Goal: Task Accomplishment & Management: Complete application form

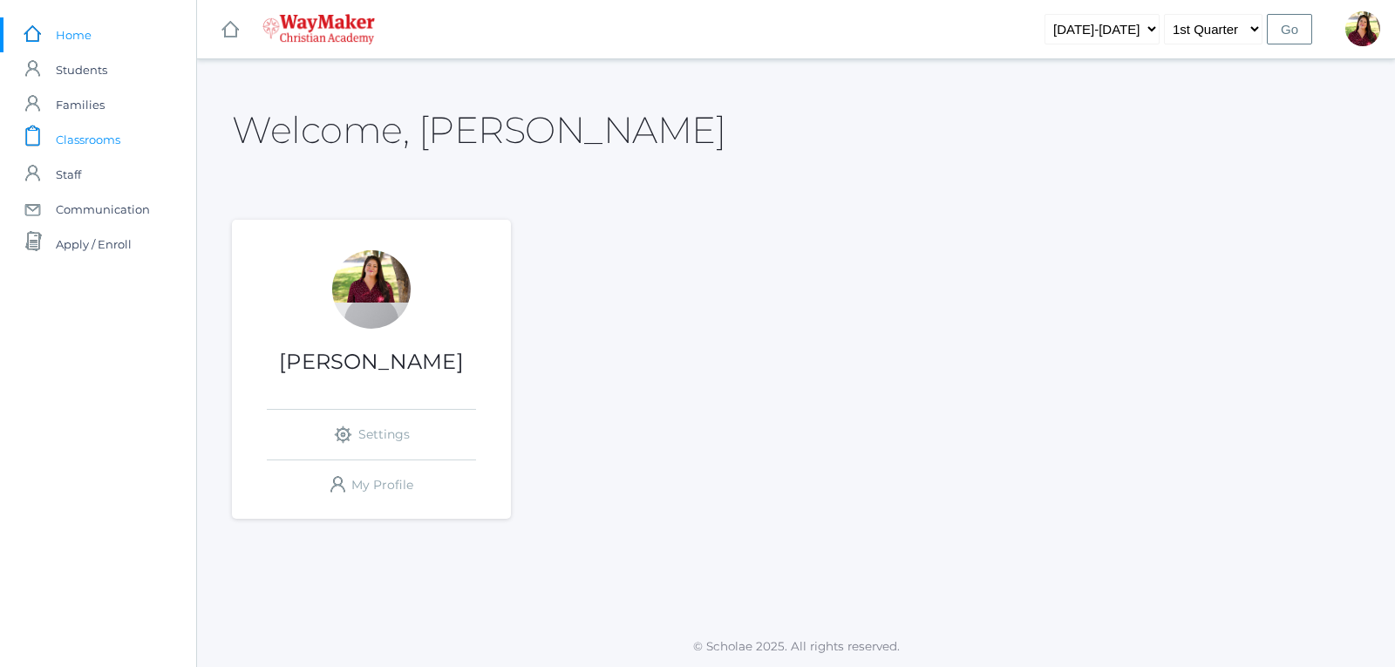
click at [102, 134] on span "Classrooms" at bounding box center [88, 139] width 65 height 35
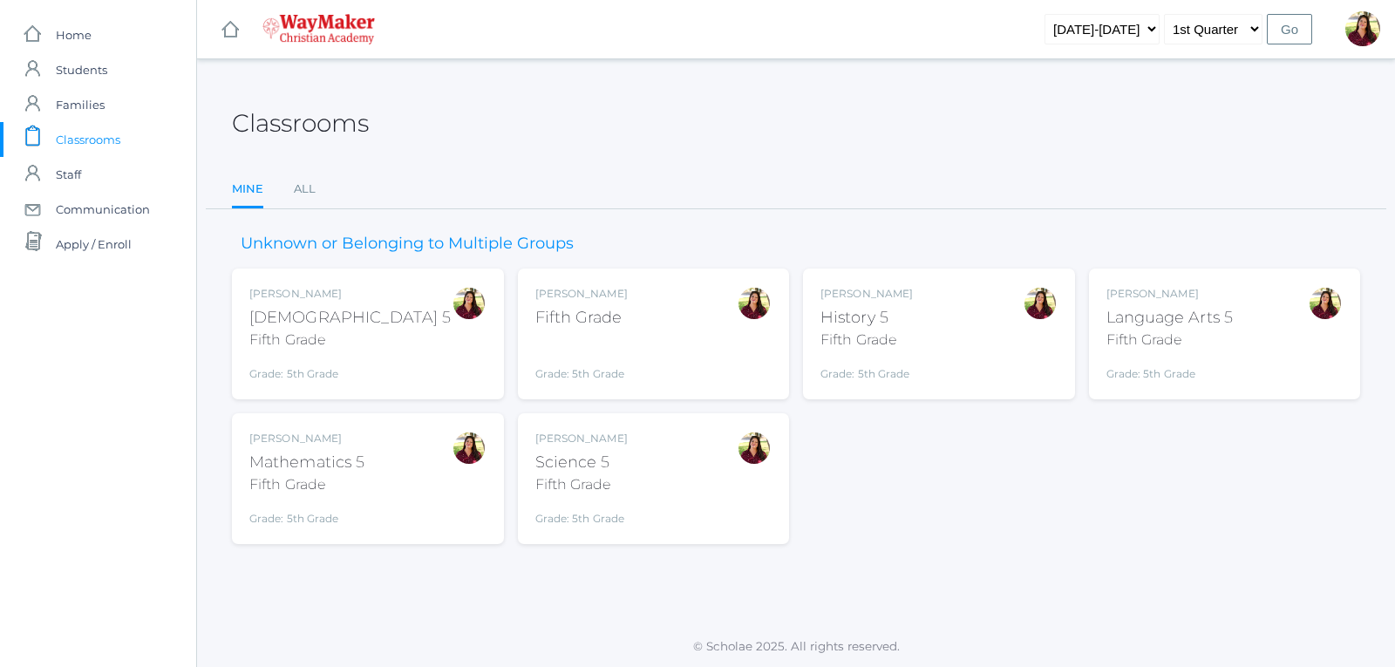
click at [321, 346] on div "Fifth Grade" at bounding box center [349, 339] width 201 height 21
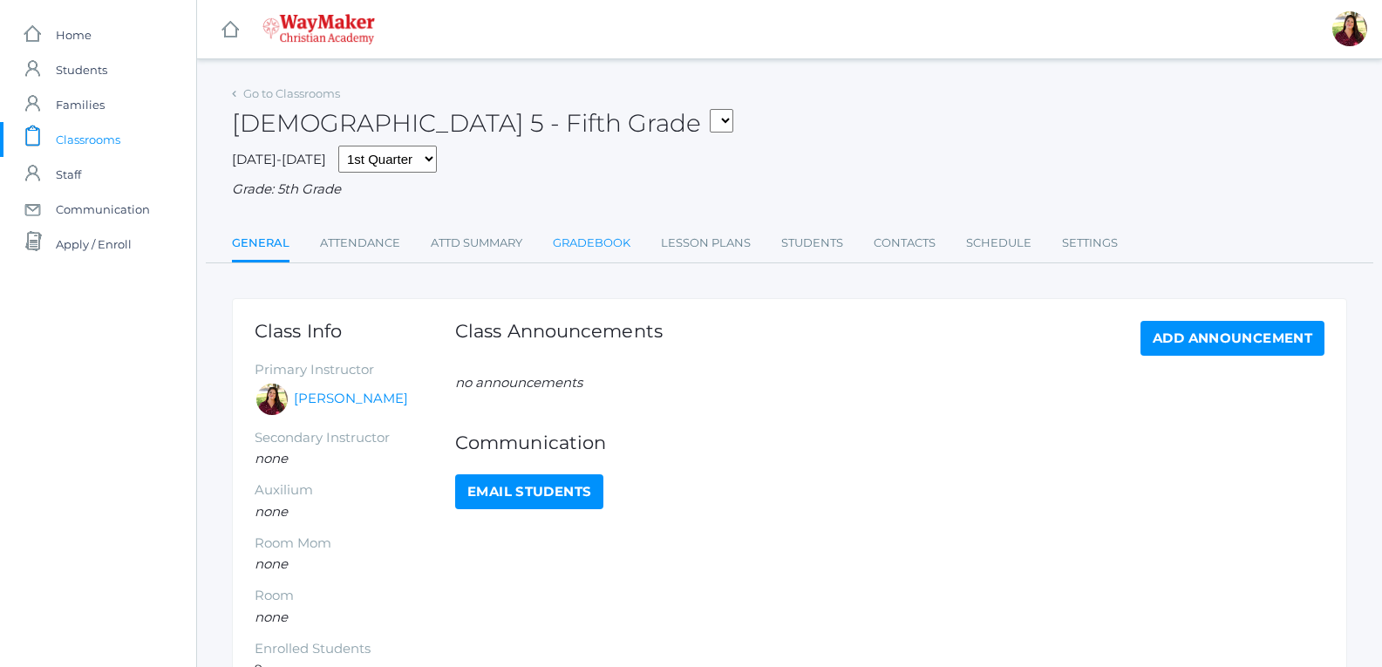
click at [608, 241] on link "Gradebook" at bounding box center [592, 243] width 78 height 35
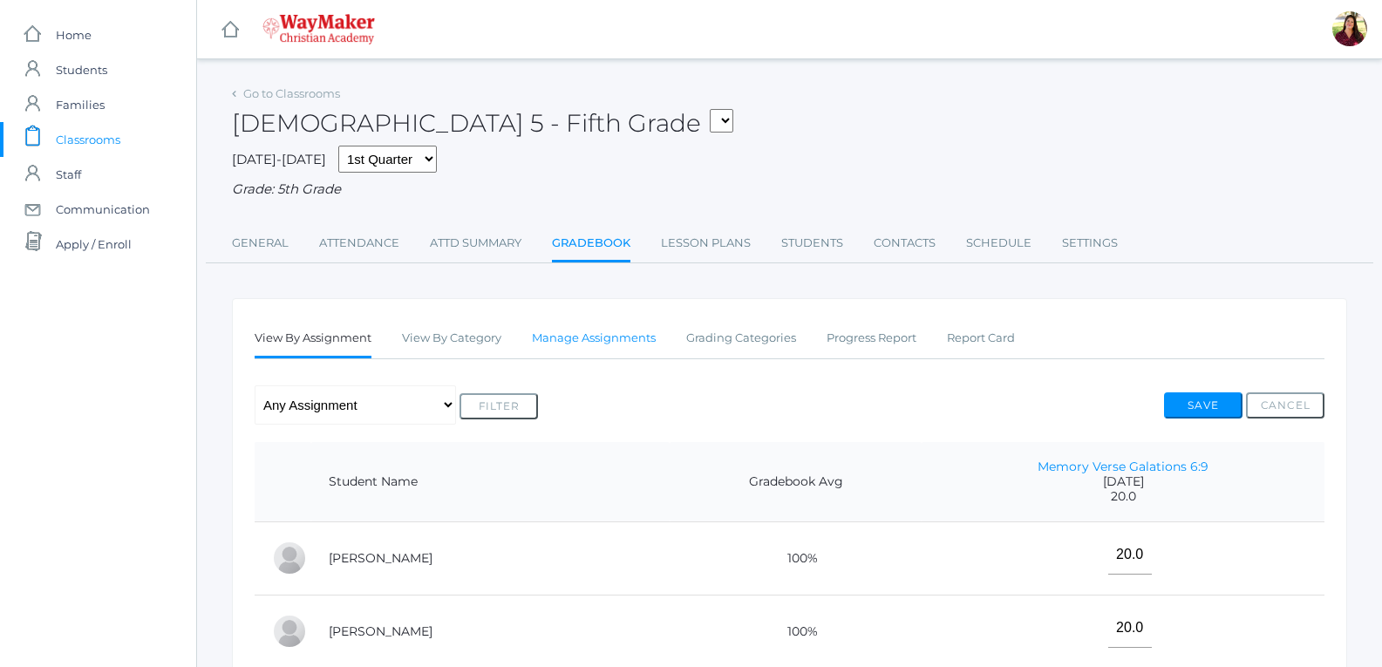
click at [544, 340] on link "Manage Assignments" at bounding box center [594, 338] width 124 height 35
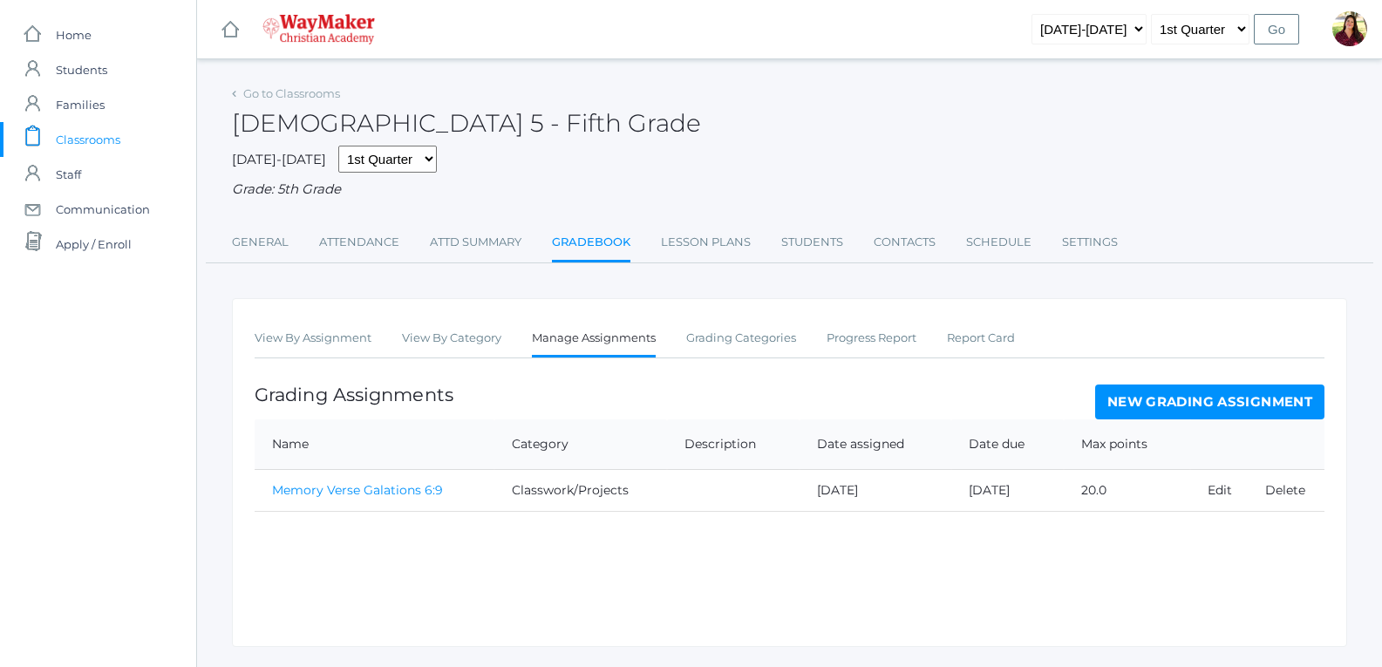
click at [1241, 406] on link "New Grading Assignment" at bounding box center [1209, 401] width 229 height 35
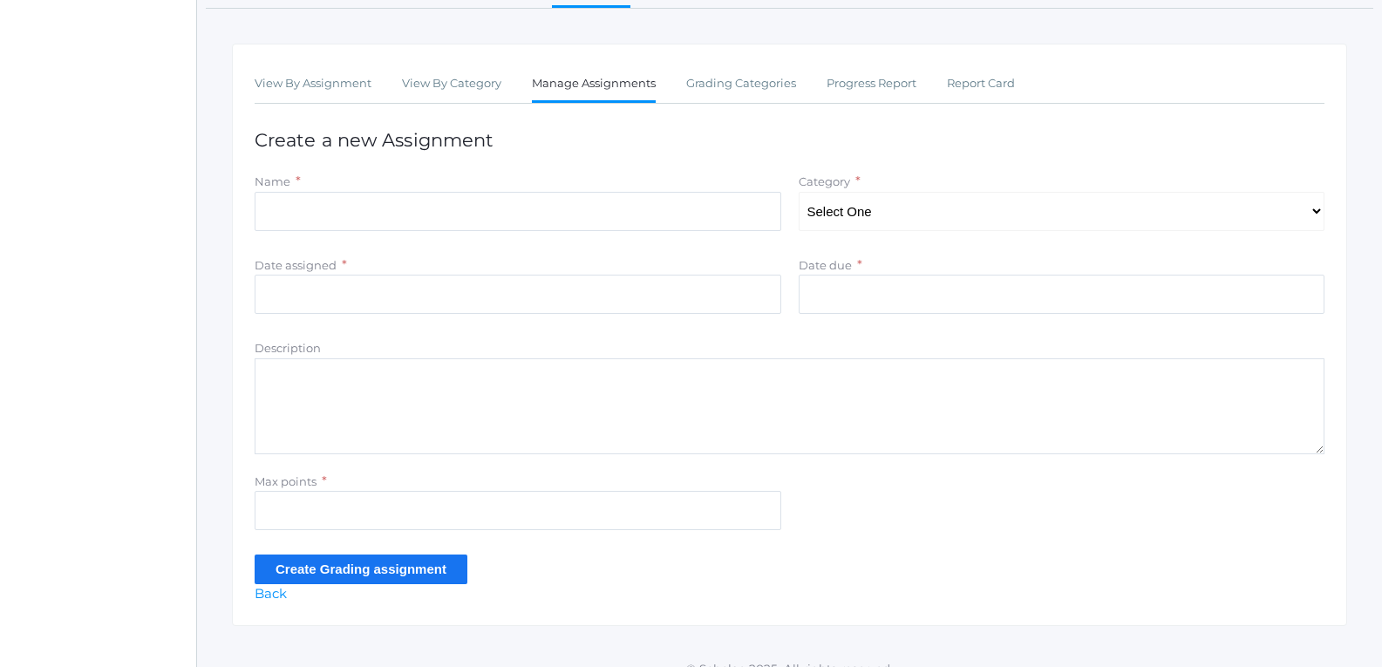
scroll to position [279, 0]
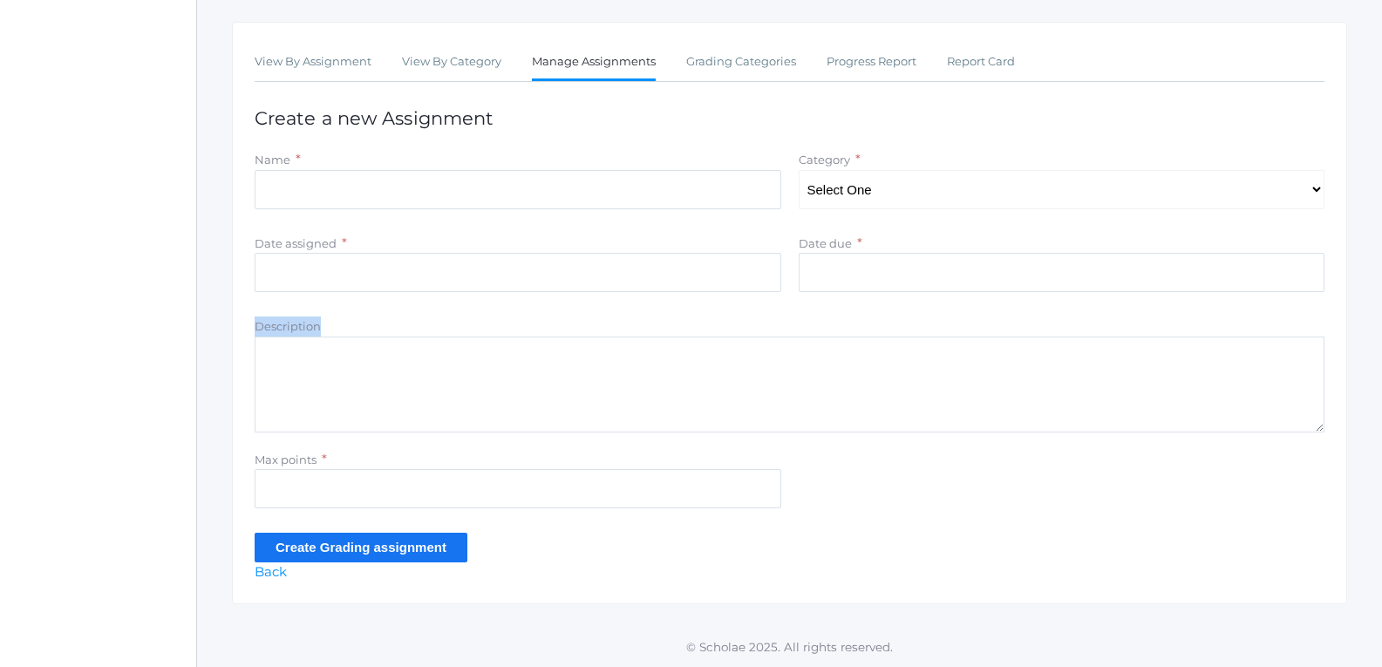
drag, startPoint x: 1196, startPoint y: 300, endPoint x: 1175, endPoint y: 301, distance: 20.9
click at [1225, 292] on form "Name * Category * Select One Test/quizes Classwork/Projects Participation Date …" at bounding box center [790, 355] width 1070 height 411
click at [599, 195] on input "Name" at bounding box center [518, 189] width 526 height 39
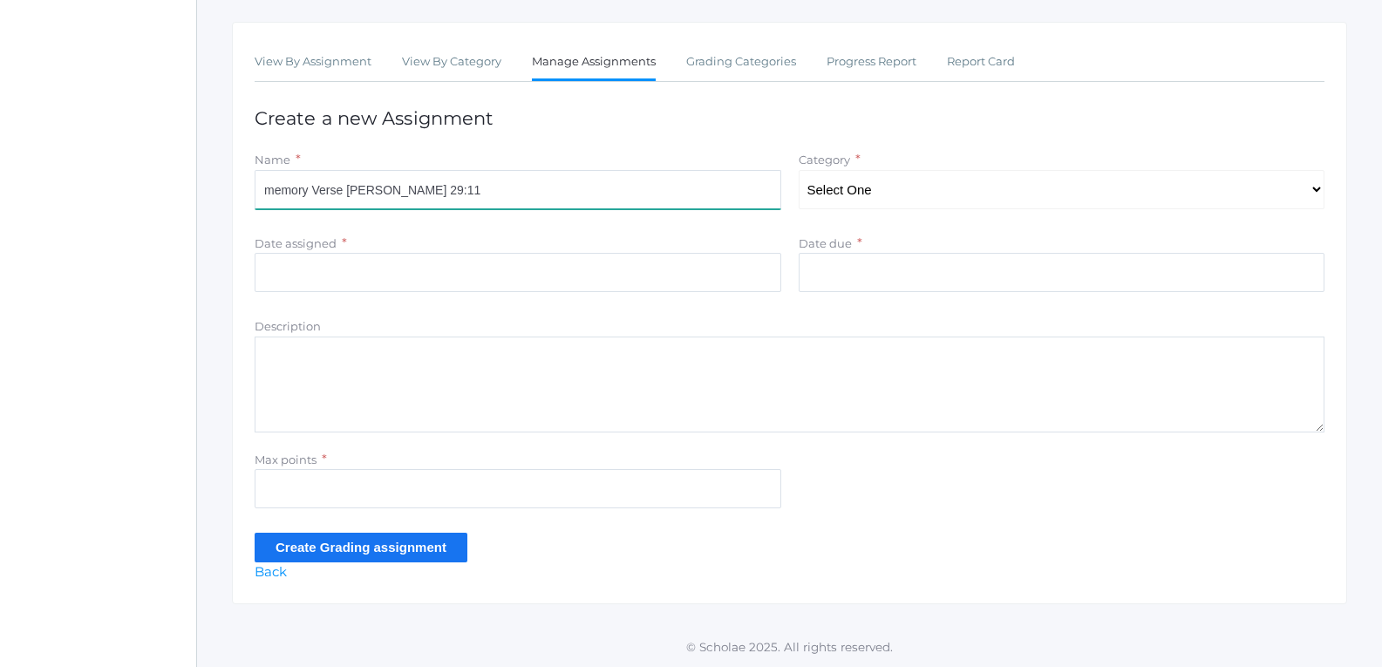
type input "memory Verse [PERSON_NAME] 29:11"
click at [854, 183] on select "Select One Test/quizes Classwork/Projects Participation" at bounding box center [1061, 189] width 526 height 39
select select "1098"
click at [798, 170] on select "Select One Test/quizes Classwork/Projects Participation" at bounding box center [1061, 189] width 526 height 39
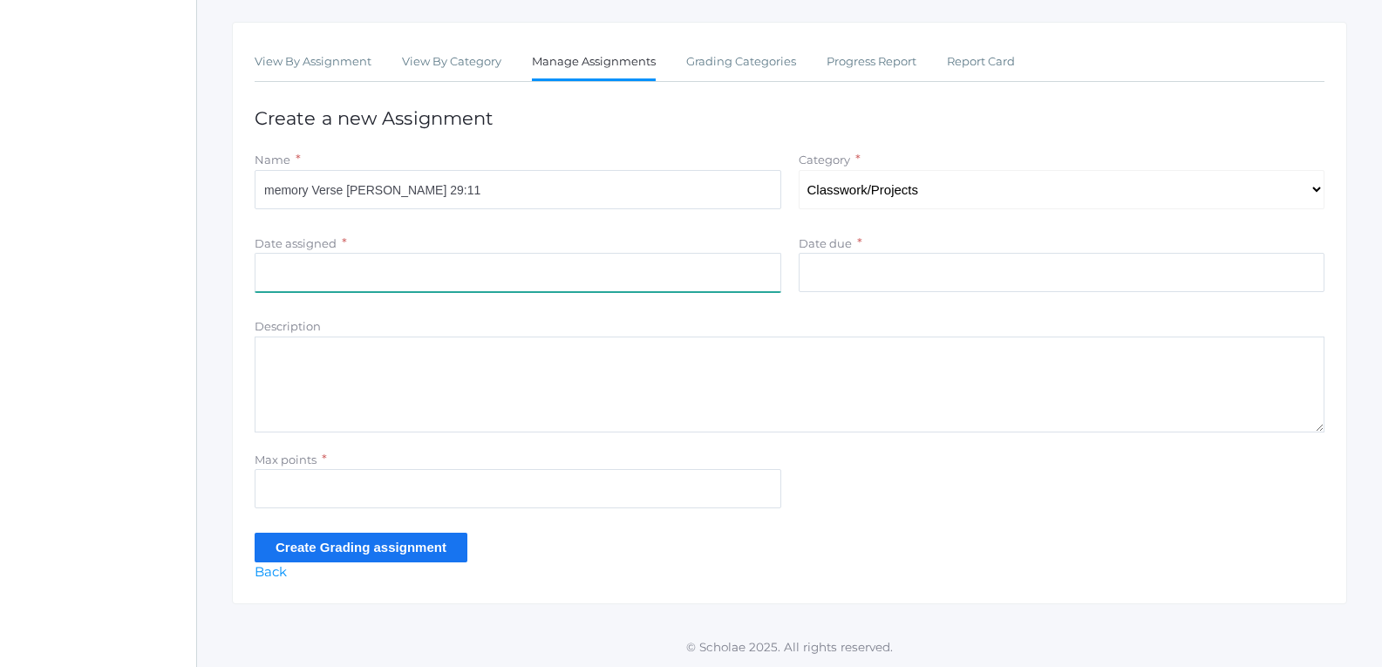
click at [706, 264] on input "Date assigned" at bounding box center [518, 272] width 526 height 39
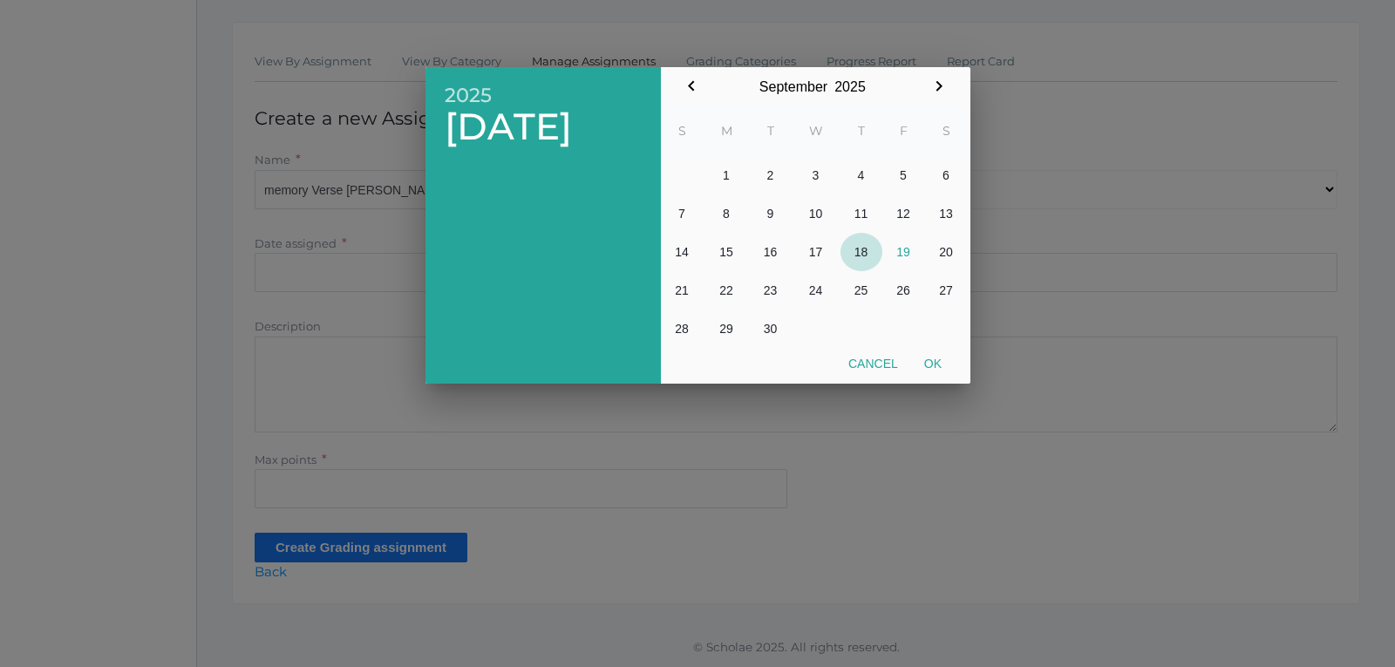
click at [857, 247] on button "18" at bounding box center [861, 252] width 42 height 38
click at [928, 359] on button "Ok" at bounding box center [933, 363] width 44 height 31
type input "[DATE]"
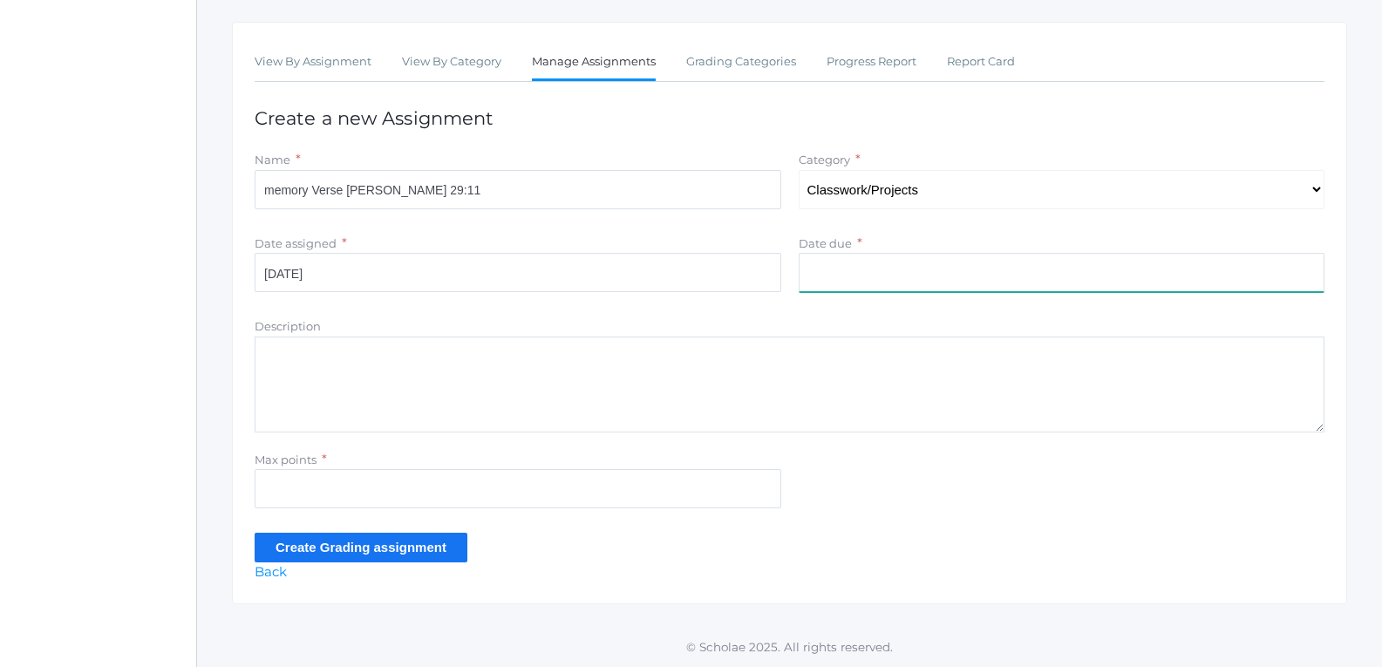
click at [825, 269] on input "Date due" at bounding box center [1061, 272] width 526 height 39
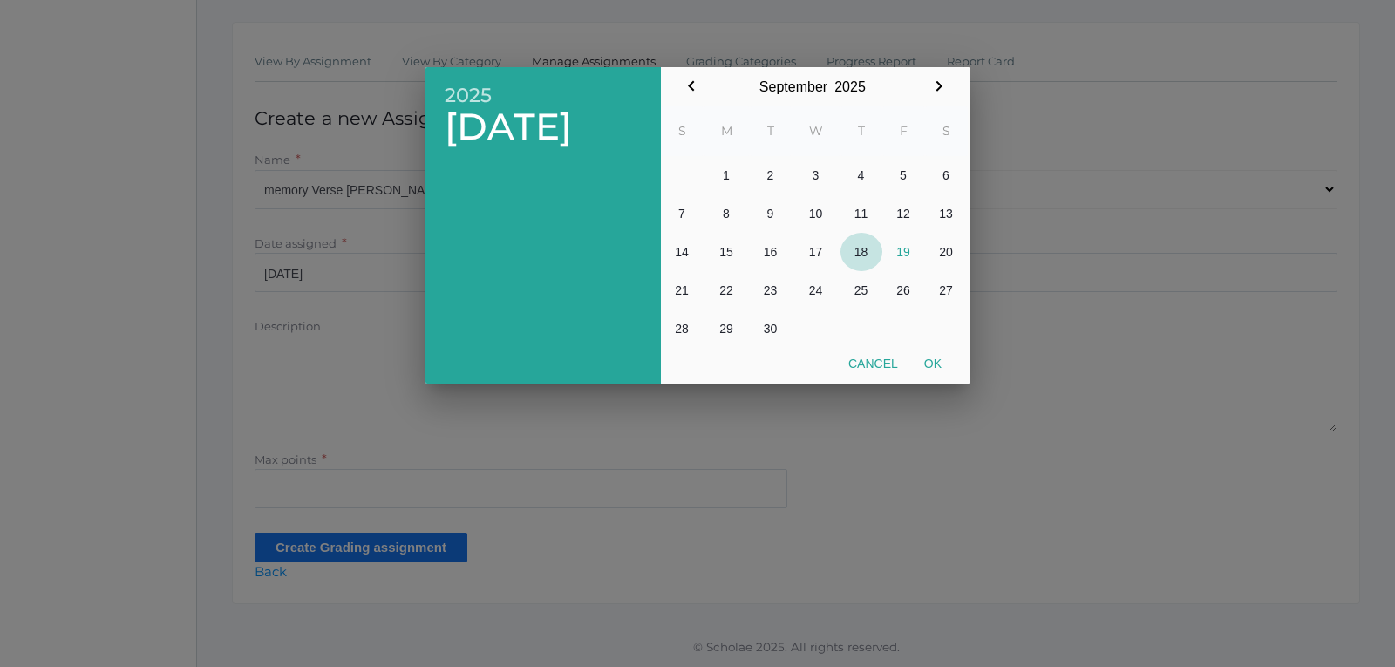
click at [865, 258] on button "18" at bounding box center [861, 252] width 42 height 38
click at [937, 368] on button "Ok" at bounding box center [933, 363] width 44 height 31
type input "[DATE]"
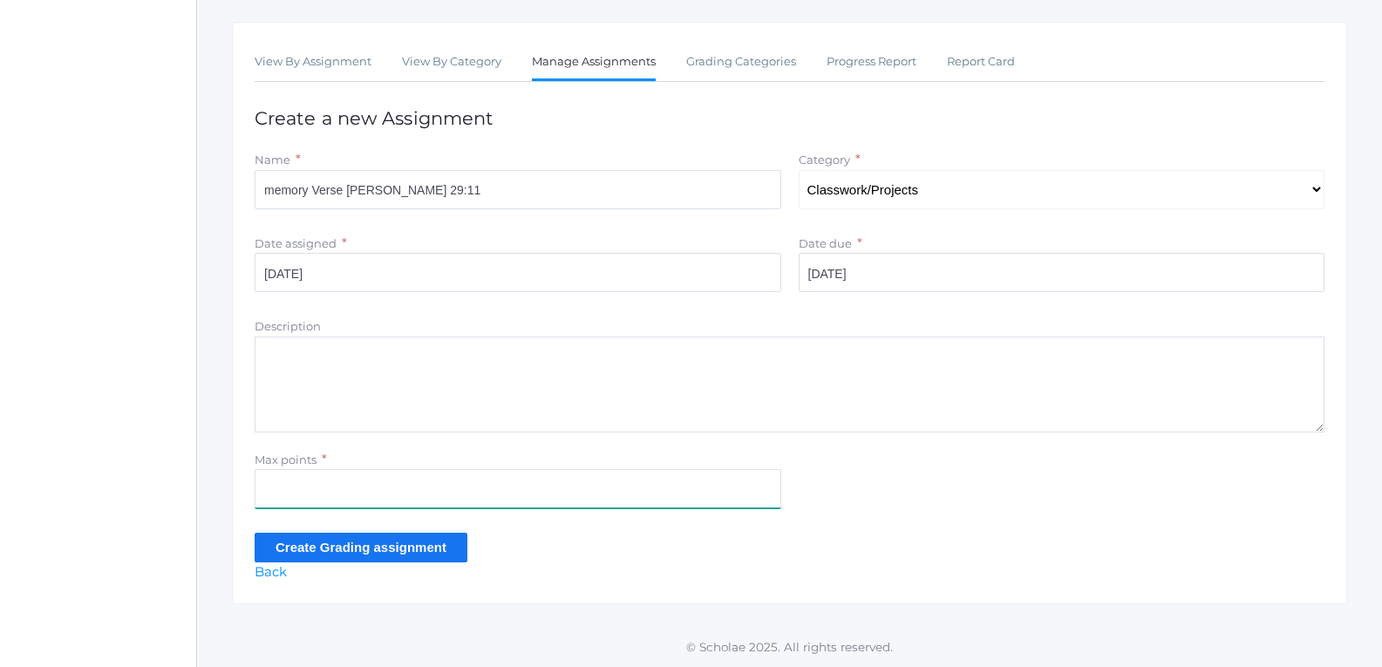
click at [538, 507] on input "Max points" at bounding box center [518, 488] width 526 height 39
type input "20"
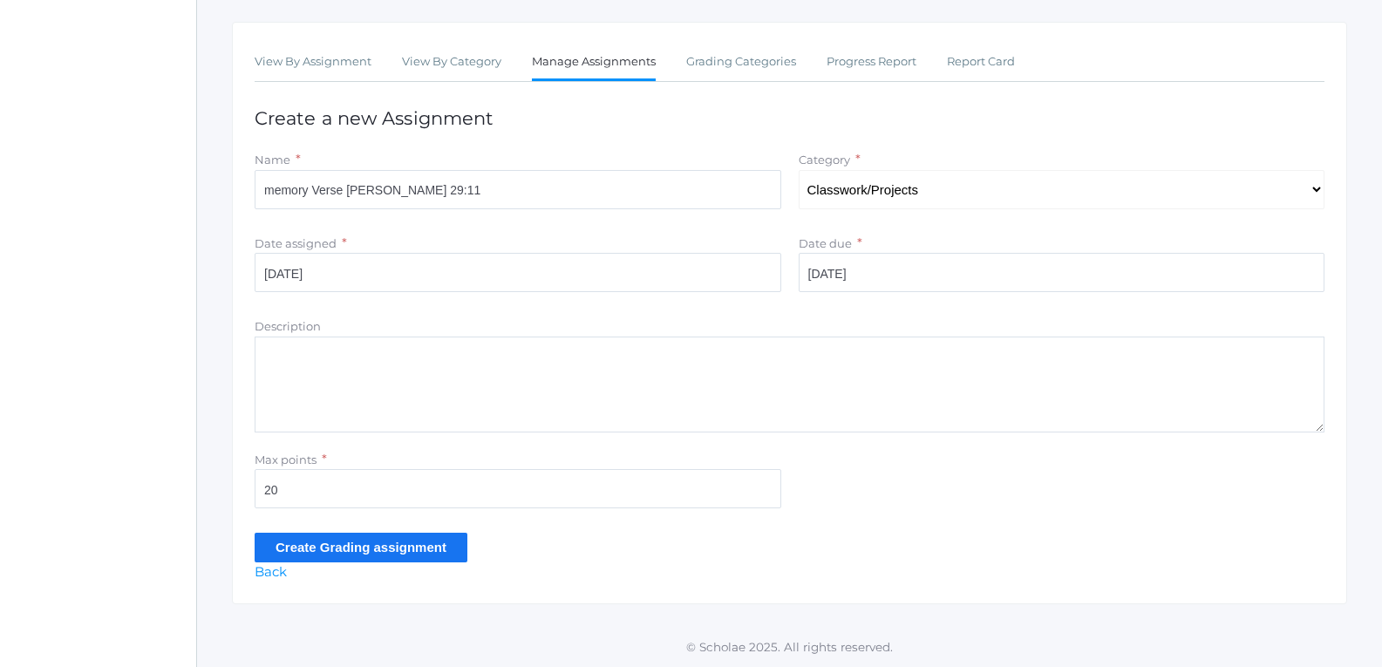
click at [380, 548] on input "Create Grading assignment" at bounding box center [361, 547] width 213 height 29
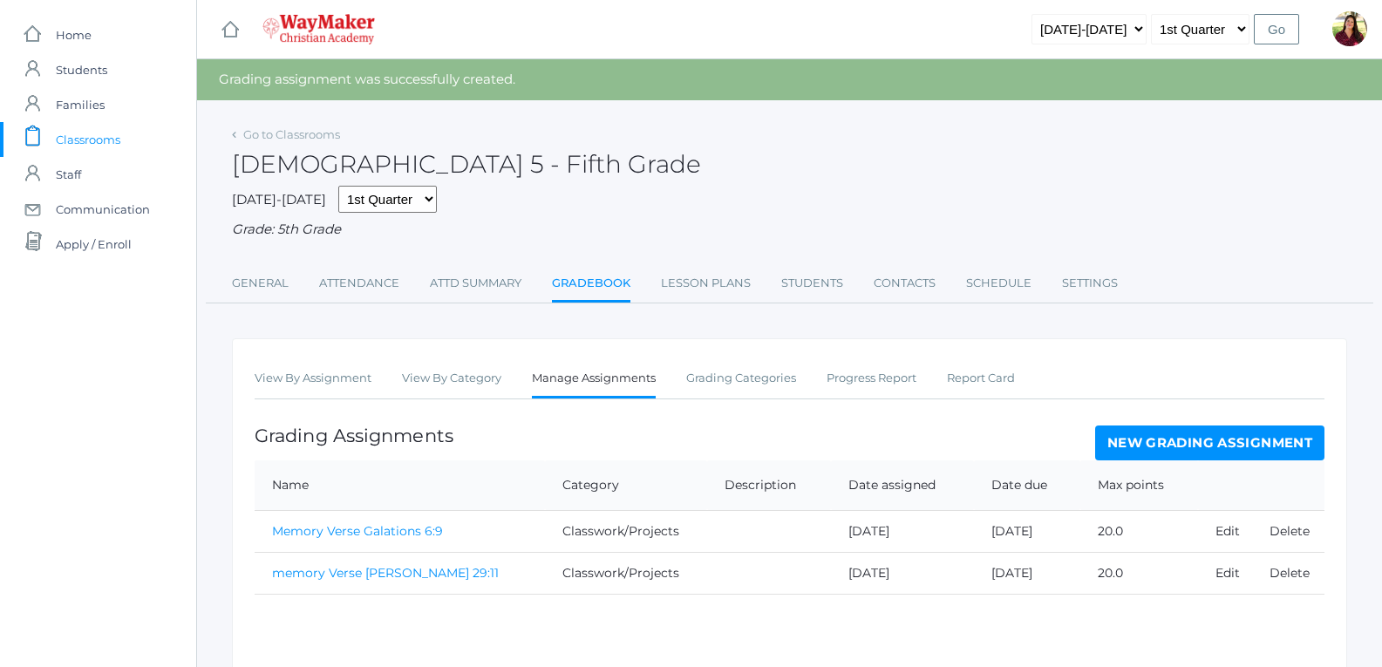
click at [1136, 448] on link "New Grading Assignment" at bounding box center [1209, 442] width 229 height 35
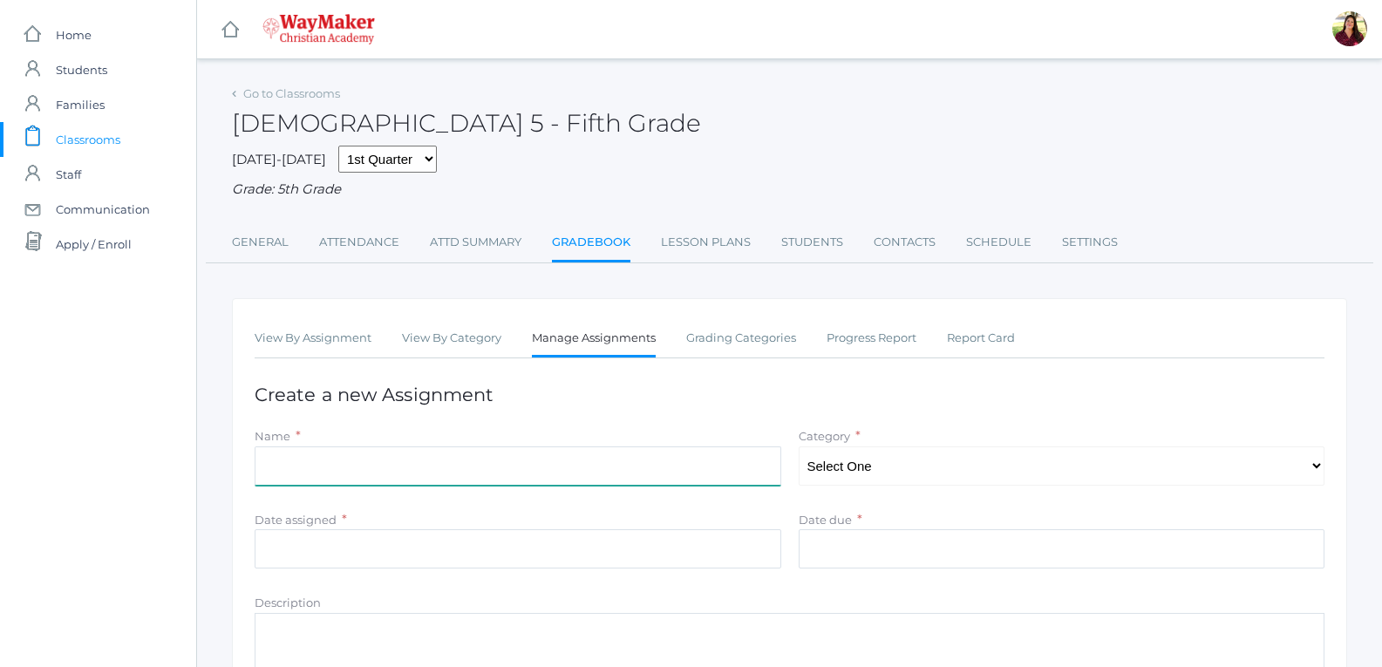
click at [604, 480] on input "Name" at bounding box center [518, 465] width 526 height 39
click at [580, 457] on input "Participation Week" at bounding box center [518, 465] width 526 height 39
type input "Participation Week of the 8th"
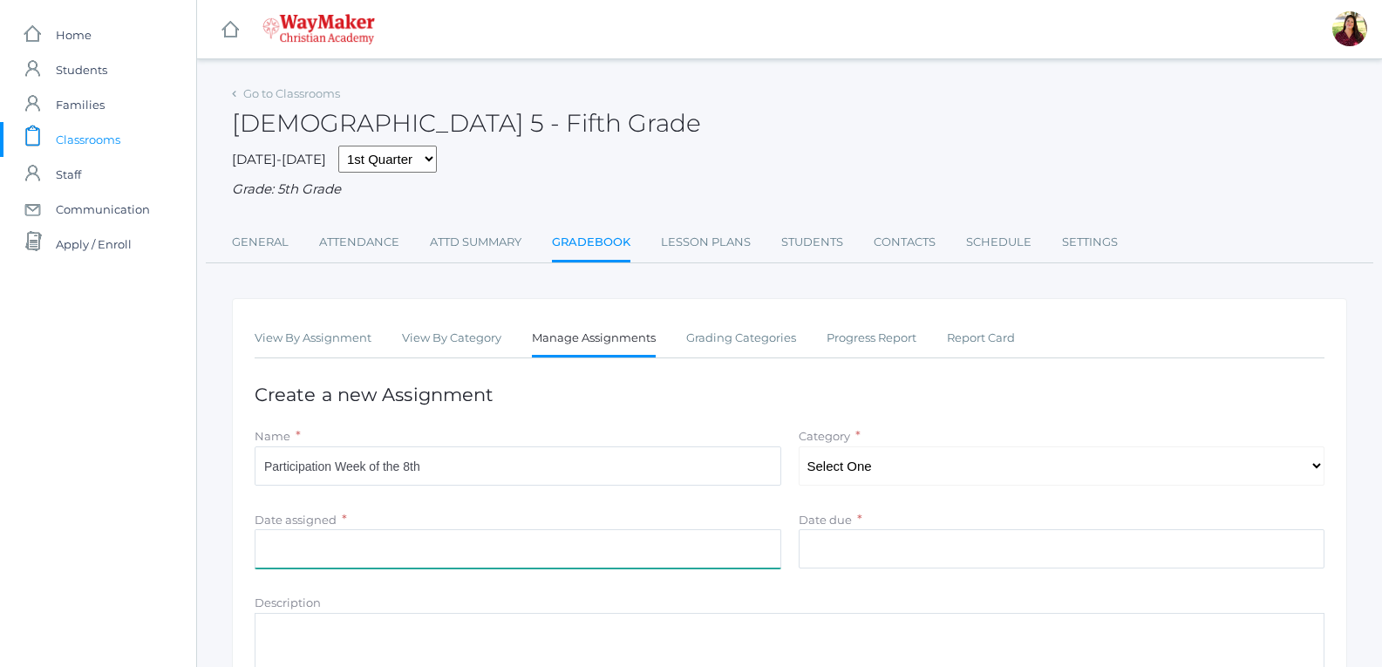
click at [532, 554] on input "Date assigned" at bounding box center [518, 548] width 526 height 39
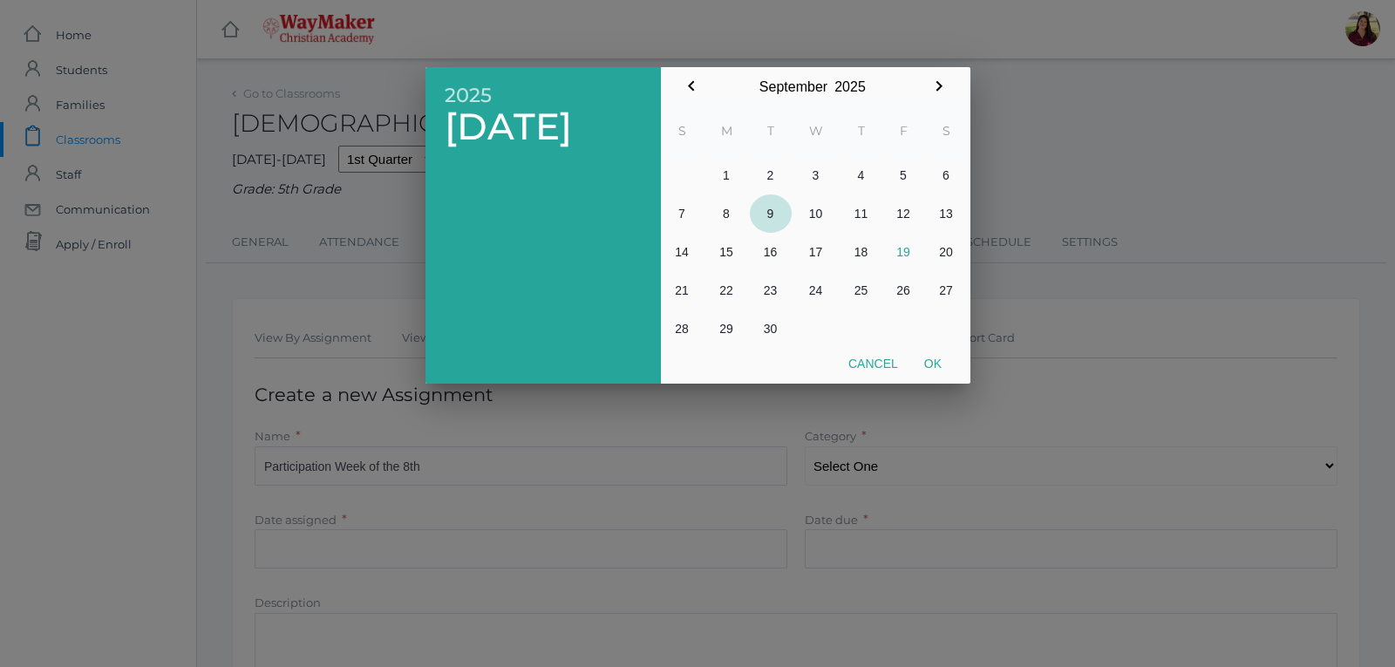
click at [770, 210] on button "9" at bounding box center [771, 213] width 42 height 38
click at [925, 369] on button "Ok" at bounding box center [933, 363] width 44 height 31
type input "[DATE]"
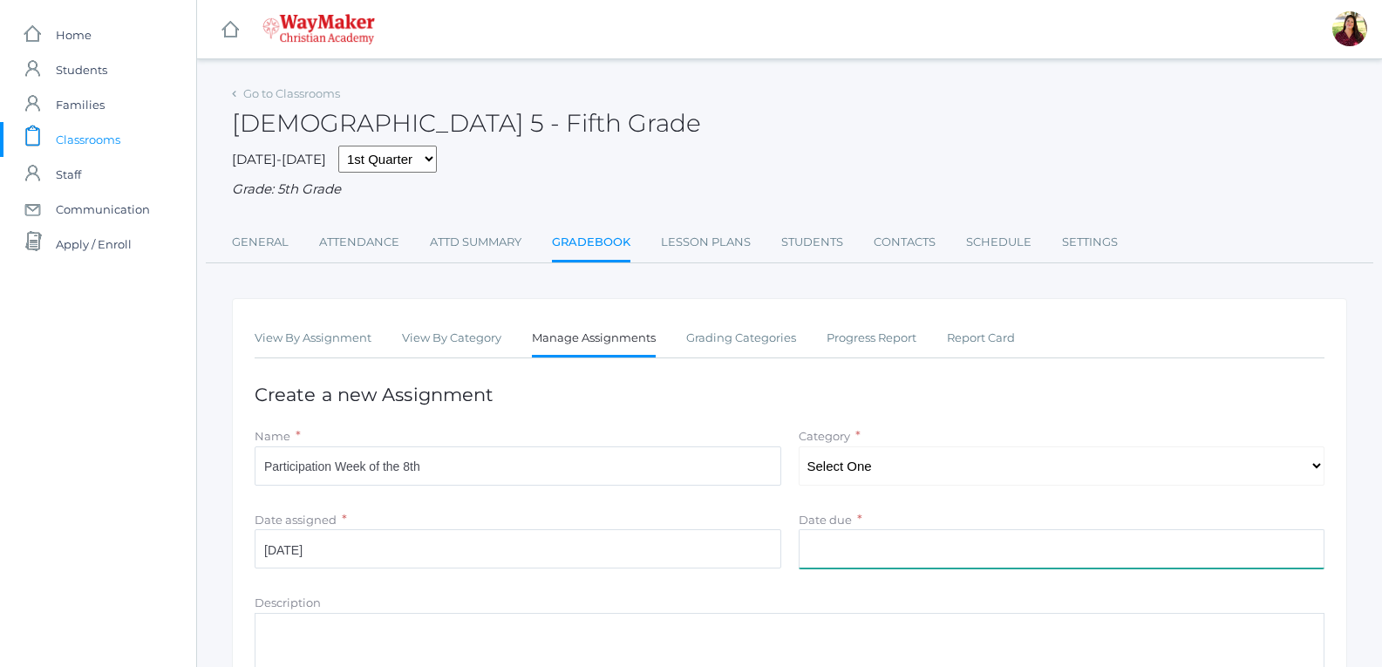
click at [864, 537] on input "Date due" at bounding box center [1061, 548] width 526 height 39
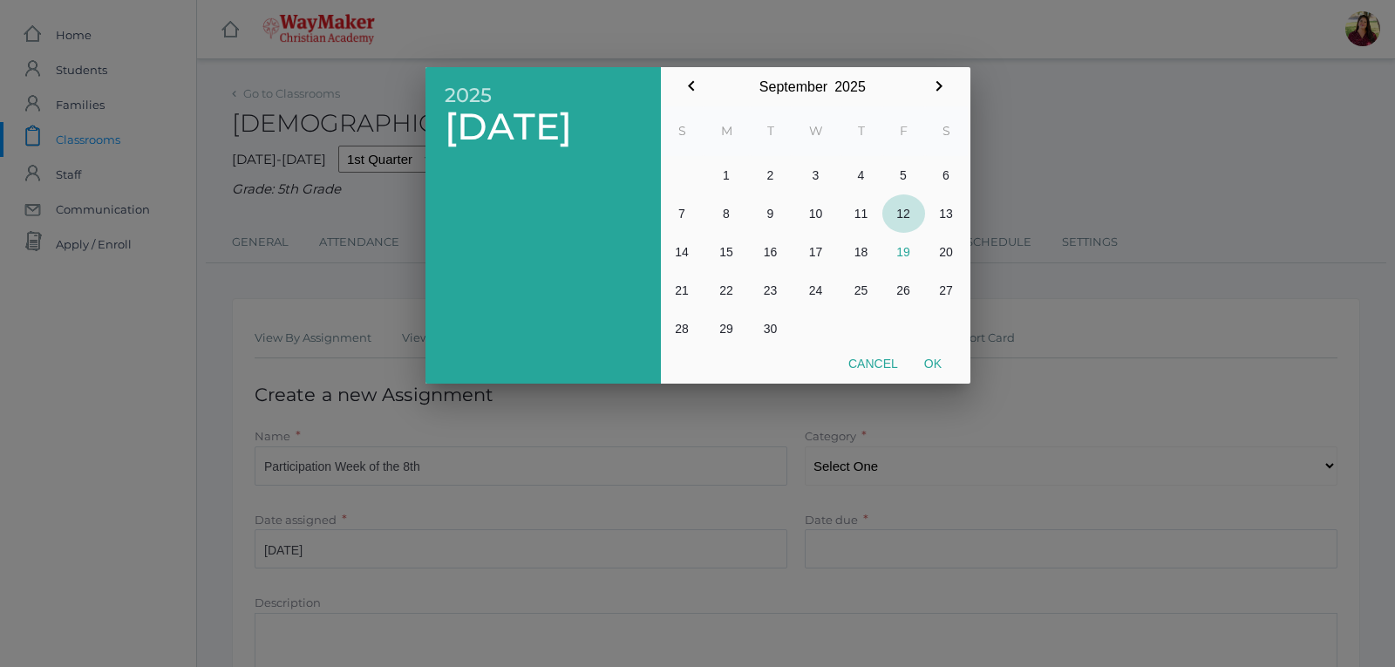
click at [899, 214] on button "12" at bounding box center [903, 213] width 43 height 38
click at [934, 369] on button "Ok" at bounding box center [933, 363] width 44 height 31
type input "[DATE]"
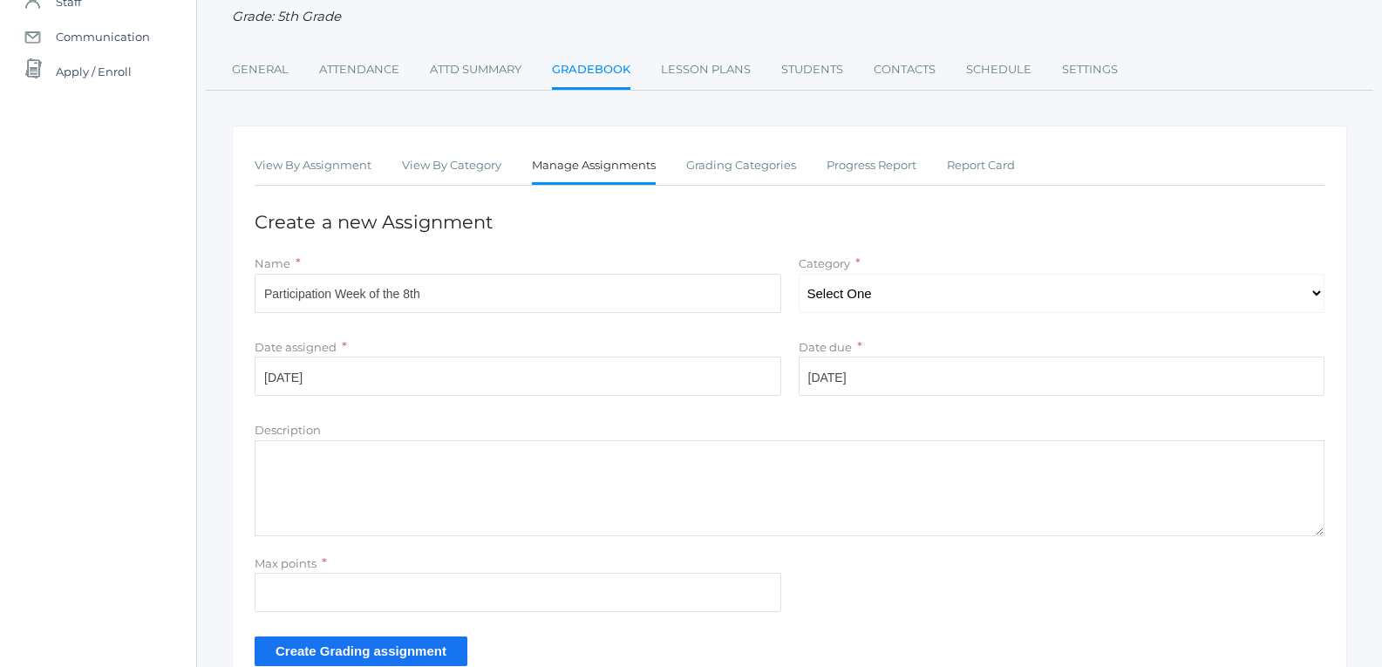
scroll to position [174, 0]
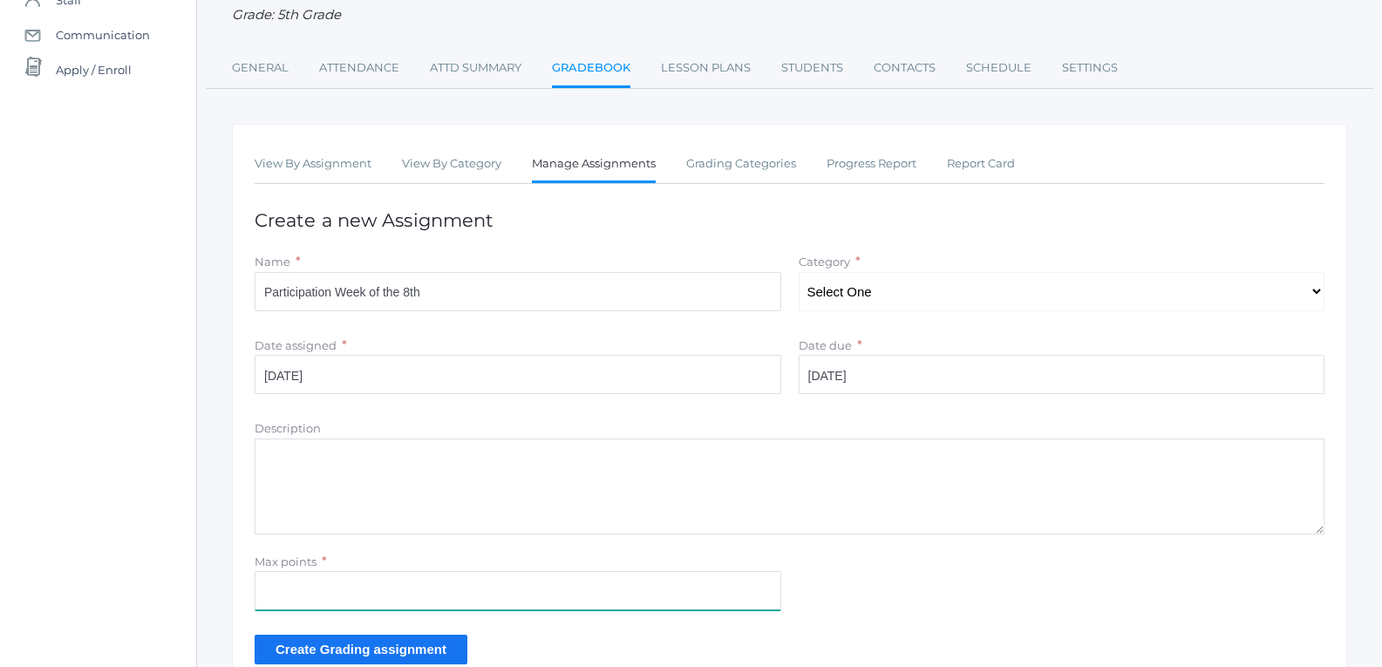
click at [530, 585] on input "Max points" at bounding box center [518, 590] width 526 height 39
type input "40"
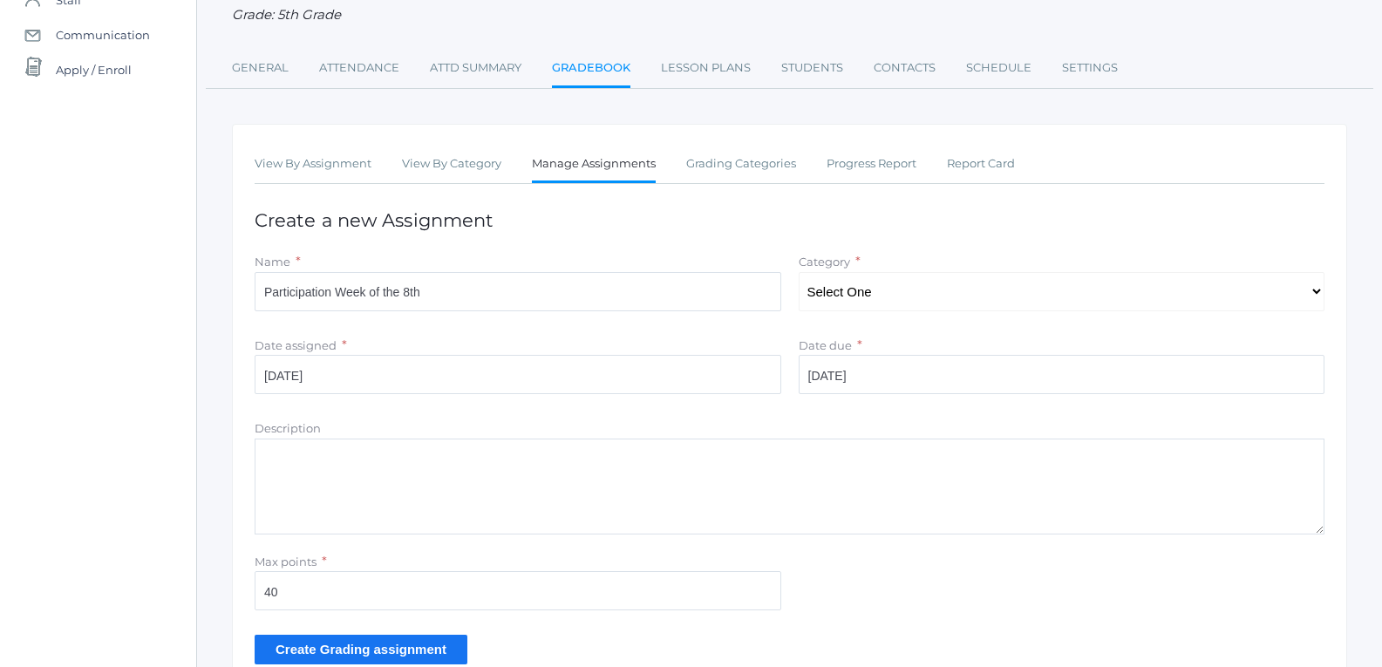
click at [364, 656] on input "Create Grading assignment" at bounding box center [361, 649] width 213 height 29
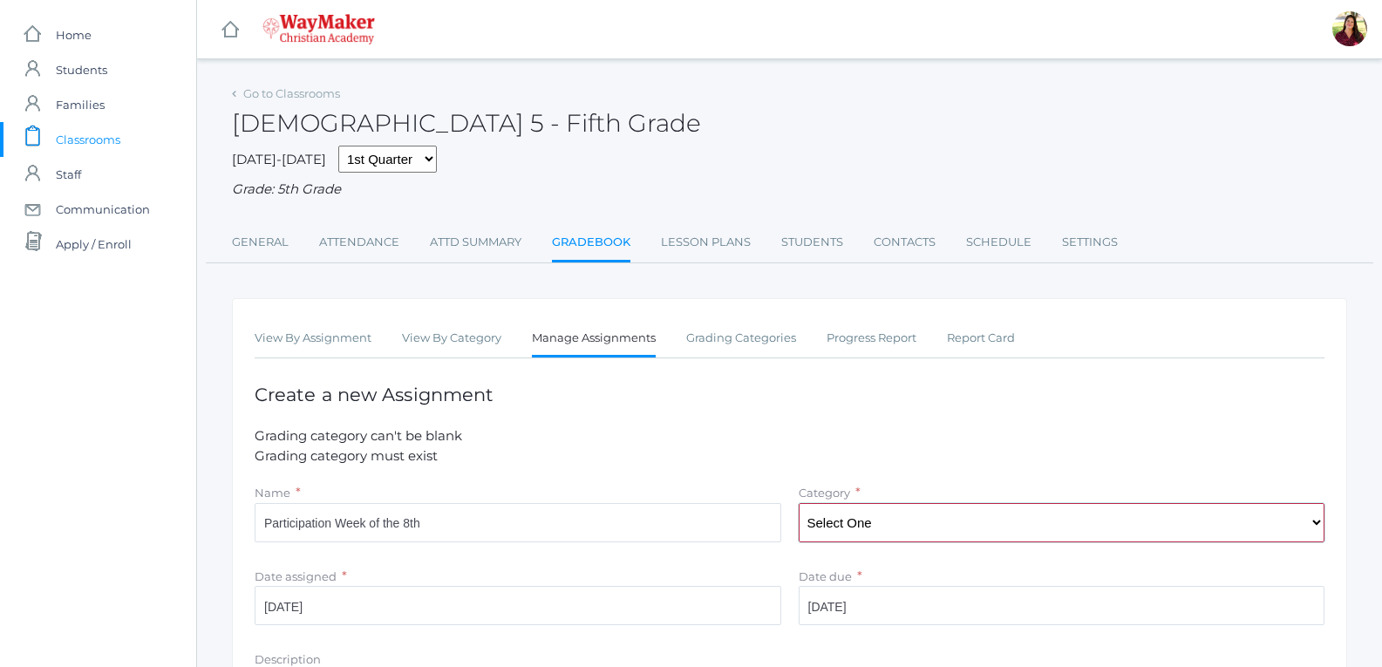
click at [879, 510] on select "Select One Test/quizes Classwork/Projects Participation" at bounding box center [1061, 522] width 526 height 39
select select "1099"
click at [798, 505] on select "Select One Test/quizes Classwork/Projects Participation" at bounding box center [1061, 522] width 526 height 39
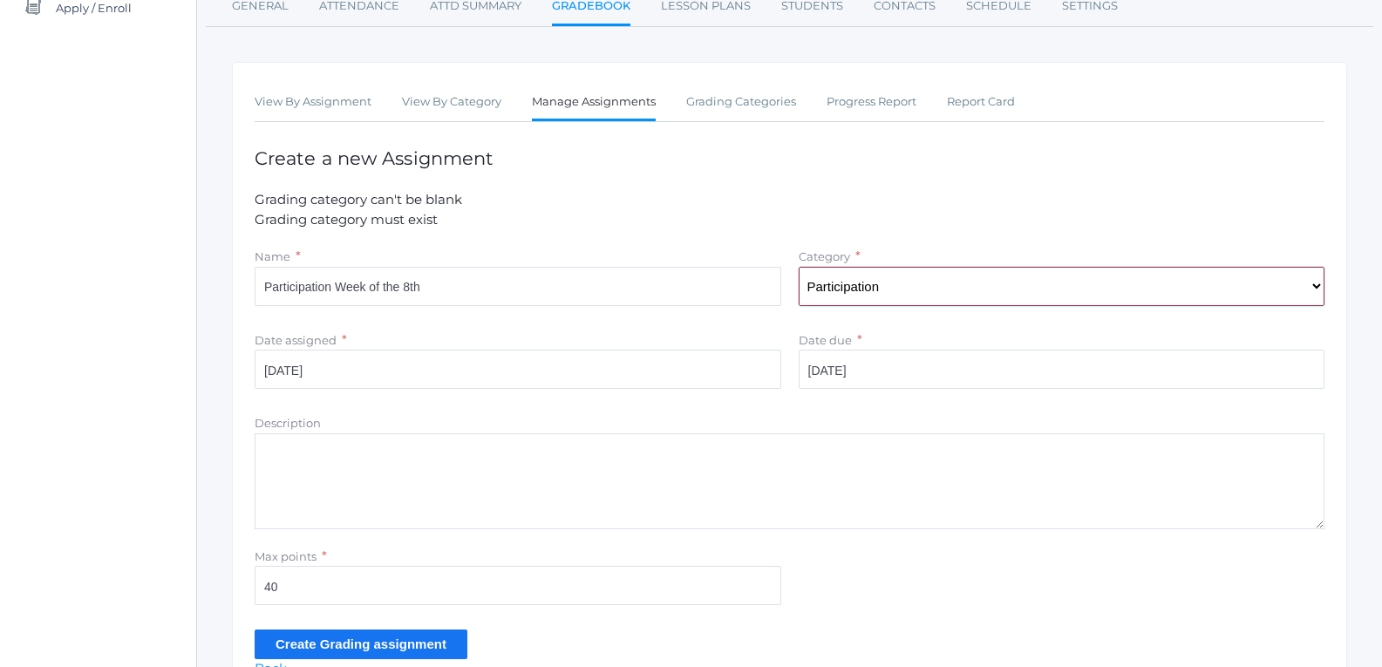
scroll to position [261, 0]
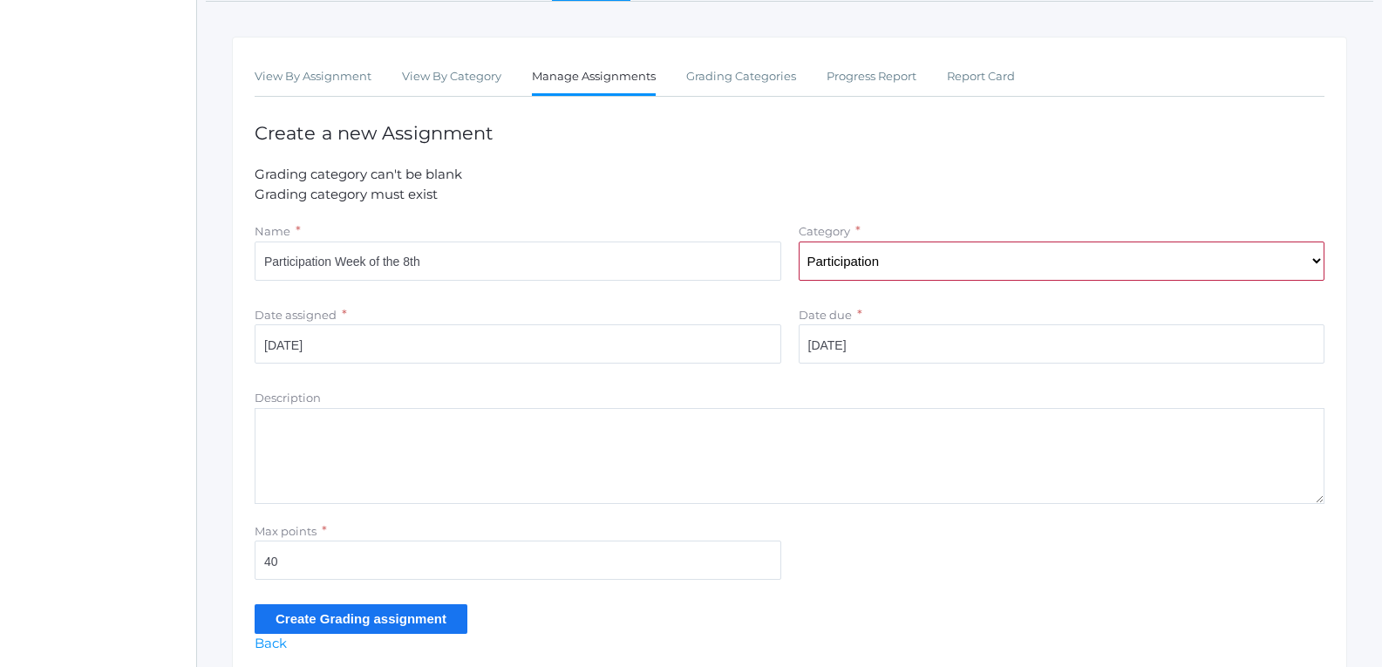
click at [412, 620] on input "Create Grading assignment" at bounding box center [361, 618] width 213 height 29
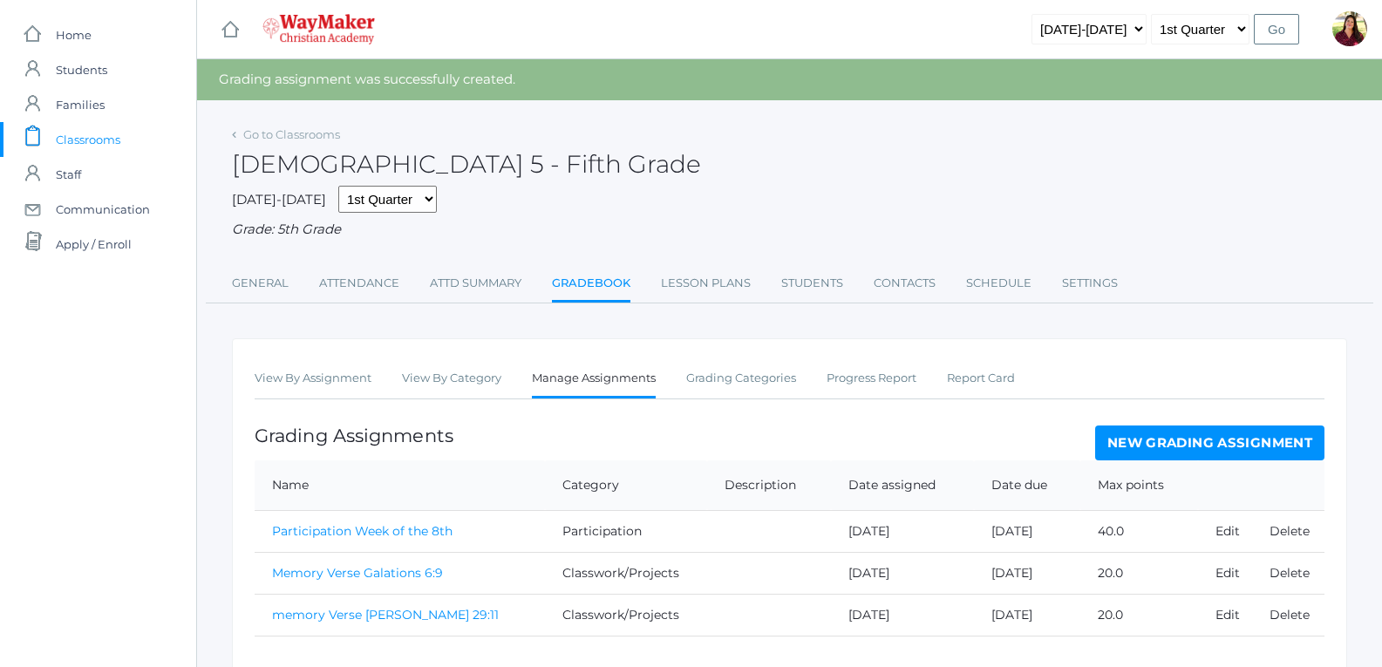
click at [1239, 441] on link "New Grading Assignment" at bounding box center [1209, 442] width 229 height 35
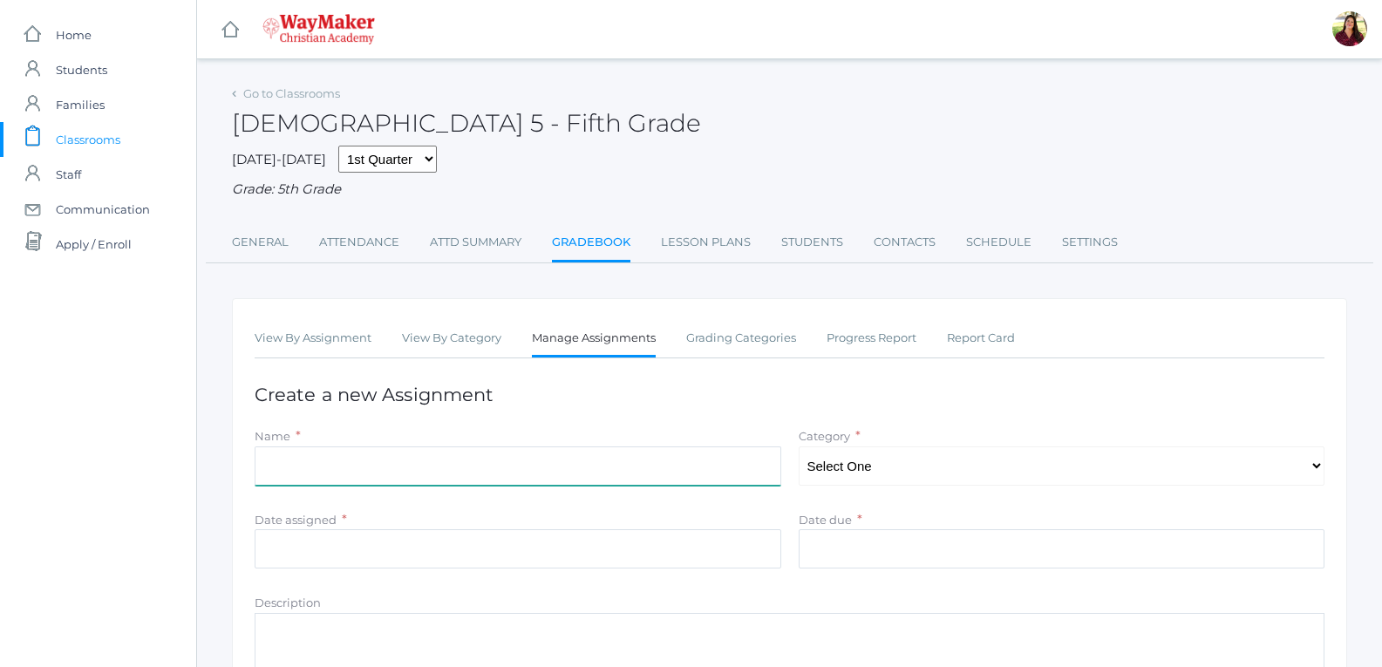
click at [338, 468] on input "Name" at bounding box center [518, 465] width 526 height 39
type input "Participation Week of the 16th"
click at [834, 470] on select "Select One Test/quizes Classwork/Projects Participation" at bounding box center [1061, 465] width 526 height 39
select select "1099"
click at [798, 448] on select "Select One Test/quizes Classwork/Projects Participation" at bounding box center [1061, 465] width 526 height 39
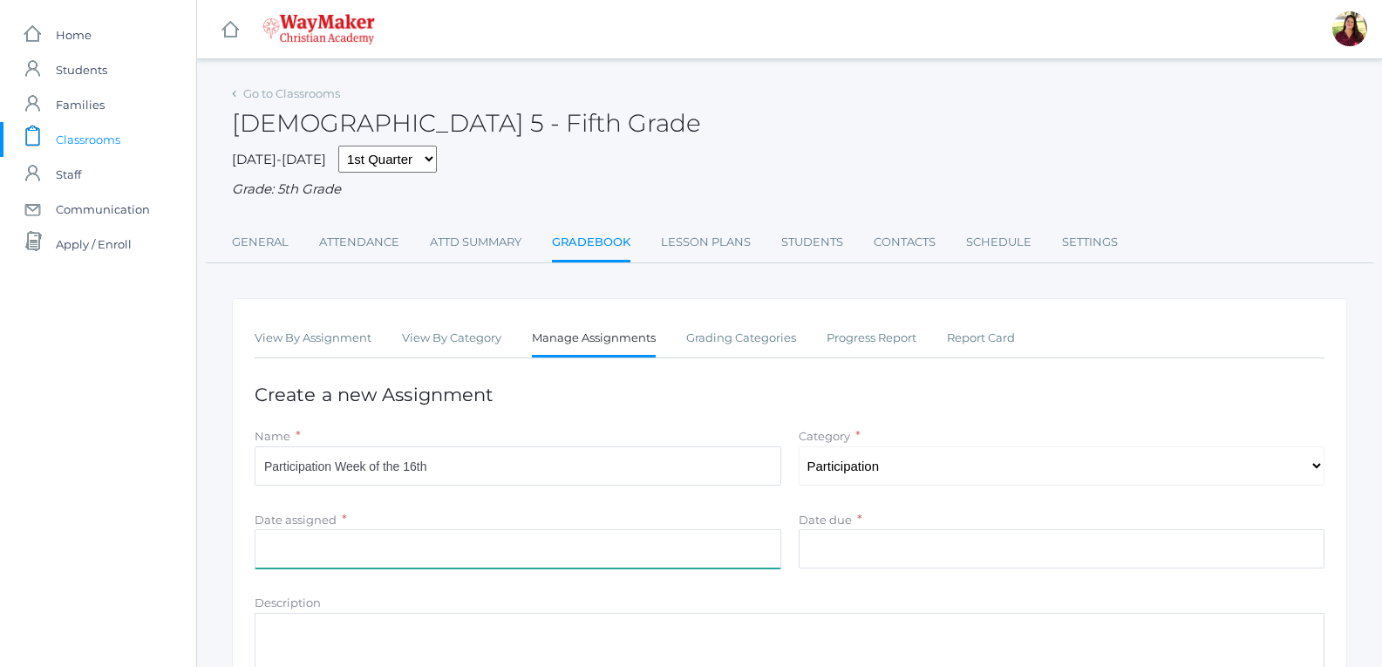
click at [688, 553] on input "Date assigned" at bounding box center [518, 548] width 526 height 39
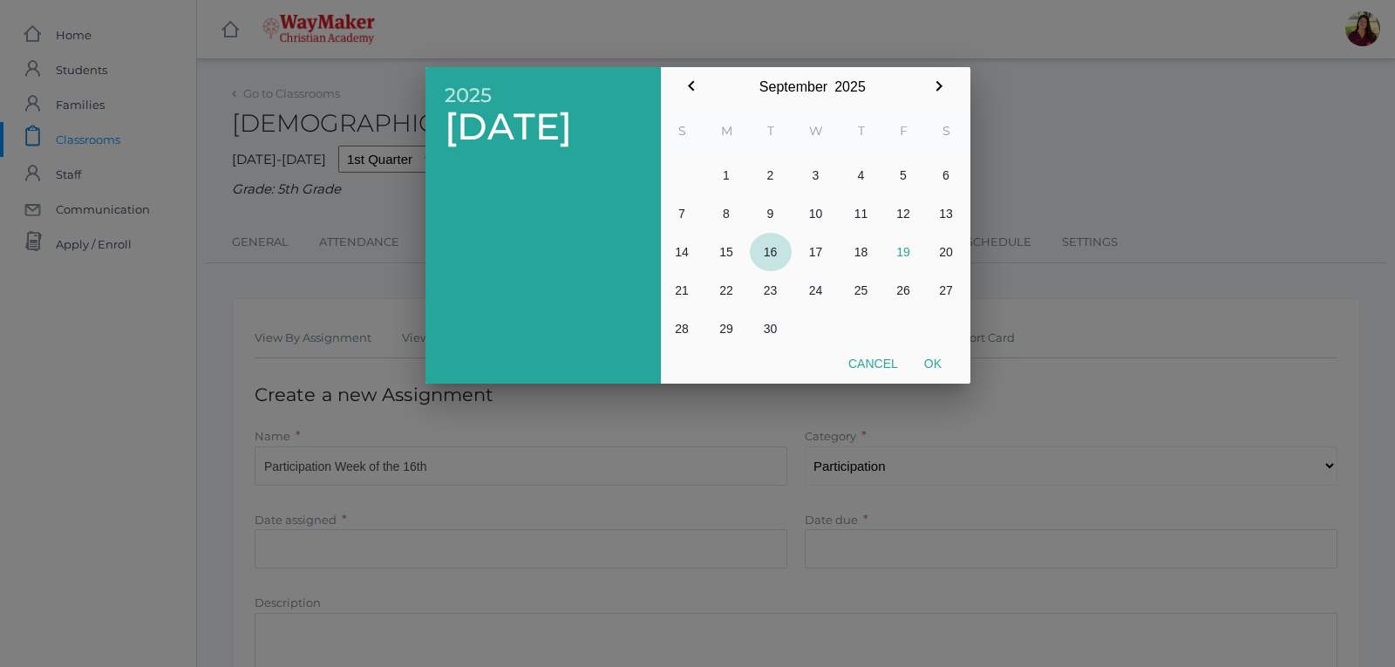
click at [765, 254] on button "16" at bounding box center [771, 252] width 42 height 38
click at [935, 361] on button "Ok" at bounding box center [933, 363] width 44 height 31
type input "[DATE]"
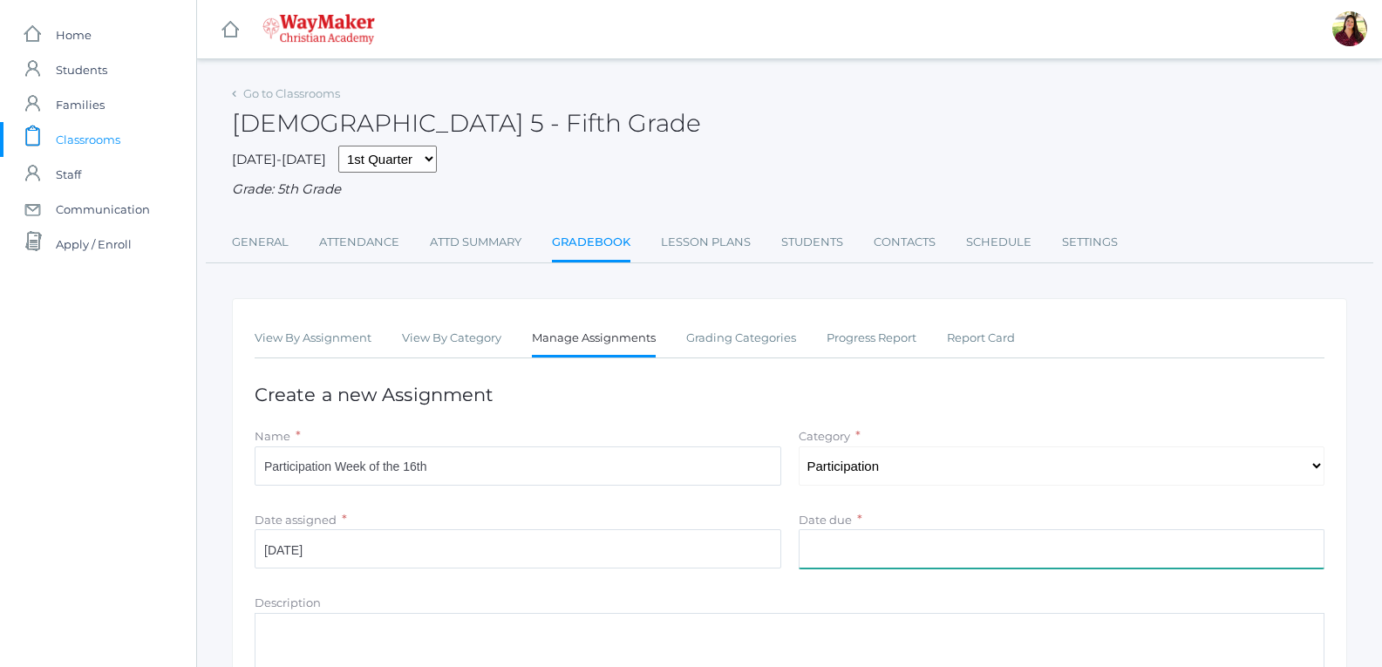
click at [852, 549] on input "Date due" at bounding box center [1061, 548] width 526 height 39
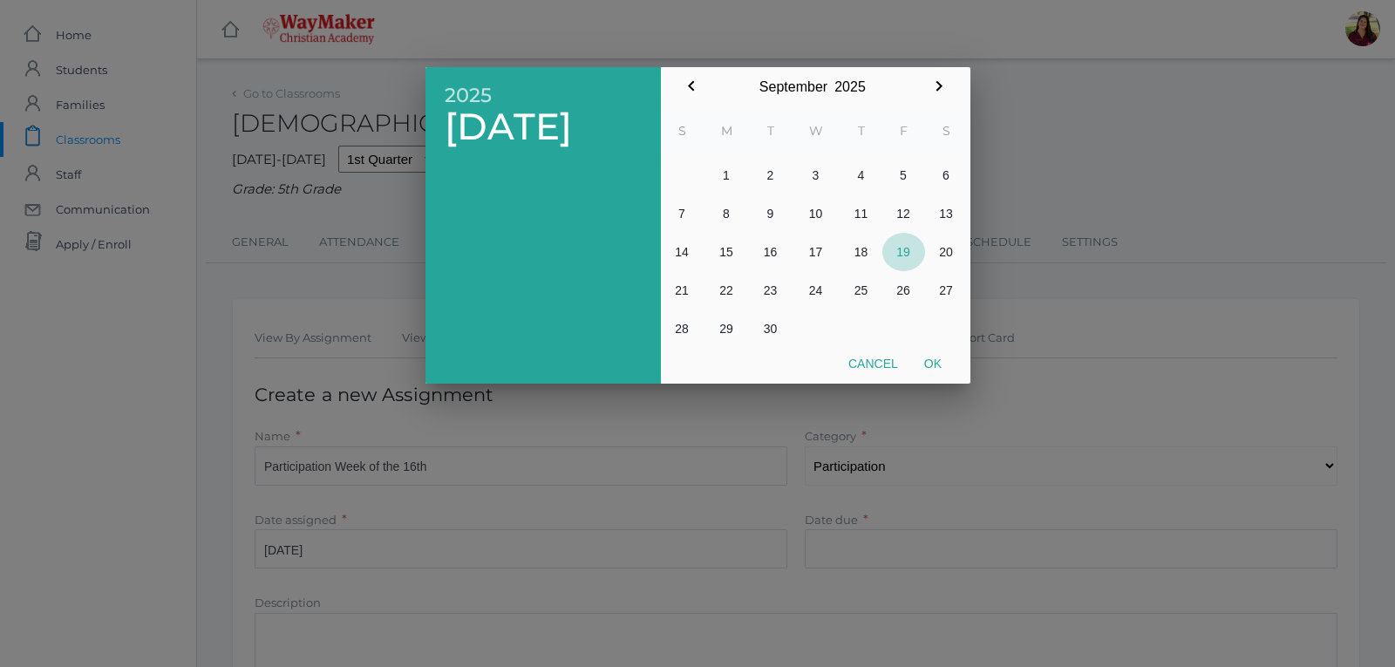
click at [900, 255] on button "19" at bounding box center [903, 252] width 43 height 38
click at [932, 369] on button "Ok" at bounding box center [933, 363] width 44 height 31
type input "[DATE]"
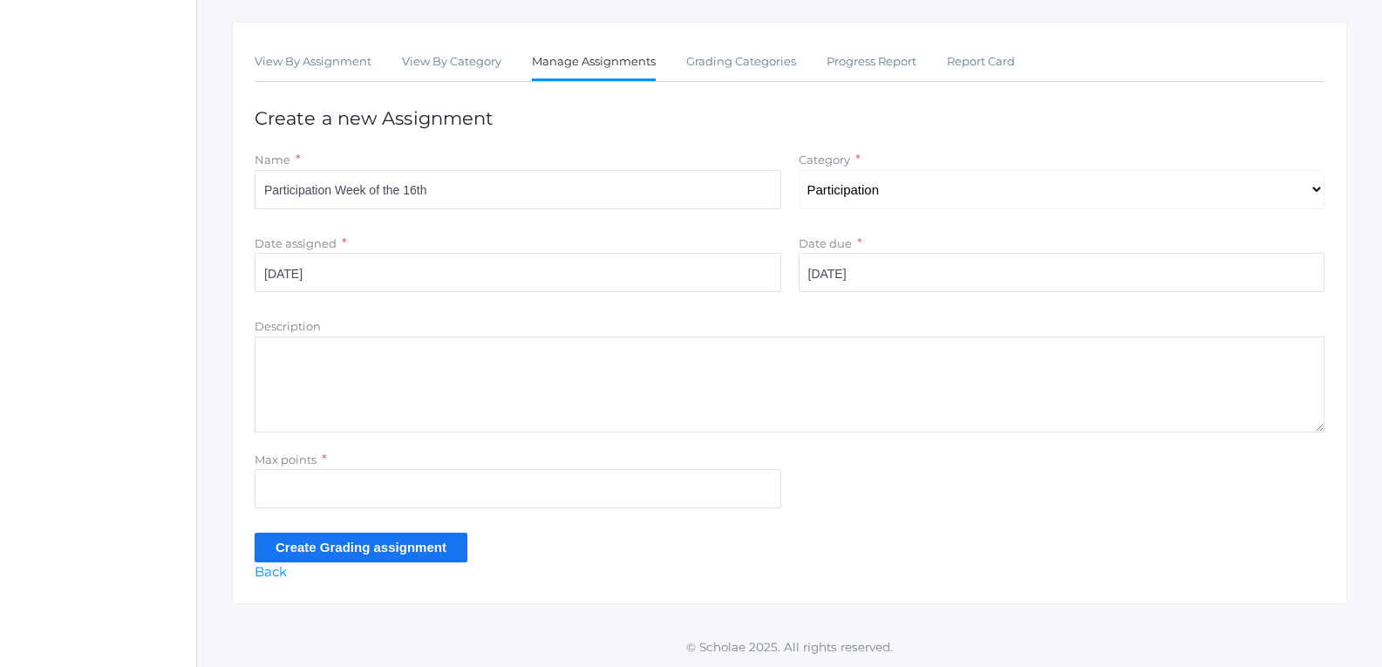
scroll to position [279, 0]
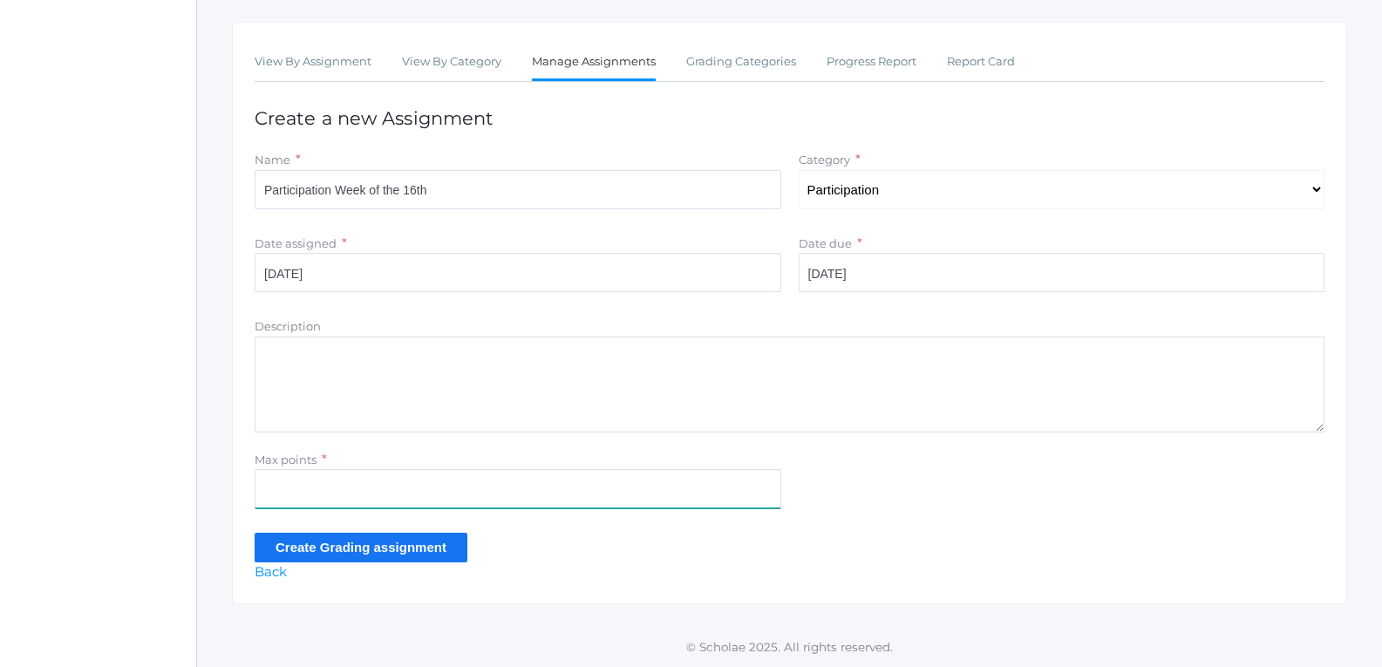
click at [505, 500] on input "Max points" at bounding box center [518, 488] width 526 height 39
type input "40"
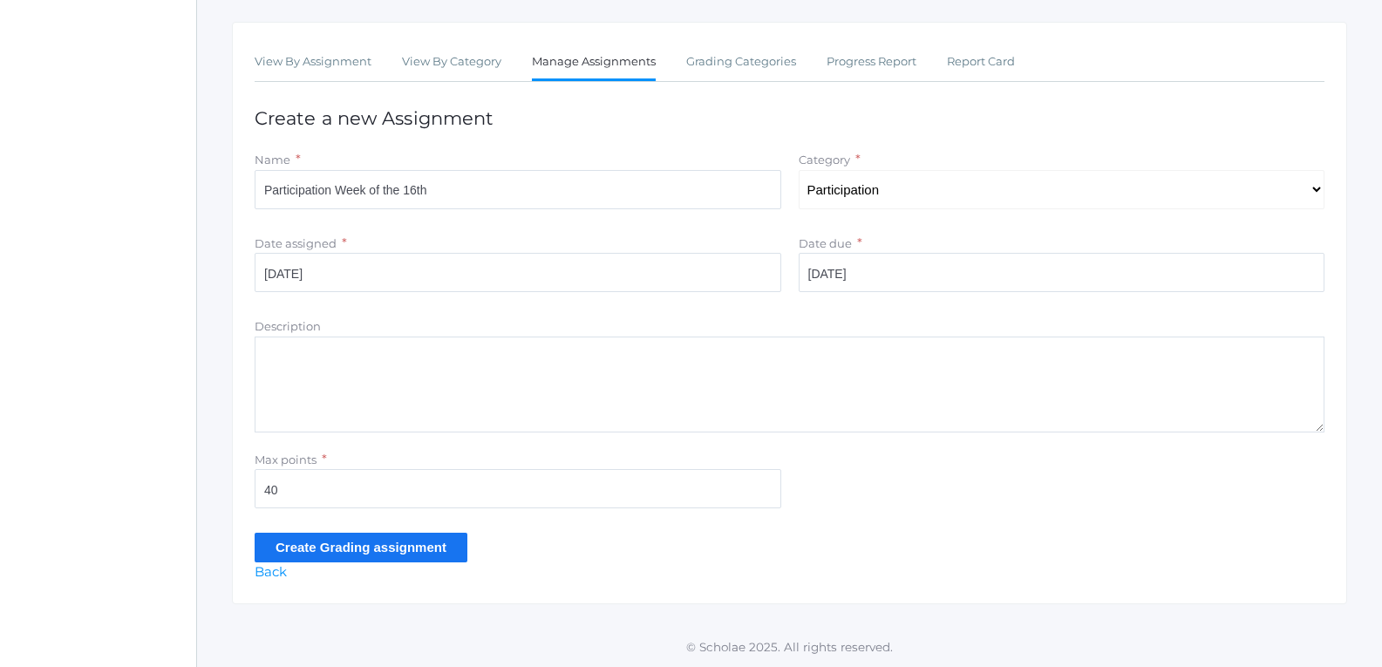
click at [397, 542] on input "Create Grading assignment" at bounding box center [361, 547] width 213 height 29
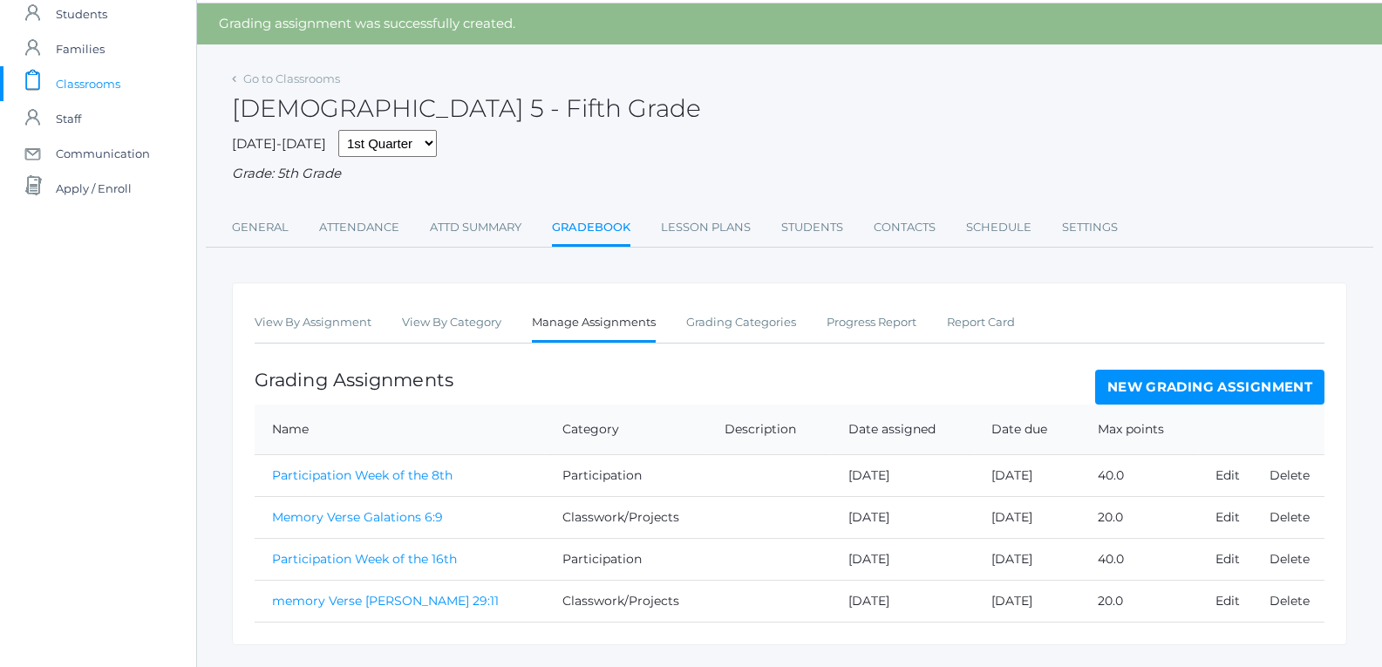
scroll to position [99, 0]
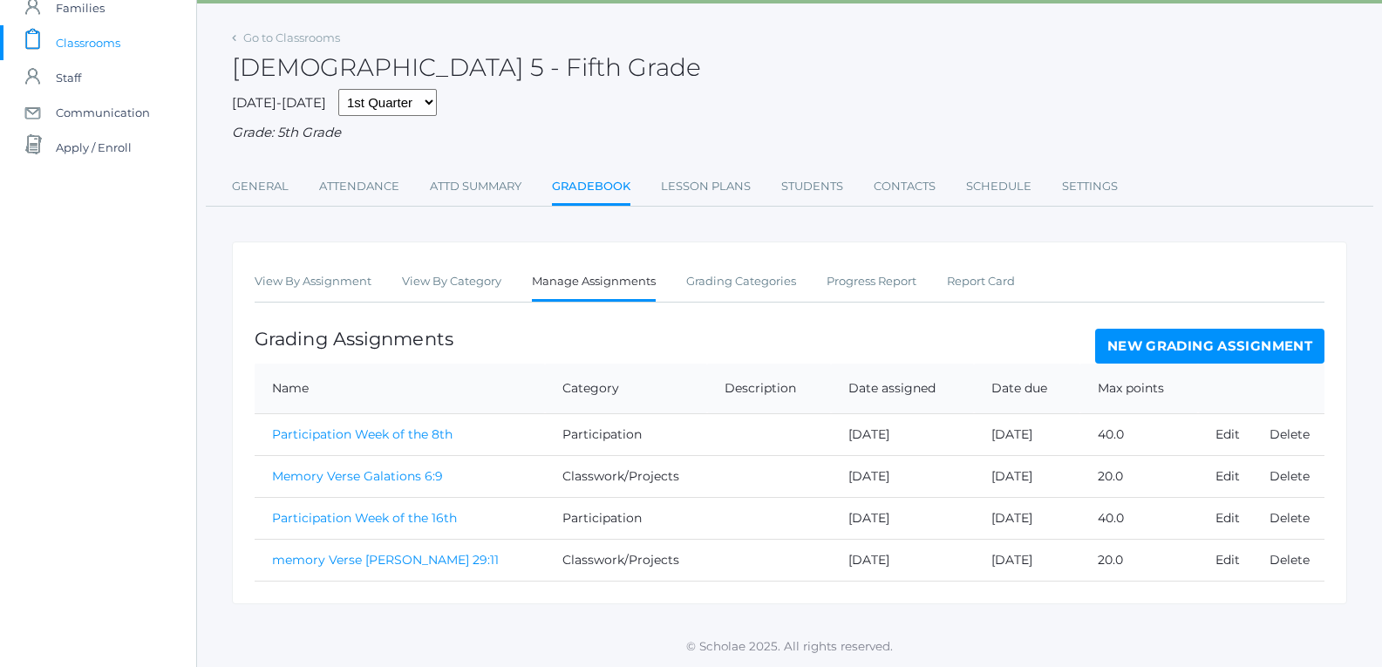
click at [1135, 340] on link "New Grading Assignment" at bounding box center [1209, 346] width 229 height 35
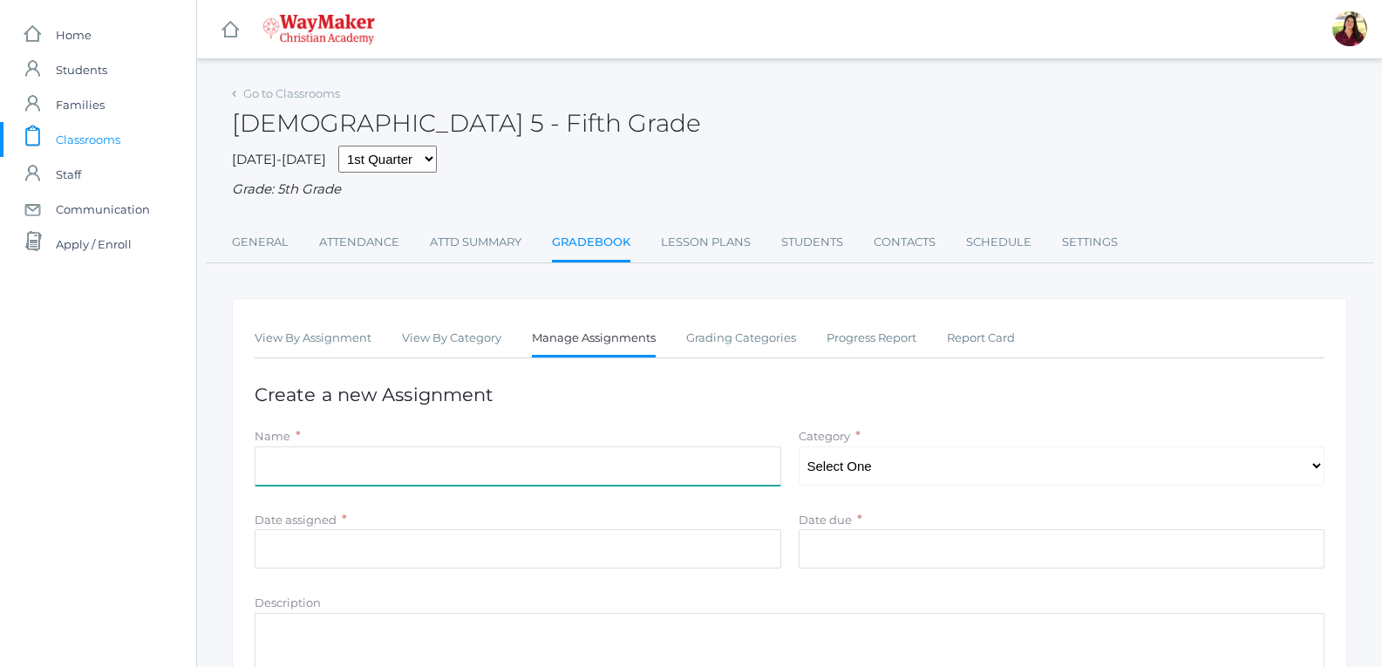
click at [591, 456] on input "Name" at bounding box center [518, 465] width 526 height 39
type input "[DEMOGRAPHIC_DATA] Reenactment"
click at [913, 474] on select "Select One Test/quizes Classwork/Projects Participation" at bounding box center [1061, 465] width 526 height 39
select select "1098"
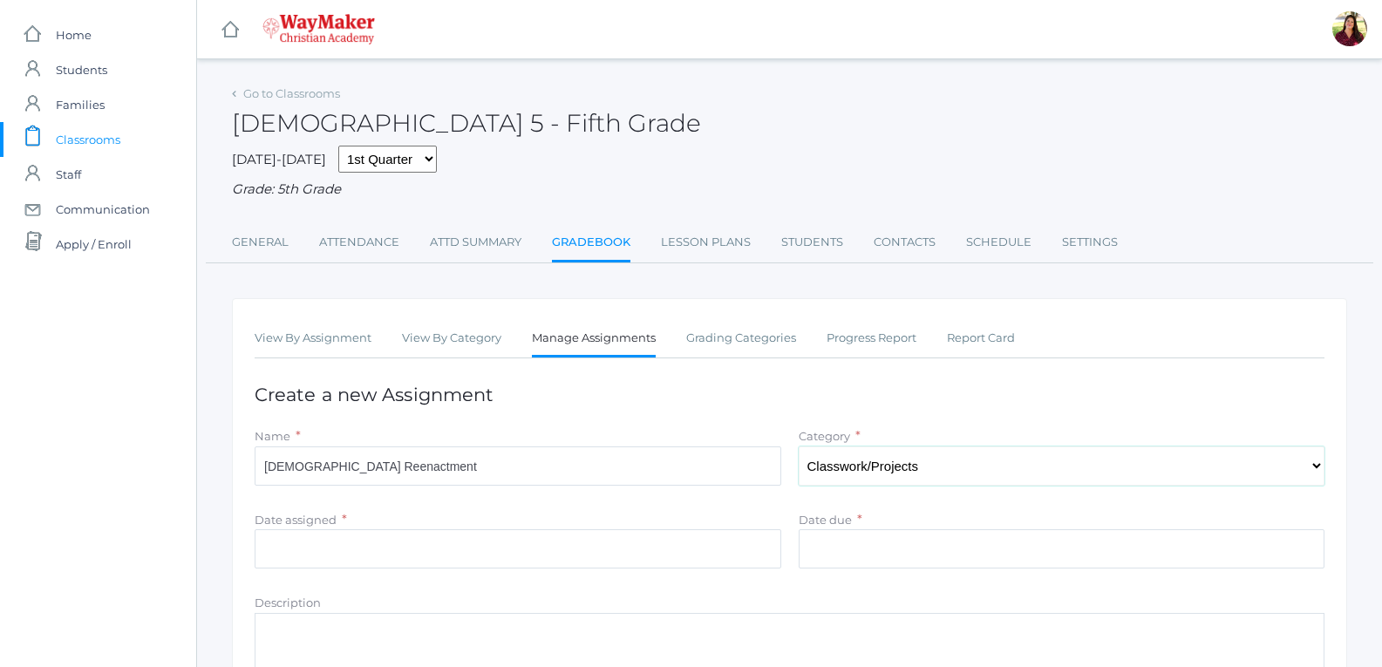
click at [798, 448] on select "Select One Test/quizes Classwork/Projects Participation" at bounding box center [1061, 465] width 526 height 39
click at [506, 551] on input "Date assigned" at bounding box center [518, 548] width 526 height 39
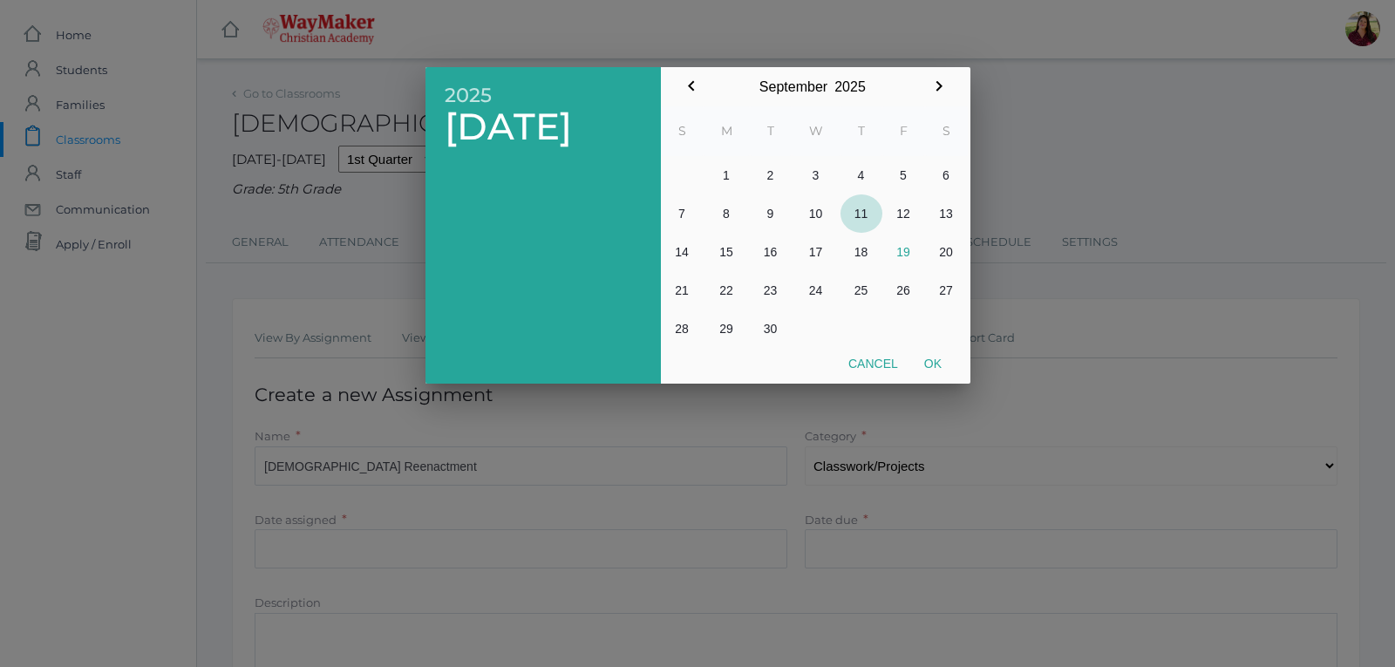
click at [861, 220] on button "11" at bounding box center [861, 213] width 42 height 38
click at [940, 361] on button "Ok" at bounding box center [933, 363] width 44 height 31
type input "[DATE]"
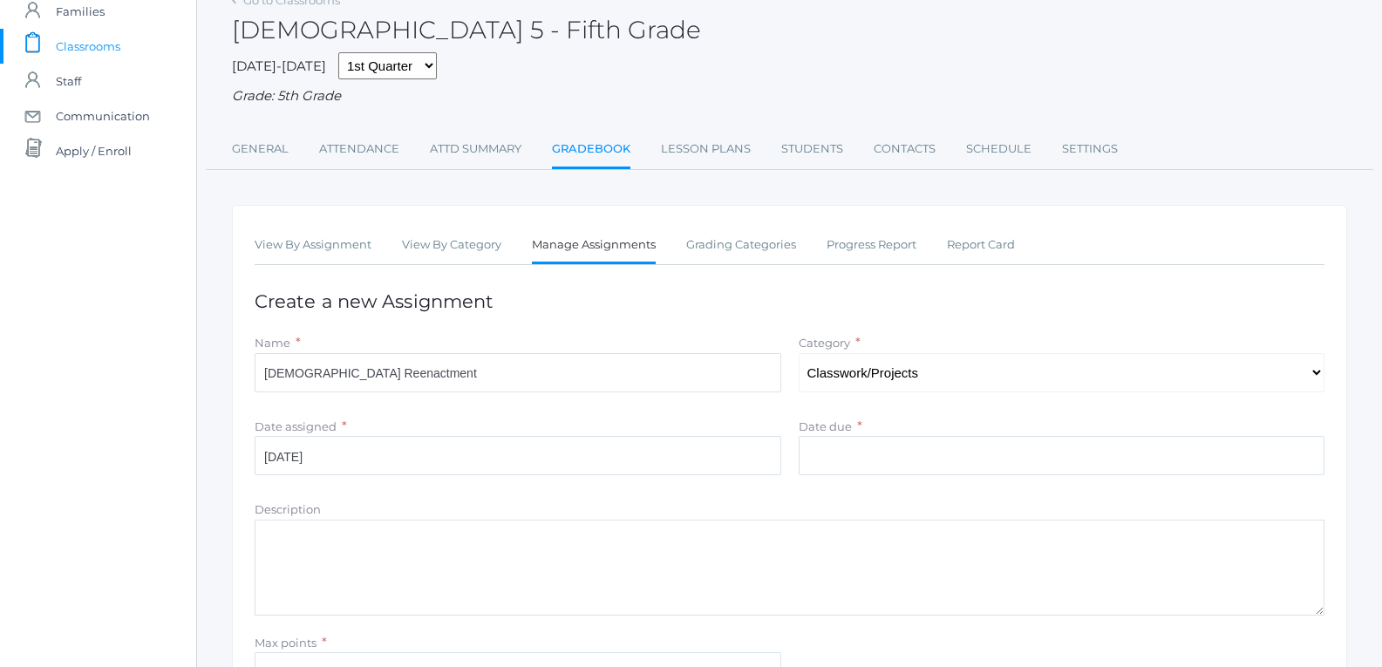
scroll to position [174, 0]
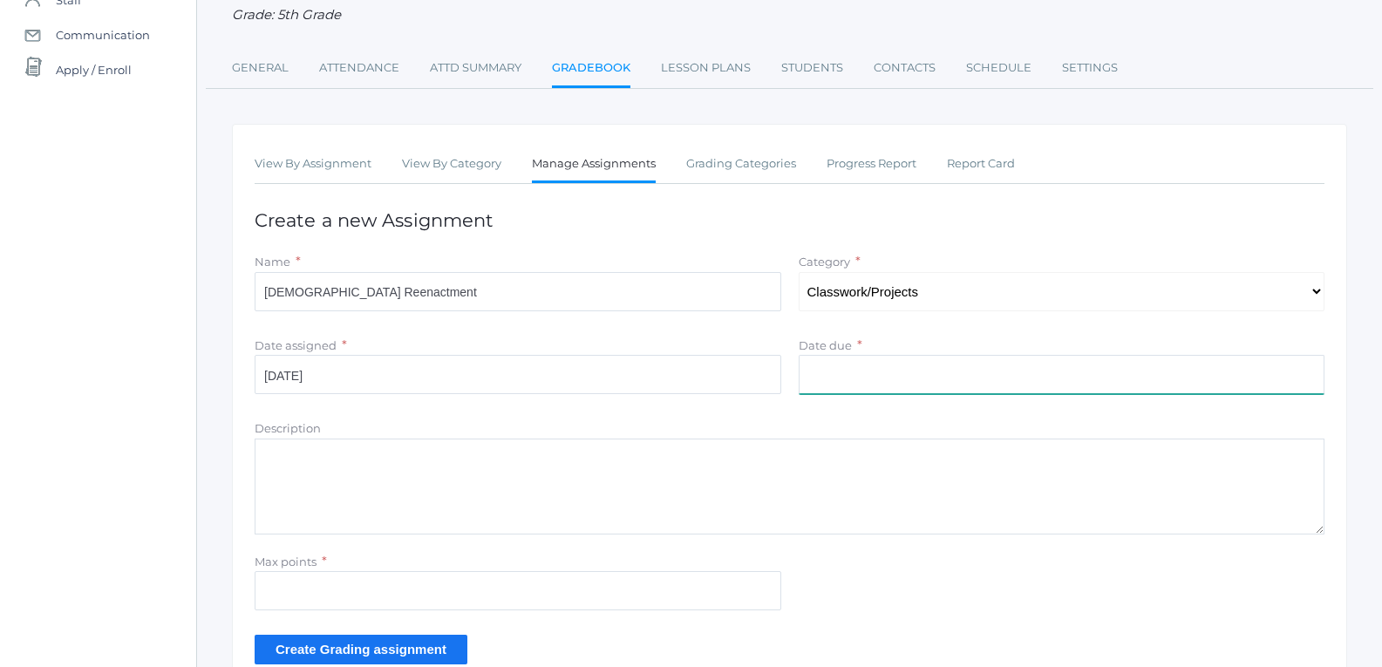
click at [869, 368] on input "Date due" at bounding box center [1061, 374] width 526 height 39
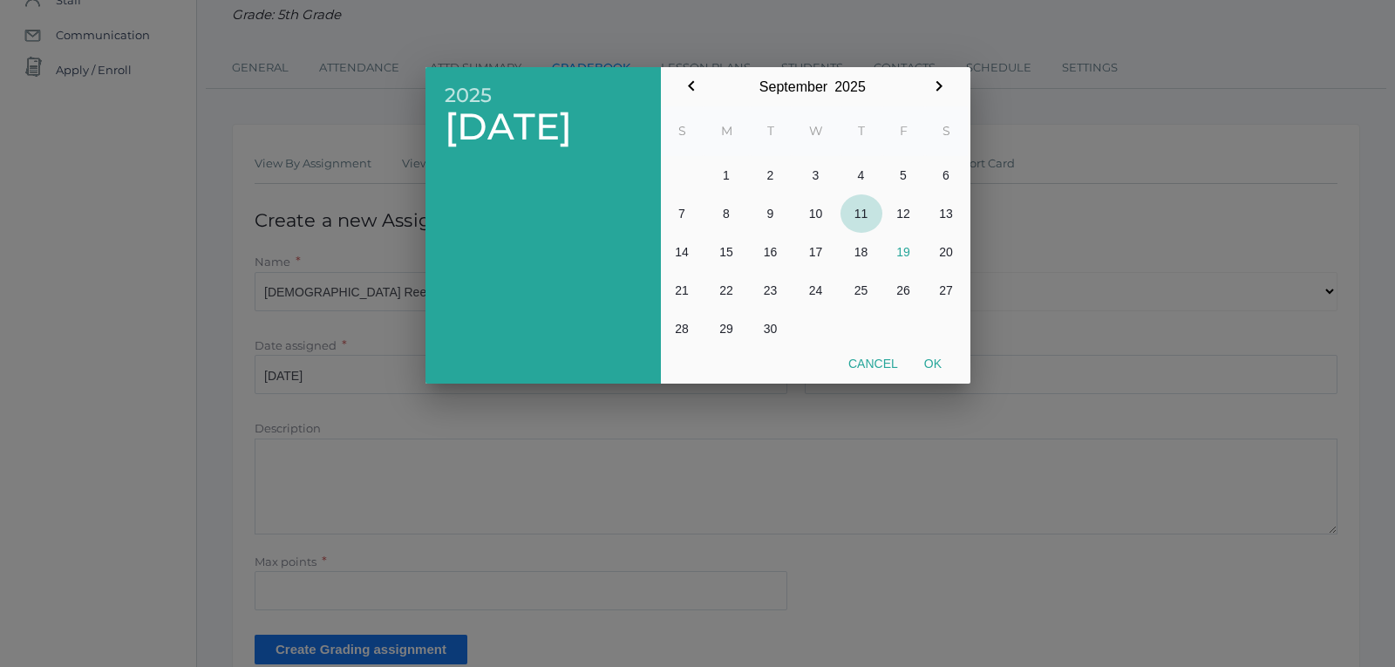
click at [871, 213] on button "11" at bounding box center [861, 213] width 42 height 38
click at [927, 358] on button "Ok" at bounding box center [933, 363] width 44 height 31
type input "[DATE]"
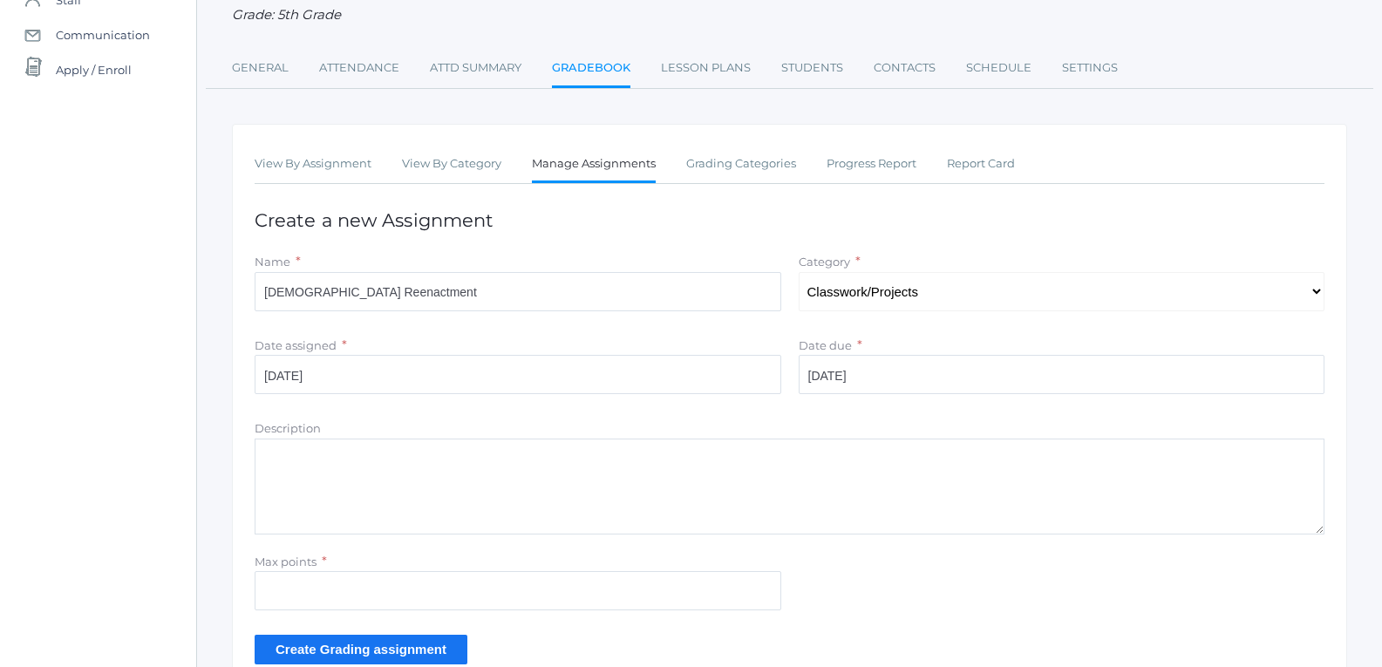
click at [466, 492] on textarea "Description" at bounding box center [790, 486] width 1070 height 96
click at [301, 461] on textarea "STudents reenacted with script the nativity scene. Students were allowed to gra…" at bounding box center [790, 486] width 1070 height 96
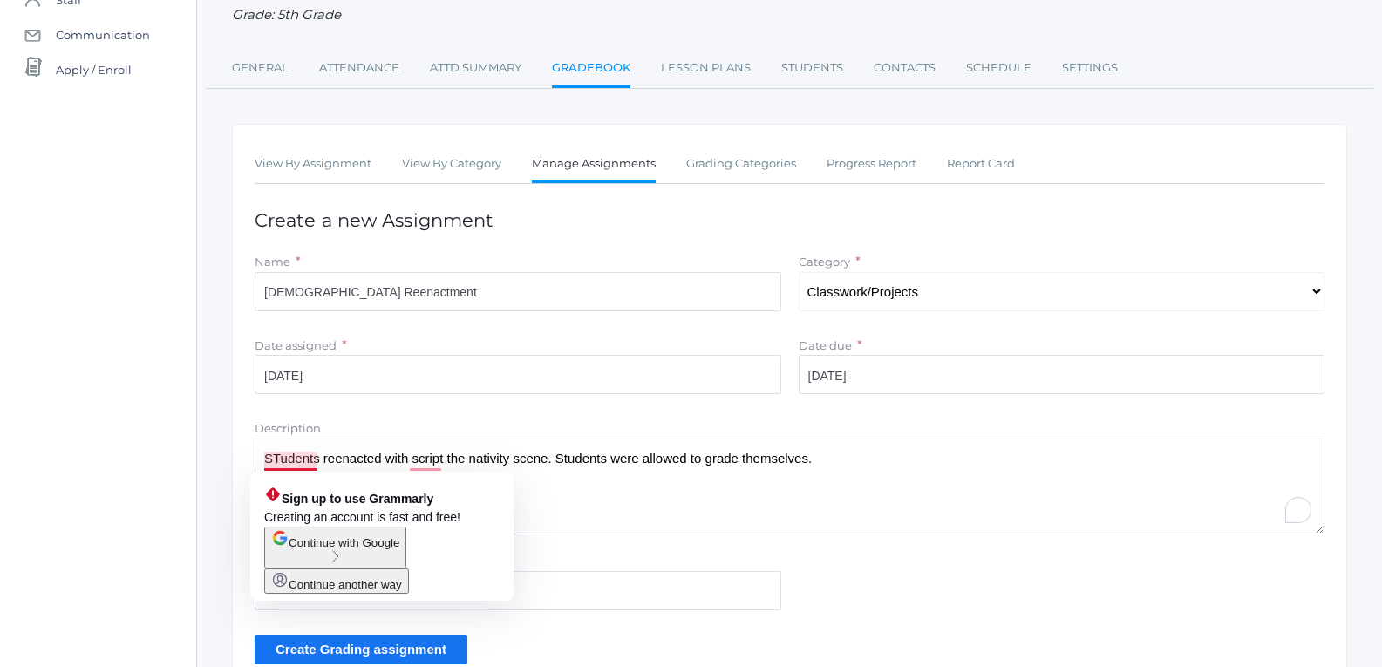
click at [278, 461] on textarea "STudents reenacted with script the nativity scene. Students were allowed to gra…" at bounding box center [790, 486] width 1070 height 96
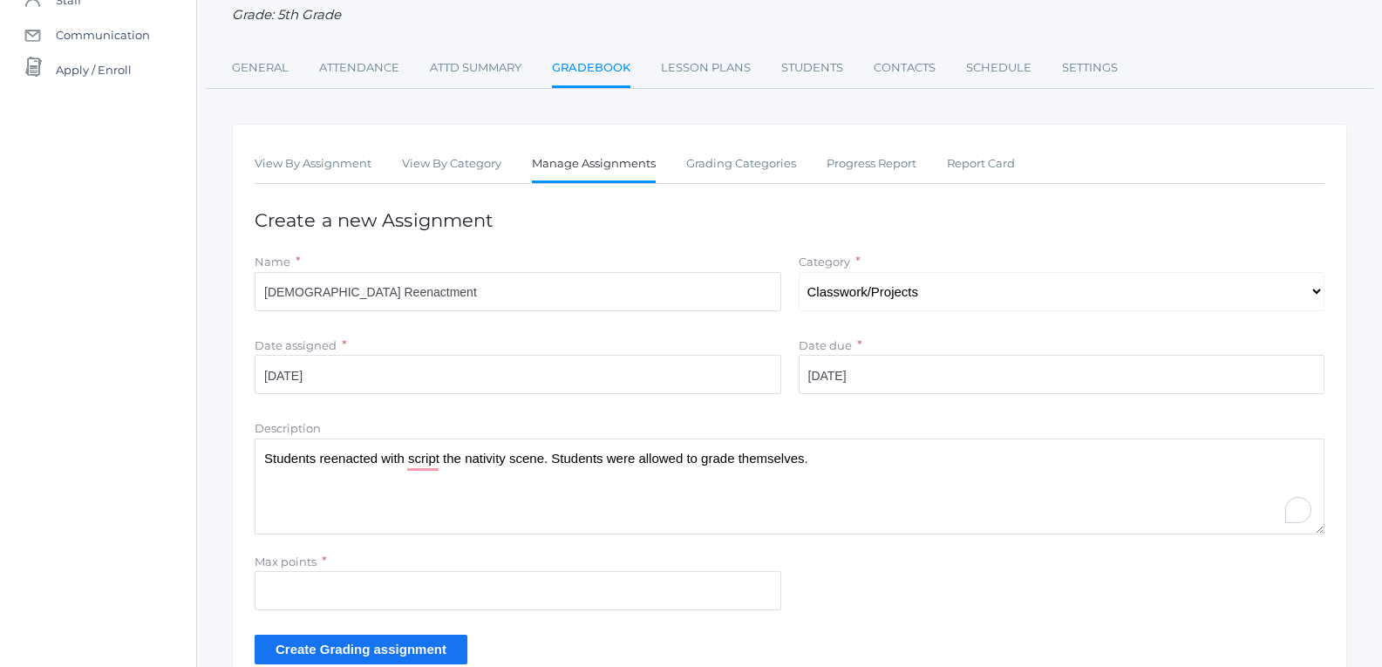
click at [406, 460] on textarea "Students reenacted with script the nativity scene. Students were allowed to gra…" at bounding box center [790, 486] width 1070 height 96
click at [417, 458] on textarea "Students reenacted with script the nativity scene. Students were allowed to gra…" at bounding box center [790, 486] width 1070 height 96
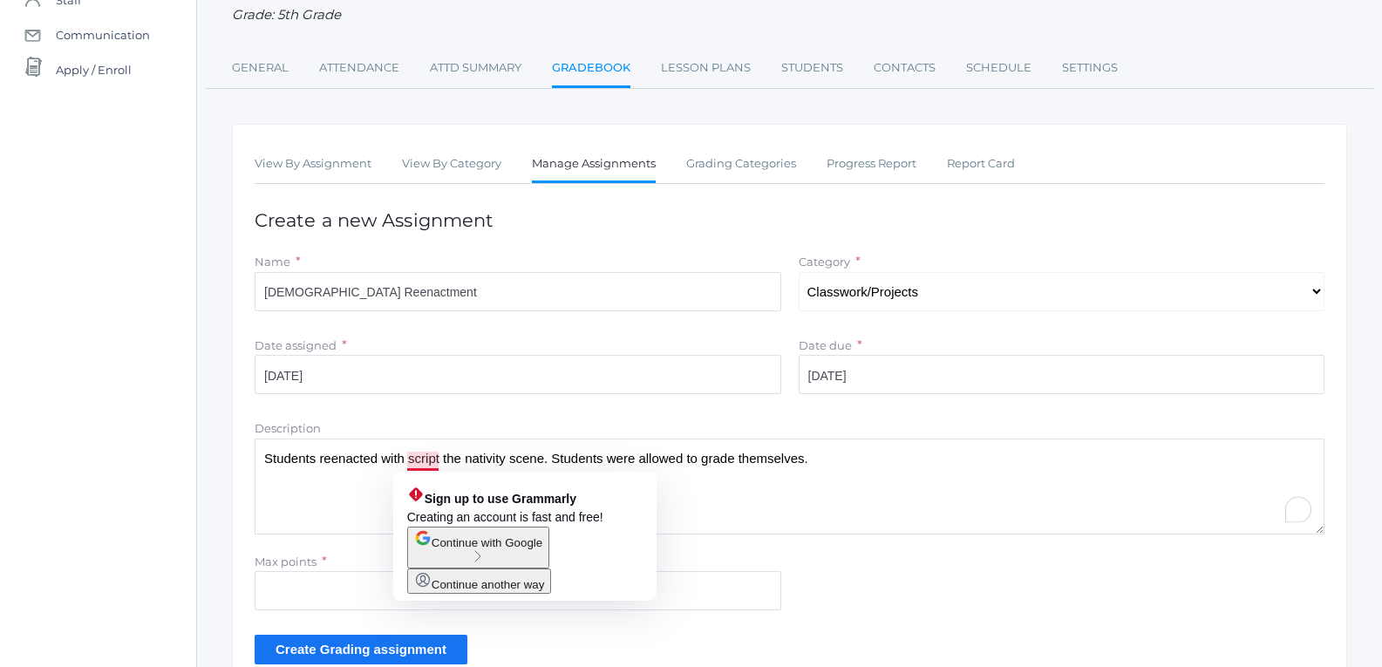
click at [407, 458] on textarea "Students reenacted with script the nativity scene. Students were allowed to gra…" at bounding box center [790, 486] width 1070 height 96
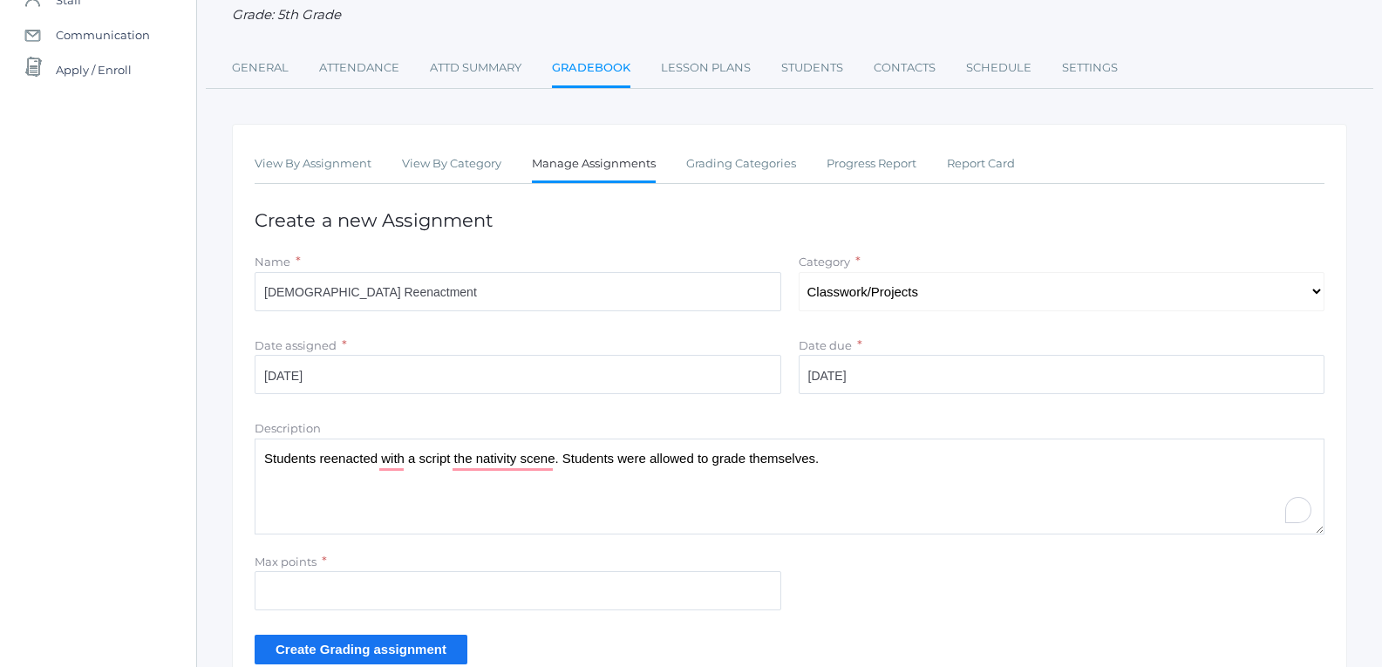
type textarea "Students reenacted with a script the nativity scene. Students were allowed to g…"
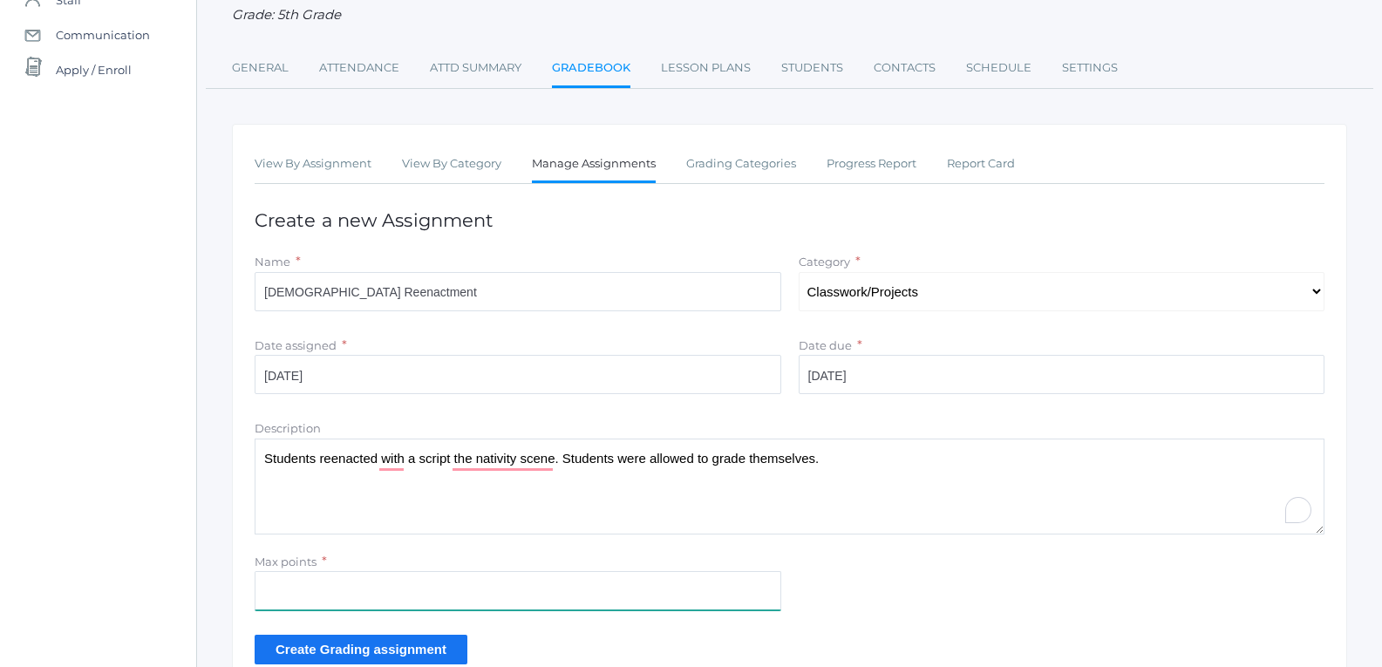
click at [373, 597] on input "Max points" at bounding box center [518, 590] width 526 height 39
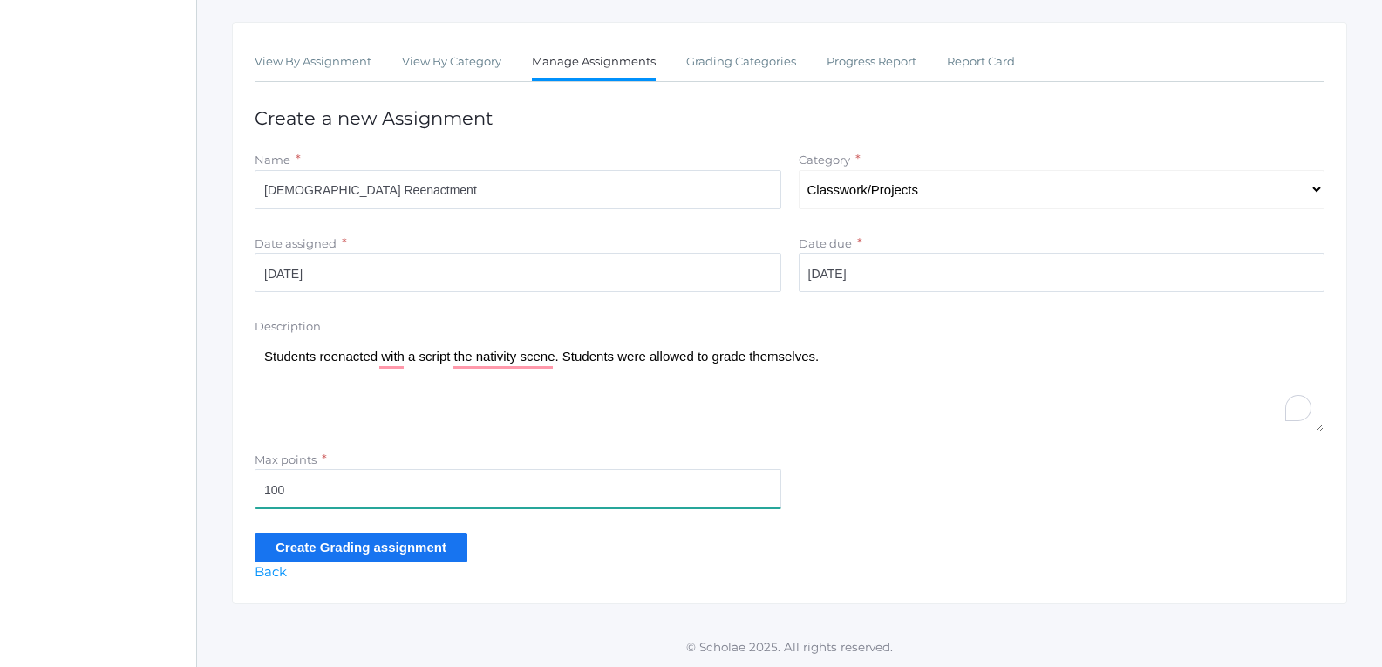
scroll to position [279, 0]
type input "100"
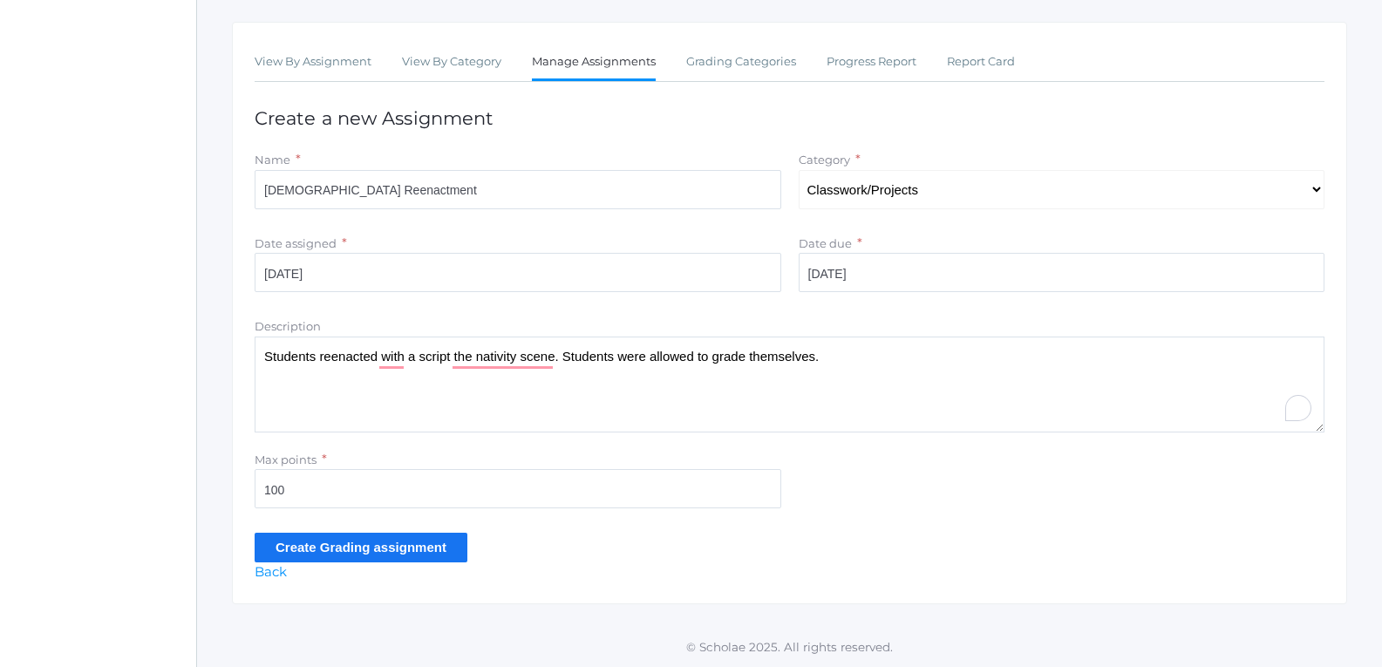
click at [400, 547] on input "Create Grading assignment" at bounding box center [361, 547] width 213 height 29
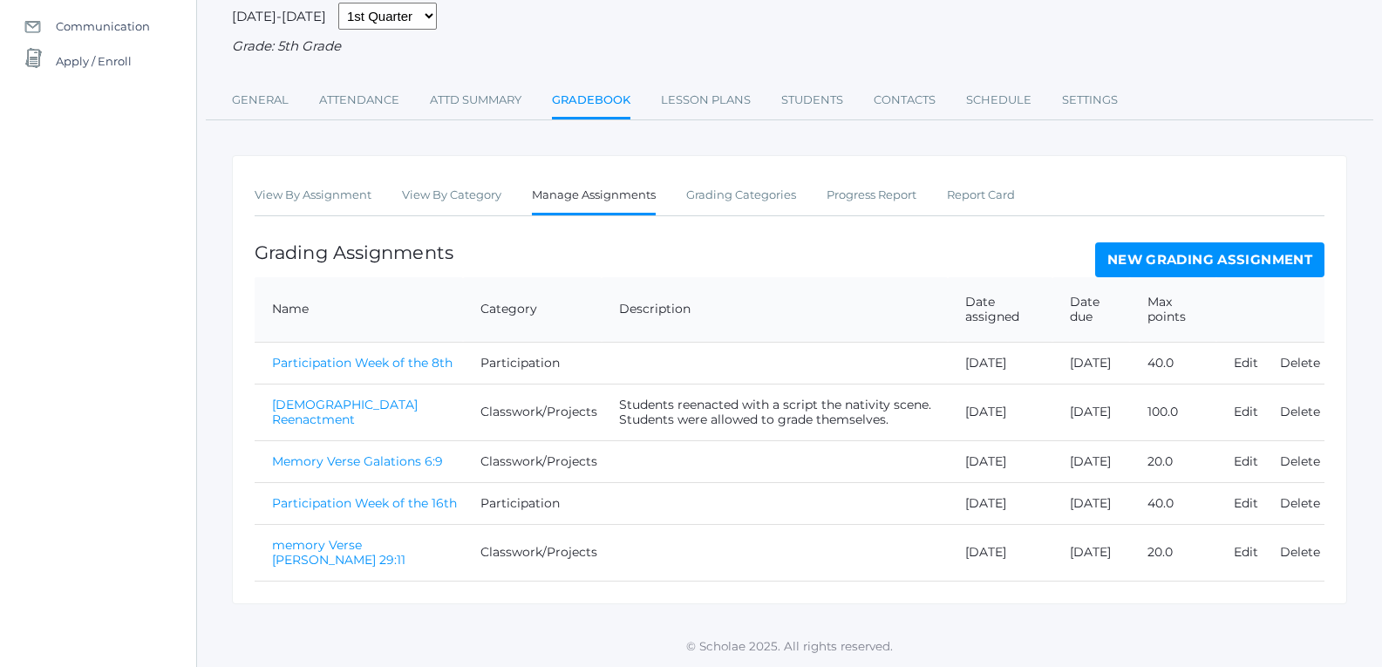
scroll to position [230, 0]
click at [1177, 242] on link "New Grading Assignment" at bounding box center [1209, 259] width 229 height 35
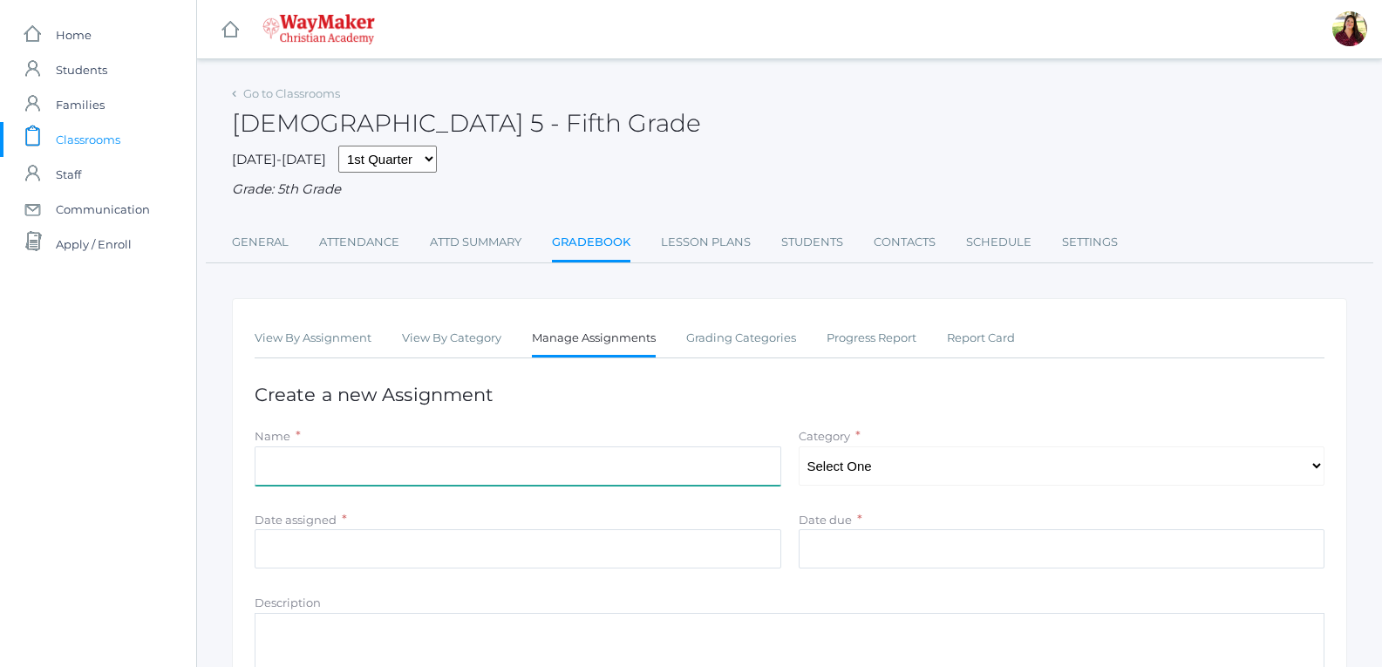
click at [567, 471] on input "Name" at bounding box center [518, 465] width 526 height 39
type input "Bible Mural"
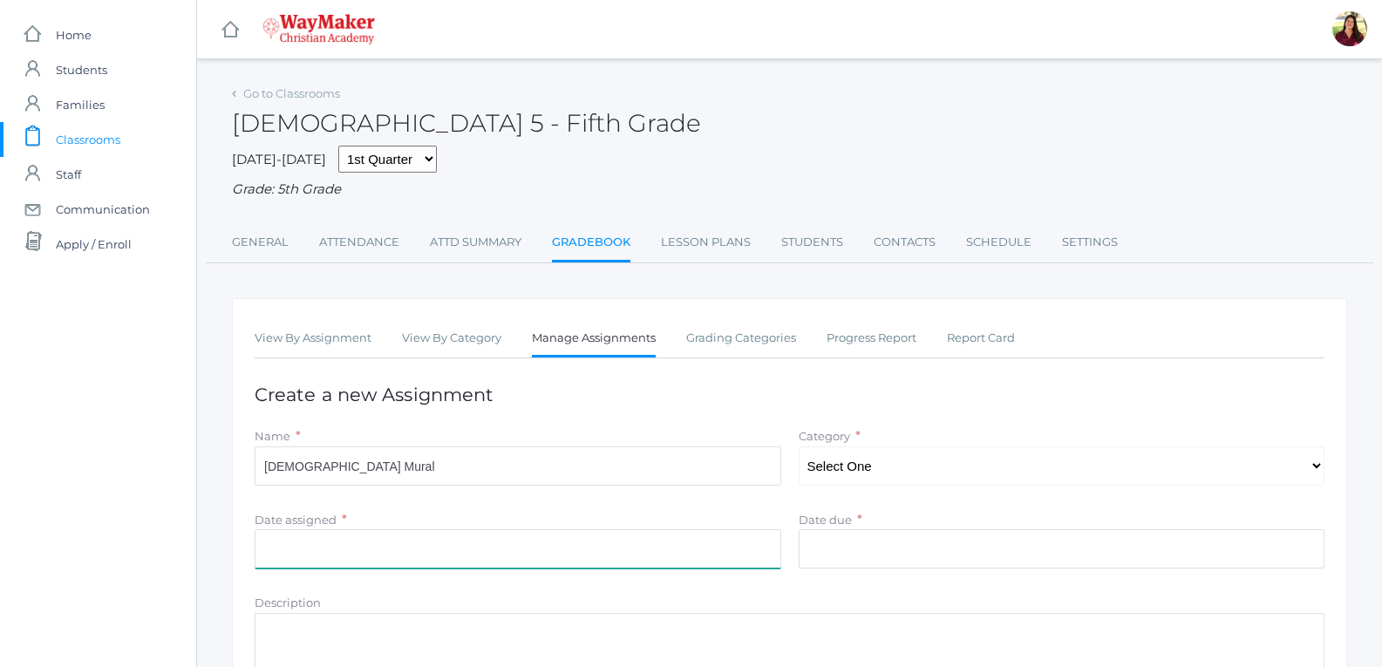
click at [526, 556] on input "Date assigned" at bounding box center [518, 548] width 526 height 39
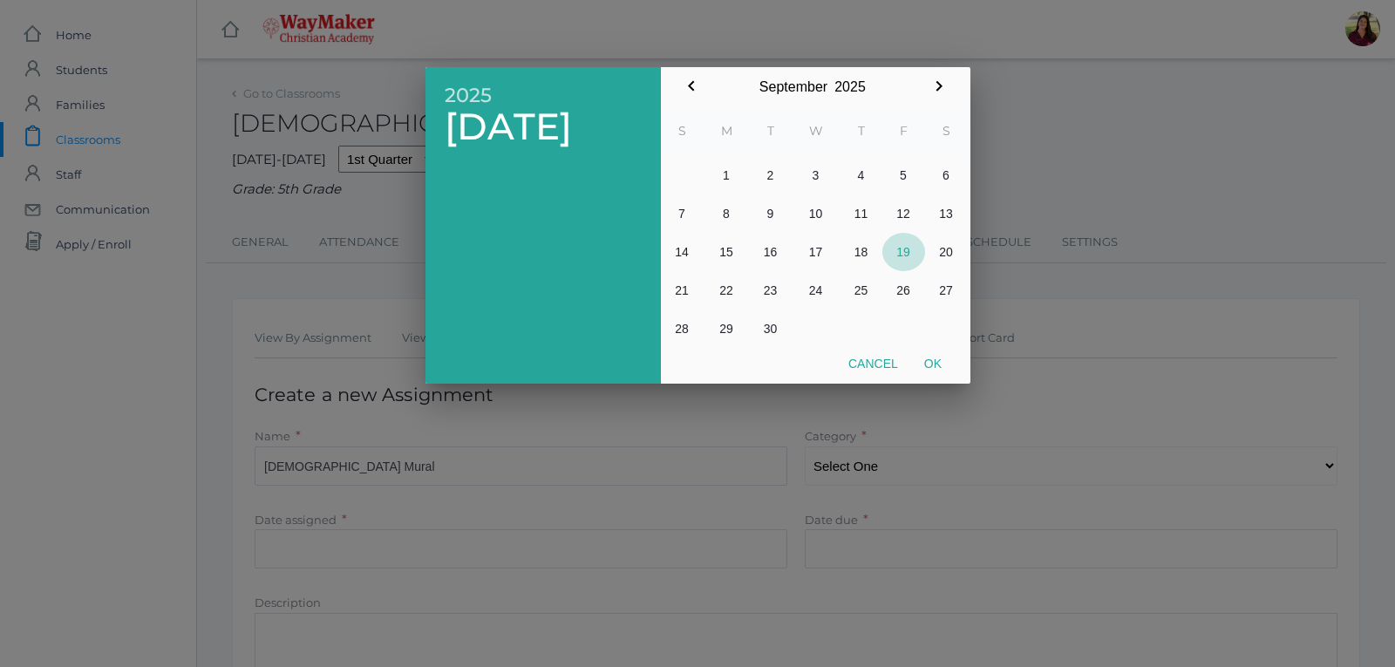
click at [910, 249] on button "19" at bounding box center [903, 252] width 43 height 38
click at [874, 472] on div at bounding box center [697, 250] width 1395 height 833
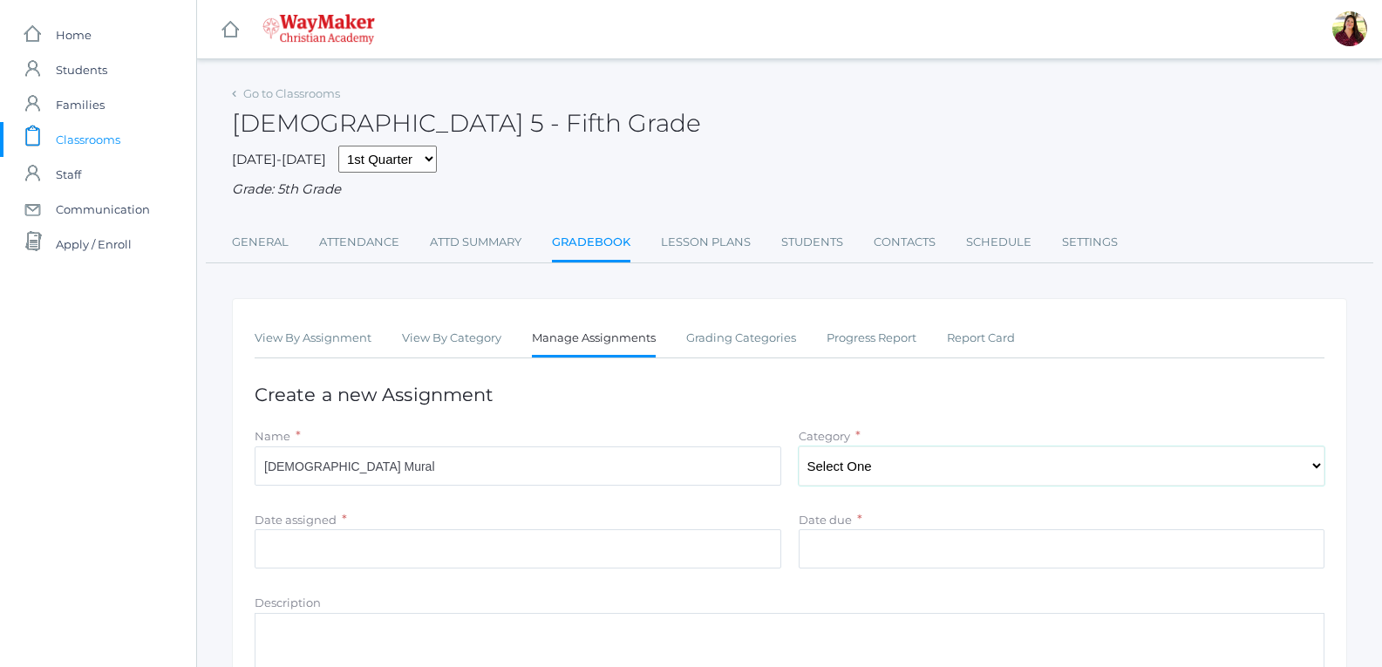
click at [874, 472] on select "Select One Test/quizes Classwork/Projects Participation" at bounding box center [1061, 465] width 526 height 39
select select "1098"
click at [798, 448] on select "Select One Test/quizes Classwork/Projects Participation" at bounding box center [1061, 465] width 526 height 39
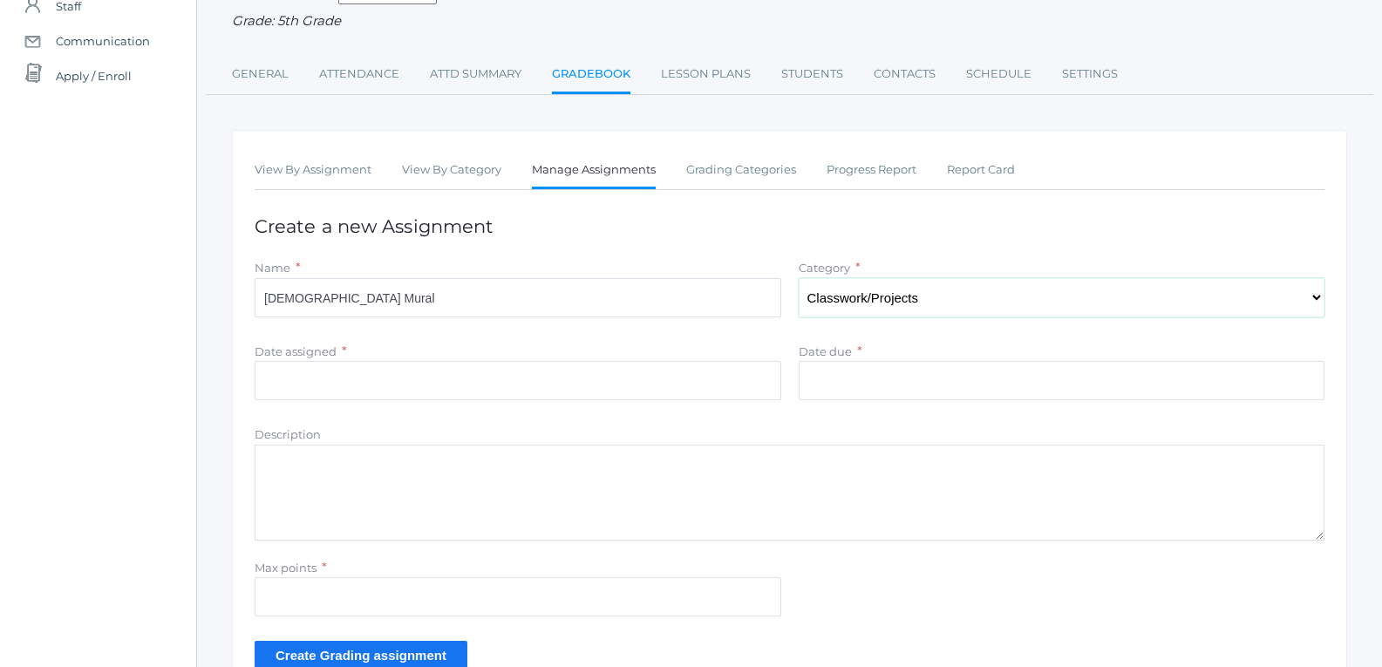
scroll to position [174, 0]
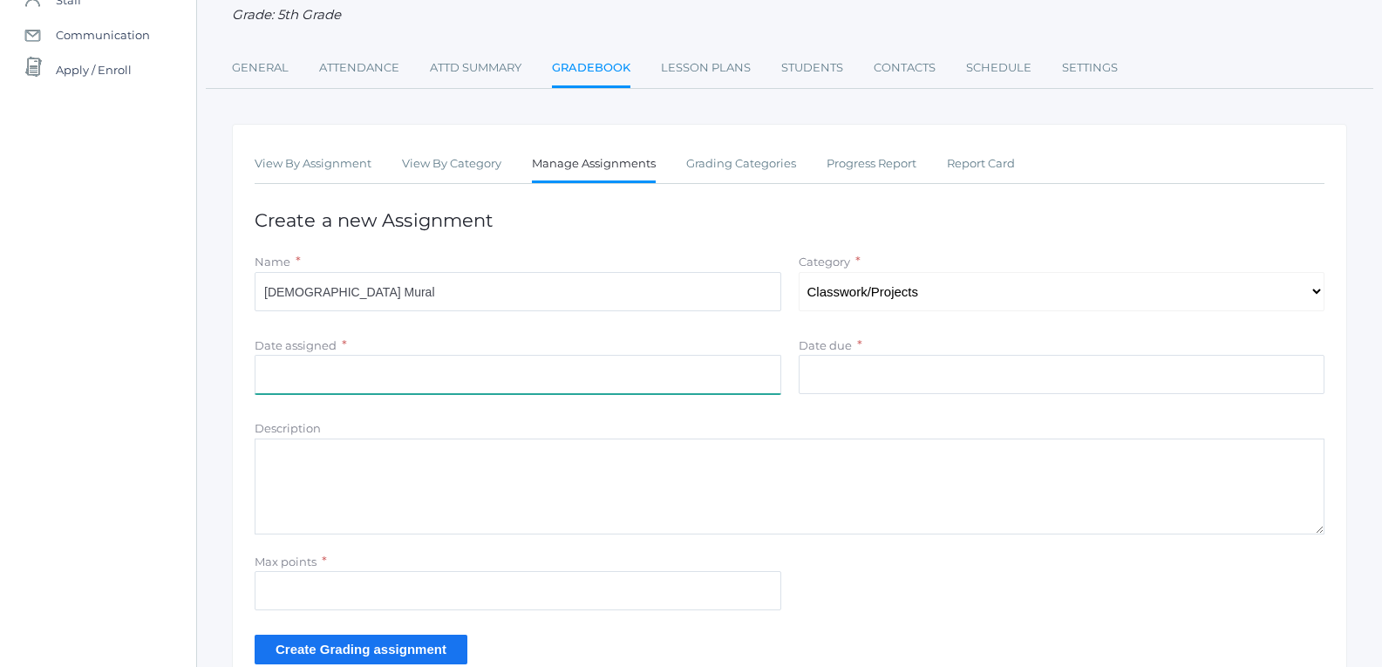
click at [543, 377] on input "Date assigned" at bounding box center [518, 374] width 526 height 39
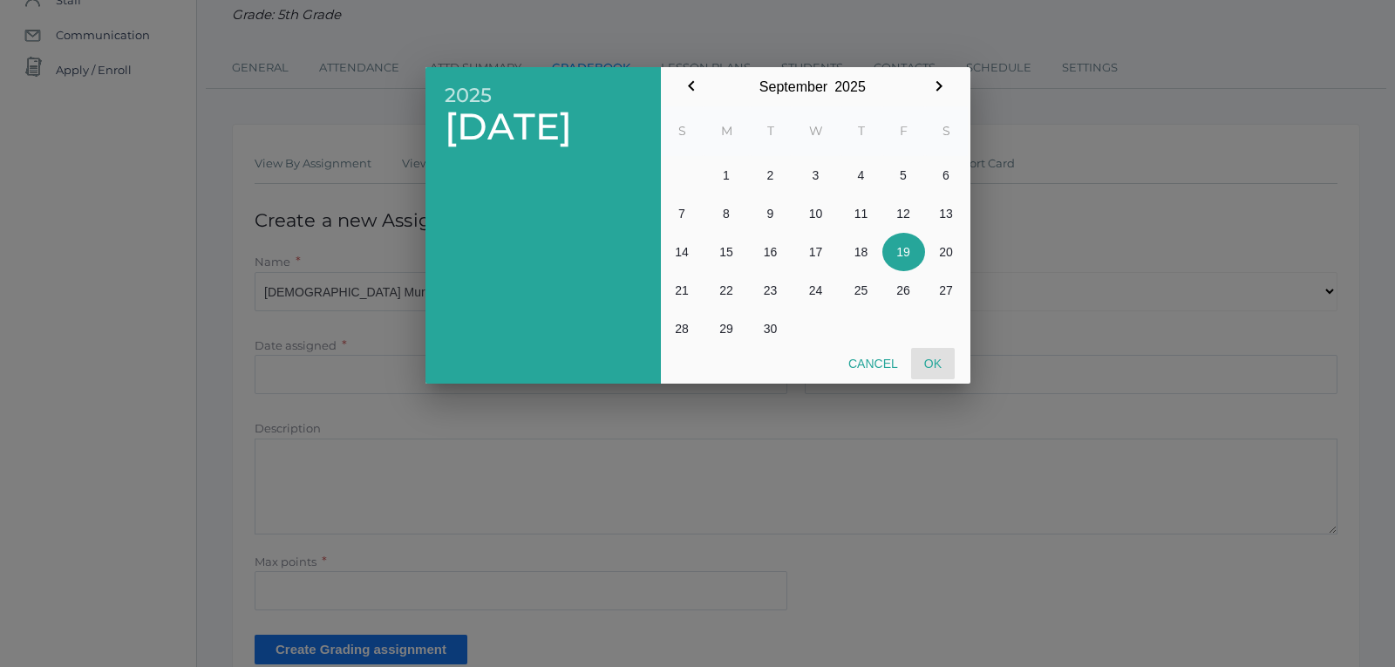
click at [925, 362] on button "Ok" at bounding box center [933, 363] width 44 height 31
type input "2025-09-19"
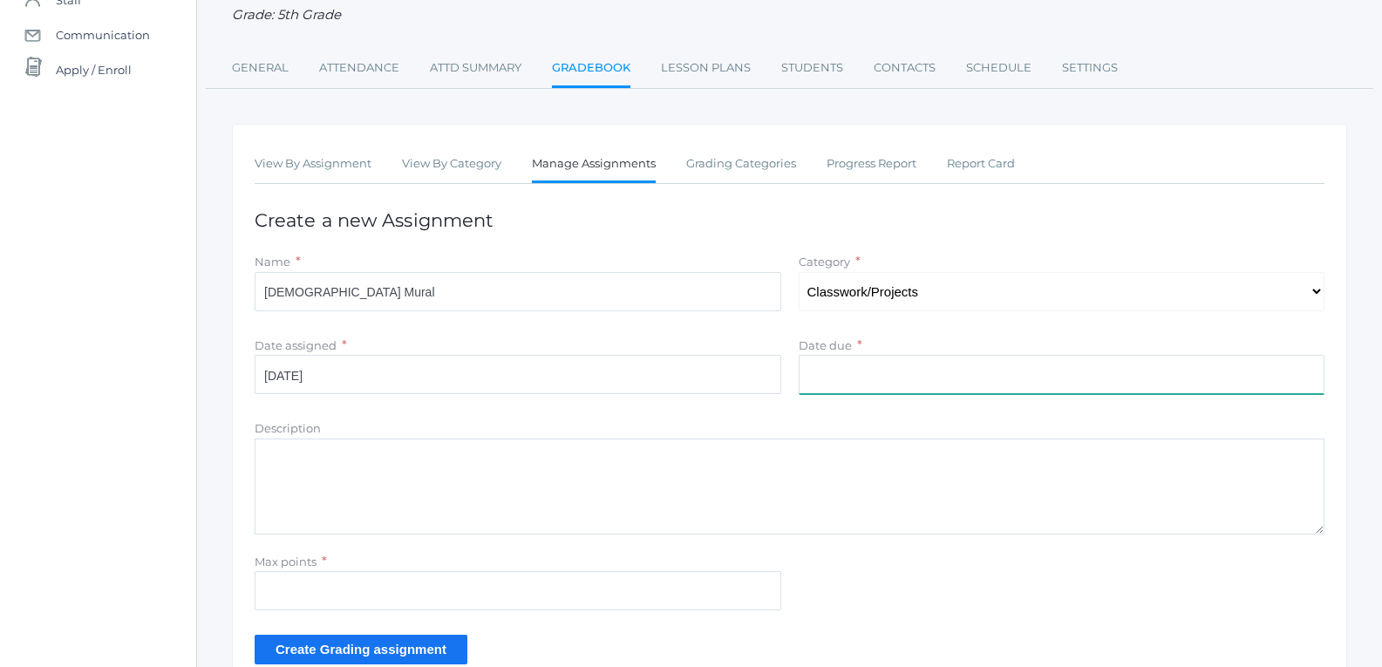
click at [918, 377] on input "Date due" at bounding box center [1061, 374] width 526 height 39
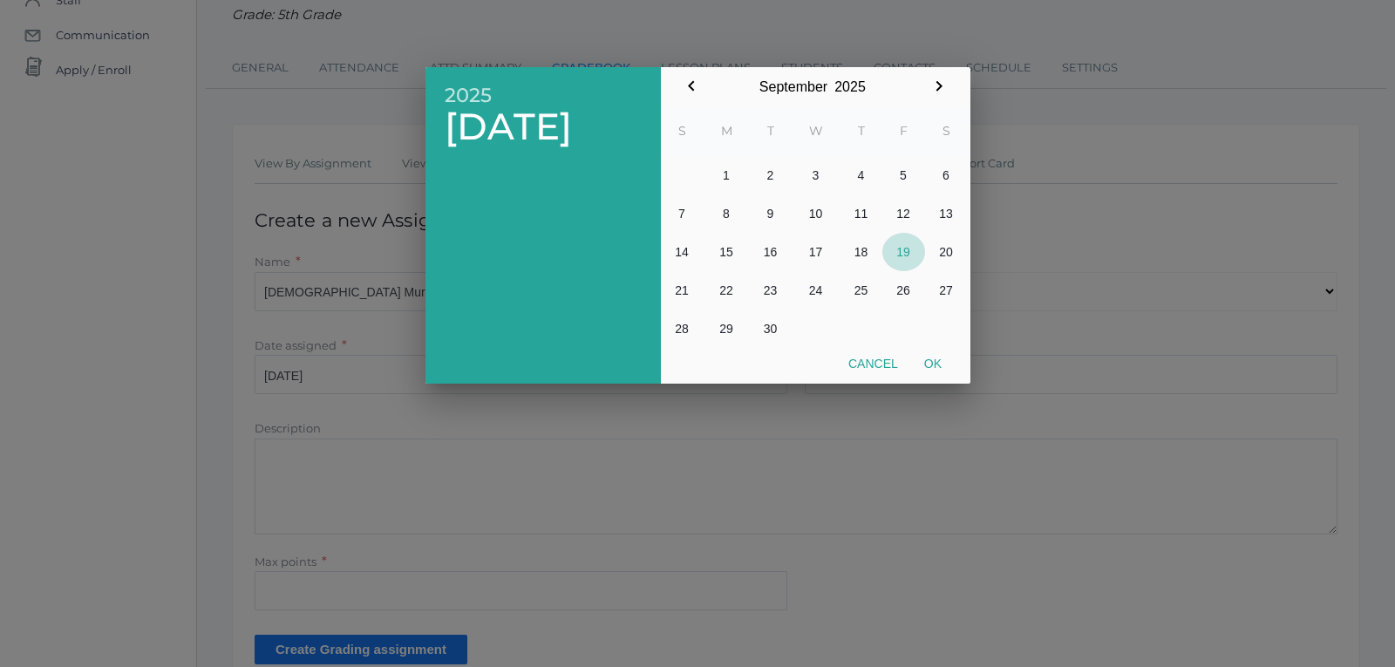
click at [894, 243] on button "19" at bounding box center [903, 252] width 43 height 38
click at [941, 372] on button "Ok" at bounding box center [933, 363] width 44 height 31
type input "[DATE]"
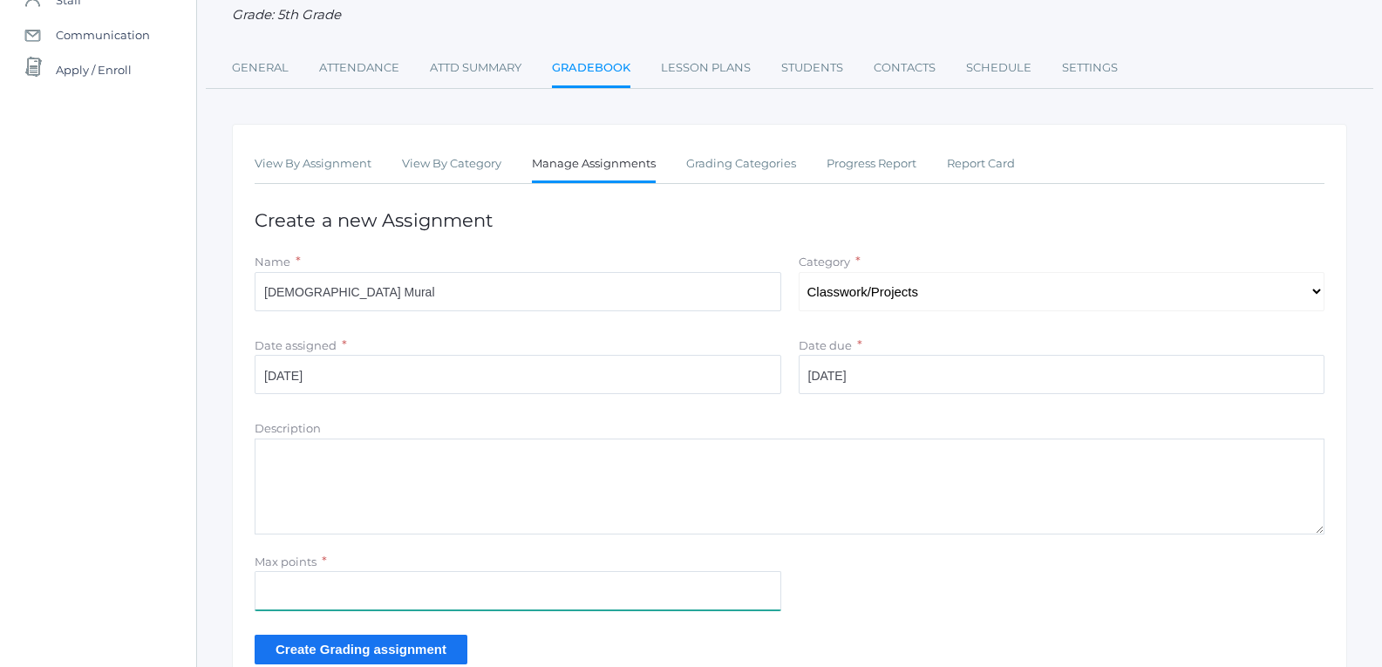
click at [513, 586] on input "Max points" at bounding box center [518, 590] width 526 height 39
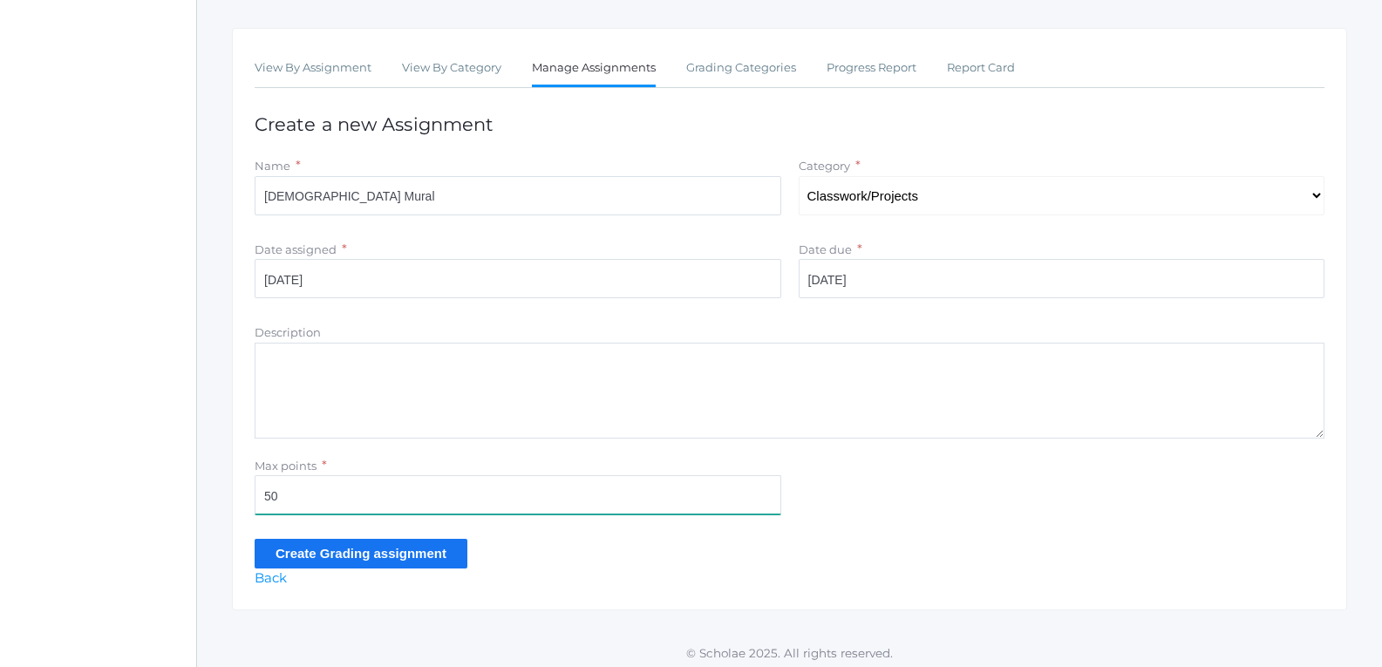
scroll to position [279, 0]
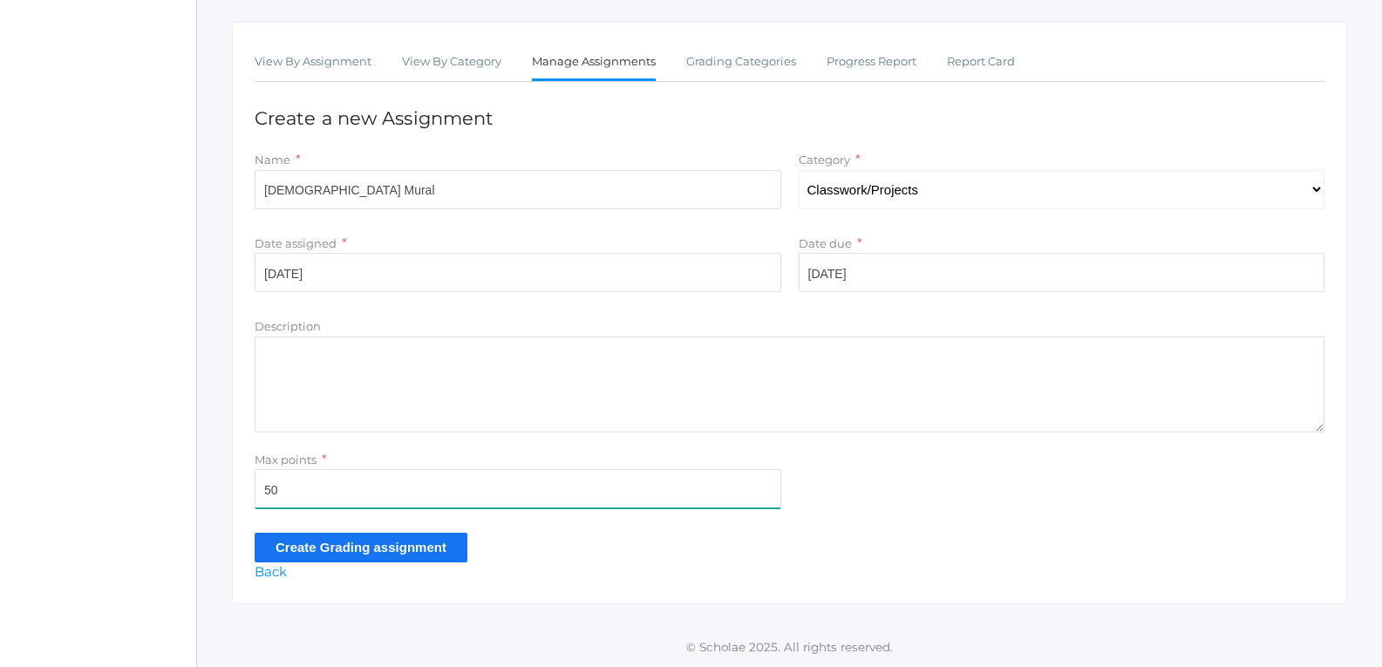
type input "50"
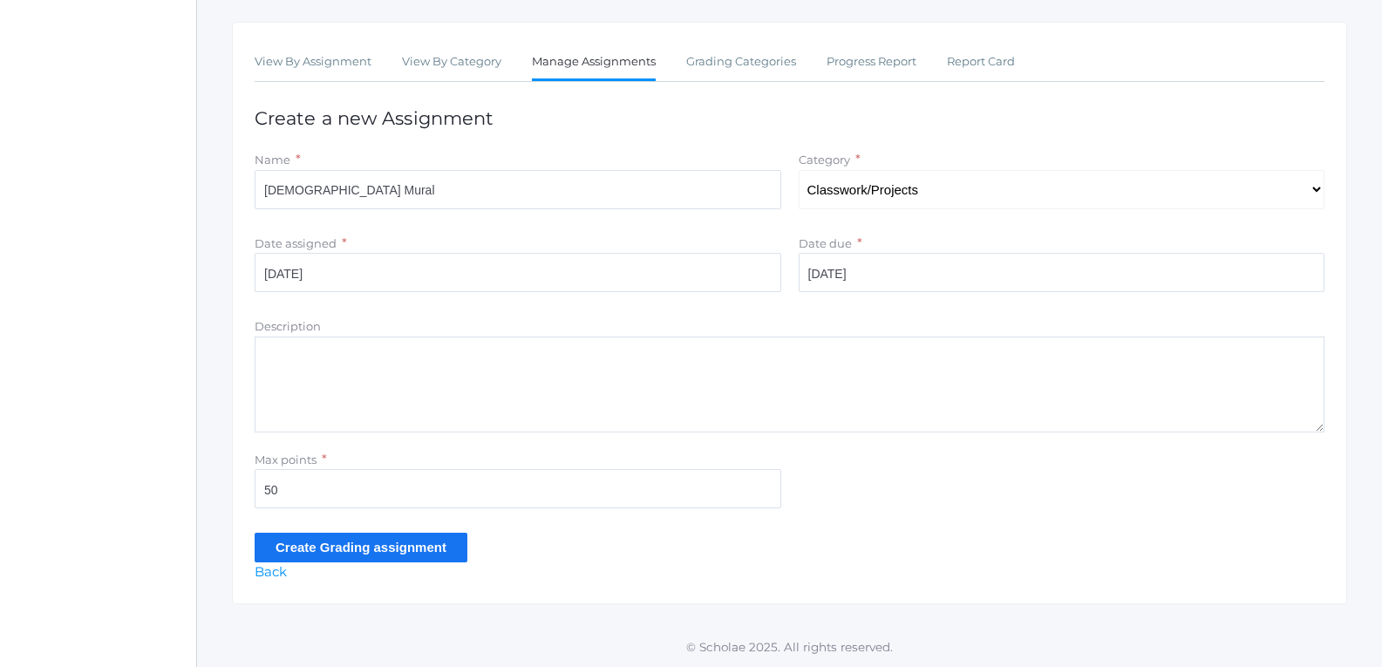
click at [428, 544] on input "Create Grading assignment" at bounding box center [361, 547] width 213 height 29
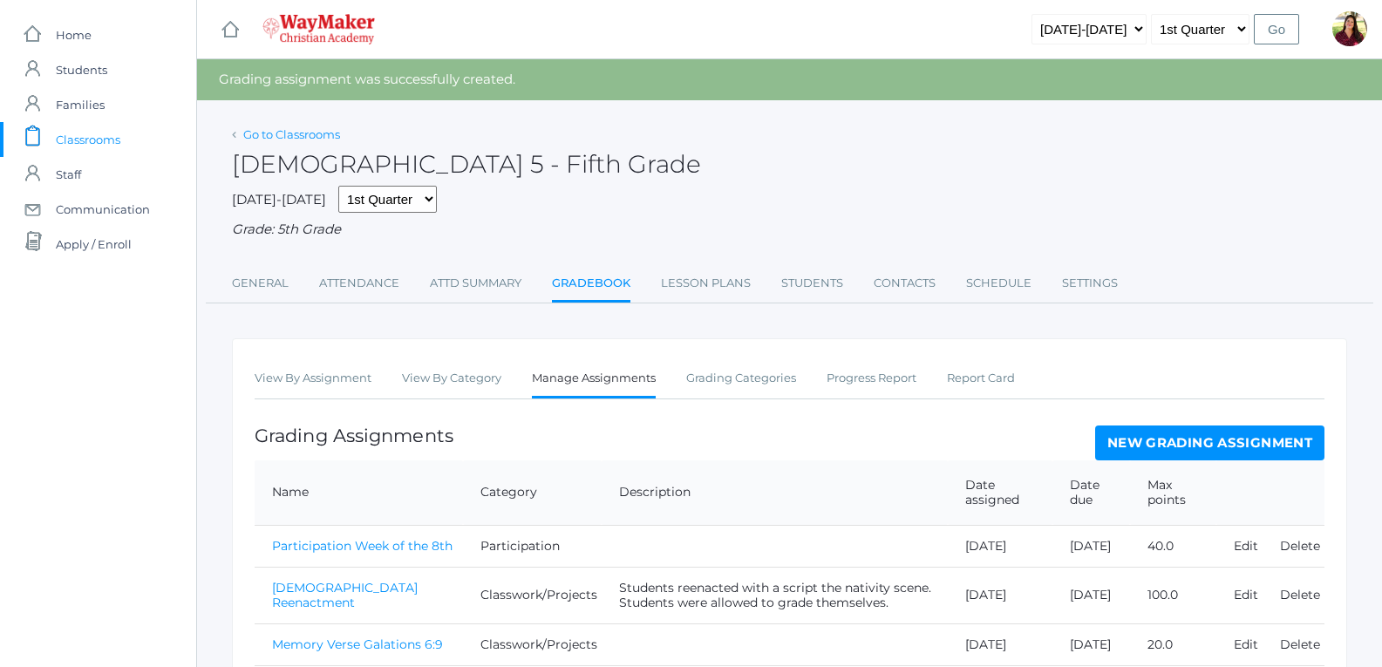
click at [316, 130] on link "Go to Classrooms" at bounding box center [291, 134] width 97 height 14
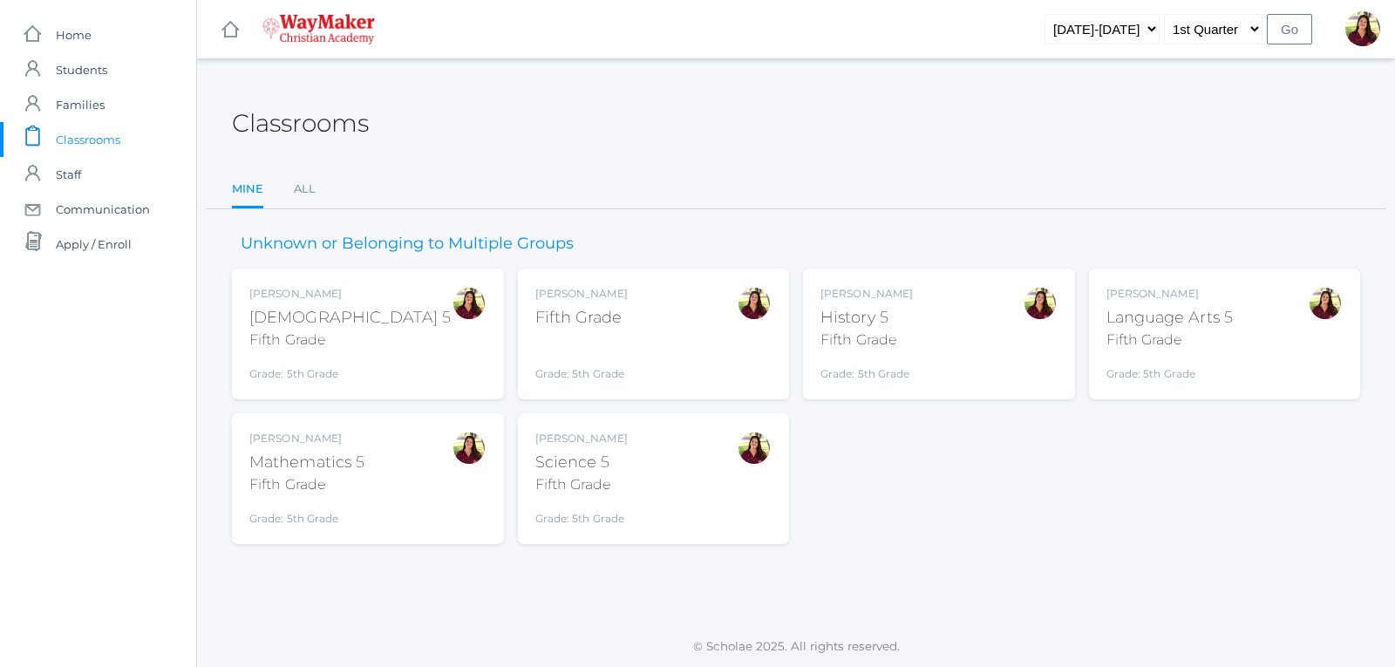
click at [862, 329] on div "Fifth Grade" at bounding box center [866, 339] width 92 height 21
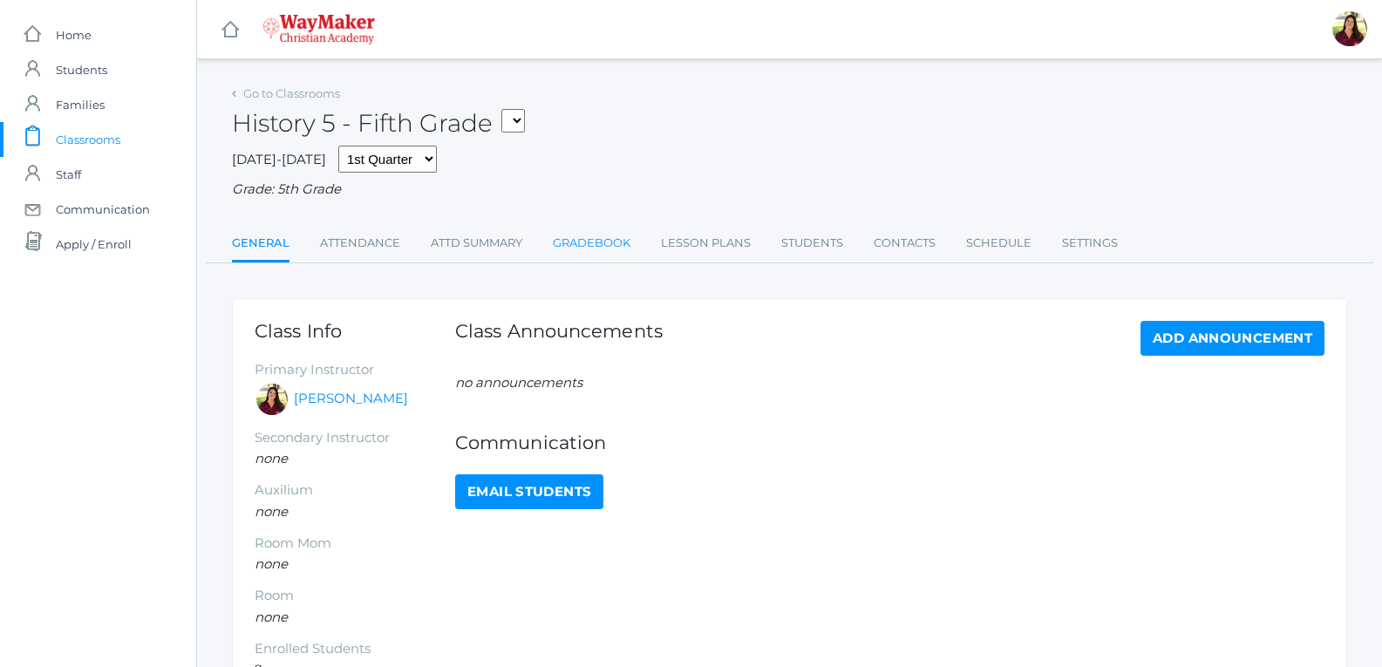
click at [576, 251] on link "Gradebook" at bounding box center [592, 243] width 78 height 35
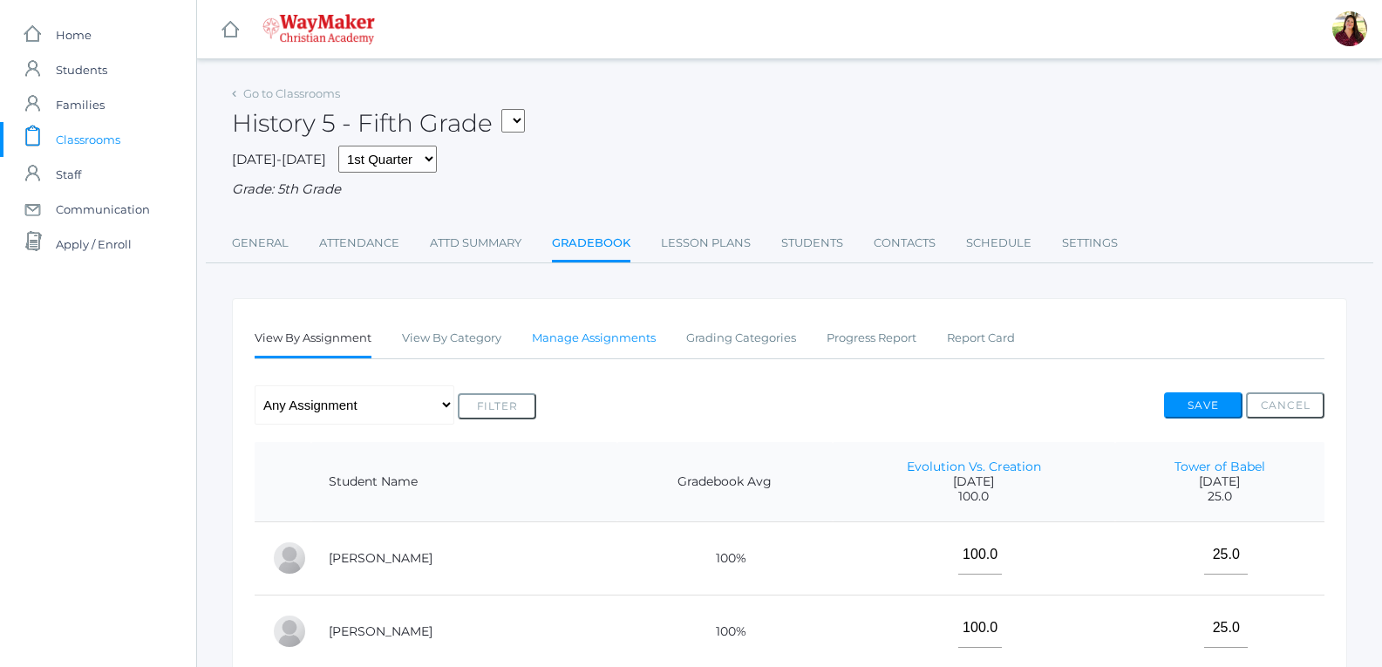
click at [593, 342] on link "Manage Assignments" at bounding box center [594, 338] width 124 height 35
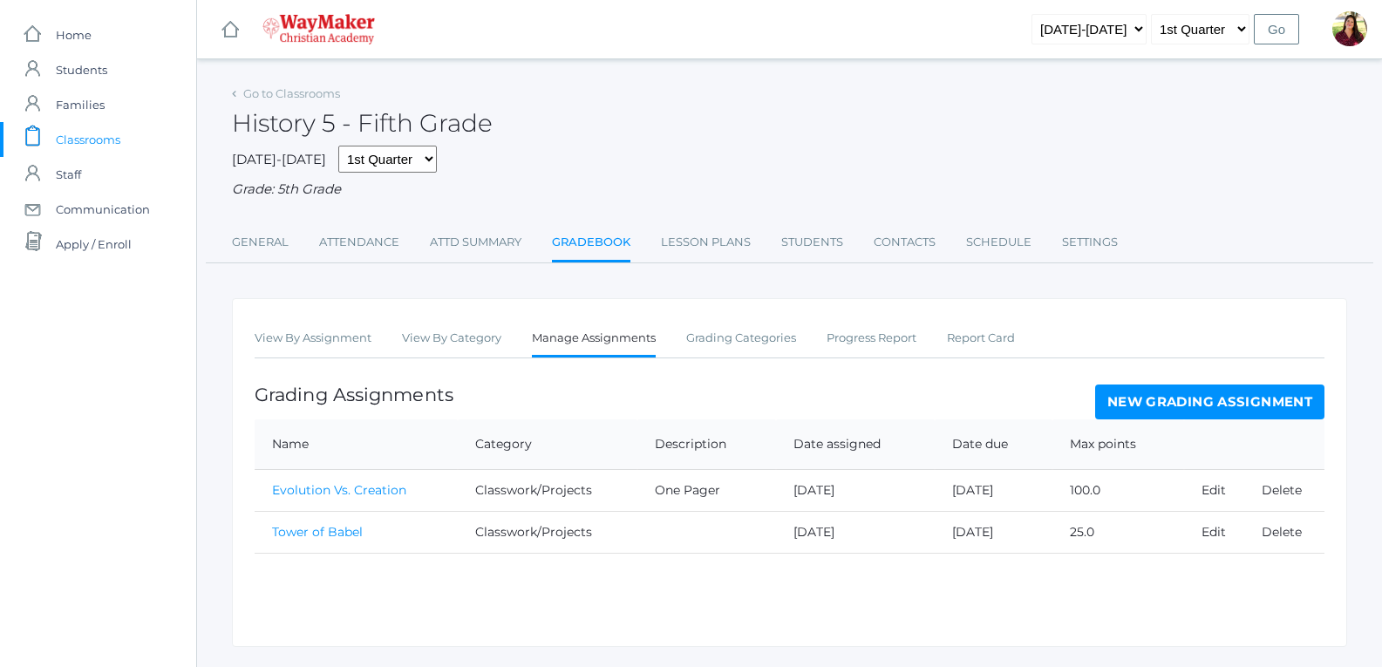
click at [1121, 399] on link "New Grading Assignment" at bounding box center [1209, 401] width 229 height 35
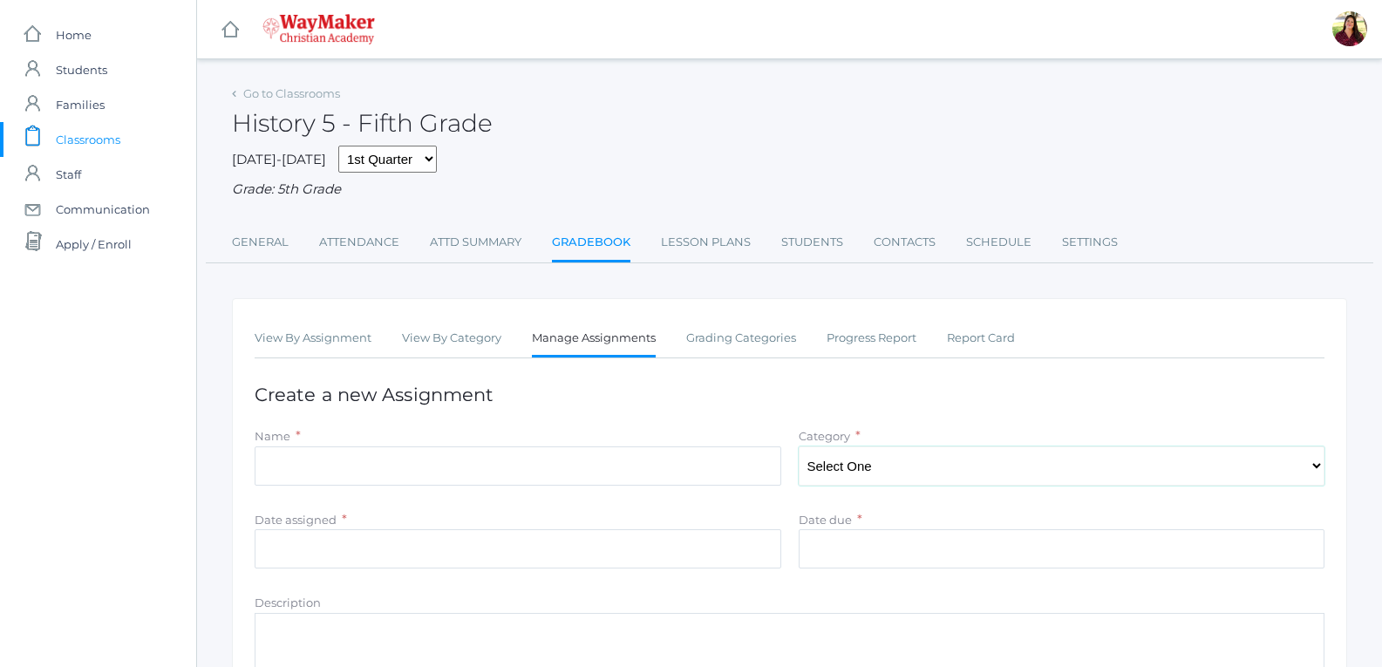
click at [1006, 467] on select "Select One Participation Tests/quizes Classwork/Projects" at bounding box center [1061, 465] width 526 height 39
select select "1140"
click at [798, 448] on select "Select One Participation Tests/quizes Classwork/Projects" at bounding box center [1061, 465] width 526 height 39
click at [561, 466] on input "Name" at bounding box center [518, 465] width 526 height 39
type input "Participation Week of the 8th"
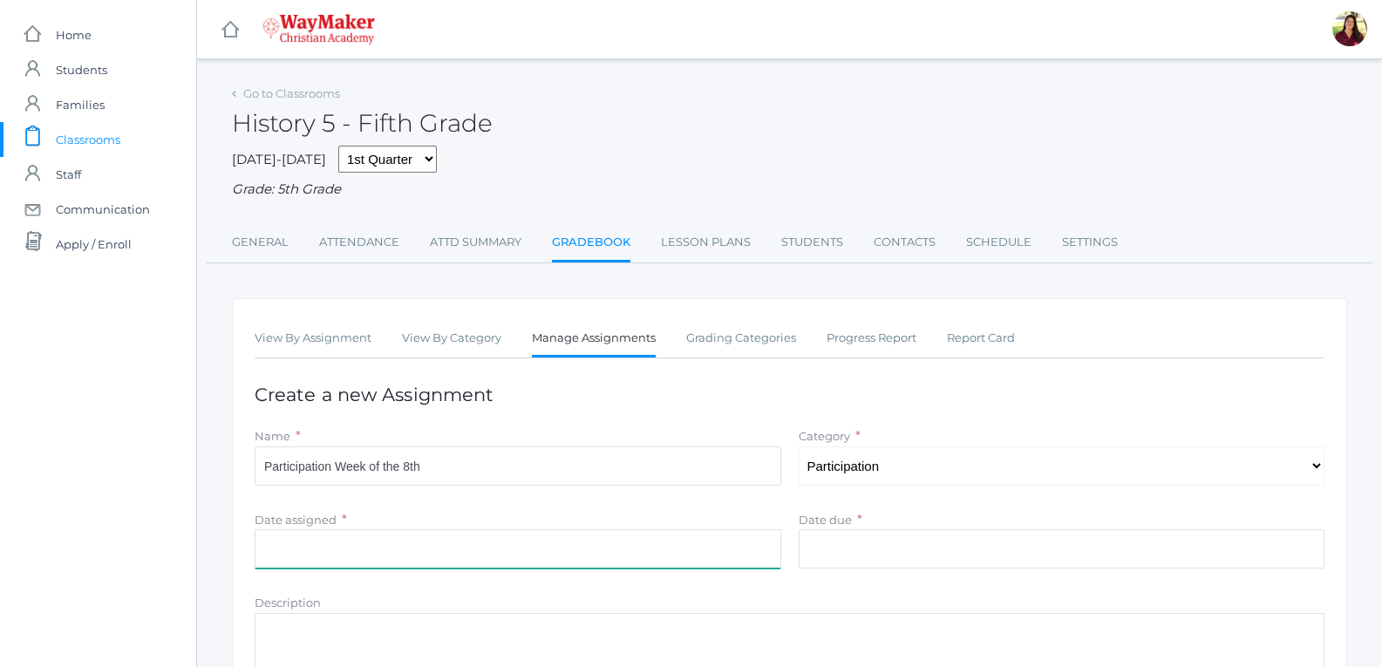
click at [363, 552] on input "Date assigned" at bounding box center [518, 548] width 526 height 39
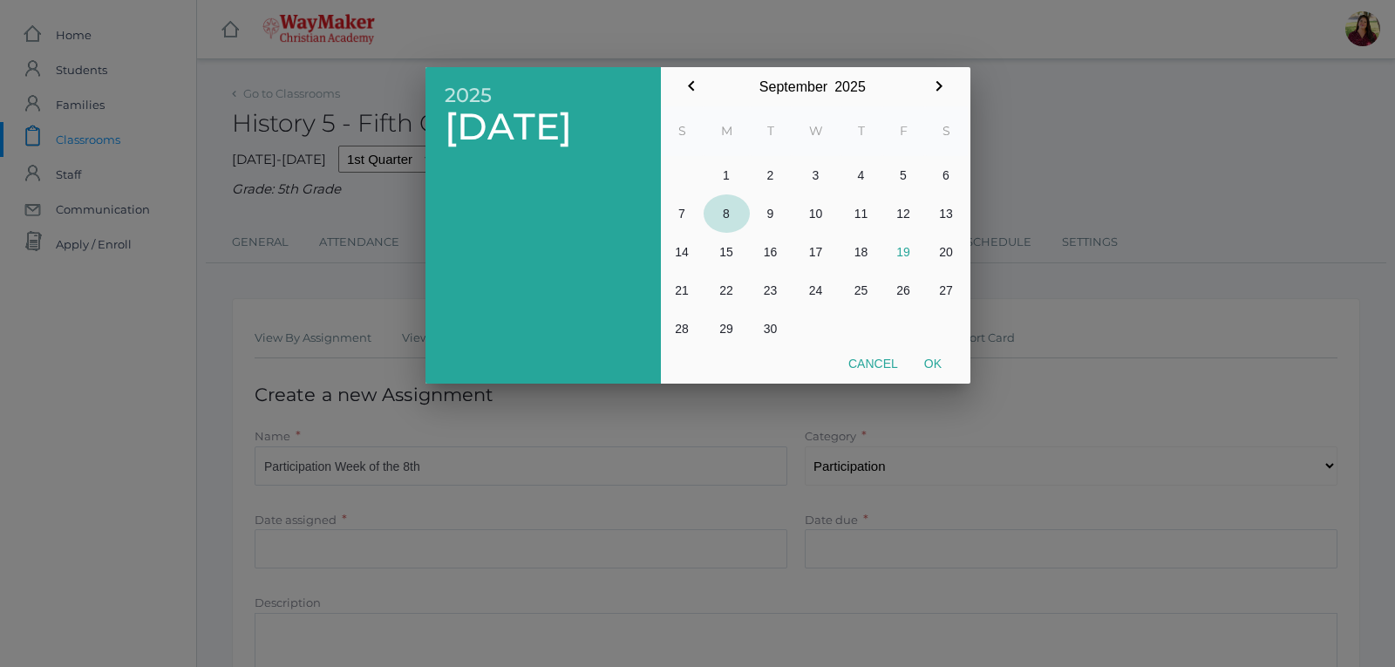
click at [738, 220] on button "8" at bounding box center [726, 213] width 46 height 38
click at [922, 350] on button "Ok" at bounding box center [933, 363] width 44 height 31
type input "[DATE]"
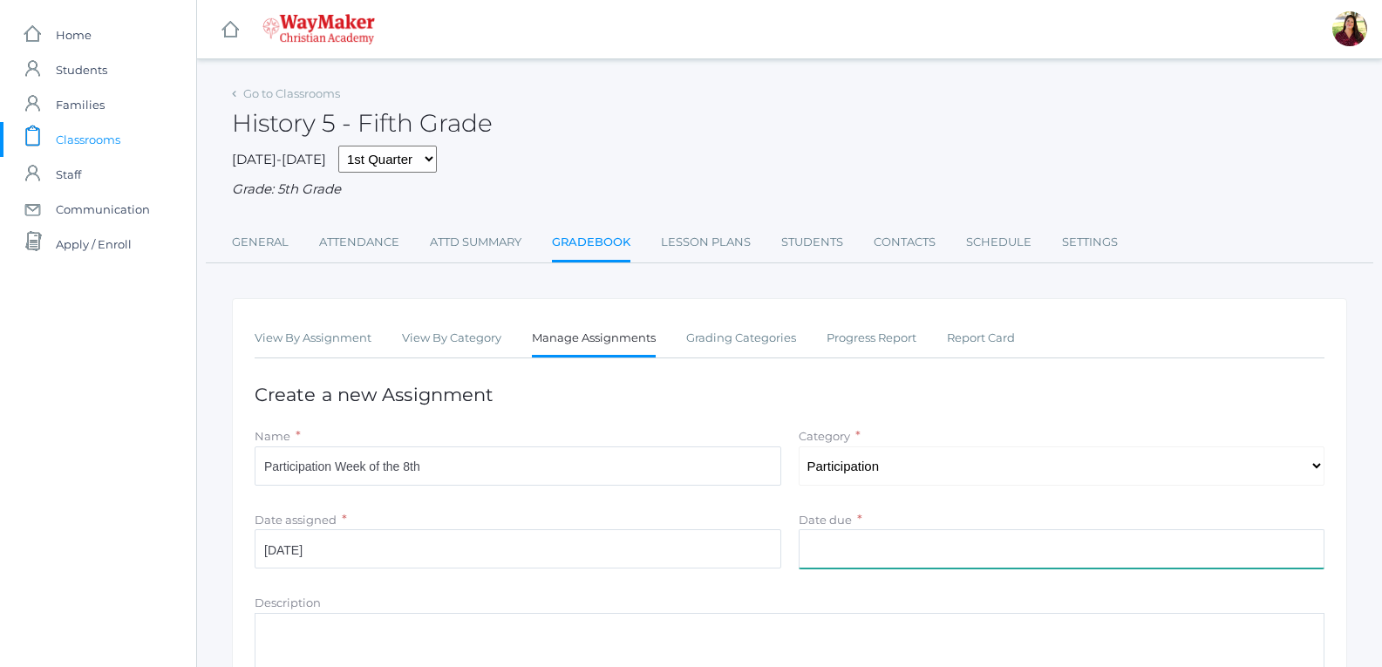
click at [866, 538] on input "Date due" at bounding box center [1061, 548] width 526 height 39
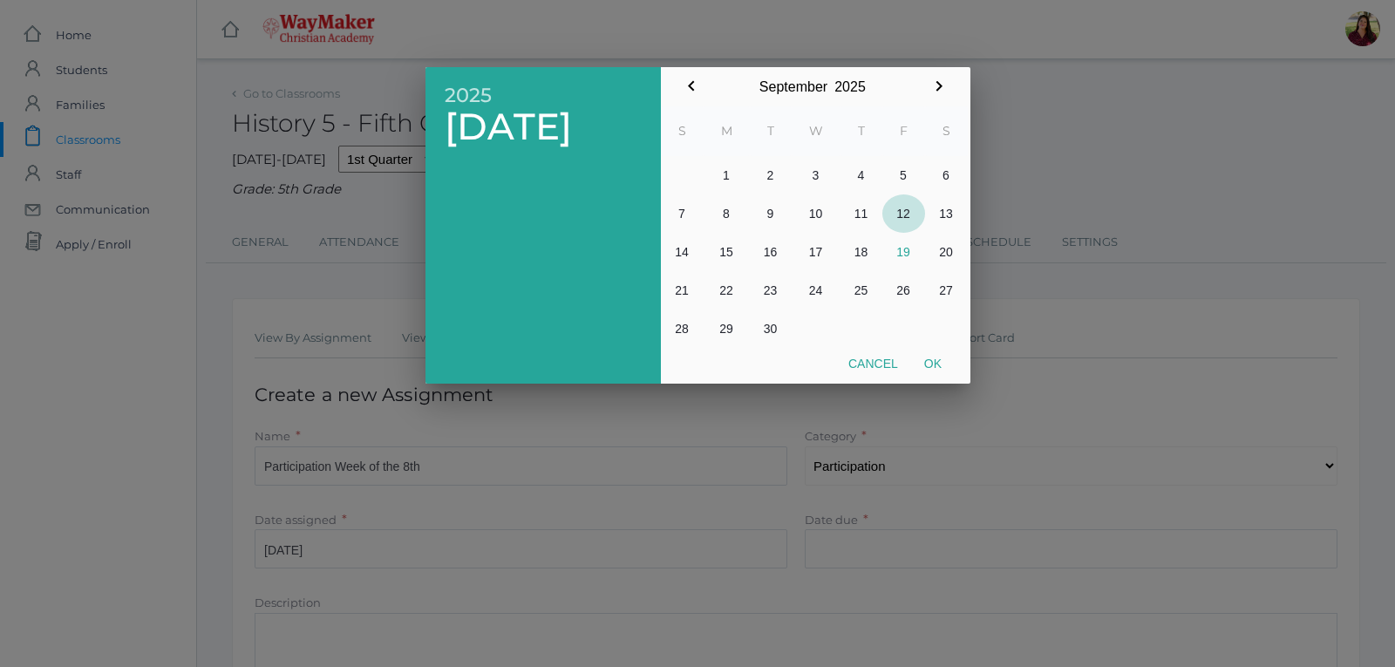
click at [895, 221] on button "12" at bounding box center [903, 213] width 43 height 38
click at [930, 358] on button "Ok" at bounding box center [933, 363] width 44 height 31
type input "[DATE]"
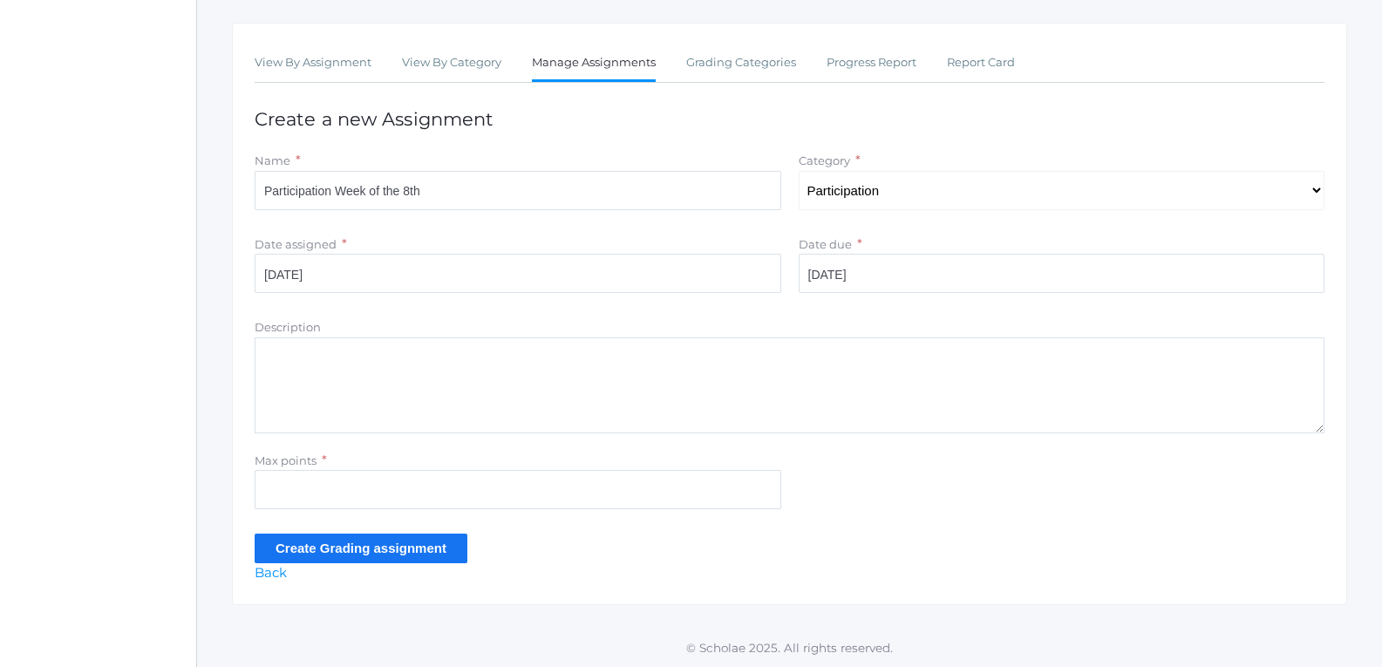
scroll to position [279, 0]
click at [414, 581] on div "View By Assignment View By Category Manage Assignments Grading Categories Progr…" at bounding box center [789, 313] width 1115 height 582
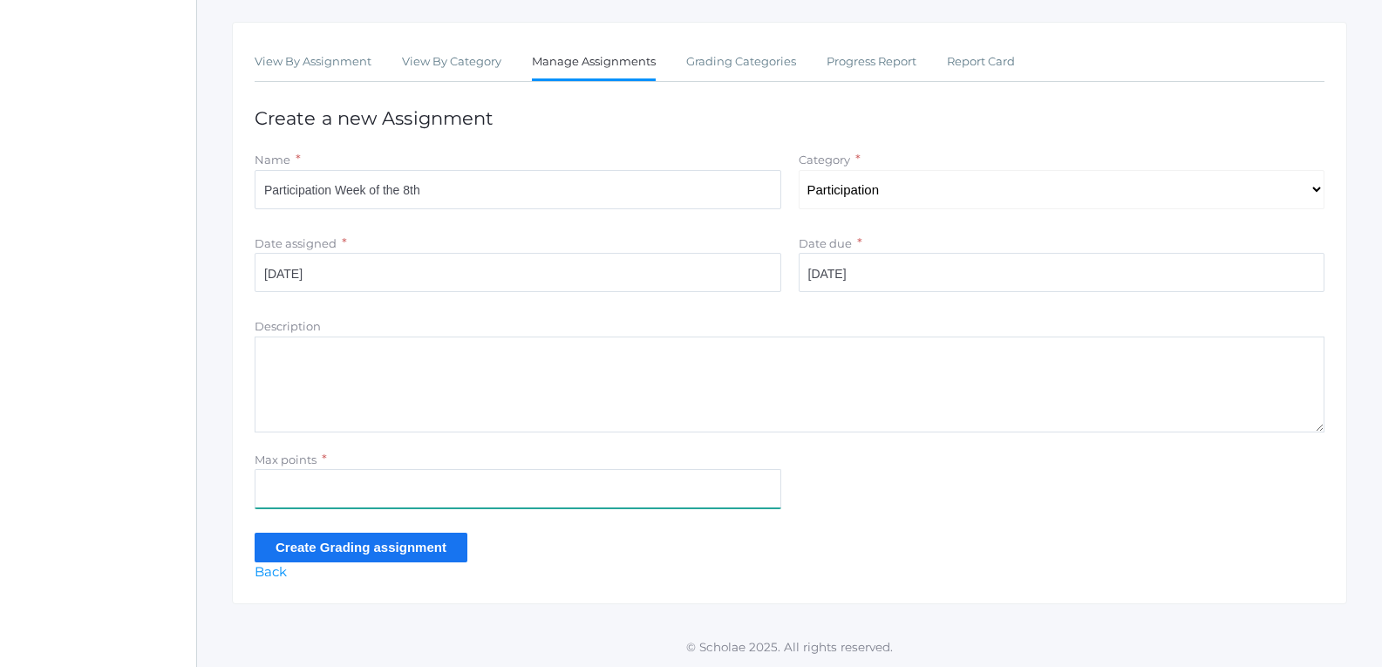
click at [434, 486] on input "Max points" at bounding box center [518, 488] width 526 height 39
type input "40"
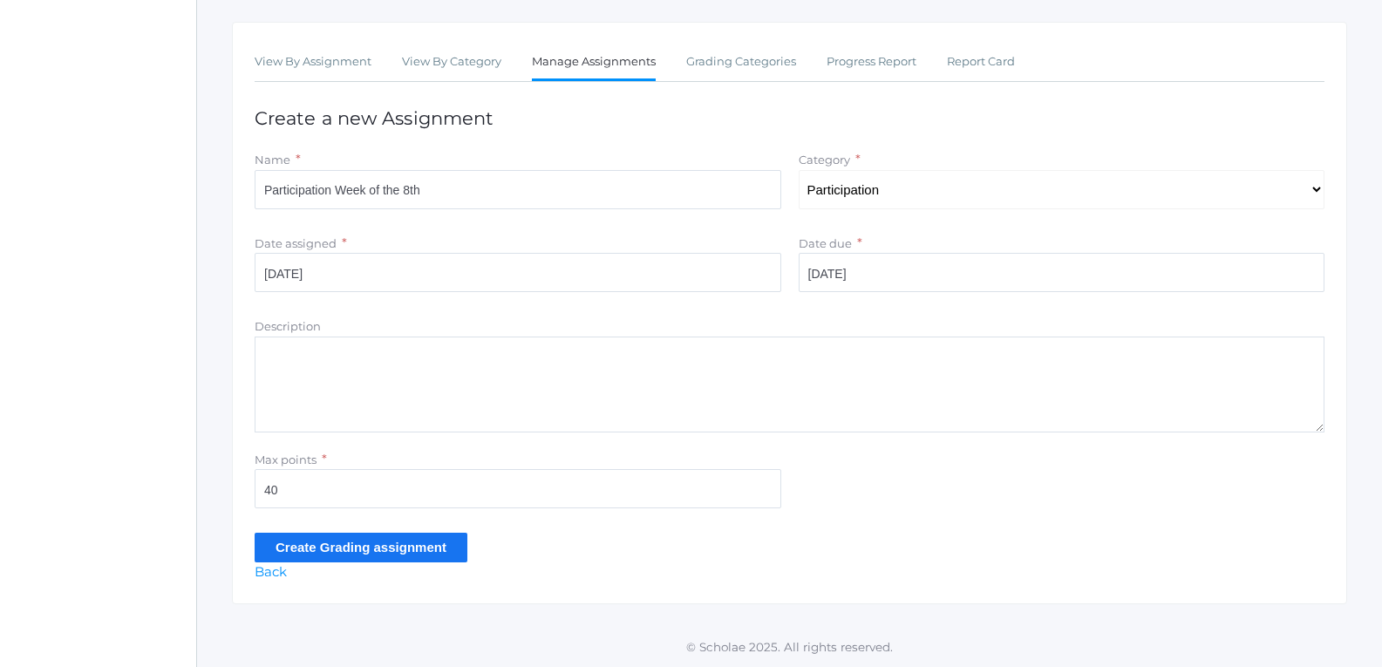
click at [377, 545] on input "Create Grading assignment" at bounding box center [361, 547] width 213 height 29
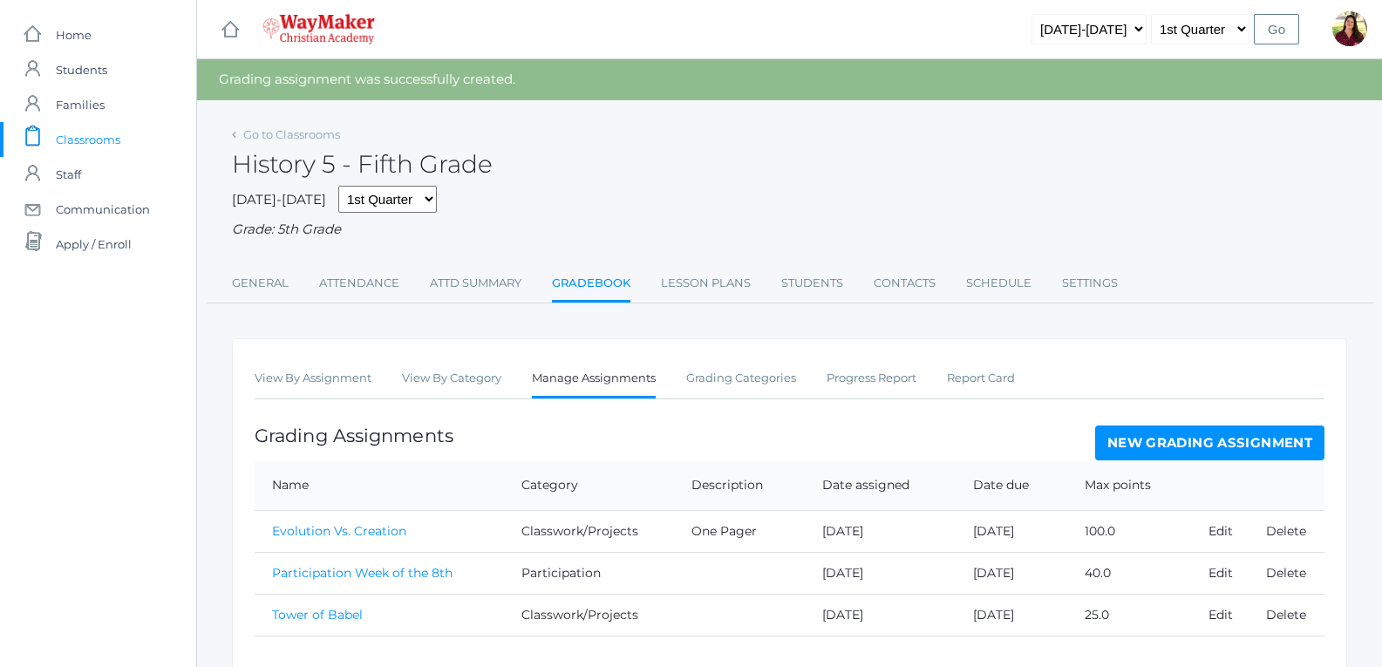
click at [1167, 434] on link "New Grading Assignment" at bounding box center [1209, 442] width 229 height 35
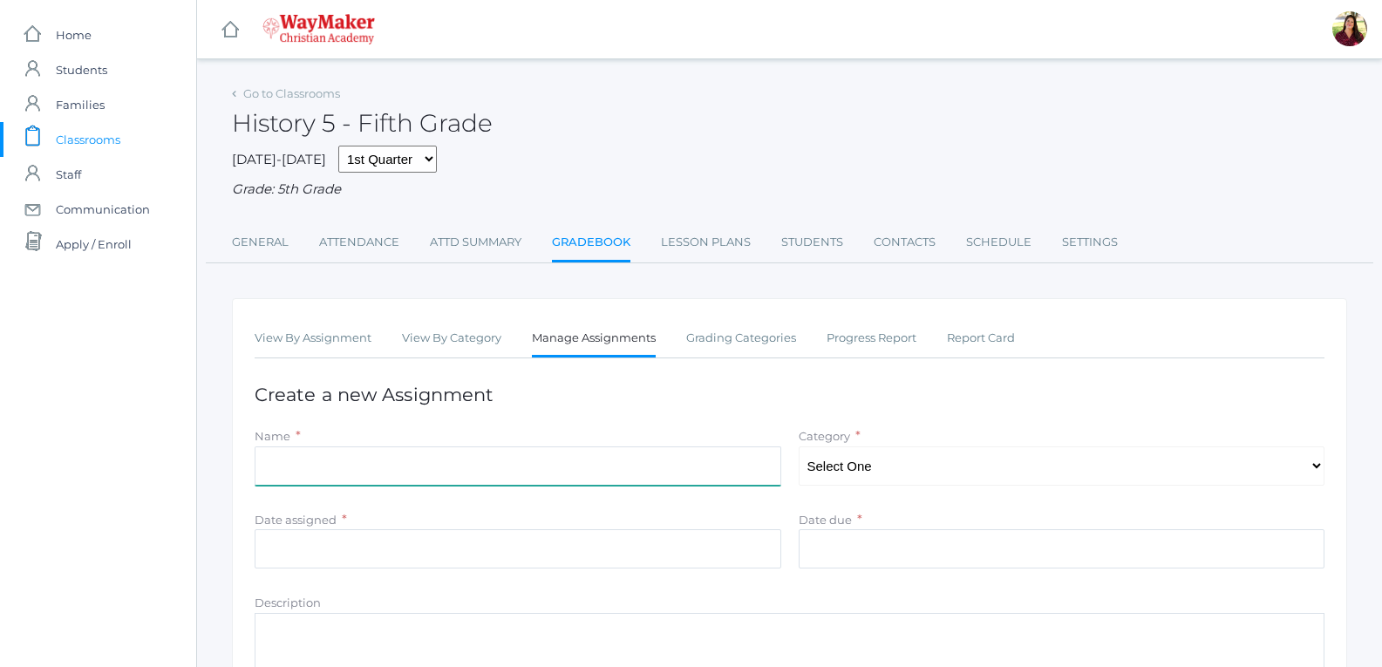
click at [736, 467] on input "Name" at bounding box center [518, 465] width 526 height 39
click at [878, 457] on select "Select One Participation Tests/quizes Classwork/Projects" at bounding box center [1061, 465] width 526 height 39
select select "1140"
click at [798, 448] on select "Select One Participation Tests/quizes Classwork/Projects" at bounding box center [1061, 465] width 526 height 39
click at [731, 464] on input "Name" at bounding box center [518, 465] width 526 height 39
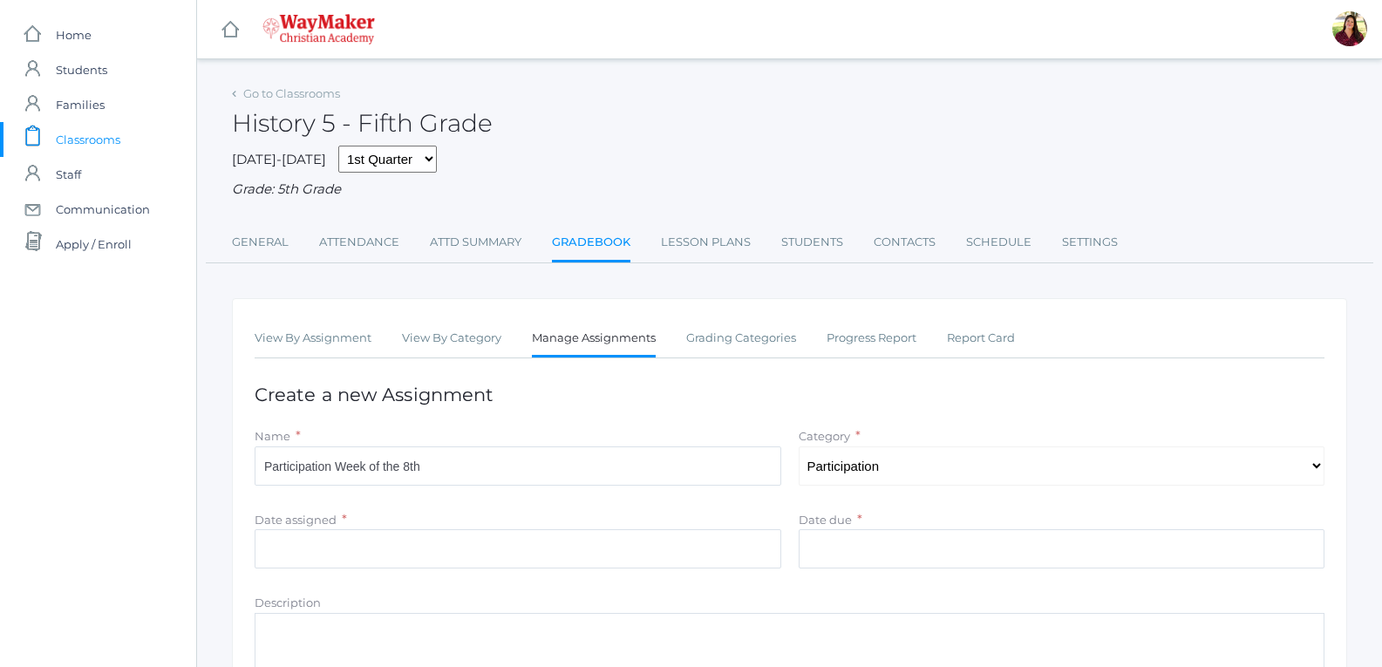
drag, startPoint x: 407, startPoint y: 509, endPoint x: 418, endPoint y: 513, distance: 11.9
click at [408, 513] on form "Name * Participation Week of the 8th Category * Select One Participation Tests/…" at bounding box center [790, 631] width 1070 height 411
click at [426, 468] on input "Participation Week of the 8th" at bounding box center [518, 465] width 526 height 39
type input "Participation Week of the 16th"
click at [693, 560] on input "Date assigned" at bounding box center [518, 548] width 526 height 39
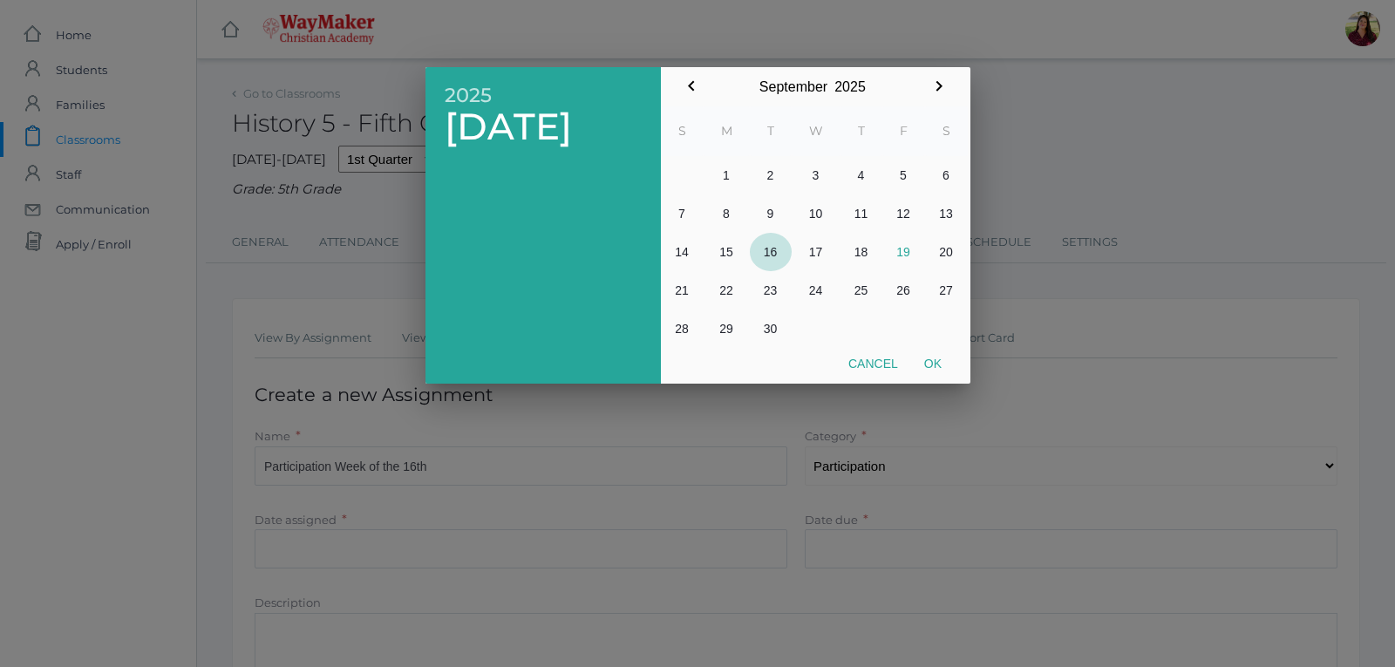
click at [774, 261] on button "16" at bounding box center [771, 252] width 42 height 38
click at [938, 366] on button "Ok" at bounding box center [933, 363] width 44 height 31
type input "2025-09-16"
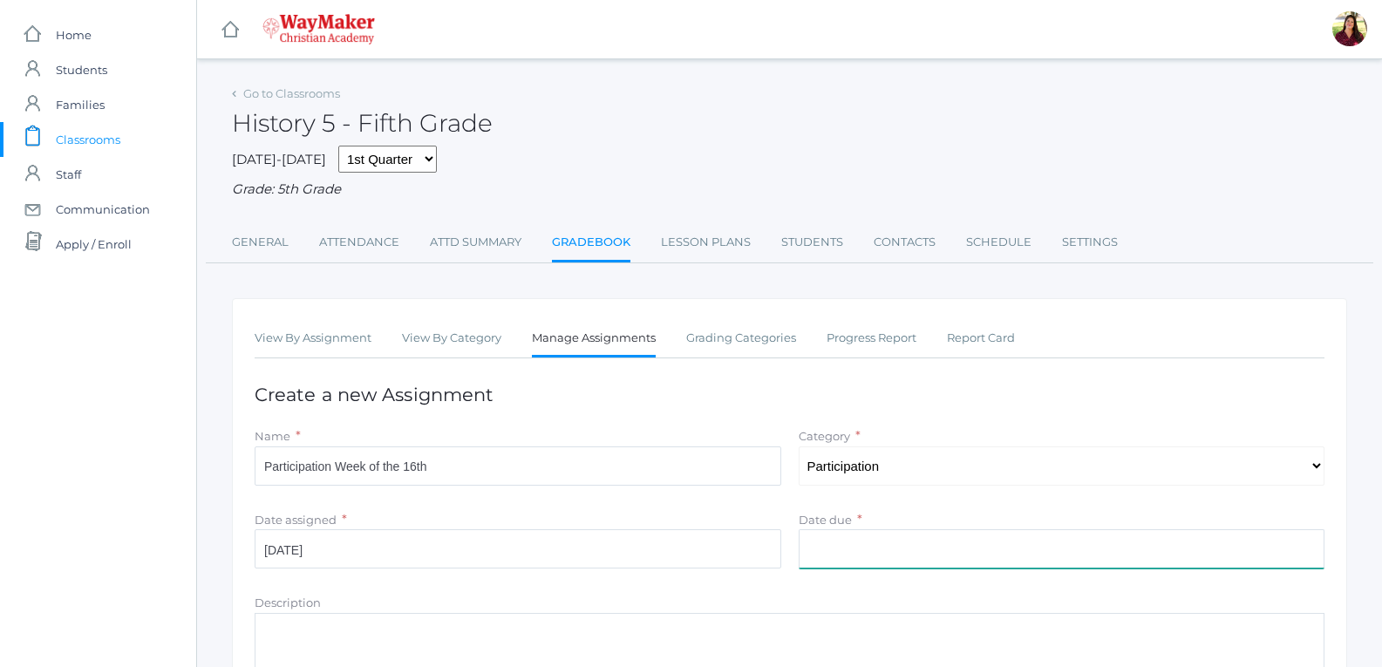
click at [908, 545] on input "Date due" at bounding box center [1061, 548] width 526 height 39
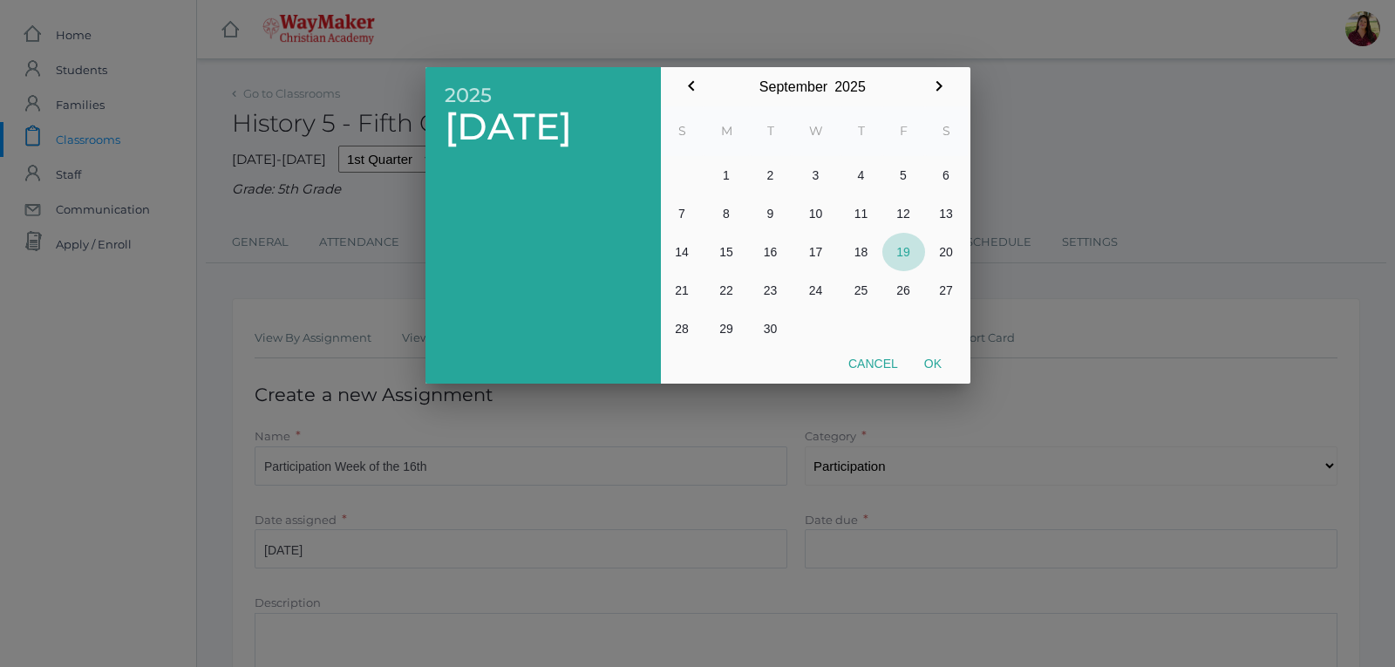
click at [897, 252] on button "19" at bounding box center [903, 252] width 43 height 38
click at [929, 357] on button "Ok" at bounding box center [933, 363] width 44 height 31
type input "2025-09-19"
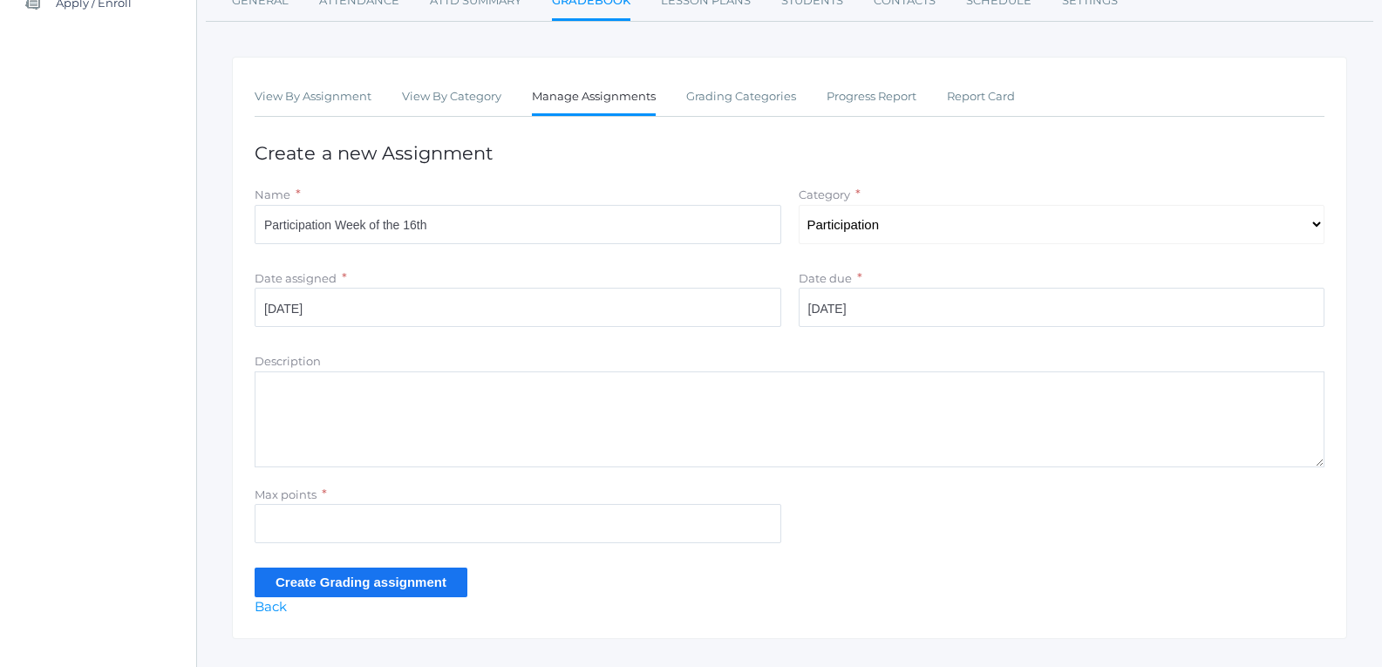
scroll to position [261, 0]
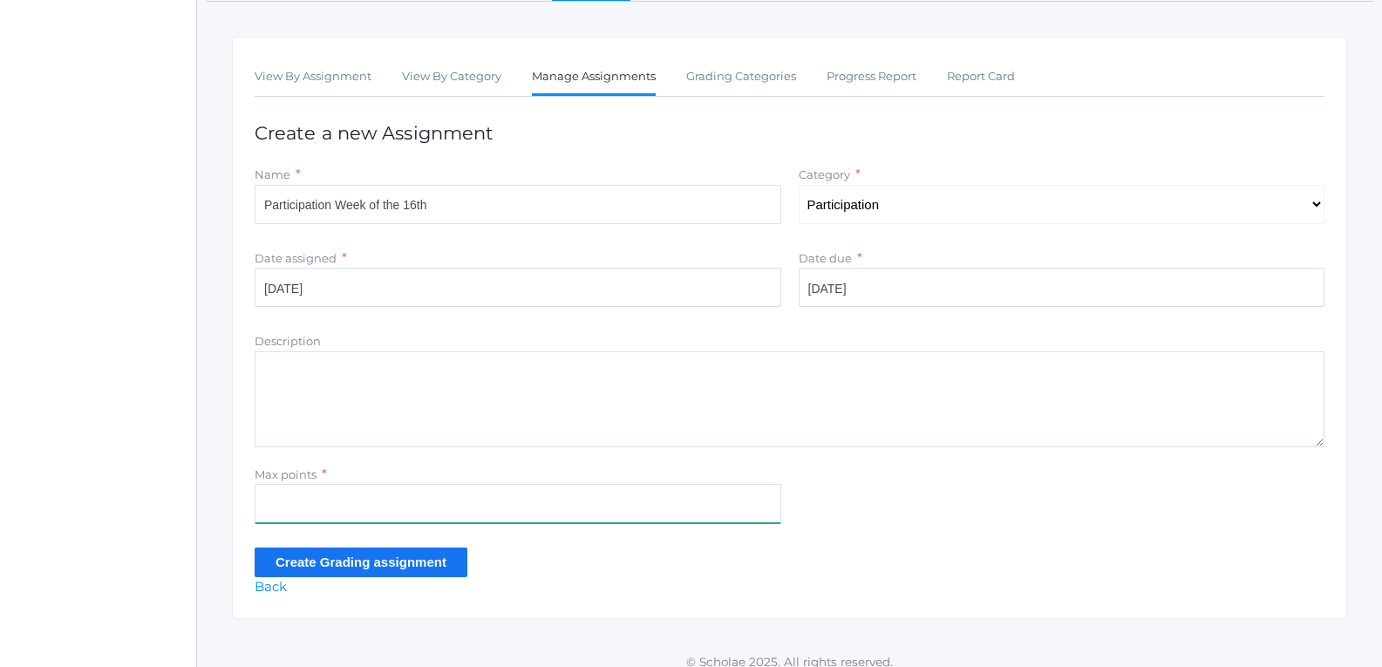
click at [568, 513] on input "Max points" at bounding box center [518, 503] width 526 height 39
type input "40"
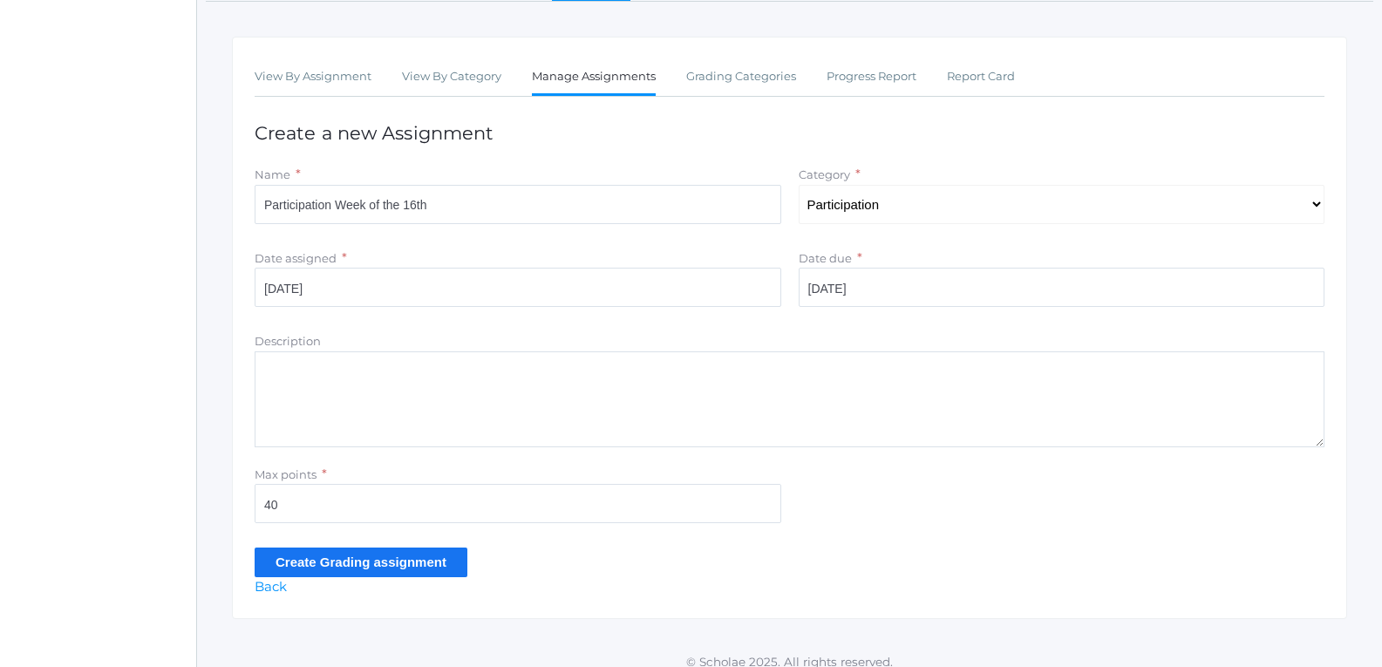
click at [271, 554] on input "Create Grading assignment" at bounding box center [361, 561] width 213 height 29
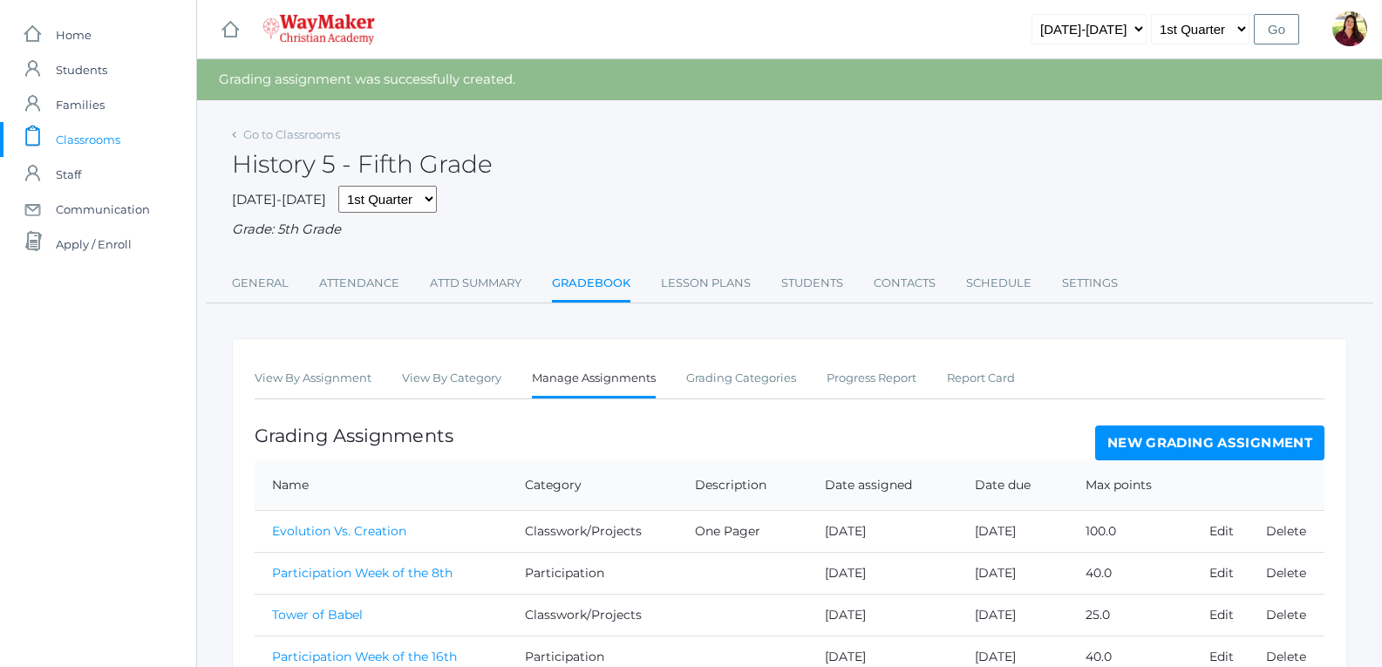
scroll to position [99, 0]
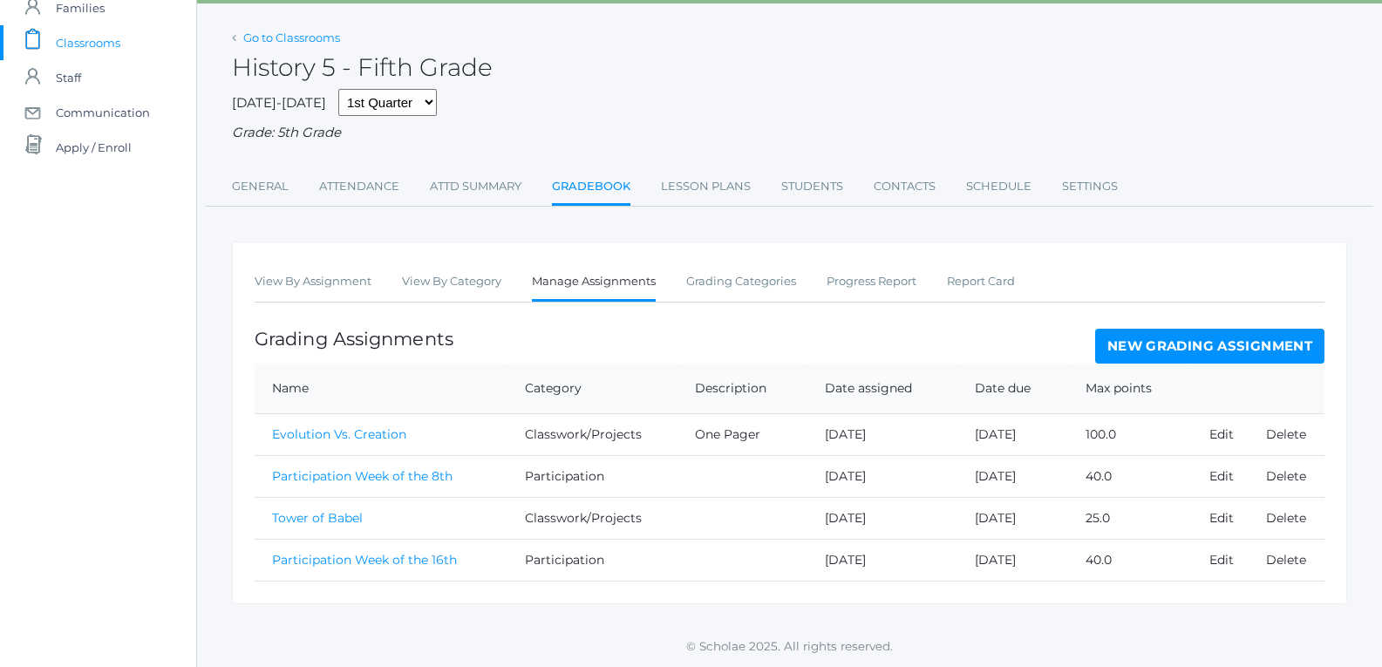
click at [252, 36] on link "Go to Classrooms" at bounding box center [291, 38] width 97 height 14
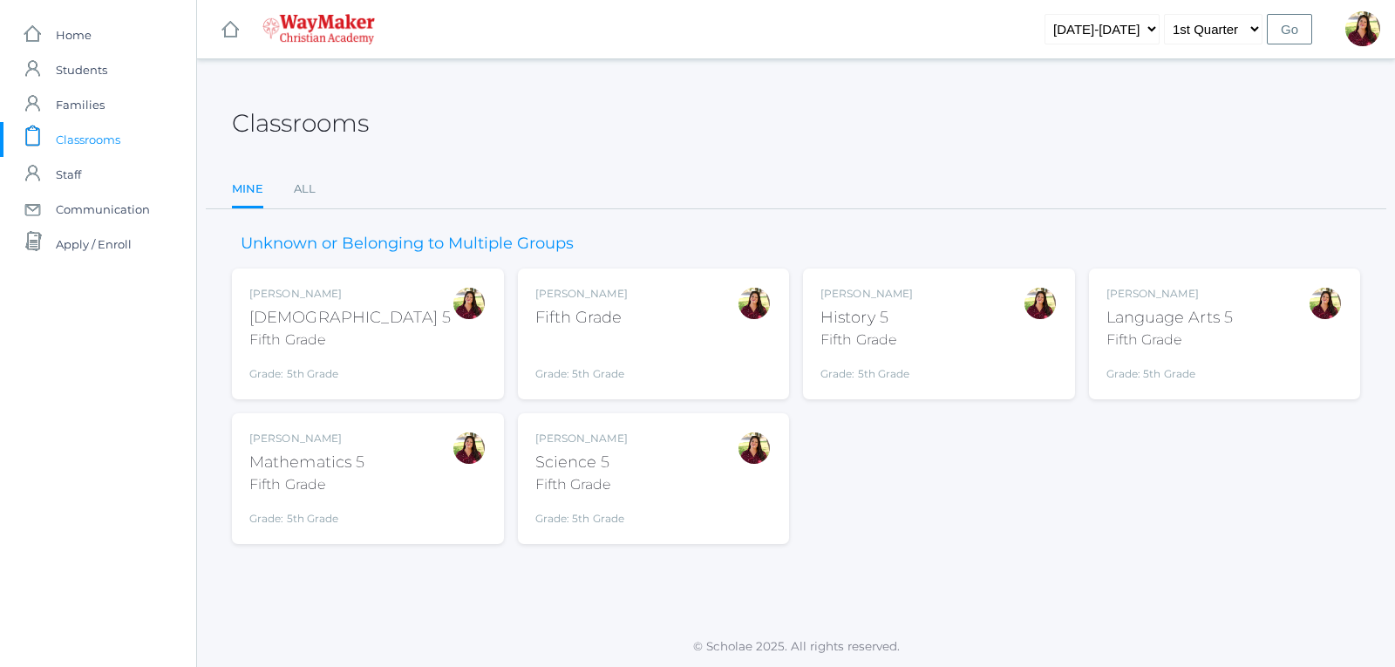
click at [560, 452] on div "Science 5" at bounding box center [581, 463] width 92 height 24
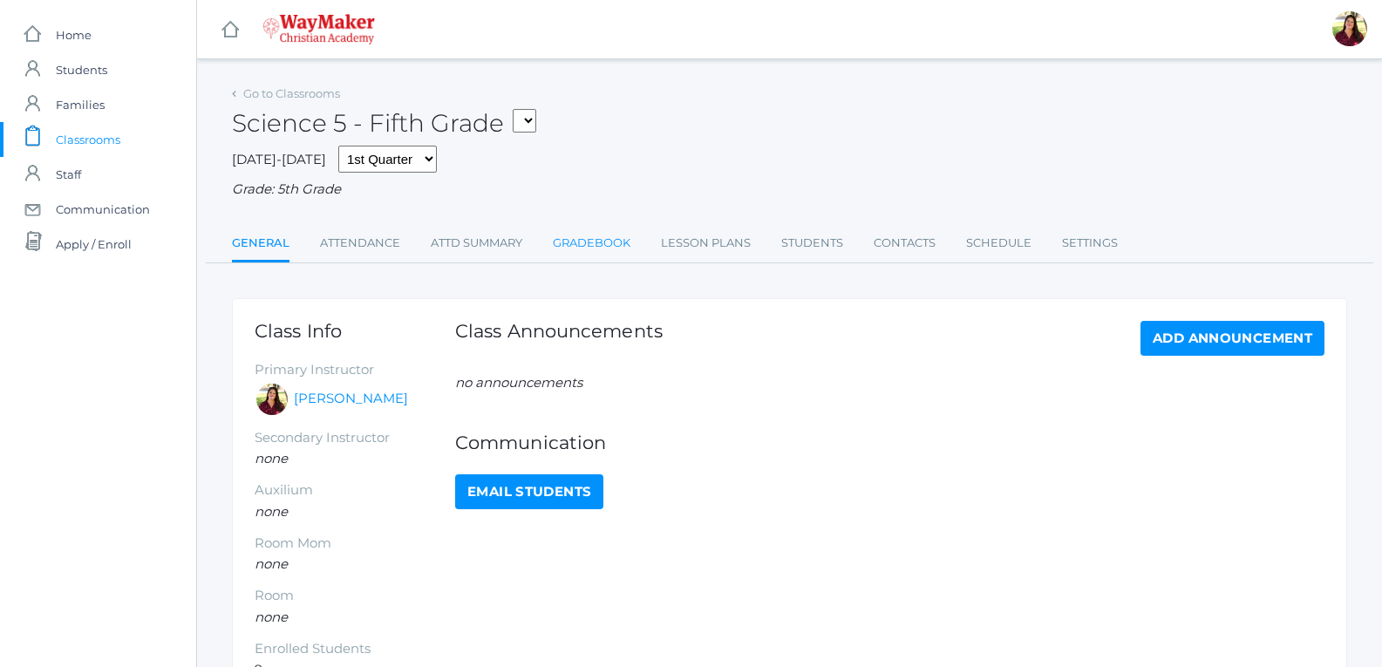
click at [581, 253] on link "Gradebook" at bounding box center [592, 243] width 78 height 35
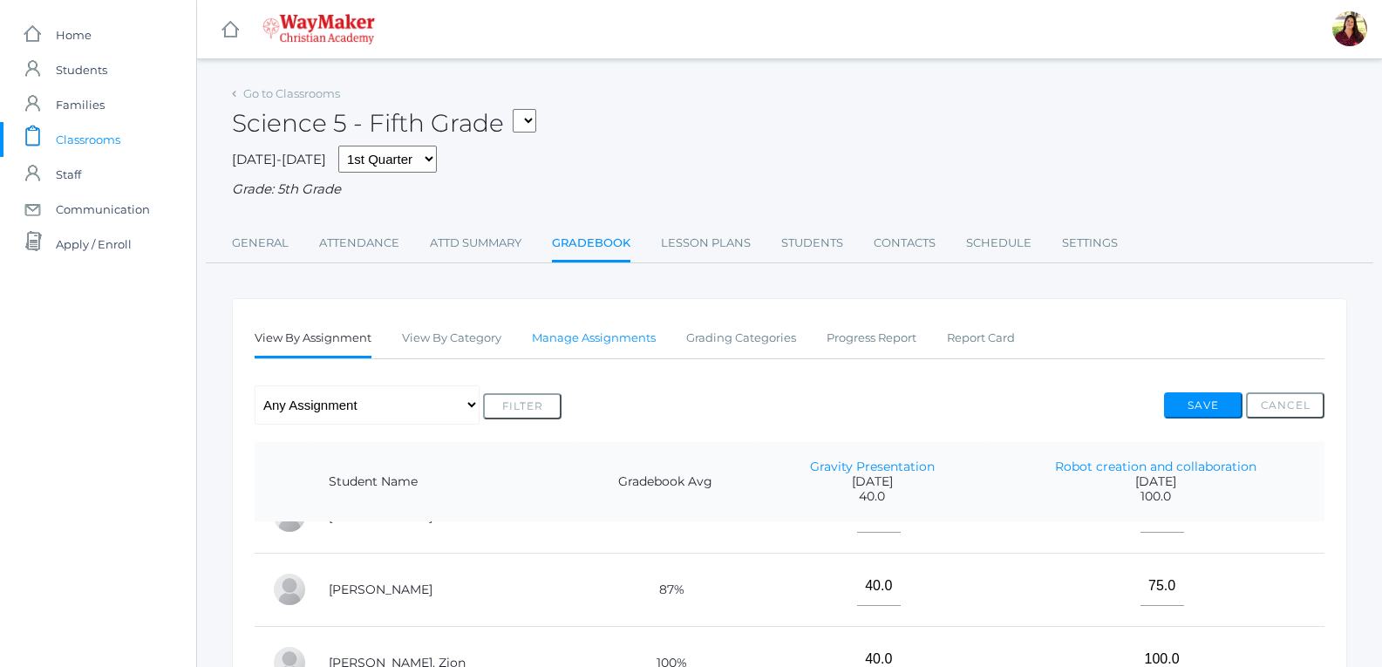
click at [624, 340] on link "Manage Assignments" at bounding box center [594, 338] width 124 height 35
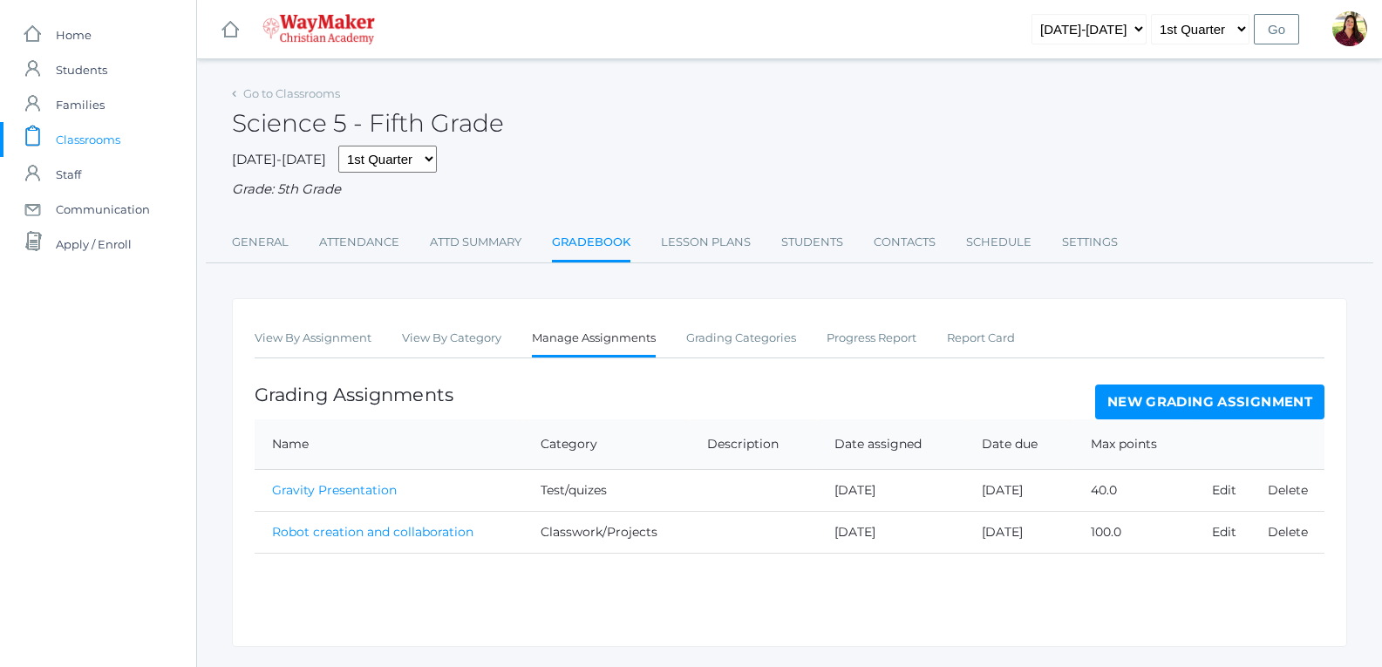
click at [1181, 402] on link "New Grading Assignment" at bounding box center [1209, 401] width 229 height 35
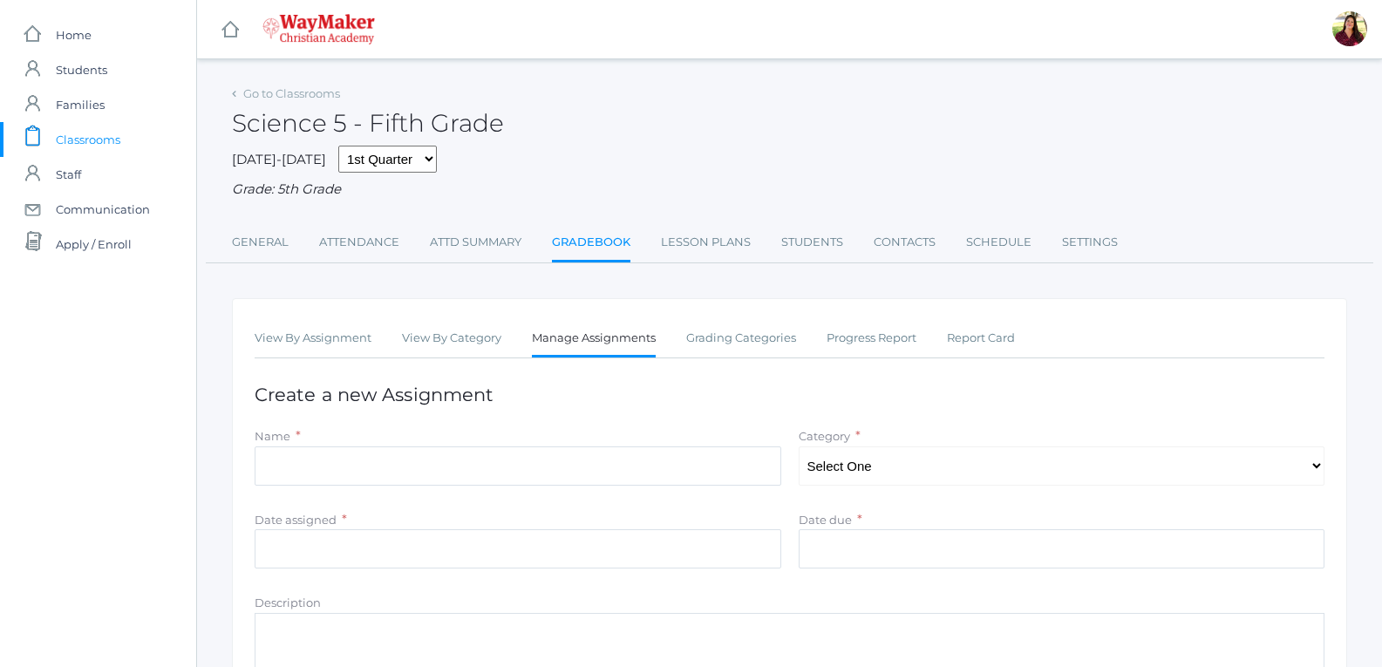
click at [1040, 519] on div "Date due *" at bounding box center [1061, 520] width 526 height 20
click at [1050, 465] on select "Select One Participation Classwork/Projects Test/quizes" at bounding box center [1061, 465] width 526 height 39
select select "1149"
click at [798, 448] on select "Select One Participation Classwork/Projects Test/quizes" at bounding box center [1061, 465] width 526 height 39
click at [620, 472] on input "Name" at bounding box center [518, 465] width 526 height 39
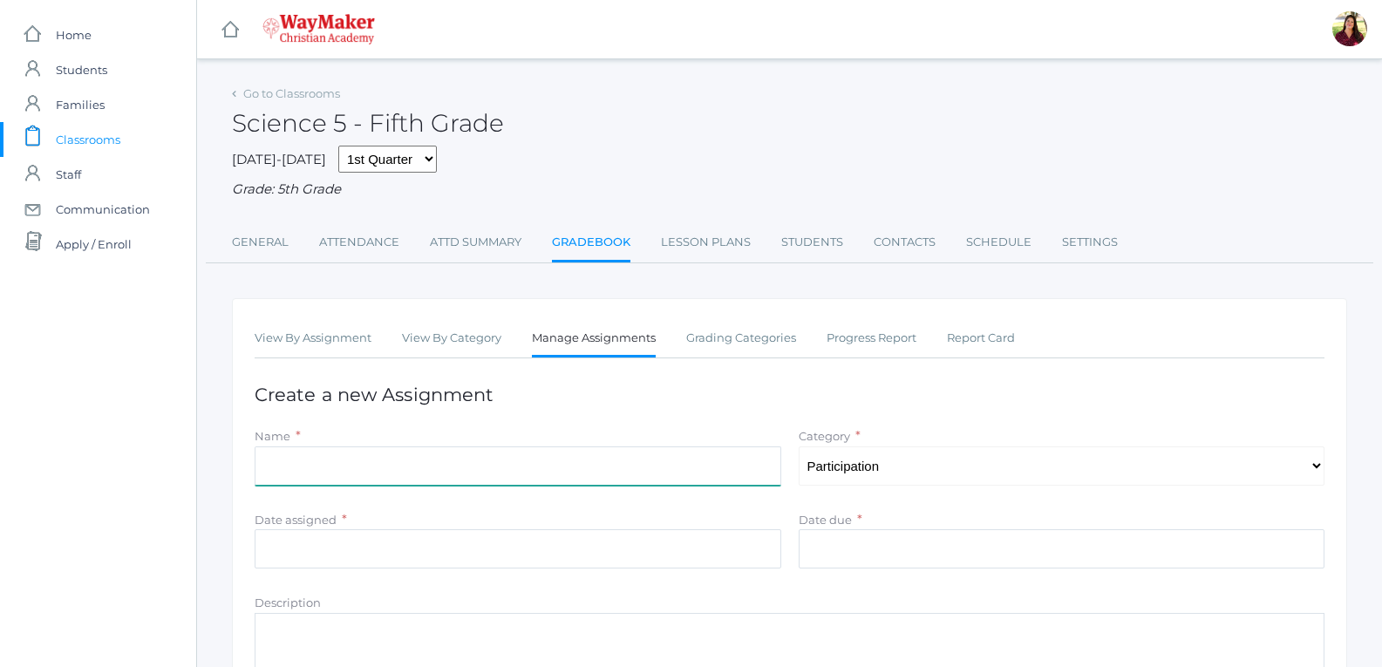
type input "Participation Week of the 8th"
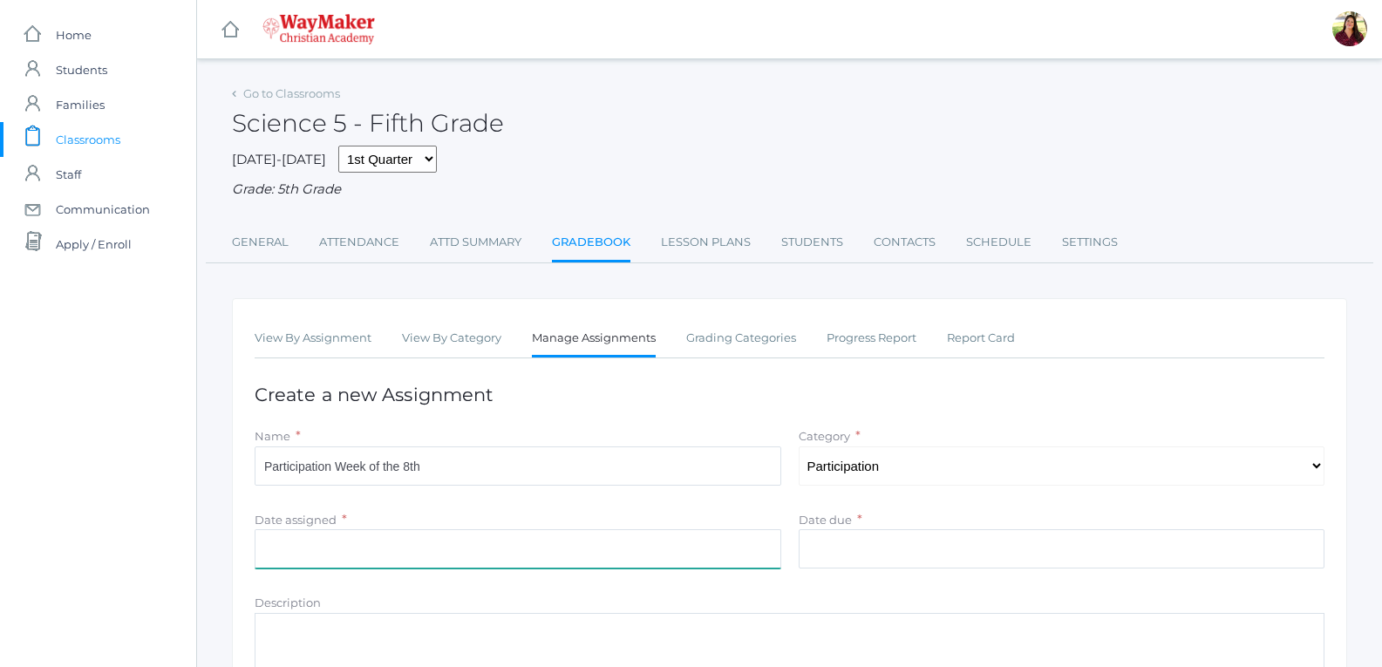
click at [414, 539] on input "Date assigned" at bounding box center [518, 548] width 526 height 39
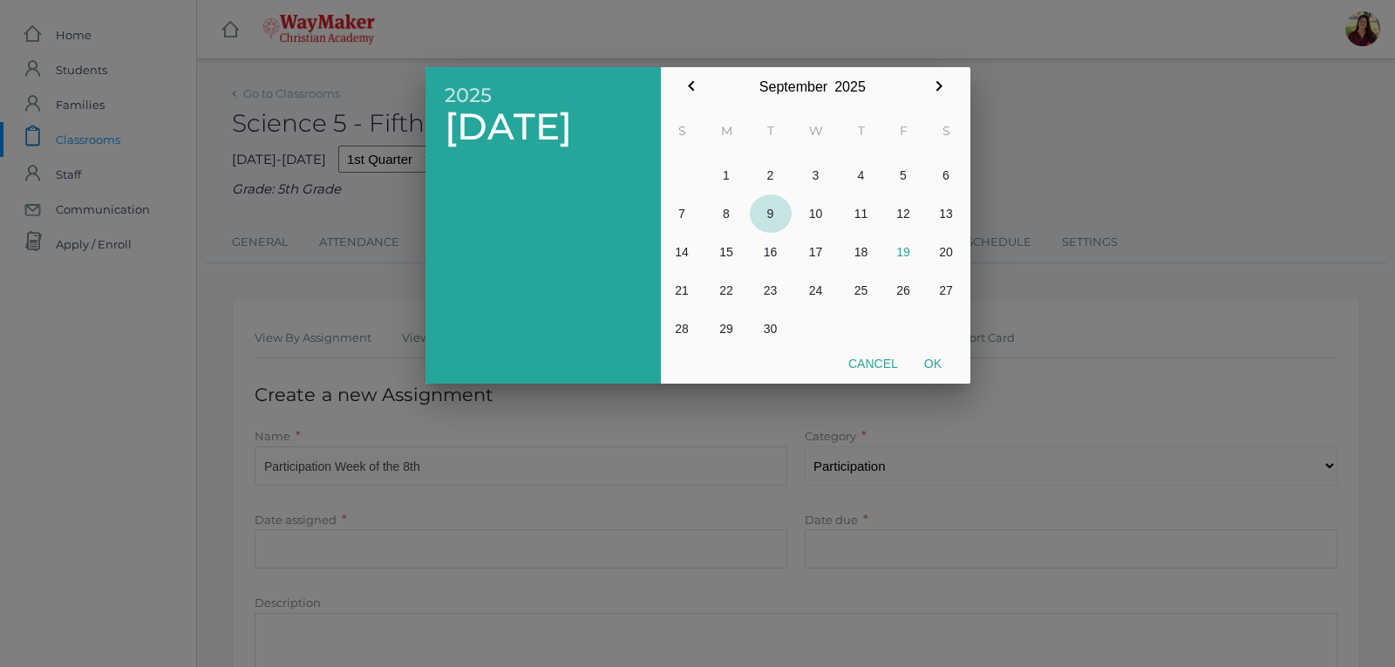
click at [770, 210] on button "9" at bounding box center [771, 213] width 42 height 38
click at [928, 362] on button "Ok" at bounding box center [933, 363] width 44 height 31
type input "[DATE]"
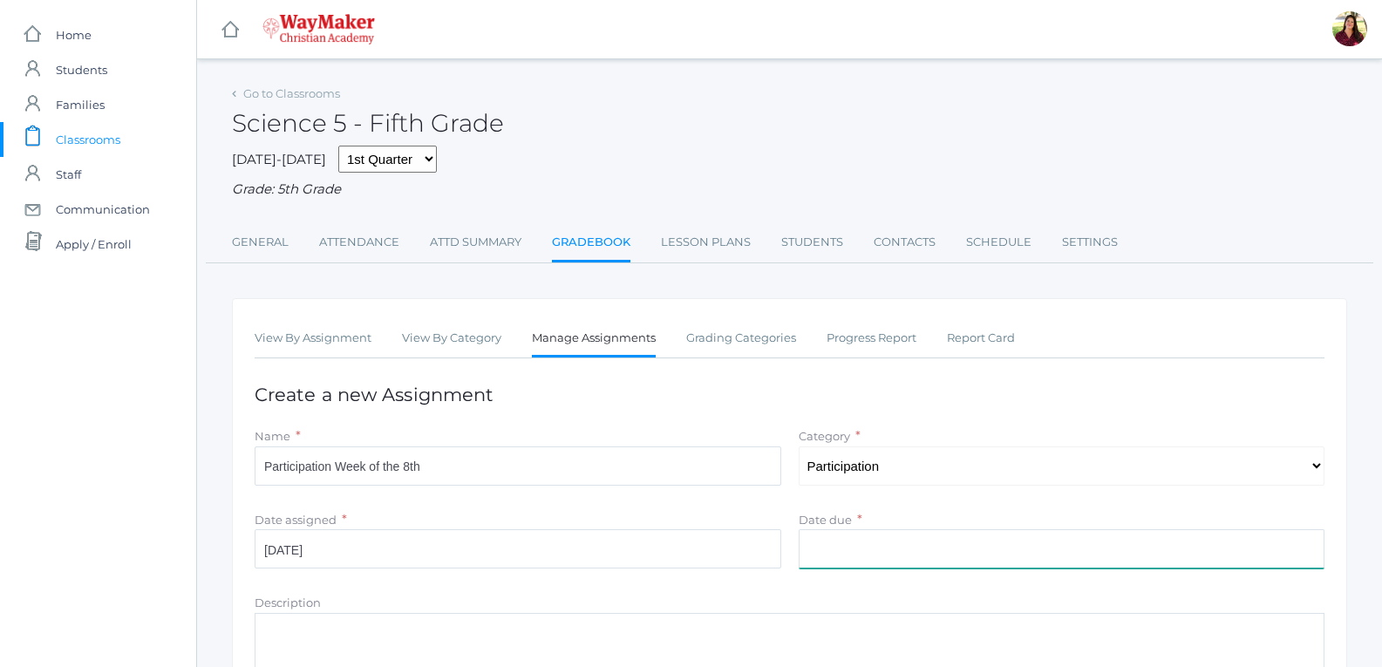
click at [843, 552] on input "Date due" at bounding box center [1061, 548] width 526 height 39
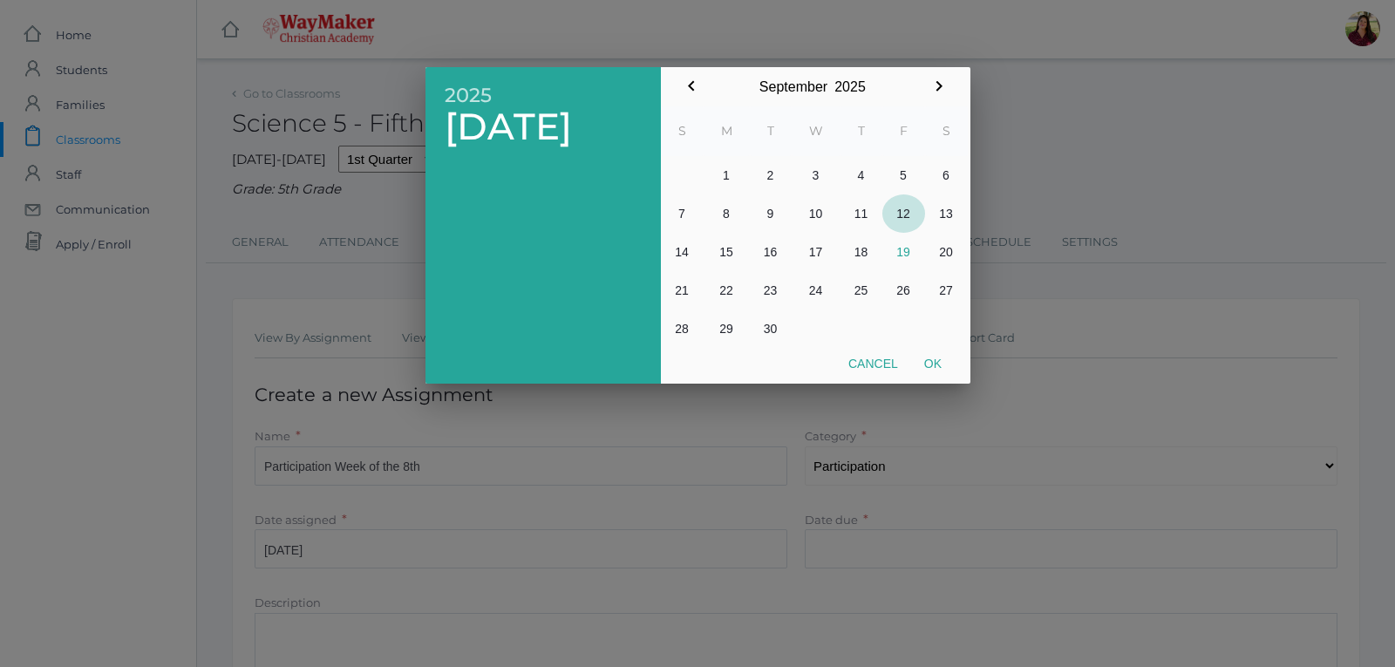
click at [890, 207] on button "12" at bounding box center [903, 213] width 43 height 38
click at [937, 360] on button "Ok" at bounding box center [933, 363] width 44 height 31
type input "[DATE]"
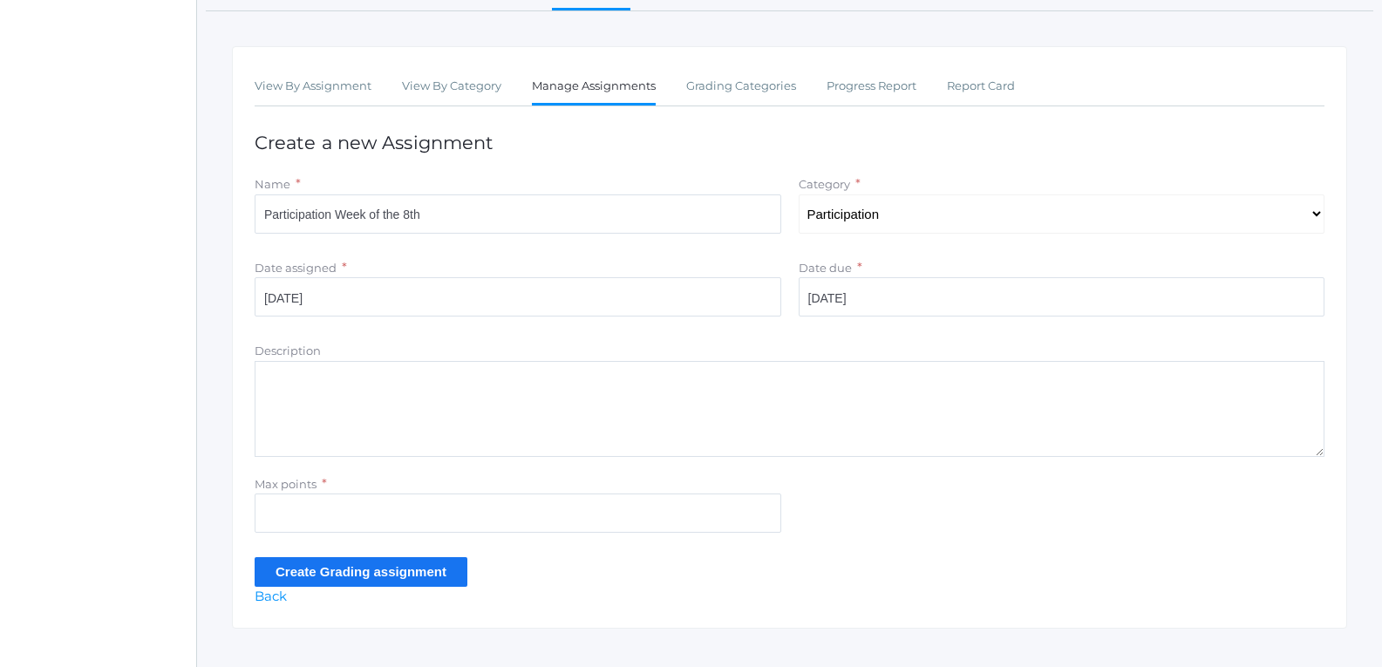
scroll to position [261, 0]
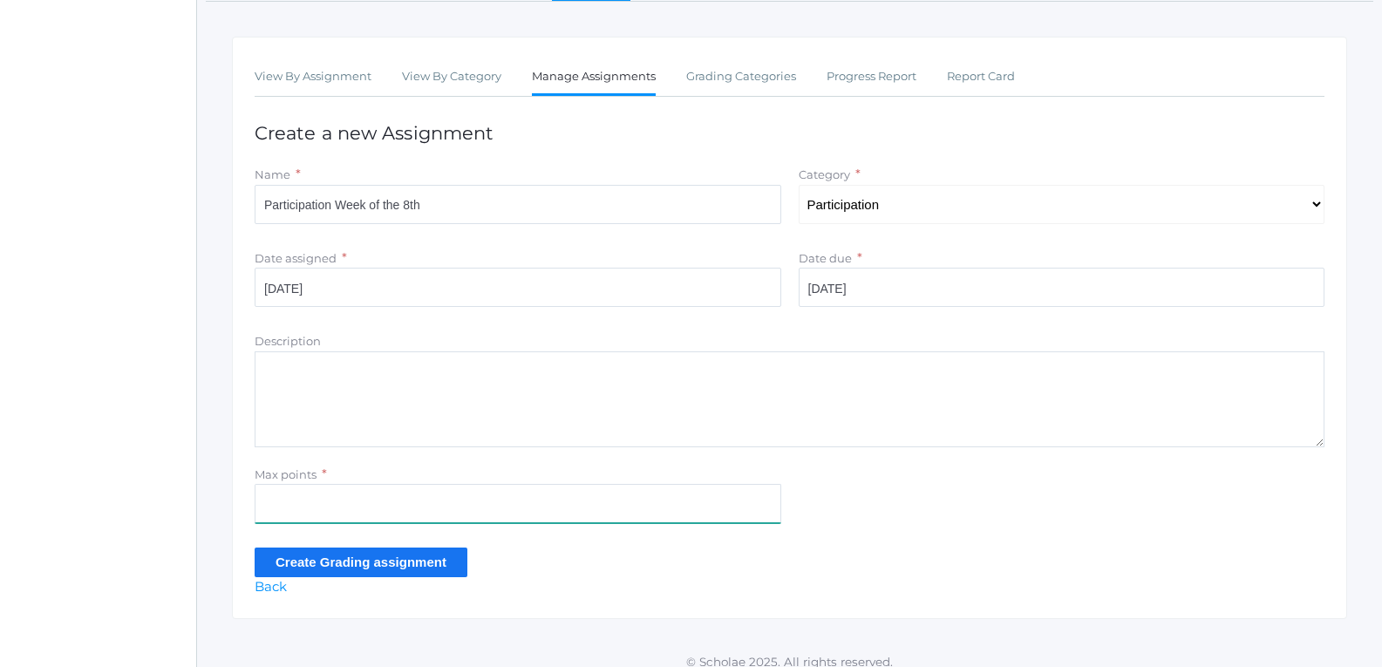
click at [386, 515] on input "Max points" at bounding box center [518, 503] width 526 height 39
type input "40"
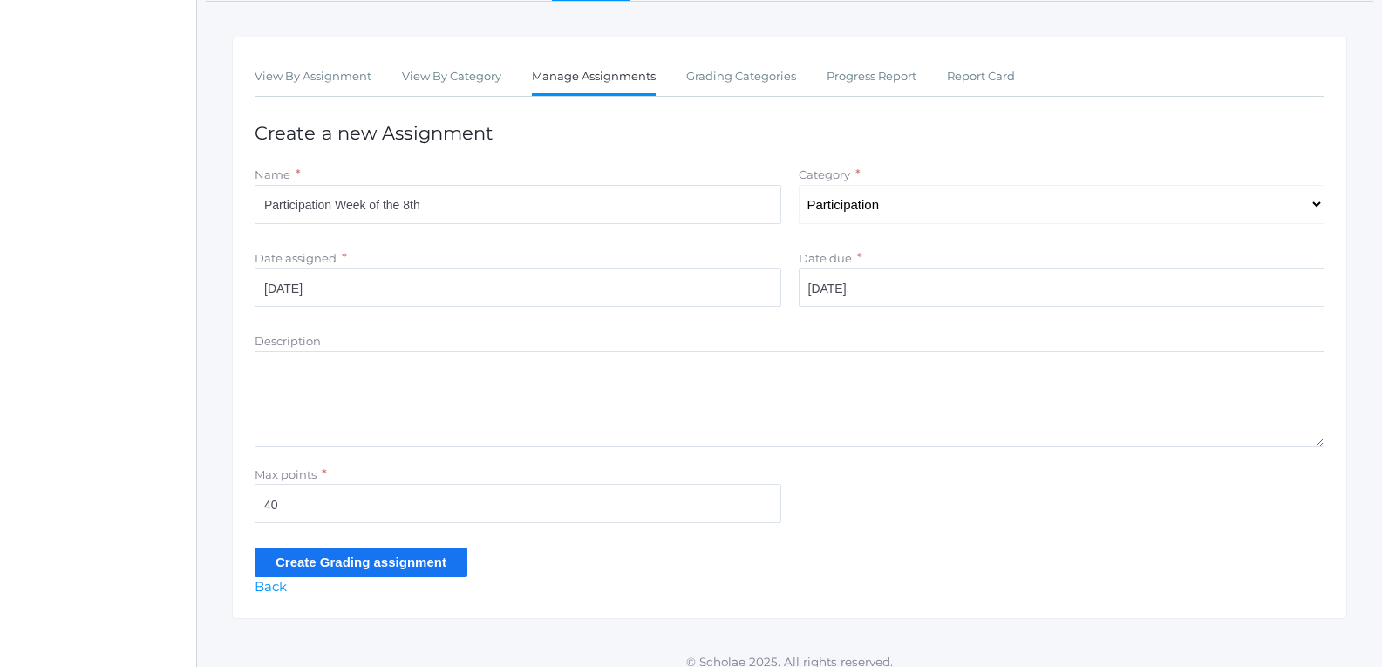
click at [348, 563] on input "Create Grading assignment" at bounding box center [361, 561] width 213 height 29
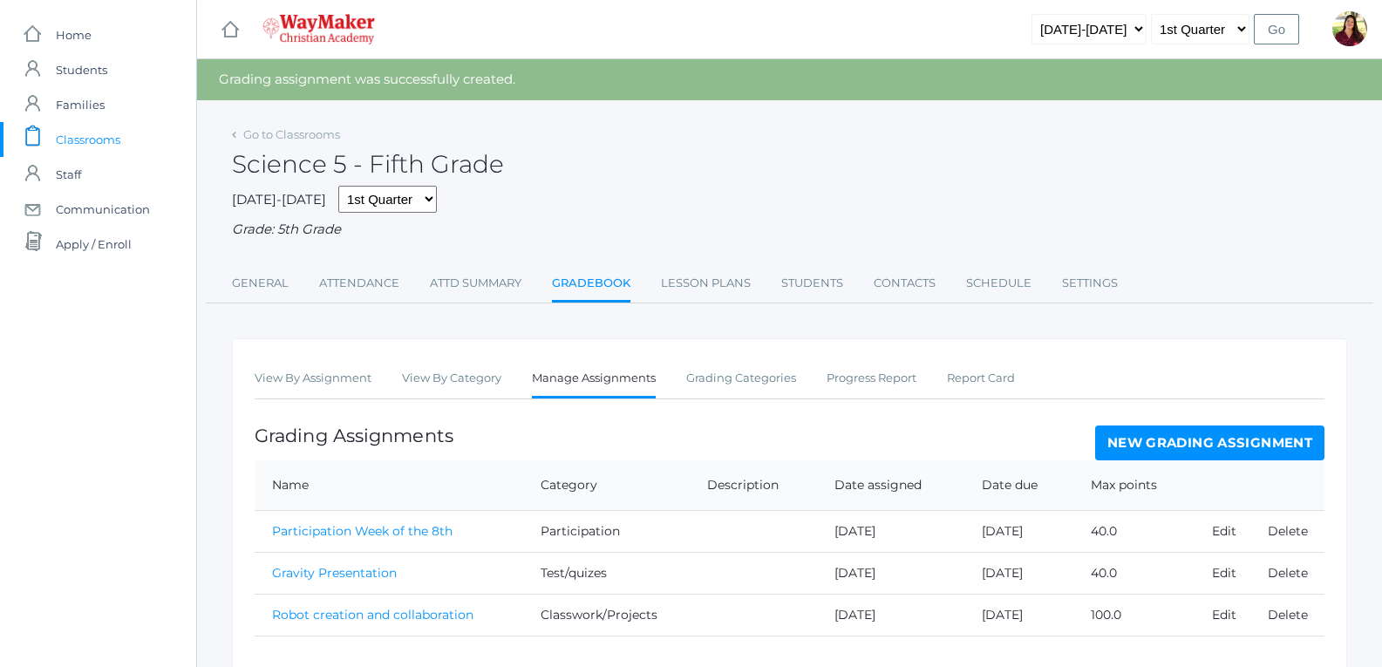
click at [1153, 438] on link "New Grading Assignment" at bounding box center [1209, 442] width 229 height 35
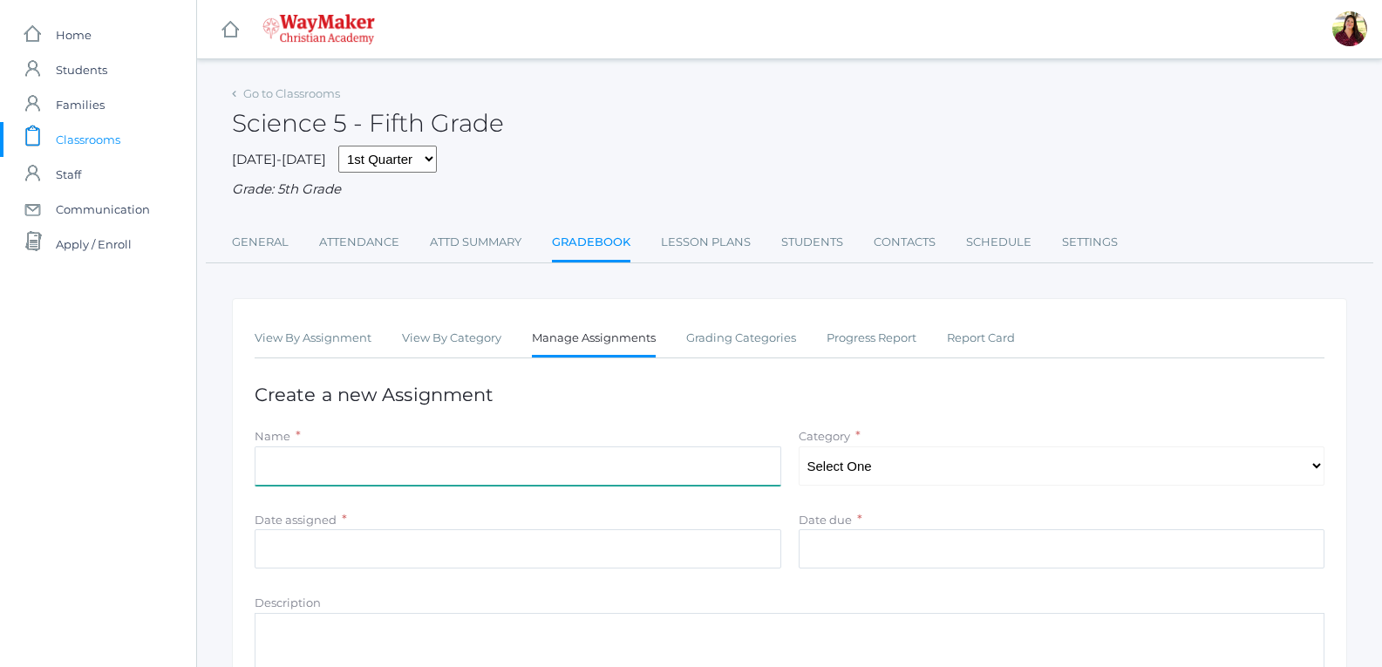
click at [458, 455] on input "Name" at bounding box center [518, 465] width 526 height 39
type input "Participation Week of the 16th"
click at [947, 471] on select "Select One Participation Classwork/Projects Test/quizes" at bounding box center [1061, 465] width 526 height 39
select select "1149"
click at [798, 448] on select "Select One Participation Classwork/Projects Test/quizes" at bounding box center [1061, 465] width 526 height 39
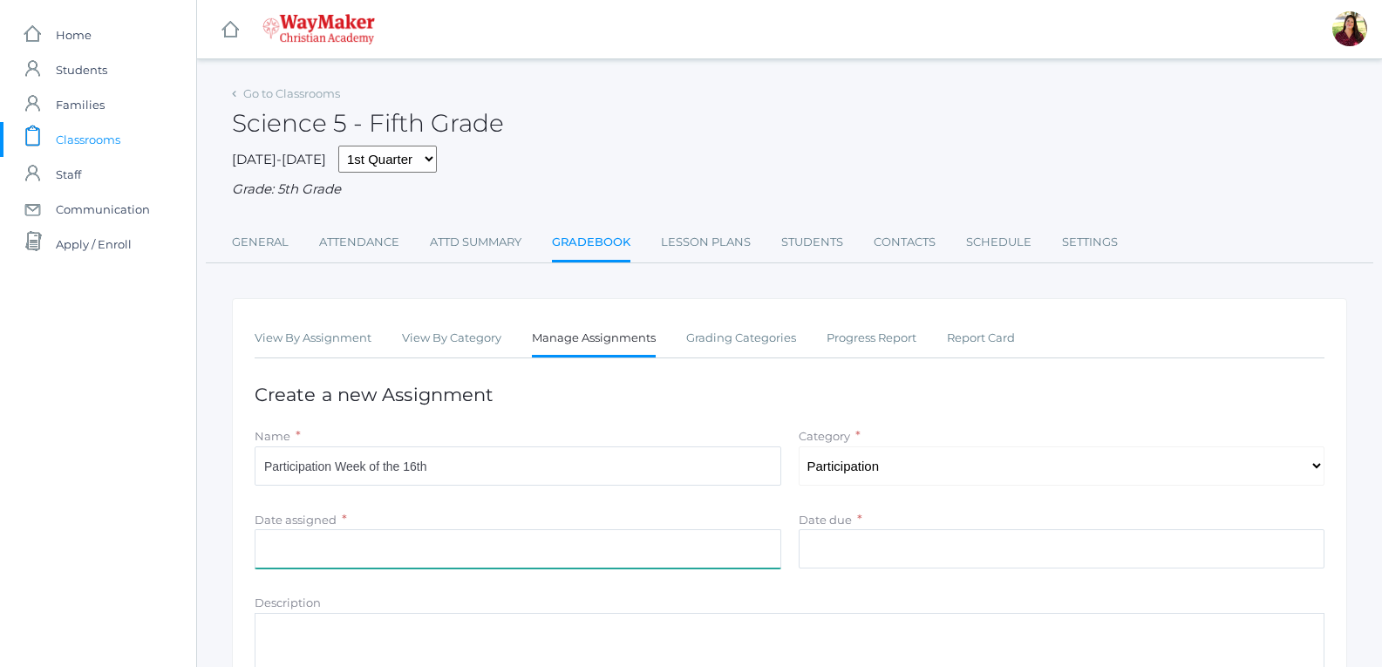
click at [679, 553] on input "Date assigned" at bounding box center [518, 548] width 526 height 39
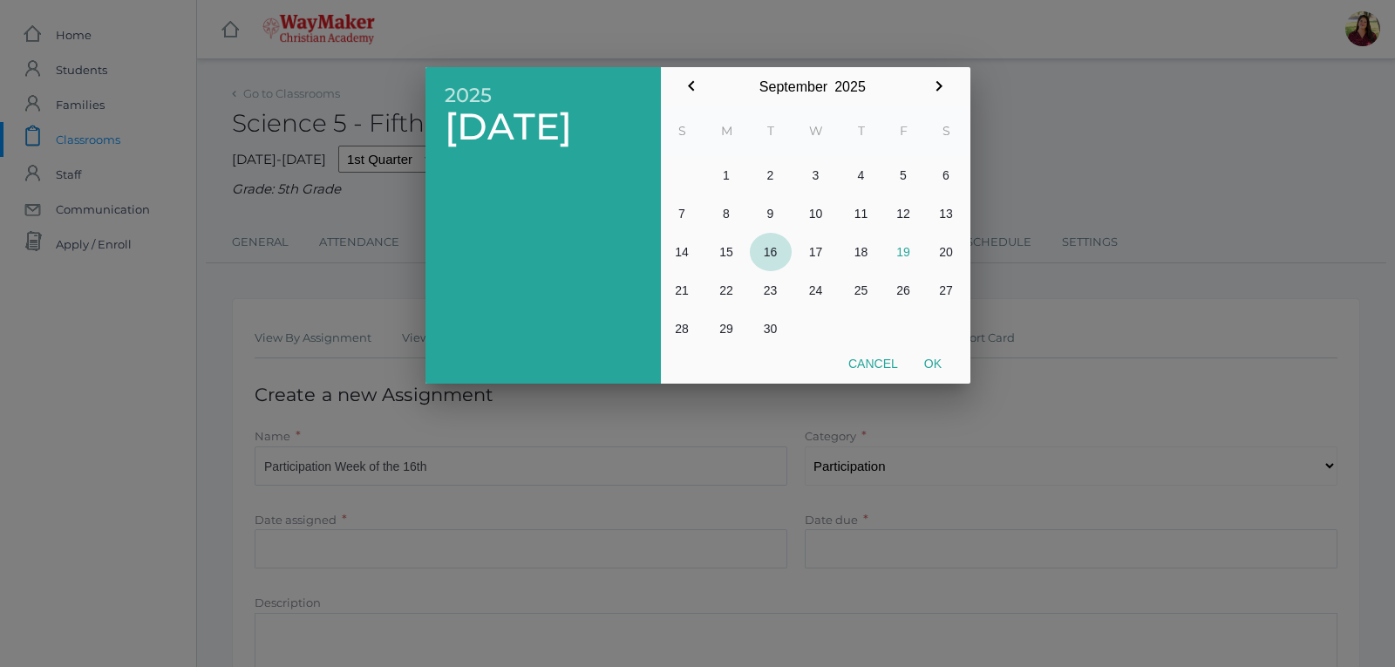
click at [767, 248] on button "16" at bounding box center [771, 252] width 42 height 38
click at [941, 357] on button "Ok" at bounding box center [933, 363] width 44 height 31
type input "[DATE]"
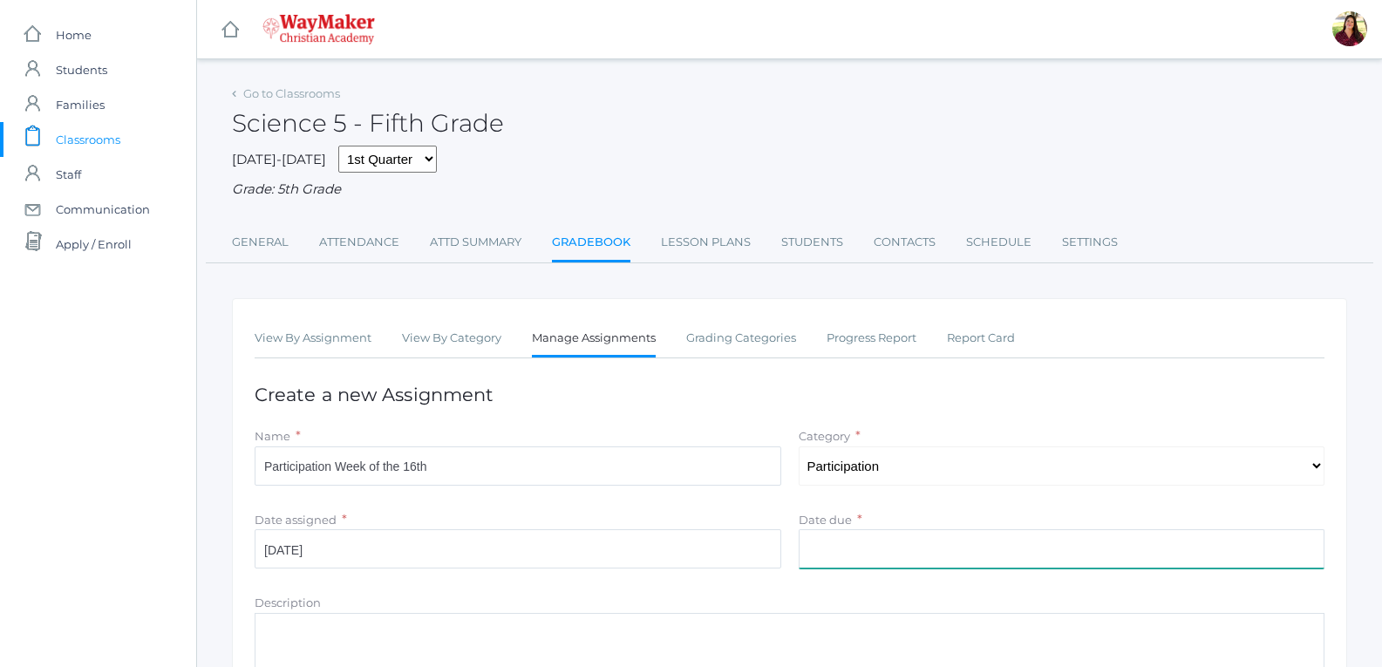
click at [842, 537] on input "Date due" at bounding box center [1061, 548] width 526 height 39
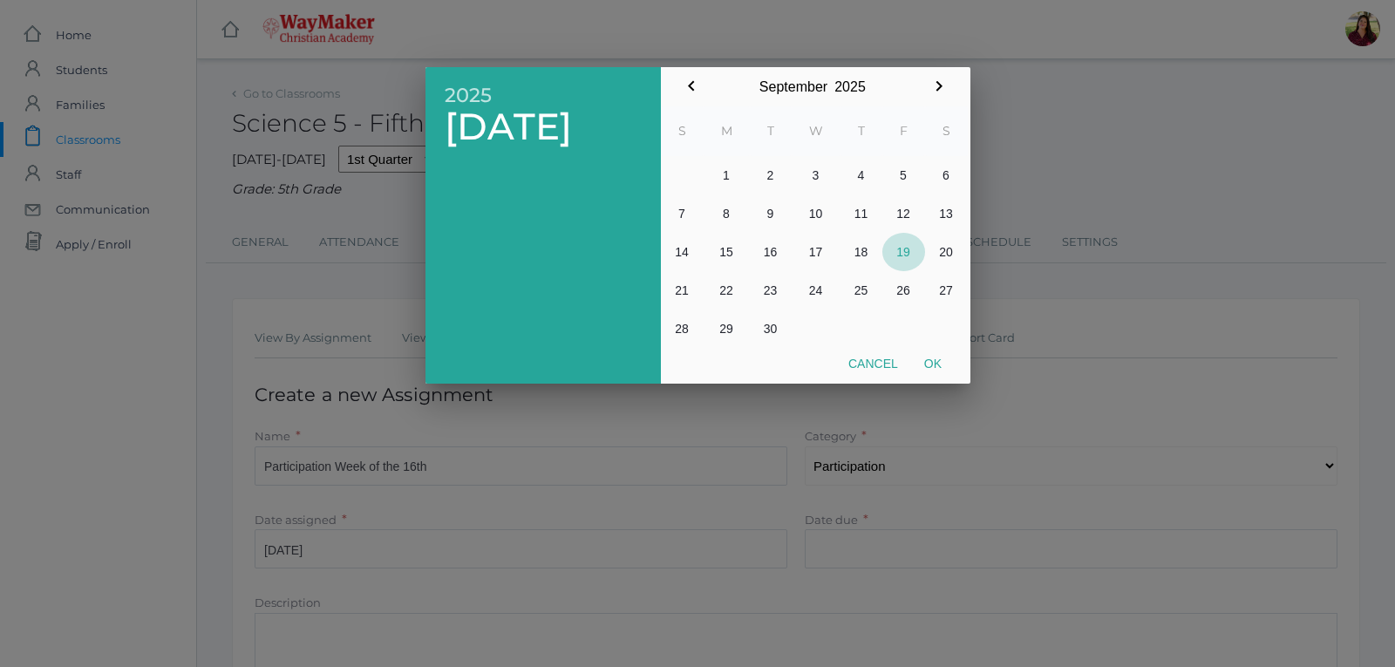
click at [906, 251] on button "19" at bounding box center [903, 252] width 43 height 38
click at [927, 372] on button "Ok" at bounding box center [933, 363] width 44 height 31
type input "2025-09-19"
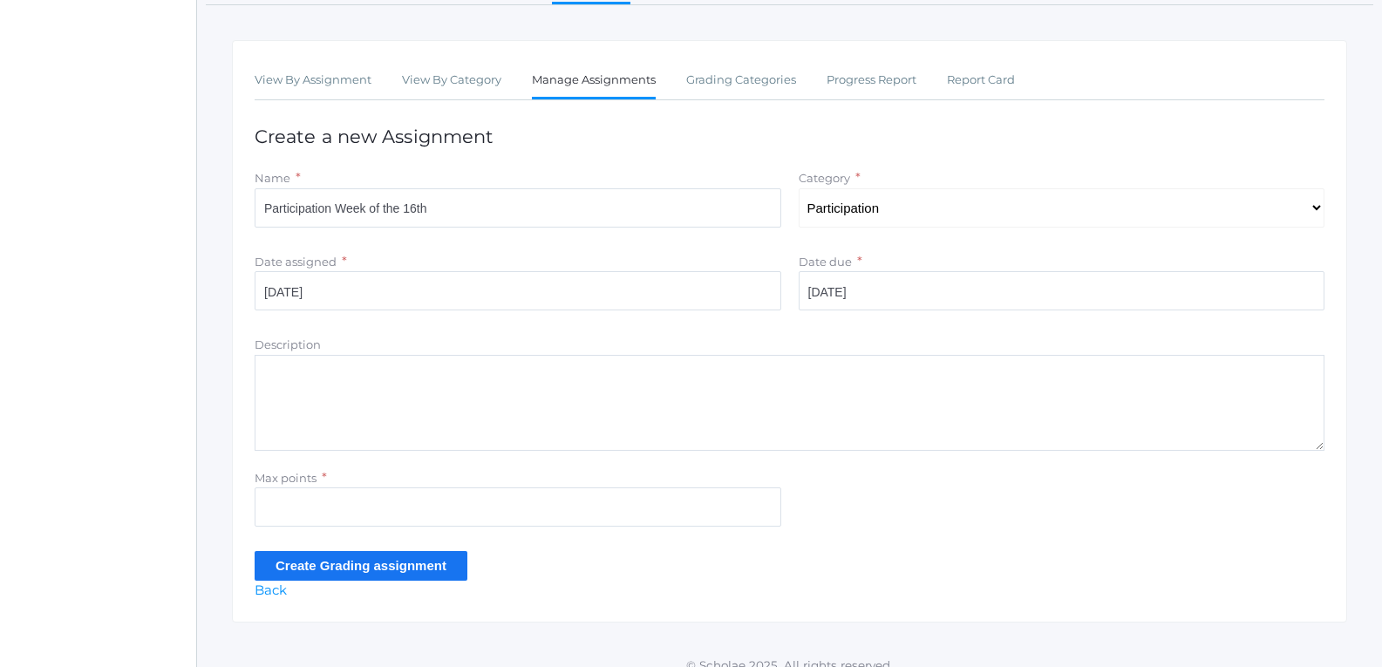
scroll to position [261, 0]
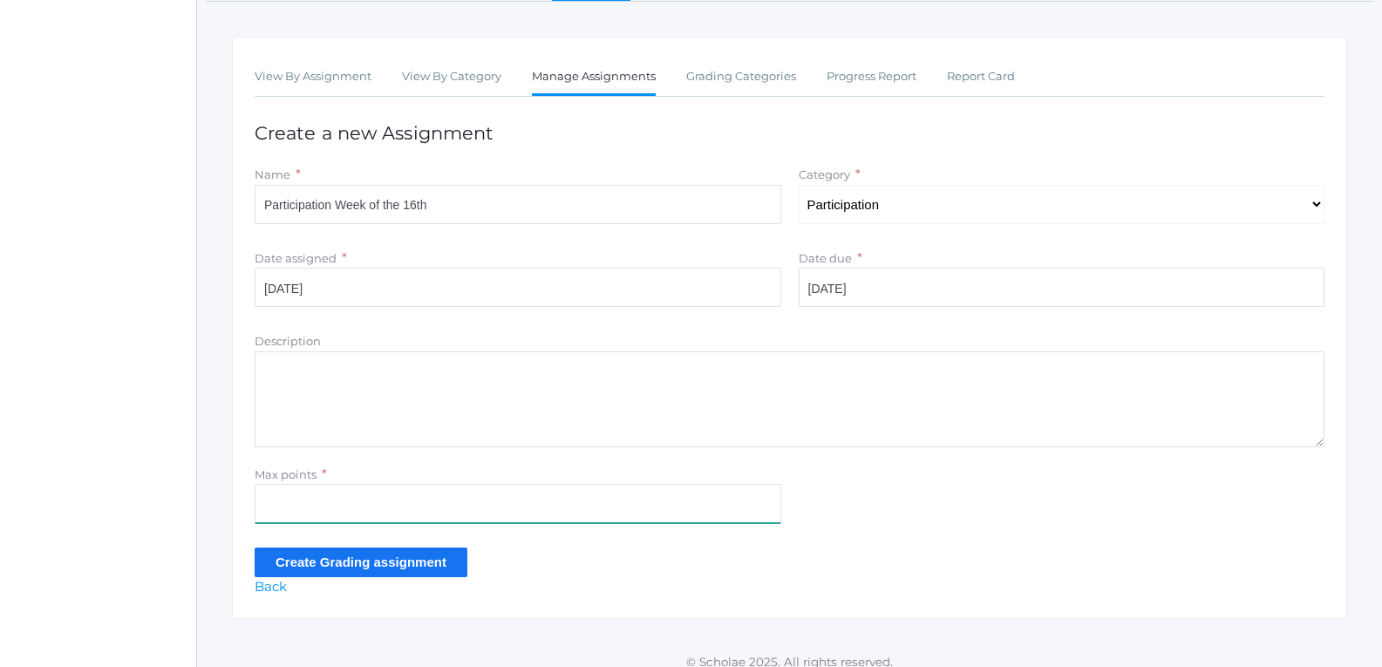
click at [649, 509] on input "Max points" at bounding box center [518, 503] width 526 height 39
type input "40"
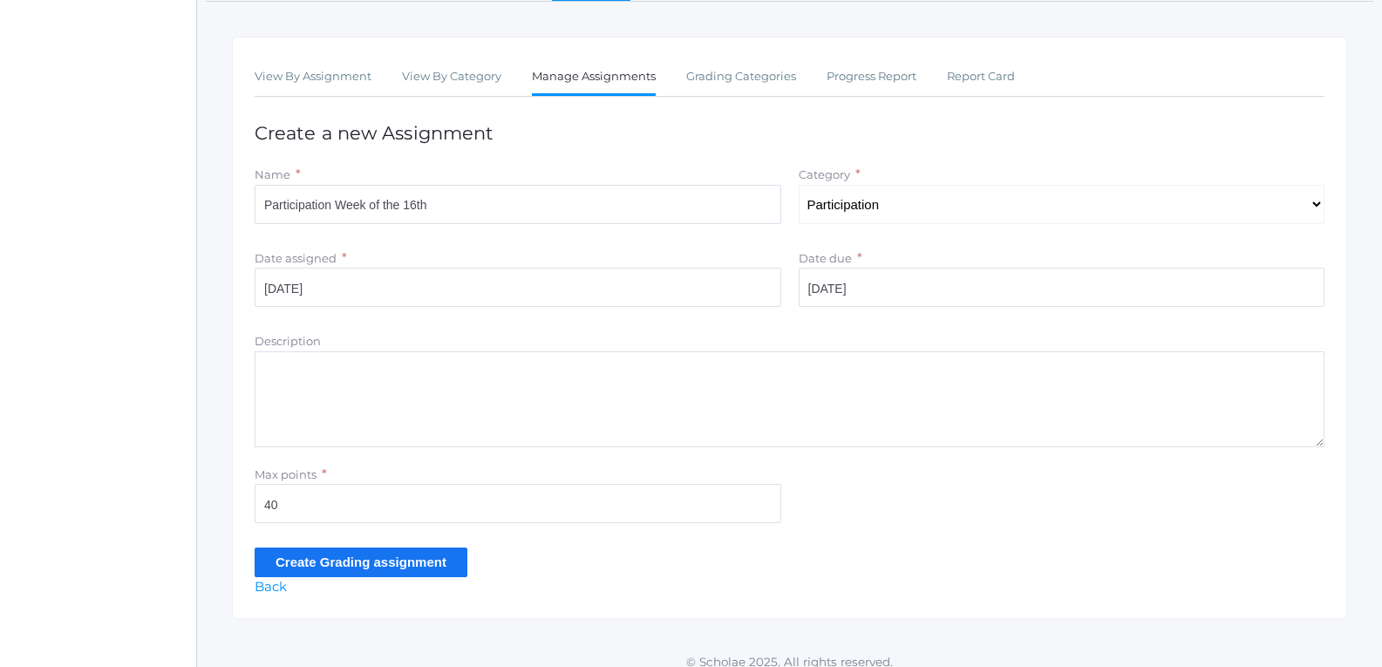
click at [397, 559] on input "Create Grading assignment" at bounding box center [361, 561] width 213 height 29
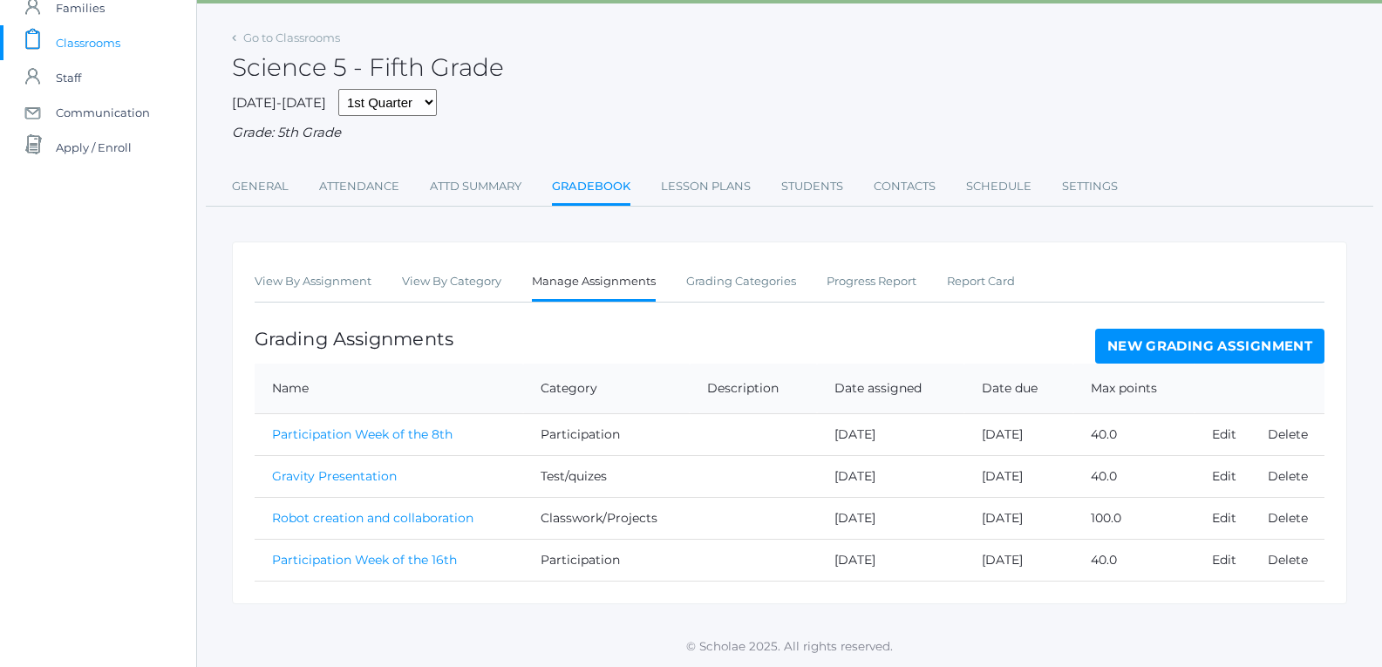
scroll to position [99, 0]
click at [1153, 349] on link "New Grading Assignment" at bounding box center [1209, 346] width 229 height 35
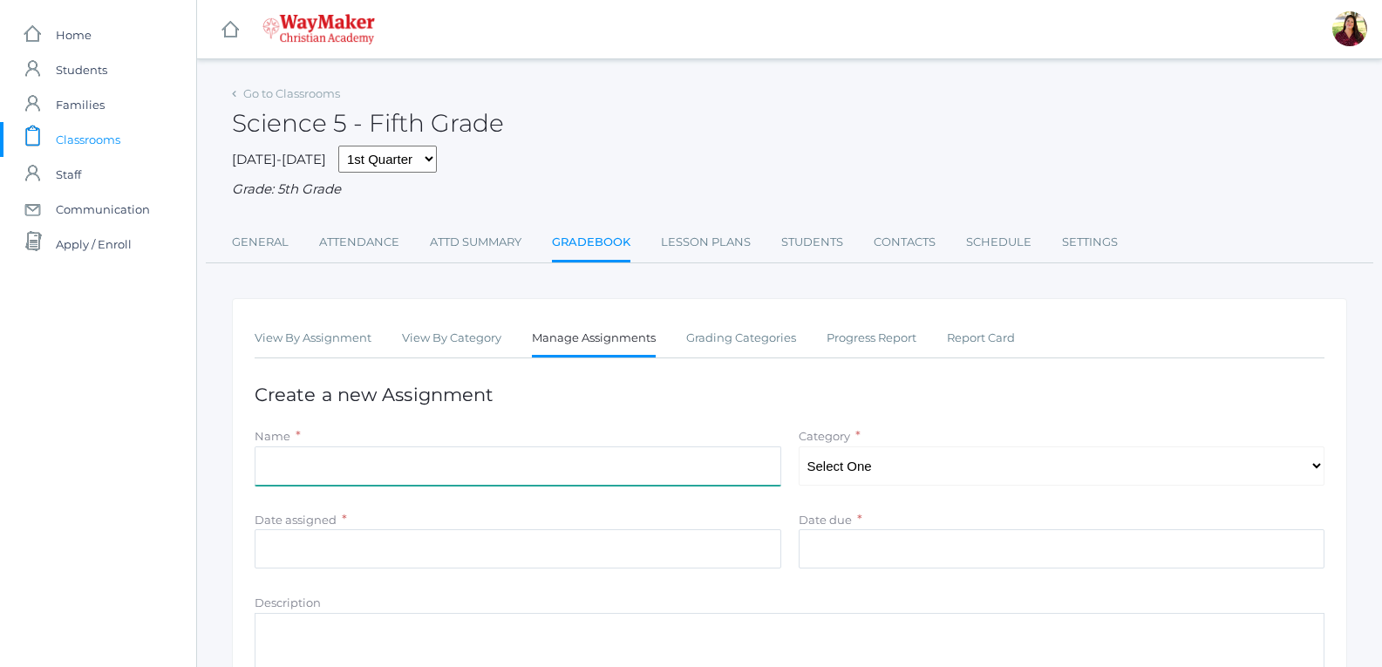
click at [726, 456] on input "Name" at bounding box center [518, 465] width 526 height 39
drag, startPoint x: 385, startPoint y: 478, endPoint x: 161, endPoint y: 486, distance: 224.2
click at [161, 486] on div "icons/ui/navigation/home Created with Sketch. Home icons/user/plain Created wit…" at bounding box center [691, 471] width 1382 height 943
type input "Force of Magnatism"
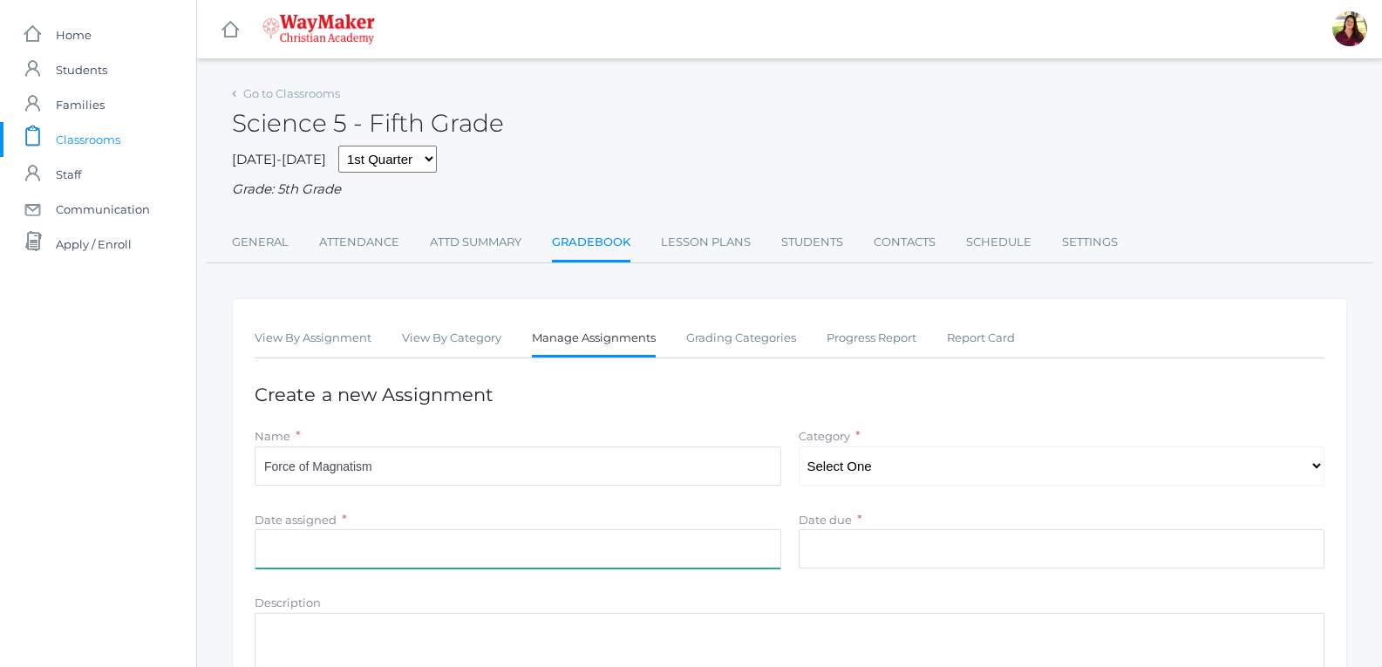
click at [285, 542] on input "Date assigned" at bounding box center [518, 548] width 526 height 39
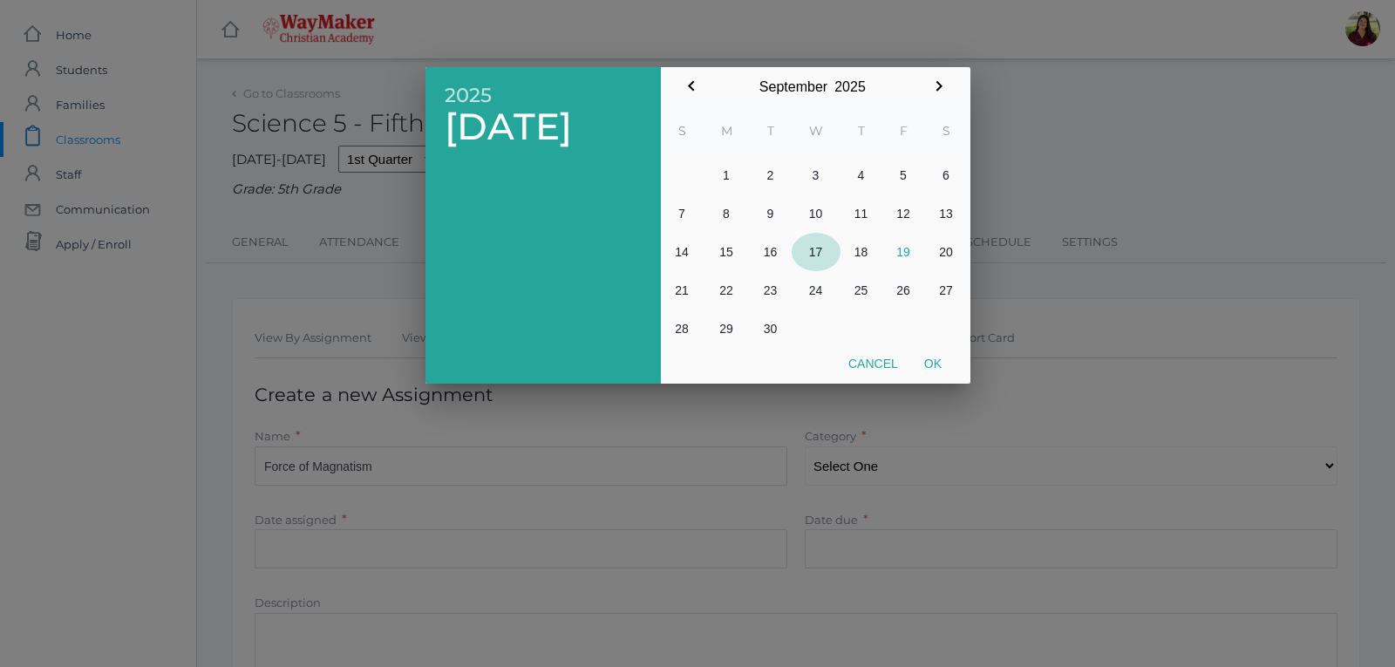
click at [820, 260] on button "17" at bounding box center [815, 252] width 49 height 38
click at [934, 359] on button "Ok" at bounding box center [933, 363] width 44 height 31
type input "2025-09-17"
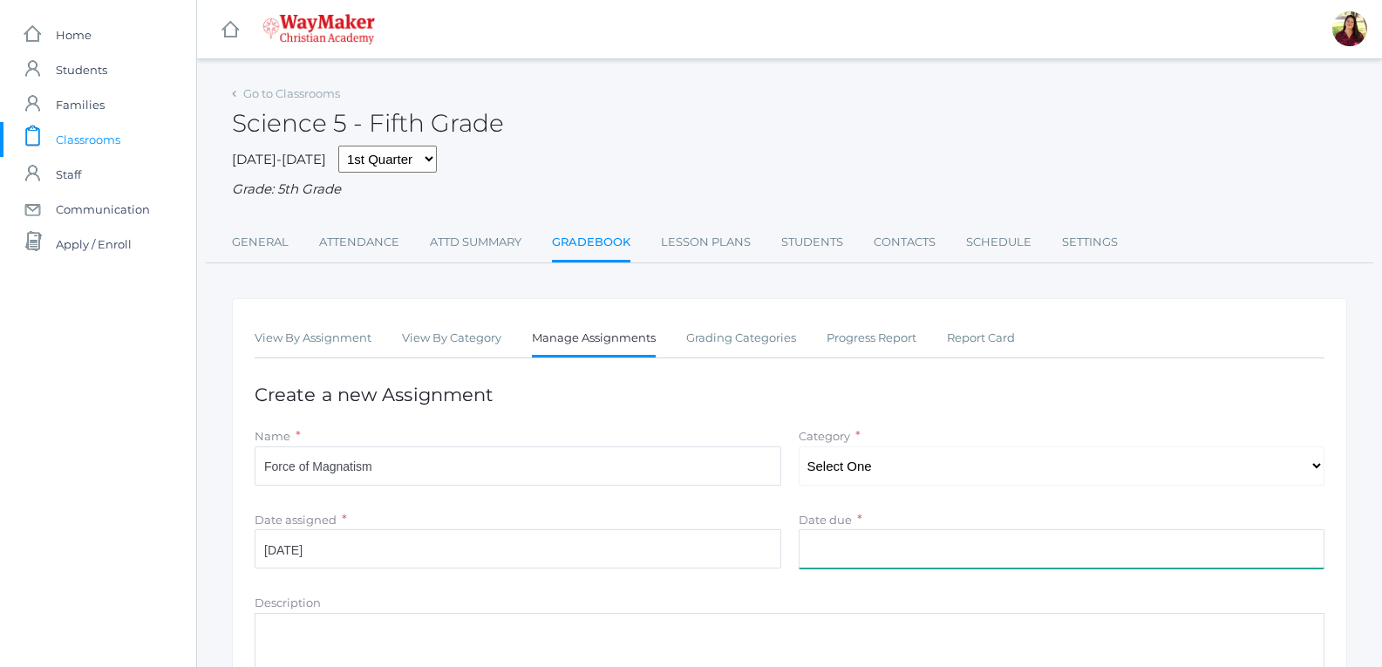
click at [859, 546] on input "Date due" at bounding box center [1061, 548] width 526 height 39
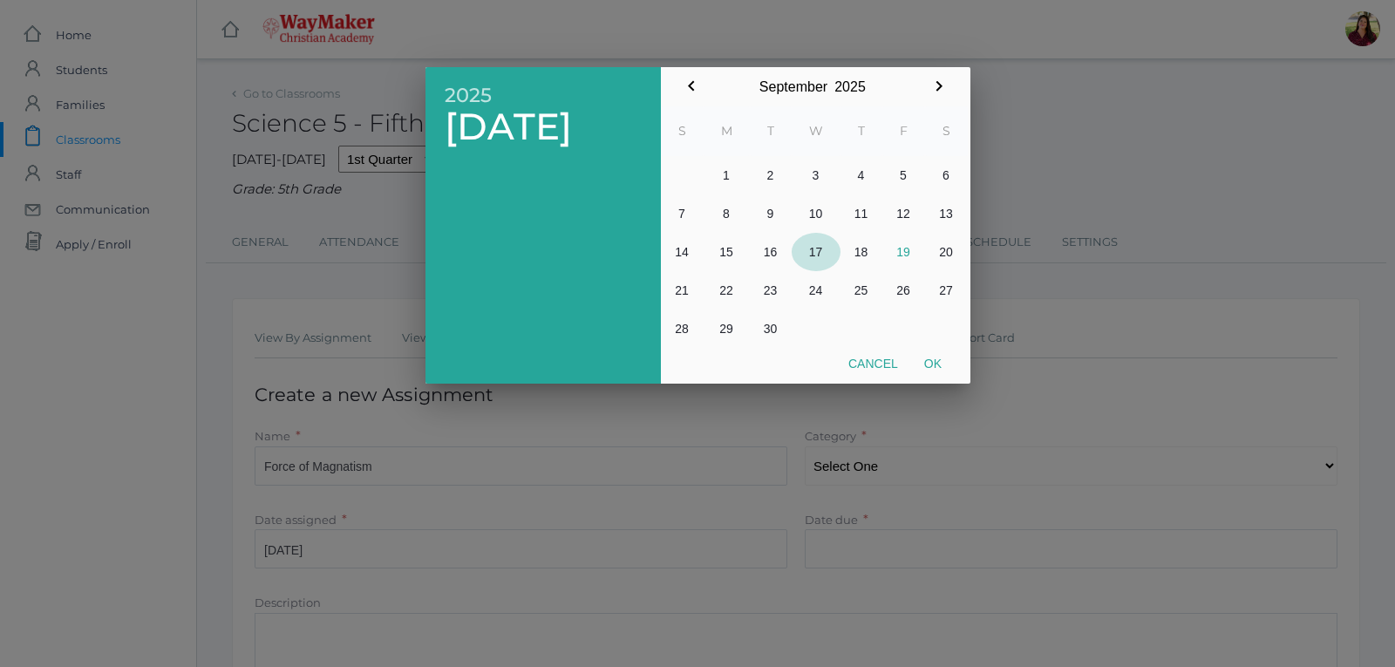
click at [822, 254] on button "17" at bounding box center [815, 252] width 49 height 38
click at [929, 362] on button "Ok" at bounding box center [933, 363] width 44 height 31
type input "2025-09-17"
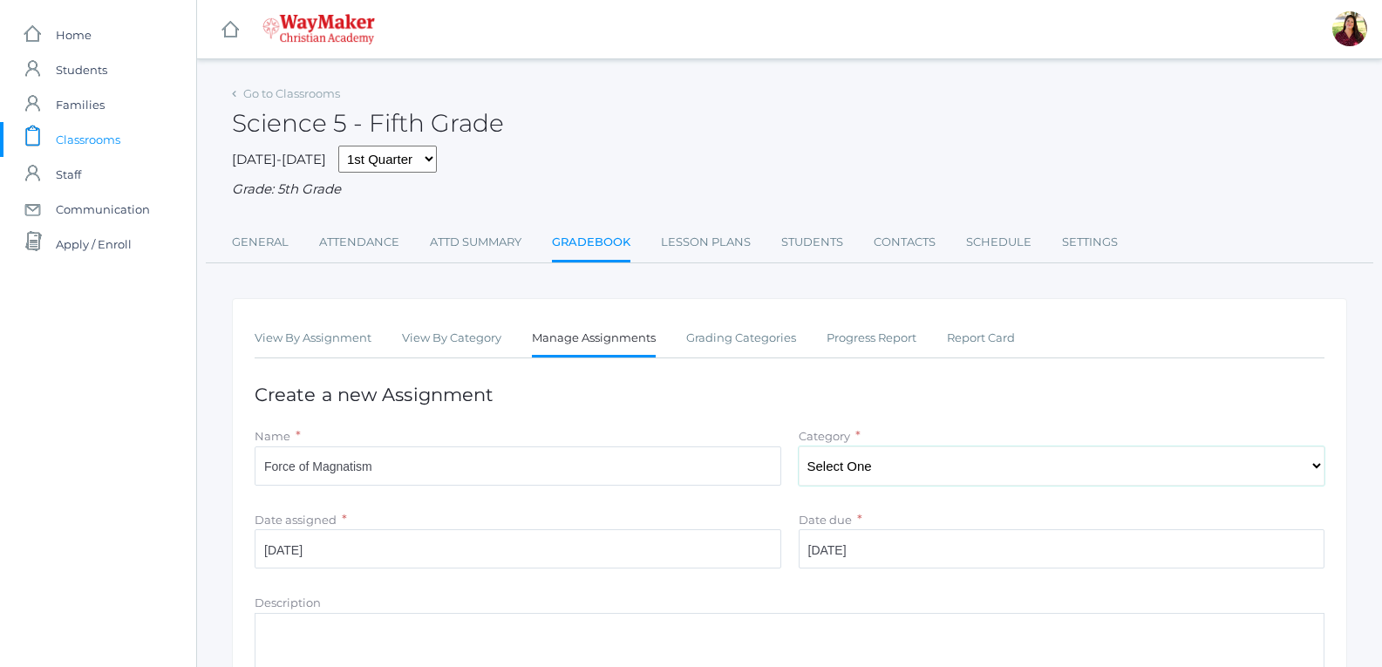
click at [873, 485] on select "Select One Participation Classwork/Projects Test/quizes" at bounding box center [1061, 465] width 526 height 39
select select "1151"
click at [798, 448] on select "Select One Participation Classwork/Projects Test/quizes" at bounding box center [1061, 465] width 526 height 39
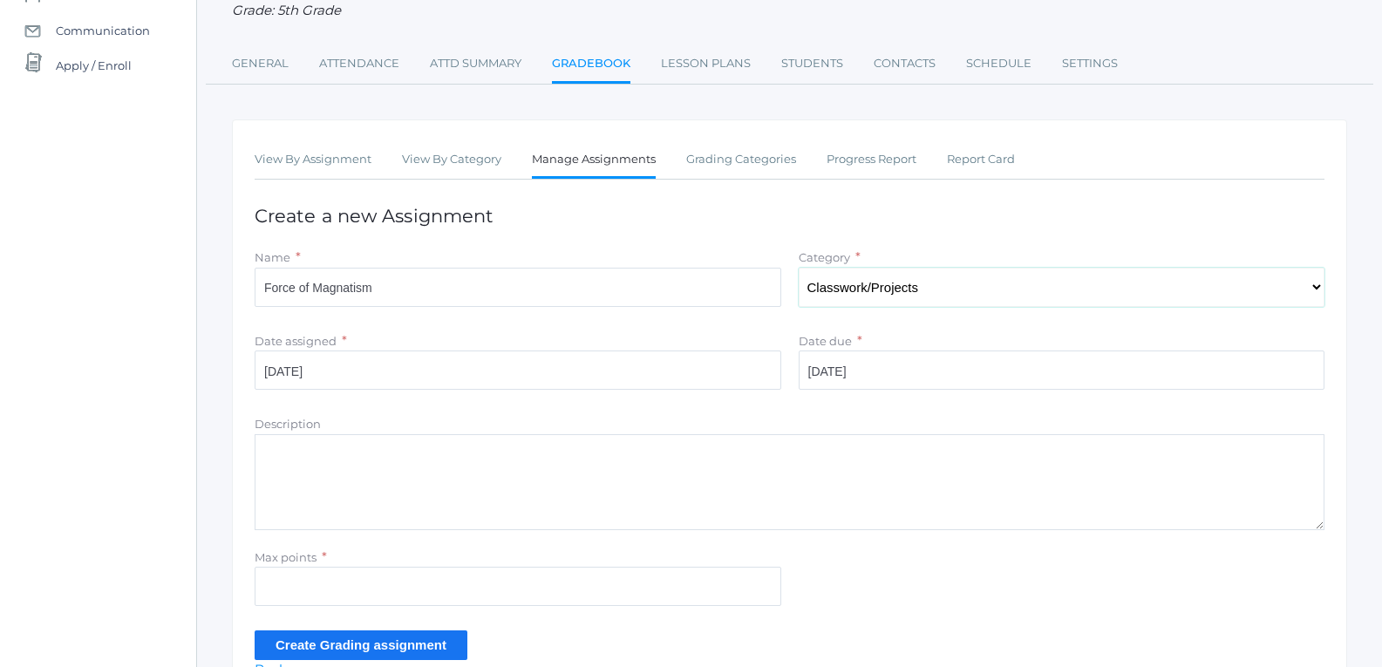
scroll to position [261, 0]
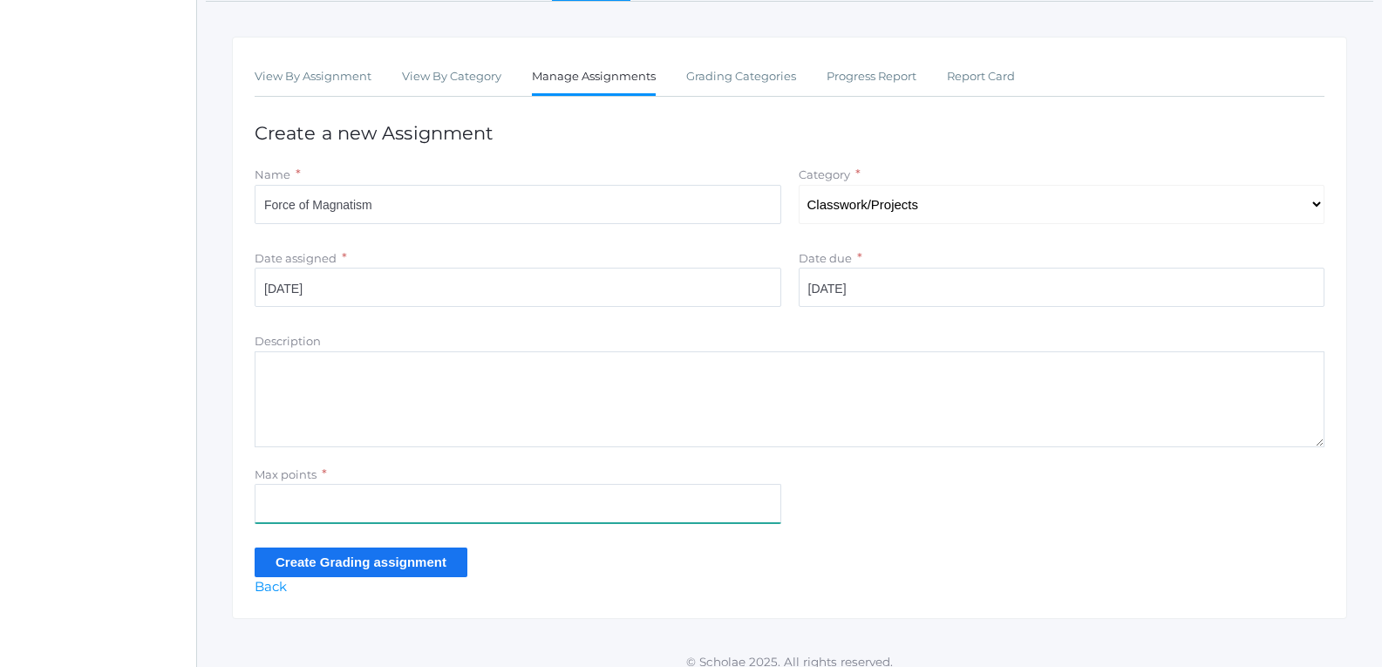
click at [382, 514] on input "Max points" at bounding box center [518, 503] width 526 height 39
type input "100"
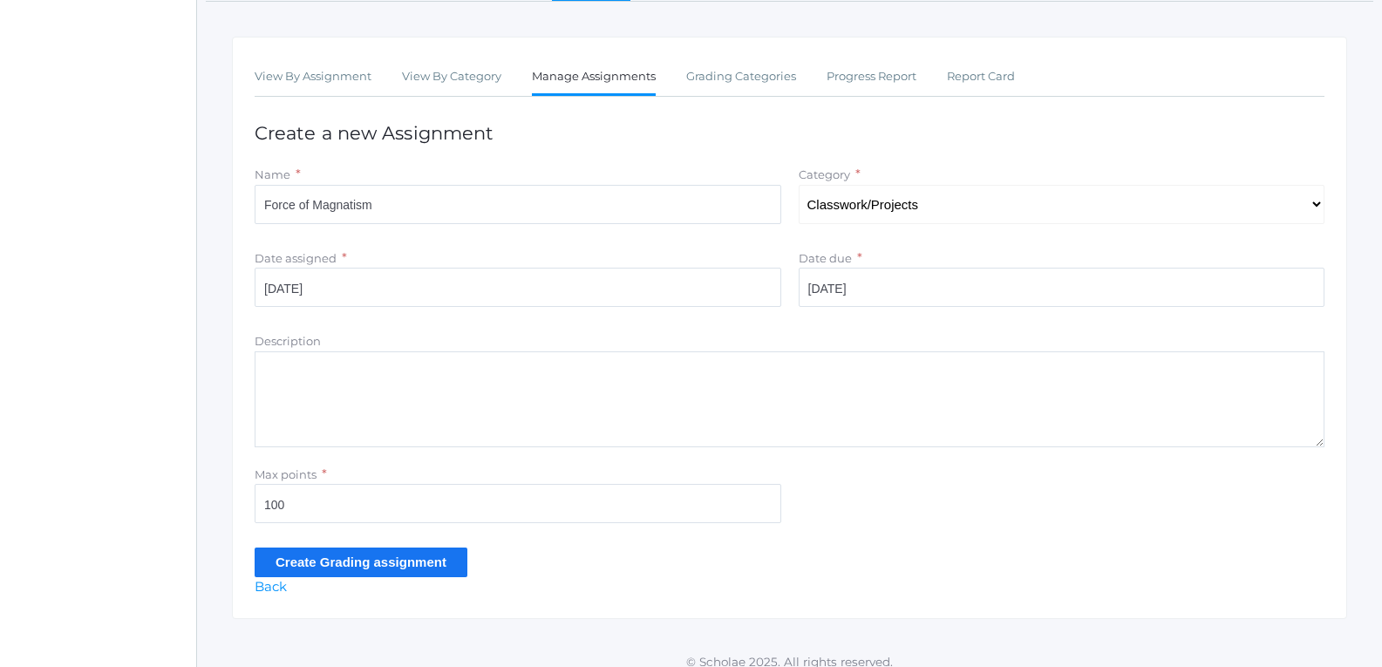
click at [378, 560] on input "Create Grading assignment" at bounding box center [361, 561] width 213 height 29
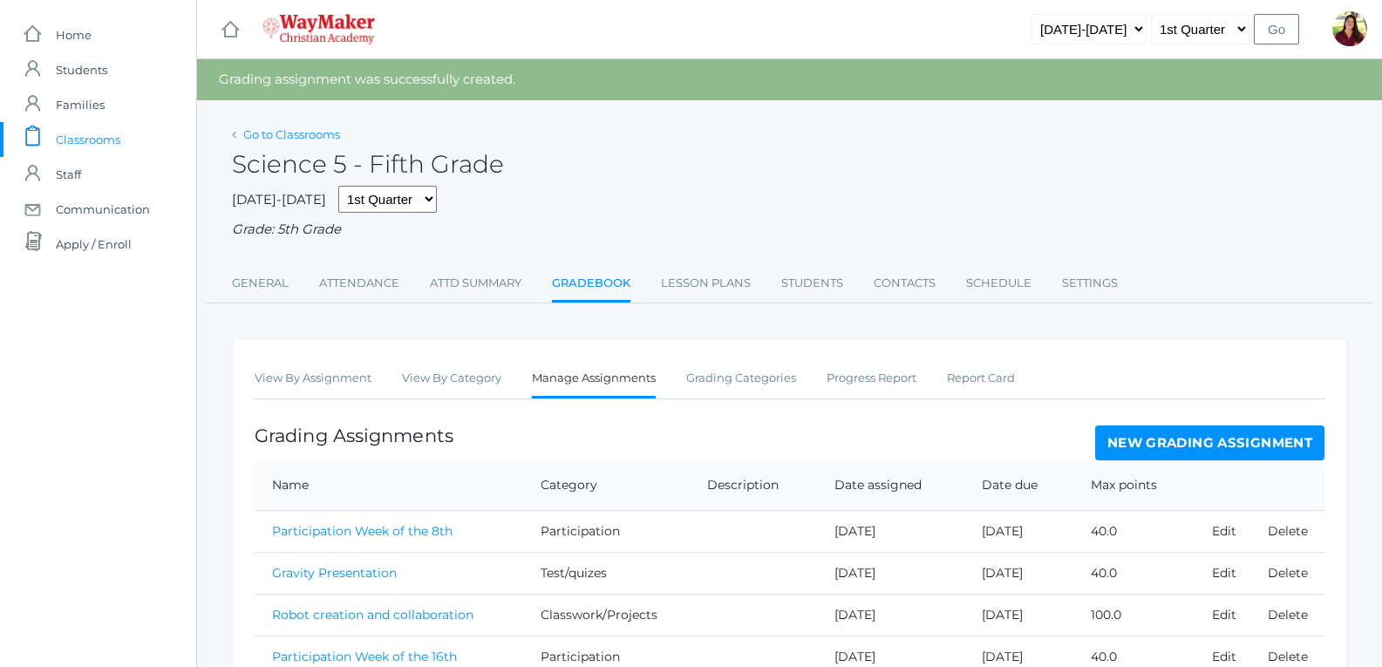
click at [278, 127] on link "Go to Classrooms" at bounding box center [291, 134] width 97 height 14
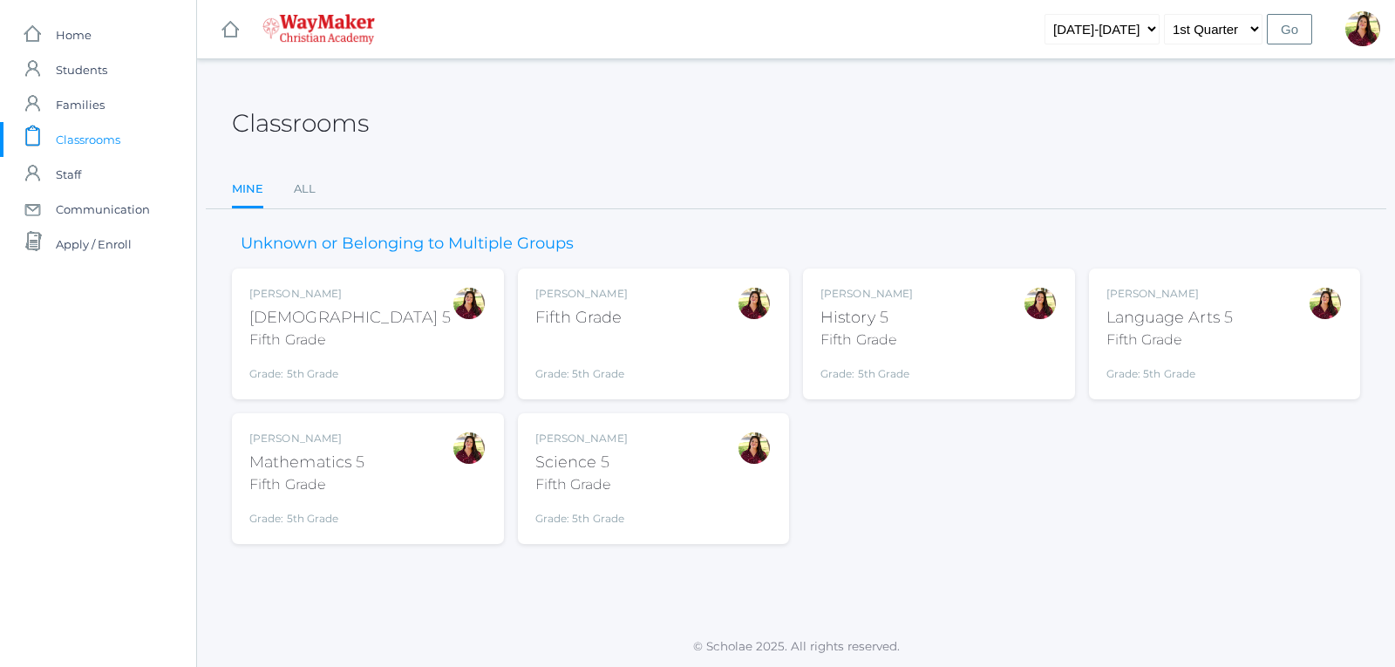
click at [261, 467] on div "Mathematics 5" at bounding box center [306, 463] width 115 height 24
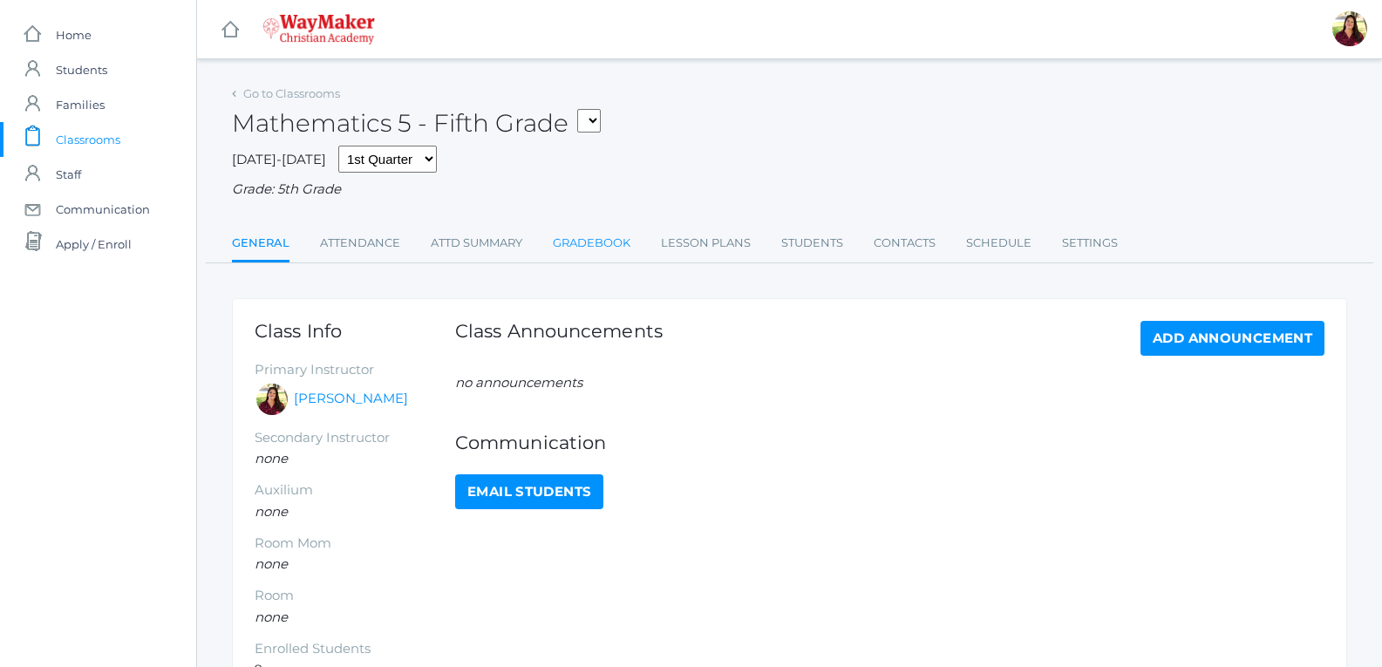
click at [589, 249] on link "Gradebook" at bounding box center [592, 243] width 78 height 35
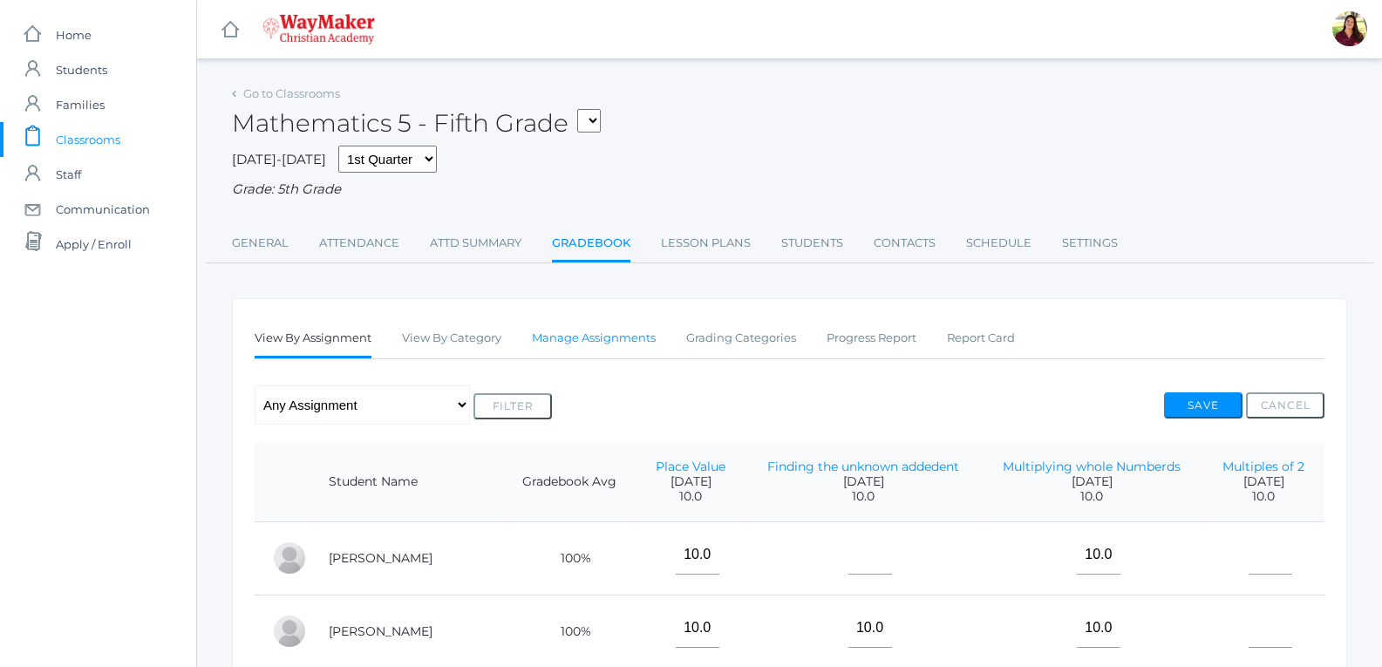
click at [589, 342] on link "Manage Assignments" at bounding box center [594, 338] width 124 height 35
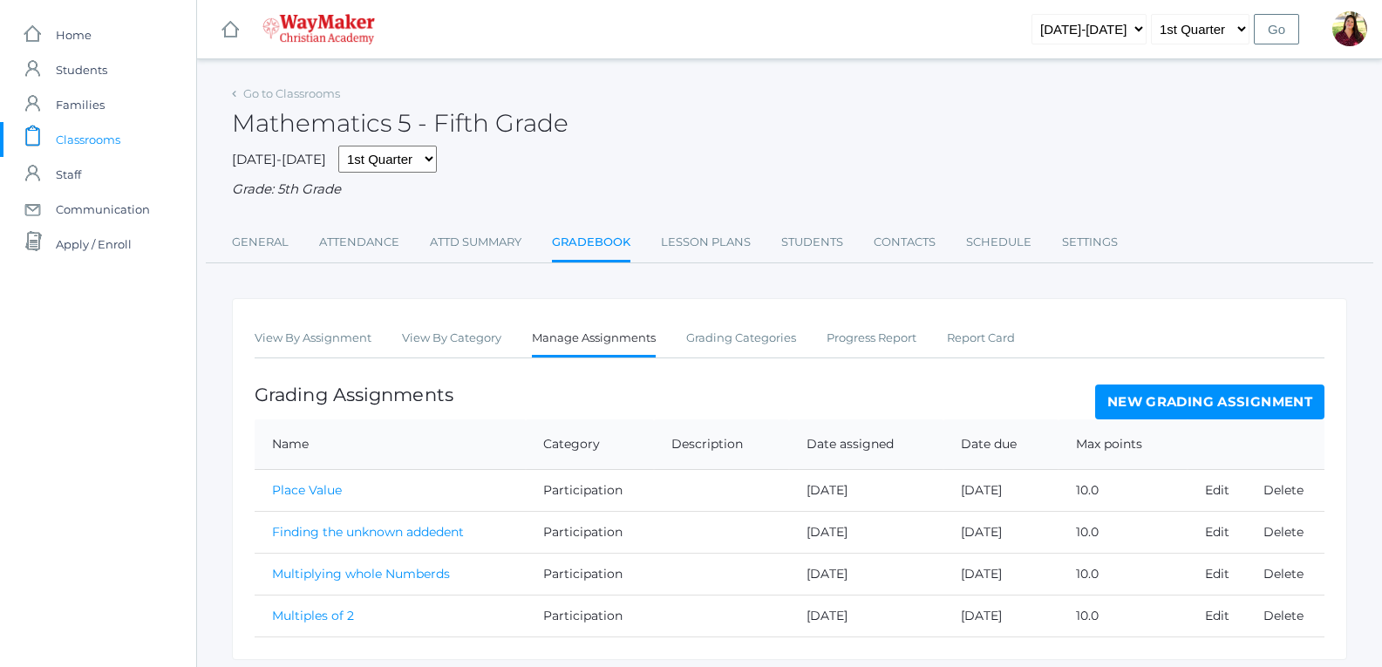
click at [1143, 392] on link "New Grading Assignment" at bounding box center [1209, 401] width 229 height 35
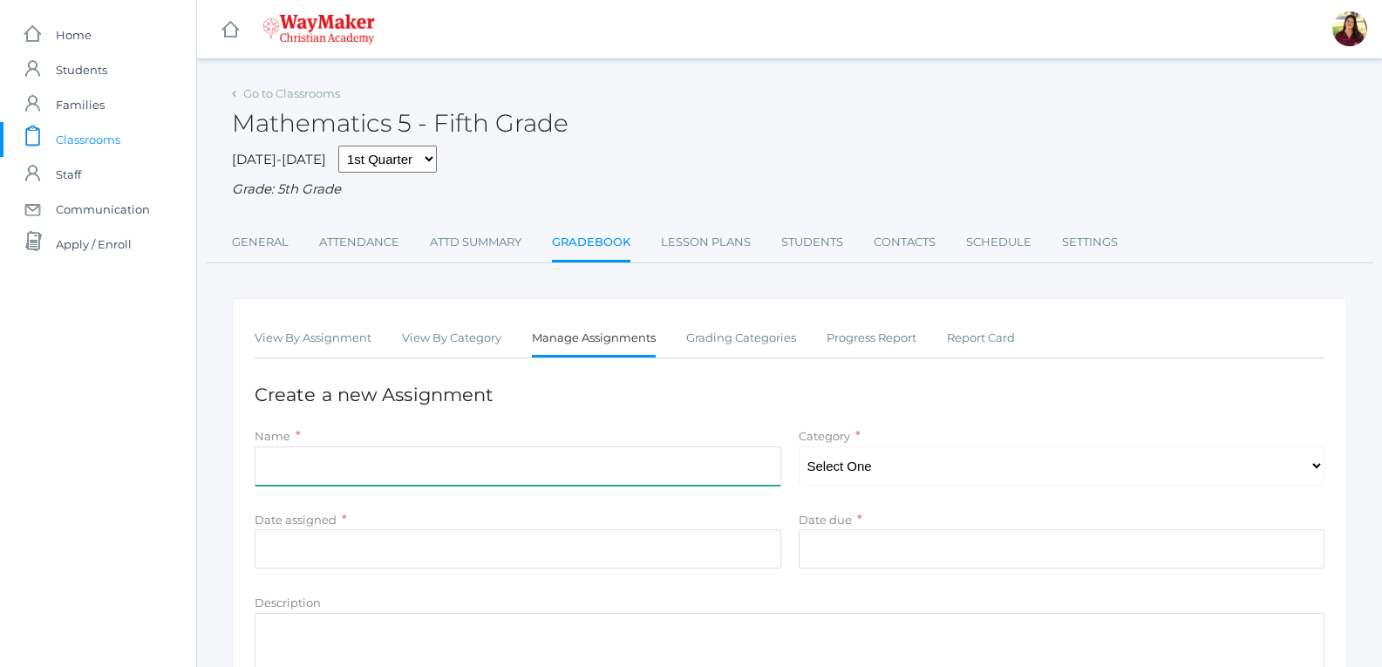
click at [587, 466] on input "Name" at bounding box center [518, 465] width 526 height 39
type input "Participation Week of the 8th"
click at [975, 475] on select "Select One Classwork/Projects Test/quizes Participation" at bounding box center [1061, 465] width 526 height 39
select select "1148"
click at [798, 448] on select "Select One Classwork/Projects Test/quizes Participation" at bounding box center [1061, 465] width 526 height 39
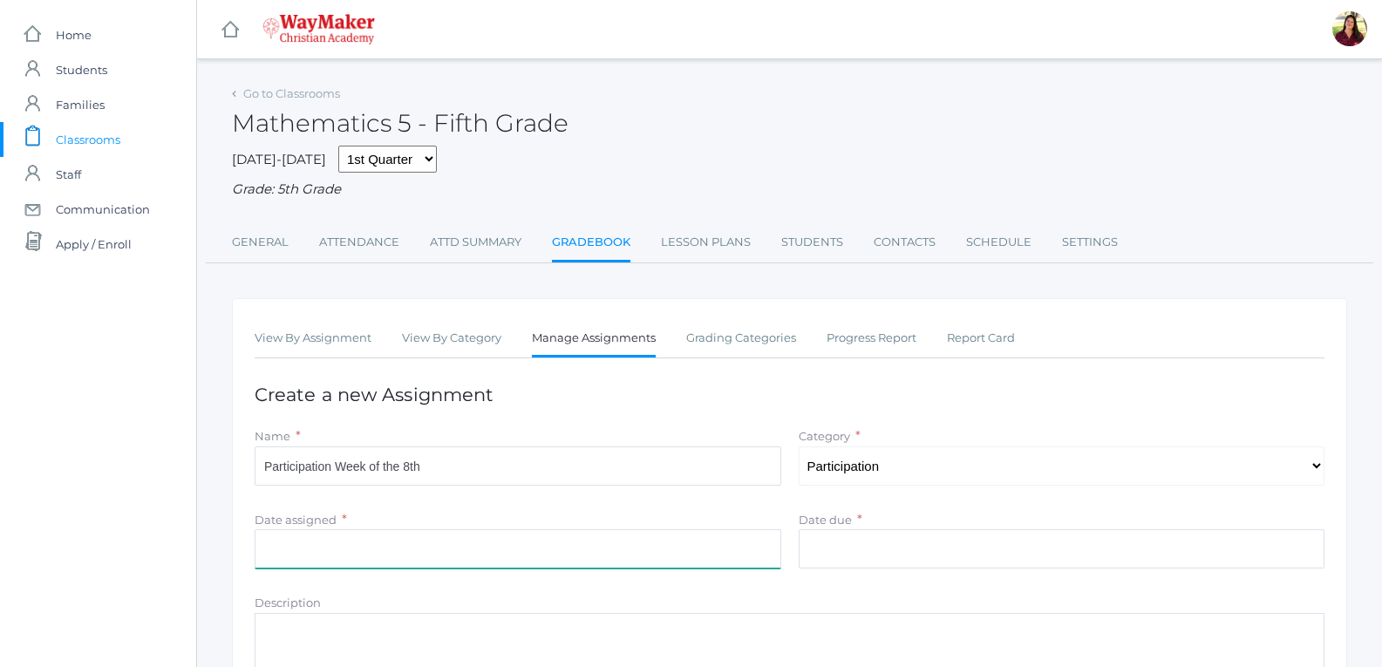
click at [282, 548] on input "Date assigned" at bounding box center [518, 548] width 526 height 39
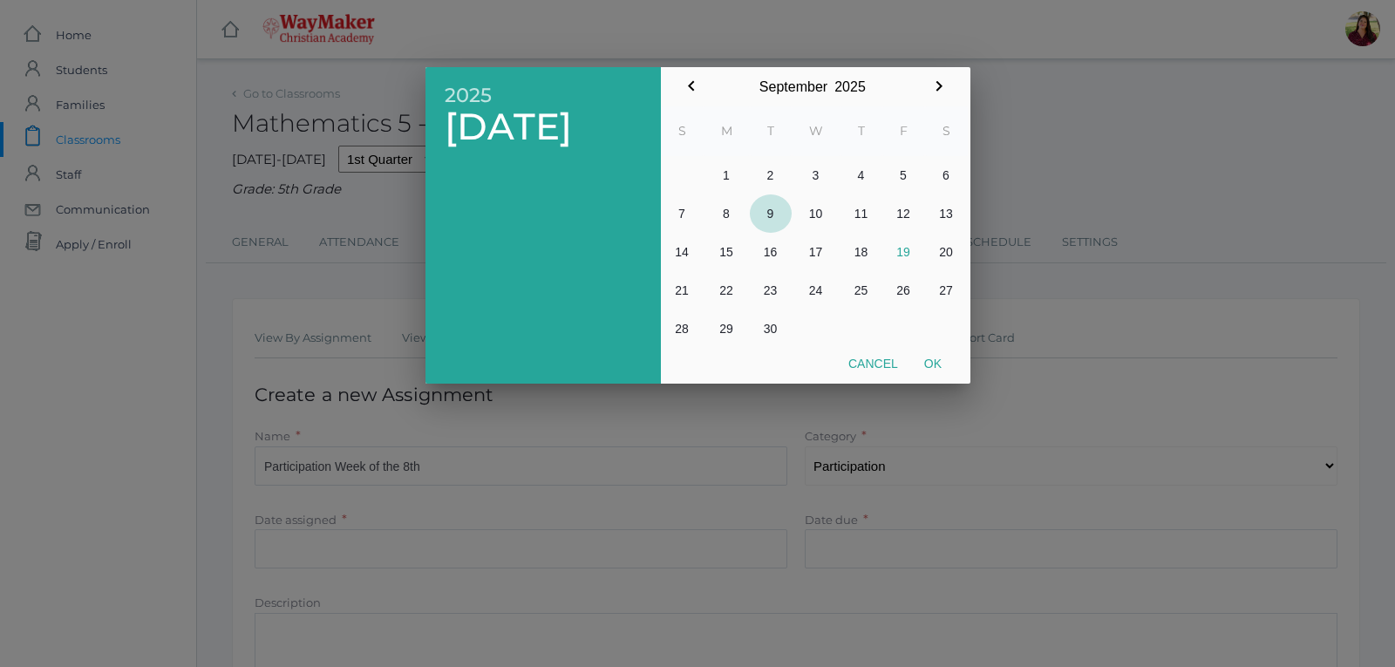
click at [764, 206] on button "9" at bounding box center [771, 213] width 42 height 38
click at [942, 370] on button "Ok" at bounding box center [933, 363] width 44 height 31
type input "[DATE]"
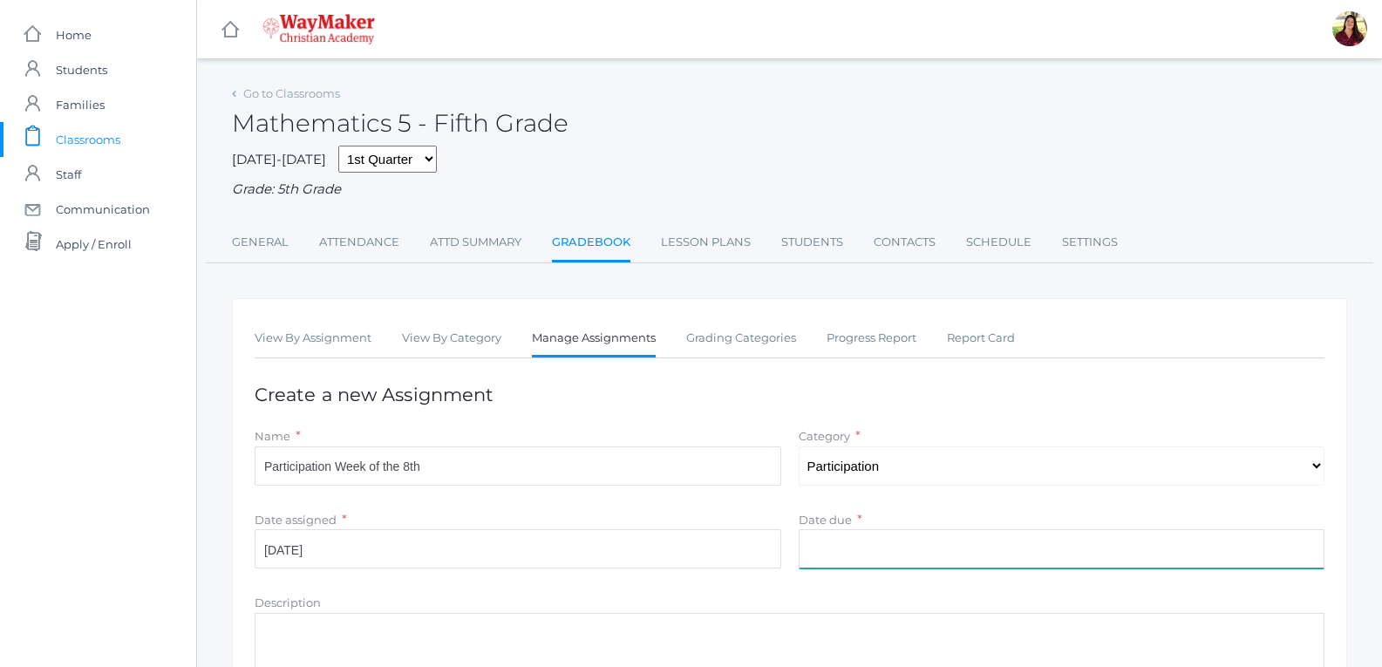
click at [886, 545] on input "Date due" at bounding box center [1061, 548] width 526 height 39
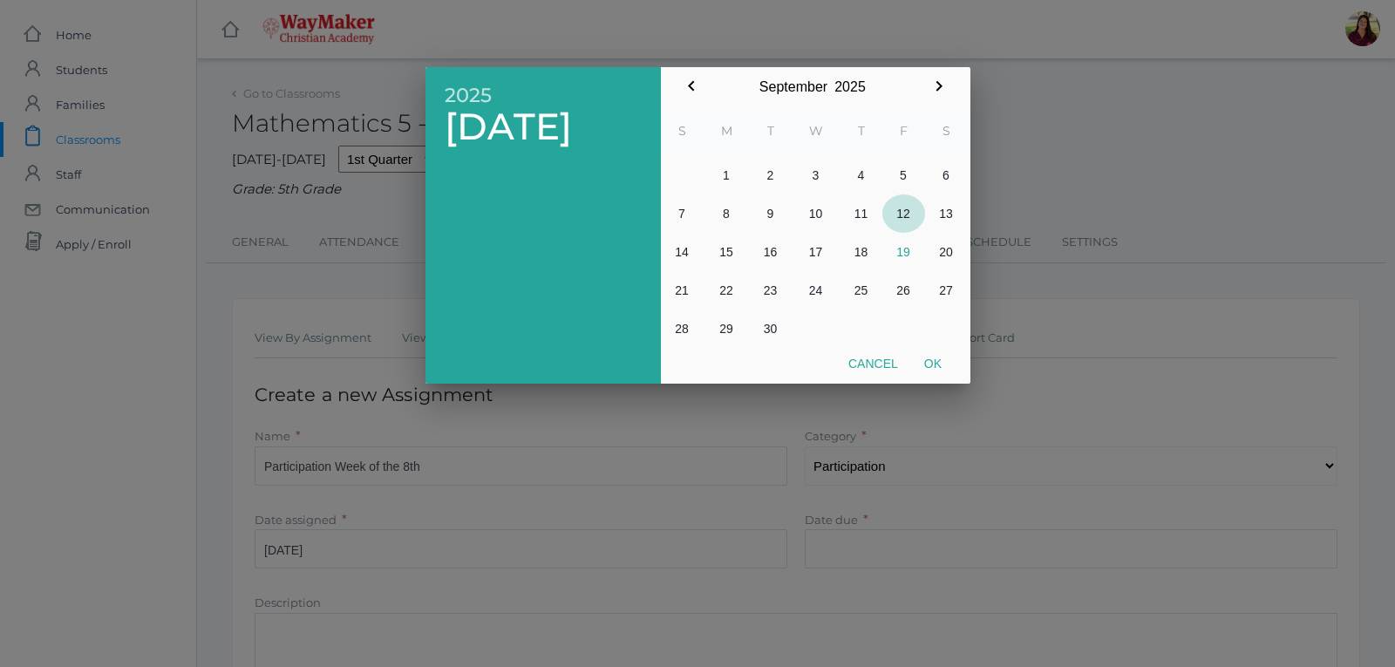
click at [909, 215] on button "12" at bounding box center [903, 213] width 43 height 38
click at [936, 361] on button "Ok" at bounding box center [933, 363] width 44 height 31
type input "[DATE]"
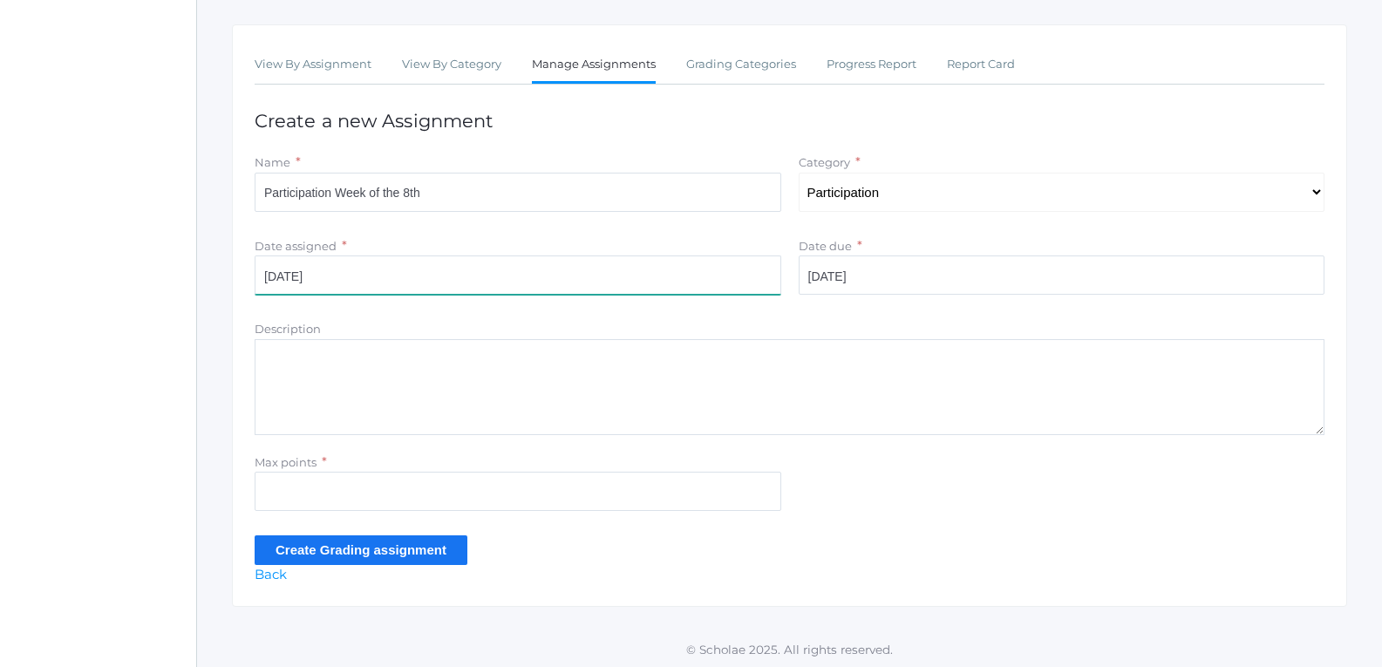
scroll to position [279, 0]
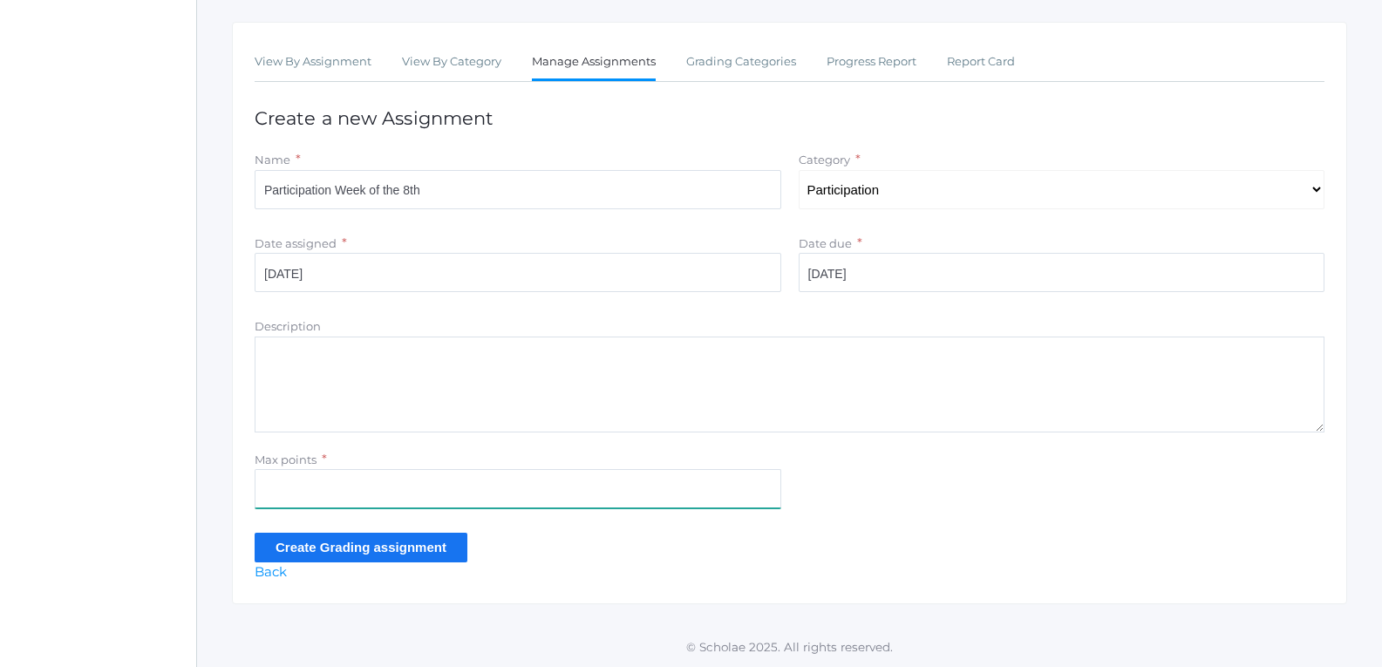
click at [723, 479] on input "Max points" at bounding box center [518, 488] width 526 height 39
type input "40"
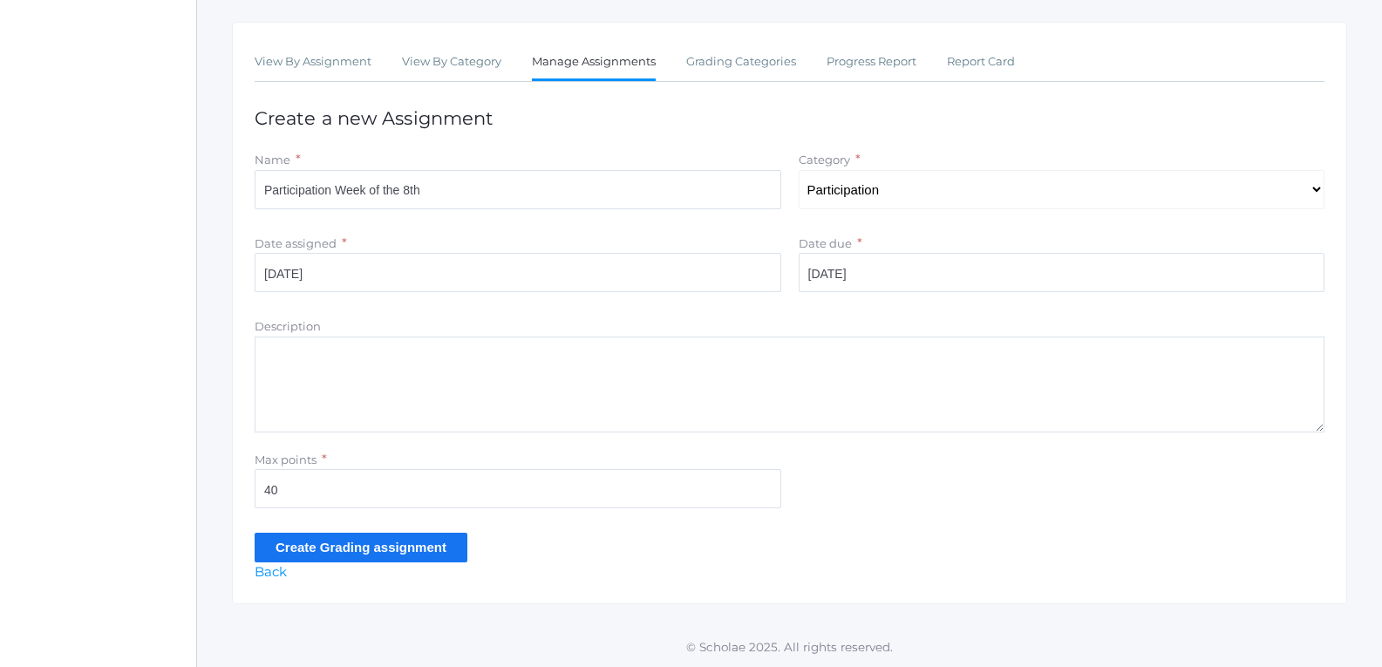
click at [455, 545] on input "Create Grading assignment" at bounding box center [361, 547] width 213 height 29
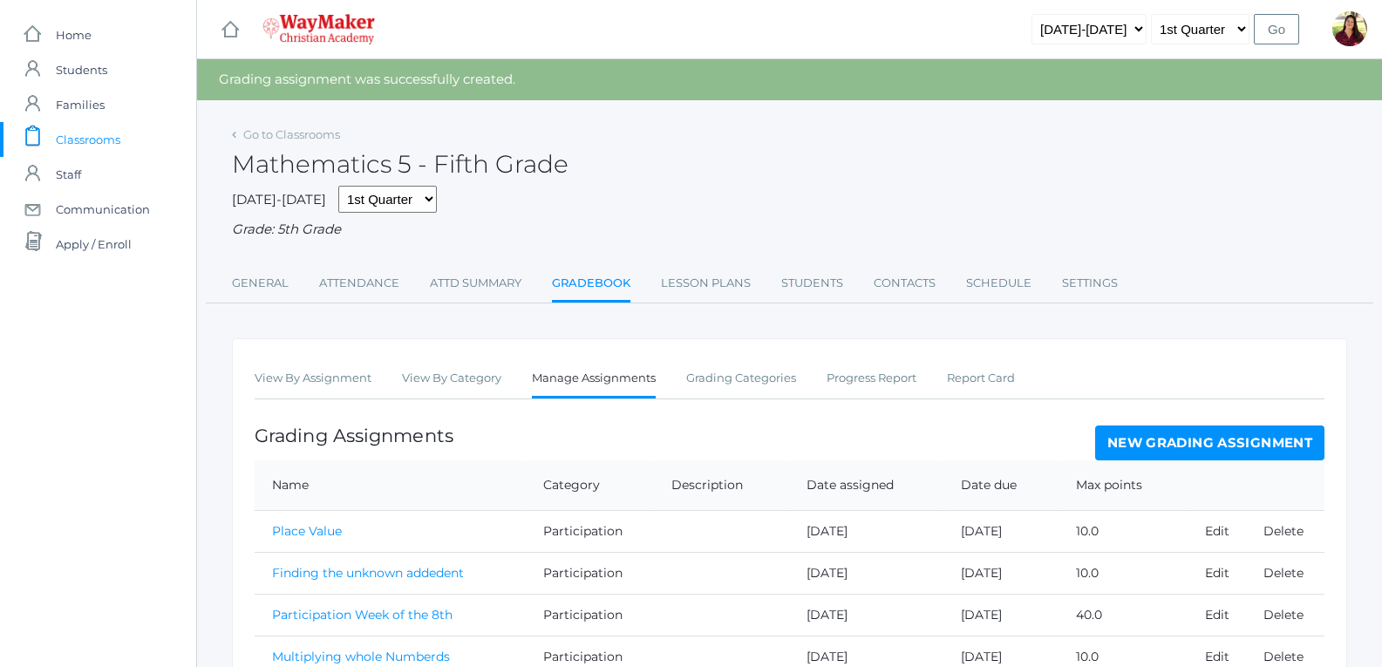
click at [1182, 449] on link "New Grading Assignment" at bounding box center [1209, 442] width 229 height 35
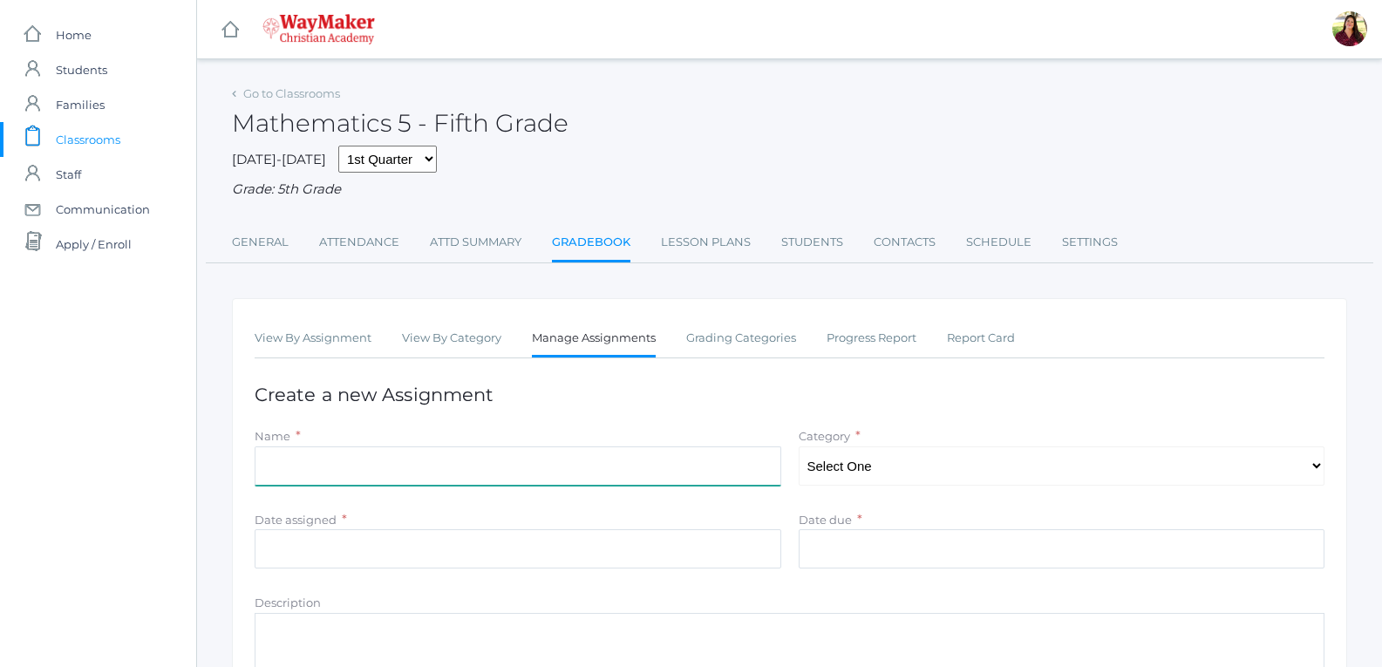
click at [657, 449] on input "Name" at bounding box center [518, 465] width 526 height 39
type input "Participation Week of the 16th"
click at [874, 474] on select "Select One Classwork/Projects Test/quizes Participation" at bounding box center [1061, 465] width 526 height 39
select select "1148"
click at [798, 448] on select "Select One Classwork/Projects Test/quizes Participation" at bounding box center [1061, 465] width 526 height 39
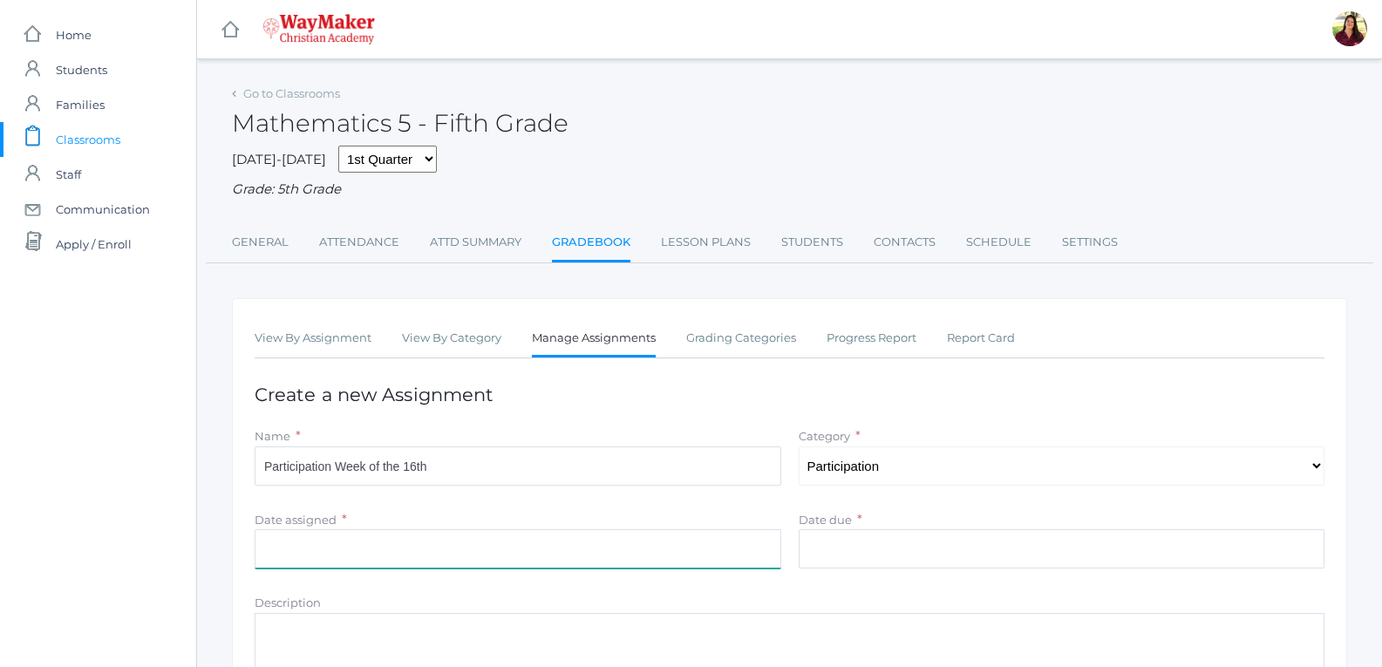
click at [770, 558] on input "Date assigned" at bounding box center [518, 548] width 526 height 39
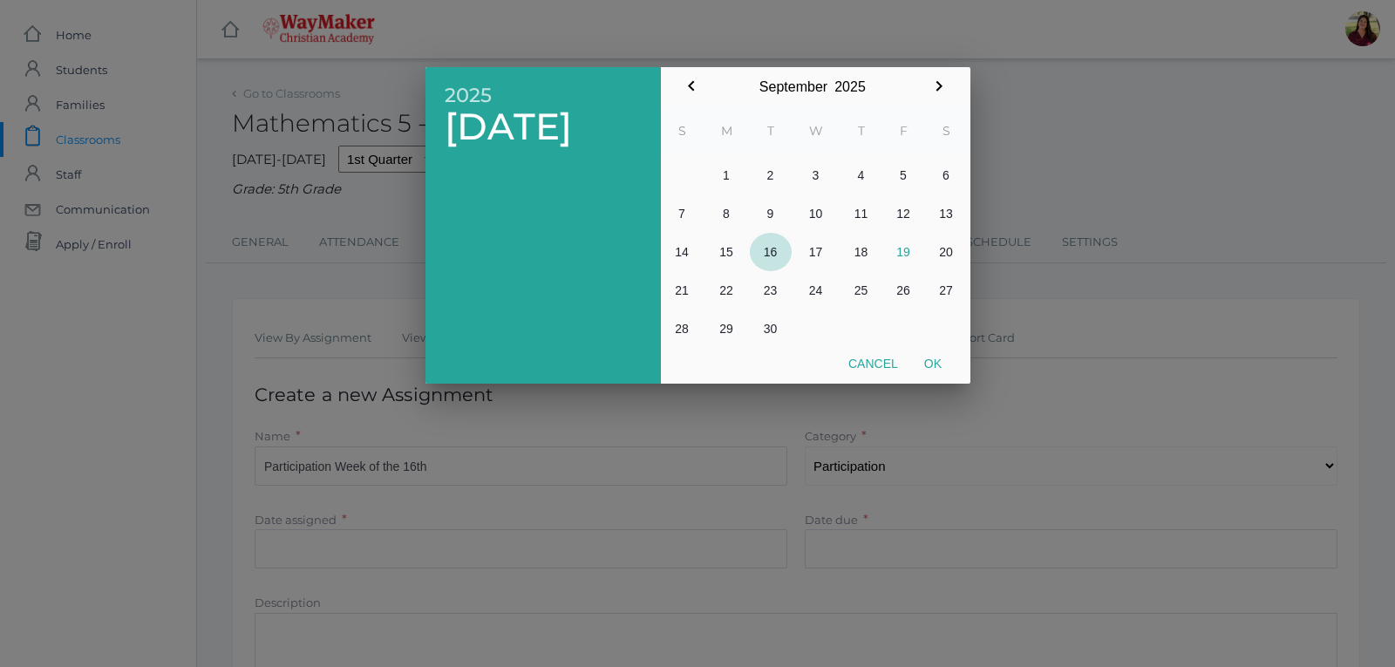
click at [777, 255] on button "16" at bounding box center [771, 252] width 42 height 38
click at [927, 361] on button "Ok" at bounding box center [933, 363] width 44 height 31
type input "[DATE]"
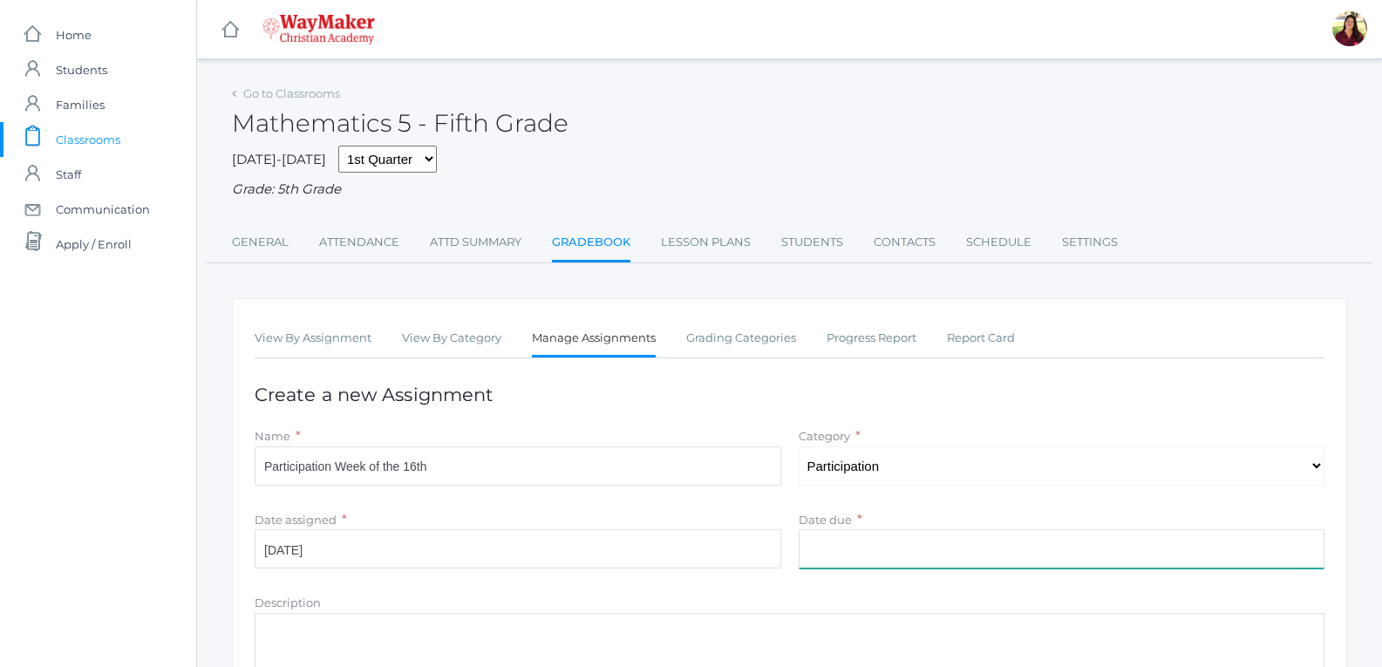
click at [856, 546] on input "Date due" at bounding box center [1061, 548] width 526 height 39
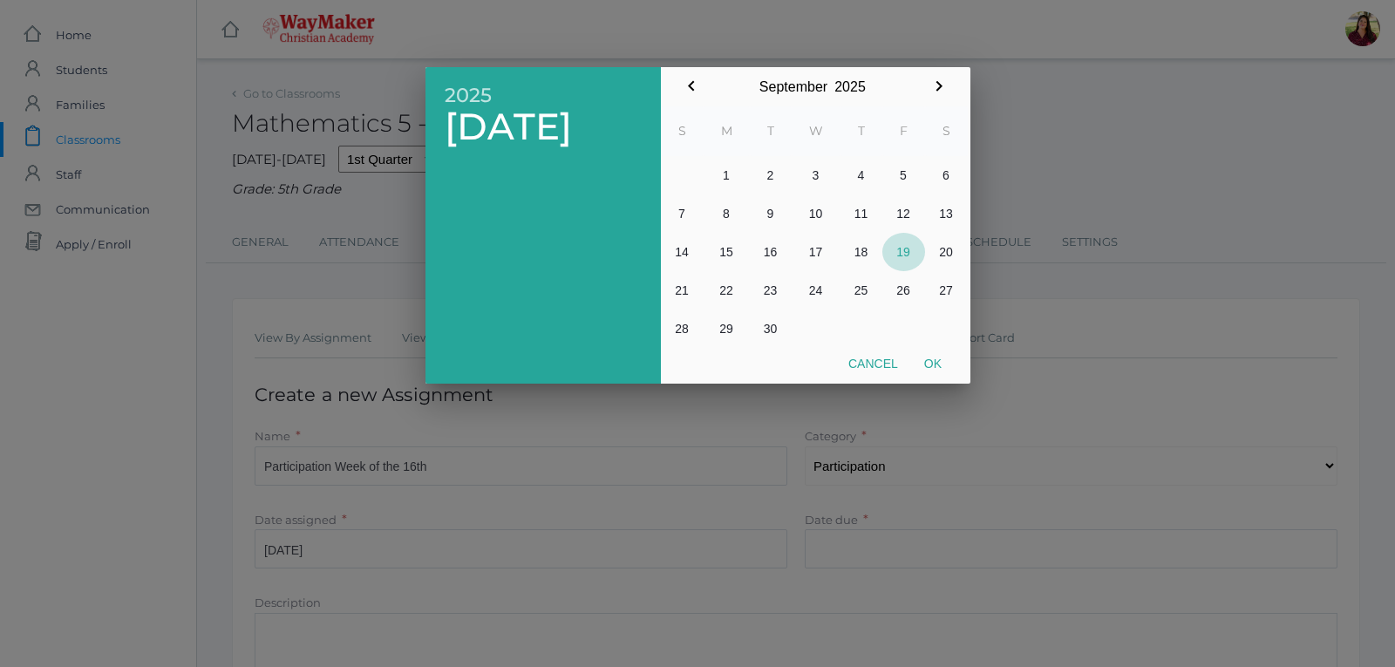
click at [910, 253] on button "19" at bounding box center [903, 252] width 43 height 38
click at [944, 363] on button "Ok" at bounding box center [933, 363] width 44 height 31
type input "[DATE]"
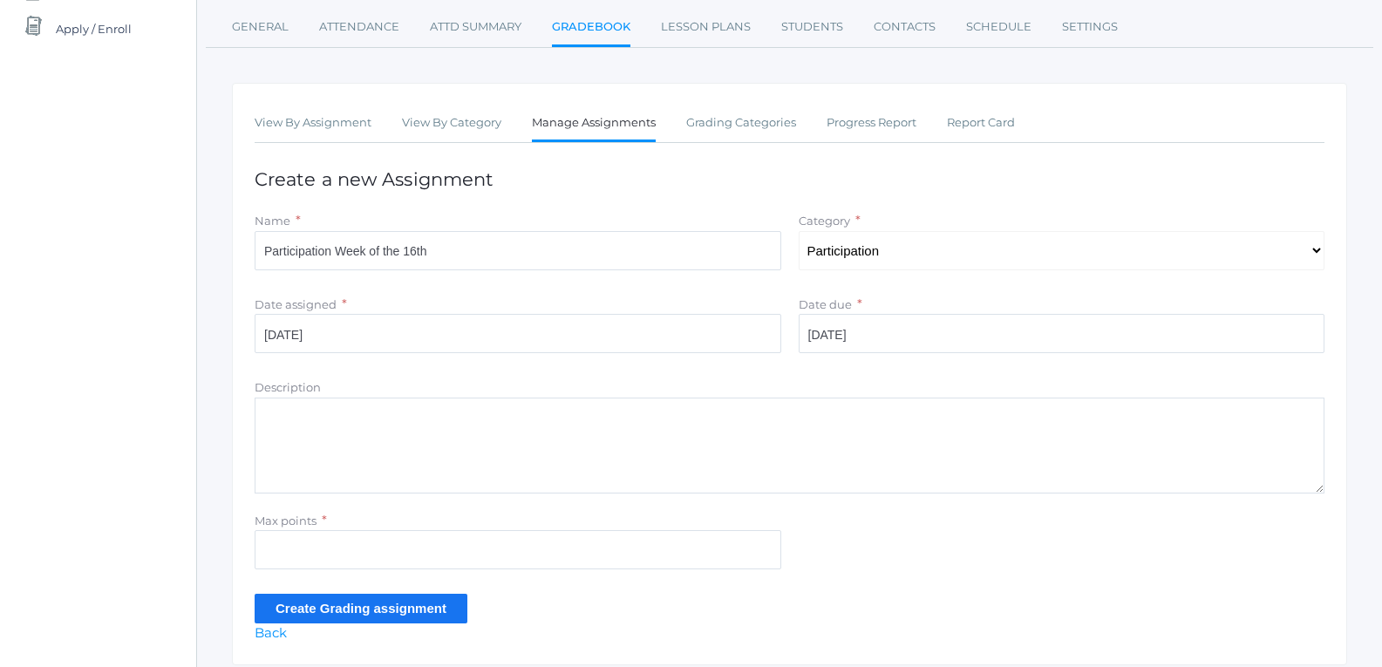
scroll to position [261, 0]
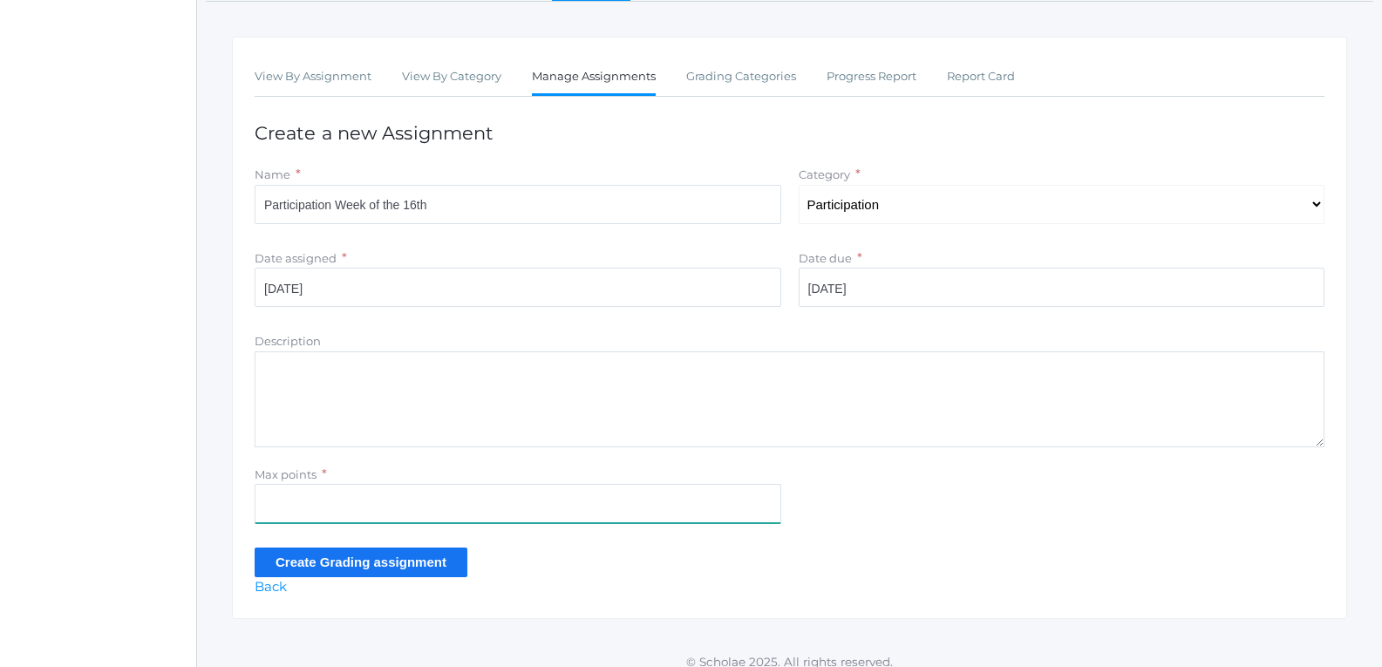
click at [441, 495] on input "Max points" at bounding box center [518, 503] width 526 height 39
type input "40"
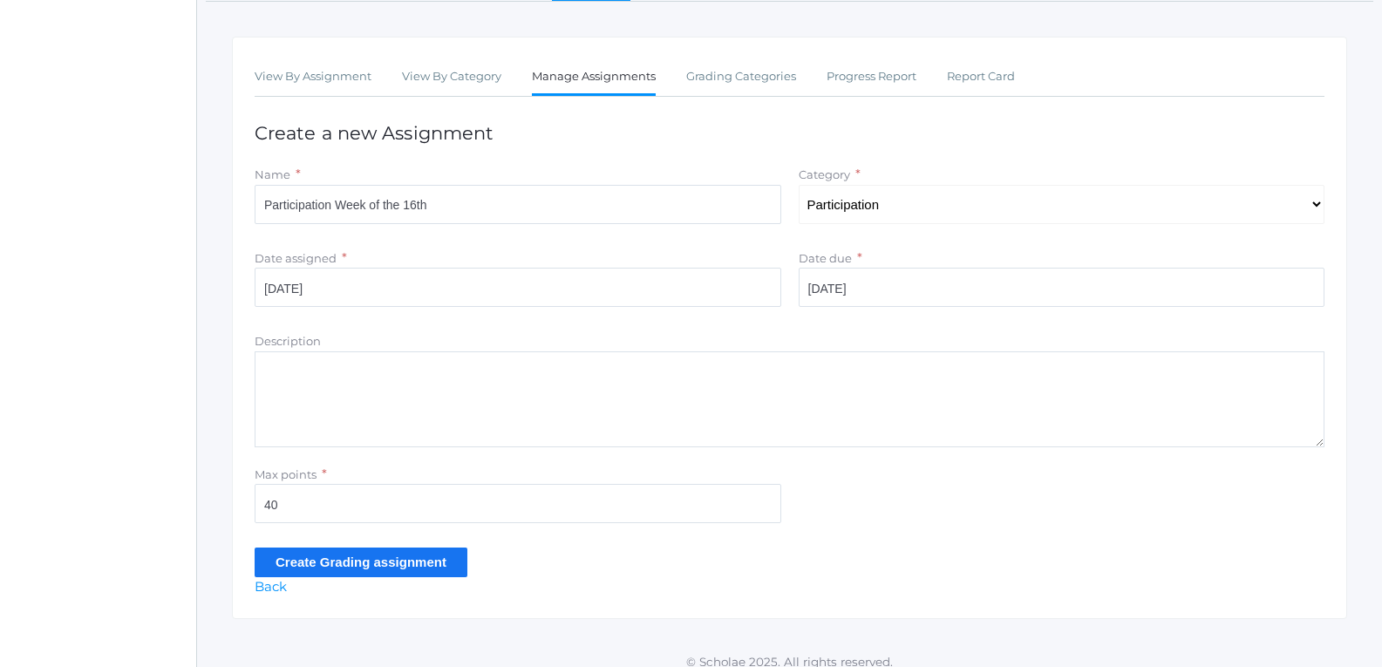
click at [430, 558] on input "Create Grading assignment" at bounding box center [361, 561] width 213 height 29
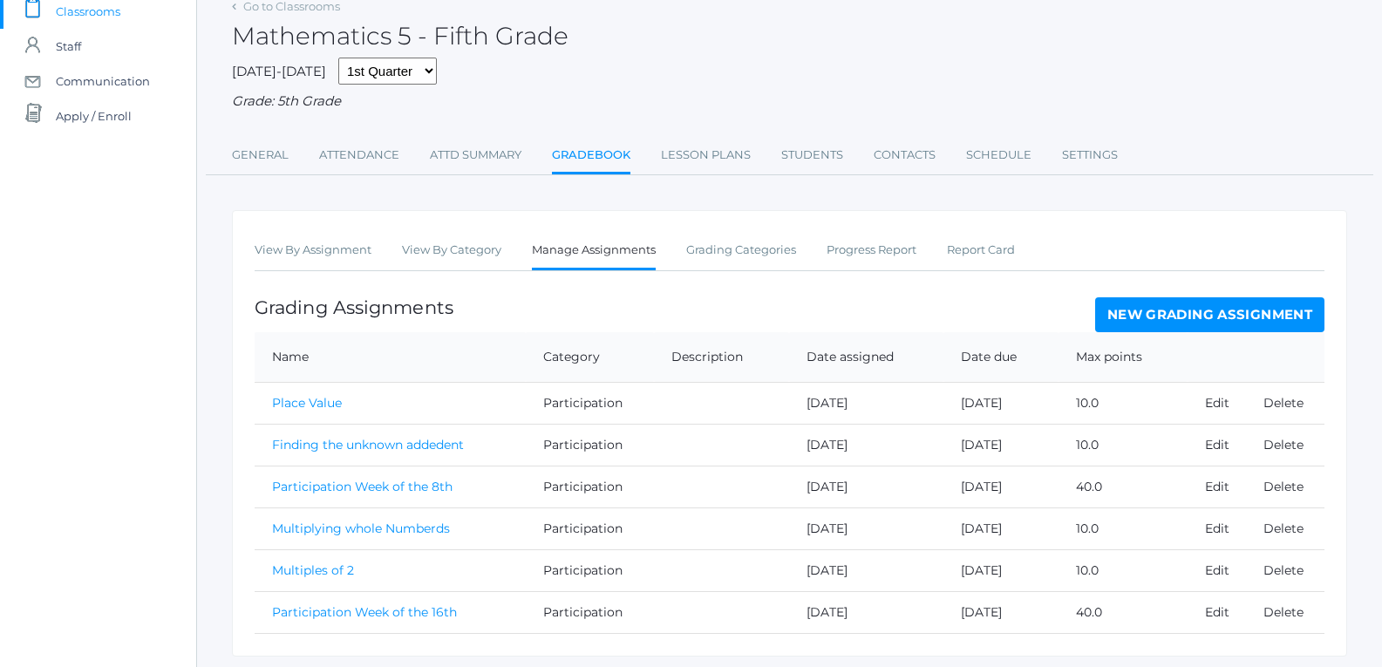
scroll to position [174, 0]
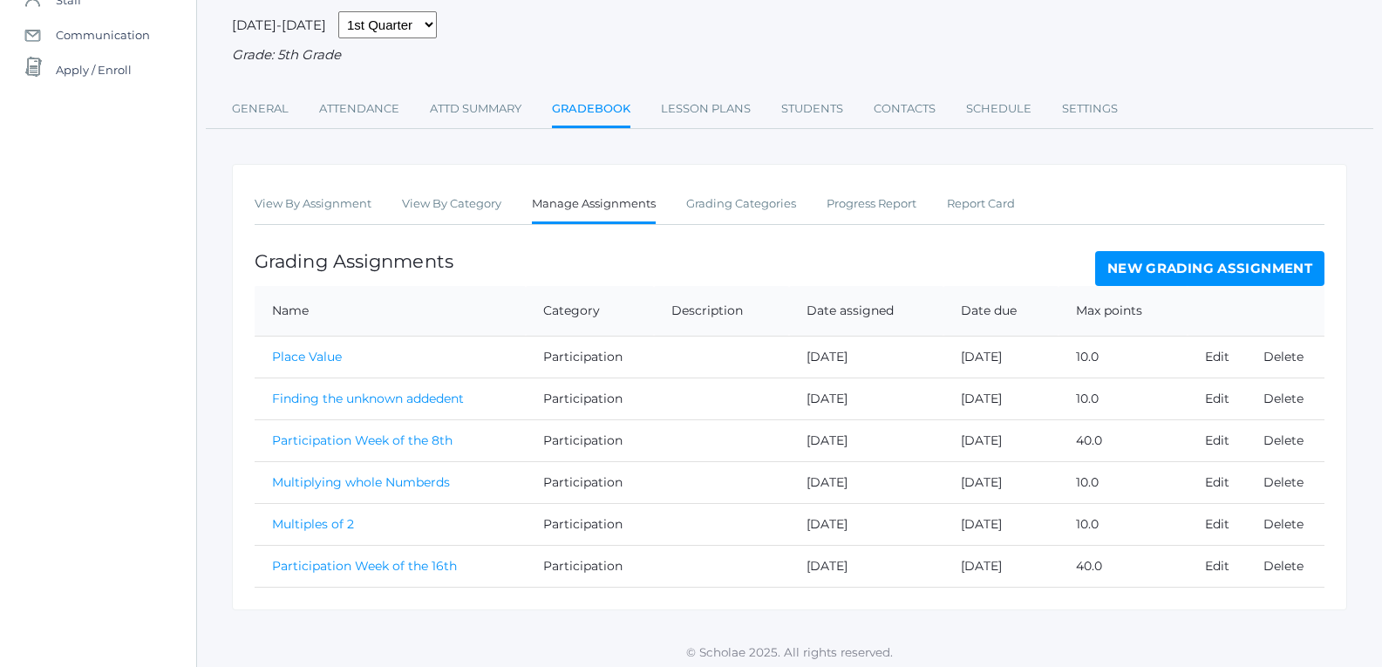
click at [1229, 264] on link "New Grading Assignment" at bounding box center [1209, 268] width 229 height 35
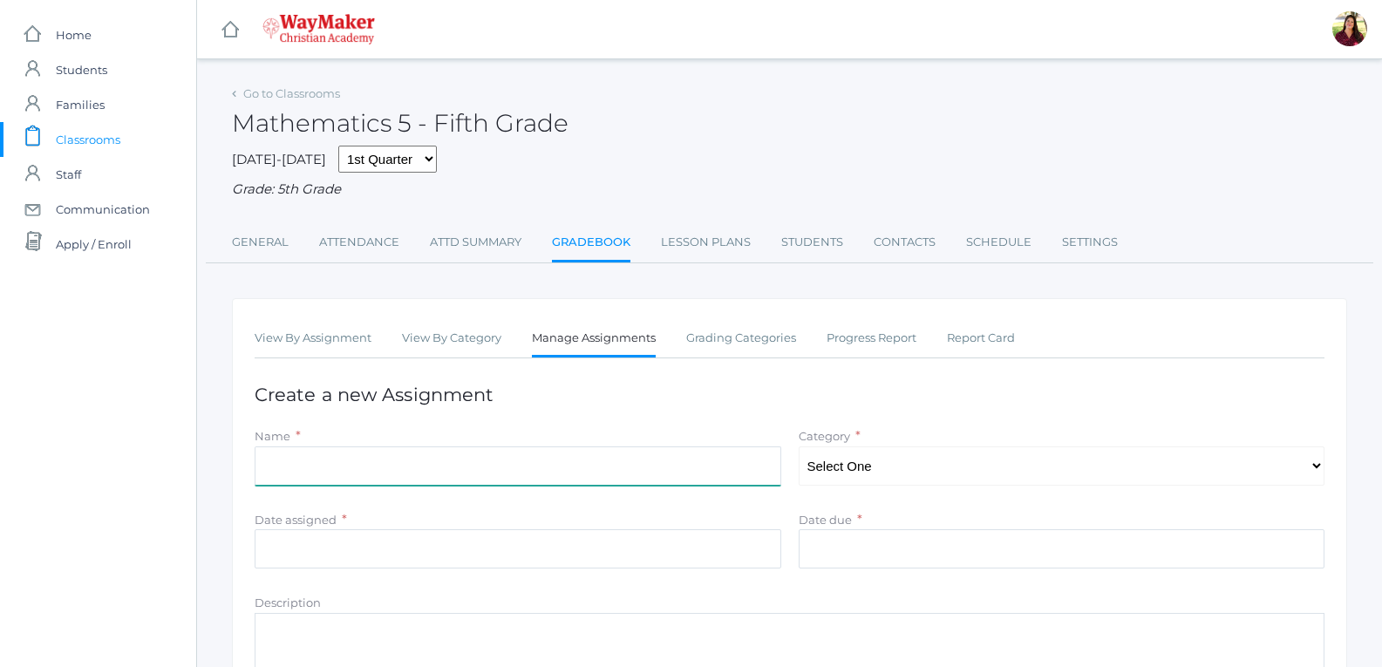
click at [400, 468] on input "Name" at bounding box center [518, 465] width 526 height 39
type input "Roman Numerals"
click at [875, 465] on select "Select One Classwork/Projects Test/quizes Participation" at bounding box center [1061, 465] width 526 height 39
select select "1148"
click at [798, 448] on select "Select One Classwork/Projects Test/quizes Participation" at bounding box center [1061, 465] width 526 height 39
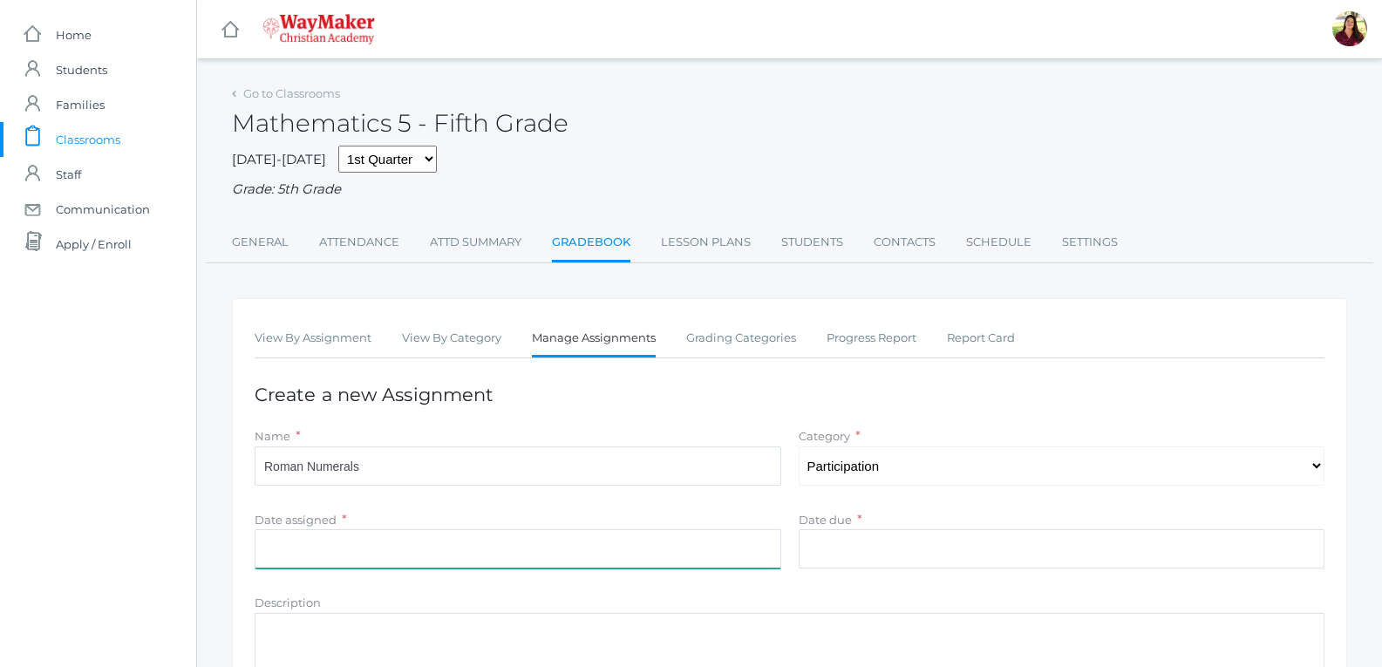
click at [609, 547] on input "Date assigned" at bounding box center [518, 548] width 526 height 39
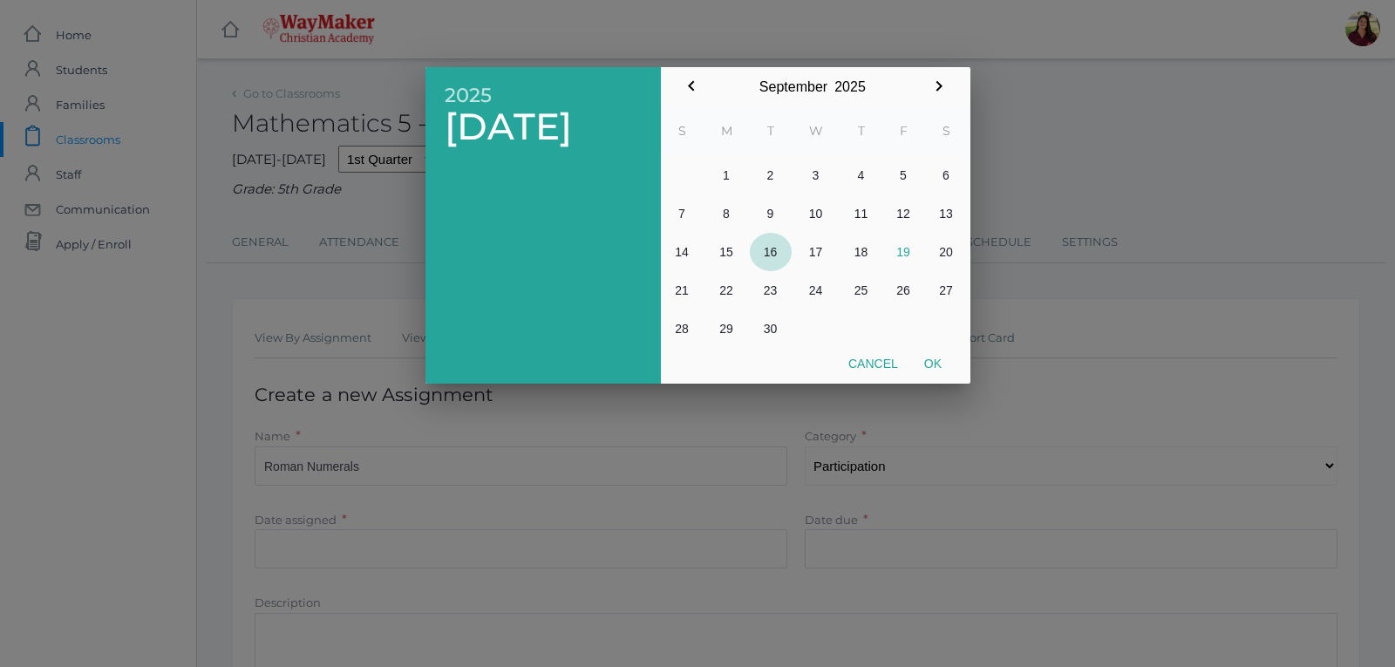
click at [778, 251] on button "16" at bounding box center [771, 252] width 42 height 38
click at [943, 358] on button "Ok" at bounding box center [933, 363] width 44 height 31
type input "[DATE]"
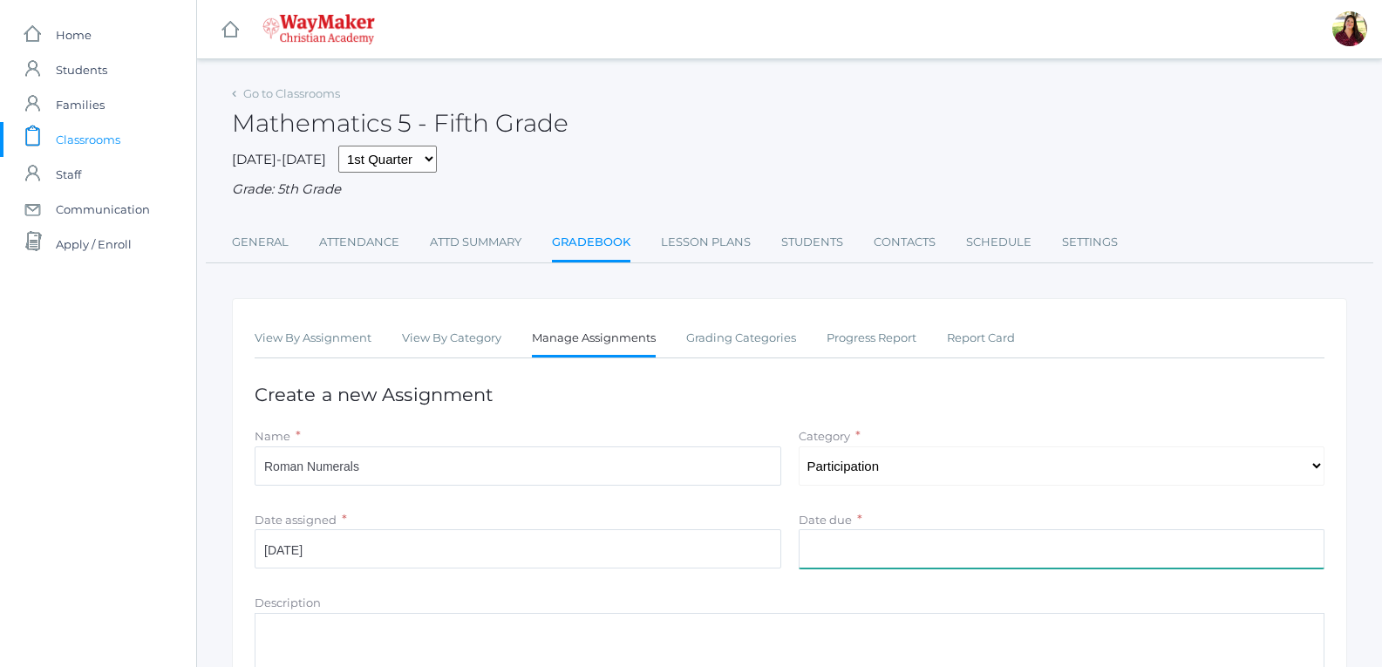
click at [876, 549] on input "Date due" at bounding box center [1061, 548] width 526 height 39
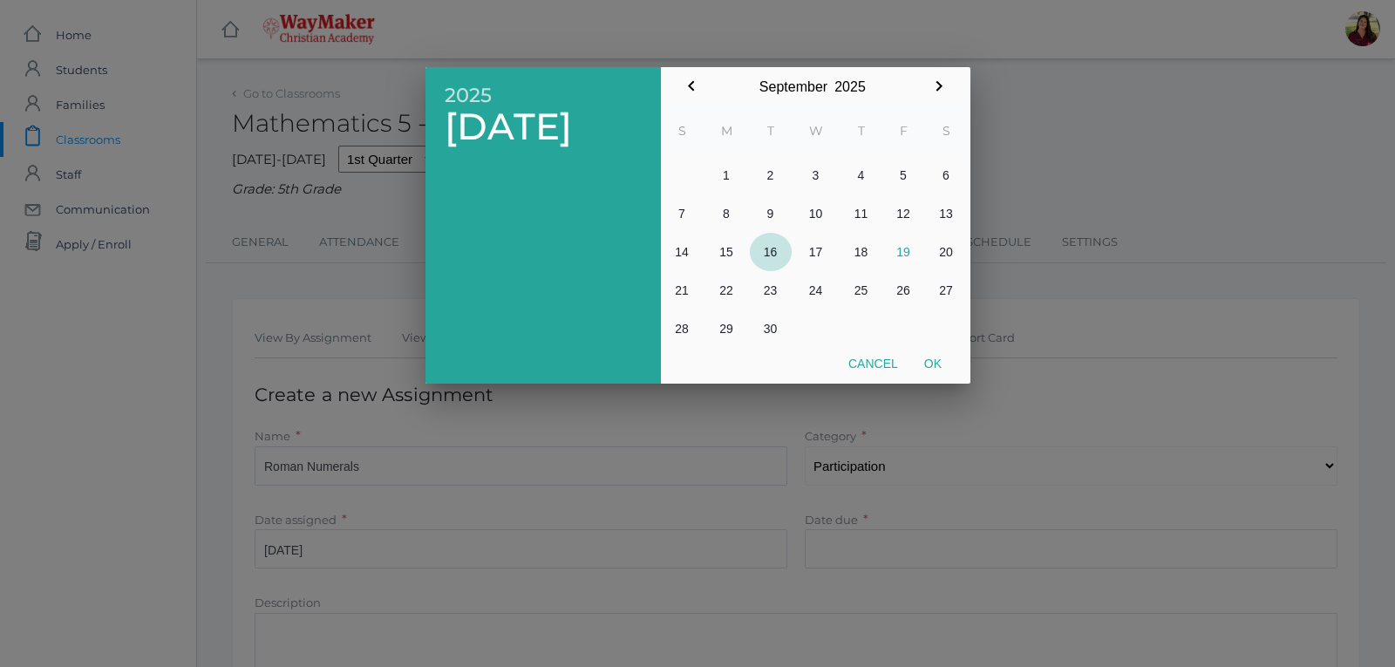
click at [768, 249] on button "16" at bounding box center [771, 252] width 42 height 38
click at [945, 361] on button "Ok" at bounding box center [933, 363] width 44 height 31
type input "[DATE]"
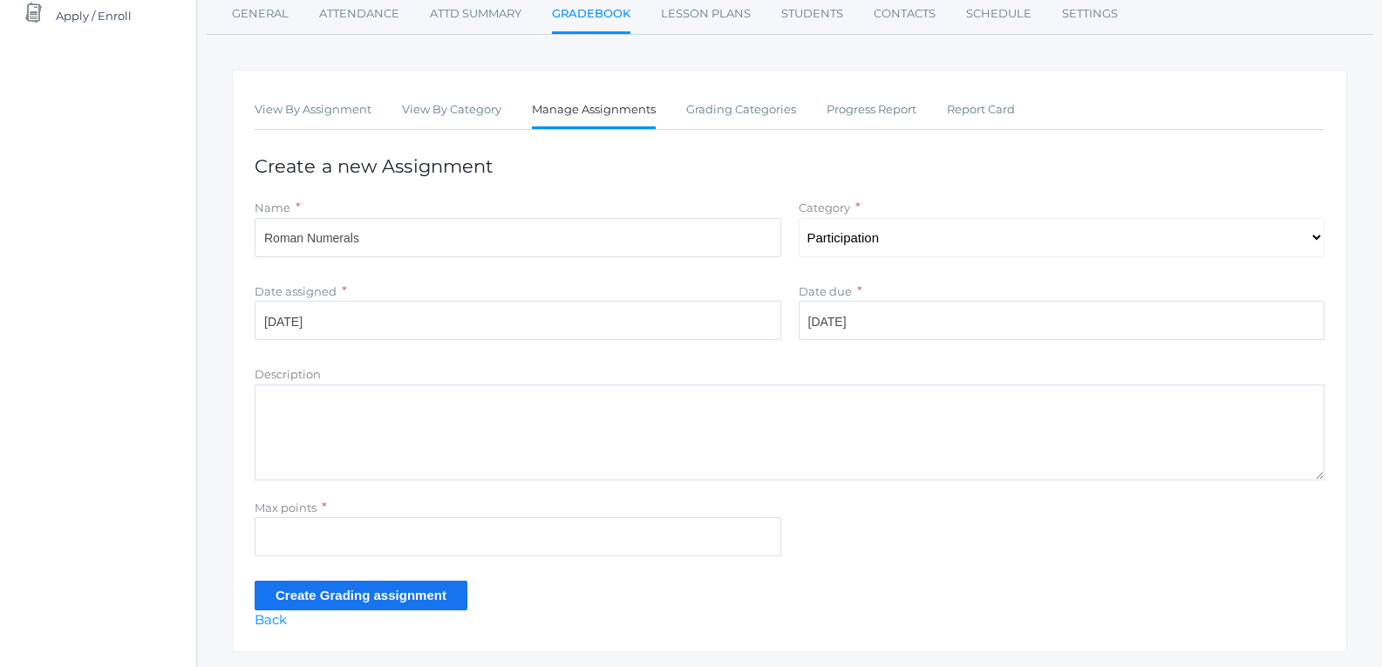
scroll to position [261, 0]
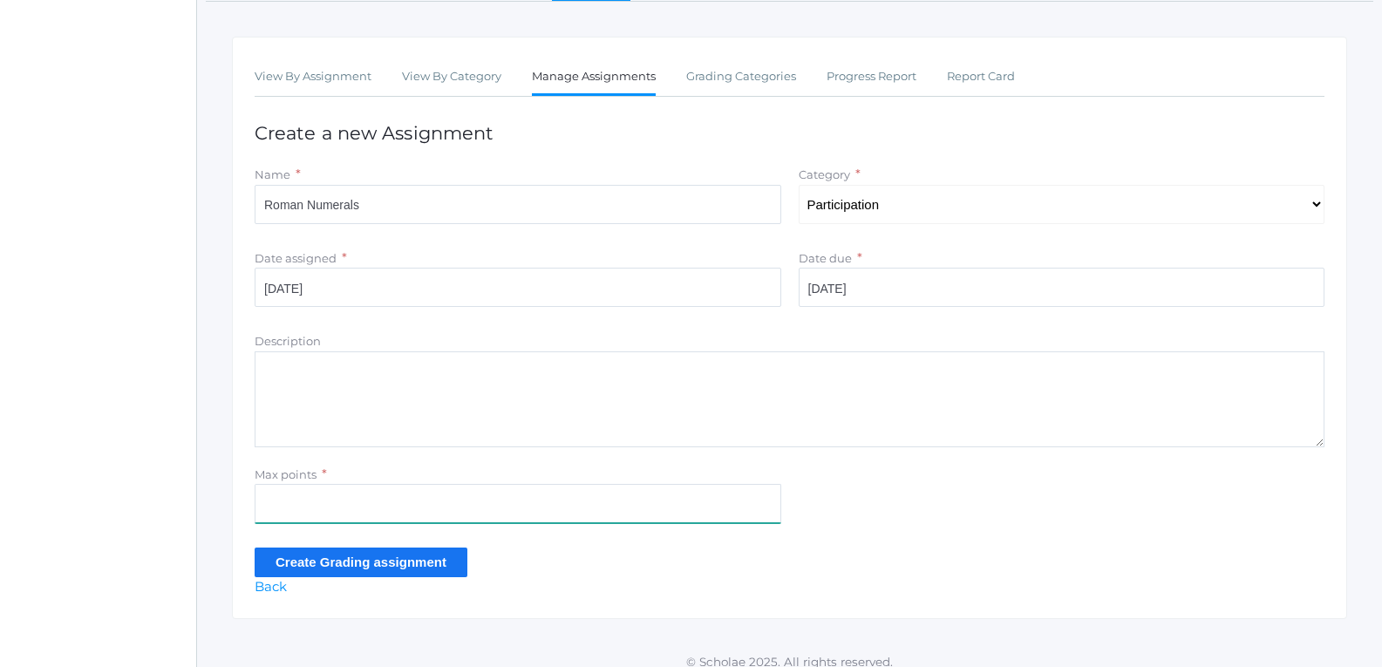
click at [730, 499] on input "Max points" at bounding box center [518, 503] width 526 height 39
type input "20"
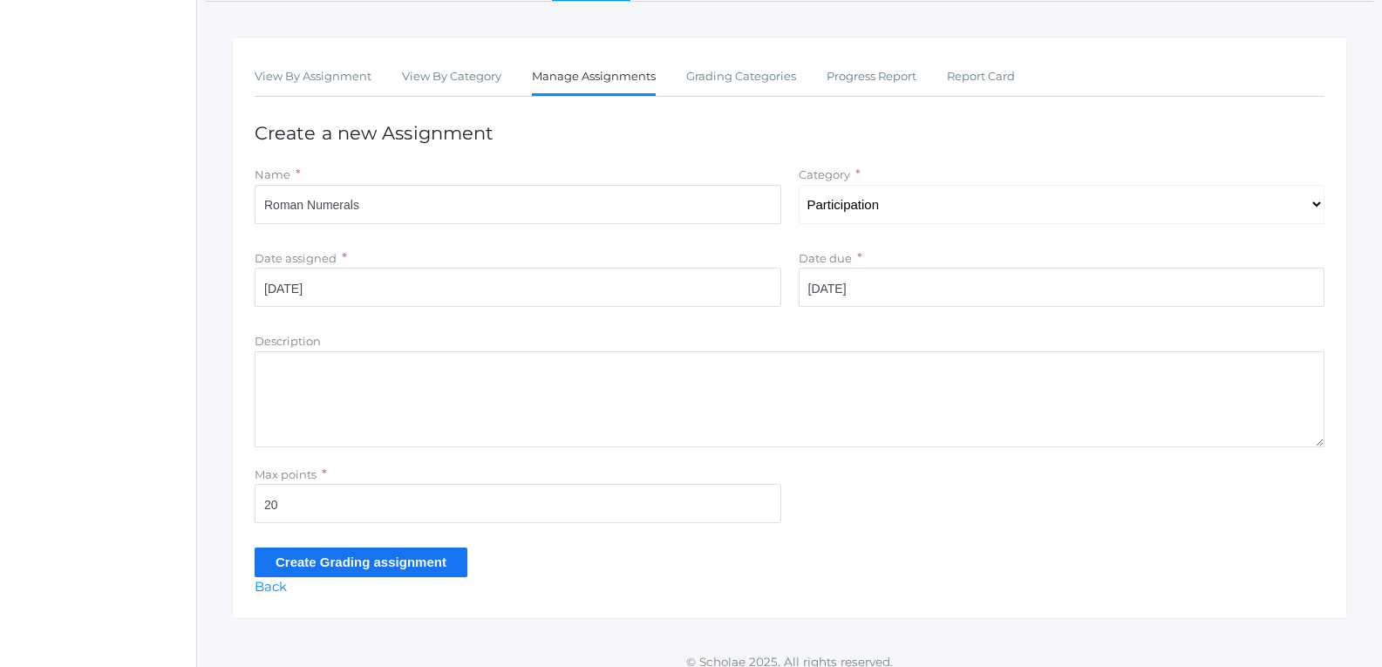
click at [426, 572] on input "Create Grading assignment" at bounding box center [361, 561] width 213 height 29
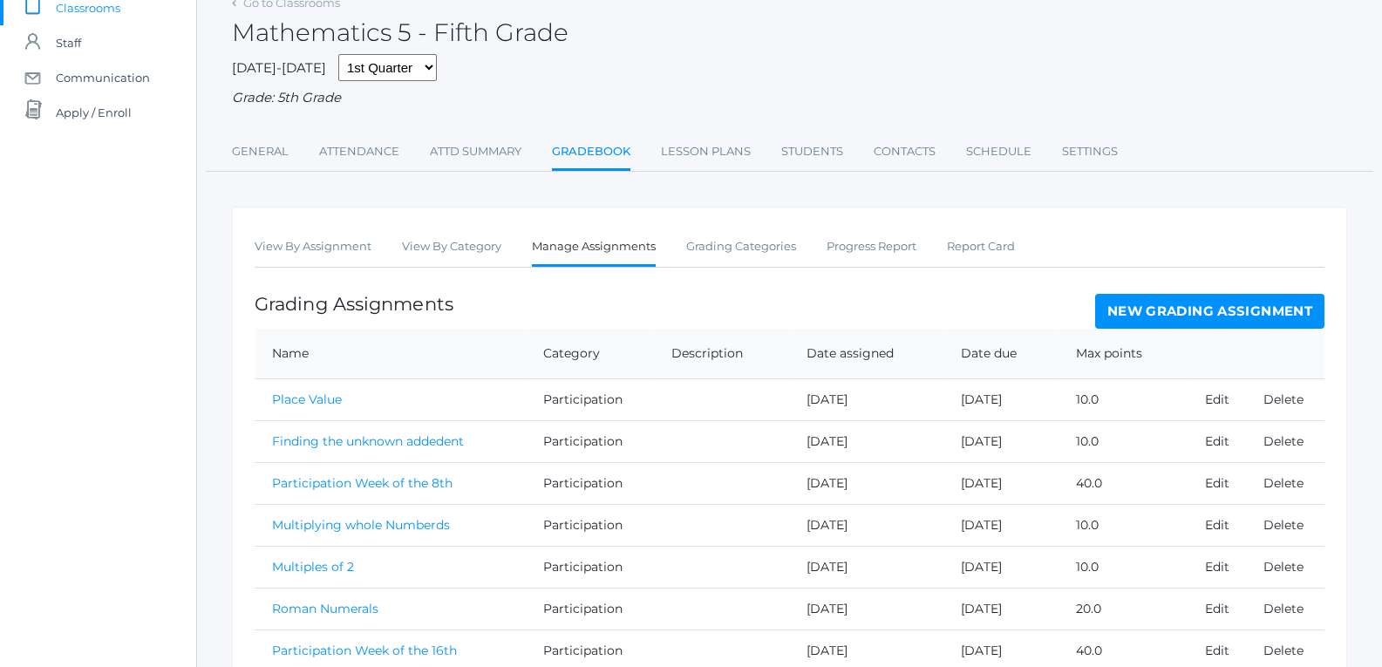
scroll to position [174, 0]
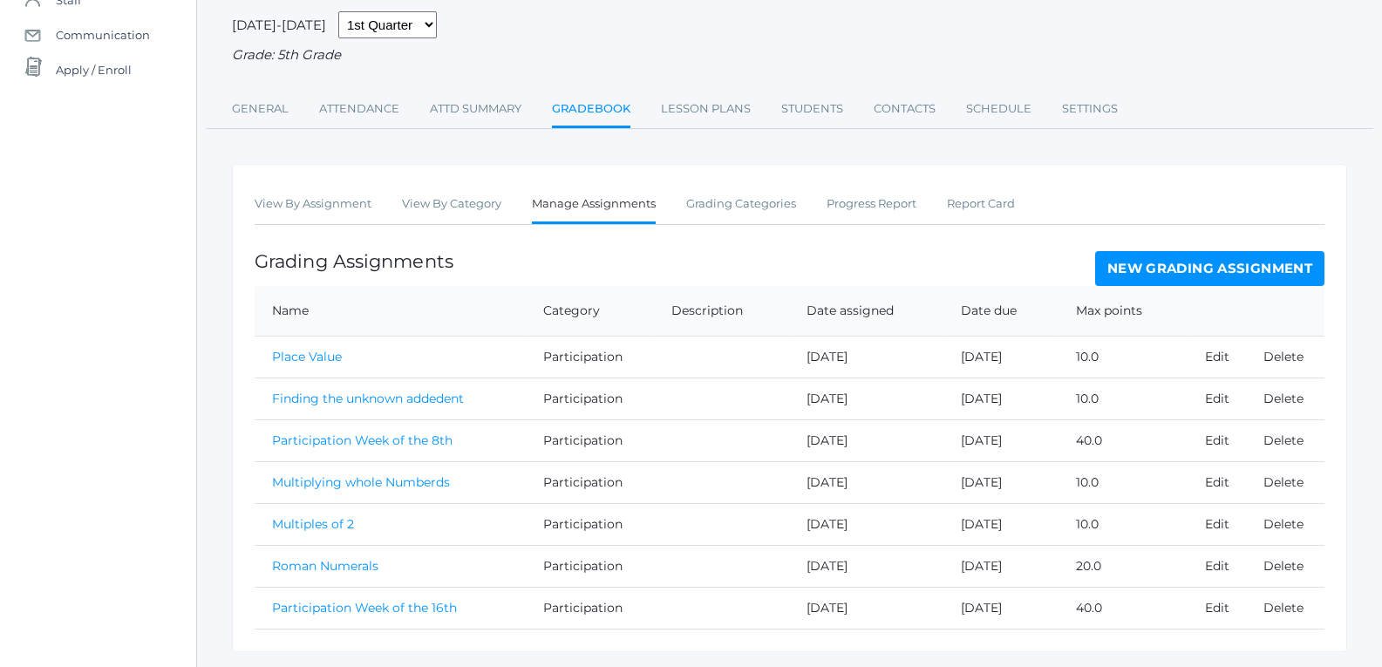
click at [309, 569] on link "Roman Numerals" at bounding box center [325, 566] width 106 height 16
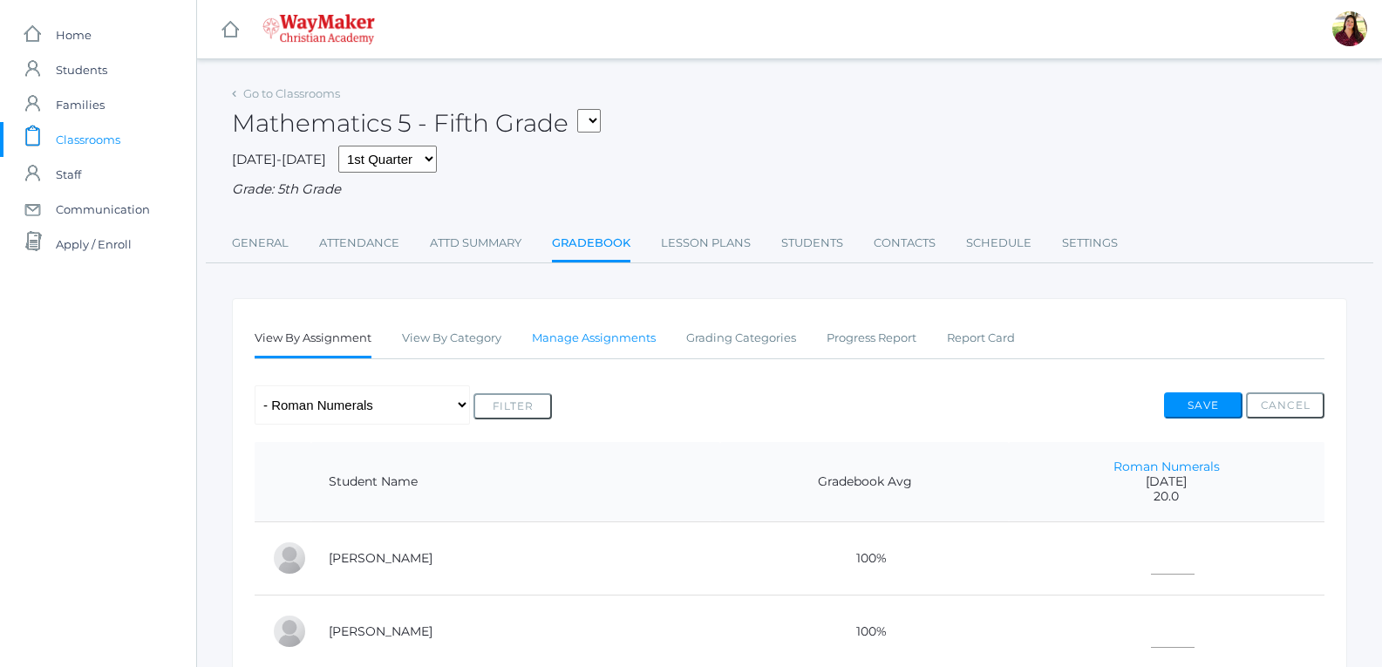
click at [613, 339] on link "Manage Assignments" at bounding box center [594, 338] width 124 height 35
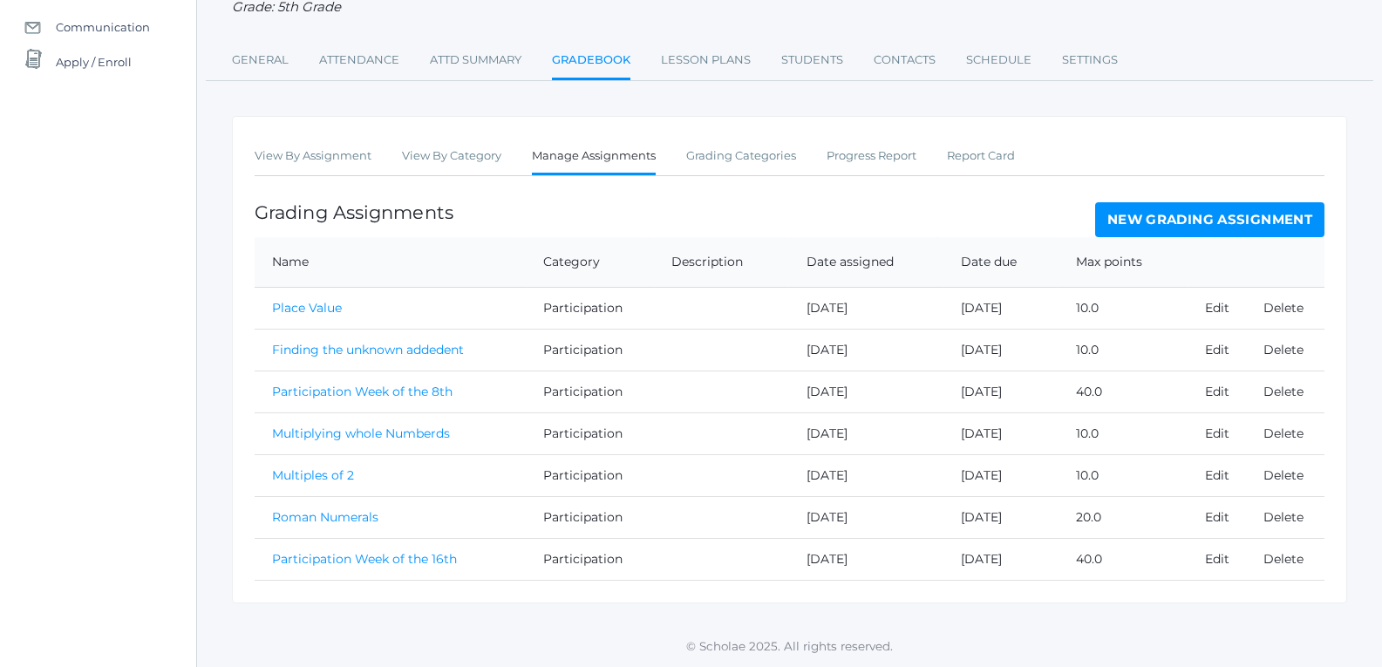
scroll to position [185, 0]
click at [1227, 519] on link "Edit" at bounding box center [1217, 517] width 24 height 16
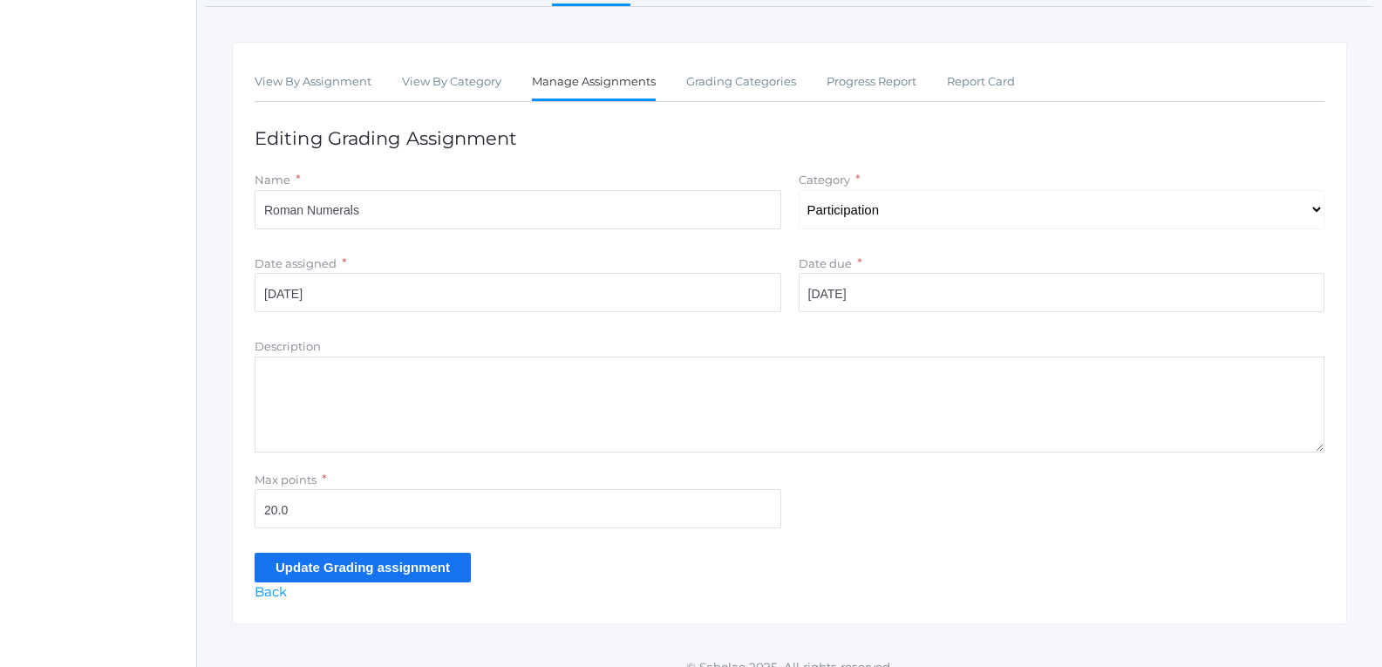
scroll to position [261, 0]
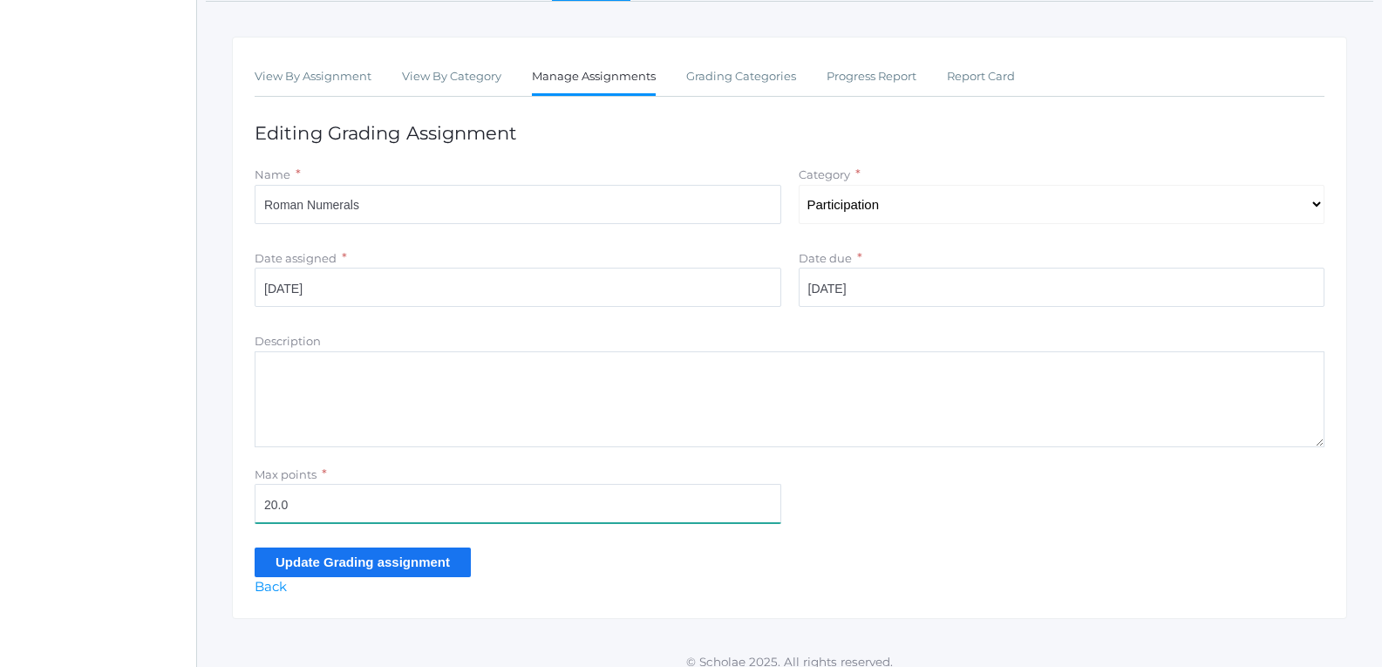
drag, startPoint x: 319, startPoint y: 509, endPoint x: 255, endPoint y: 506, distance: 64.6
click at [255, 506] on input "20.0" at bounding box center [518, 503] width 526 height 39
type input "10"
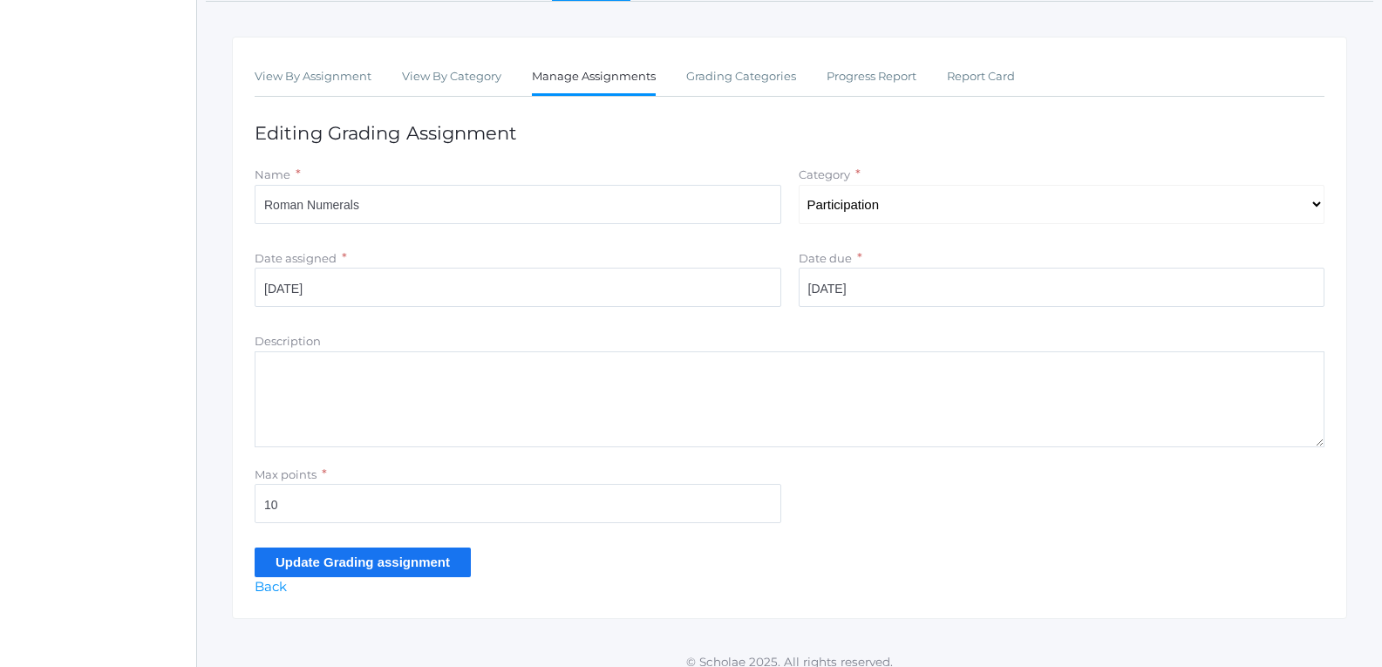
click at [281, 569] on input "Update Grading assignment" at bounding box center [363, 561] width 216 height 29
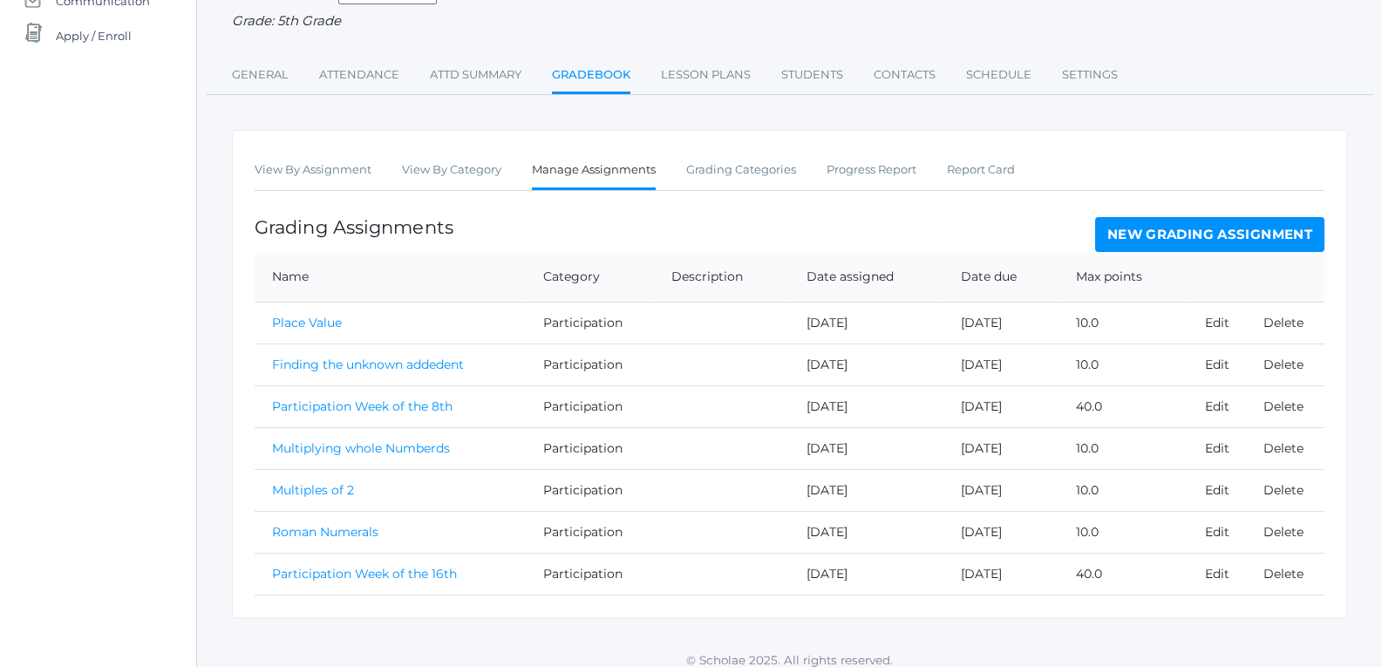
scroll to position [225, 0]
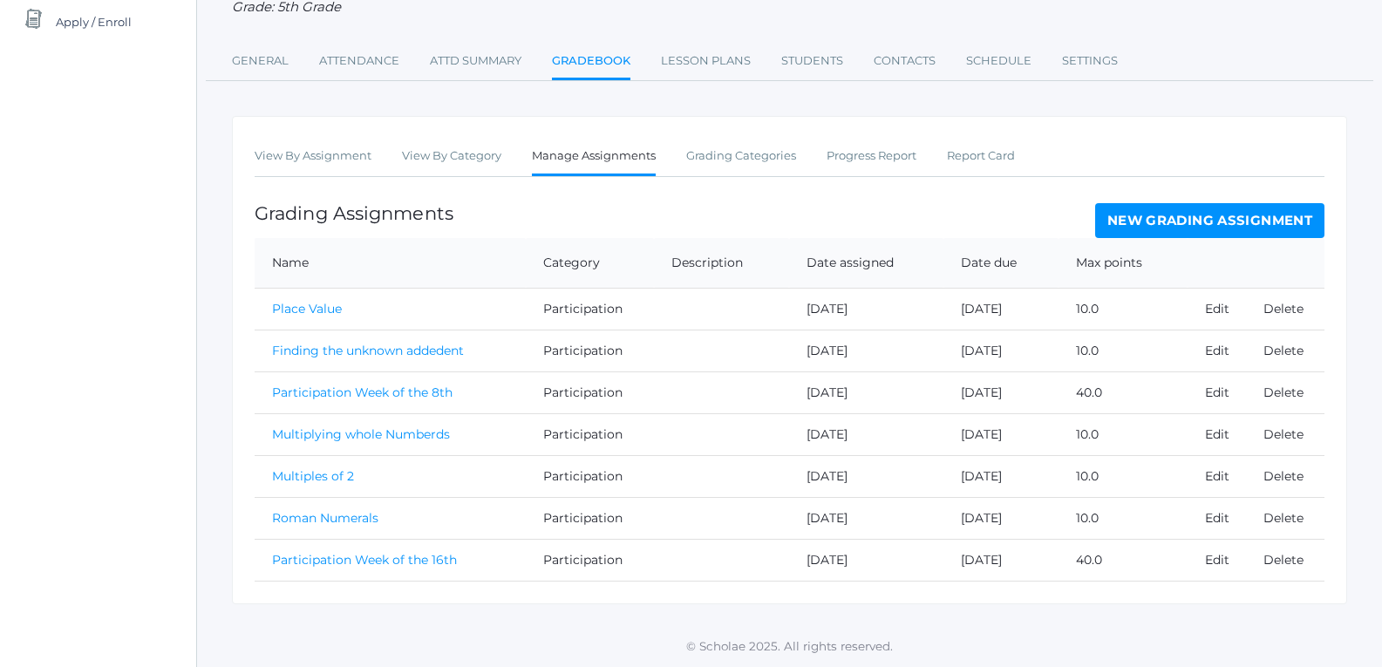
drag, startPoint x: 1144, startPoint y: 269, endPoint x: 1155, endPoint y: 262, distance: 13.3
click at [1155, 262] on th "Max points" at bounding box center [1122, 263] width 128 height 51
click at [1151, 221] on link "New Grading Assignment" at bounding box center [1209, 220] width 229 height 35
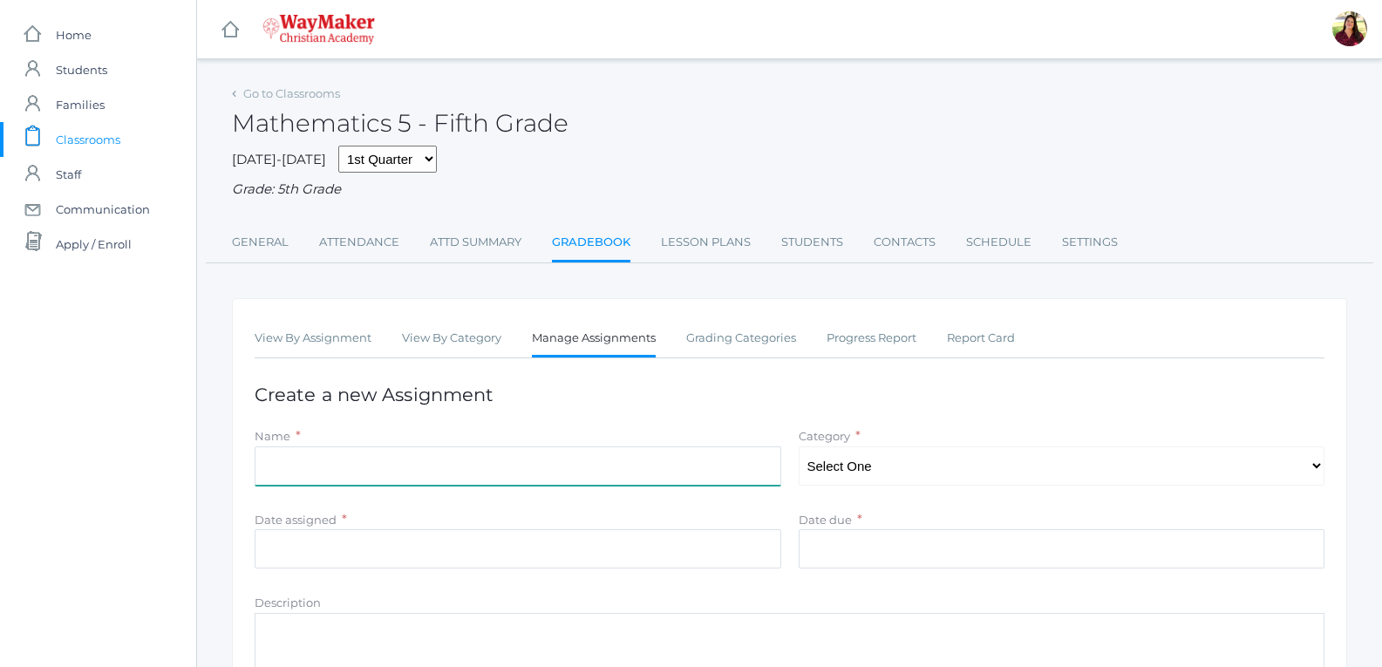
click at [477, 461] on input "Name" at bounding box center [518, 465] width 526 height 39
type input "Jeopardy Lab Roman Numerals"
click at [833, 473] on select "Select One Classwork/Projects Test/quizes Participation" at bounding box center [1061, 465] width 526 height 39
select select "1147"
click at [798, 448] on select "Select One Classwork/Projects Test/quizes Participation" at bounding box center [1061, 465] width 526 height 39
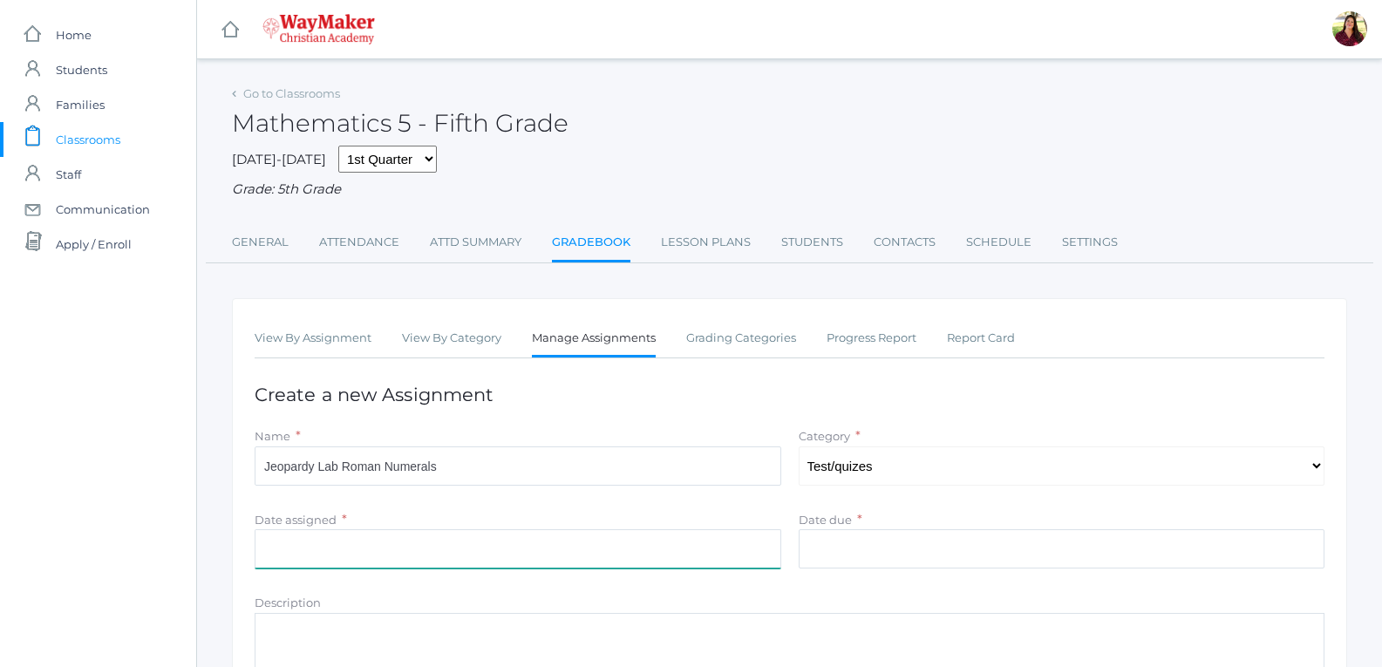
click at [705, 557] on input "Date assigned" at bounding box center [518, 548] width 526 height 39
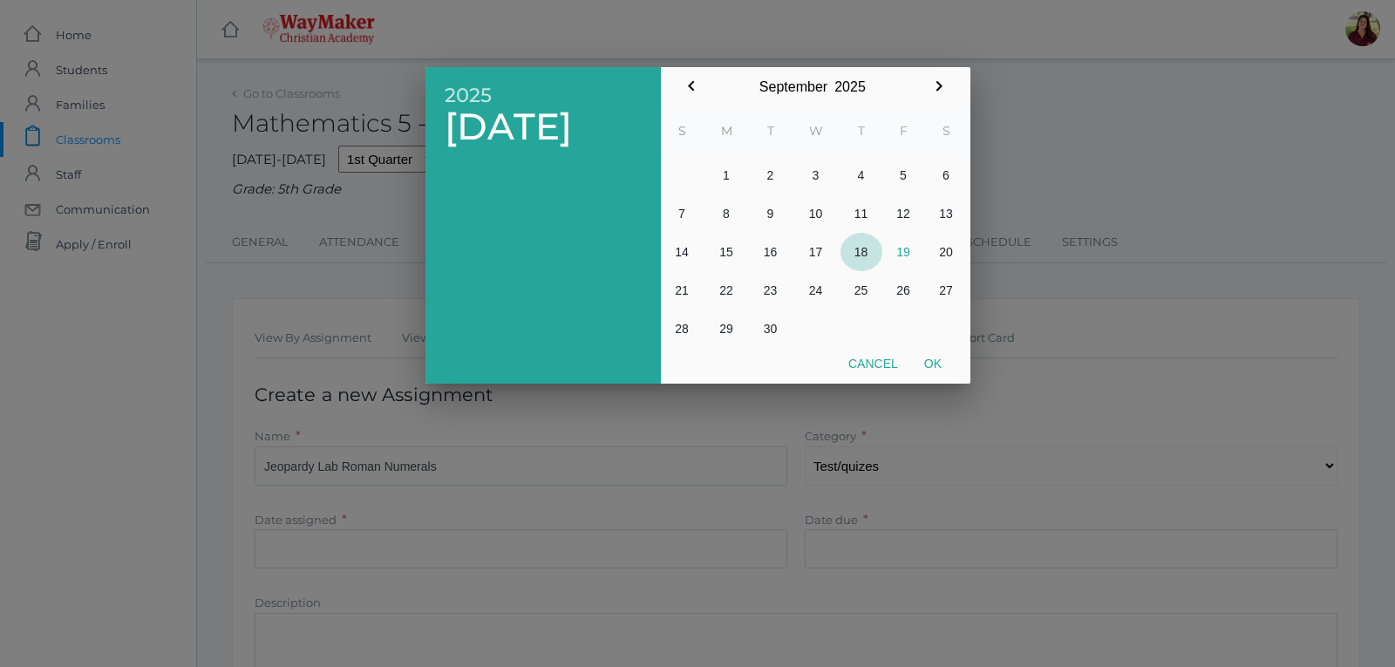
click at [860, 247] on button "18" at bounding box center [861, 252] width 42 height 38
click at [953, 361] on button "Ok" at bounding box center [933, 363] width 44 height 31
type input "[DATE]"
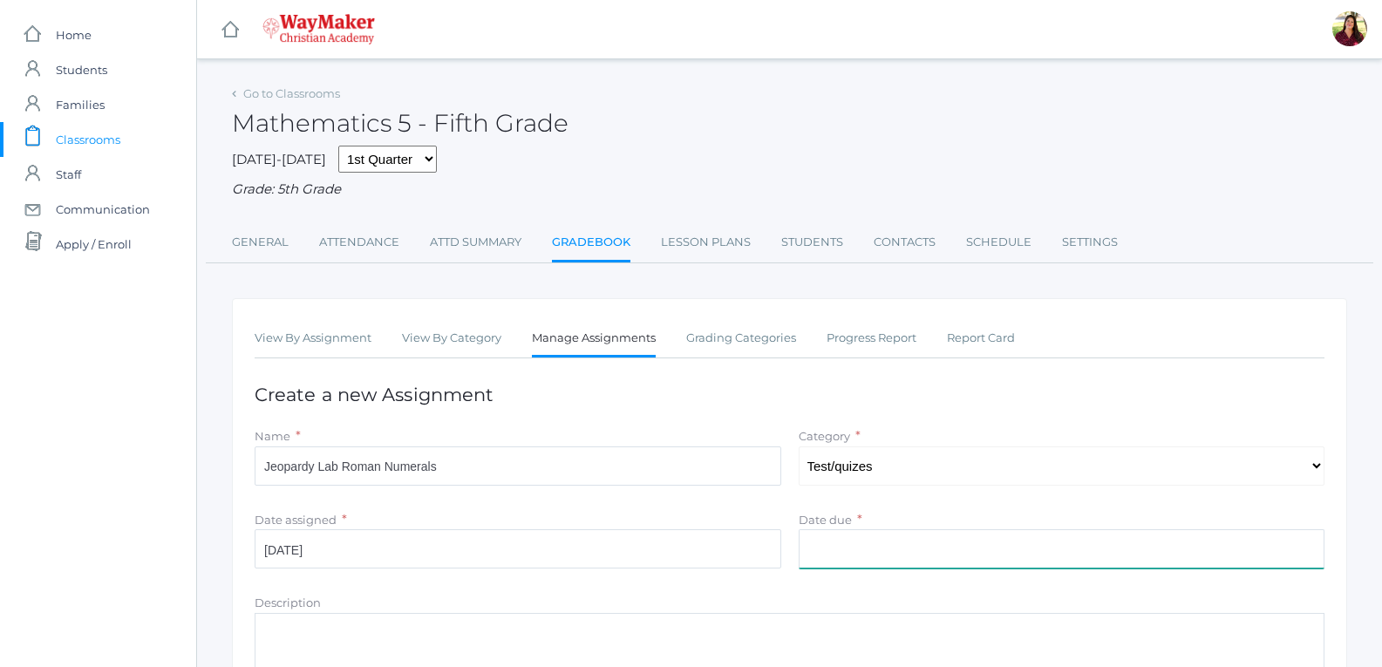
click at [900, 559] on input "Date due" at bounding box center [1061, 548] width 526 height 39
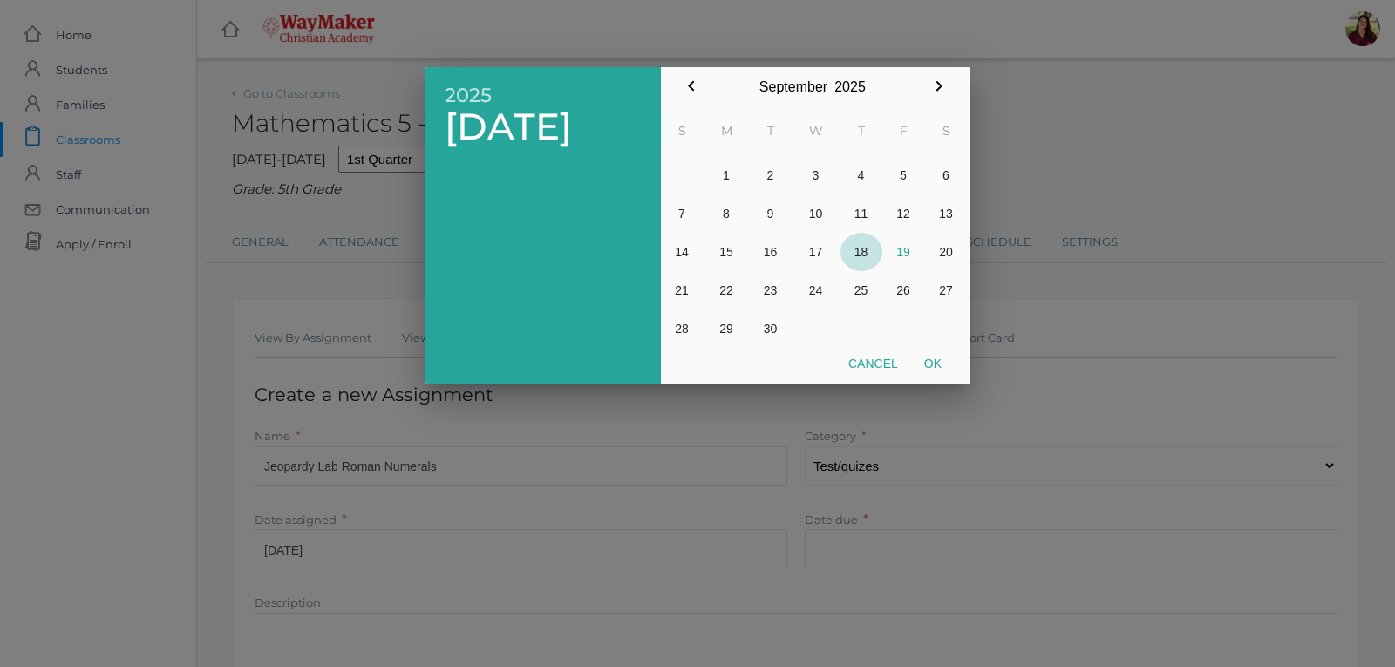
click at [867, 249] on button "18" at bounding box center [861, 252] width 42 height 38
click at [928, 361] on button "Ok" at bounding box center [933, 363] width 44 height 31
type input "[DATE]"
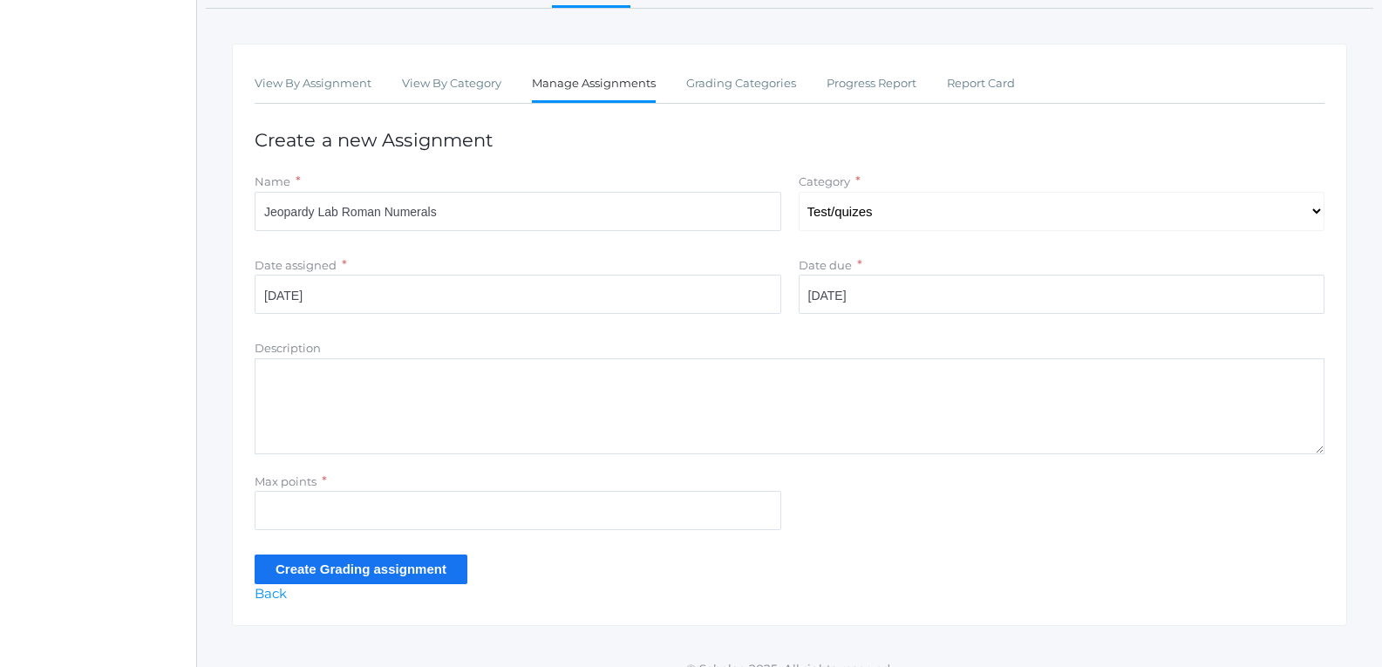
scroll to position [279, 0]
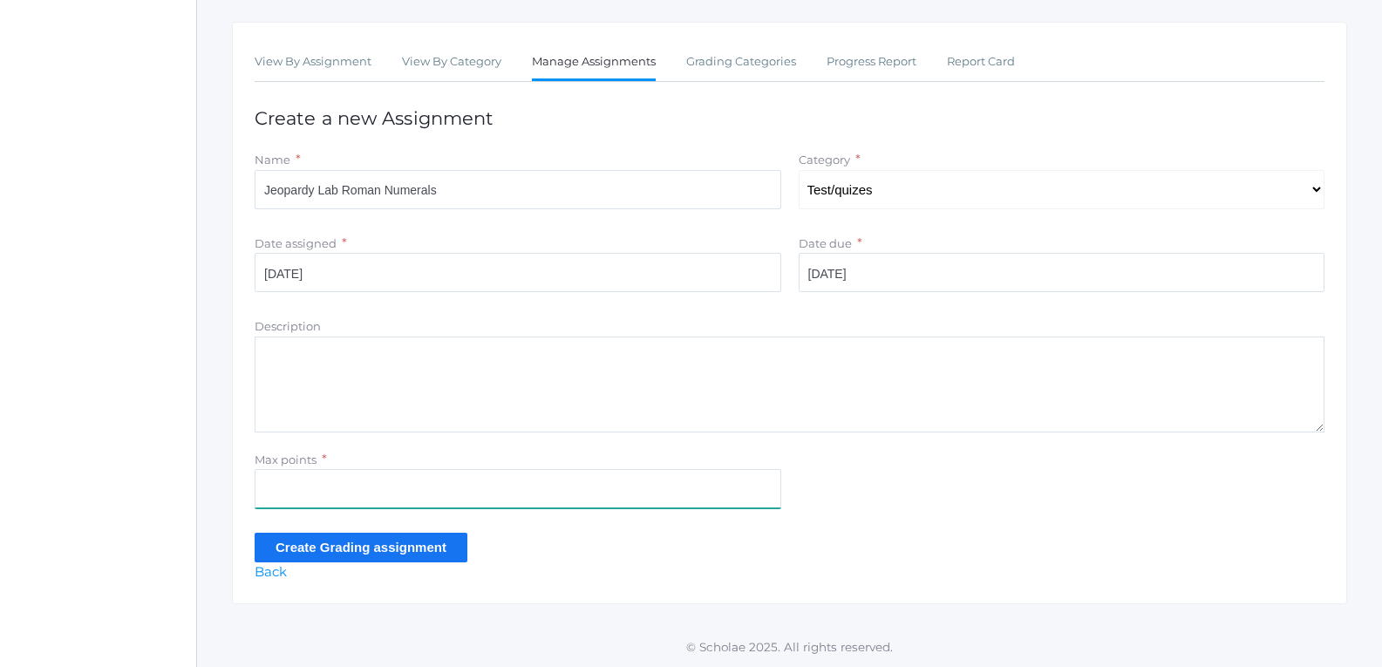
click at [554, 491] on input "Max points" at bounding box center [518, 488] width 526 height 39
type input "50"
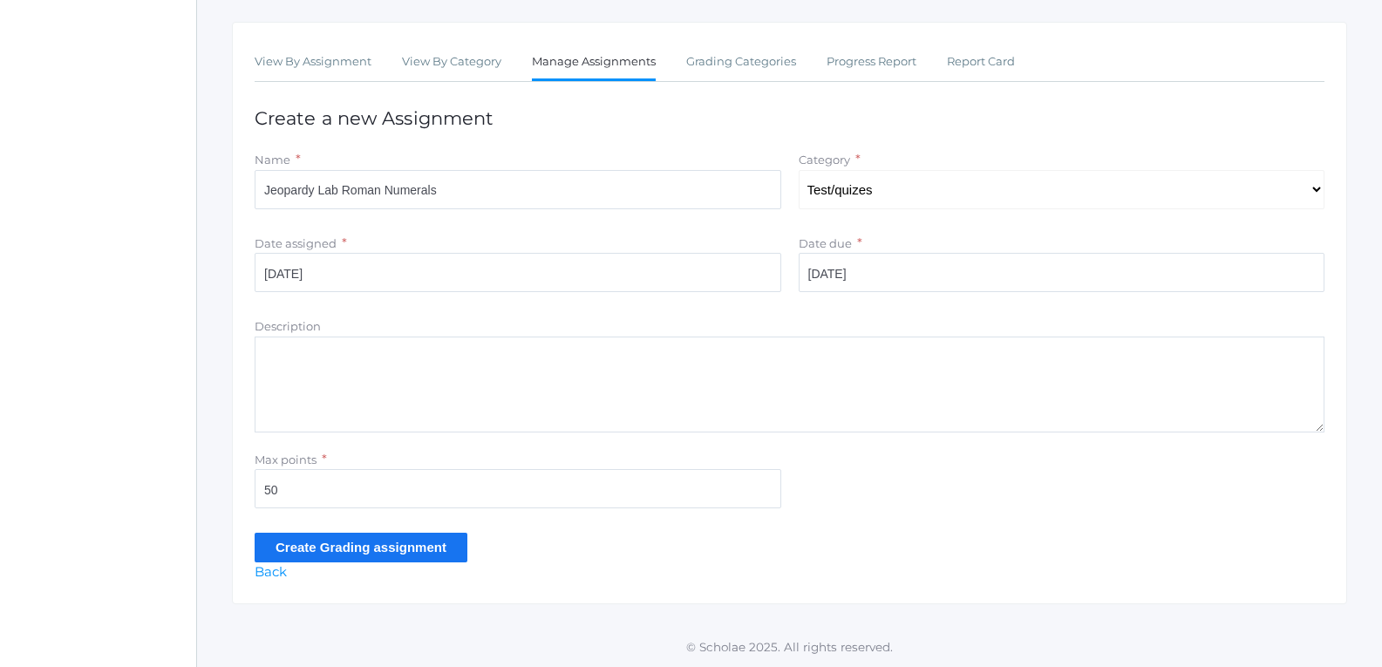
click at [390, 542] on input "Create Grading assignment" at bounding box center [361, 547] width 213 height 29
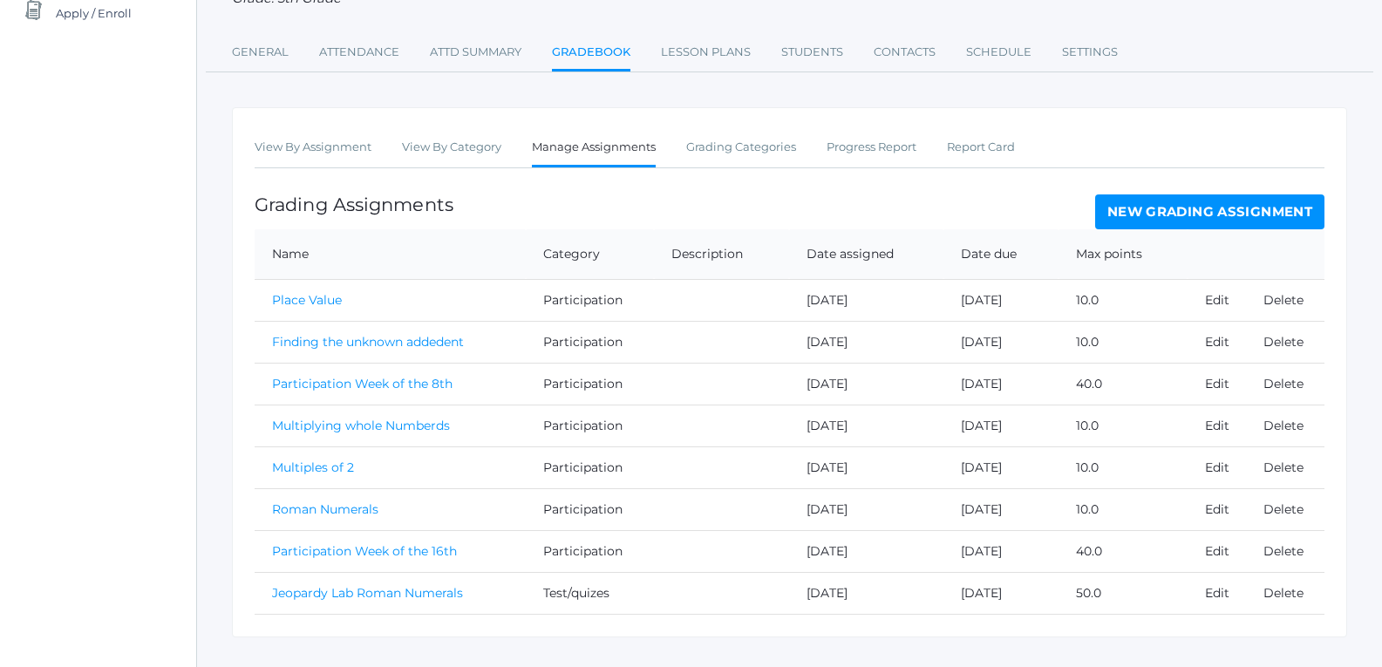
scroll to position [267, 0]
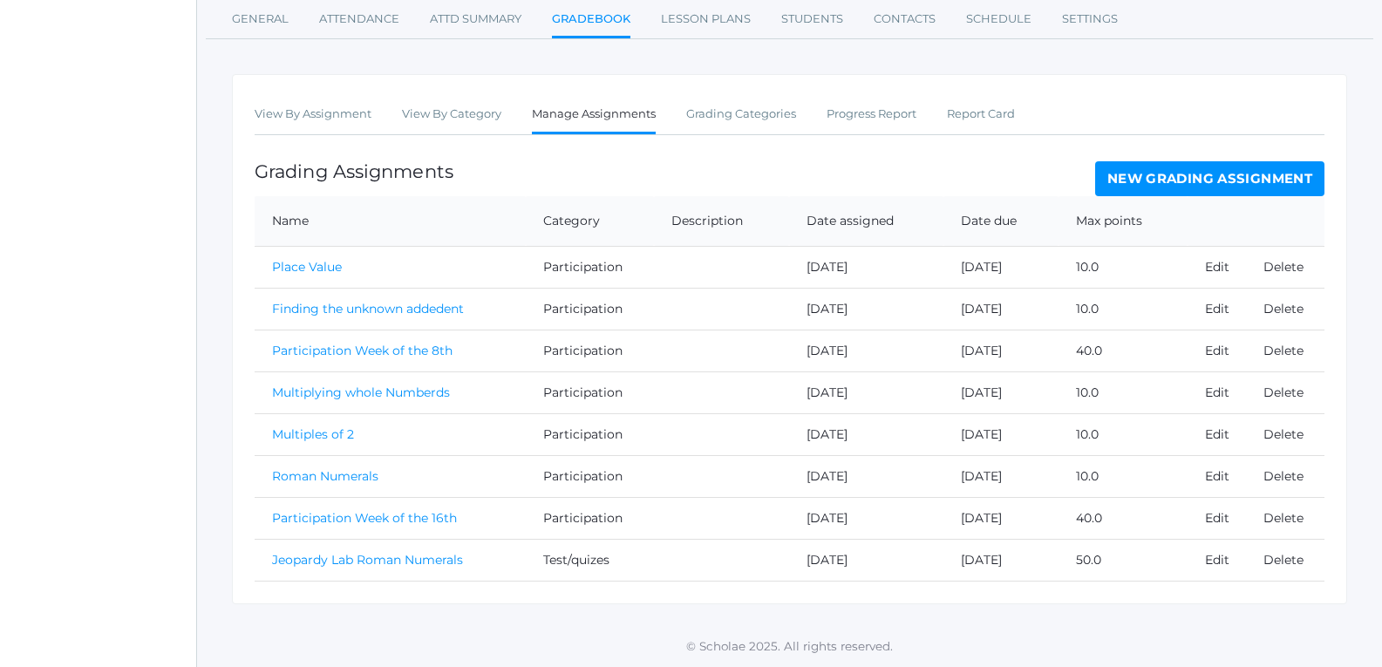
click at [1125, 176] on link "New Grading Assignment" at bounding box center [1209, 178] width 229 height 35
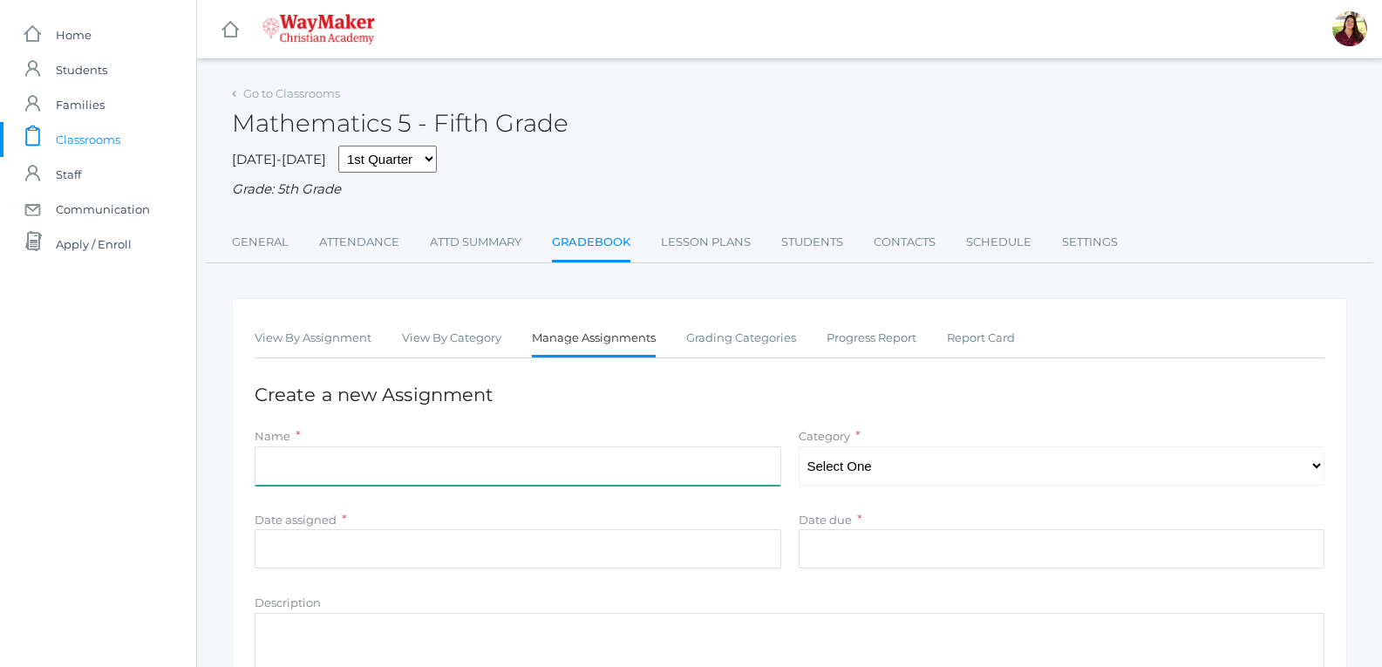
click at [578, 460] on input "Name" at bounding box center [518, 465] width 526 height 39
type input "Multiples of 3"
click at [821, 467] on select "Select One Classwork/Projects Test/quizes Participation" at bounding box center [1061, 465] width 526 height 39
select select "1148"
click at [798, 448] on select "Select One Classwork/Projects Test/quizes Participation" at bounding box center [1061, 465] width 526 height 39
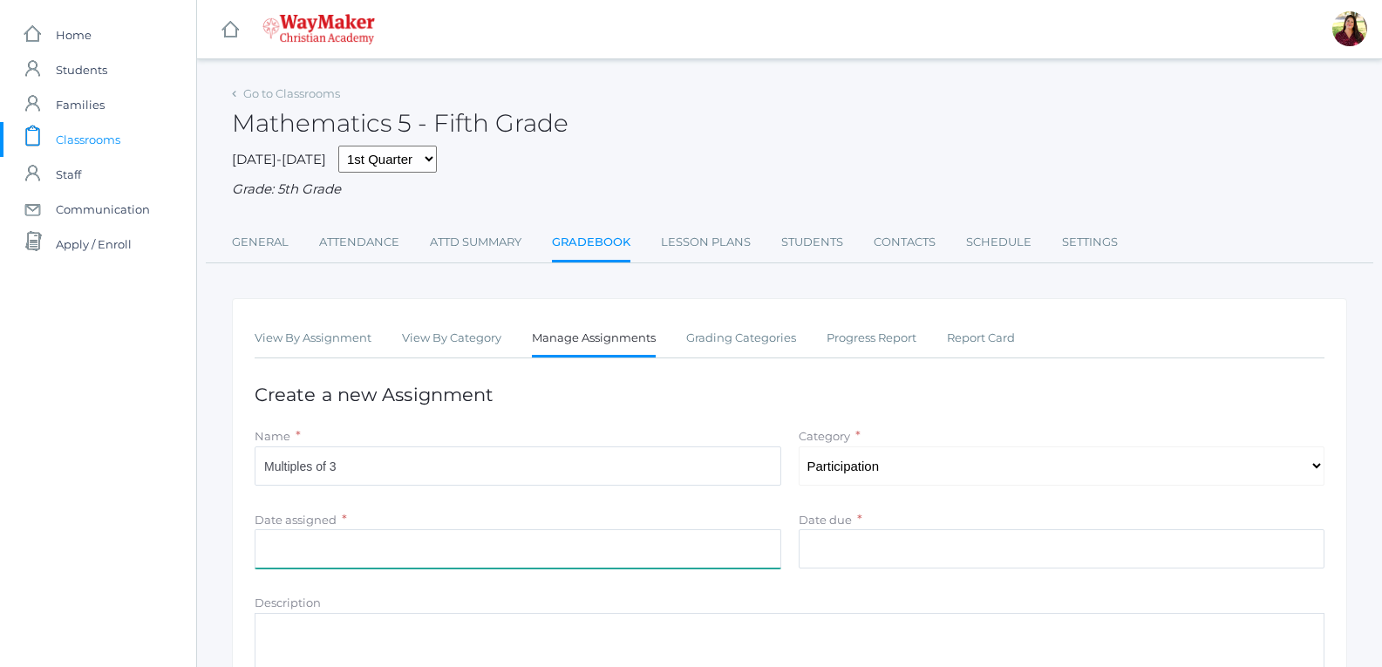
click at [676, 546] on input "Date assigned" at bounding box center [518, 548] width 526 height 39
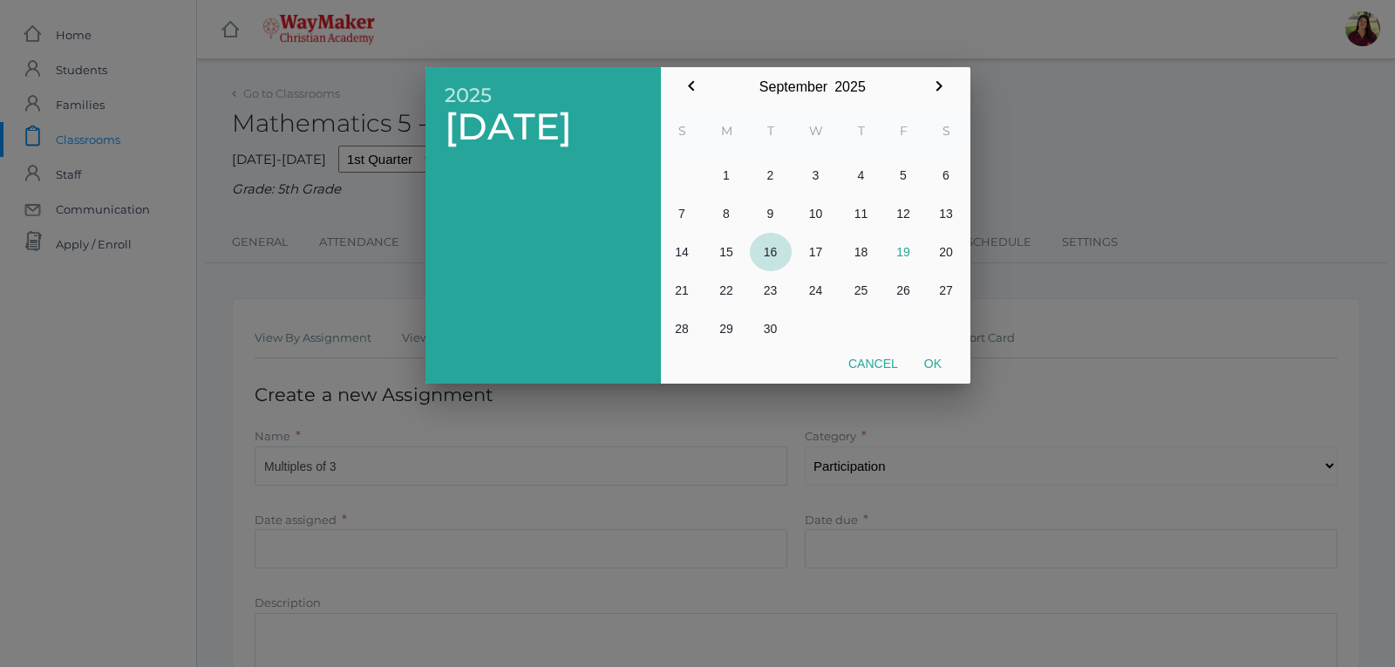
click at [775, 255] on button "16" at bounding box center [771, 252] width 42 height 38
click at [914, 355] on button "Ok" at bounding box center [933, 363] width 44 height 31
type input "[DATE]"
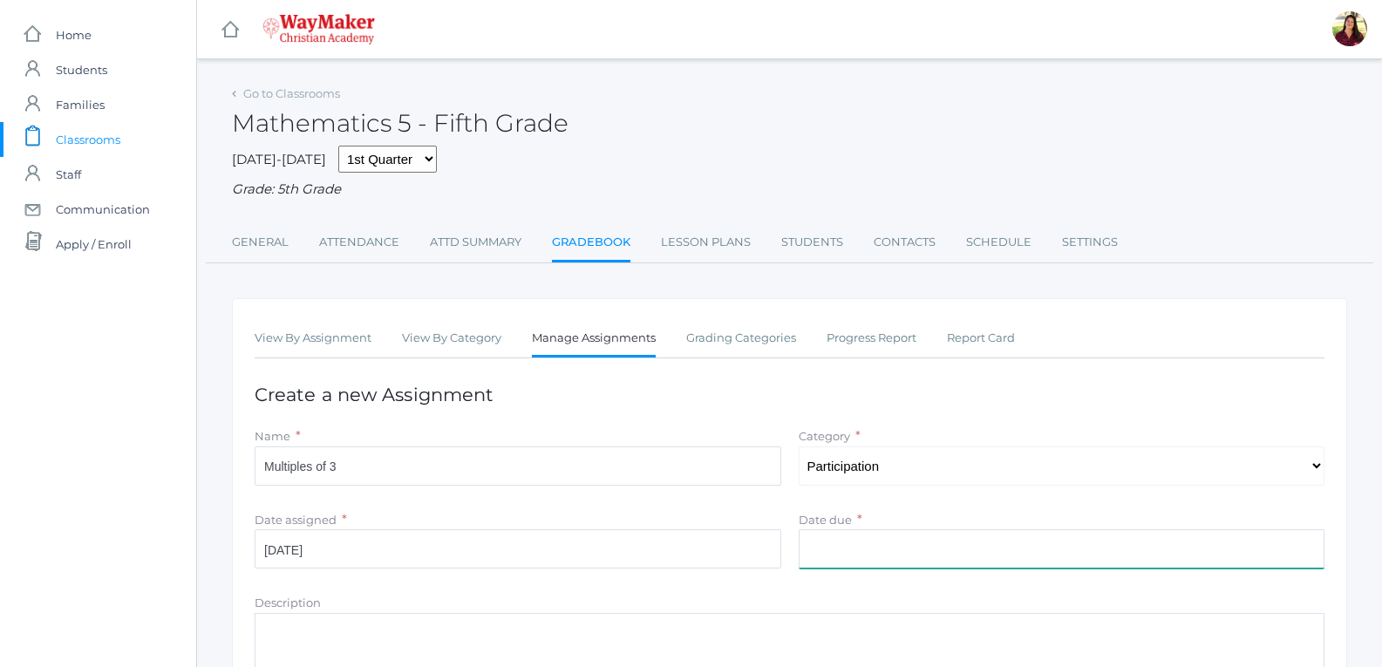
click at [861, 539] on input "Date due" at bounding box center [1061, 548] width 526 height 39
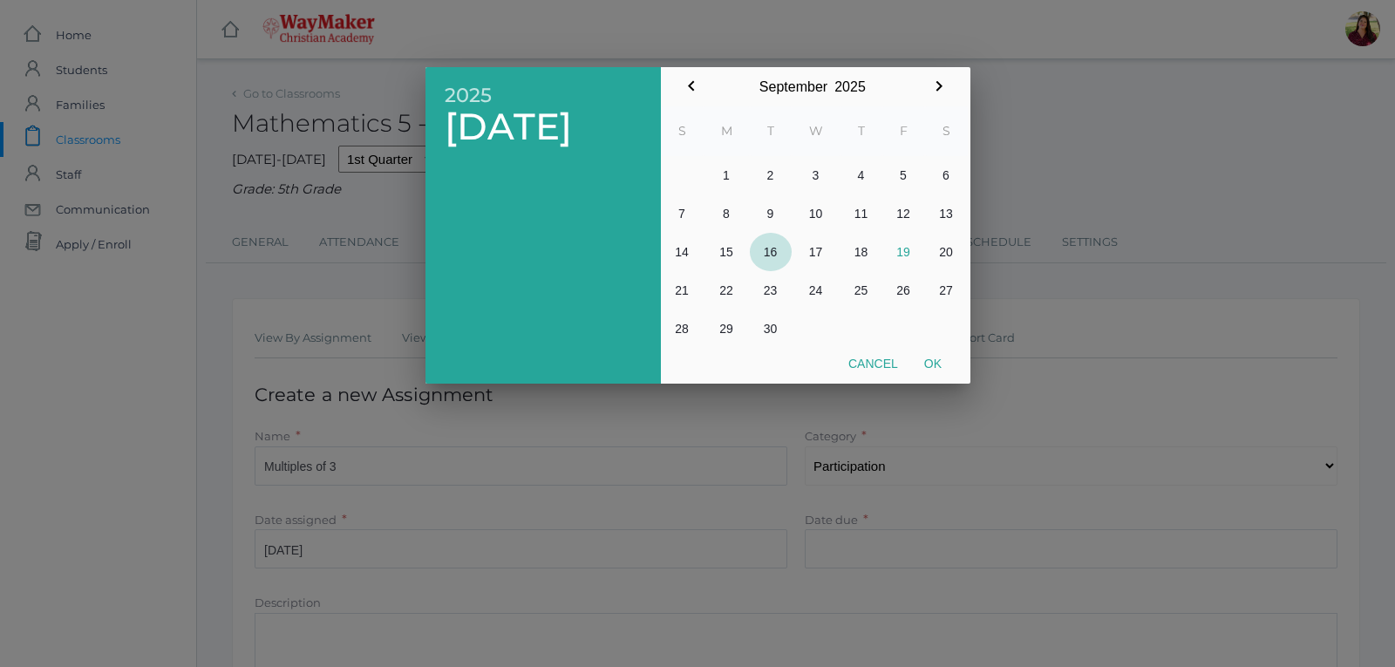
click at [775, 253] on button "16" at bounding box center [771, 252] width 42 height 38
click at [942, 354] on button "Ok" at bounding box center [933, 363] width 44 height 31
type input "[DATE]"
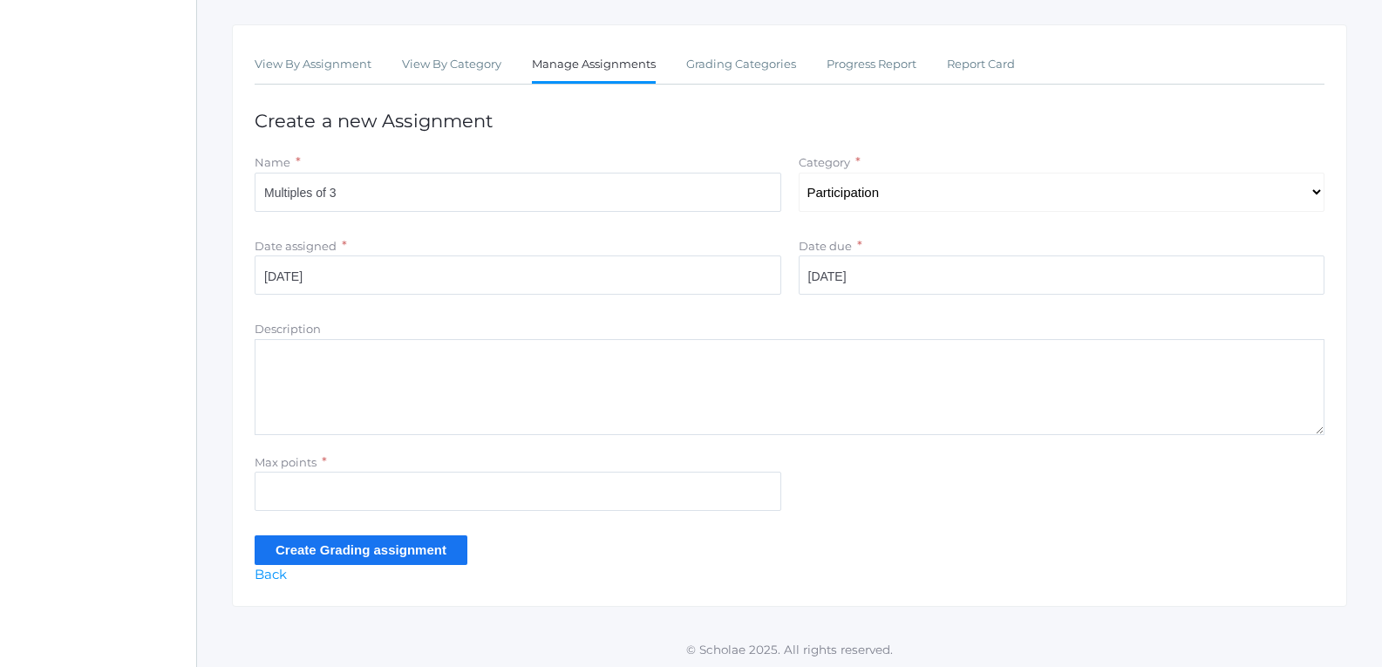
scroll to position [279, 0]
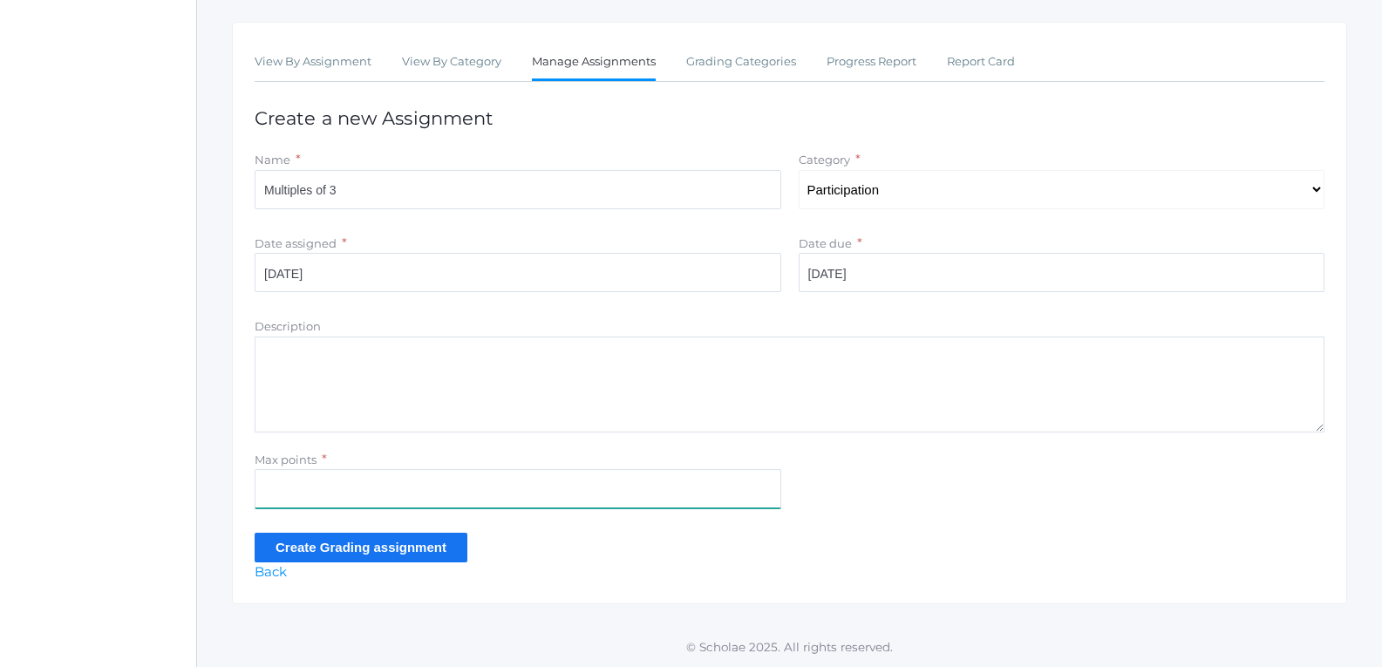
click at [397, 476] on input "Max points" at bounding box center [518, 488] width 526 height 39
type input "20"
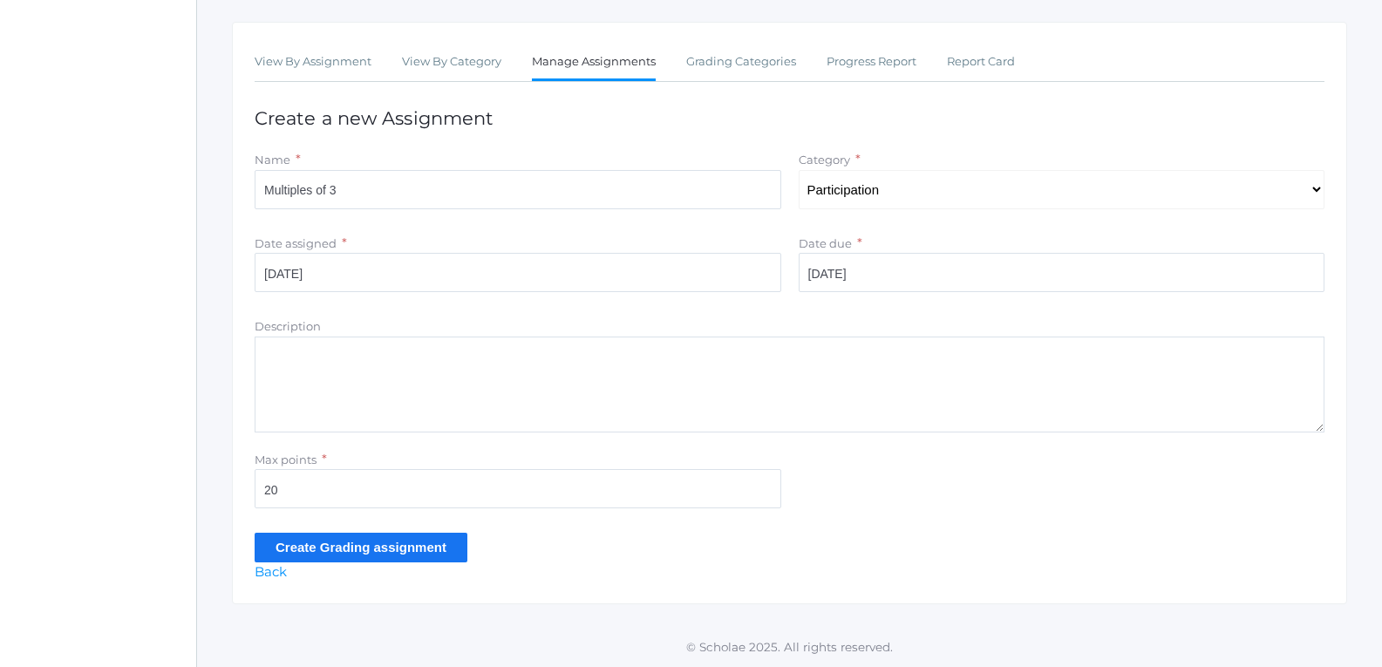
click at [403, 543] on input "Create Grading assignment" at bounding box center [361, 547] width 213 height 29
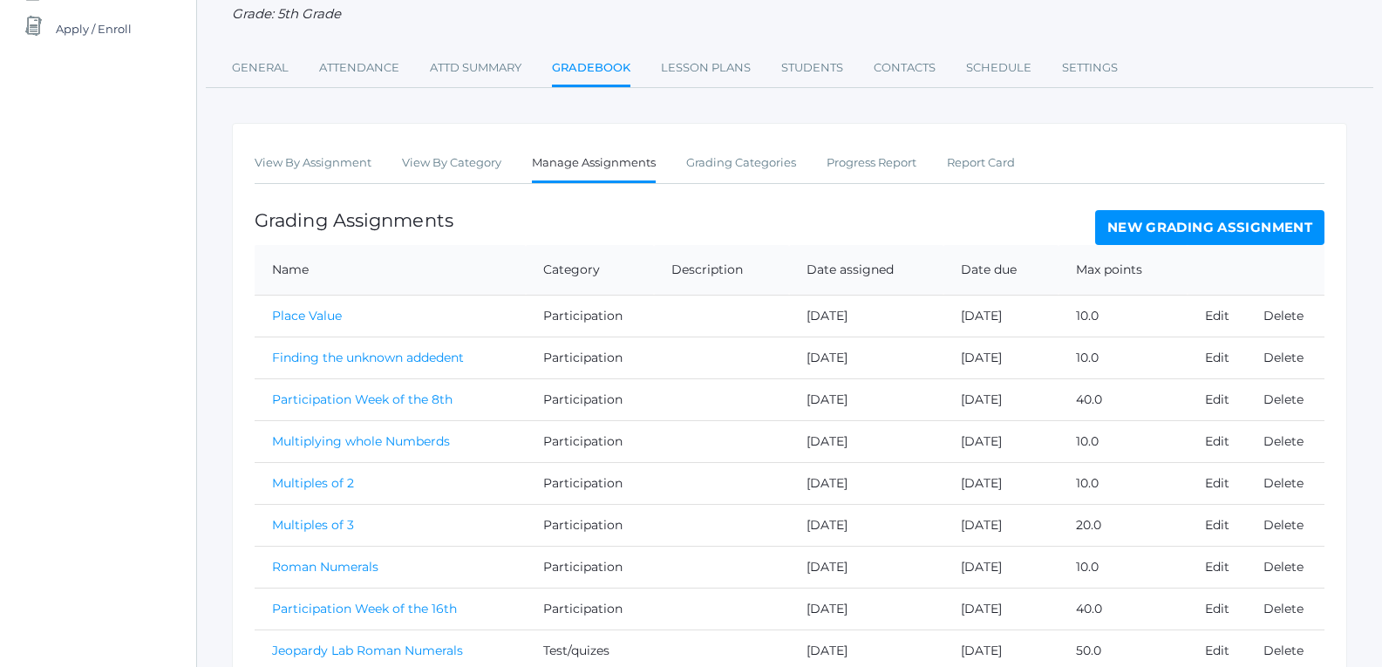
scroll to position [261, 0]
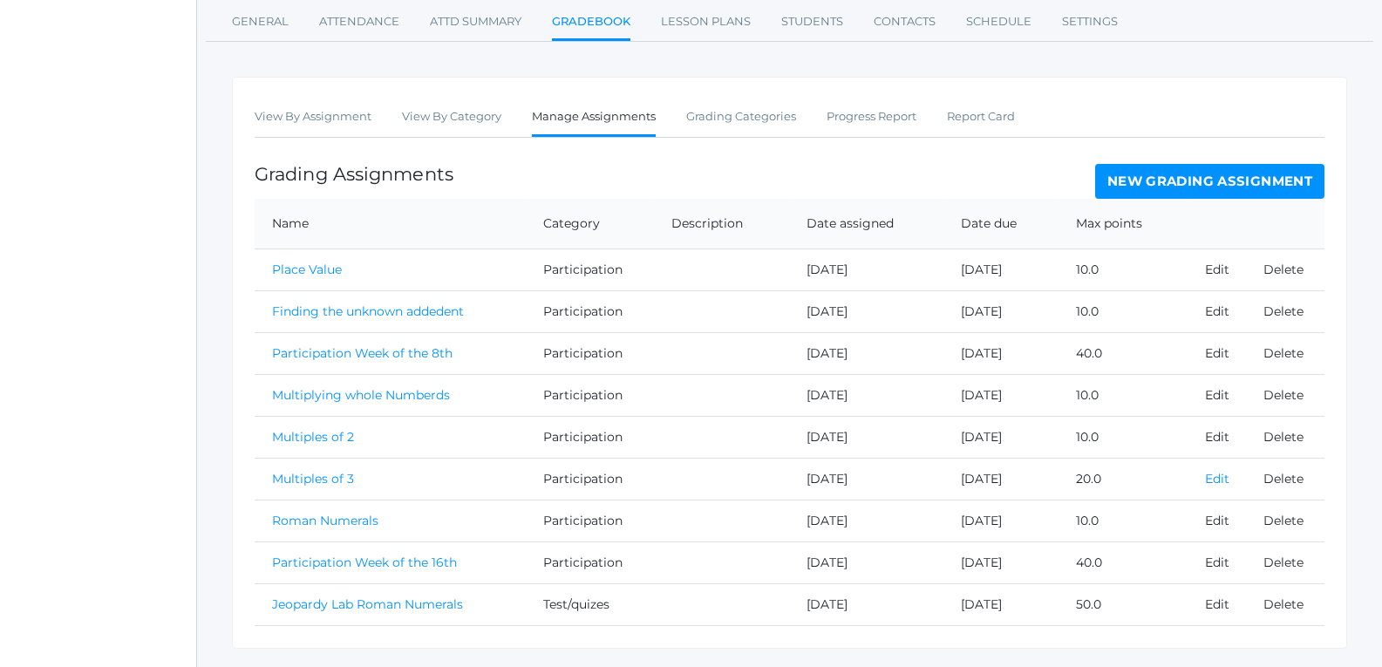
click at [1206, 479] on link "Edit" at bounding box center [1217, 479] width 24 height 16
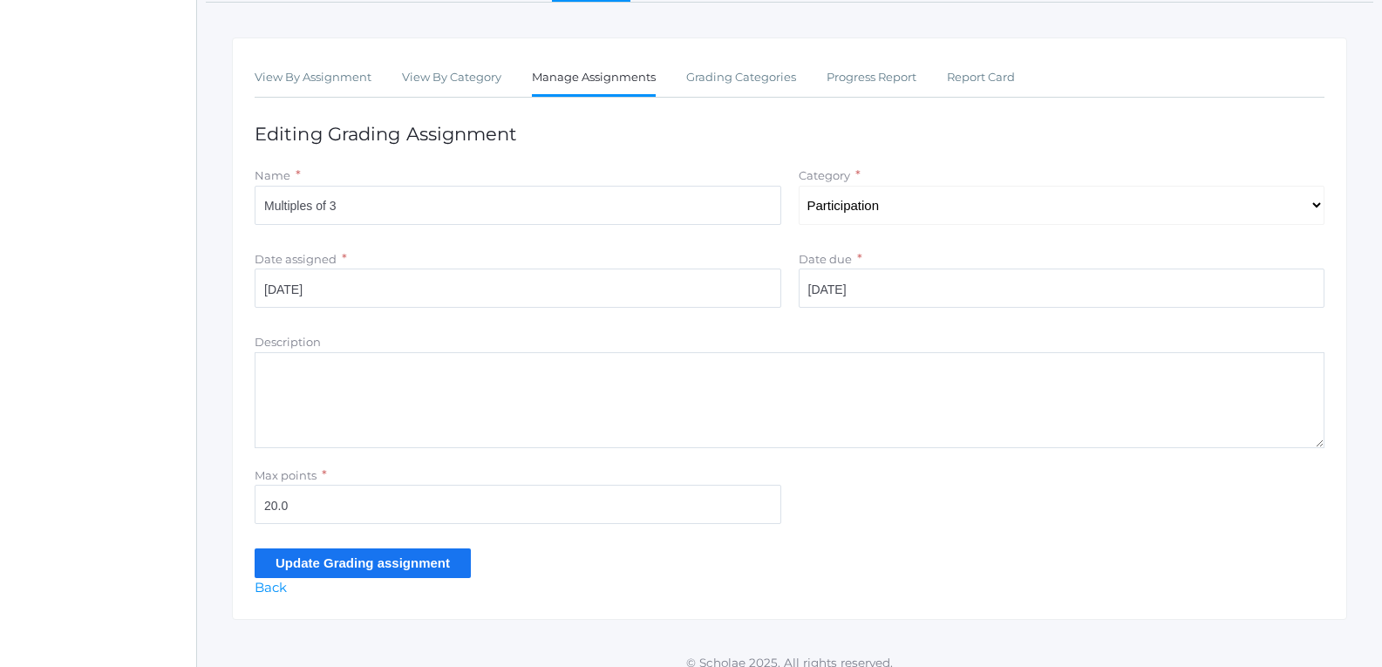
scroll to position [261, 0]
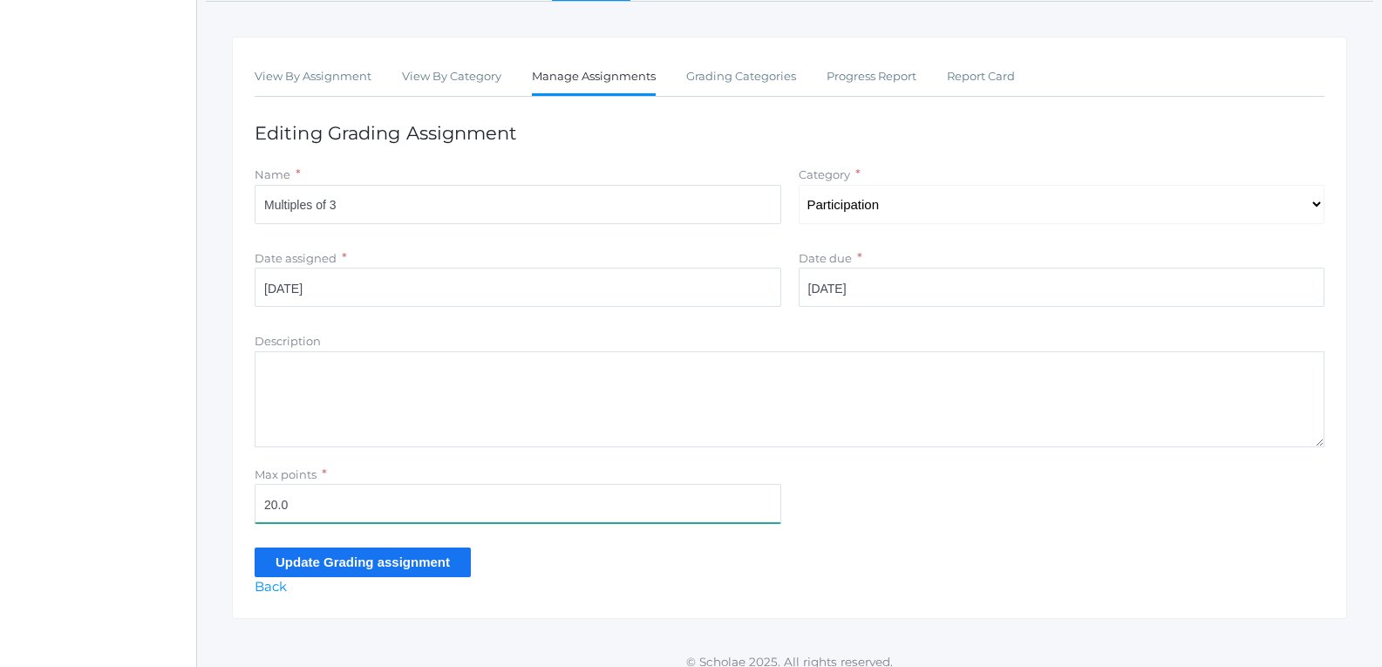
click at [273, 515] on input "20.0" at bounding box center [518, 503] width 526 height 39
type input "10.0"
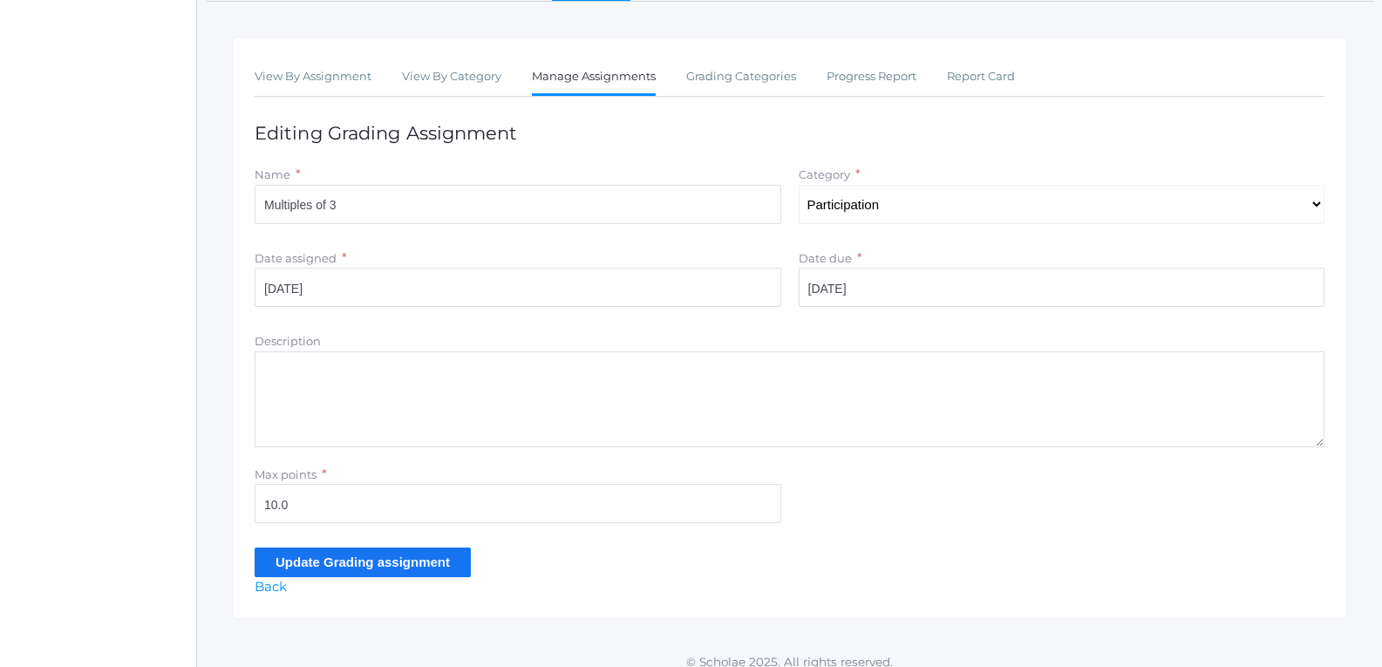
click at [289, 551] on input "Update Grading assignment" at bounding box center [363, 561] width 216 height 29
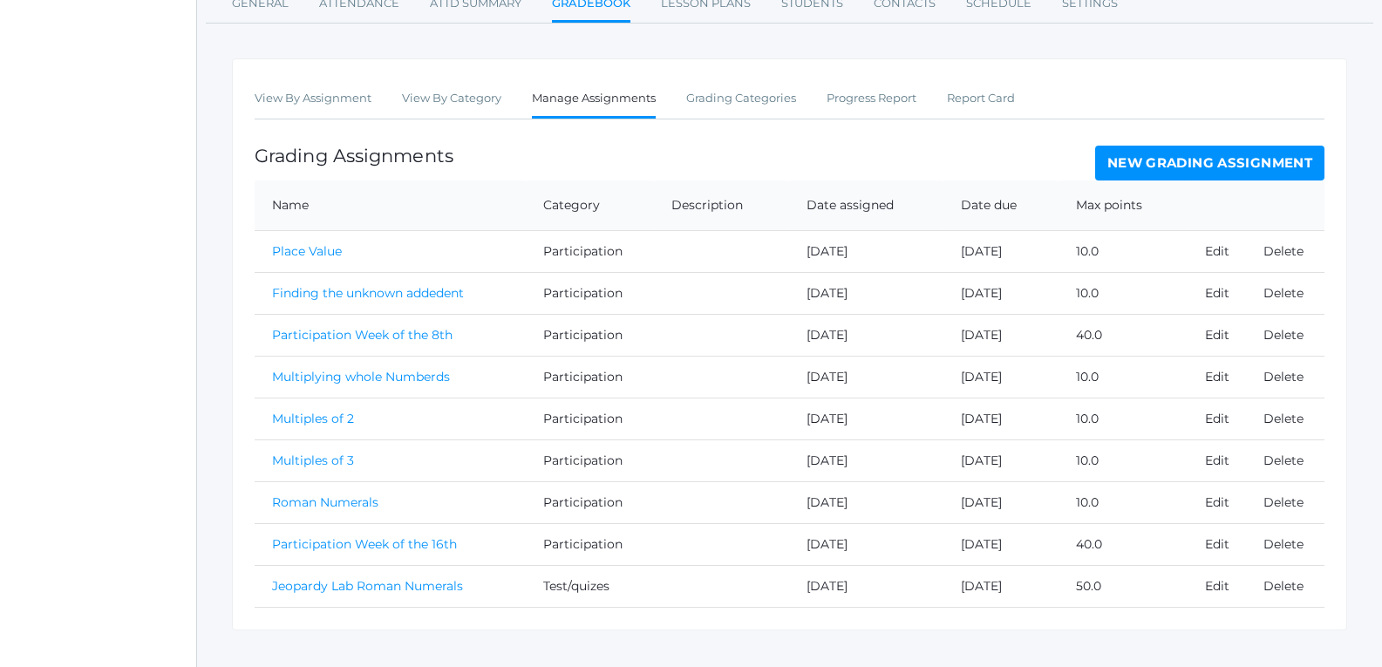
scroll to position [309, 0]
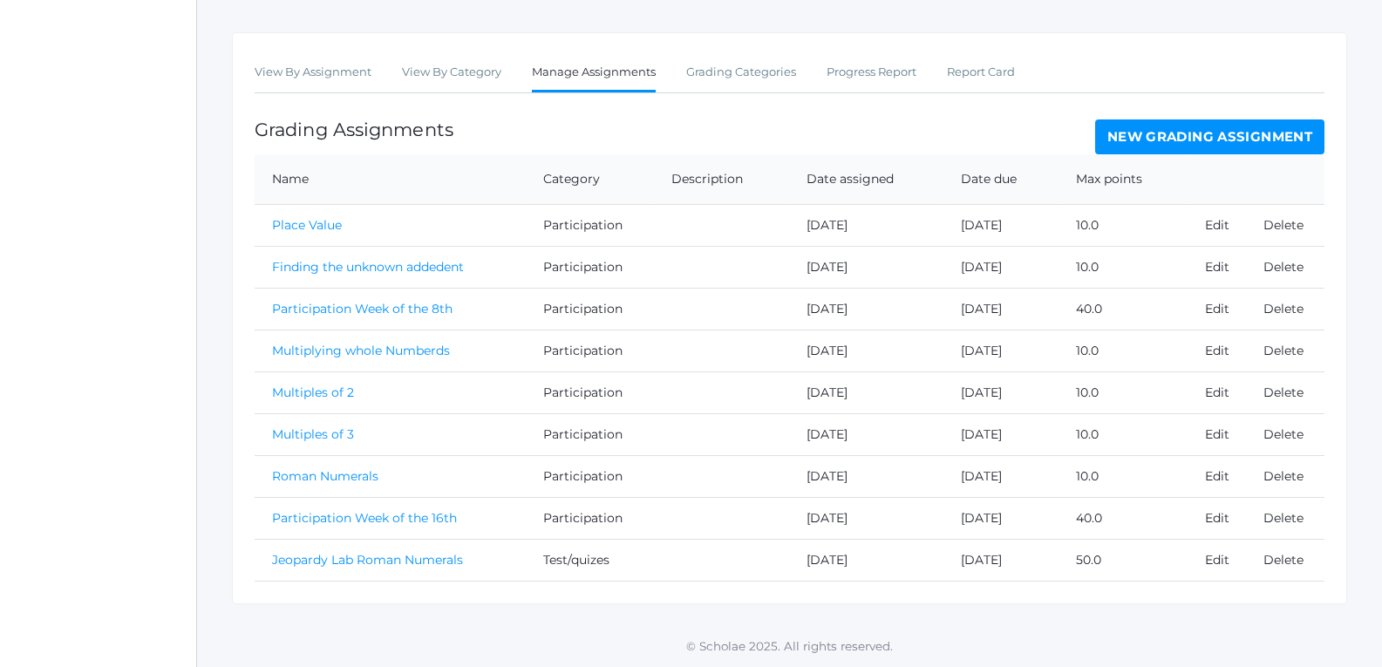
click at [1117, 135] on link "New Grading Assignment" at bounding box center [1209, 136] width 229 height 35
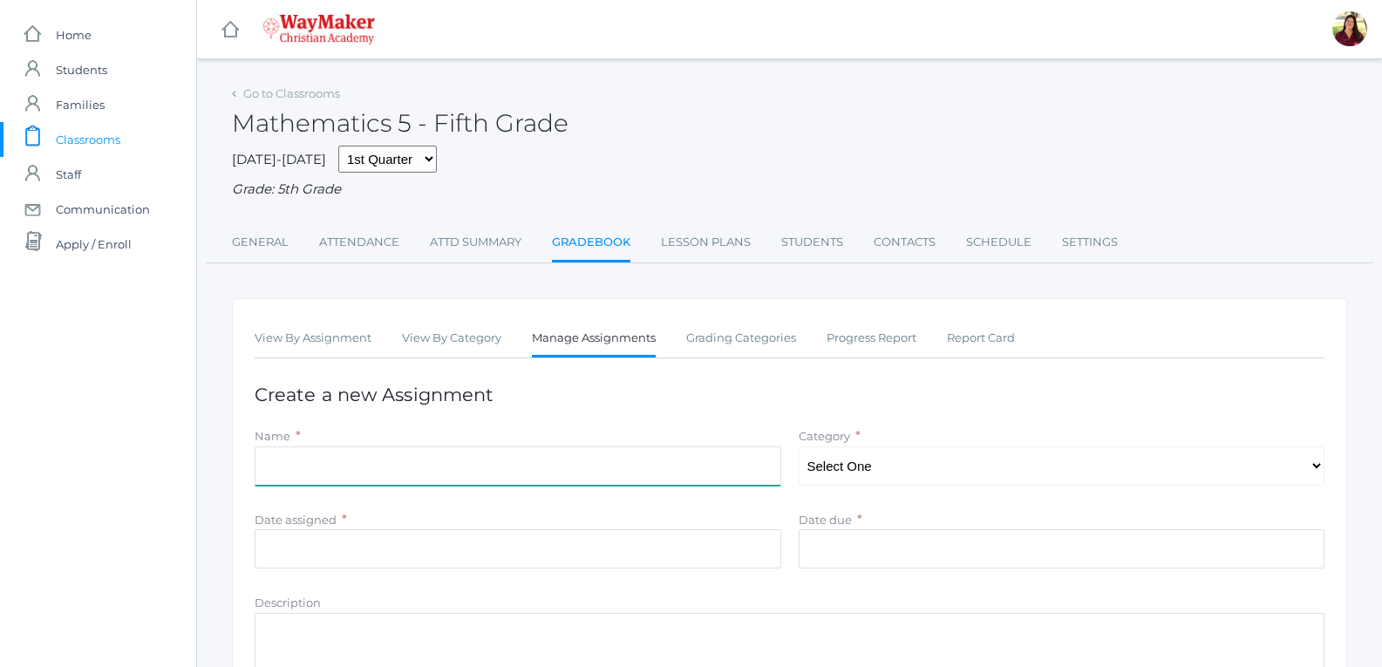
click at [550, 471] on input "Name" at bounding box center [518, 465] width 526 height 39
type input "Division"
click at [879, 480] on select "Select One Classwork/Projects Test/quizes Participation" at bounding box center [1061, 465] width 526 height 39
select select "1148"
click at [798, 448] on select "Select One Classwork/Projects Test/quizes Participation" at bounding box center [1061, 465] width 526 height 39
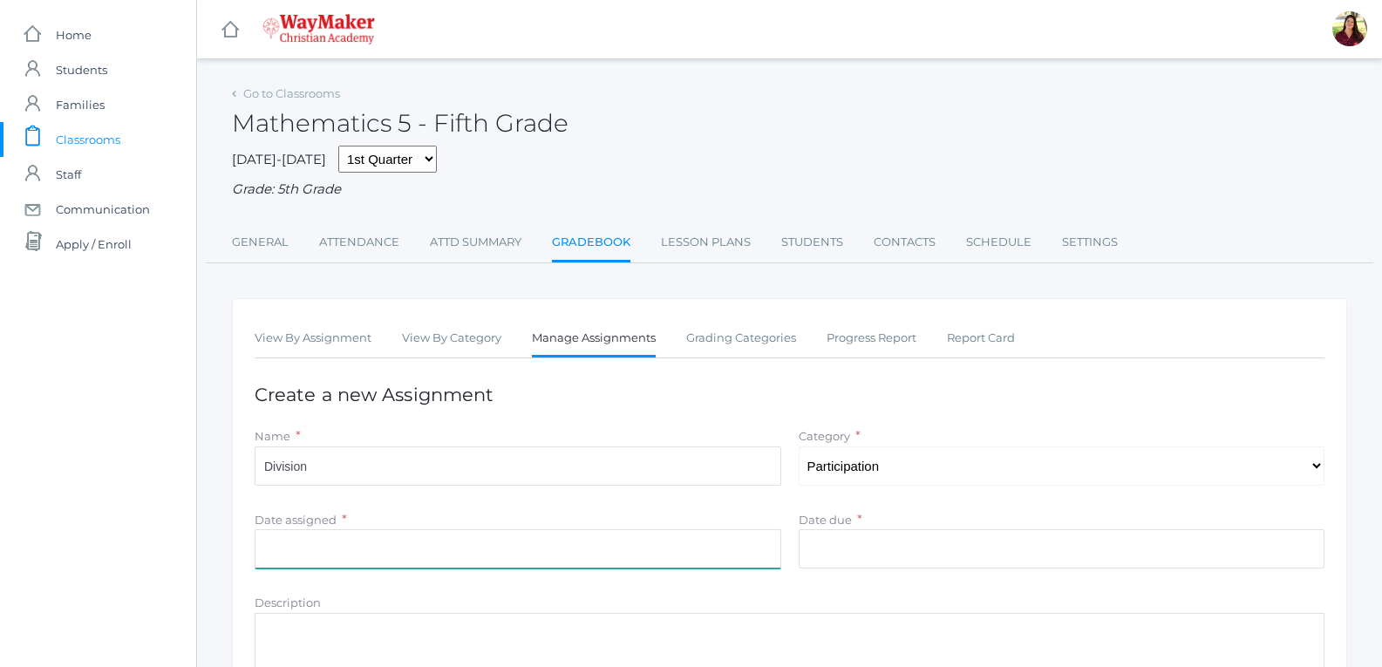
click at [553, 549] on input "Date assigned" at bounding box center [518, 548] width 526 height 39
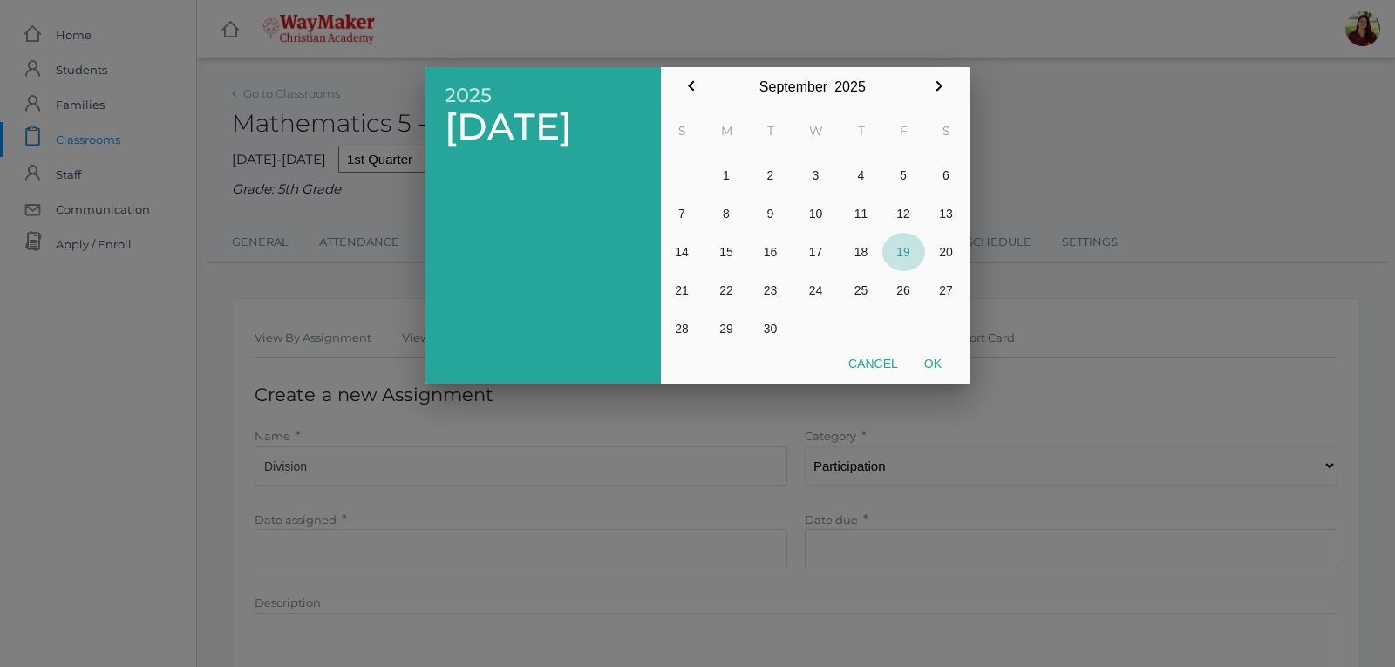
click at [902, 241] on button "19" at bounding box center [903, 252] width 43 height 38
click at [936, 367] on button "Ok" at bounding box center [933, 363] width 44 height 31
type input "2025-09-19"
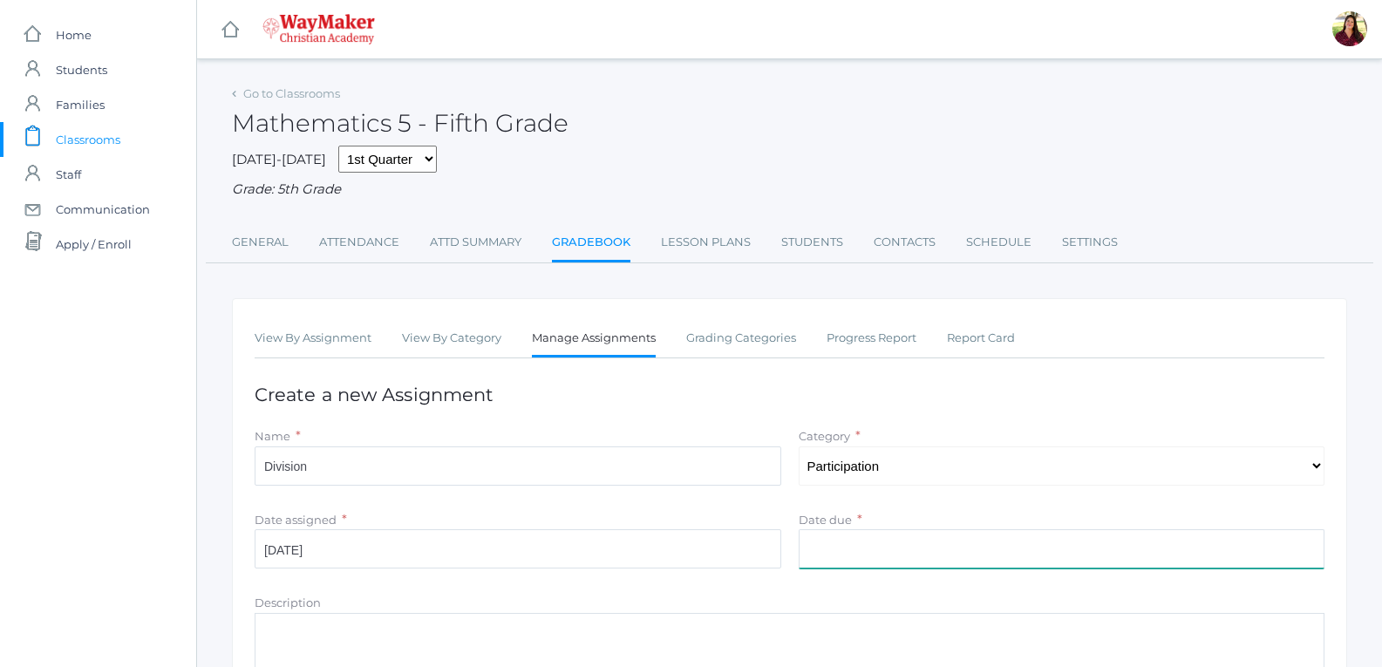
click at [857, 547] on input "Date due" at bounding box center [1061, 548] width 526 height 39
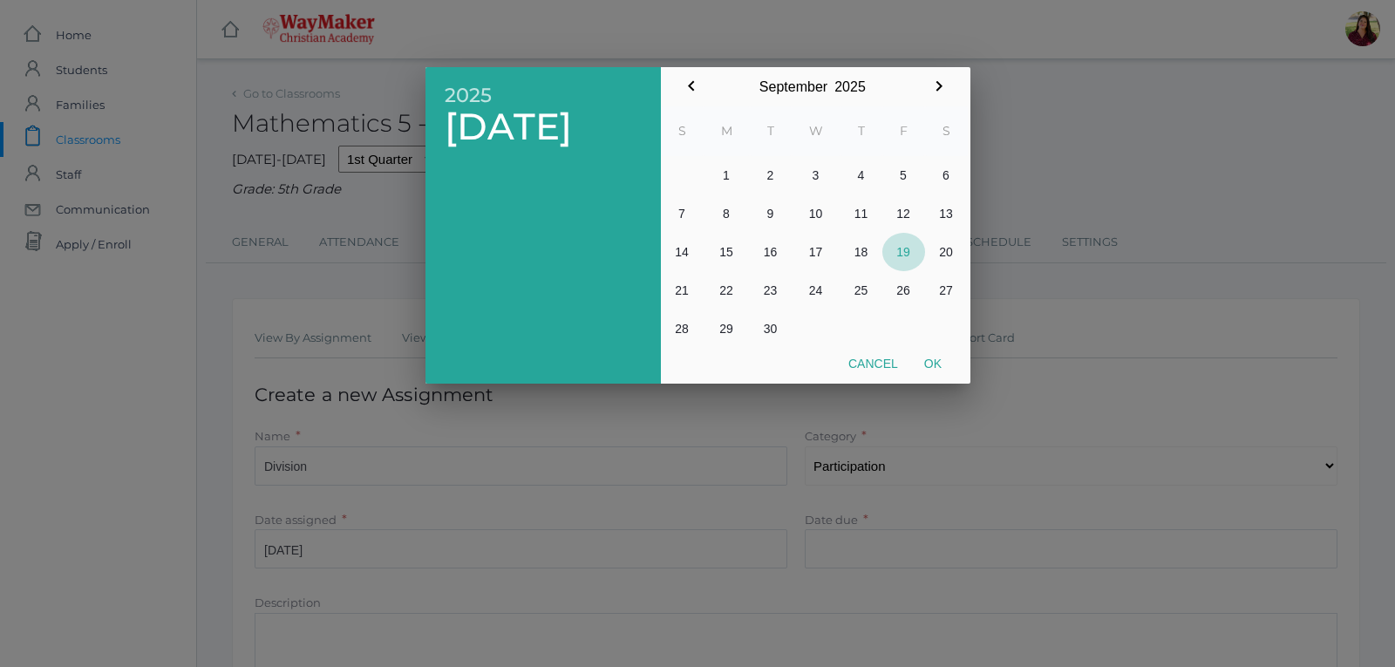
click at [902, 244] on button "19" at bounding box center [903, 252] width 43 height 38
click at [936, 369] on button "Ok" at bounding box center [933, 363] width 44 height 31
type input "[DATE]"
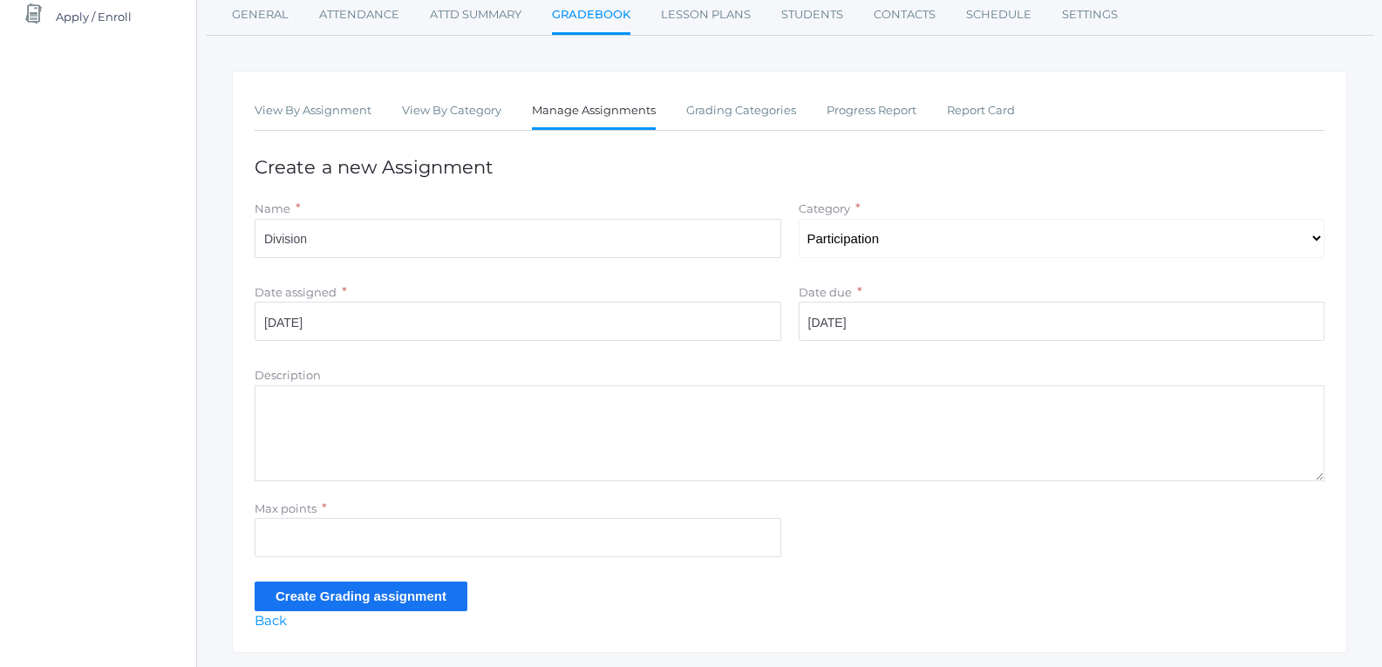
scroll to position [279, 0]
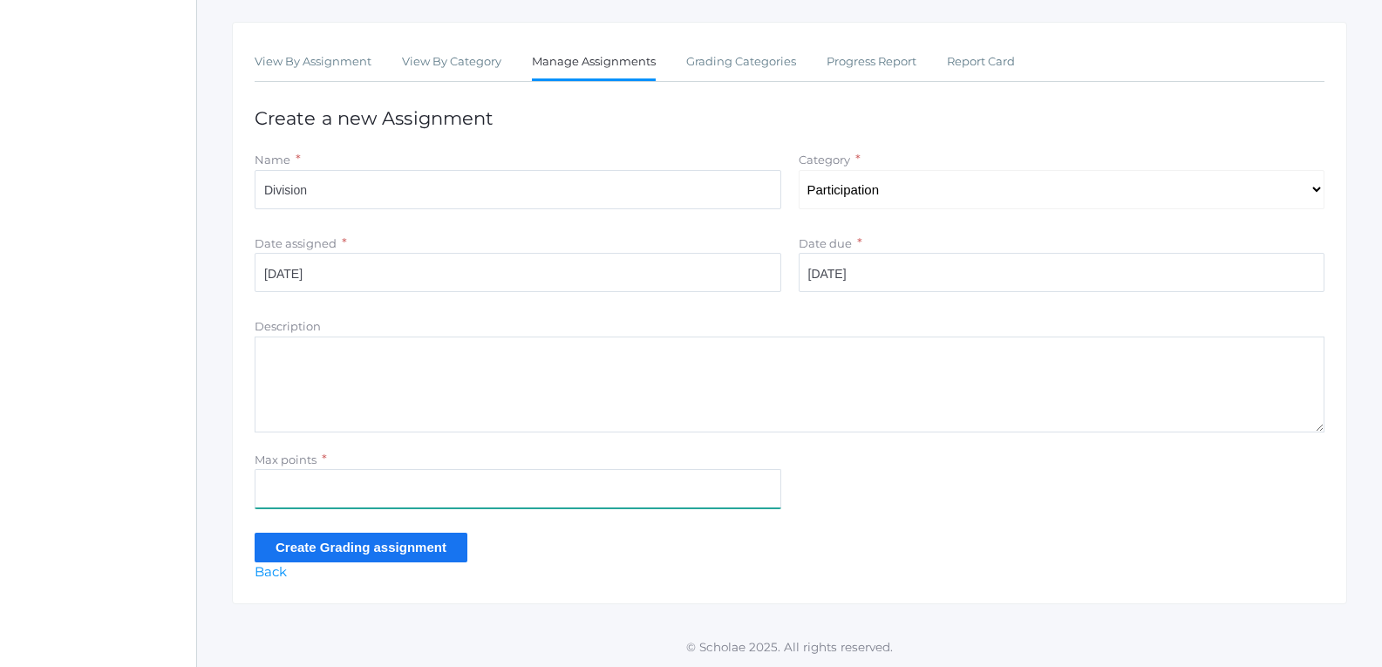
click at [363, 492] on input "Max points" at bounding box center [518, 488] width 526 height 39
type input "10"
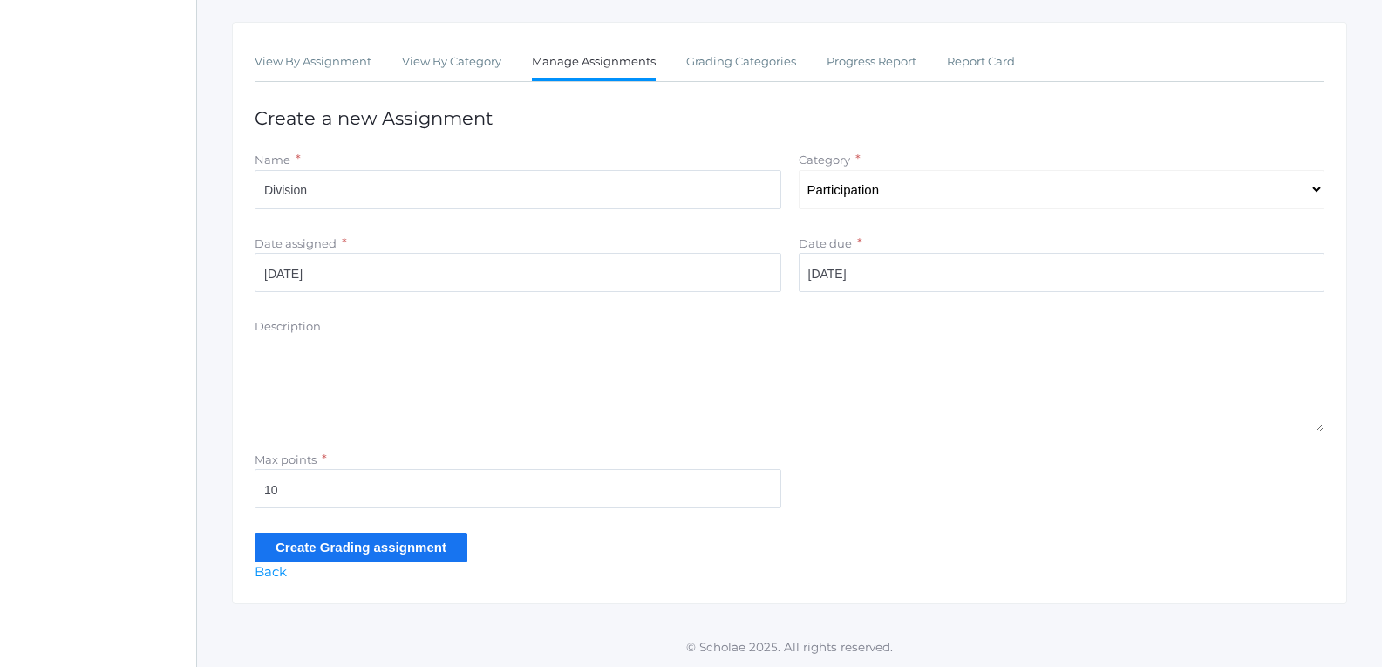
click at [296, 557] on input "Create Grading assignment" at bounding box center [361, 547] width 213 height 29
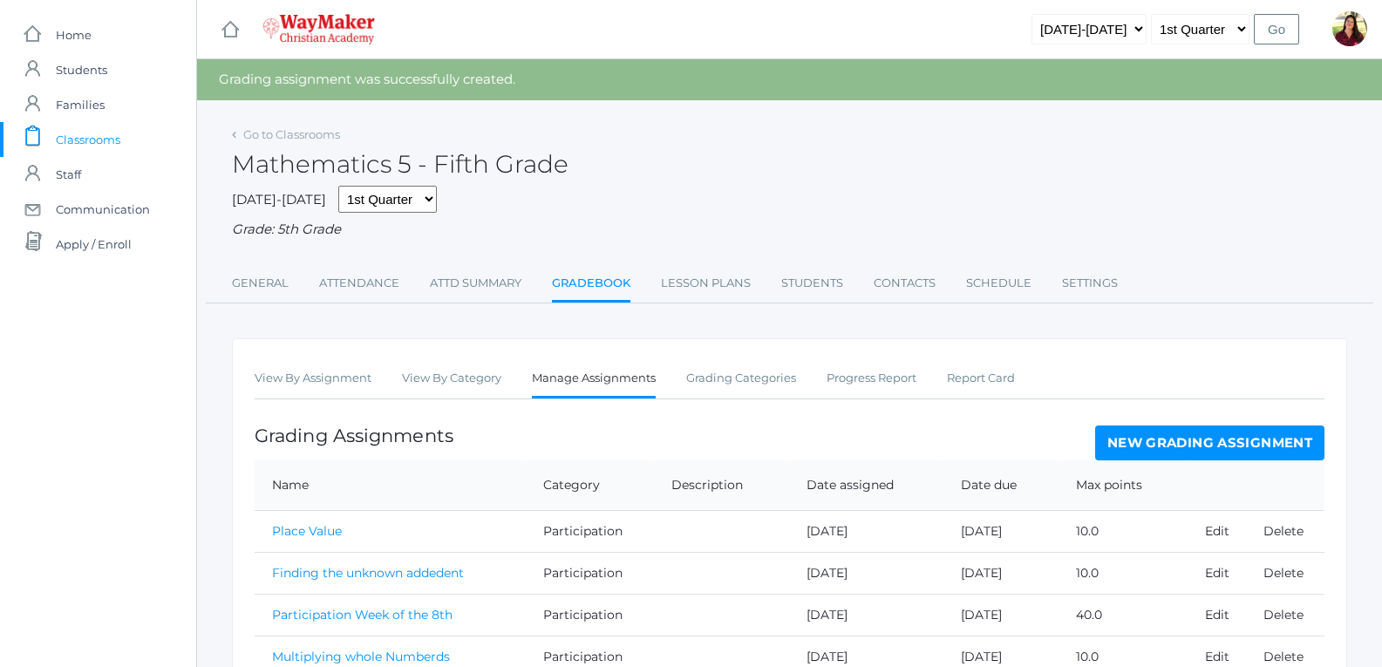
click at [236, 137] on div "Go to Classrooms" at bounding box center [286, 134] width 108 height 17
click at [259, 135] on link "Go to Classrooms" at bounding box center [291, 134] width 97 height 14
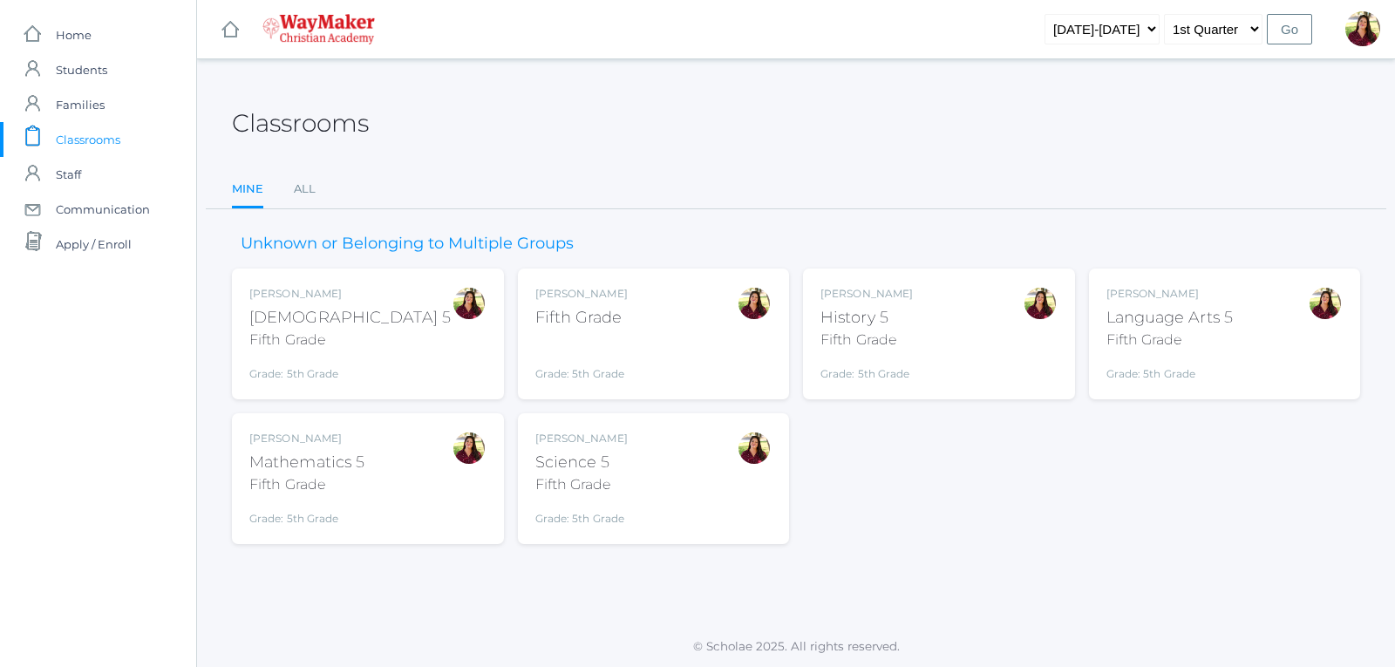
click at [1130, 331] on div "Fifth Grade" at bounding box center [1169, 339] width 127 height 21
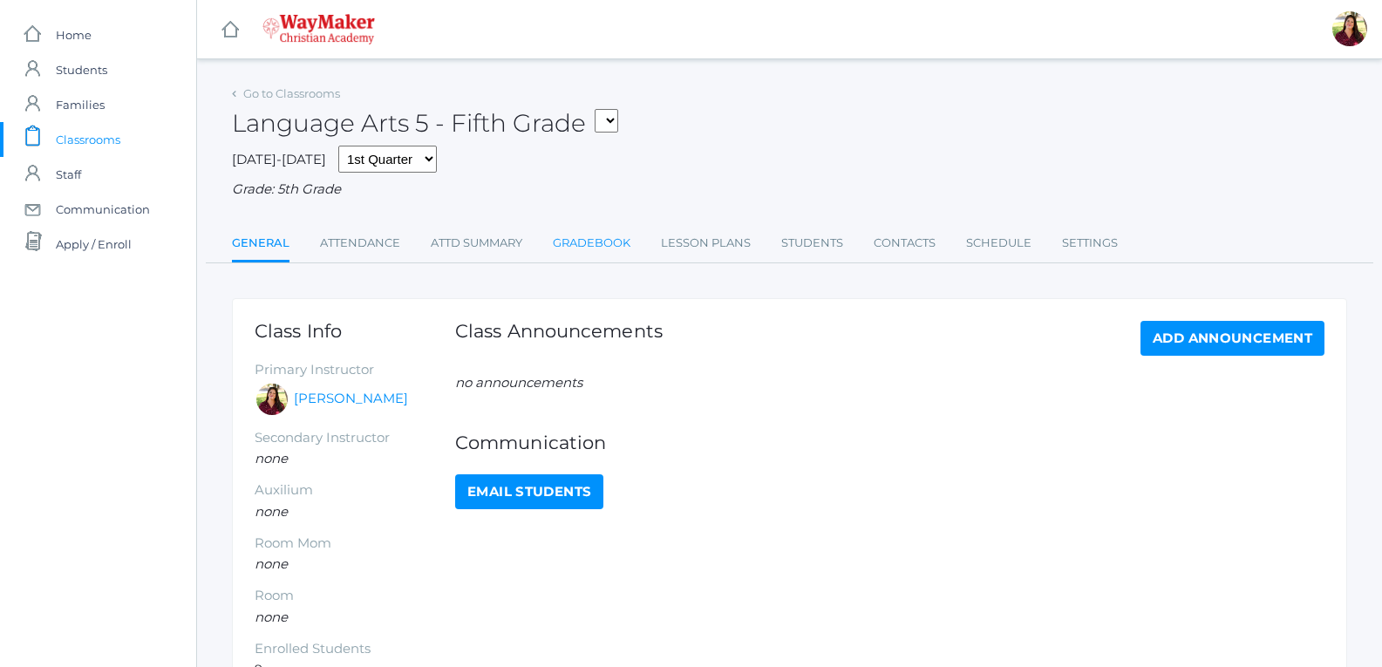
click at [568, 237] on link "Gradebook" at bounding box center [592, 243] width 78 height 35
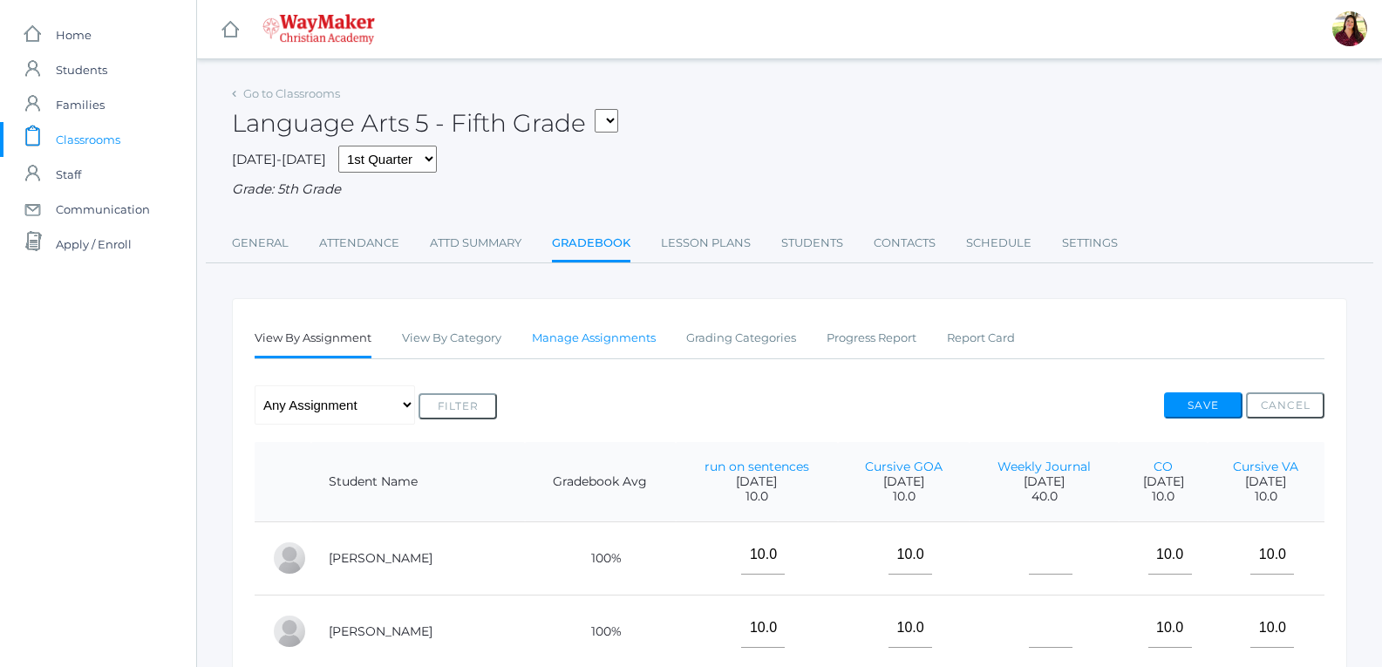
click at [615, 350] on link "Manage Assignments" at bounding box center [594, 338] width 124 height 35
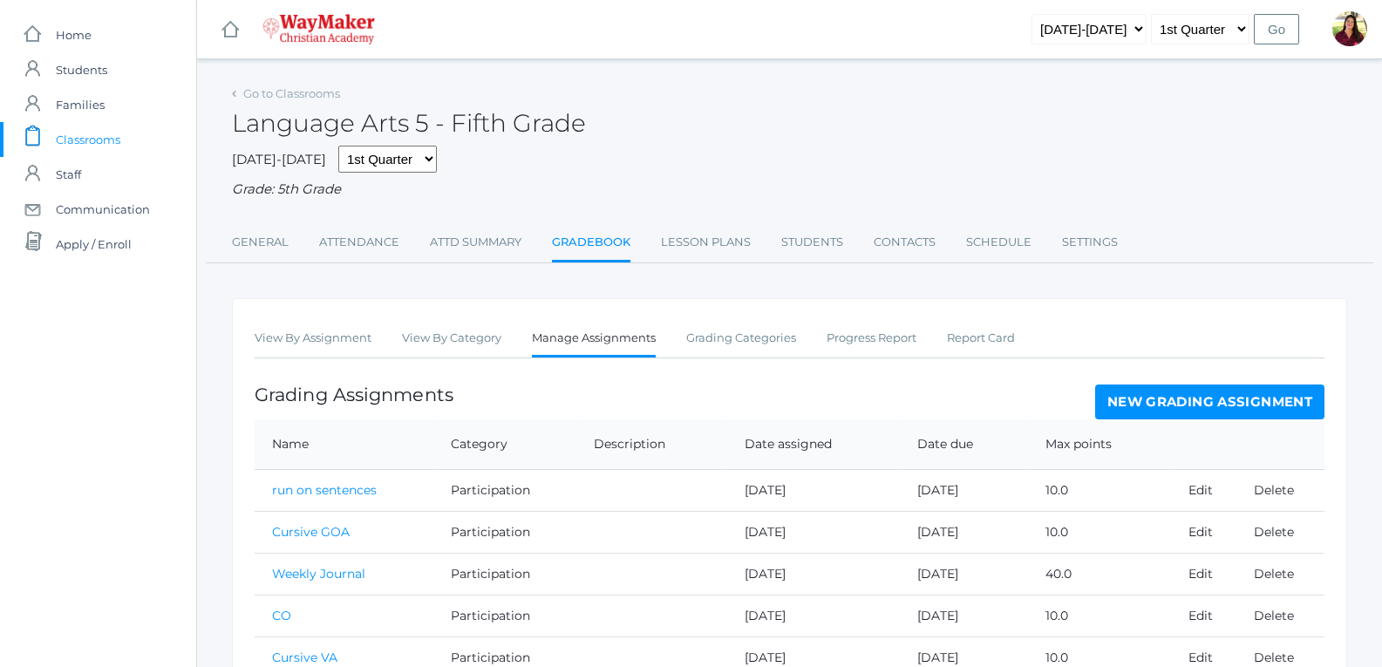
scroll to position [87, 0]
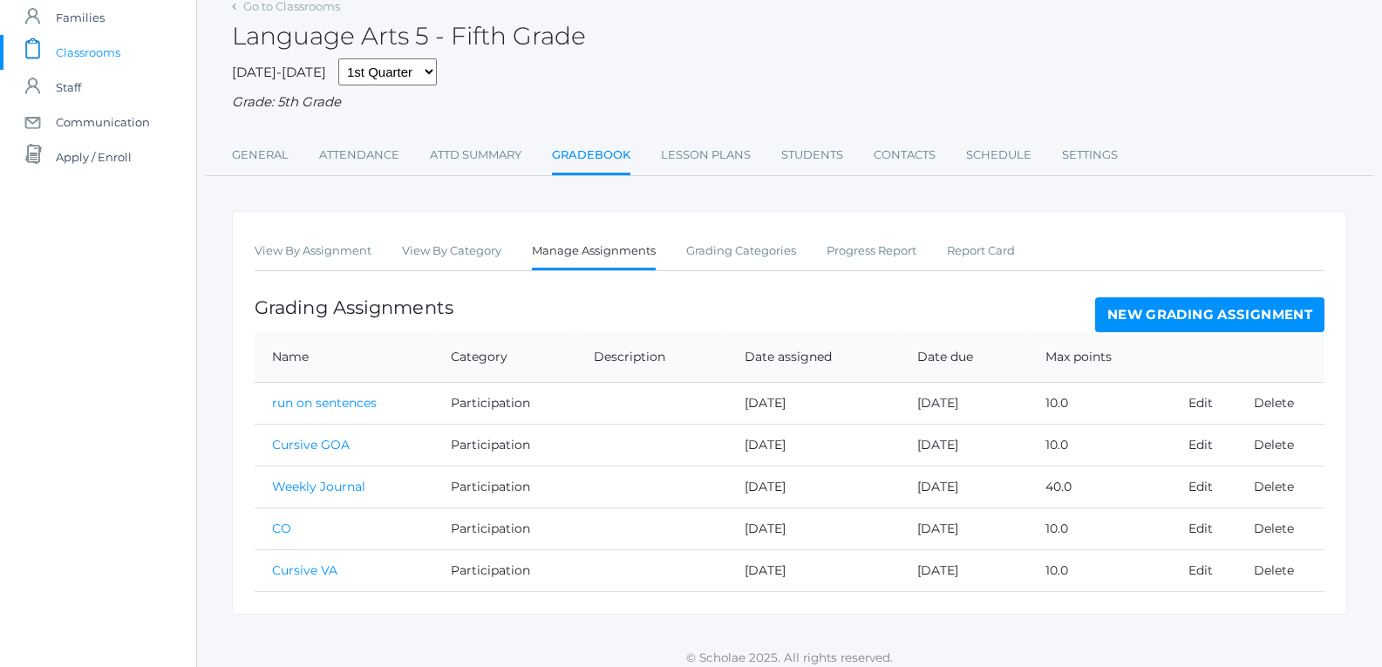
click at [1194, 315] on link "New Grading Assignment" at bounding box center [1209, 314] width 229 height 35
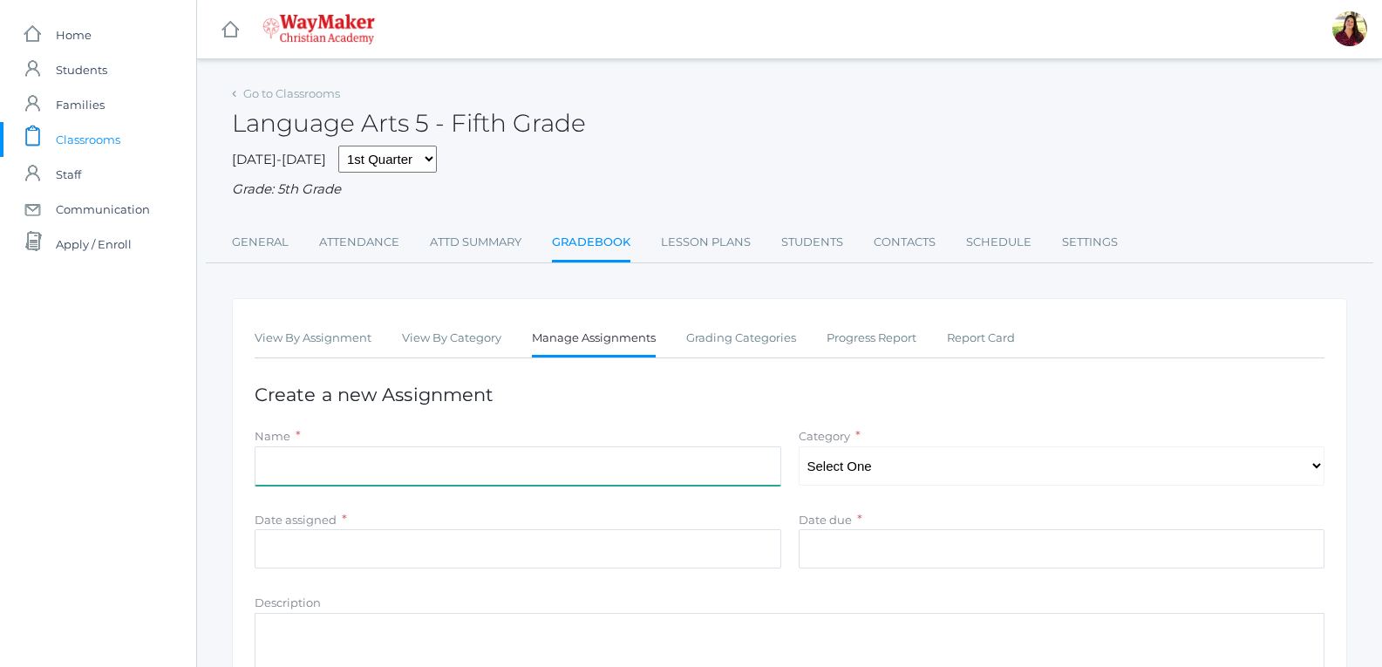
click at [629, 476] on input "Name" at bounding box center [518, 465] width 526 height 39
type input "Weekly Journal"
click at [837, 469] on select "Select One Participation Test/quizes Classwork/Projects" at bounding box center [1061, 465] width 526 height 39
select select "1143"
click at [798, 448] on select "Select One Participation Test/quizes Classwork/Projects" at bounding box center [1061, 465] width 526 height 39
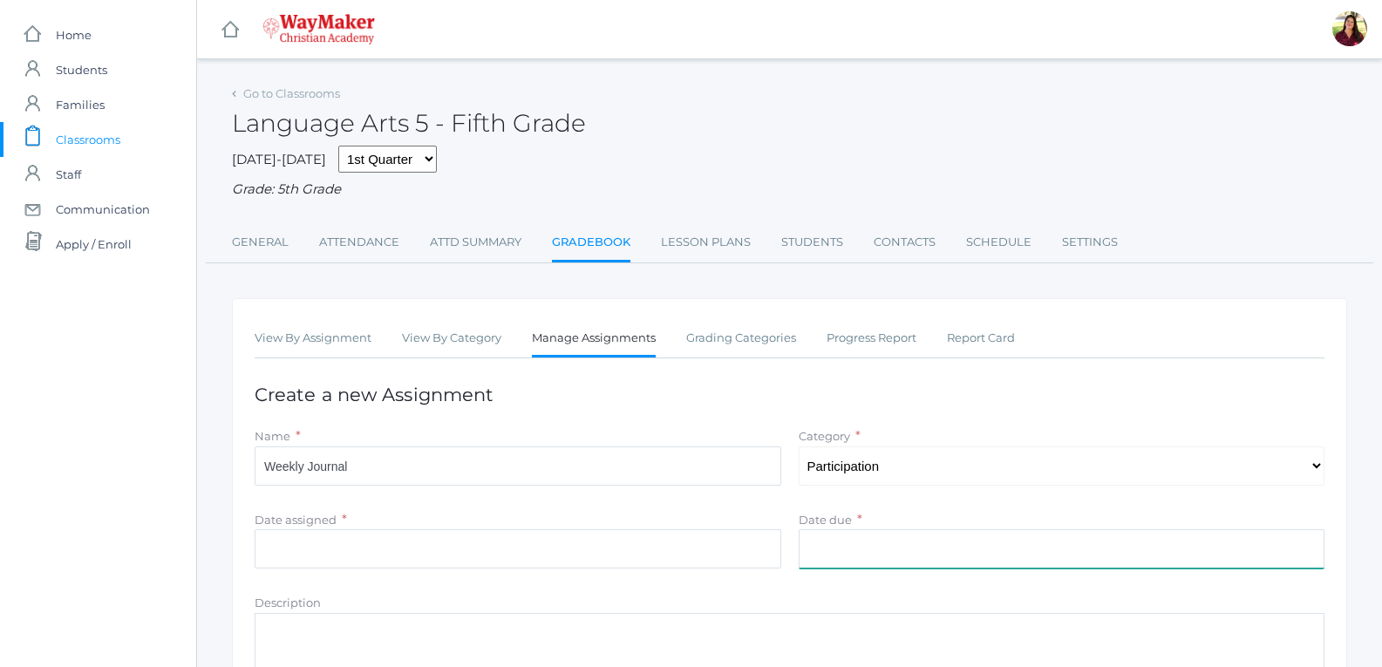
click at [830, 537] on input "Date due" at bounding box center [1061, 548] width 526 height 39
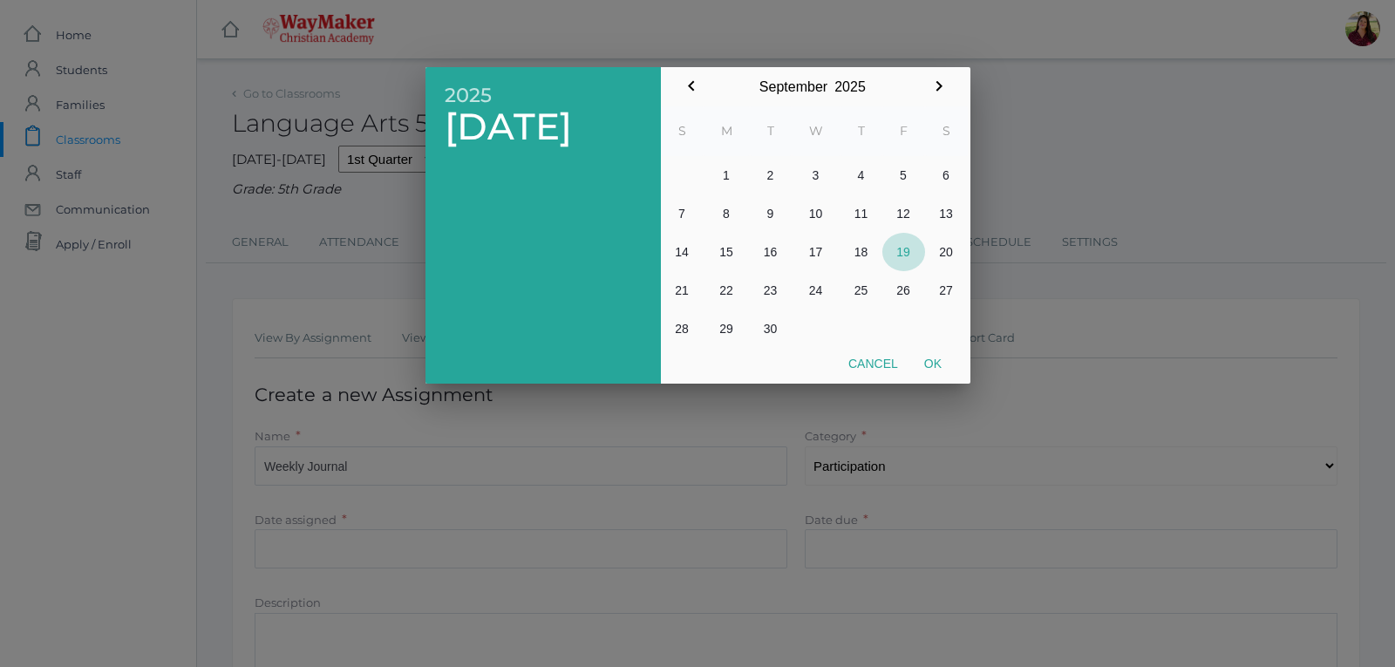
click at [907, 247] on button "19" at bounding box center [903, 252] width 43 height 38
click at [632, 465] on div at bounding box center [697, 250] width 1395 height 833
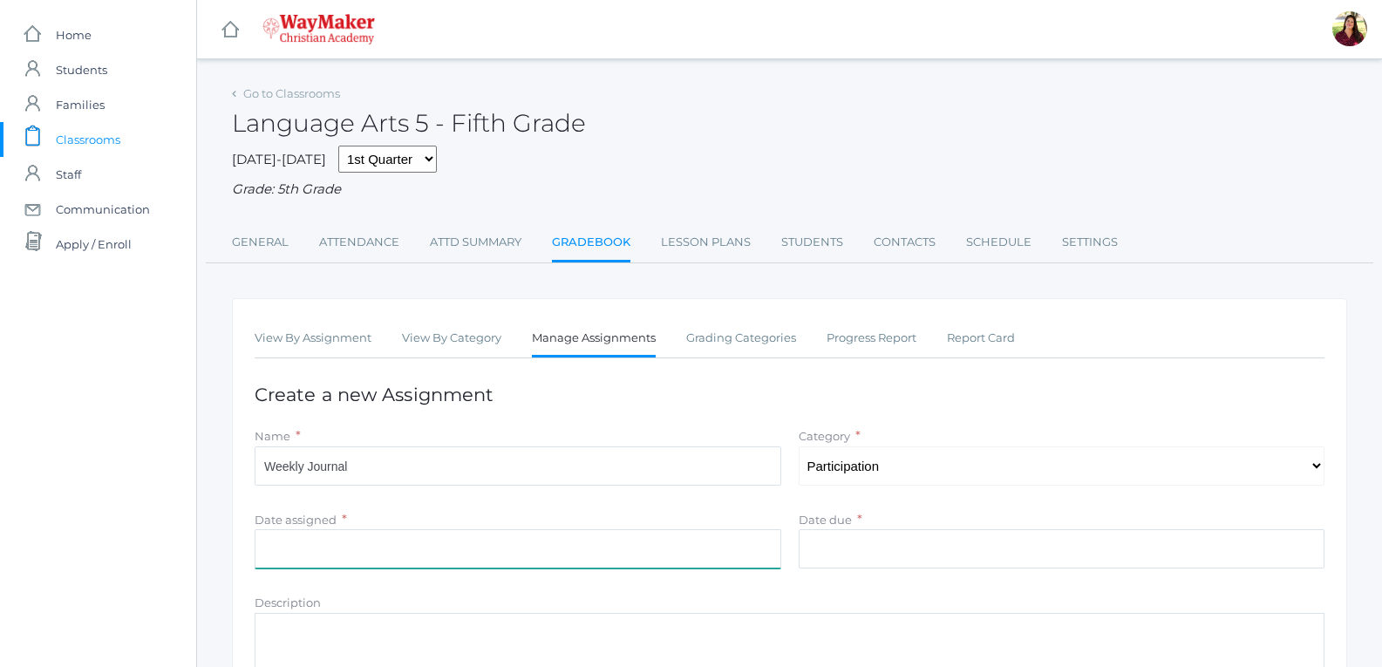
click at [591, 539] on input "Date assigned" at bounding box center [518, 548] width 526 height 39
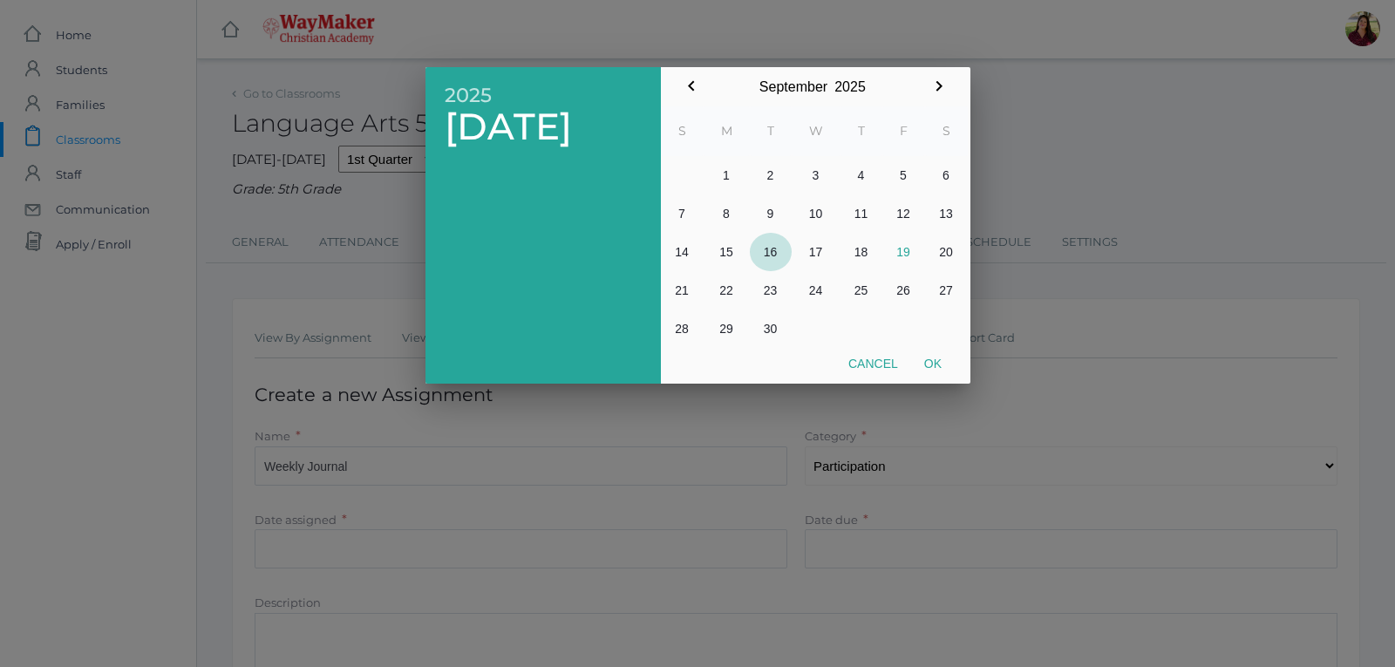
click at [769, 259] on button "16" at bounding box center [771, 252] width 42 height 38
click at [933, 360] on button "Ok" at bounding box center [933, 363] width 44 height 31
type input "[DATE]"
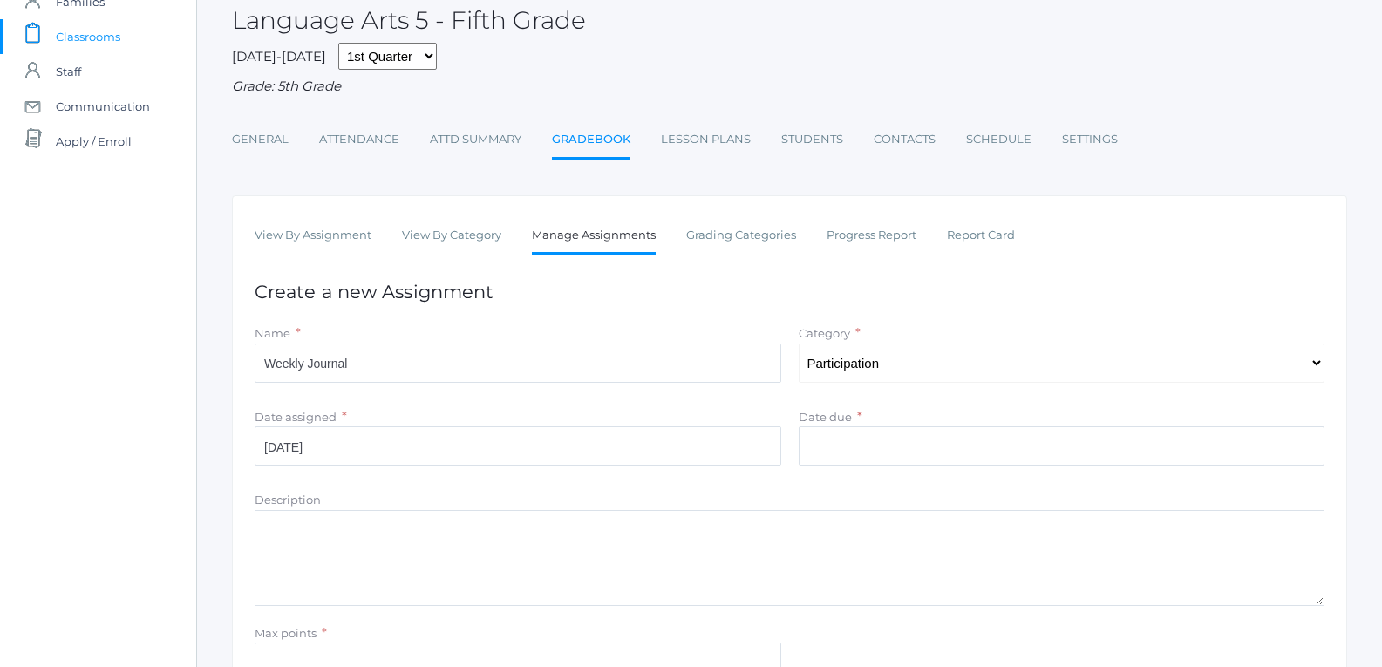
scroll to position [261, 0]
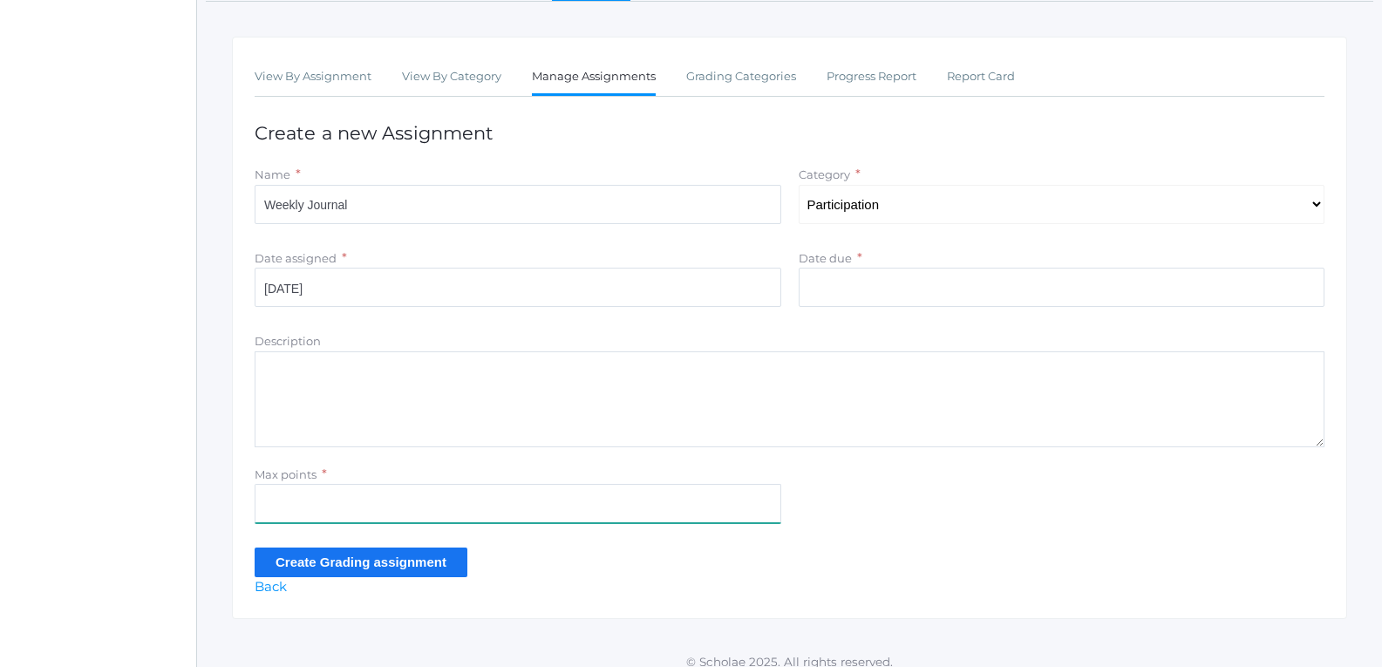
click at [707, 499] on input "Max points" at bounding box center [518, 503] width 526 height 39
type input "40"
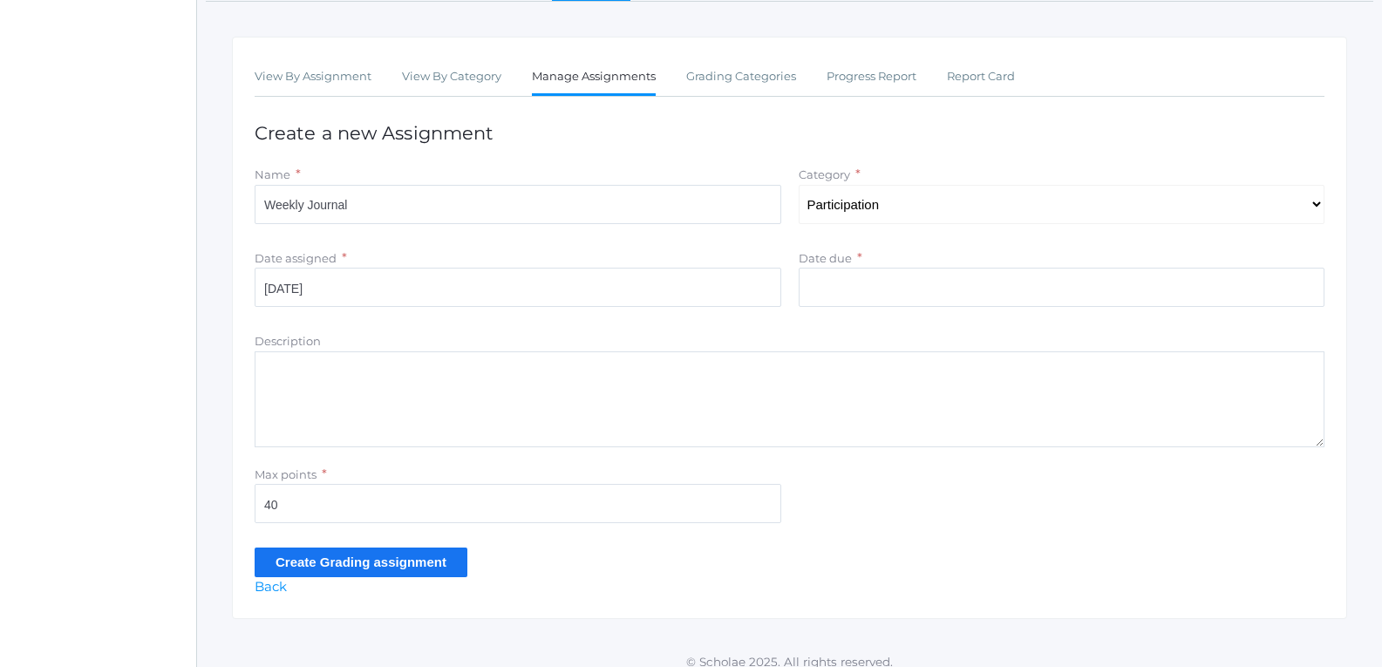
click at [401, 554] on input "Create Grading assignment" at bounding box center [361, 561] width 213 height 29
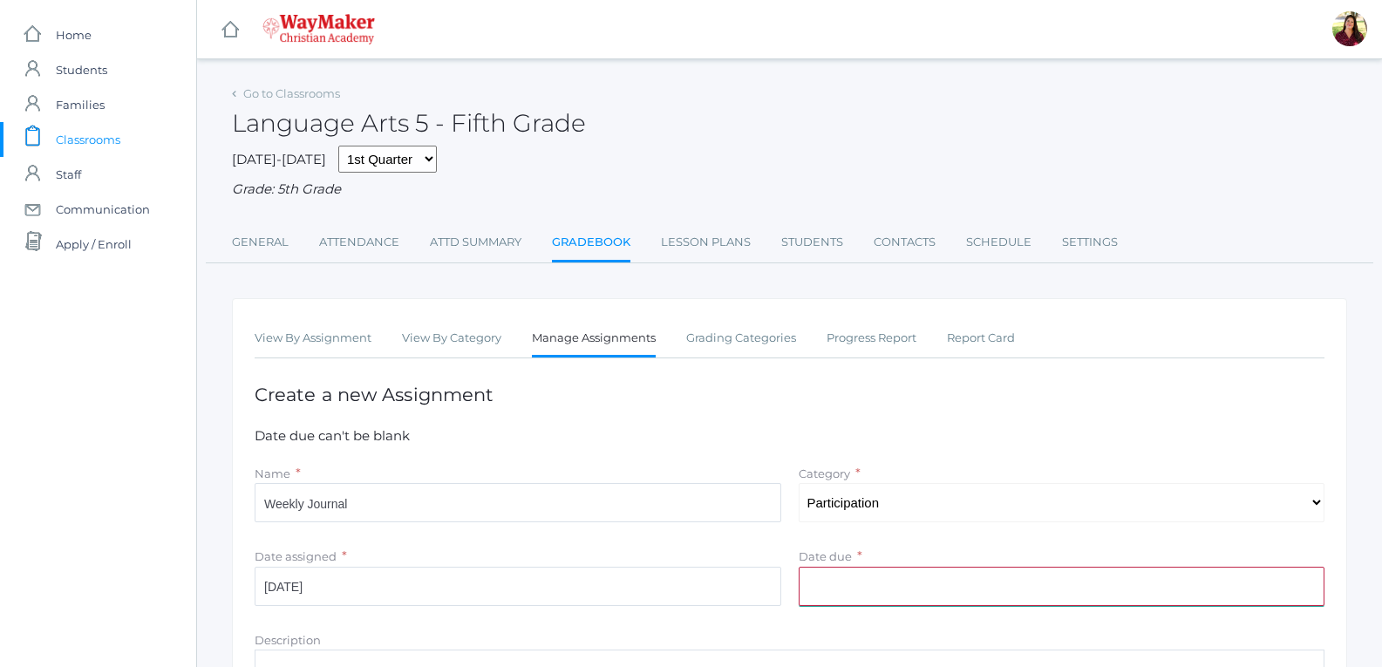
click at [868, 581] on input "Date due" at bounding box center [1061, 586] width 526 height 39
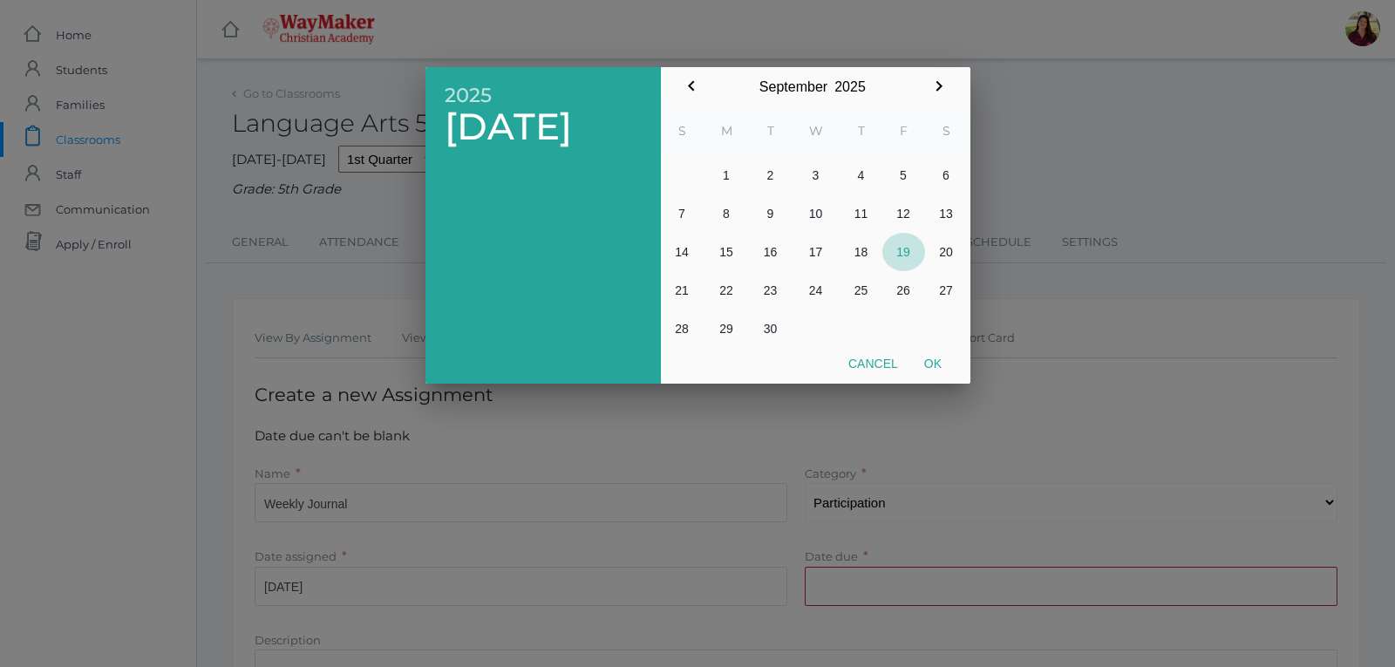
click at [899, 246] on button "19" at bounding box center [903, 252] width 43 height 38
click at [941, 363] on button "Ok" at bounding box center [933, 363] width 44 height 31
type input "2025-09-19"
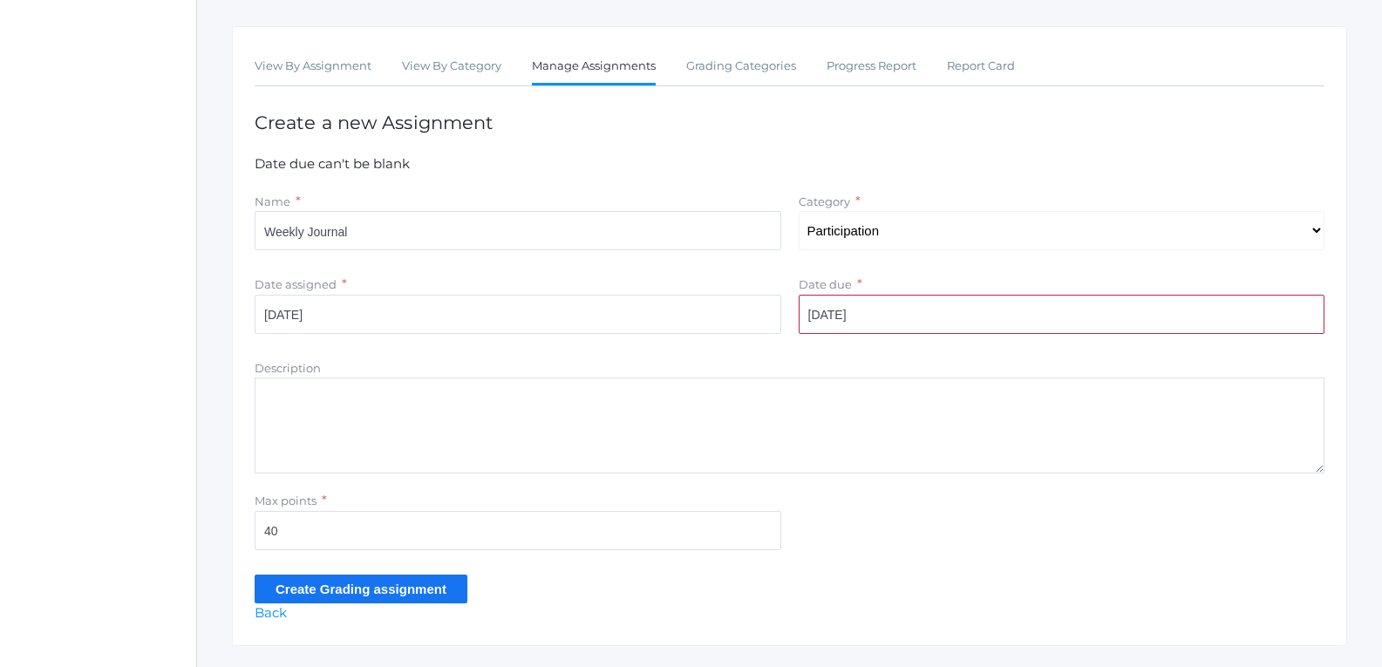
scroll to position [316, 0]
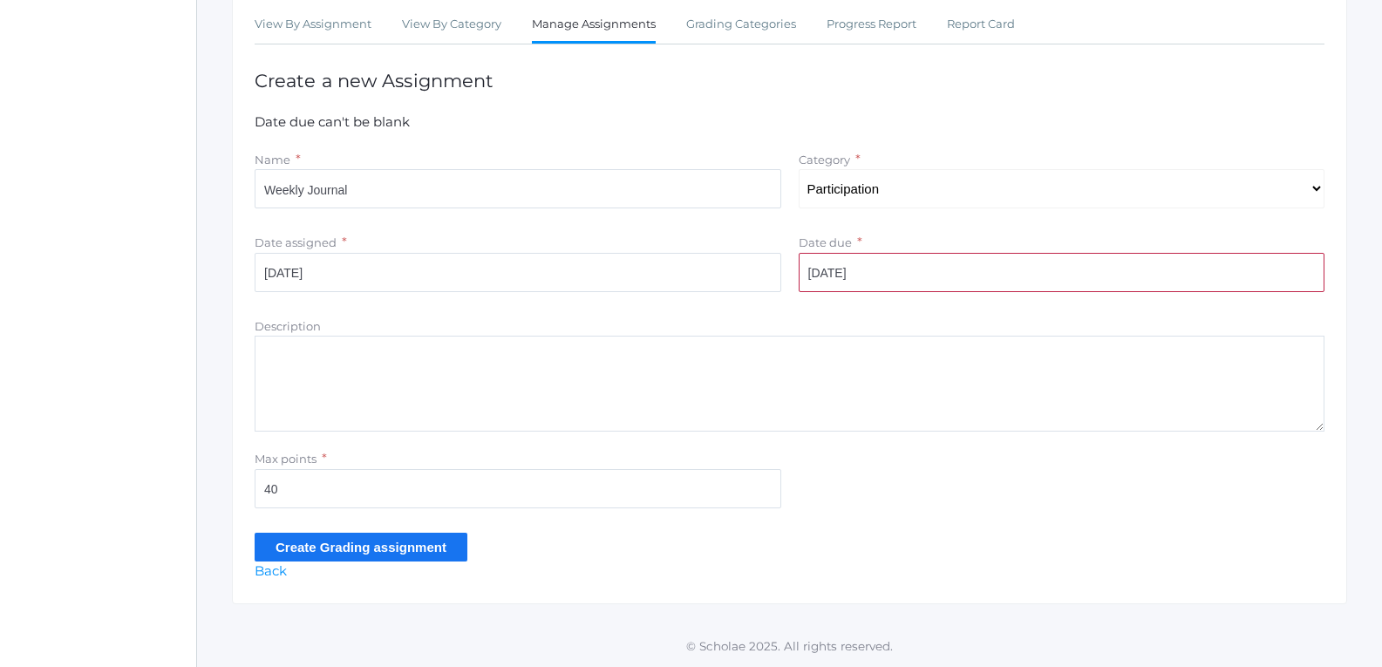
click at [442, 552] on input "Create Grading assignment" at bounding box center [361, 547] width 213 height 29
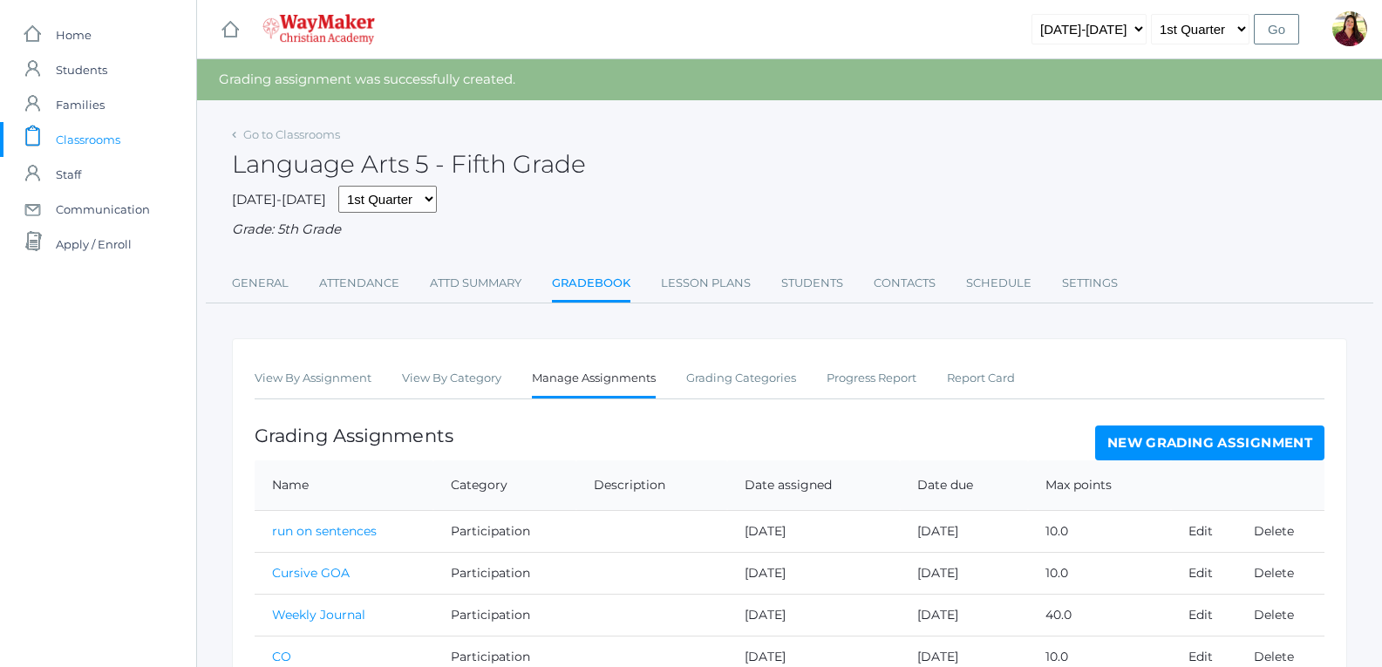
click at [1122, 443] on link "New Grading Assignment" at bounding box center [1209, 442] width 229 height 35
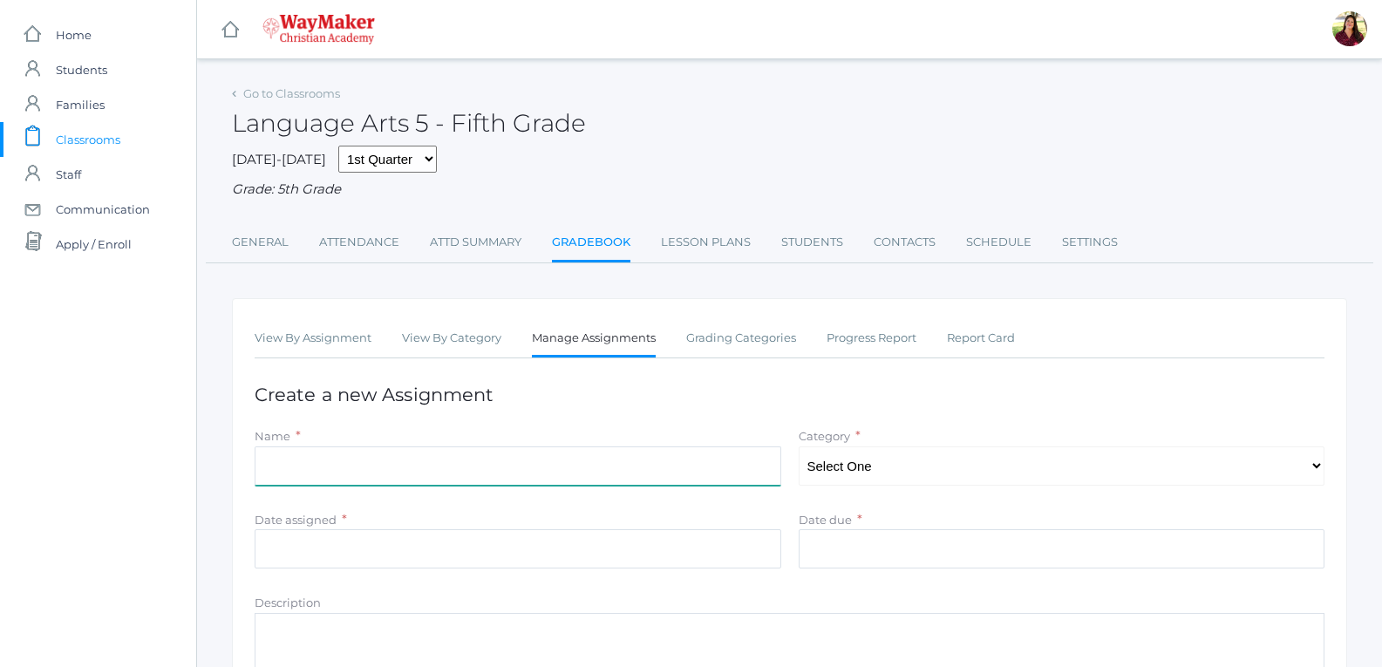
click at [347, 474] on input "Name" at bounding box center [518, 465] width 526 height 39
type input "Cursive Uppercase"
click at [1026, 476] on select "Select One Participation Test/quizes Classwork/Projects" at bounding box center [1061, 465] width 526 height 39
select select "1143"
click at [798, 448] on select "Select One Participation Test/quizes Classwork/Projects" at bounding box center [1061, 465] width 526 height 39
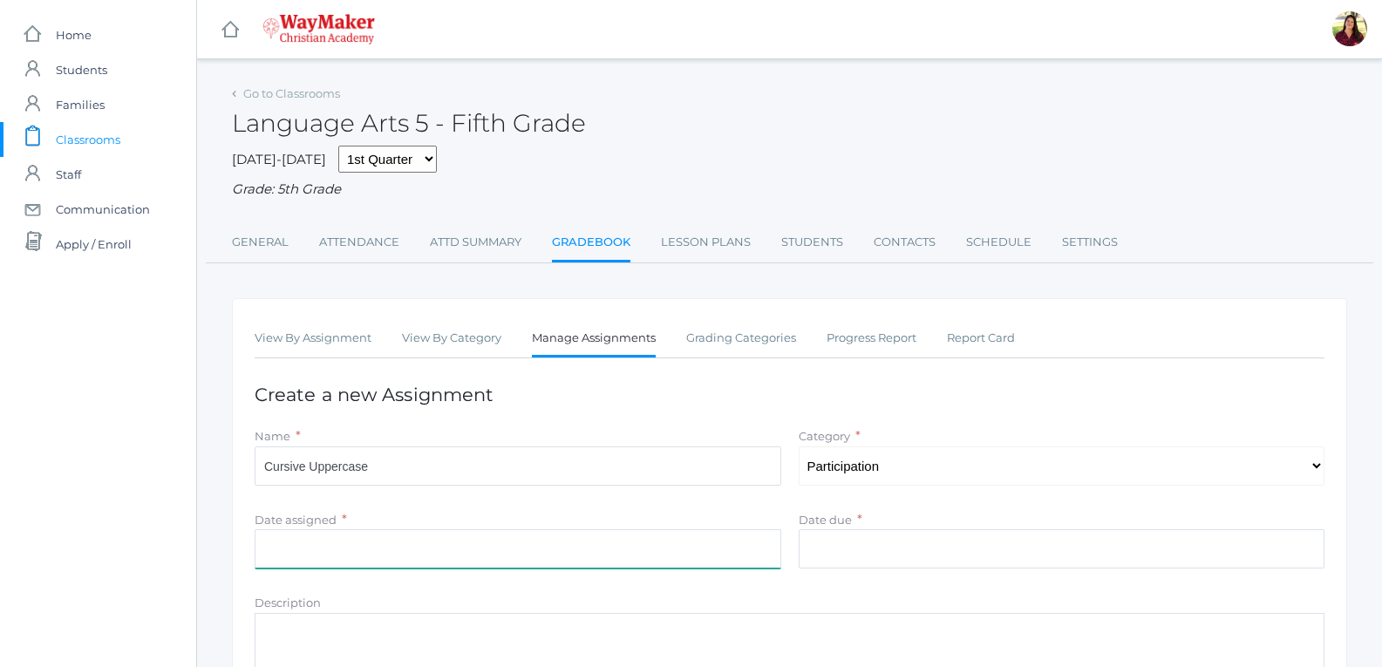
click at [601, 557] on input "Date assigned" at bounding box center [518, 548] width 526 height 39
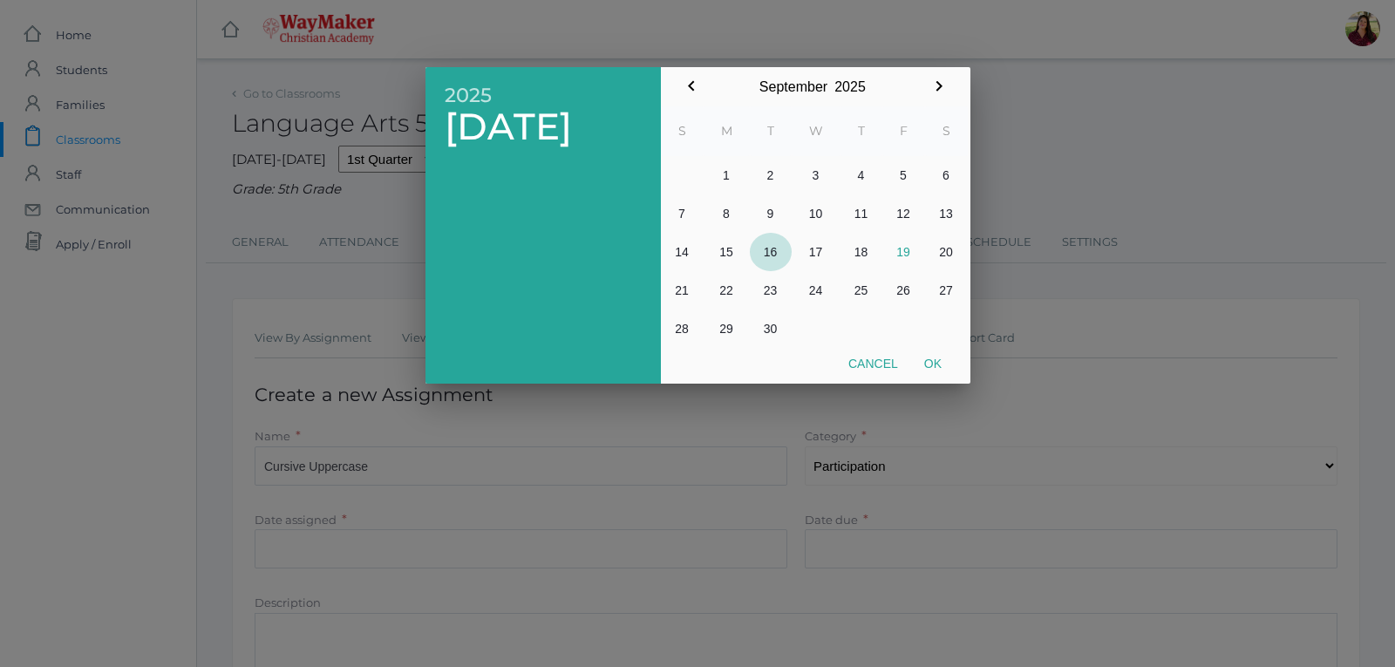
click at [764, 255] on button "16" at bounding box center [771, 252] width 42 height 38
click at [938, 349] on button "Ok" at bounding box center [933, 363] width 44 height 31
type input "2025-09-16"
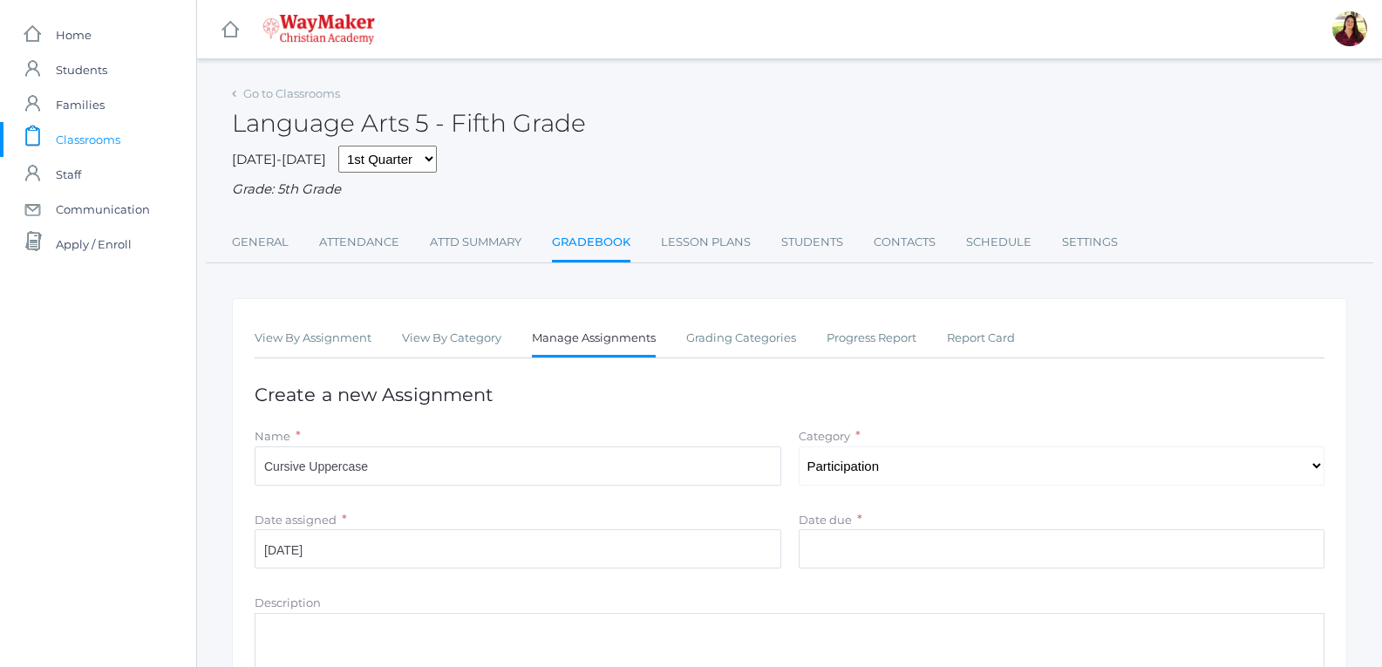
click at [870, 522] on div "Date due *" at bounding box center [1061, 520] width 526 height 20
click at [861, 547] on input "Date due" at bounding box center [1061, 548] width 526 height 39
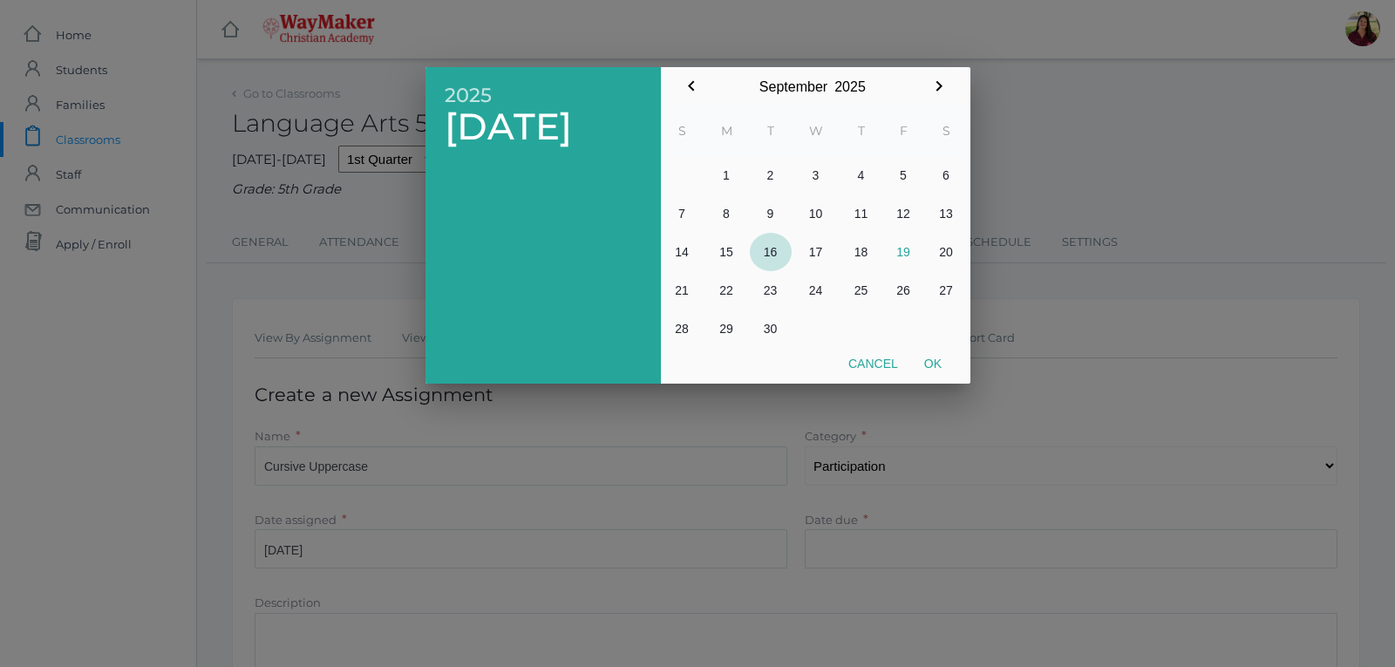
click at [770, 239] on button "16" at bounding box center [771, 252] width 42 height 38
click at [936, 366] on button "Ok" at bounding box center [933, 363] width 44 height 31
type input "[DATE]"
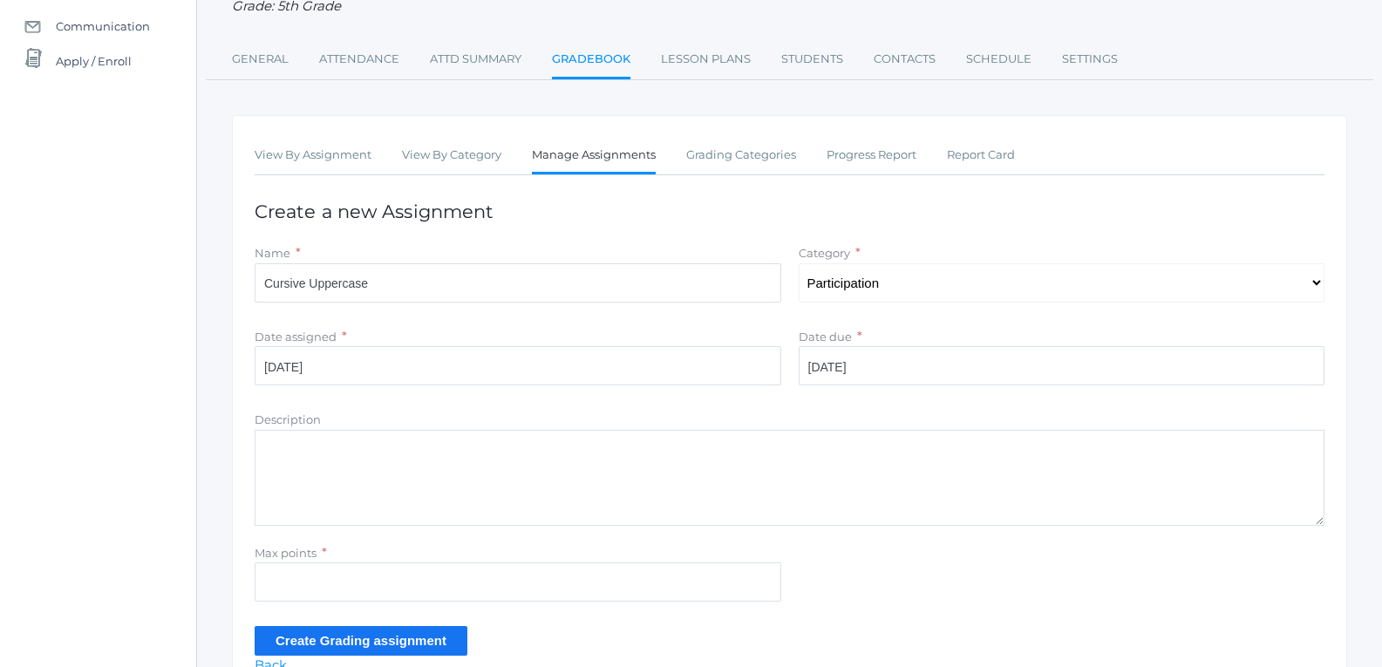
scroll to position [261, 0]
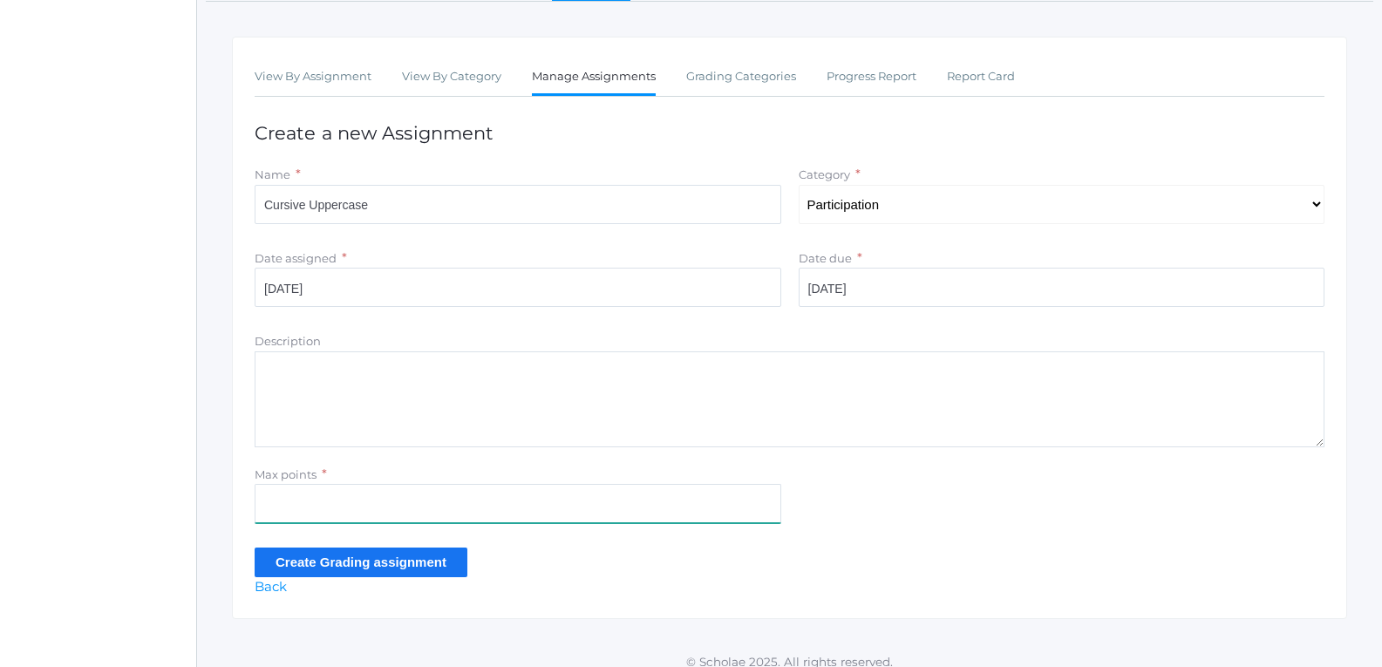
click at [496, 518] on input "Max points" at bounding box center [518, 503] width 526 height 39
type input "10"
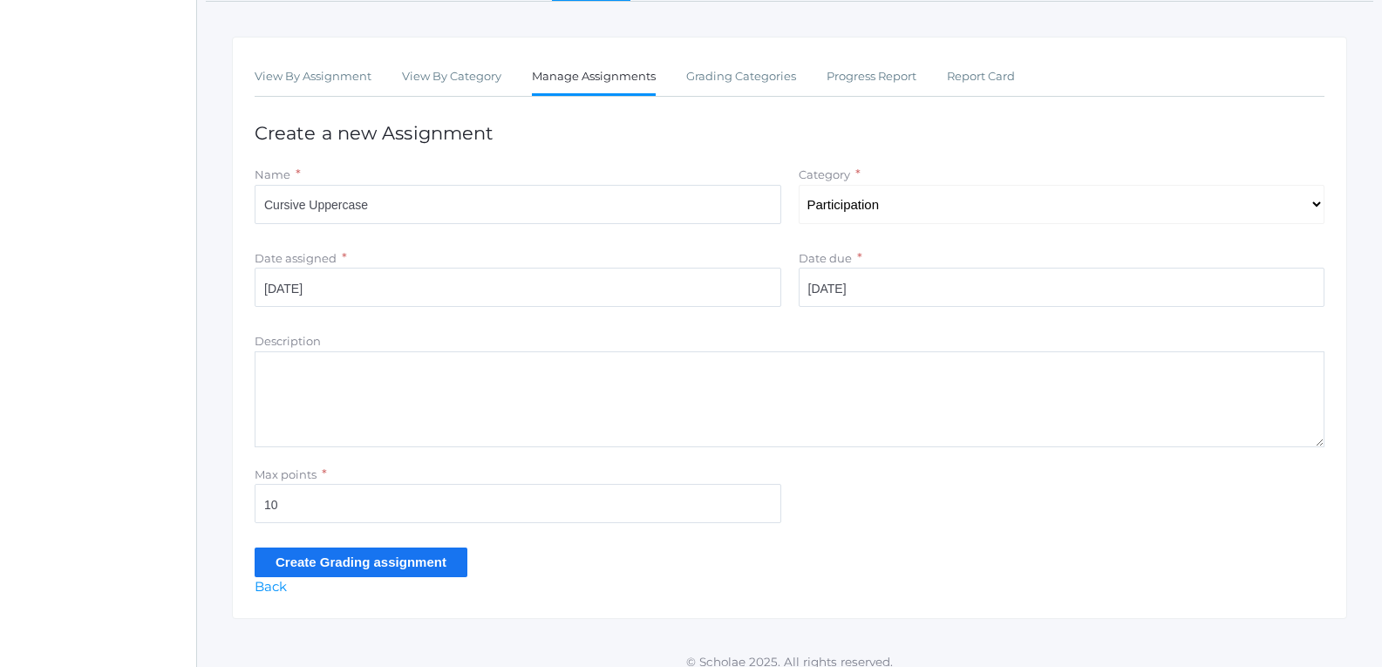
click at [271, 554] on input "Create Grading assignment" at bounding box center [361, 561] width 213 height 29
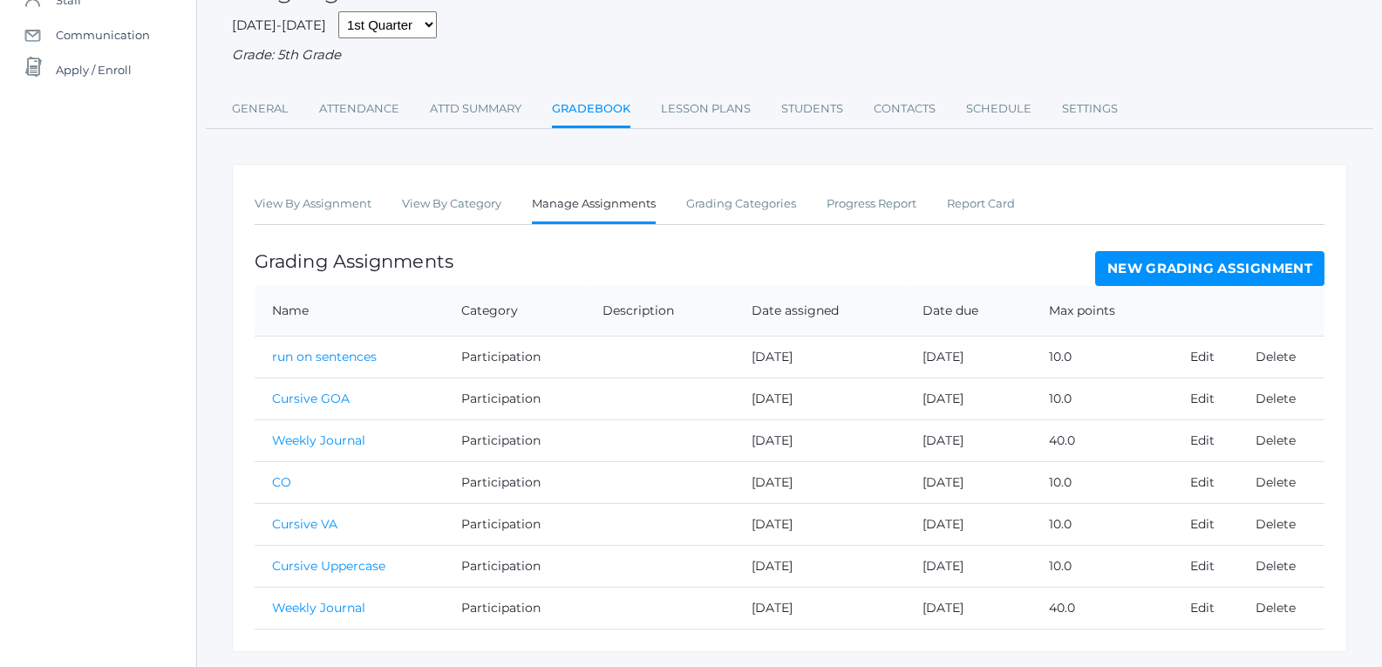
scroll to position [225, 0]
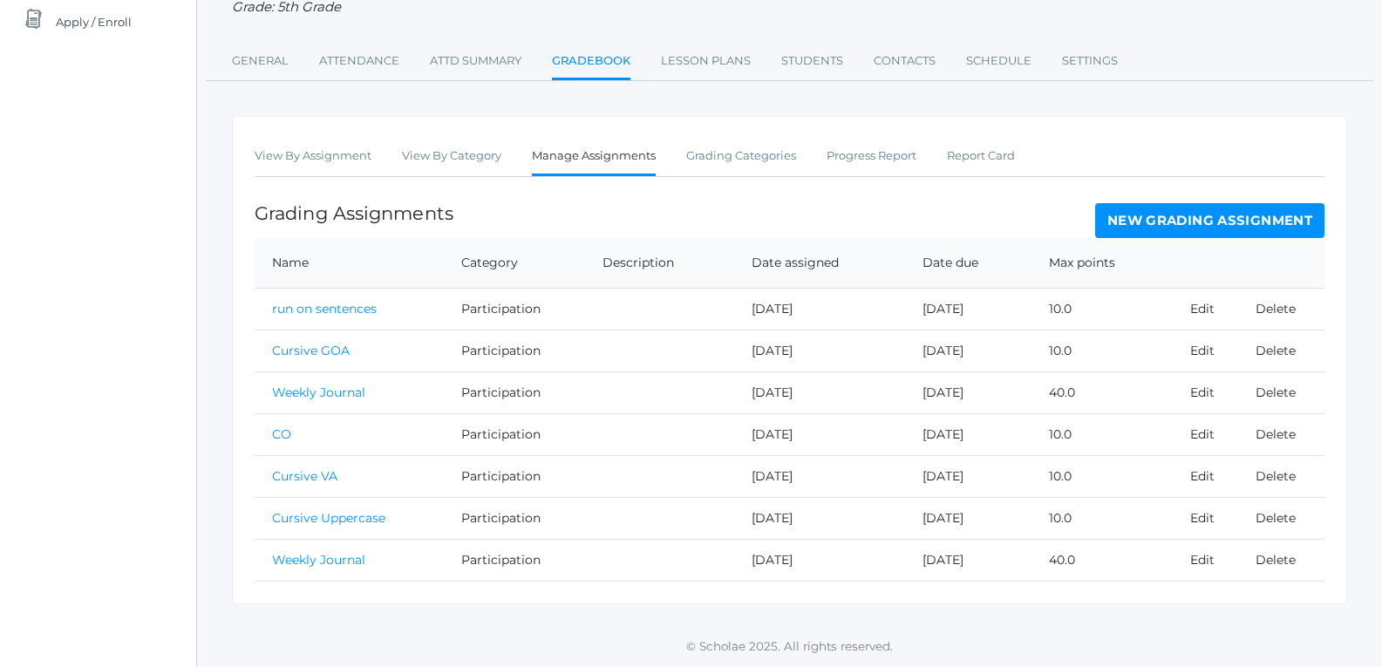
click at [1150, 228] on link "New Grading Assignment" at bounding box center [1209, 220] width 229 height 35
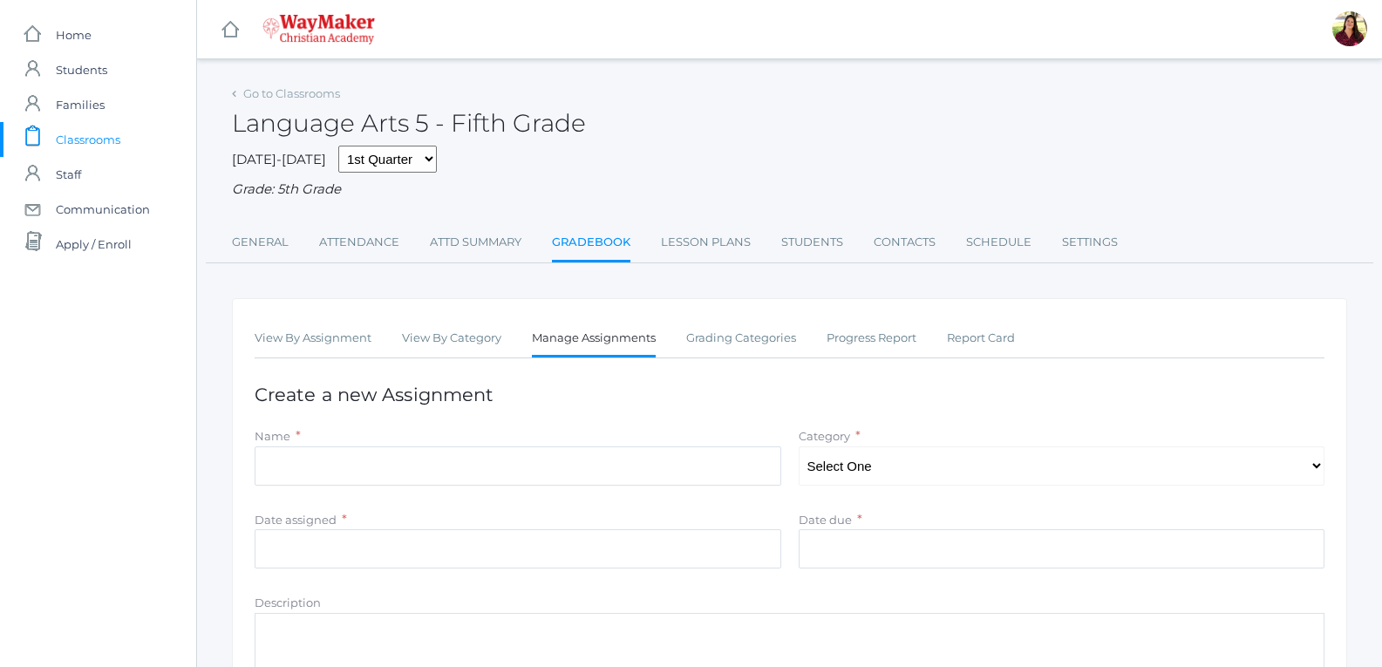
click at [538, 377] on div "View By Assignment View By Category Manage Assignments Grading Categories Progr…" at bounding box center [789, 589] width 1115 height 582
click at [506, 472] on input "Name" at bounding box center [518, 465] width 526 height 39
type input "Cursive 5's doctor"
click at [478, 550] on input "Date assigned" at bounding box center [518, 548] width 526 height 39
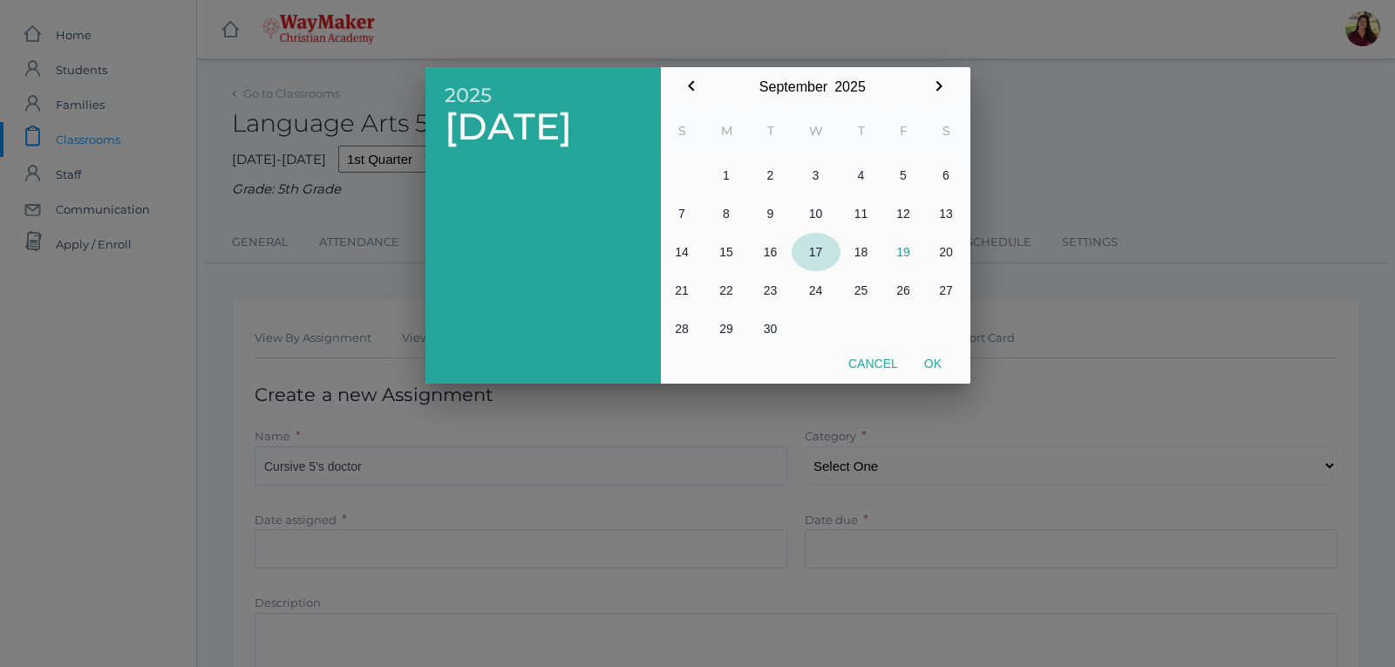
click at [818, 245] on button "17" at bounding box center [815, 252] width 49 height 38
click at [920, 363] on button "Ok" at bounding box center [933, 363] width 44 height 31
type input "[DATE]"
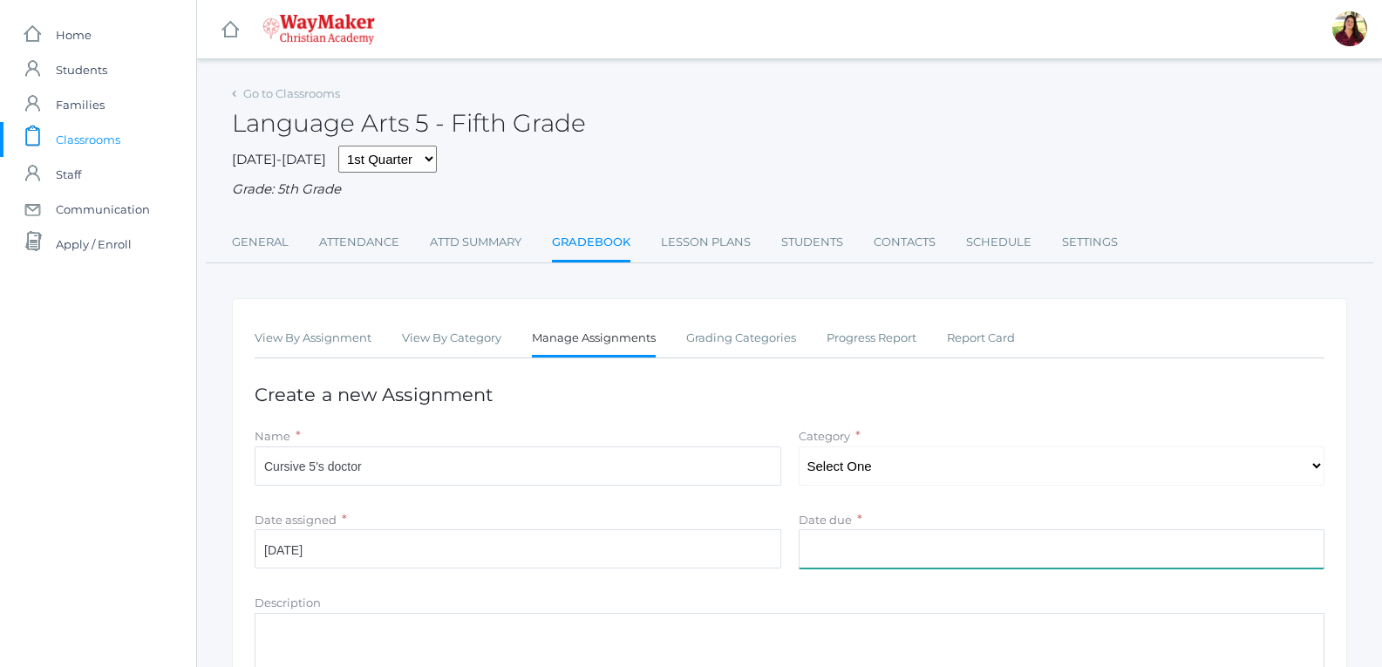
click at [896, 533] on input "Date due" at bounding box center [1061, 548] width 526 height 39
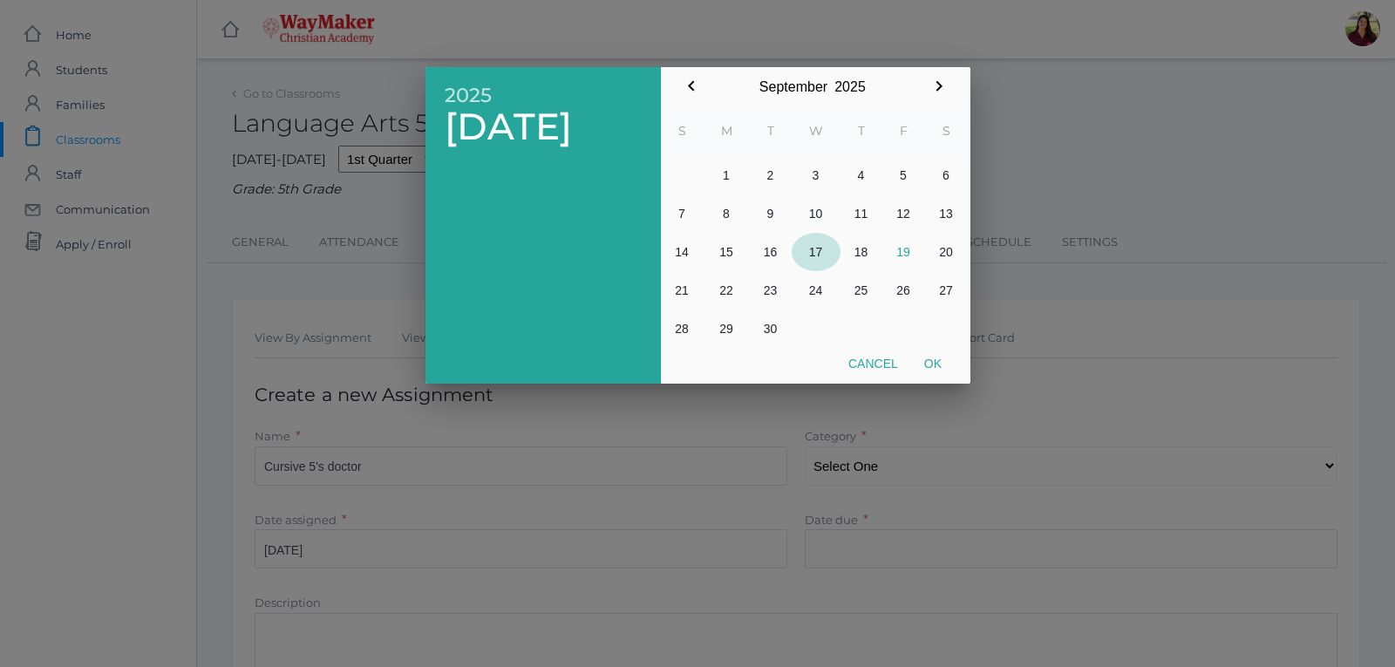
click at [812, 251] on button "17" at bounding box center [815, 252] width 49 height 38
click at [931, 372] on button "Ok" at bounding box center [933, 363] width 44 height 31
type input "[DATE]"
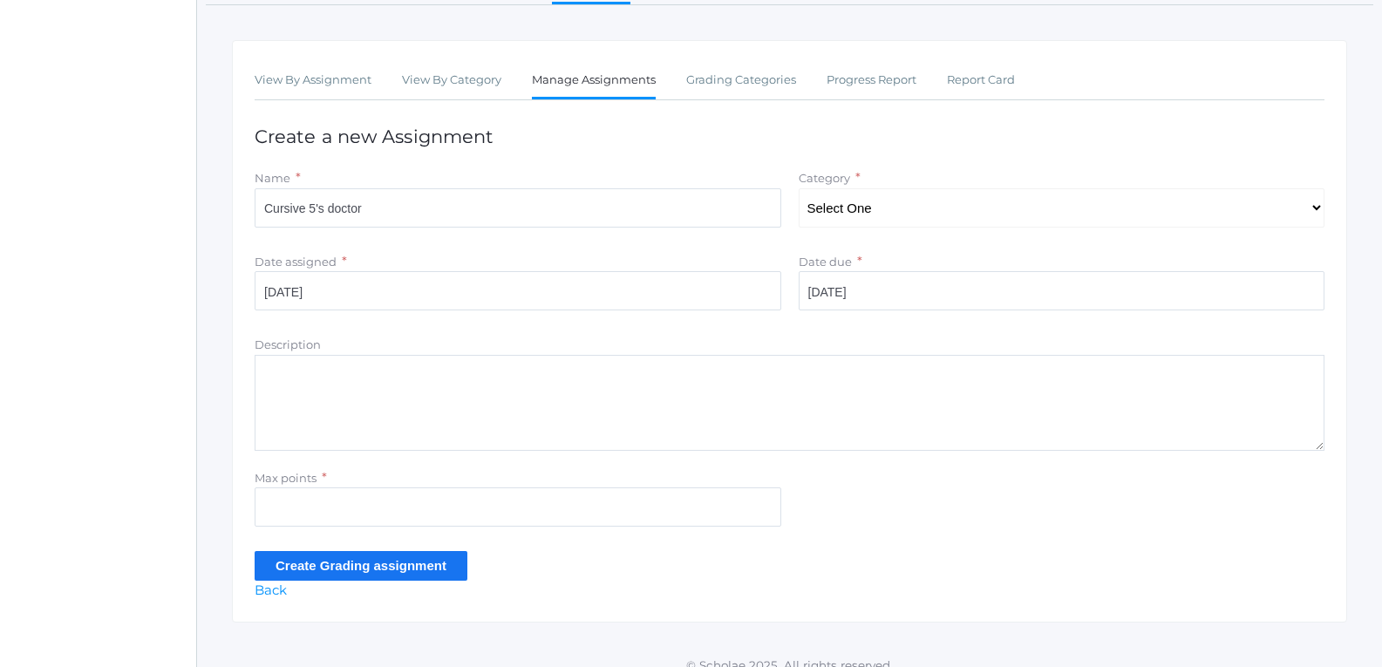
scroll to position [261, 0]
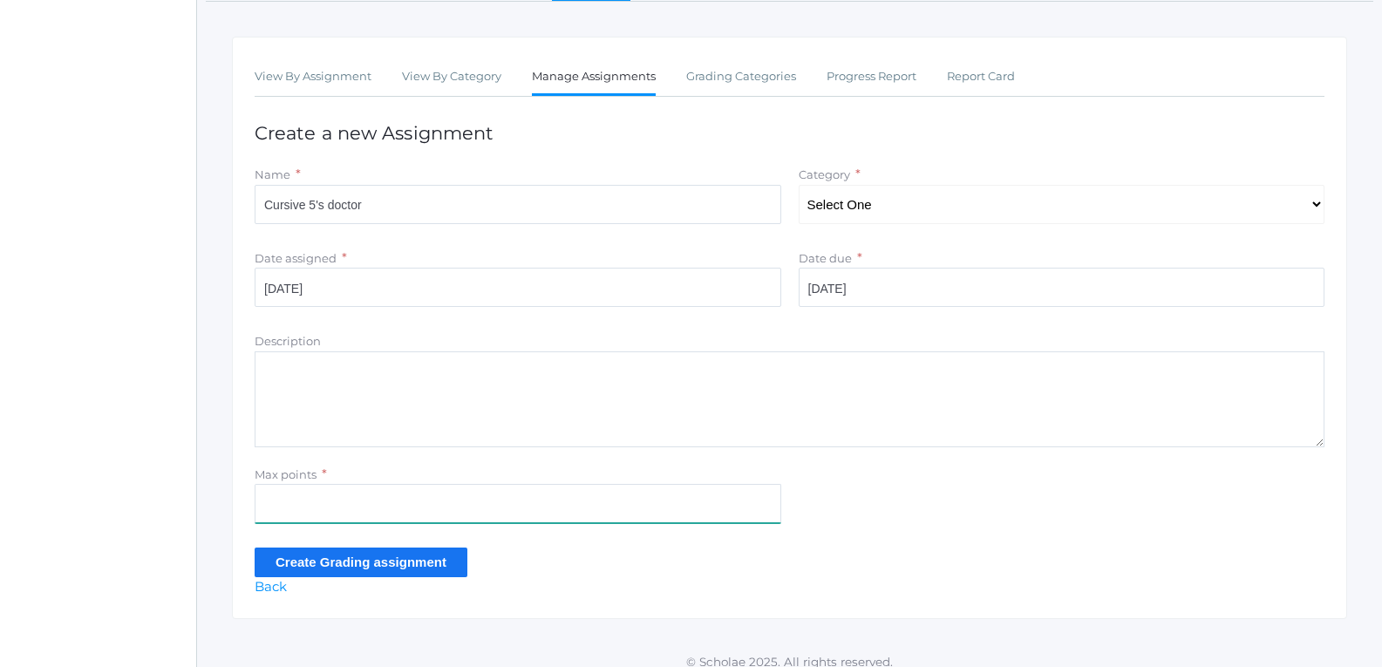
click at [475, 502] on input "Max points" at bounding box center [518, 503] width 526 height 39
type input "10"
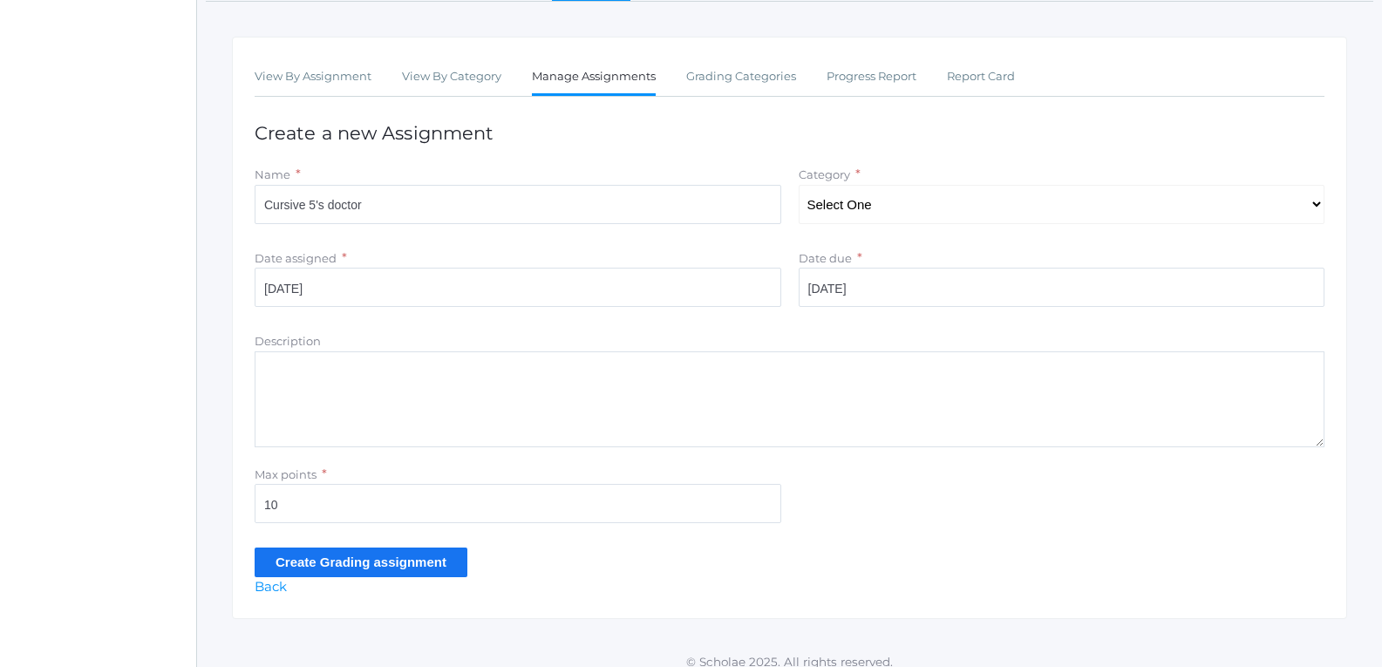
click at [317, 564] on input "Create Grading assignment" at bounding box center [361, 561] width 213 height 29
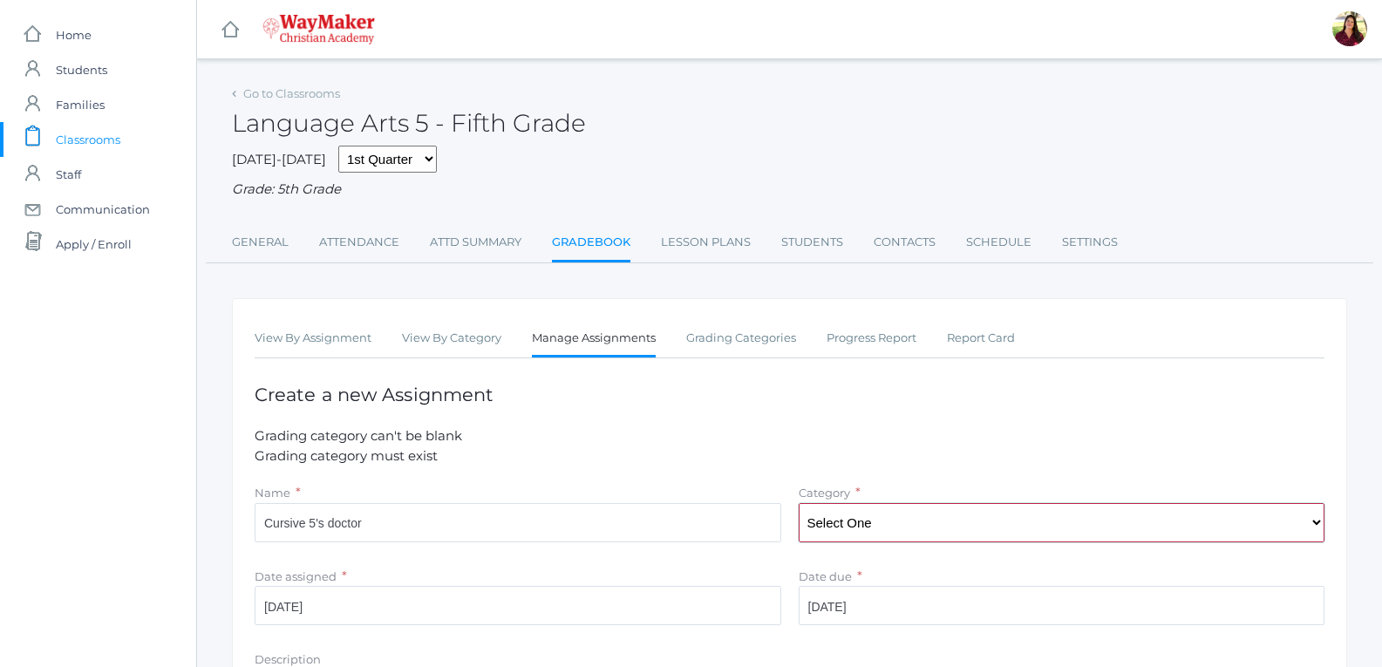
click at [828, 517] on select "Select One Participation Test/quizes Classwork/Projects" at bounding box center [1061, 522] width 526 height 39
select select "1143"
click at [798, 505] on select "Select One Participation Test/quizes Classwork/Projects" at bounding box center [1061, 522] width 526 height 39
click at [812, 463] on li "Grading category must exist" at bounding box center [790, 456] width 1070 height 20
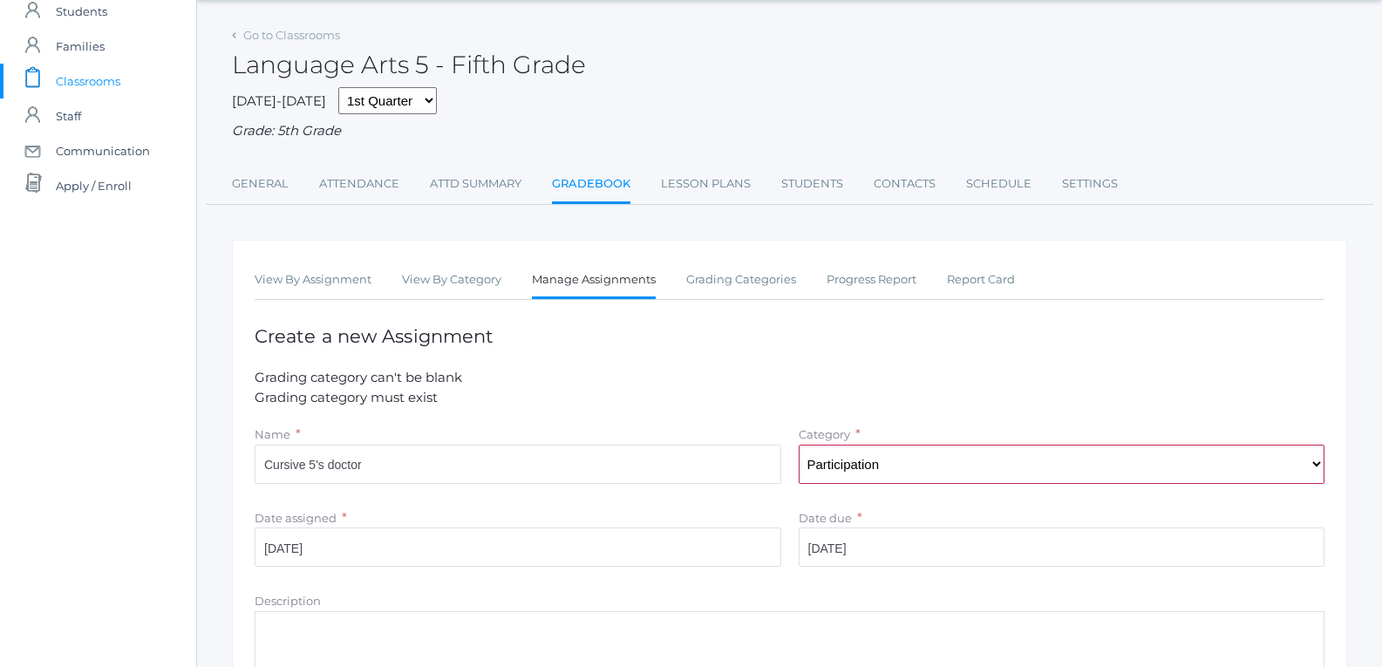
scroll to position [336, 0]
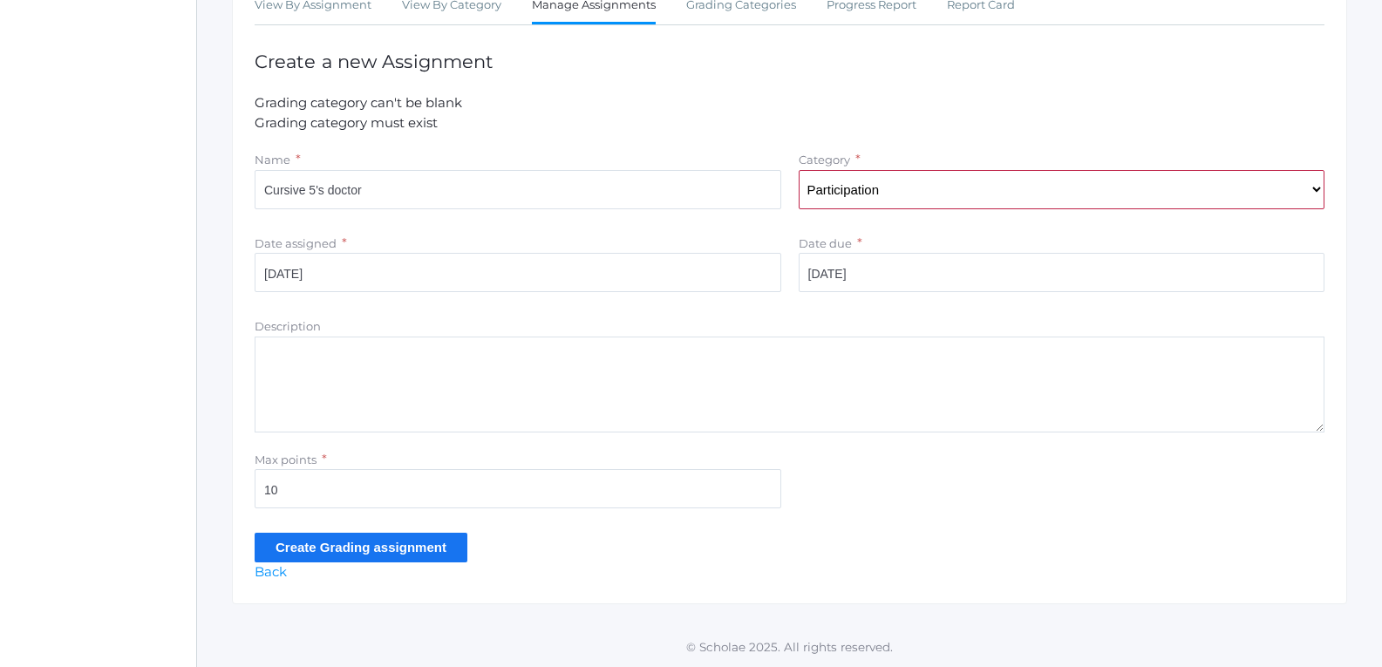
click at [360, 559] on input "Create Grading assignment" at bounding box center [361, 547] width 213 height 29
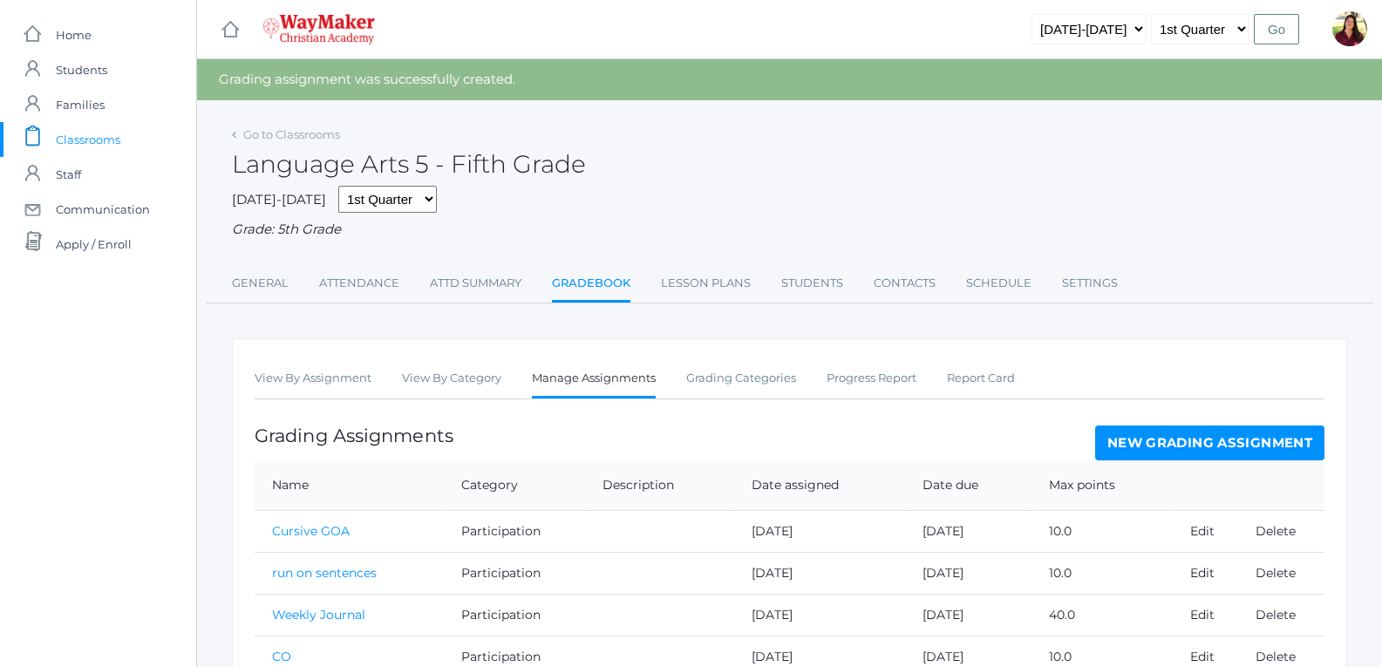
click at [1167, 452] on link "New Grading Assignment" at bounding box center [1209, 442] width 229 height 35
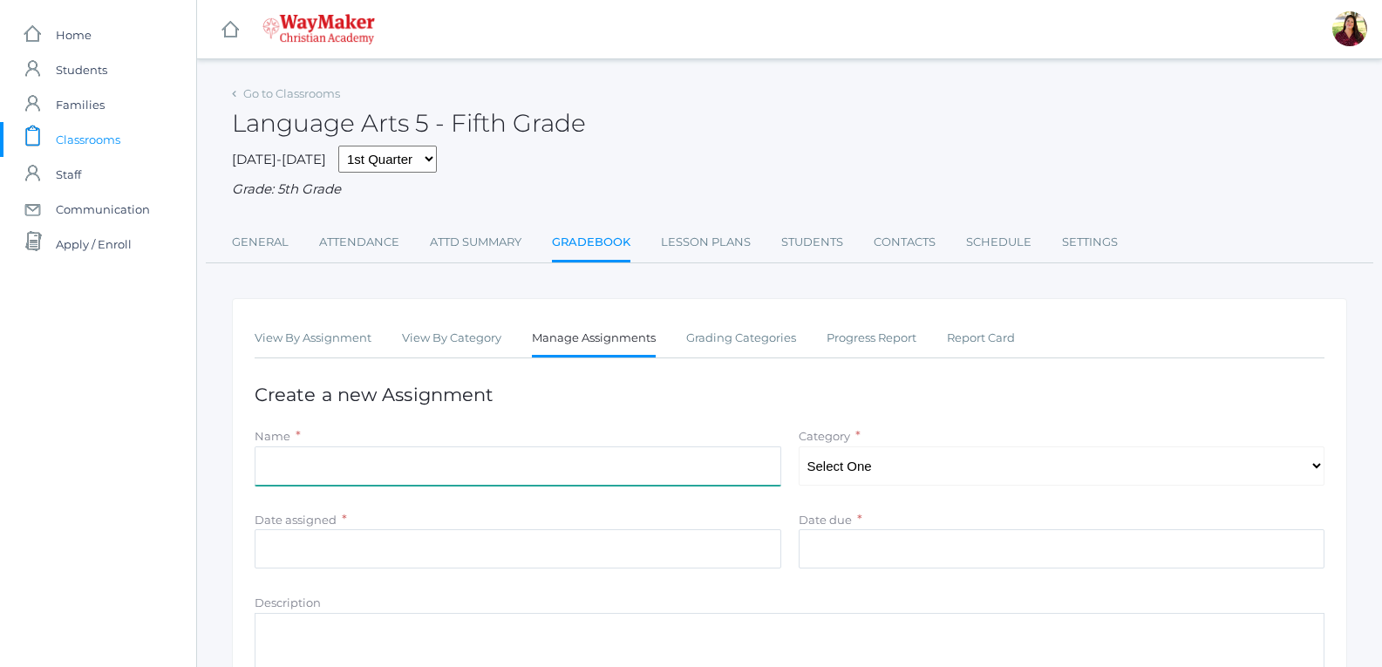
click at [639, 473] on input "Name" at bounding box center [518, 465] width 526 height 39
type input "Cursive spacing and smoothness"
click at [982, 468] on select "Select One Participation Test/quizes Classwork/Projects" at bounding box center [1061, 465] width 526 height 39
select select "1143"
click at [798, 448] on select "Select One Participation Test/quizes Classwork/Projects" at bounding box center [1061, 465] width 526 height 39
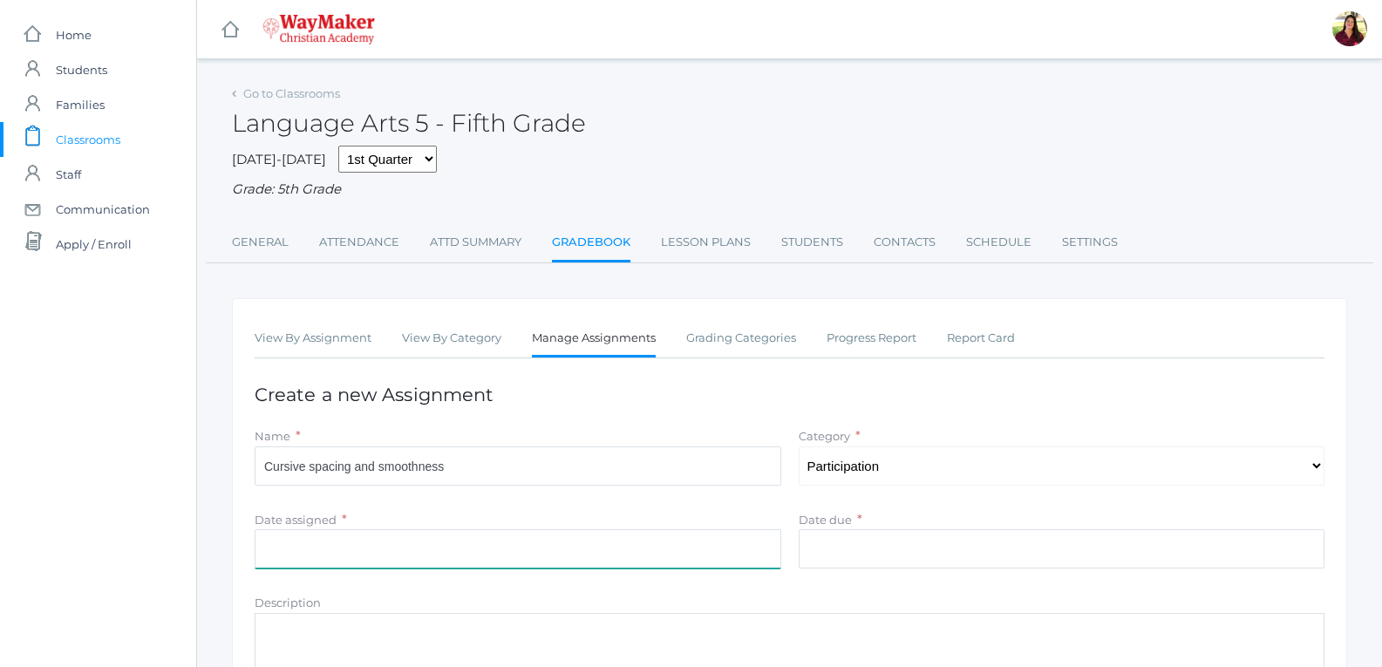
click at [567, 563] on input "Date assigned" at bounding box center [518, 548] width 526 height 39
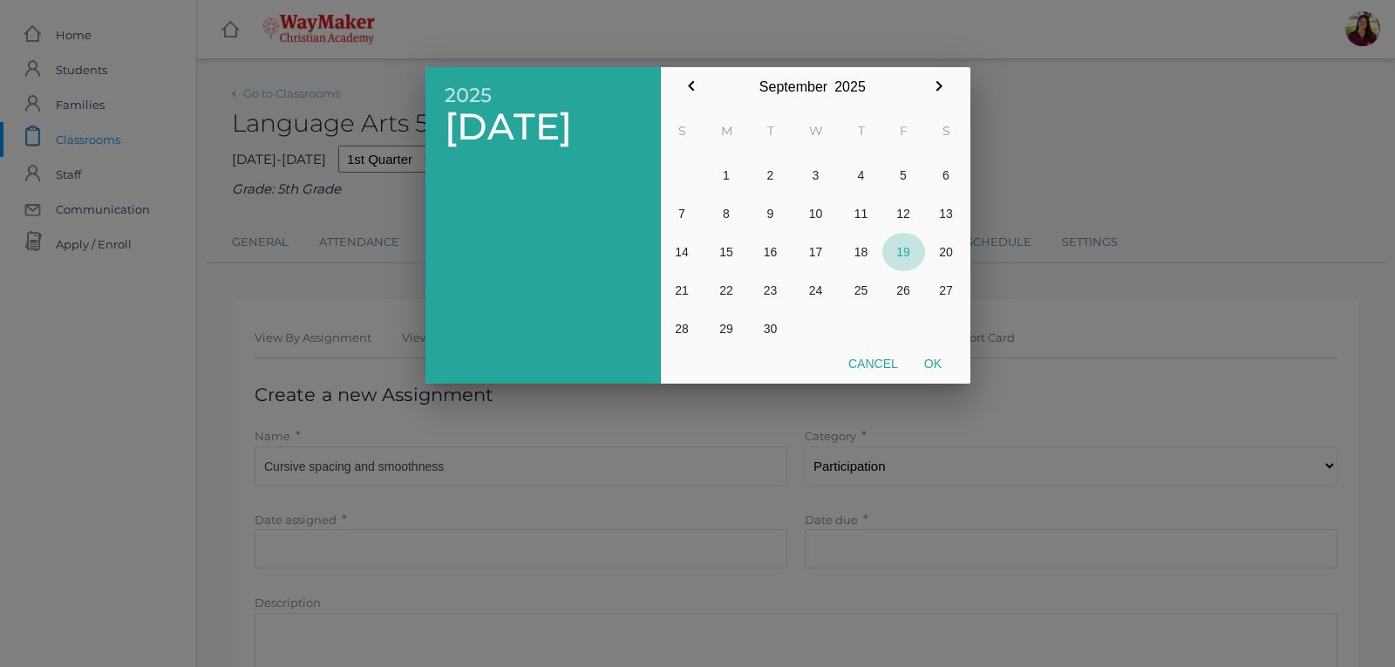
click at [900, 251] on button "19" at bounding box center [903, 252] width 43 height 38
click at [928, 363] on button "Ok" at bounding box center [933, 363] width 44 height 31
type input "[DATE]"
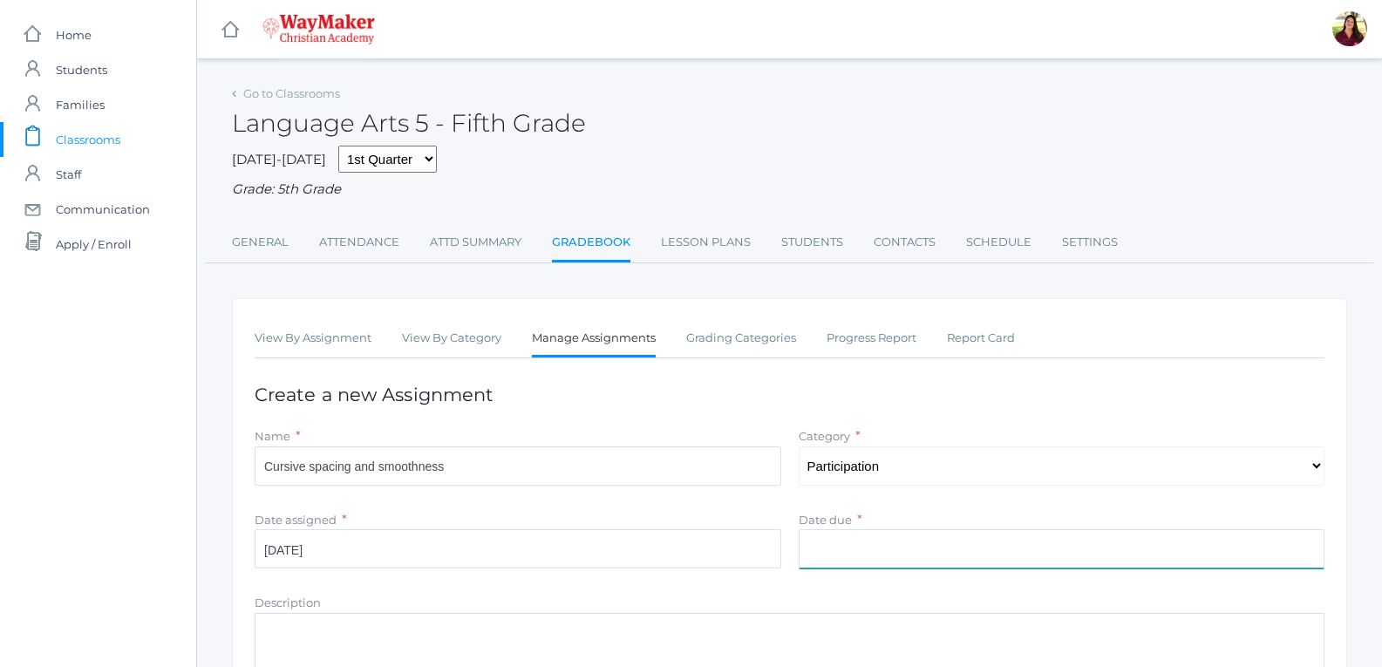
click at [866, 567] on input "Date due" at bounding box center [1061, 548] width 526 height 39
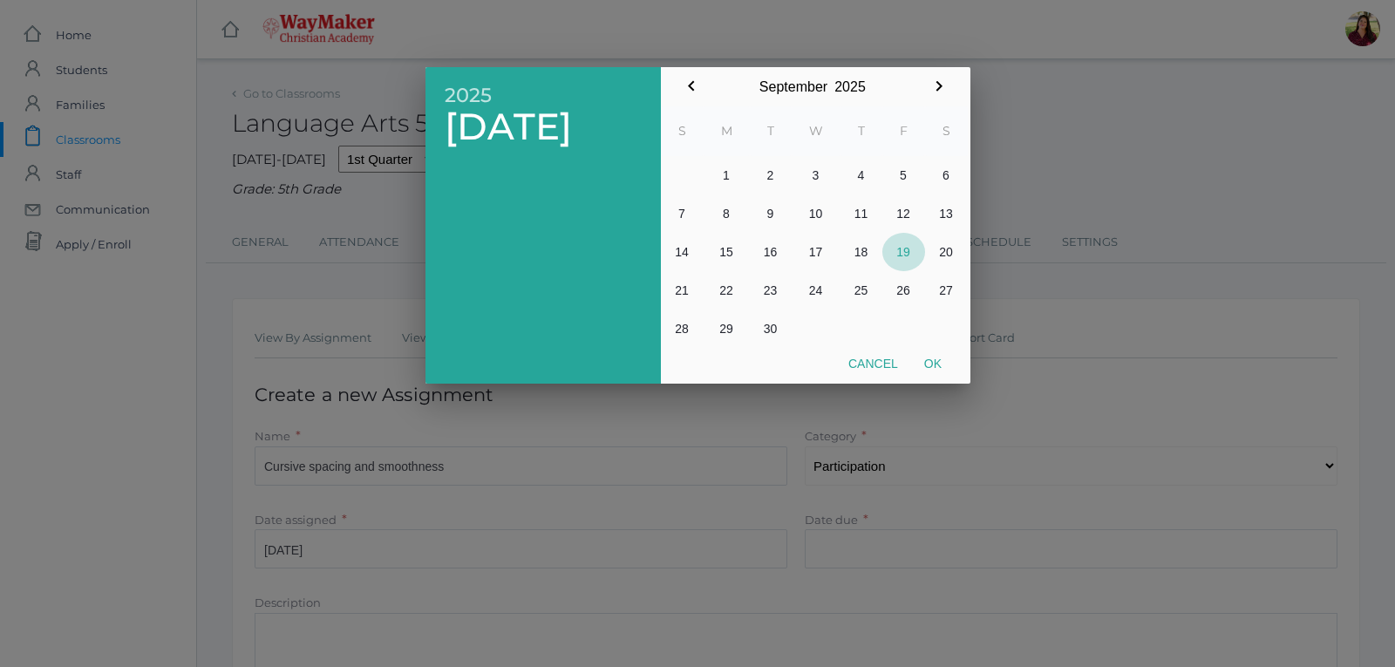
click at [907, 251] on button "19" at bounding box center [903, 252] width 43 height 38
click at [928, 365] on button "Ok" at bounding box center [933, 363] width 44 height 31
type input "[DATE]"
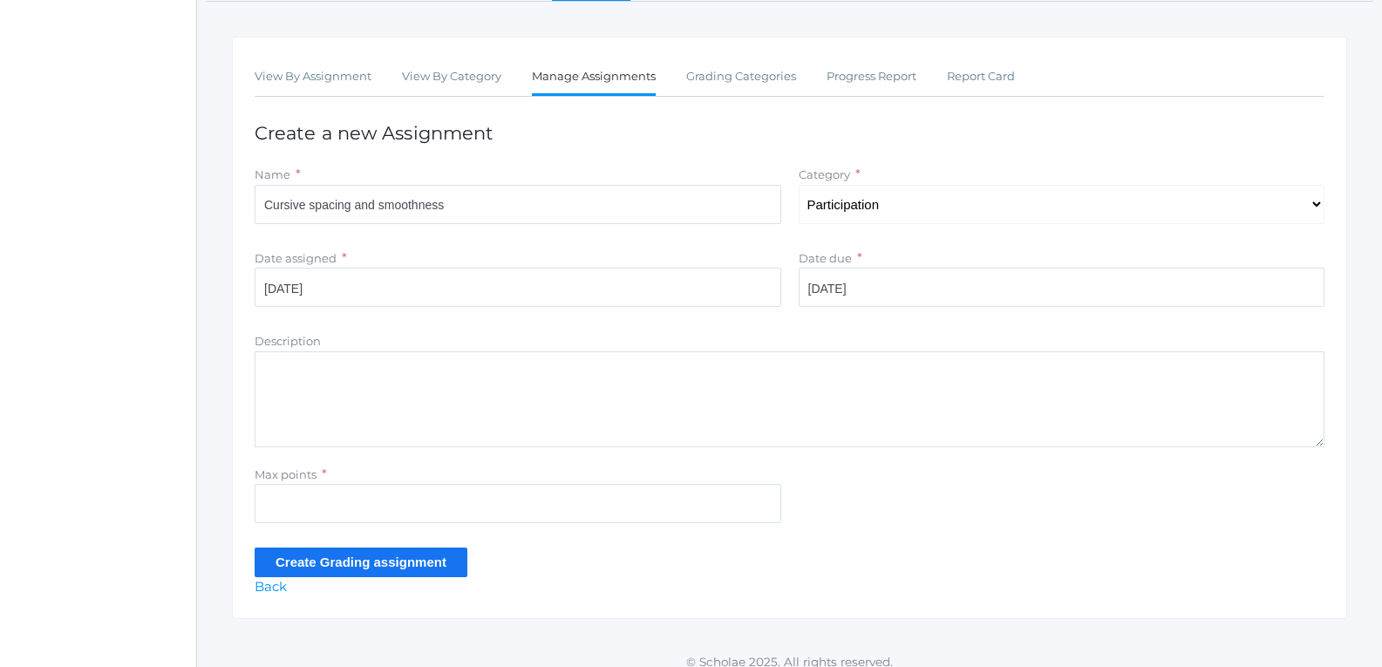
scroll to position [279, 0]
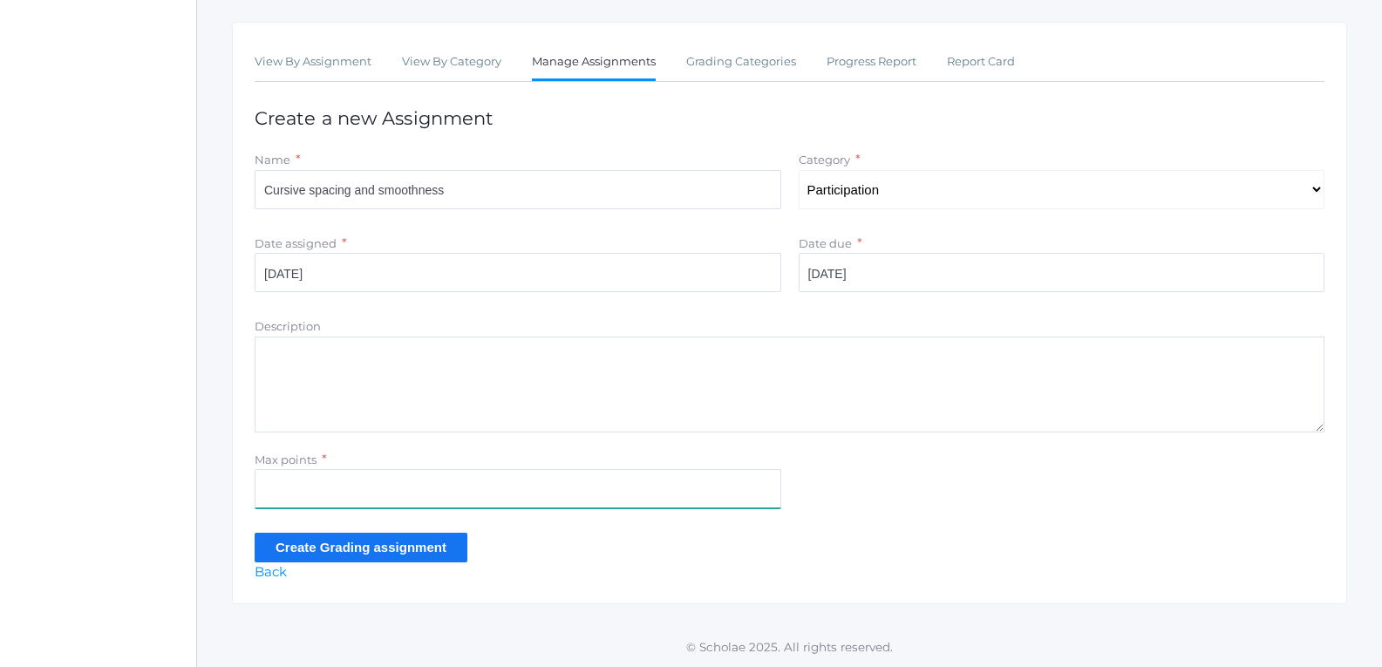
click at [648, 480] on input "Max points" at bounding box center [518, 488] width 526 height 39
type input "10"
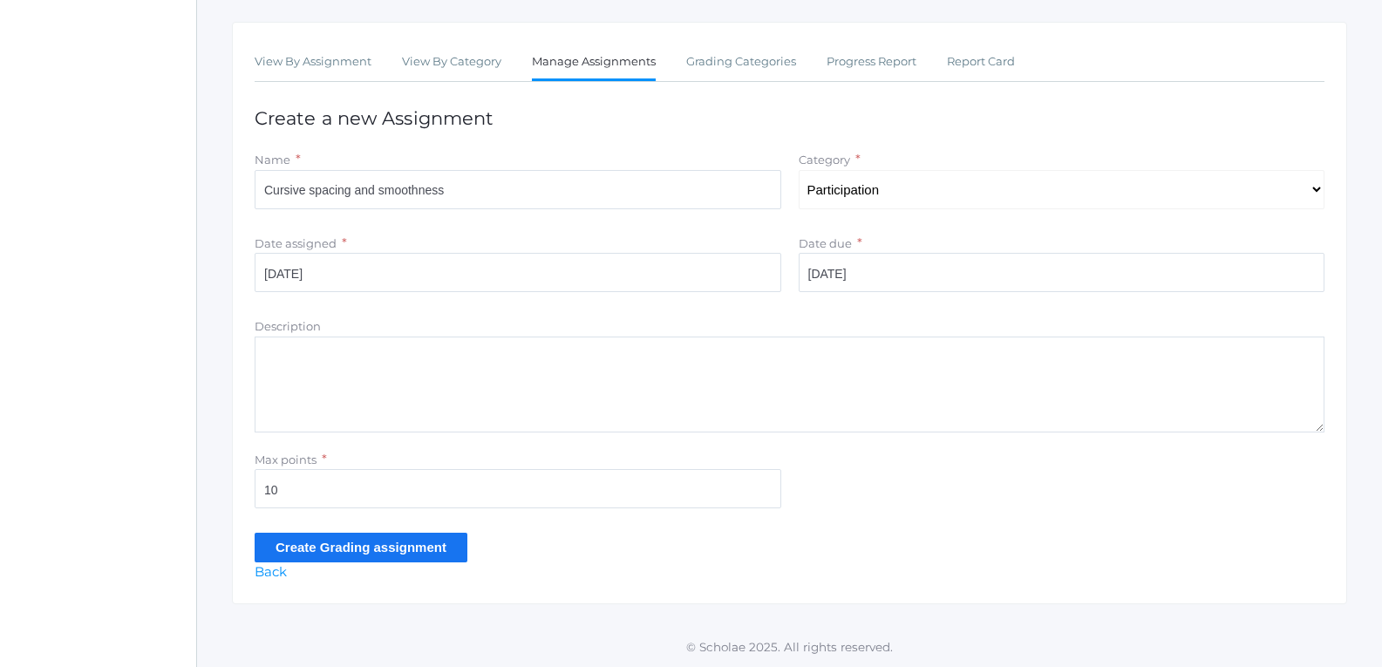
click at [319, 556] on input "Create Grading assignment" at bounding box center [361, 547] width 213 height 29
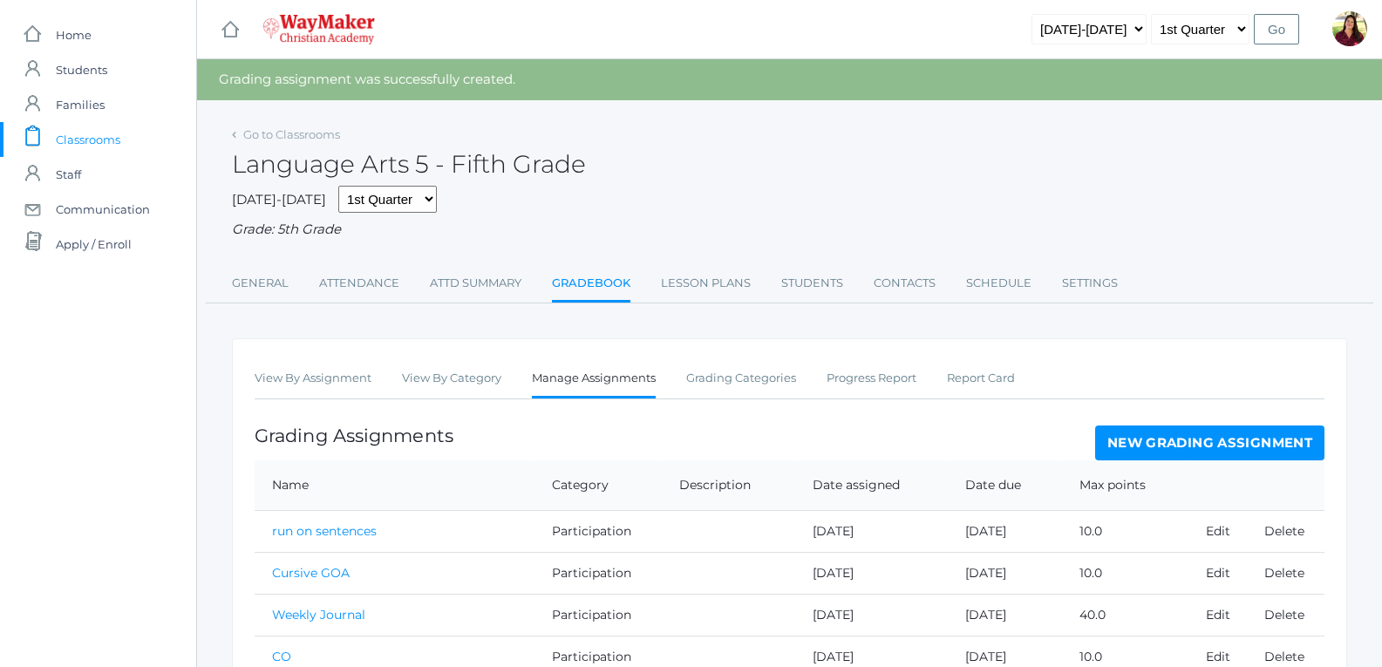
click at [1119, 436] on link "New Grading Assignment" at bounding box center [1209, 442] width 229 height 35
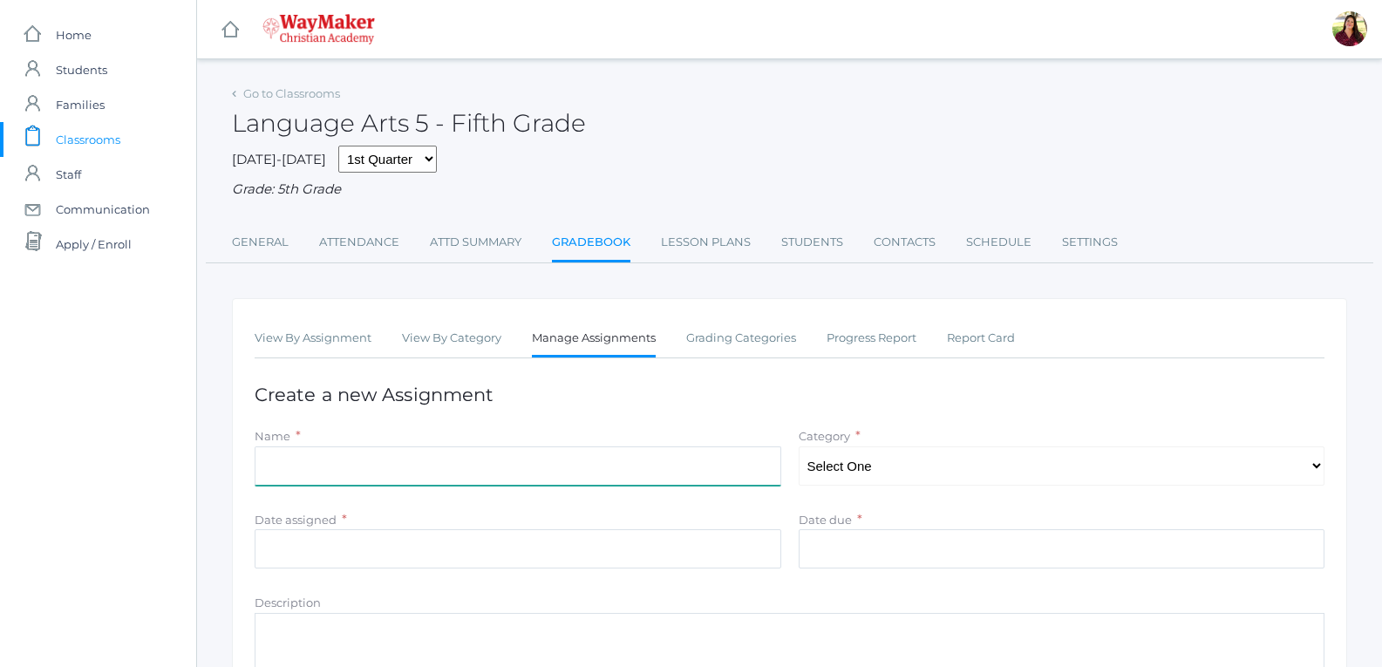
click at [280, 458] on input "Name" at bounding box center [518, 465] width 526 height 39
type input "Week 1 spelling test 15,29,71"
click at [809, 477] on select "Select One Participation Test/quizes Classwork/Projects" at bounding box center [1061, 465] width 526 height 39
select select "1144"
click at [798, 448] on select "Select One Participation Test/quizes Classwork/Projects" at bounding box center [1061, 465] width 526 height 39
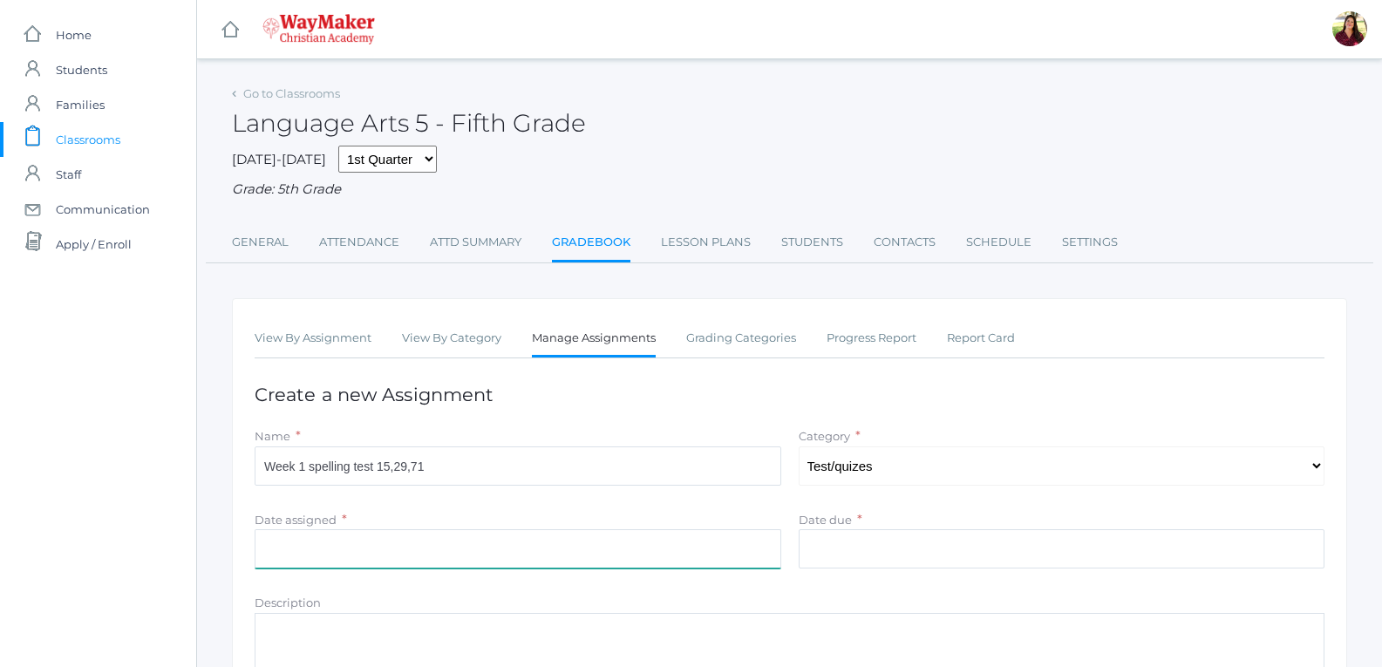
click at [357, 540] on input "Date assigned" at bounding box center [518, 548] width 526 height 39
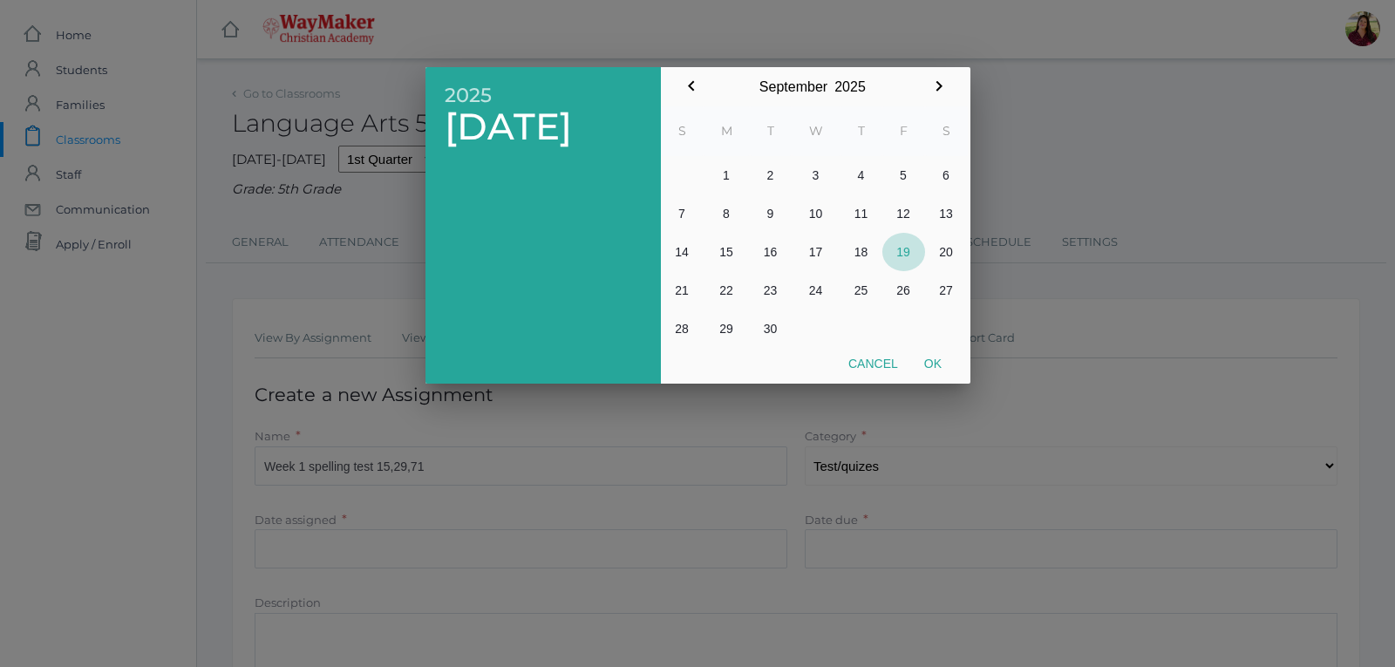
click at [897, 254] on button "19" at bounding box center [903, 252] width 43 height 38
click at [945, 370] on button "Ok" at bounding box center [933, 363] width 44 height 31
type input "[DATE]"
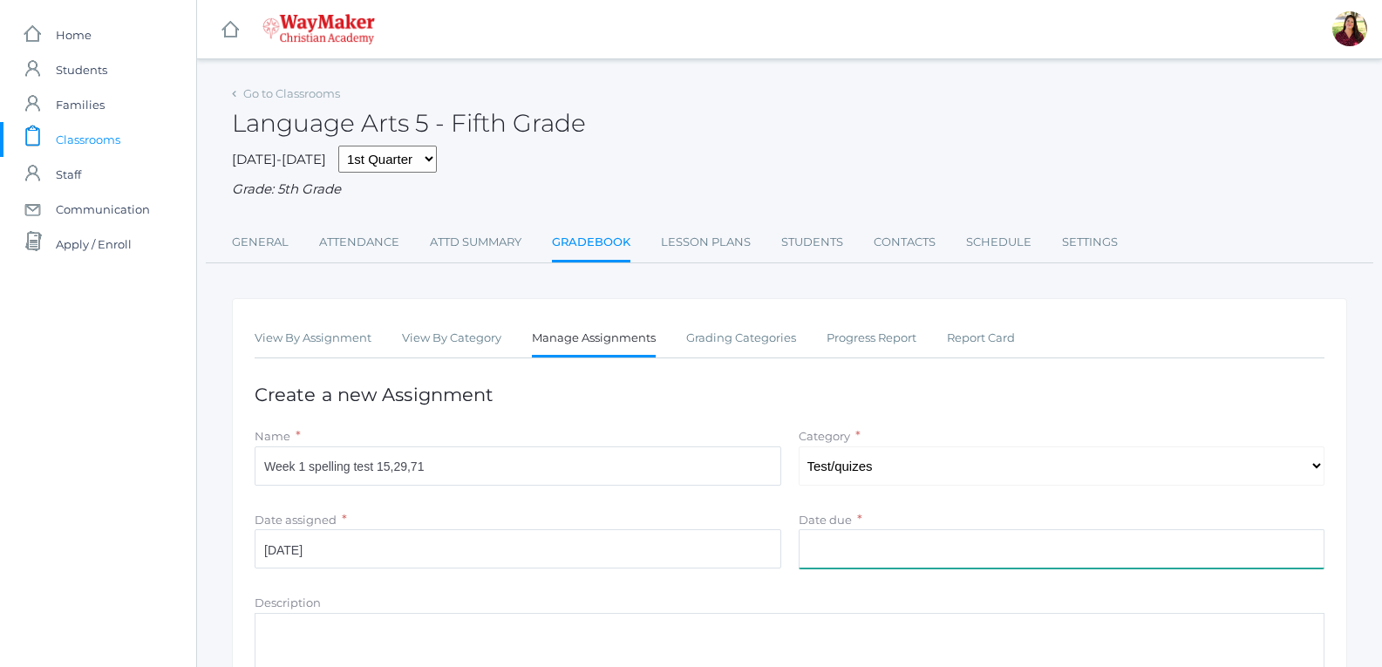
click at [885, 558] on input "Date due" at bounding box center [1061, 548] width 526 height 39
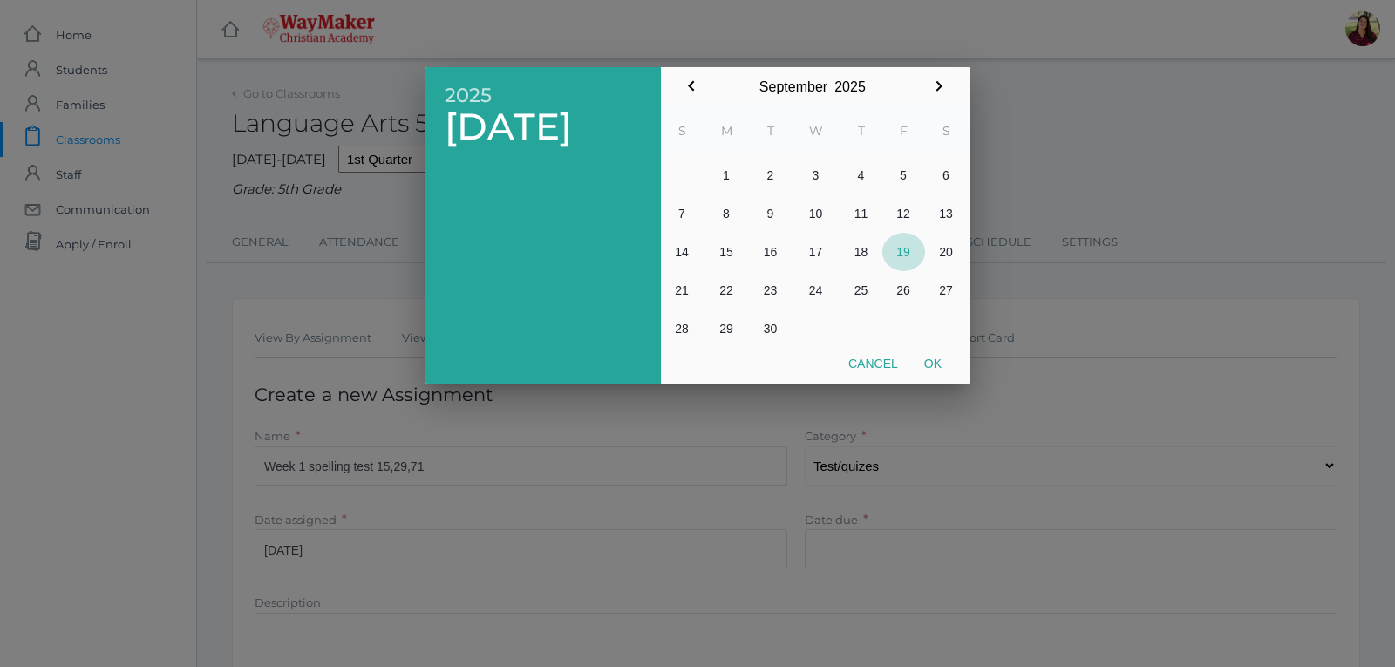
click at [893, 248] on button "19" at bounding box center [903, 252] width 43 height 38
click at [934, 355] on button "Ok" at bounding box center [933, 363] width 44 height 31
type input "[DATE]"
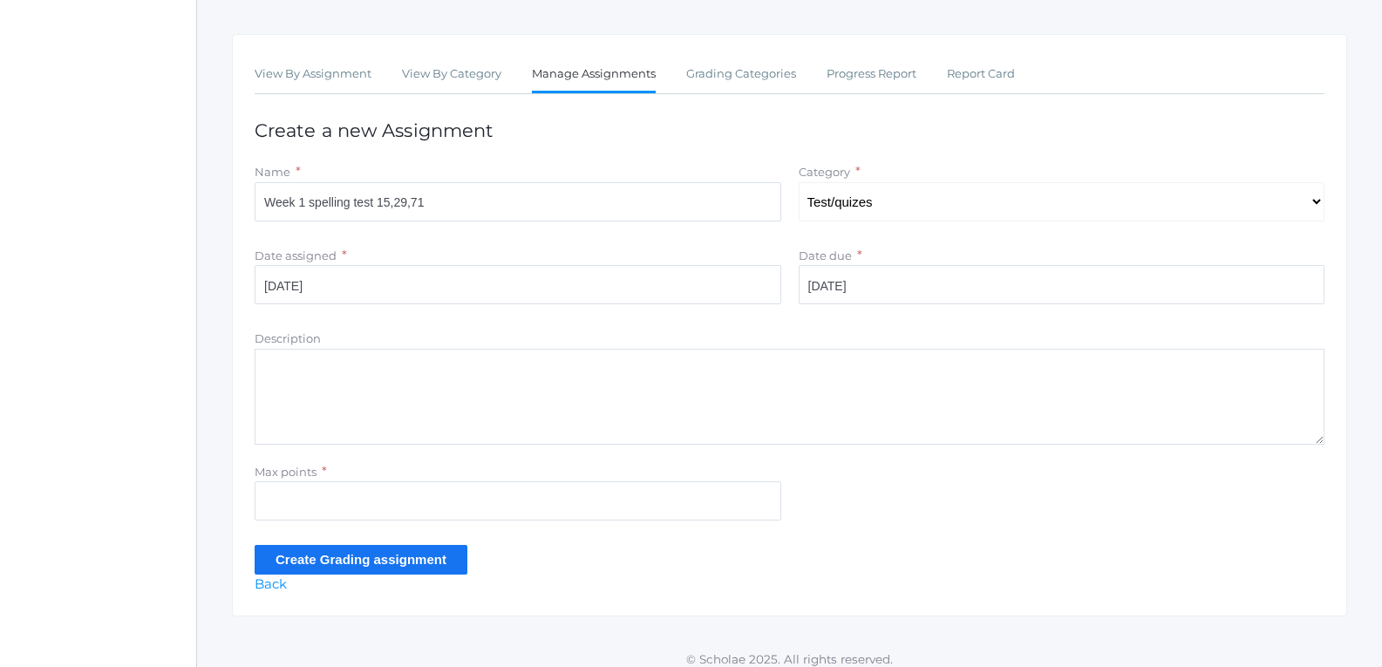
scroll to position [279, 0]
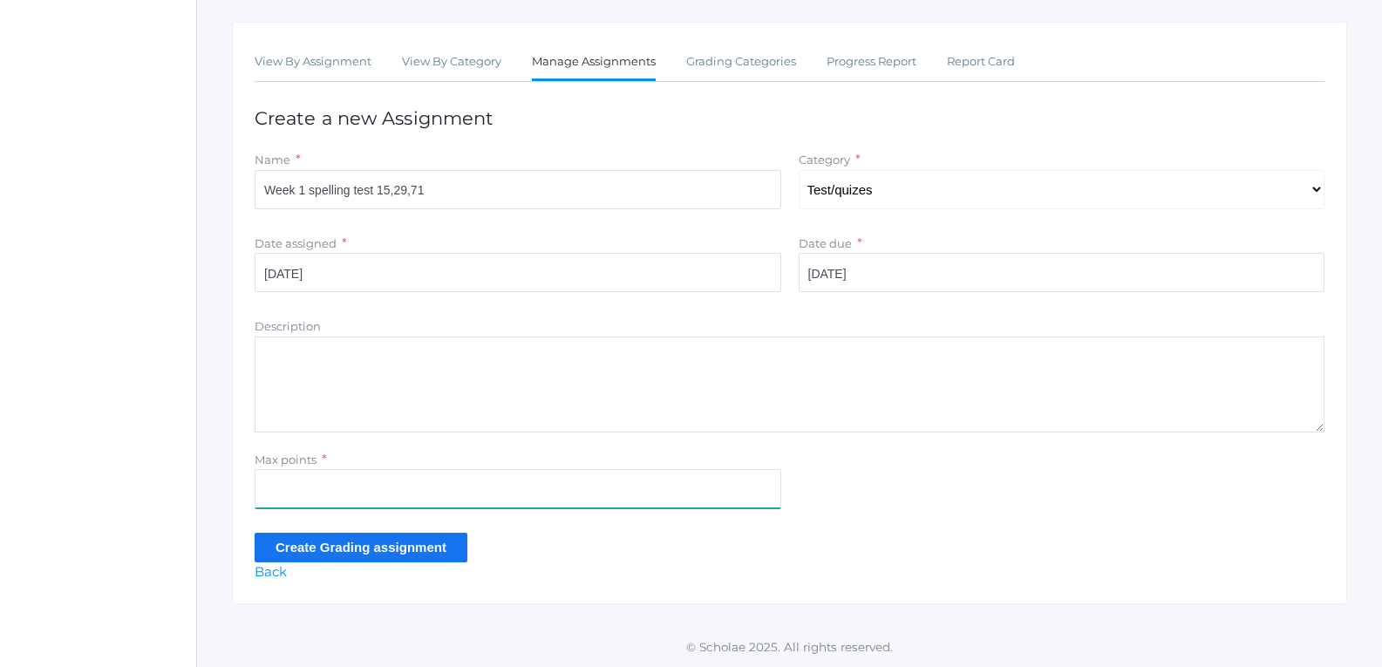
click at [319, 479] on input "Max points" at bounding box center [518, 488] width 526 height 39
type input "100"
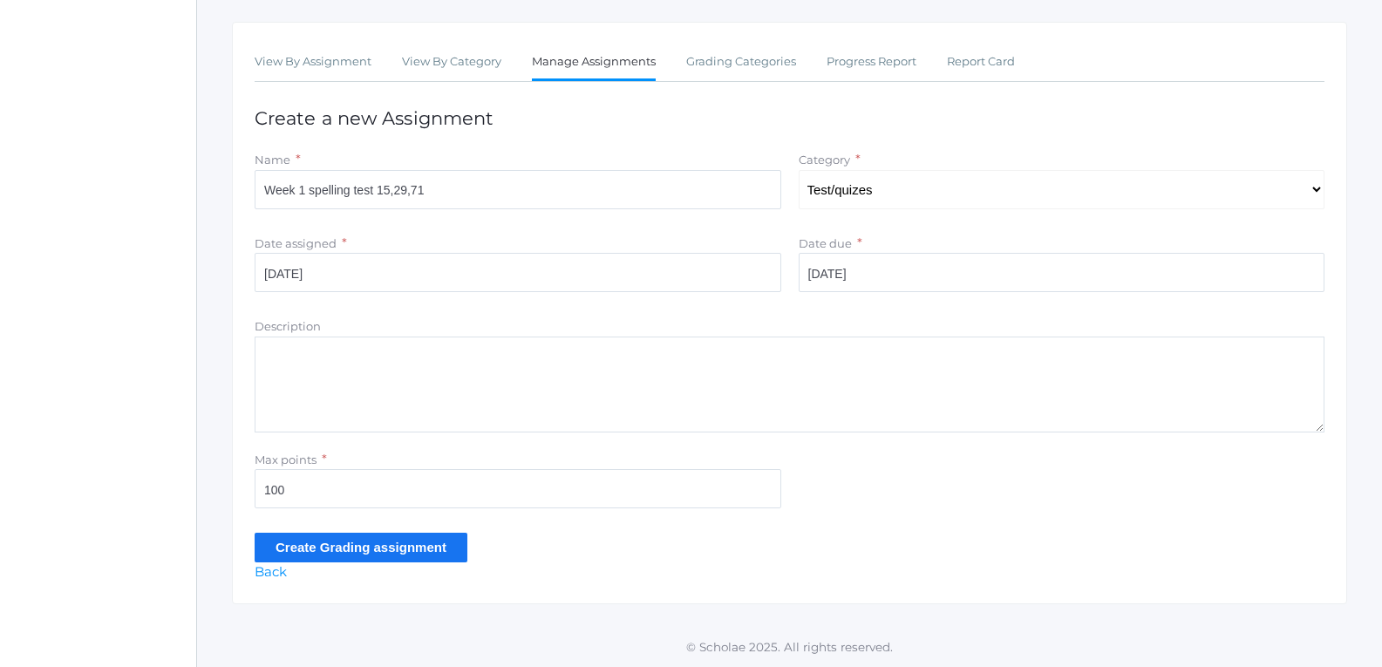
click at [382, 553] on input "Create Grading assignment" at bounding box center [361, 547] width 213 height 29
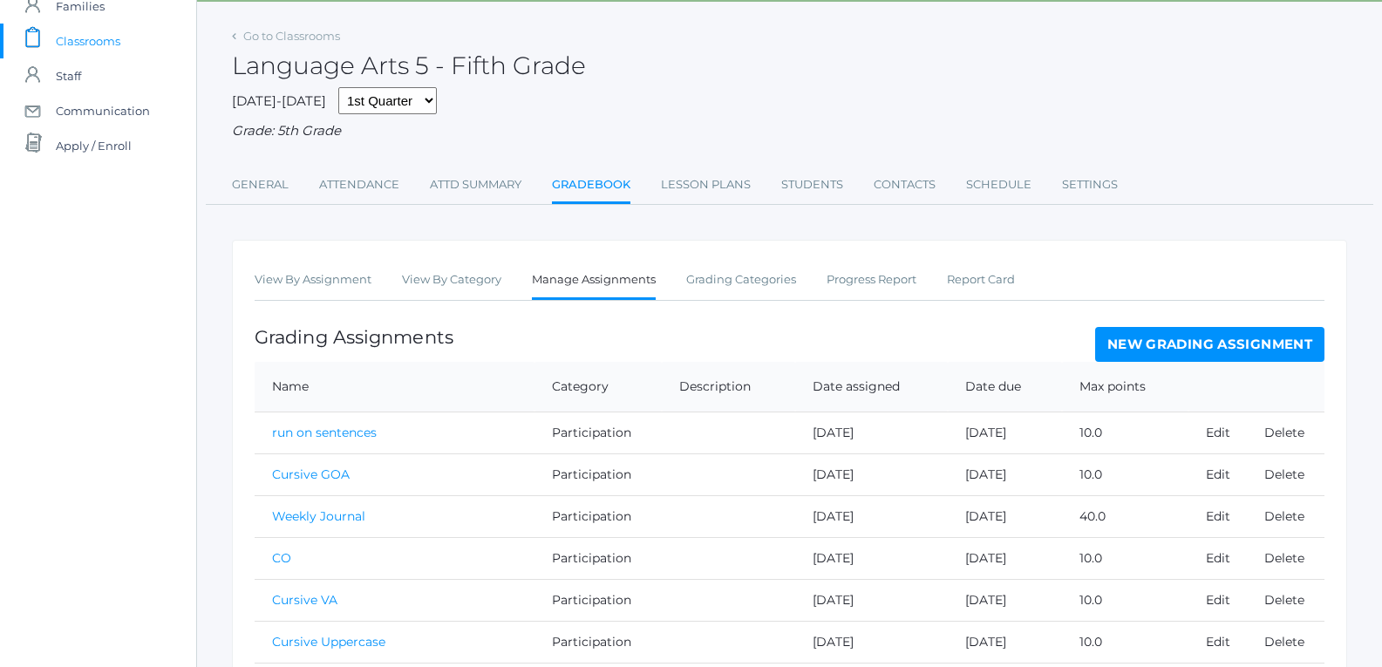
scroll to position [2, 0]
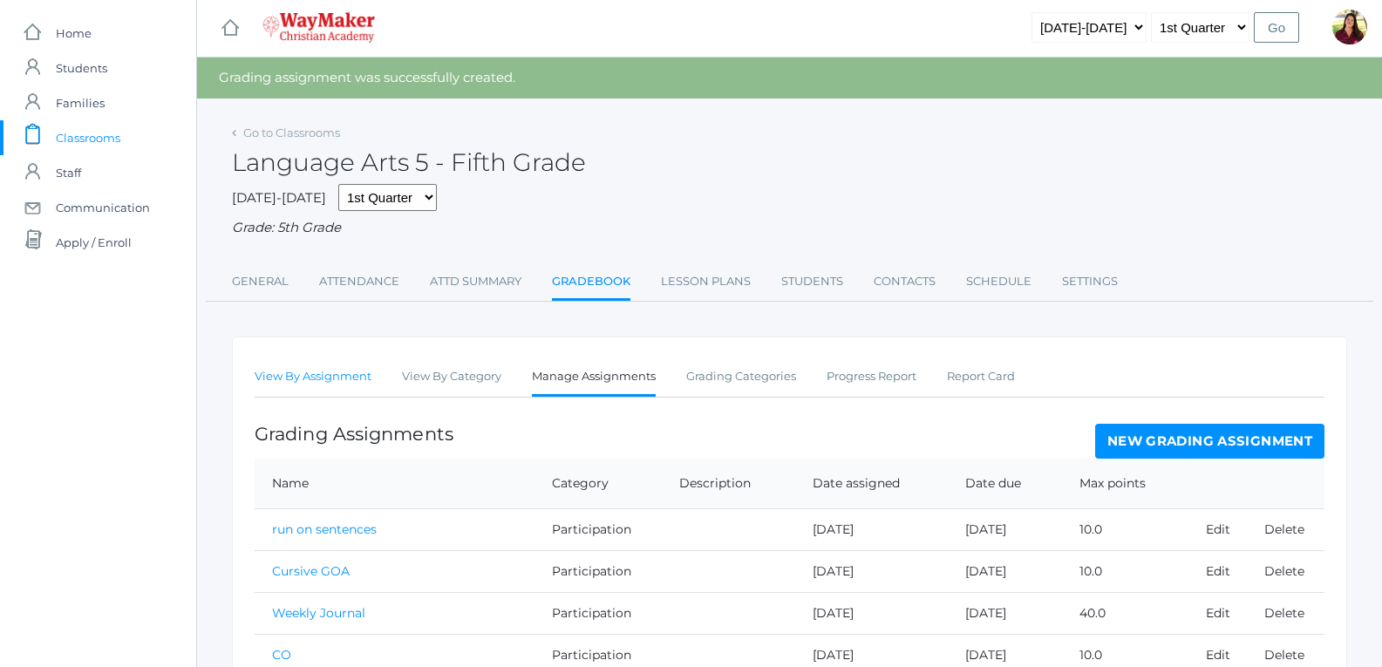
click at [336, 384] on link "View By Assignment" at bounding box center [313, 376] width 117 height 35
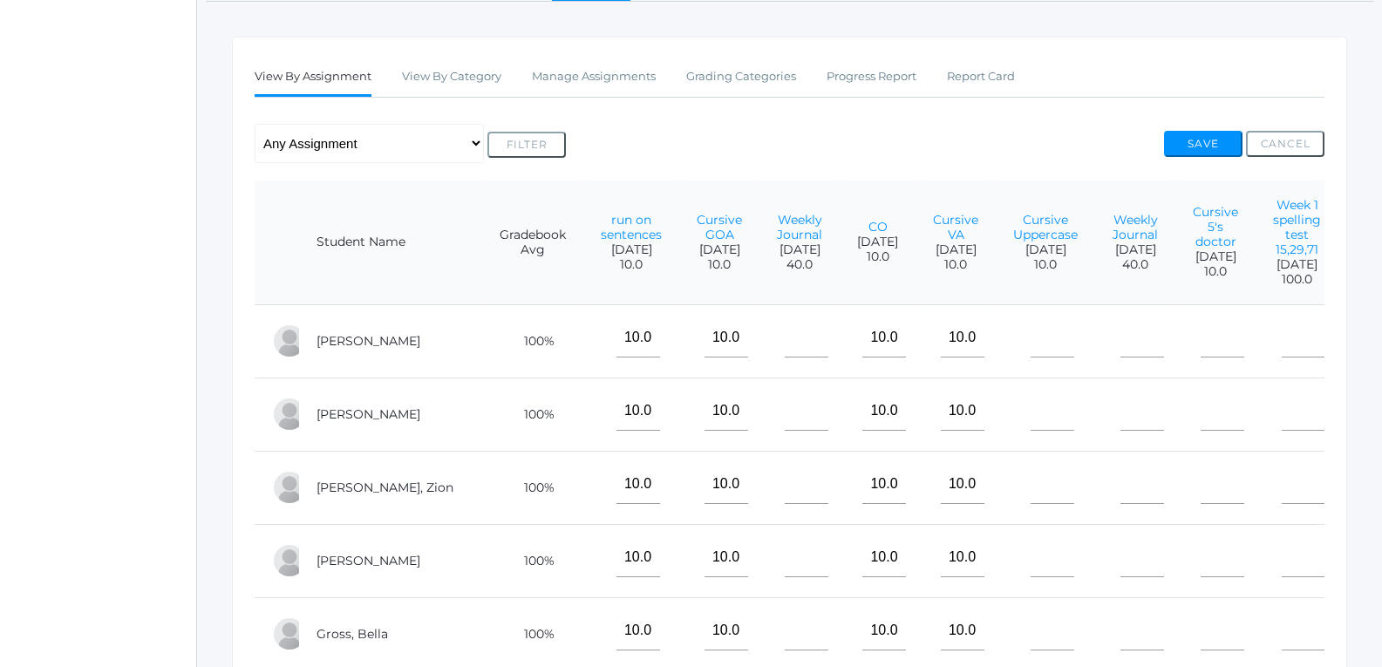
scroll to position [0, 21]
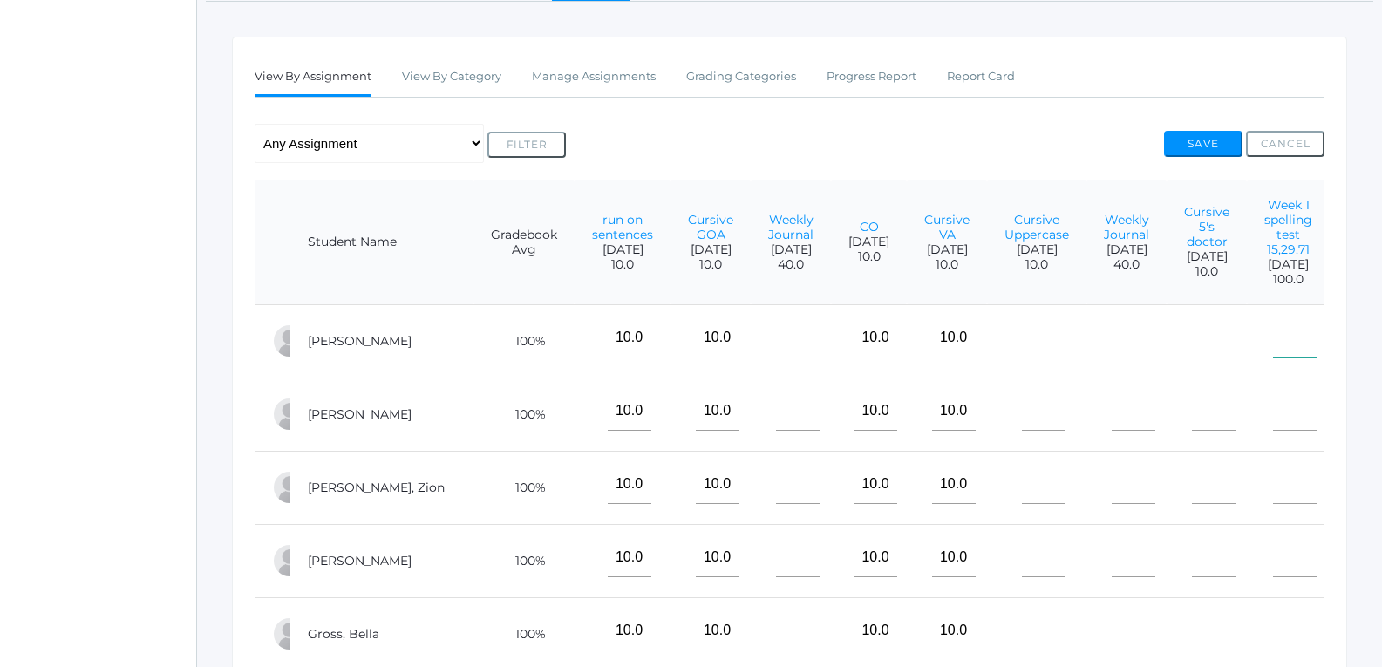
click at [1273, 357] on input"] "text" at bounding box center [1295, 337] width 44 height 39
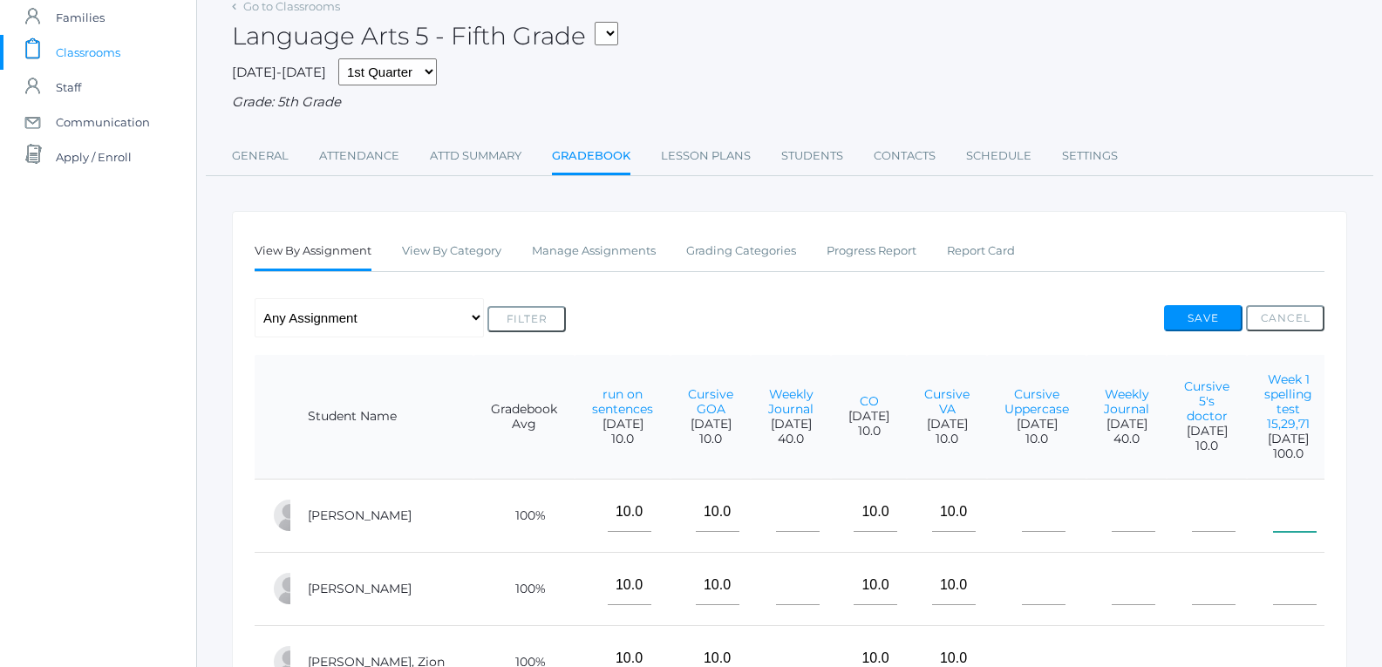
scroll to position [87, 21]
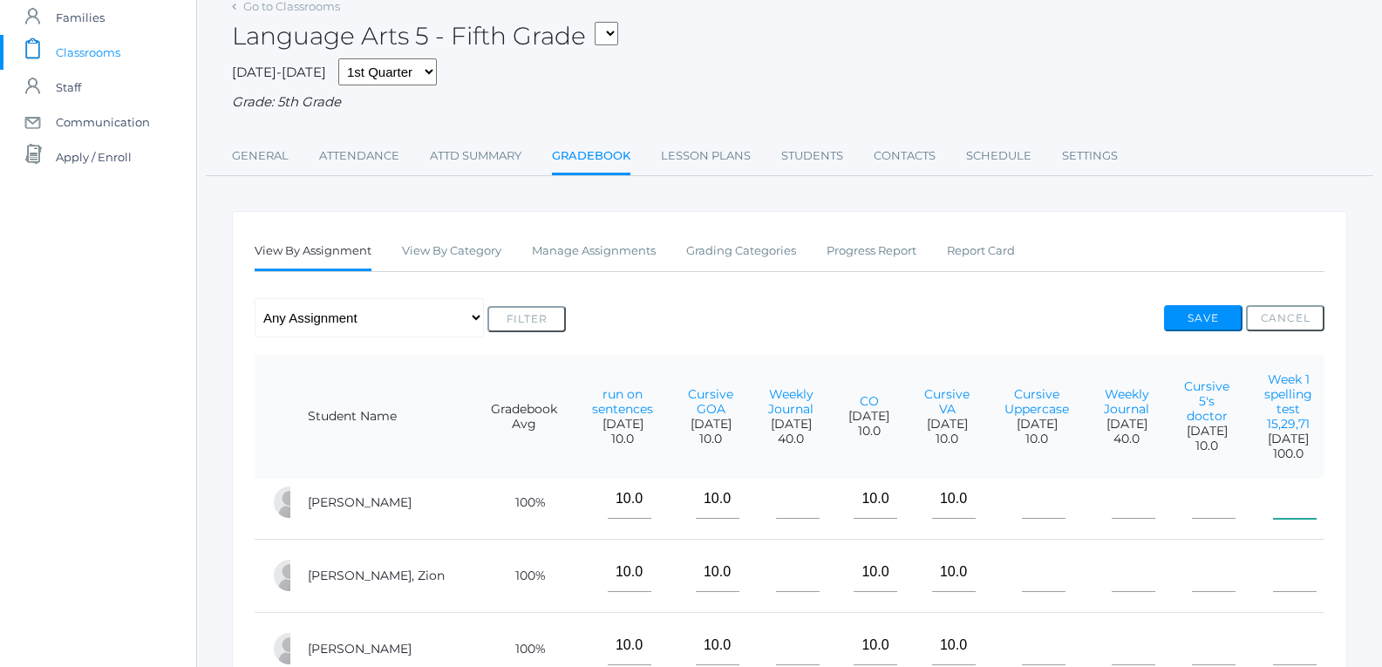
click at [1273, 519] on input"] "text" at bounding box center [1295, 498] width 44 height 39
type input"] "100"
click at [1273, 592] on input"] "text" at bounding box center [1295, 572] width 44 height 39
type input"] "40"
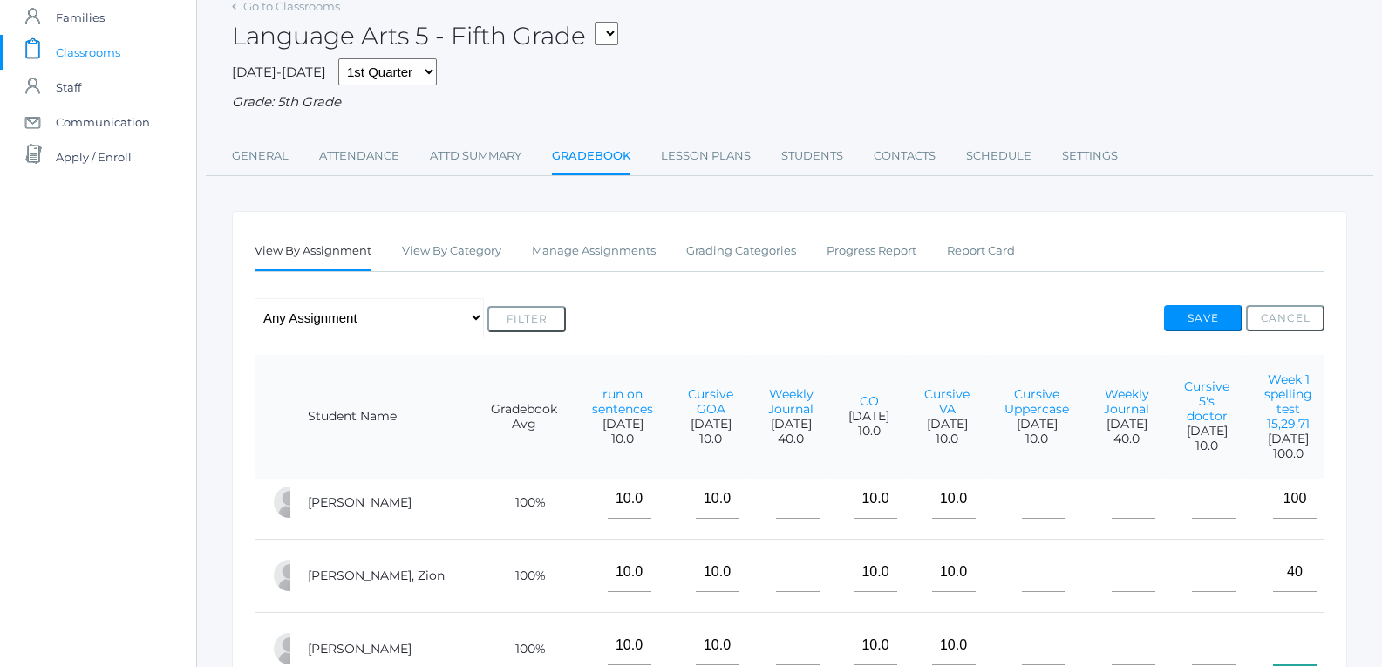
click at [1273, 626] on input"] "text" at bounding box center [1295, 645] width 44 height 39
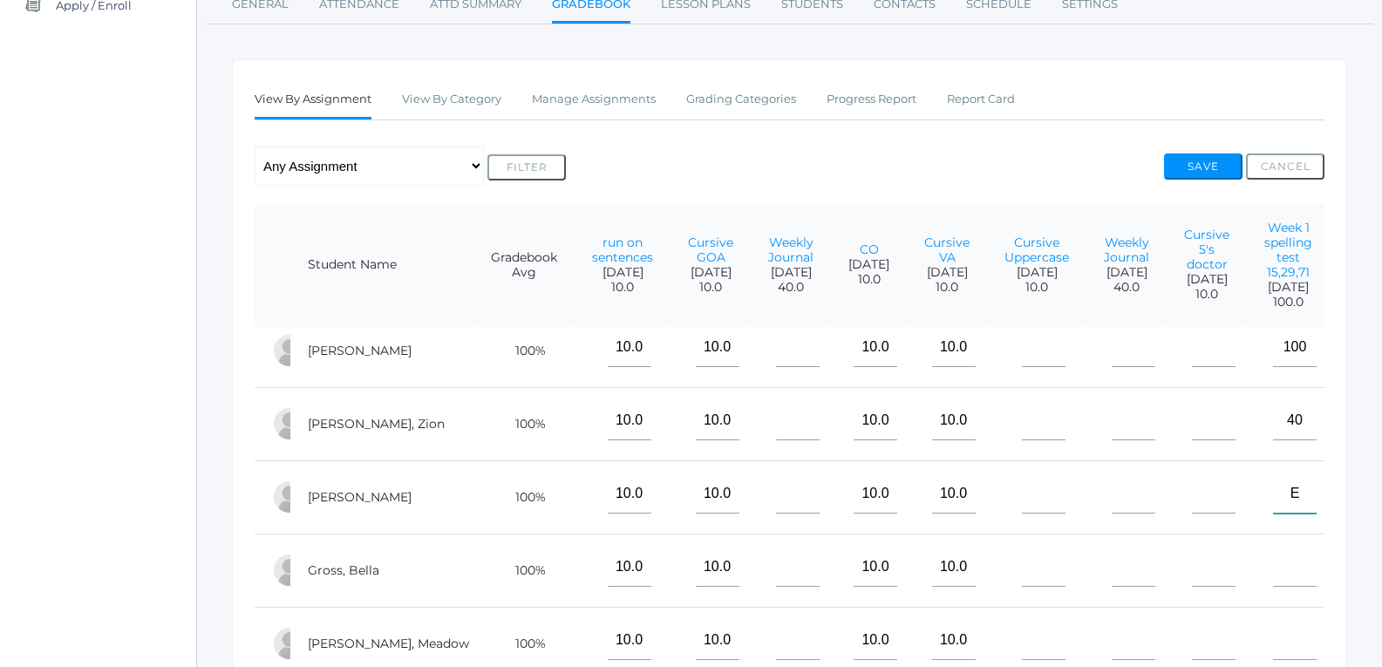
scroll to position [261, 0]
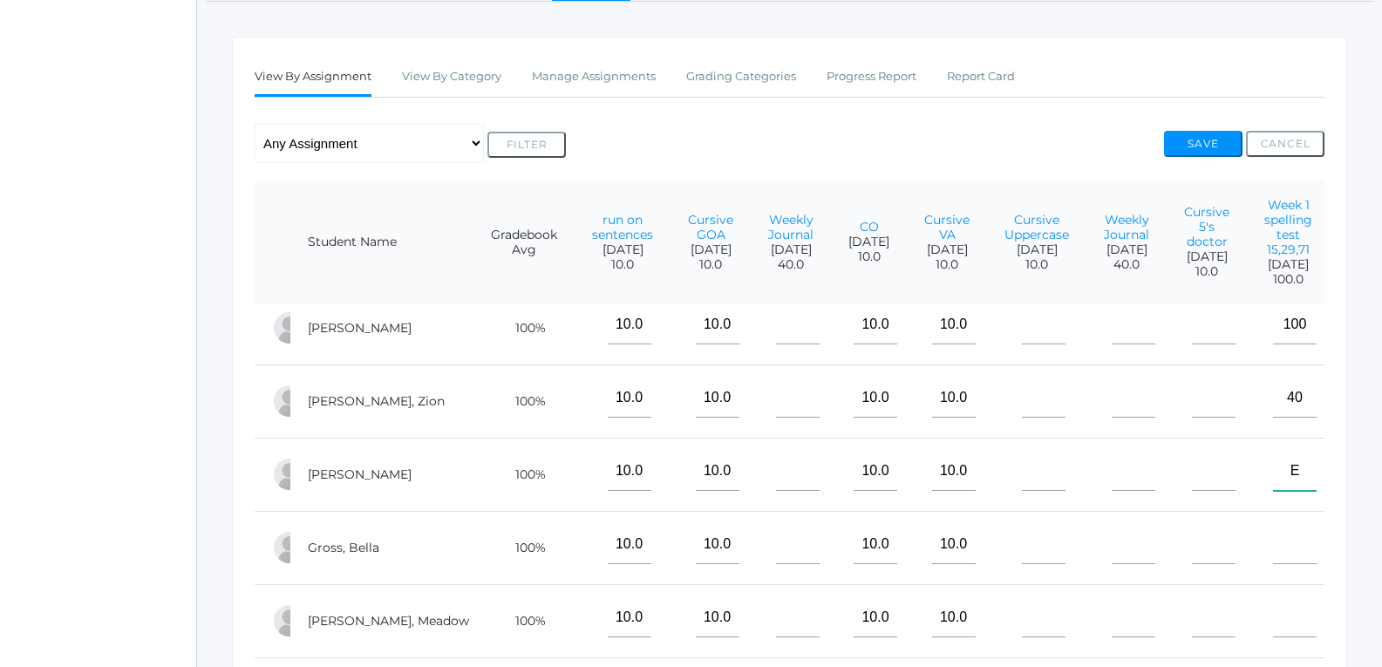
type input"] "E"
click at [1273, 534] on input"] "text" at bounding box center [1295, 544] width 44 height 39
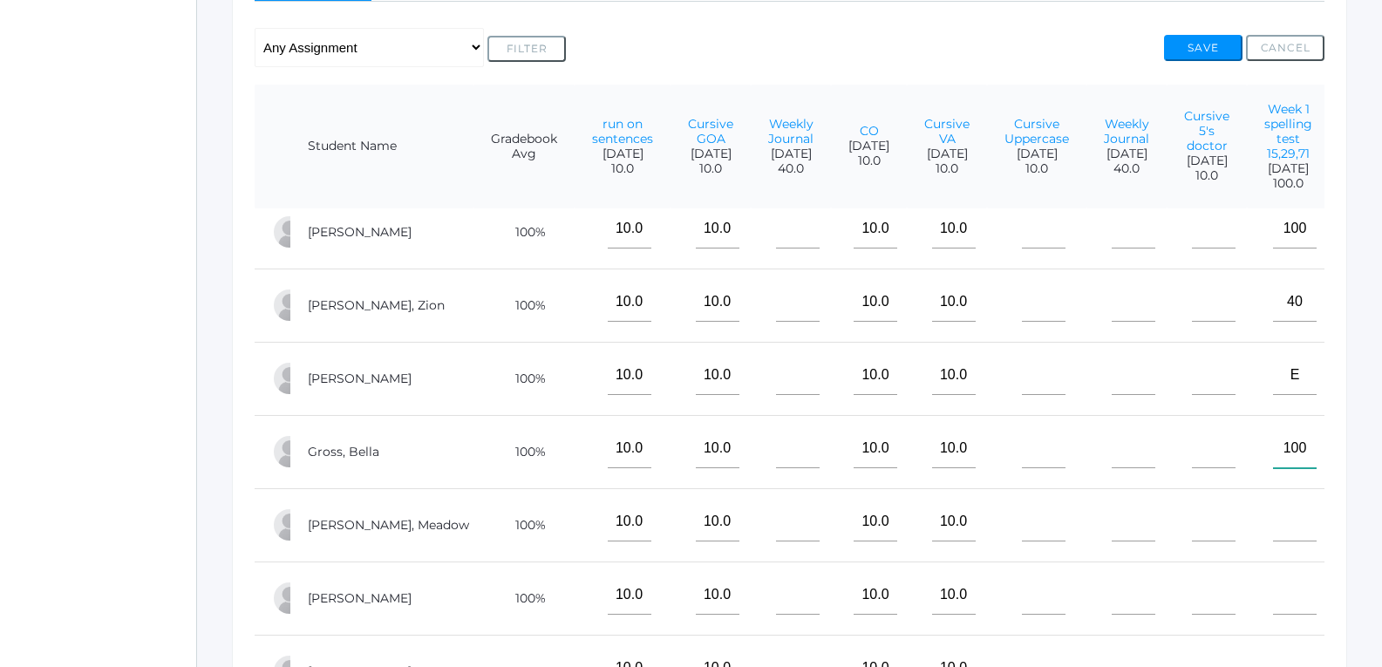
scroll to position [436, 0]
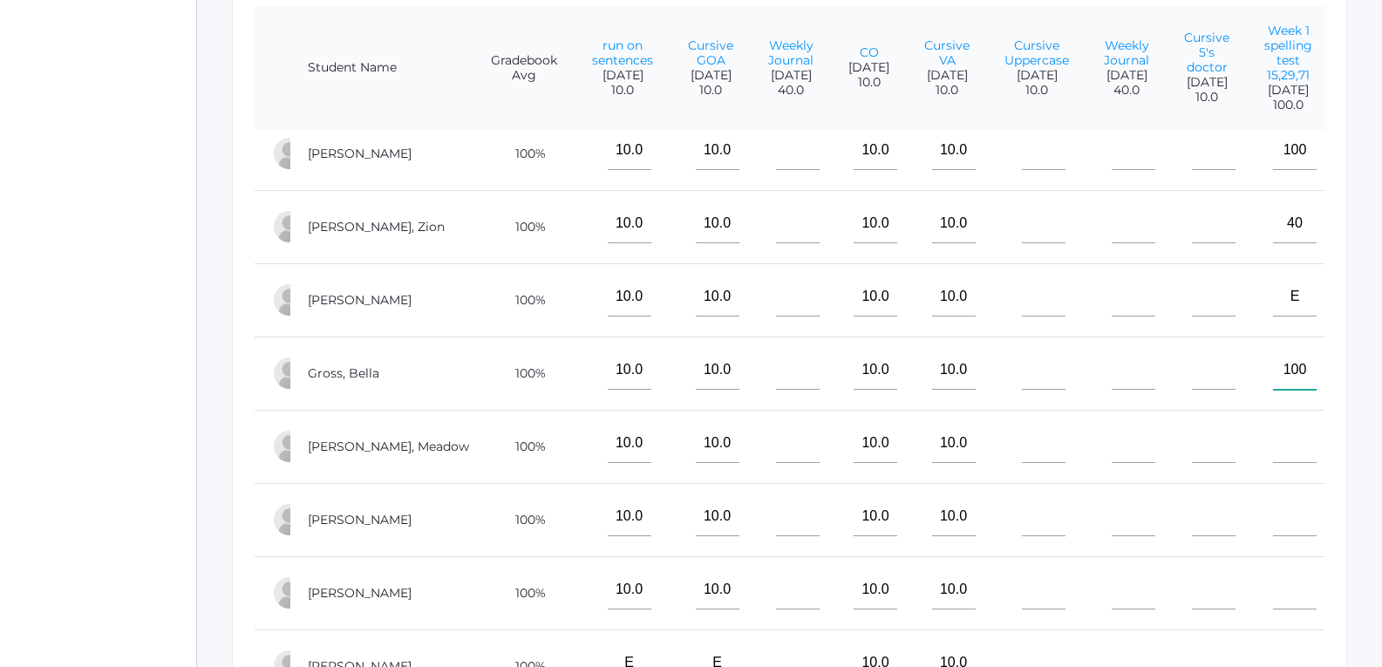
type input"] "100"
click at [1273, 430] on input"] "text" at bounding box center [1295, 443] width 44 height 39
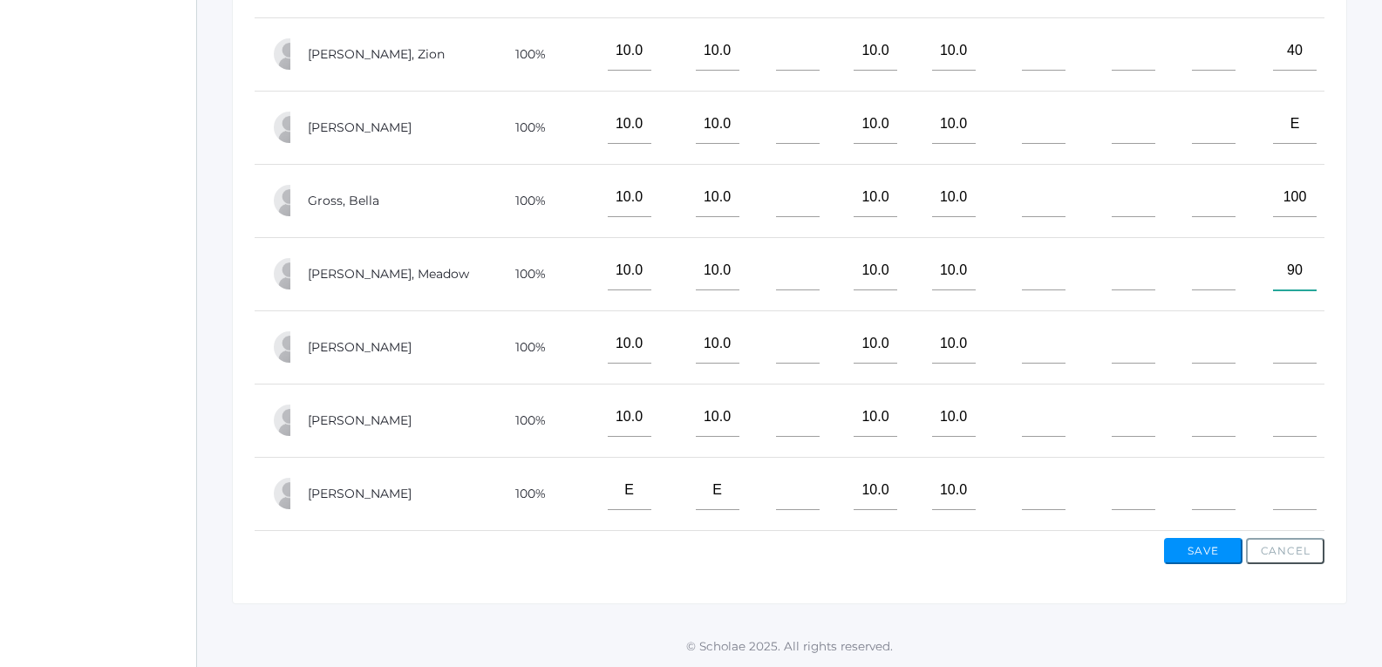
scroll to position [610, 0]
type input"] "90"
click at [1273, 331] on input"] "text" at bounding box center [1295, 343] width 44 height 39
type input"] "80"
click at [1273, 397] on input"] "text" at bounding box center [1295, 416] width 44 height 39
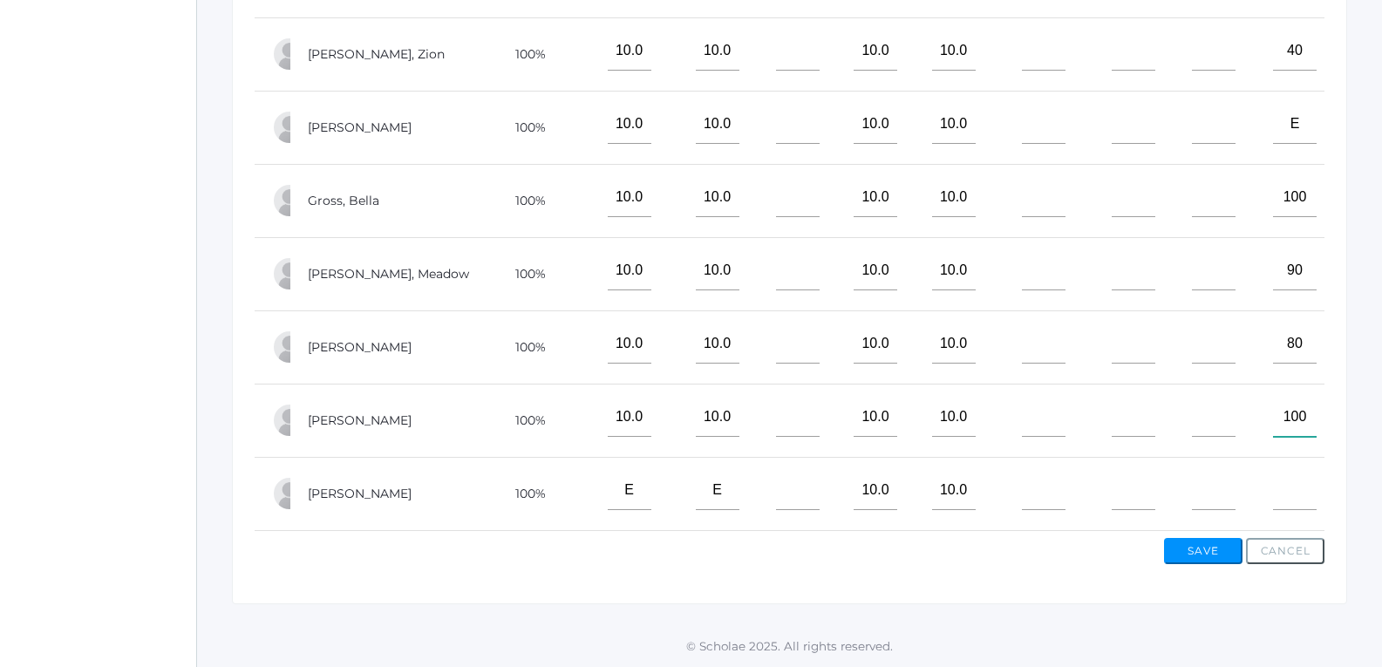
type input"] "100"
click at [1273, 474] on input"] "text" at bounding box center [1295, 490] width 44 height 39
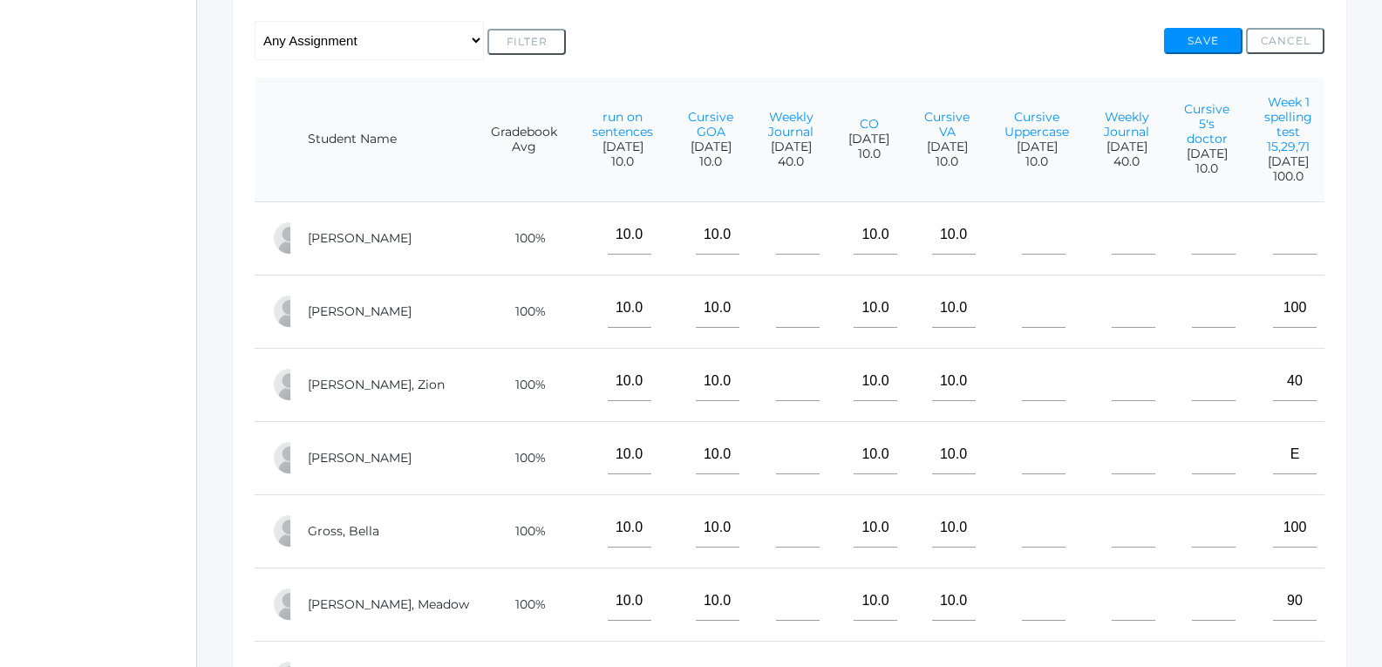
scroll to position [349, 0]
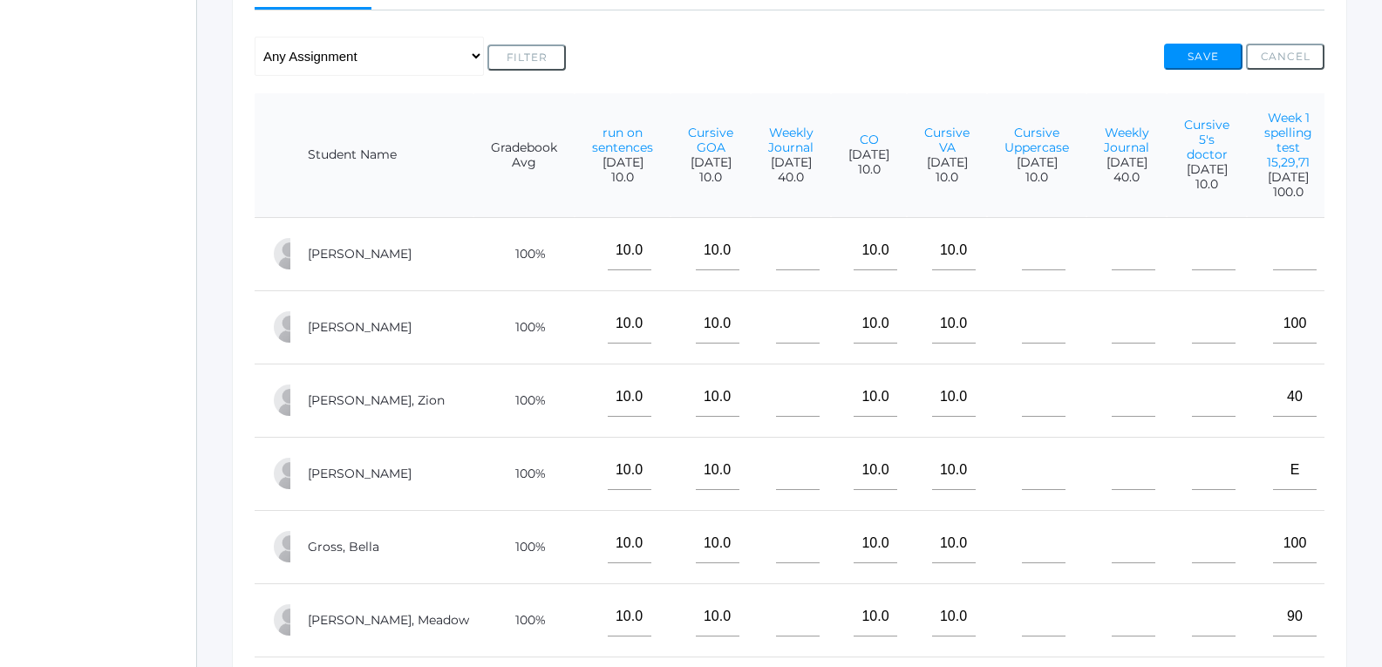
type input"] "100"
click at [1273, 270] on input"] "text" at bounding box center [1295, 250] width 44 height 39
type input"] "100"
click at [1201, 63] on button "Save" at bounding box center [1203, 57] width 78 height 26
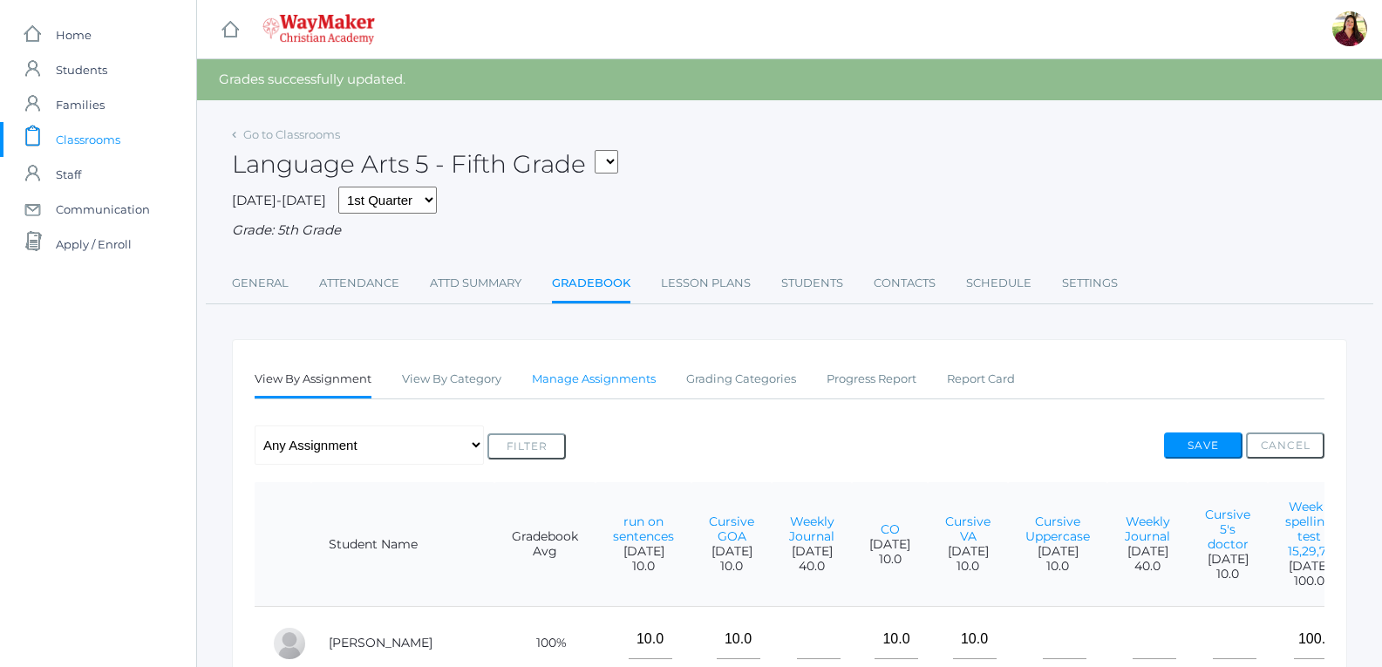
click at [573, 396] on link "Manage Assignments" at bounding box center [594, 379] width 124 height 35
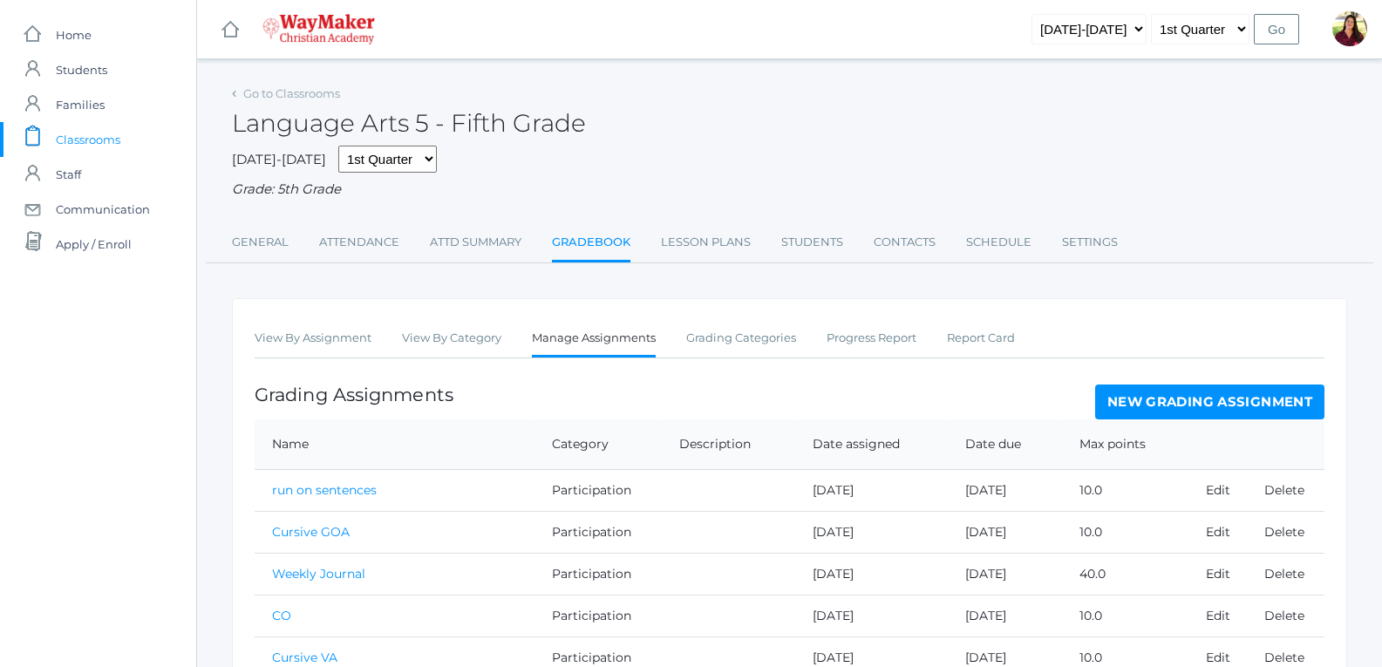
click at [1135, 406] on link "New Grading Assignment" at bounding box center [1209, 401] width 229 height 35
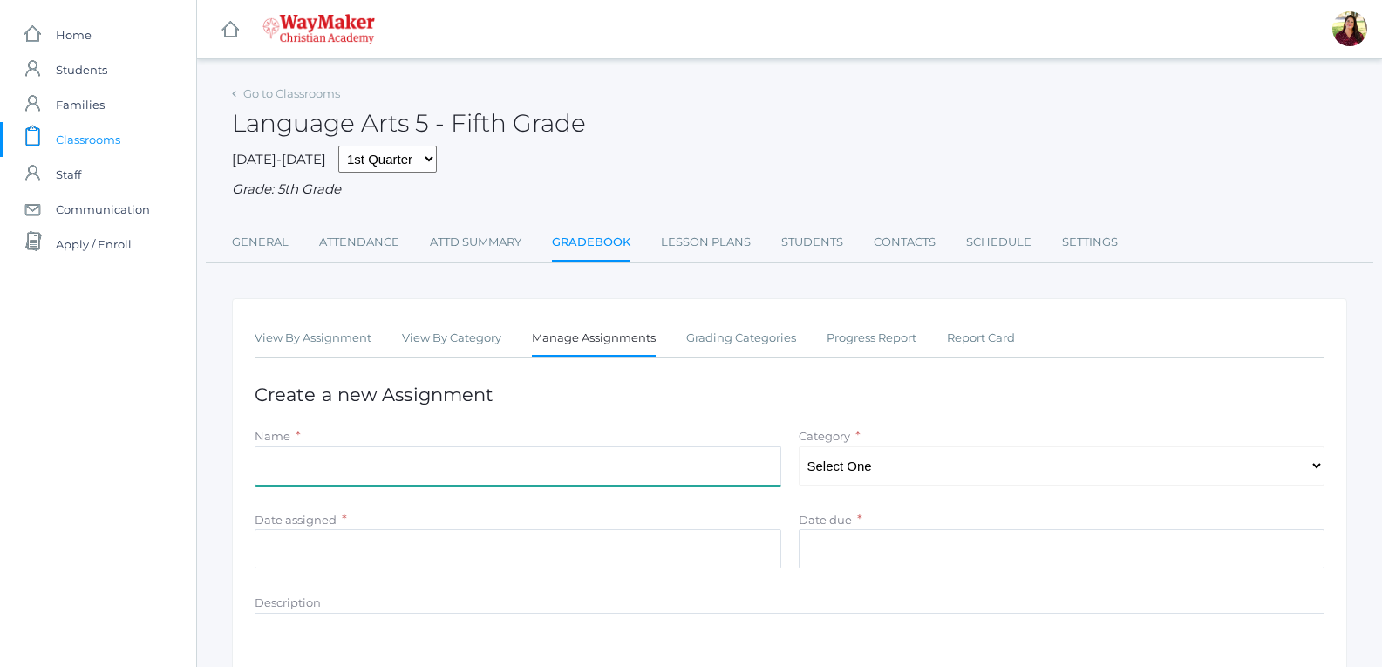
click at [640, 458] on input "Name" at bounding box center [518, 465] width 526 height 39
click at [339, 468] on input "The Case of tghe Vanishing Homework" at bounding box center [518, 465] width 526 height 39
type input "The Case of the Vanishing Homework"
click at [844, 465] on select "Select One Participation Test/quizes Classwork/Projects" at bounding box center [1061, 465] width 526 height 39
select select "1145"
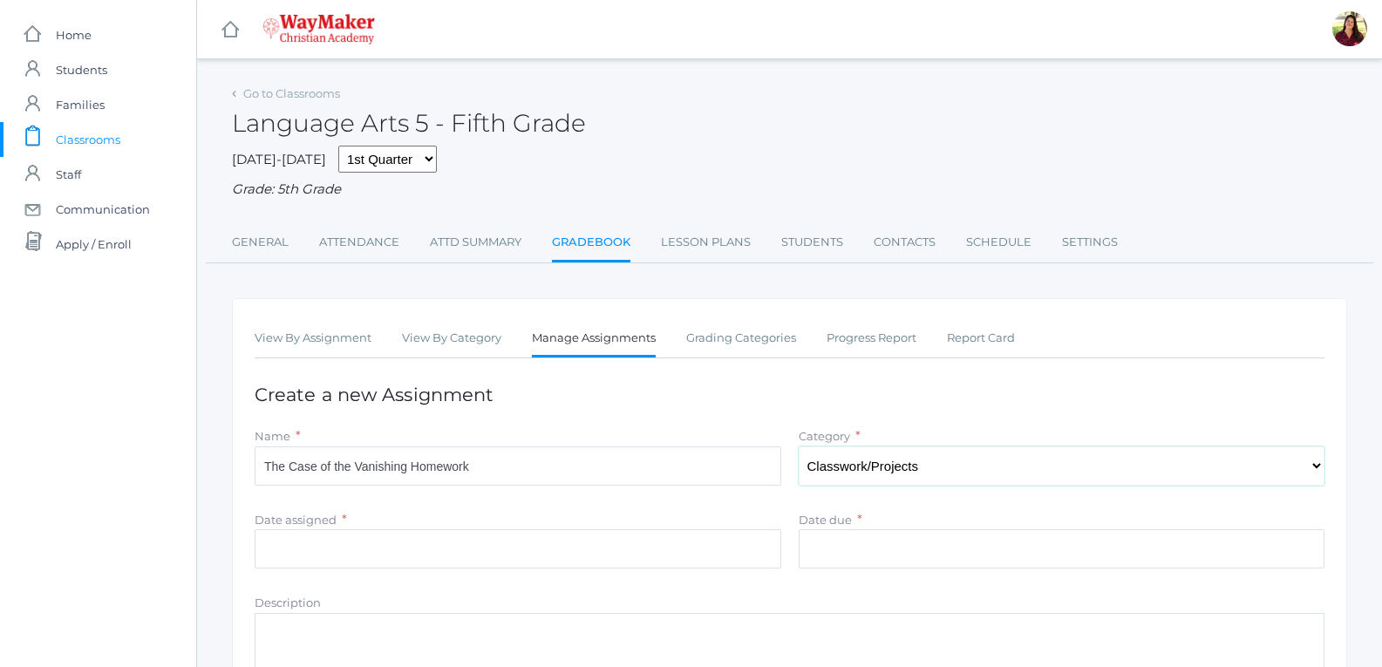
click at [798, 448] on select "Select One Participation Test/quizes Classwork/Projects" at bounding box center [1061, 465] width 526 height 39
click at [525, 545] on input "Date assigned" at bounding box center [518, 548] width 526 height 39
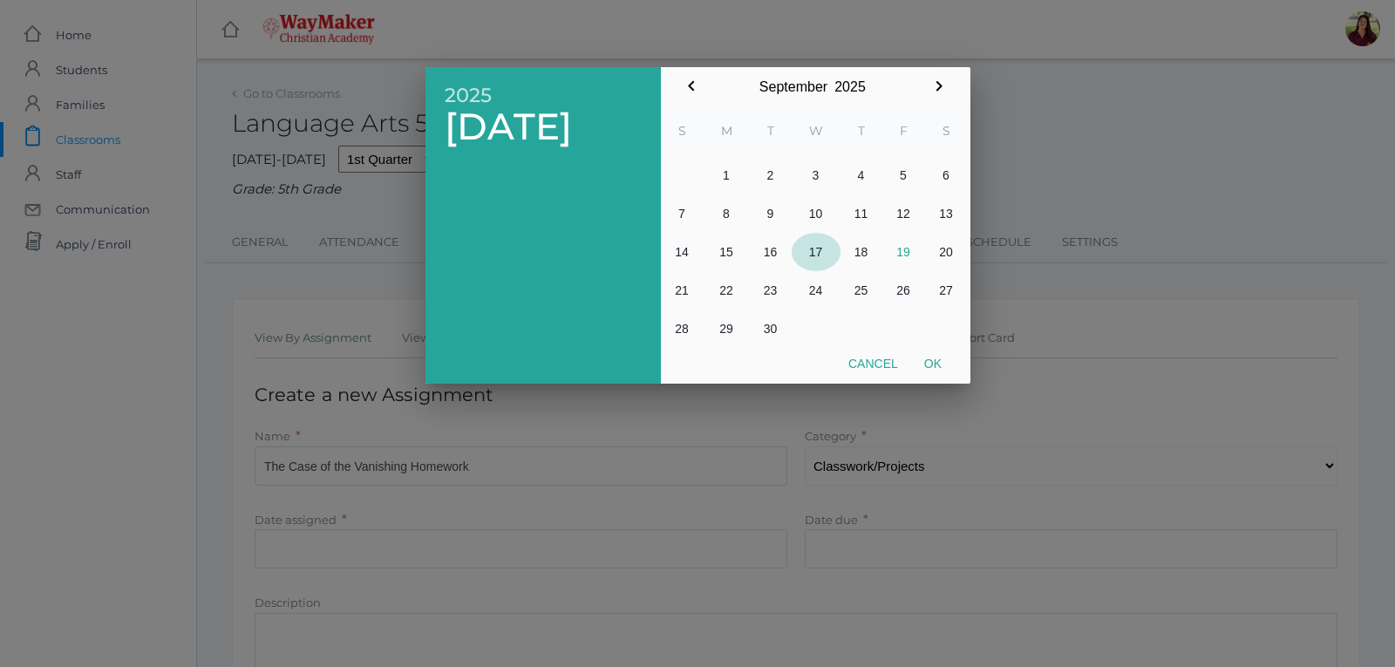
click at [818, 245] on button "17" at bounding box center [815, 252] width 49 height 38
click at [930, 362] on button "Ok" at bounding box center [933, 363] width 44 height 31
type input "[DATE]"
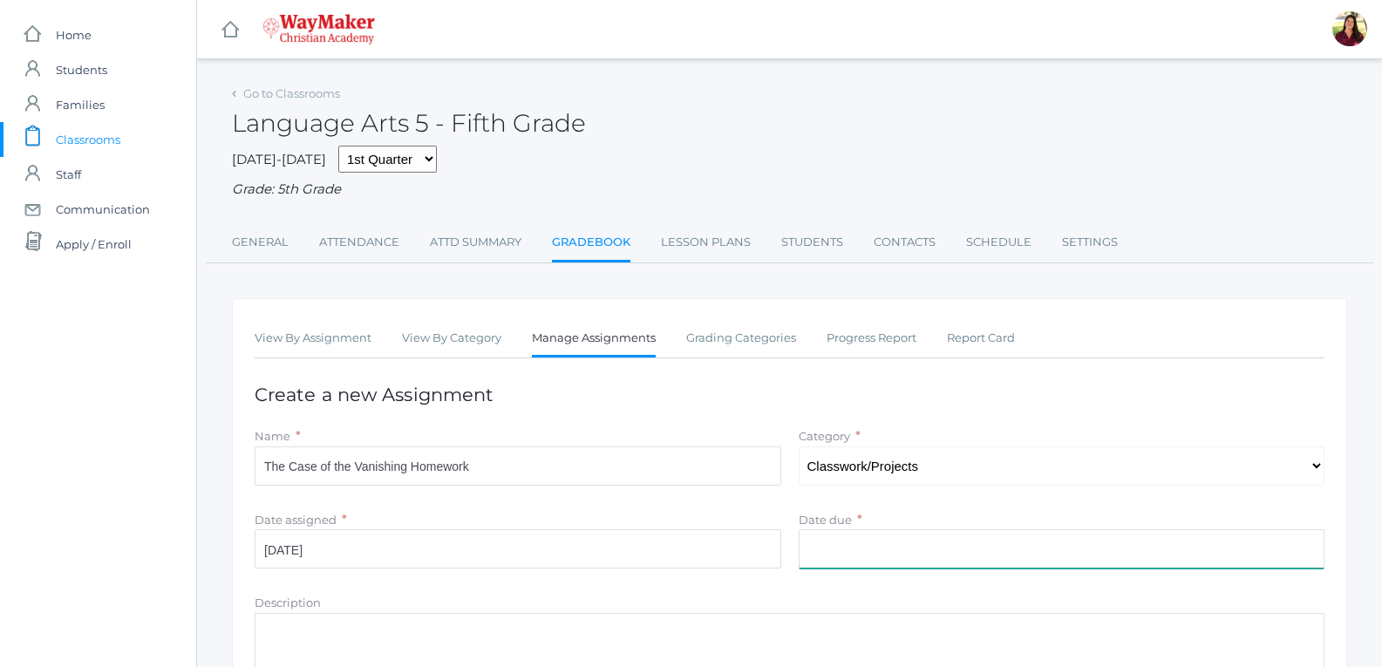
click at [874, 543] on input "Date due" at bounding box center [1061, 548] width 526 height 39
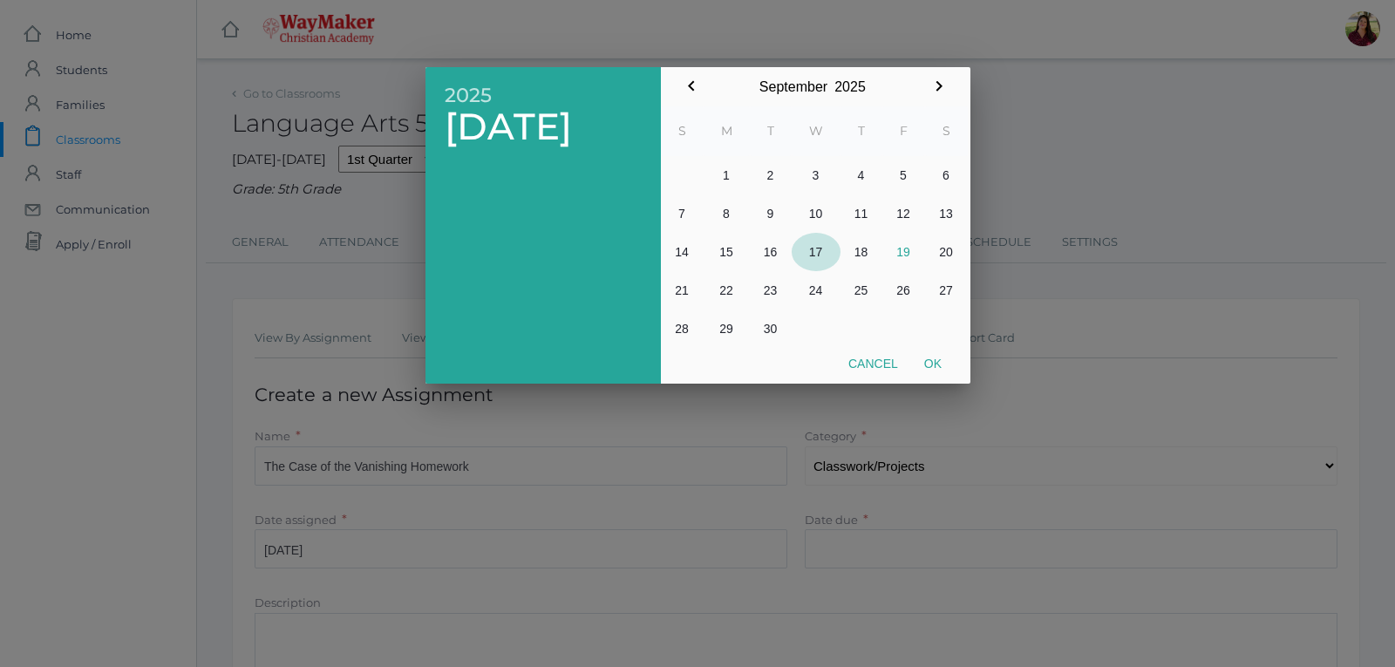
click at [820, 250] on button "17" at bounding box center [815, 252] width 49 height 38
click at [942, 356] on button "Ok" at bounding box center [933, 363] width 44 height 31
type input "[DATE]"
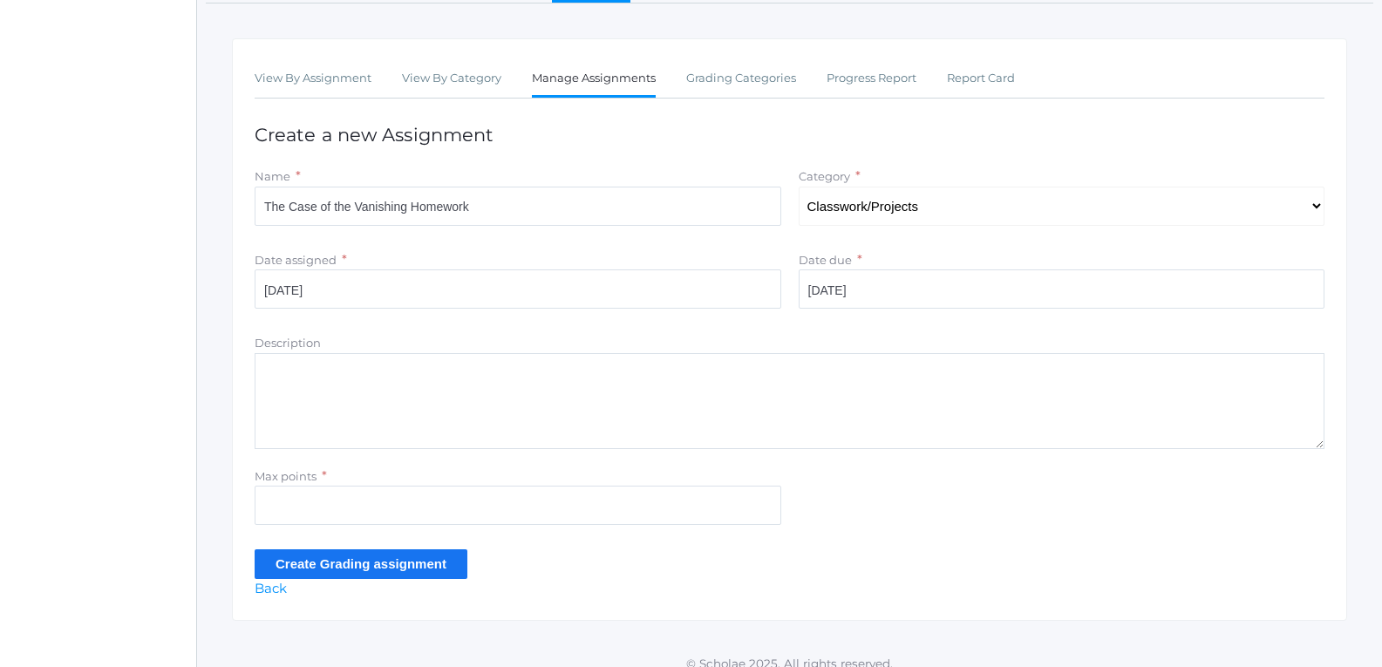
scroll to position [261, 0]
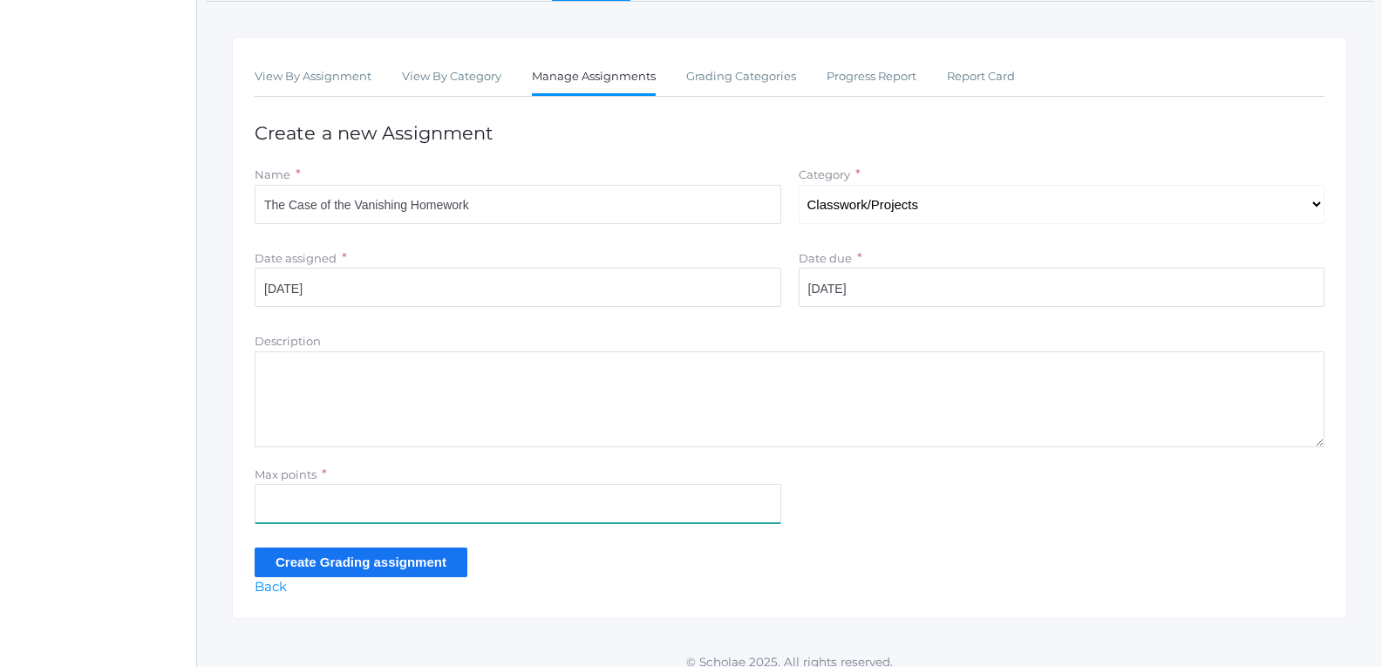
click at [497, 502] on input "Max points" at bounding box center [518, 503] width 526 height 39
type input "40"
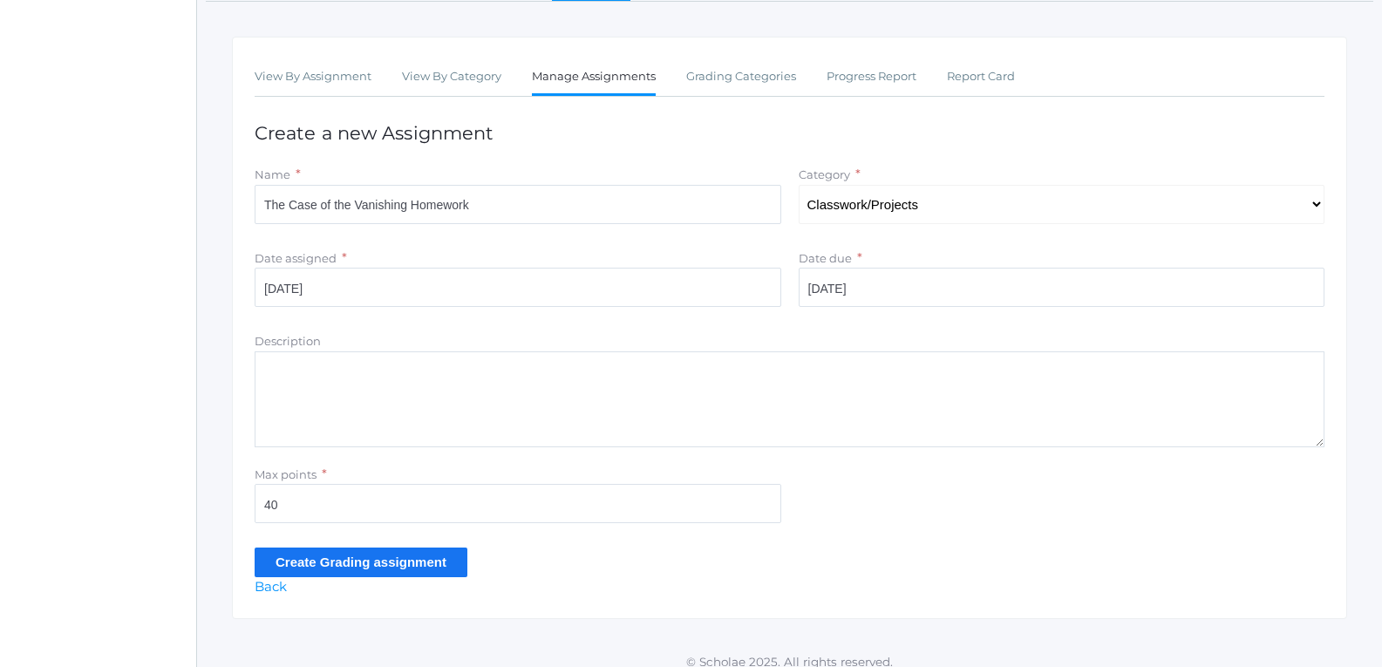
click at [404, 571] on input "Create Grading assignment" at bounding box center [361, 561] width 213 height 29
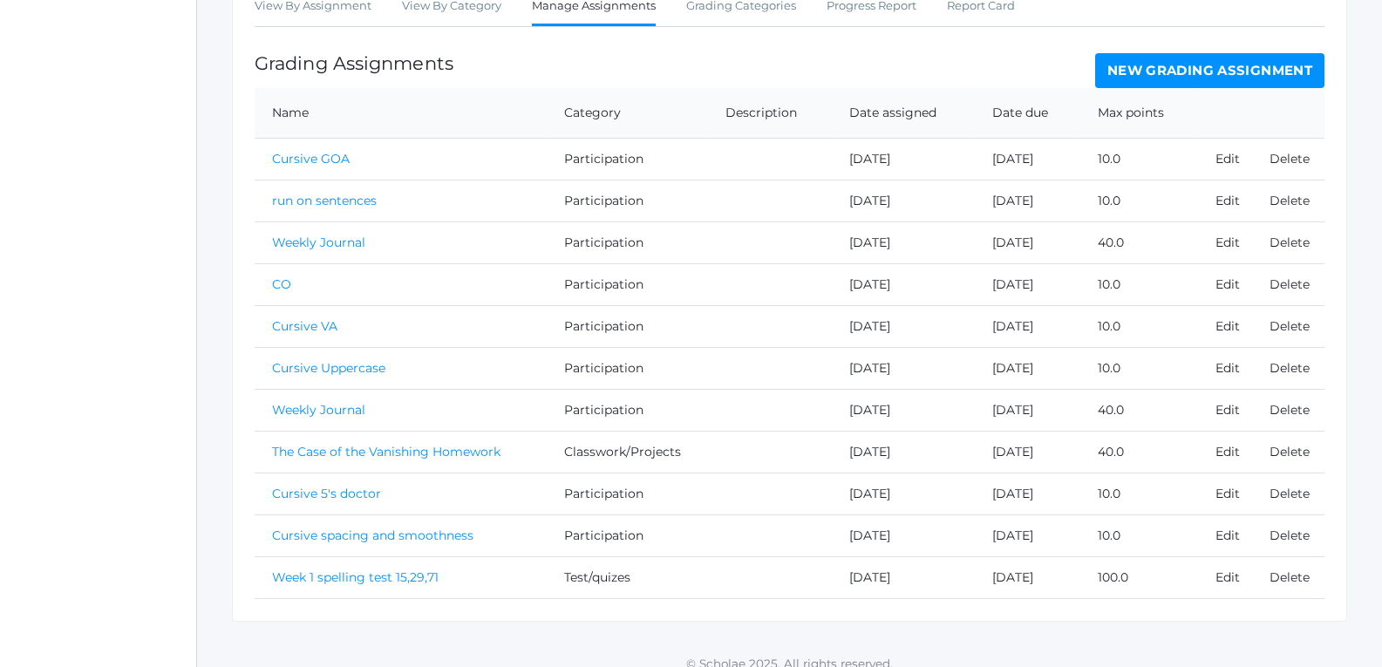
scroll to position [392, 0]
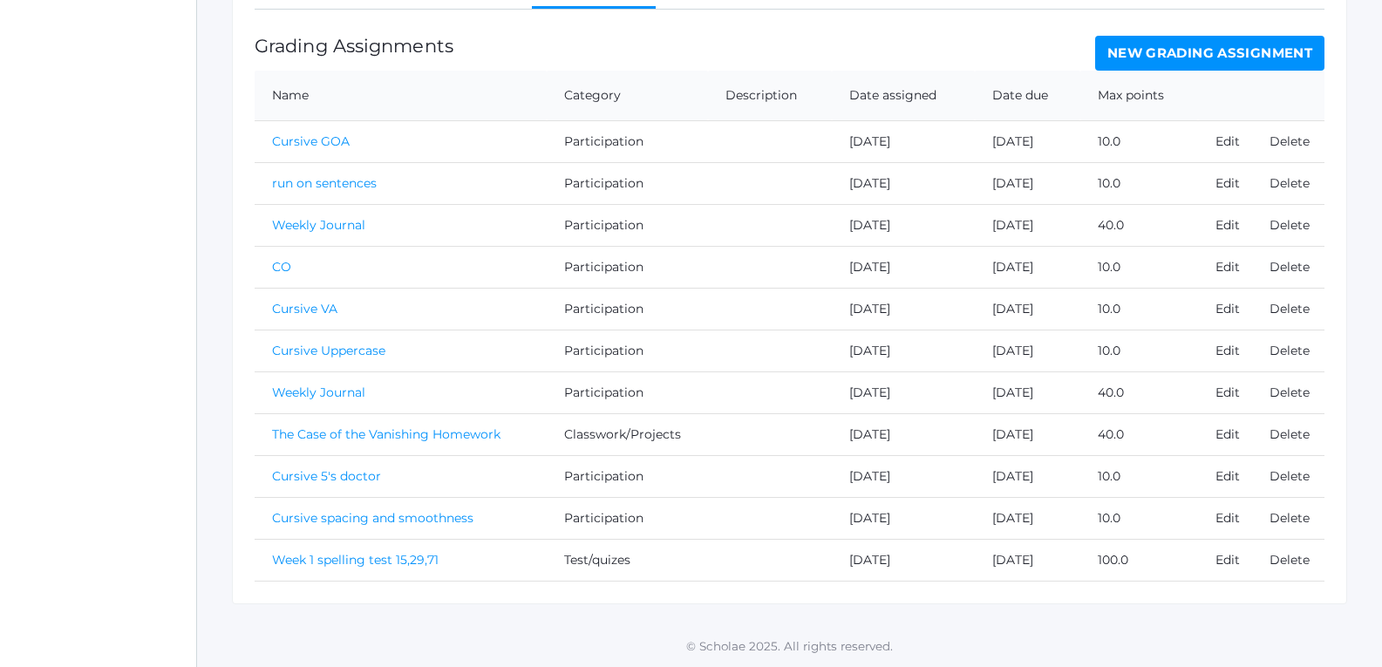
click at [1195, 38] on link "New Grading Assignment" at bounding box center [1209, 53] width 229 height 35
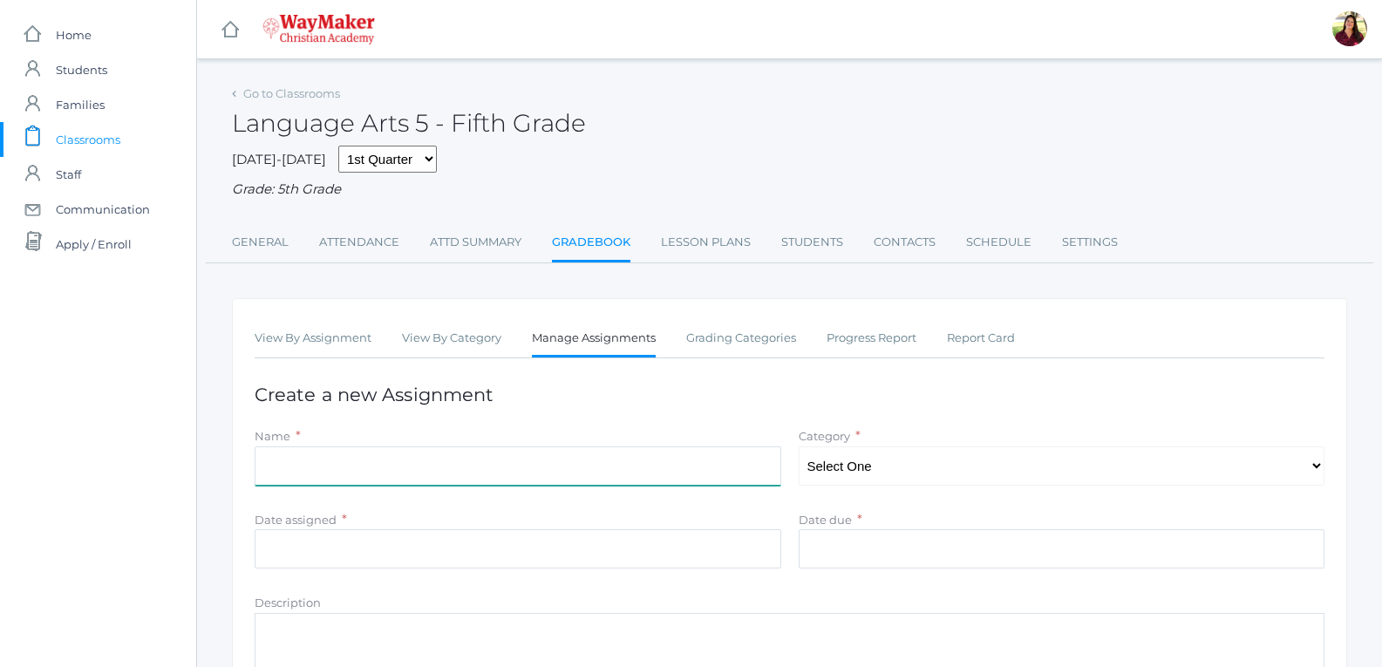
click at [515, 479] on input "Name" at bounding box center [518, 465] width 526 height 39
type input "Participation Week of the 8th Reading"
click at [811, 477] on select "Select One Participation Test/quizes Classwork/Projects" at bounding box center [1061, 465] width 526 height 39
select select "1143"
click at [798, 448] on select "Select One Participation Test/quizes Classwork/Projects" at bounding box center [1061, 465] width 526 height 39
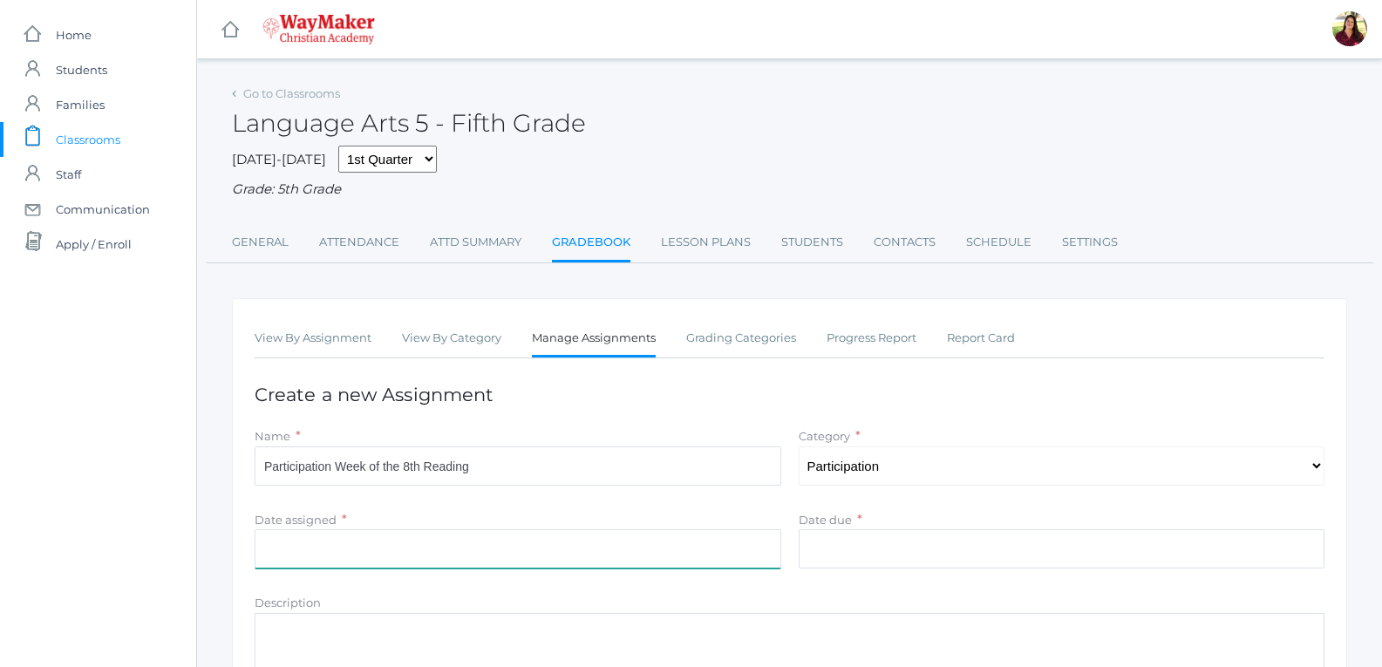
click at [744, 539] on input "Date assigned" at bounding box center [518, 548] width 526 height 39
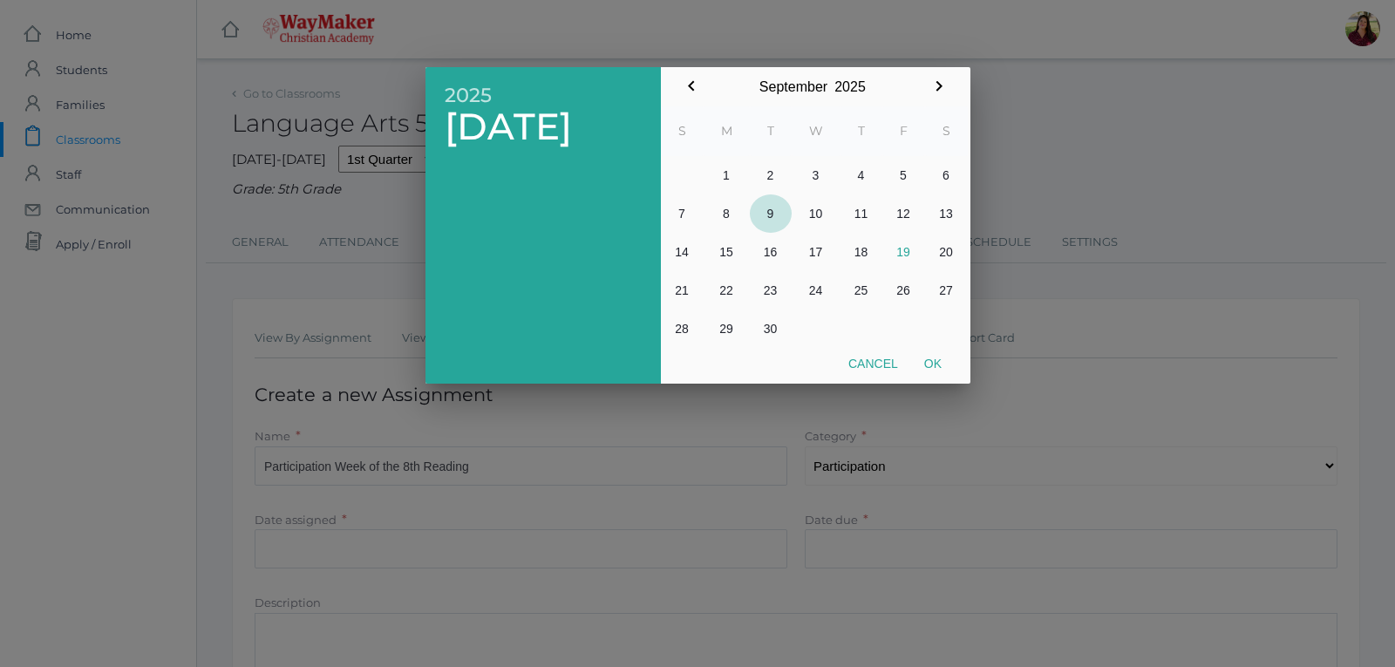
click at [764, 216] on button "9" at bounding box center [771, 213] width 42 height 38
click at [934, 357] on button "Ok" at bounding box center [933, 363] width 44 height 31
type input "[DATE]"
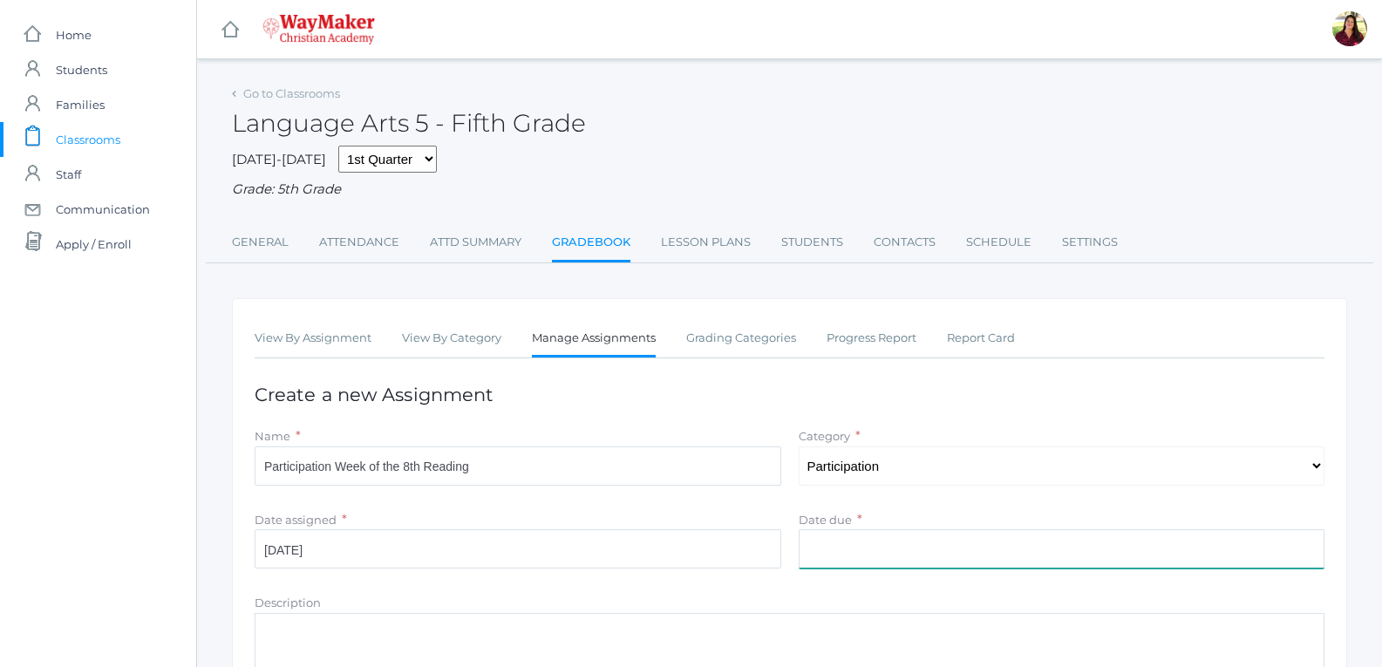
click at [904, 540] on input "Date due" at bounding box center [1061, 548] width 526 height 39
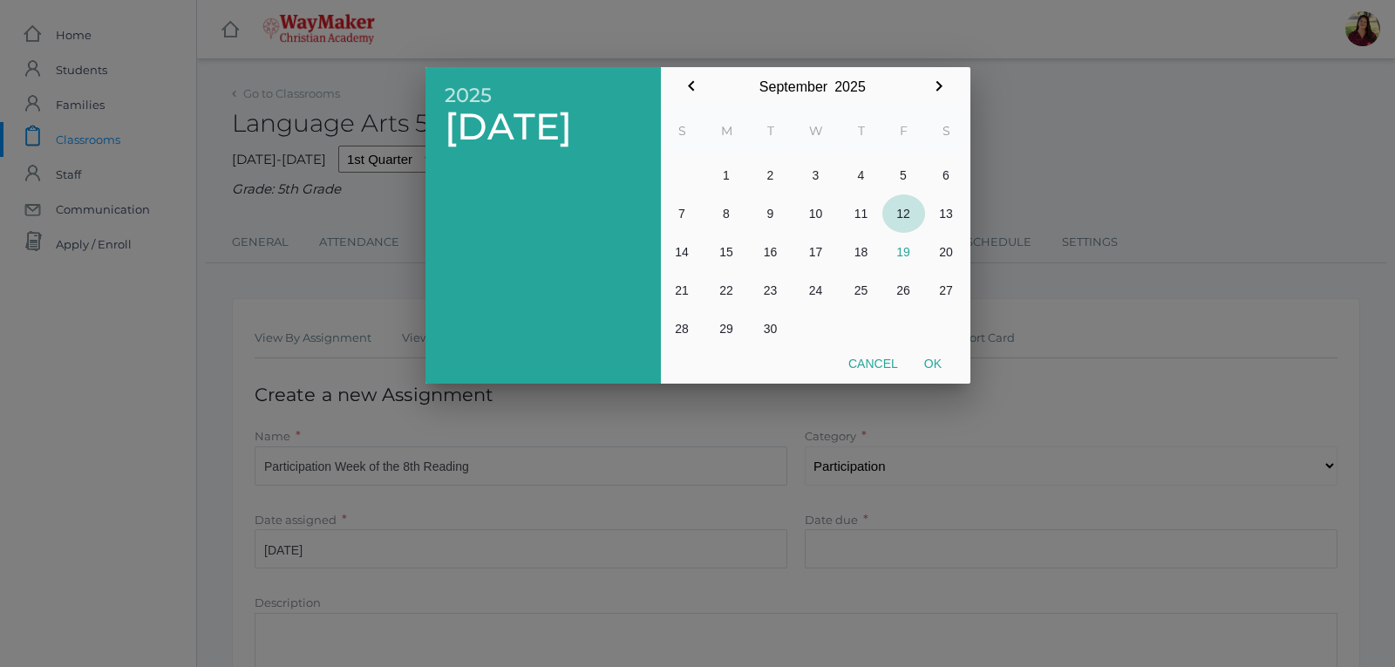
click at [899, 208] on button "12" at bounding box center [903, 213] width 43 height 38
click at [942, 359] on button "Ok" at bounding box center [933, 363] width 44 height 31
type input "[DATE]"
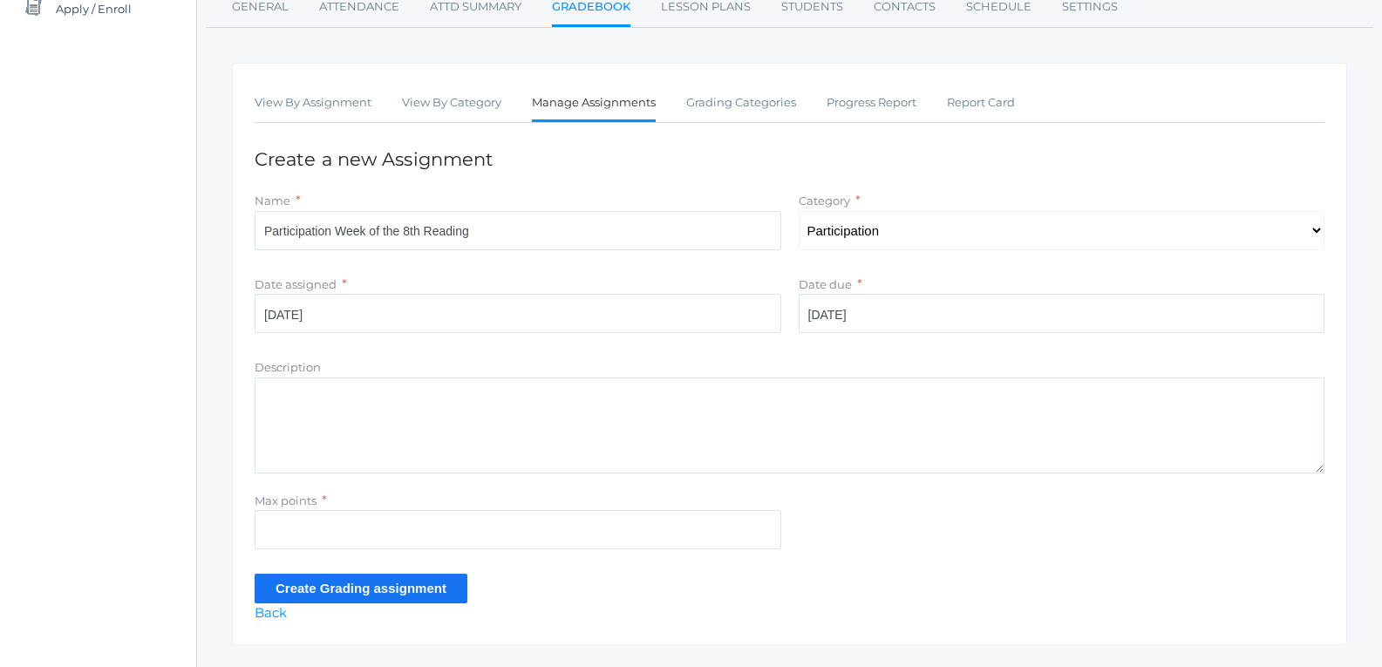
scroll to position [279, 0]
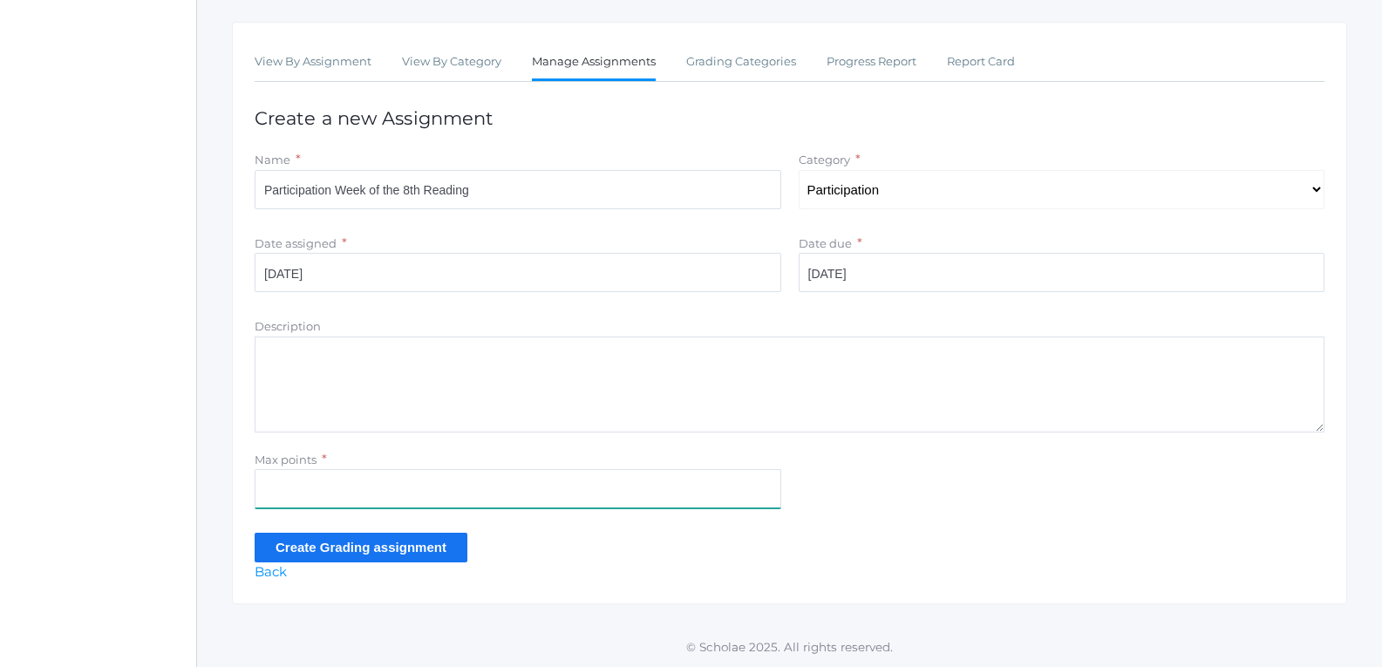
click at [680, 487] on input "Max points" at bounding box center [518, 488] width 526 height 39
type input "40"
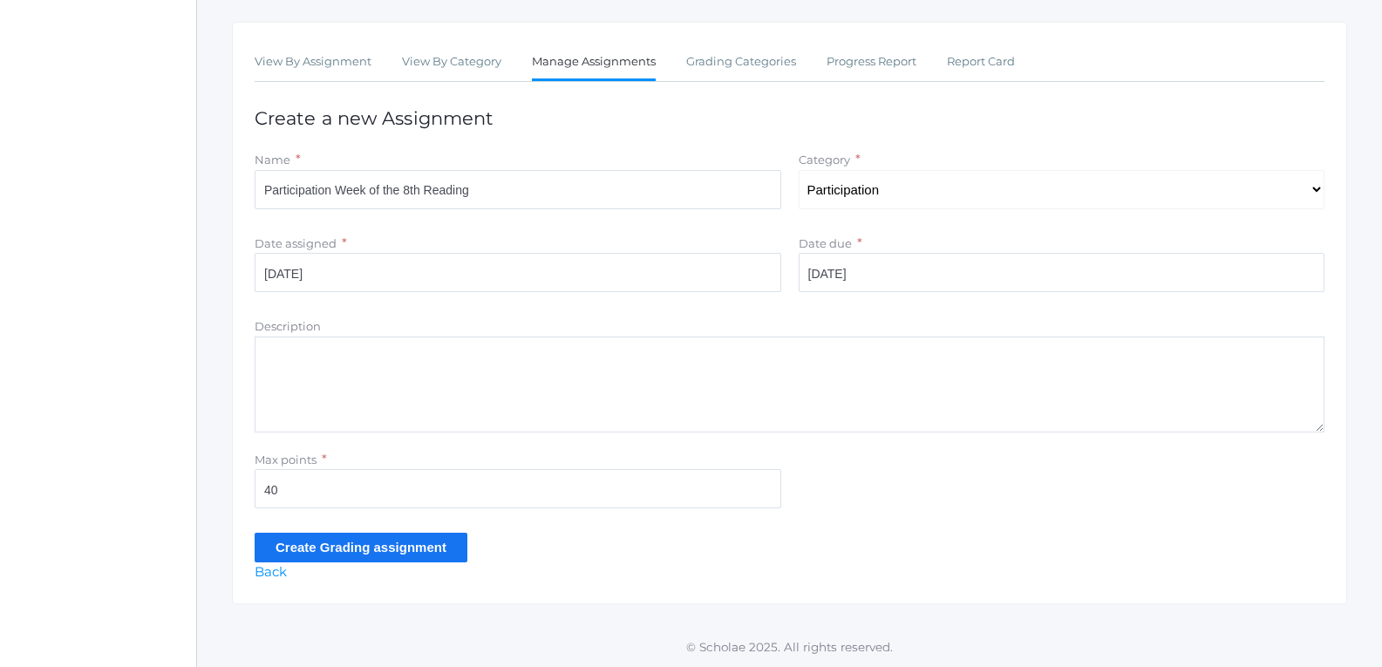
click at [416, 553] on input "Create Grading assignment" at bounding box center [361, 547] width 213 height 29
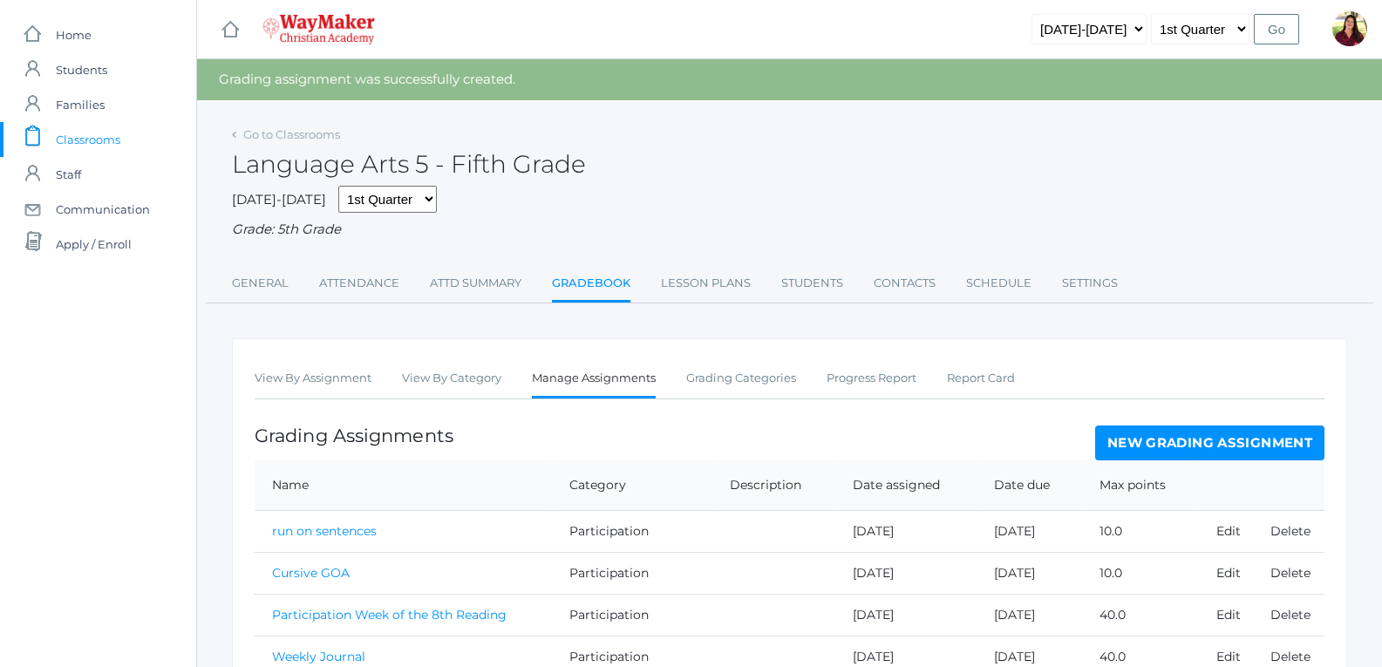
click at [1148, 452] on link "New Grading Assignment" at bounding box center [1209, 442] width 229 height 35
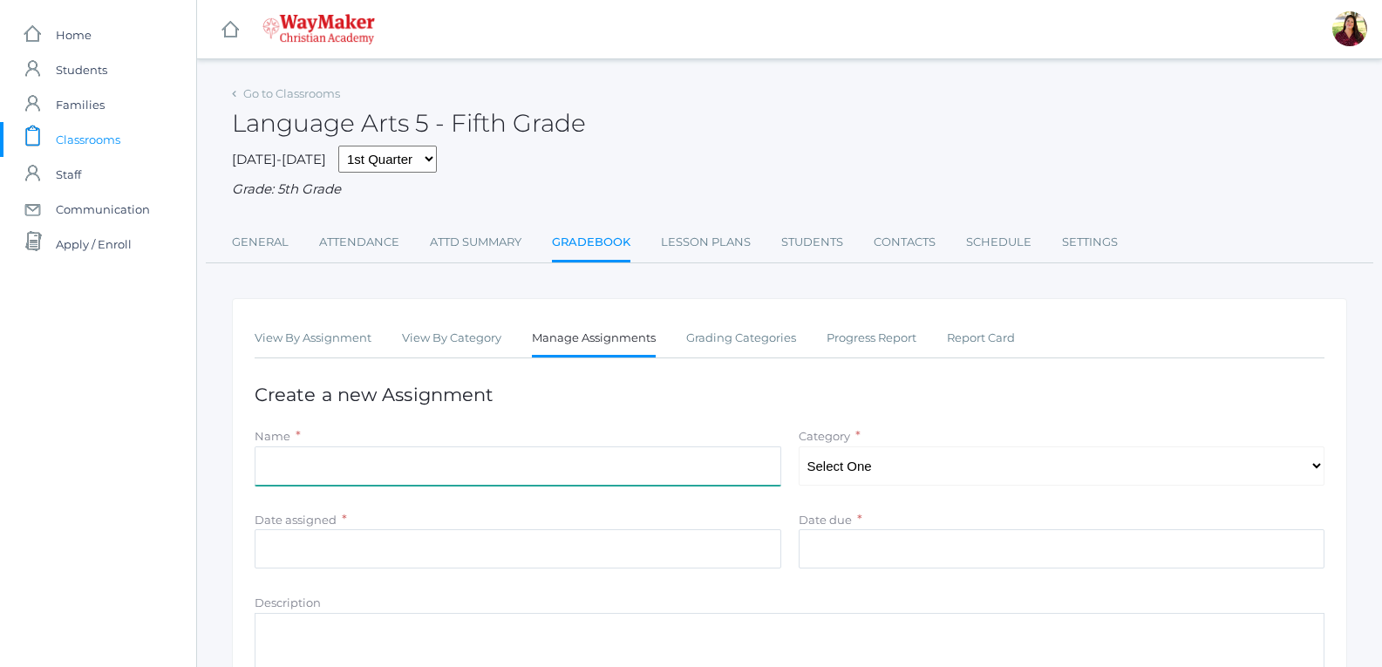
click at [743, 473] on input "Name" at bounding box center [518, 465] width 526 height 39
type input "Participation Week of the 16th"
click at [938, 455] on select "Select One Participation Test/quizes Classwork/Projects" at bounding box center [1061, 465] width 526 height 39
select select "1143"
click at [798, 448] on select "Select One Participation Test/quizes Classwork/Projects" at bounding box center [1061, 465] width 526 height 39
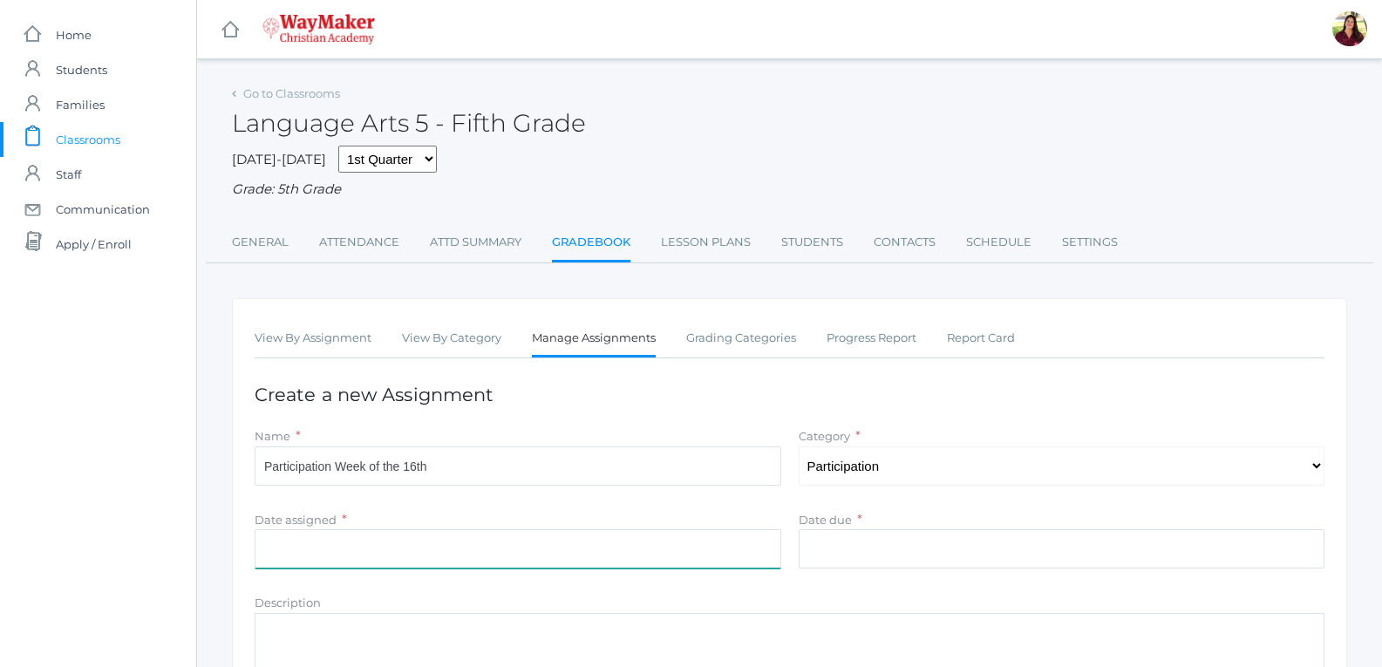
click at [541, 548] on input "Date assigned" at bounding box center [518, 548] width 526 height 39
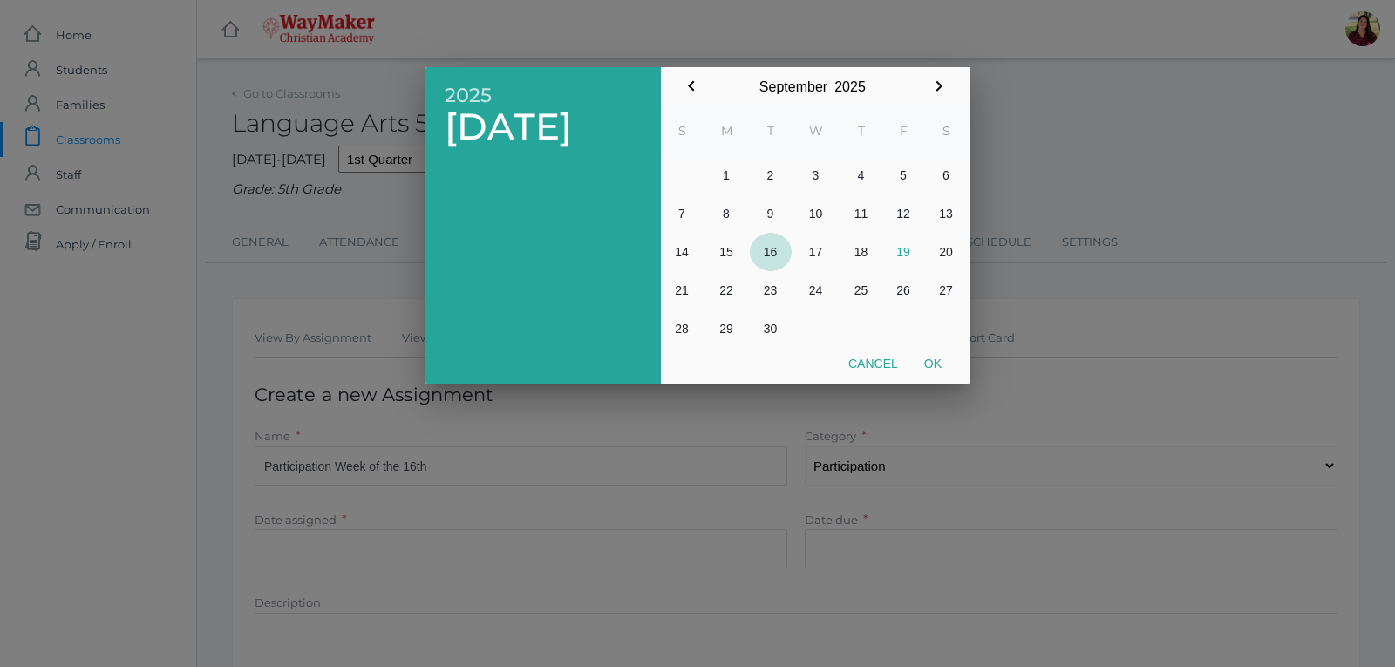
click at [774, 252] on button "16" at bounding box center [771, 252] width 42 height 38
drag, startPoint x: 903, startPoint y: 254, endPoint x: 915, endPoint y: 240, distance: 18.5
click at [915, 240] on button "19" at bounding box center [903, 252] width 43 height 38
click at [767, 246] on button "16" at bounding box center [771, 252] width 42 height 38
click at [913, 354] on button "Ok" at bounding box center [933, 363] width 44 height 31
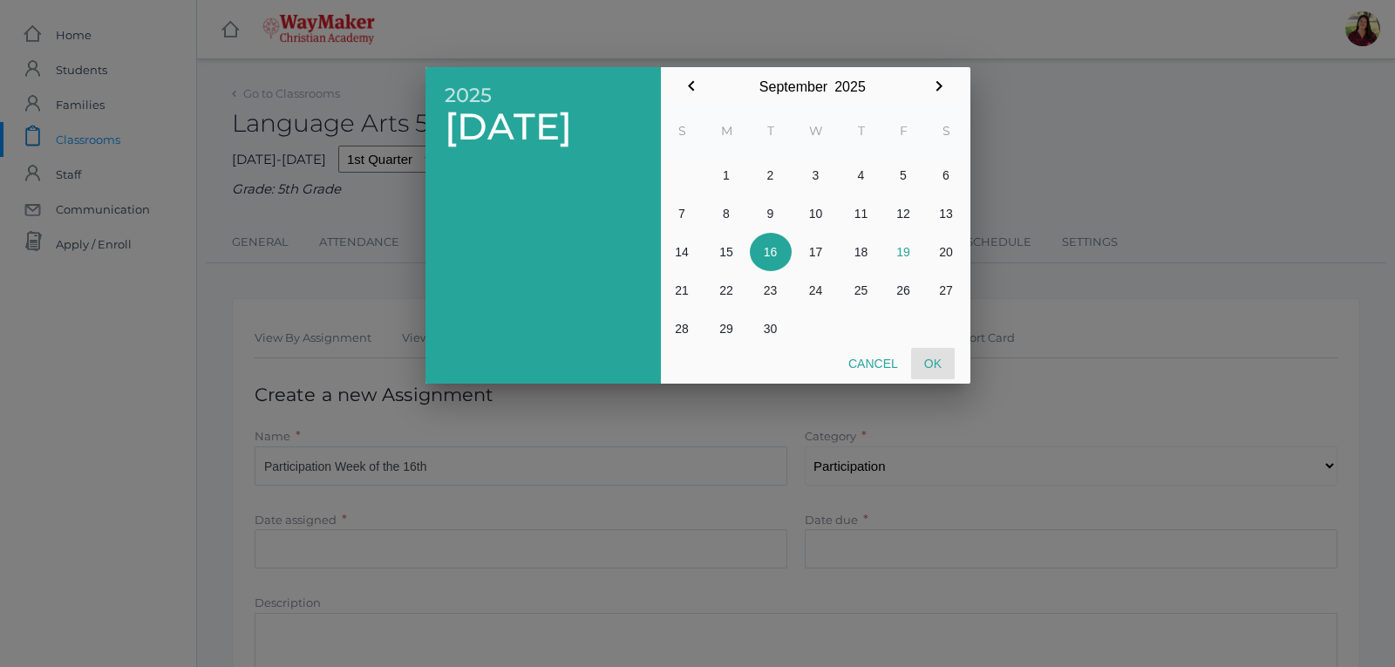
type input "[DATE]"
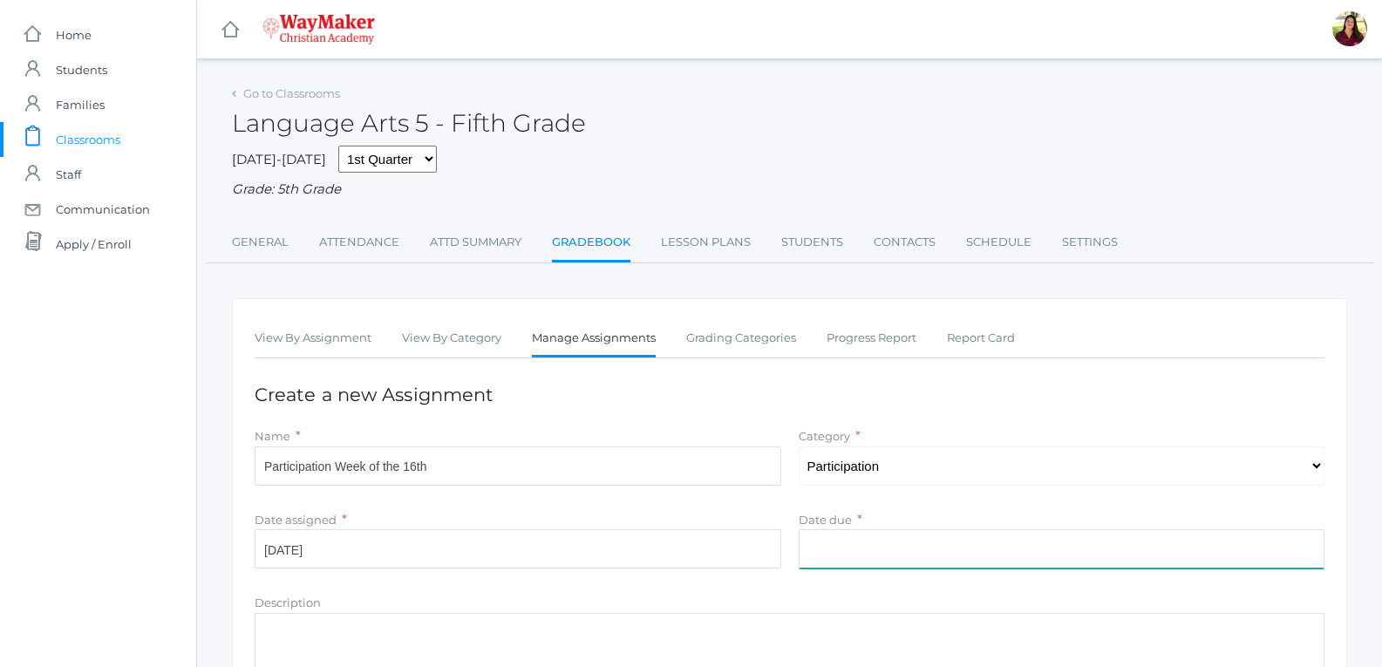
click at [844, 553] on input "Date due" at bounding box center [1061, 548] width 526 height 39
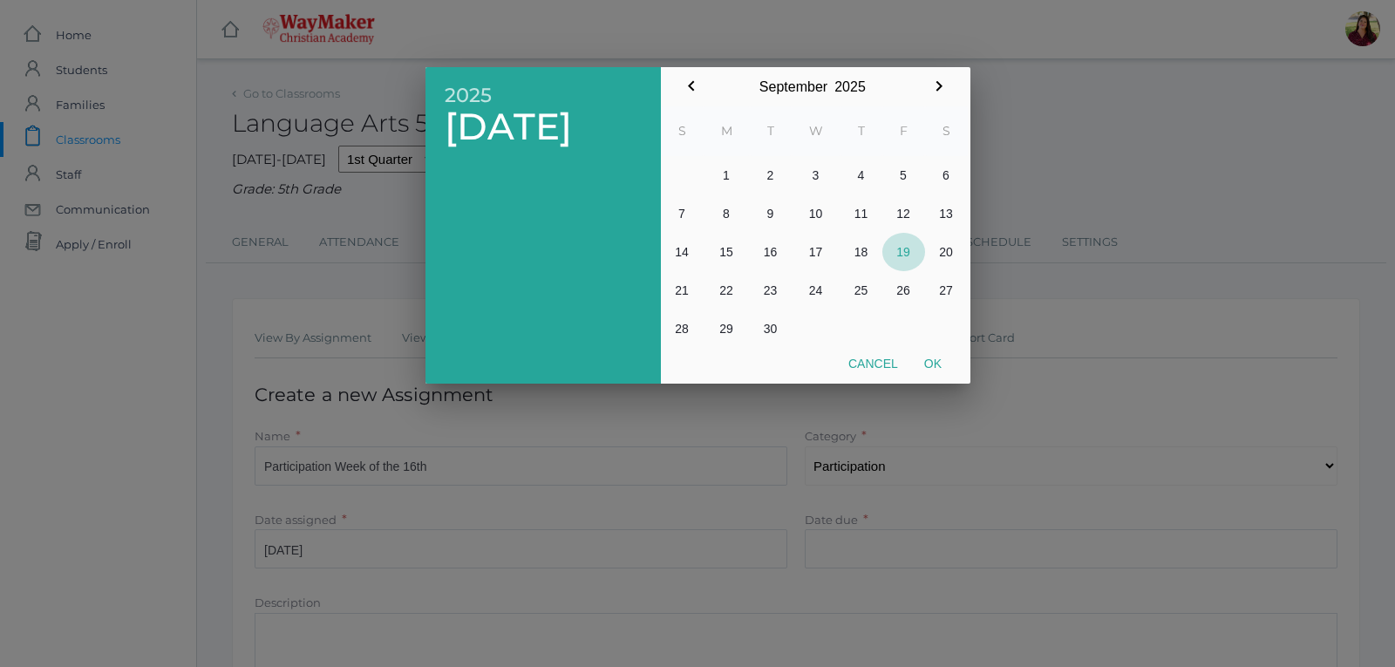
click at [899, 255] on button "19" at bounding box center [903, 252] width 43 height 38
click at [936, 353] on button "Ok" at bounding box center [933, 363] width 44 height 31
type input "[DATE]"
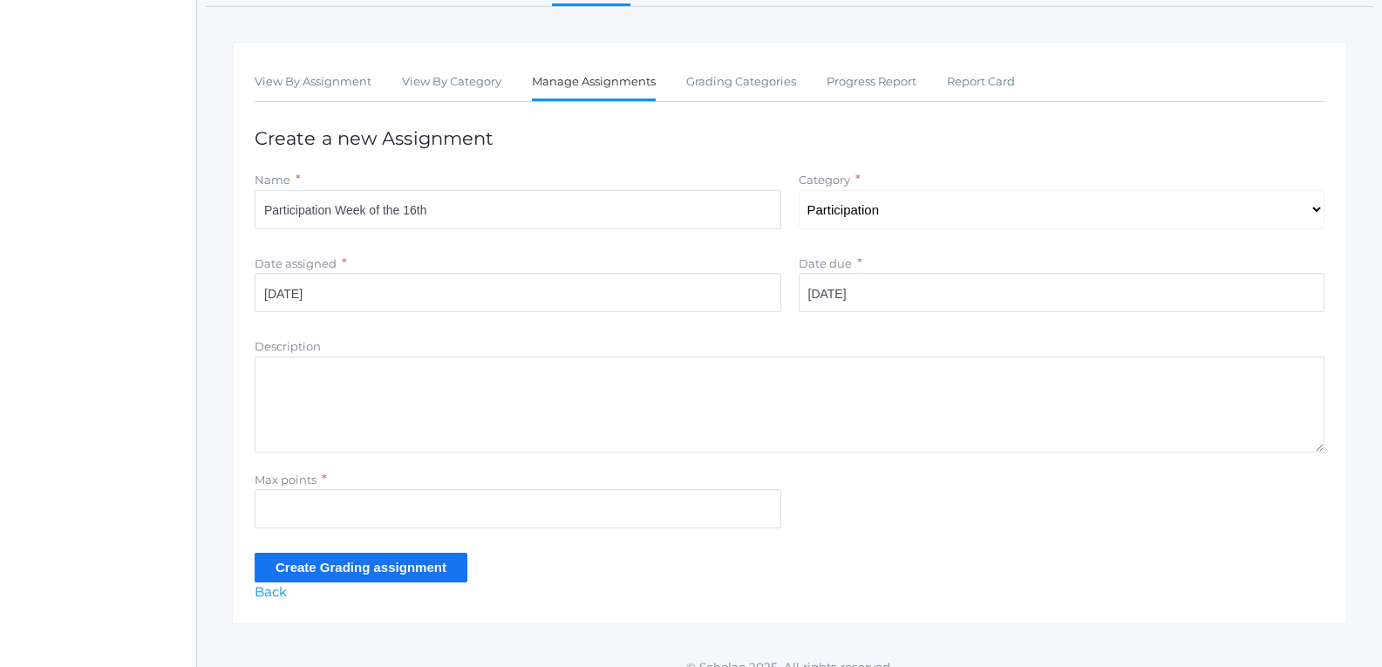
scroll to position [261, 0]
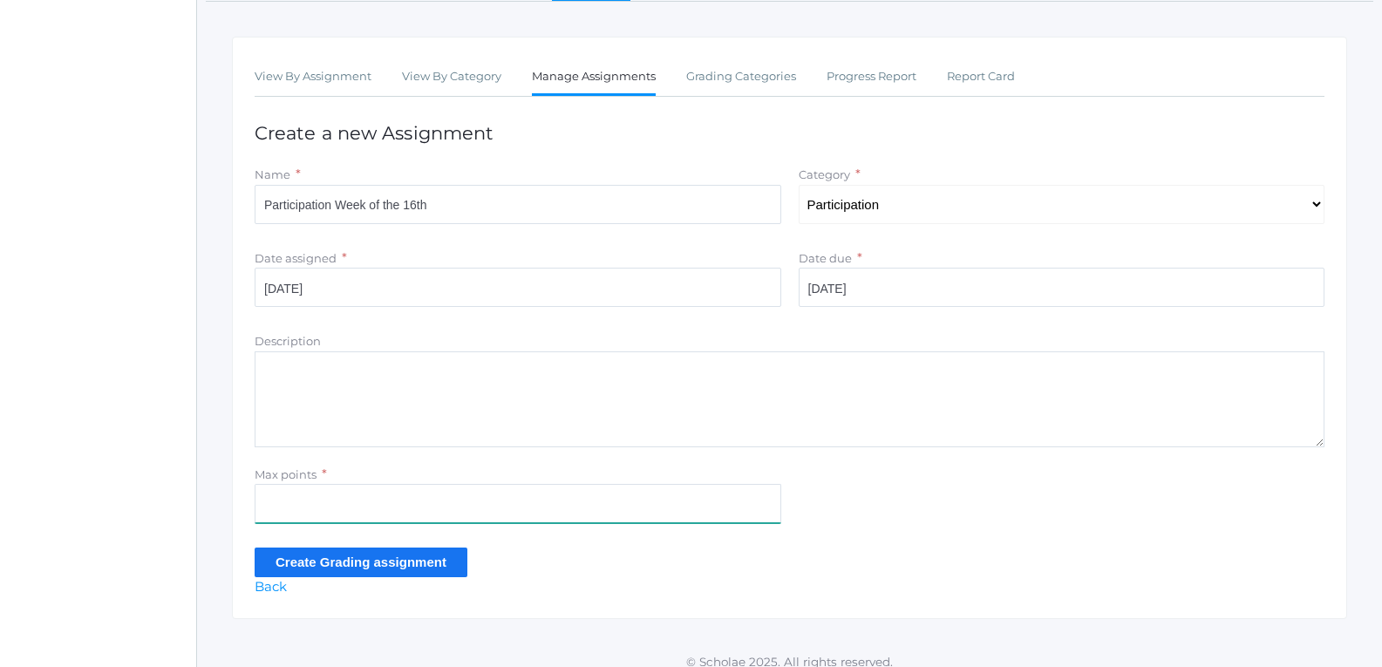
click at [617, 506] on input "Max points" at bounding box center [518, 503] width 526 height 39
type input "40"
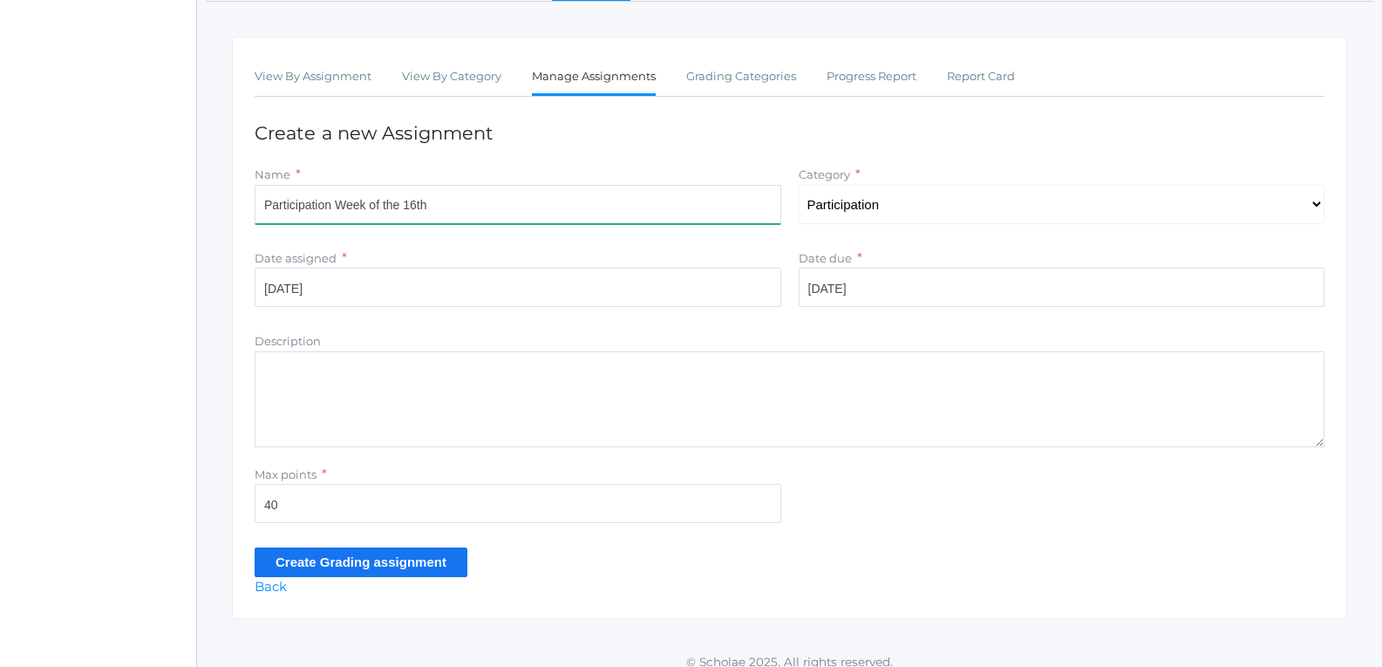
click at [461, 206] on input "Participation Week of the 16th" at bounding box center [518, 204] width 526 height 39
type input "Participation Week of the 16th Reading"
click at [382, 569] on input "Create Grading assignment" at bounding box center [361, 561] width 213 height 29
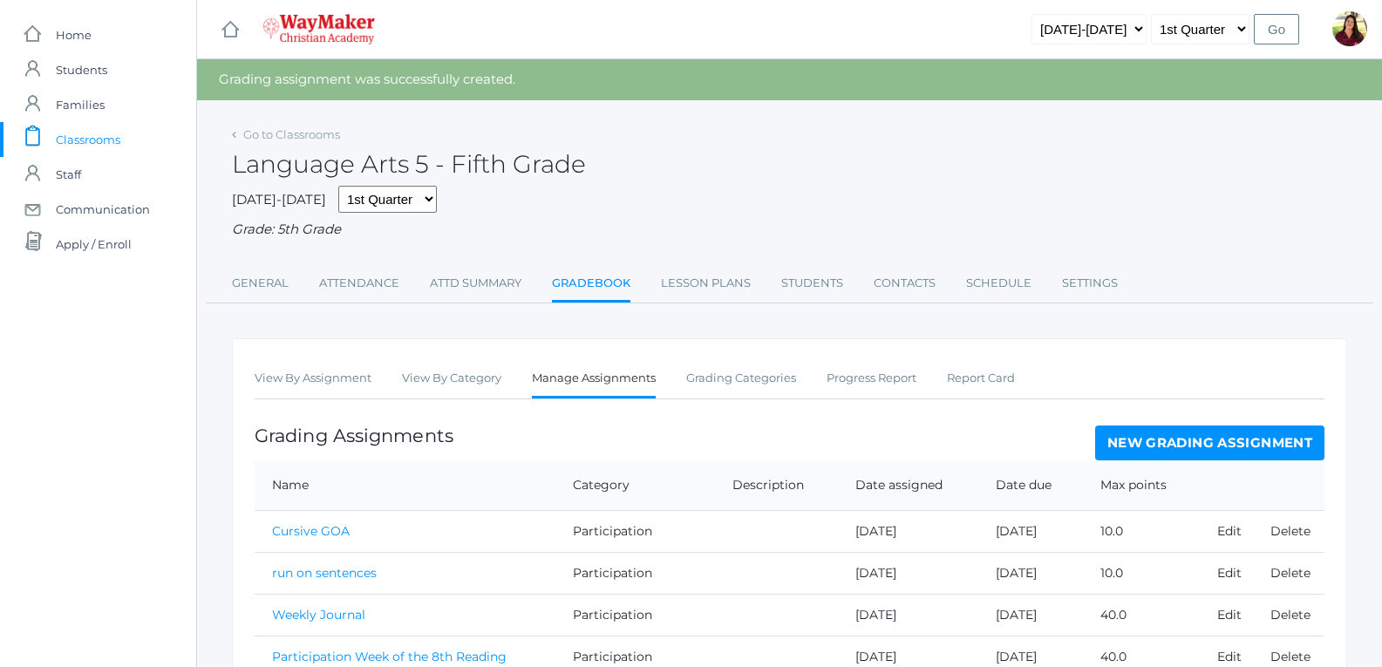
click at [1132, 456] on link "New Grading Assignment" at bounding box center [1209, 442] width 229 height 35
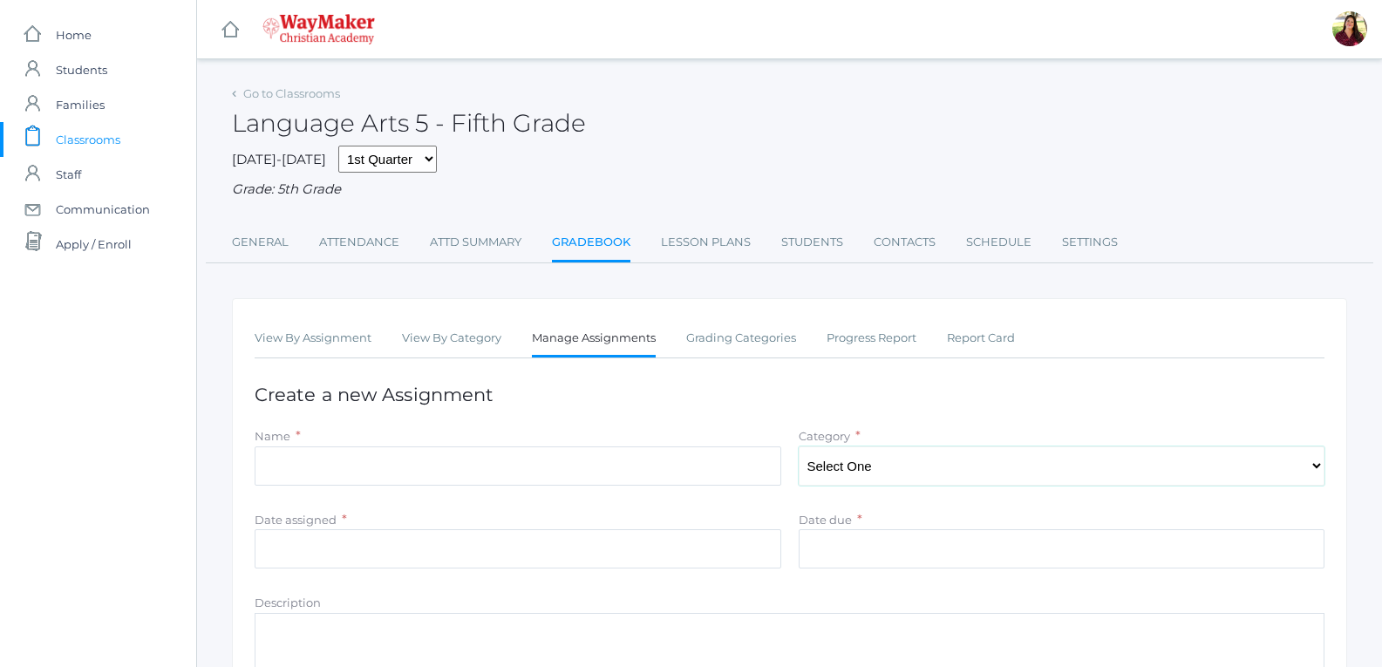
click at [911, 463] on select "Select One Participation Test/quizes Classwork/Projects" at bounding box center [1061, 465] width 526 height 39
select select "1145"
click at [798, 448] on select "Select One Participation Test/quizes Classwork/Projects" at bounding box center [1061, 465] width 526 height 39
click at [501, 452] on input "Name" at bounding box center [518, 465] width 526 height 39
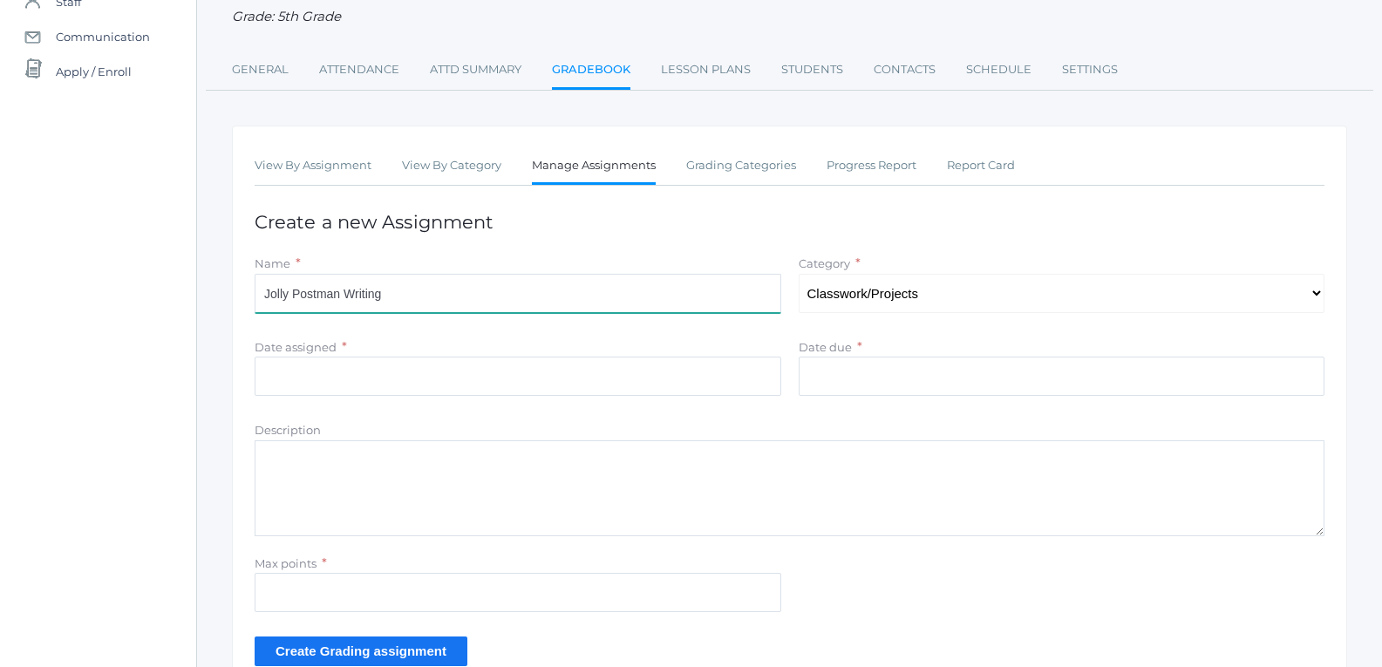
scroll to position [174, 0]
type input "Jolly Postman Writing"
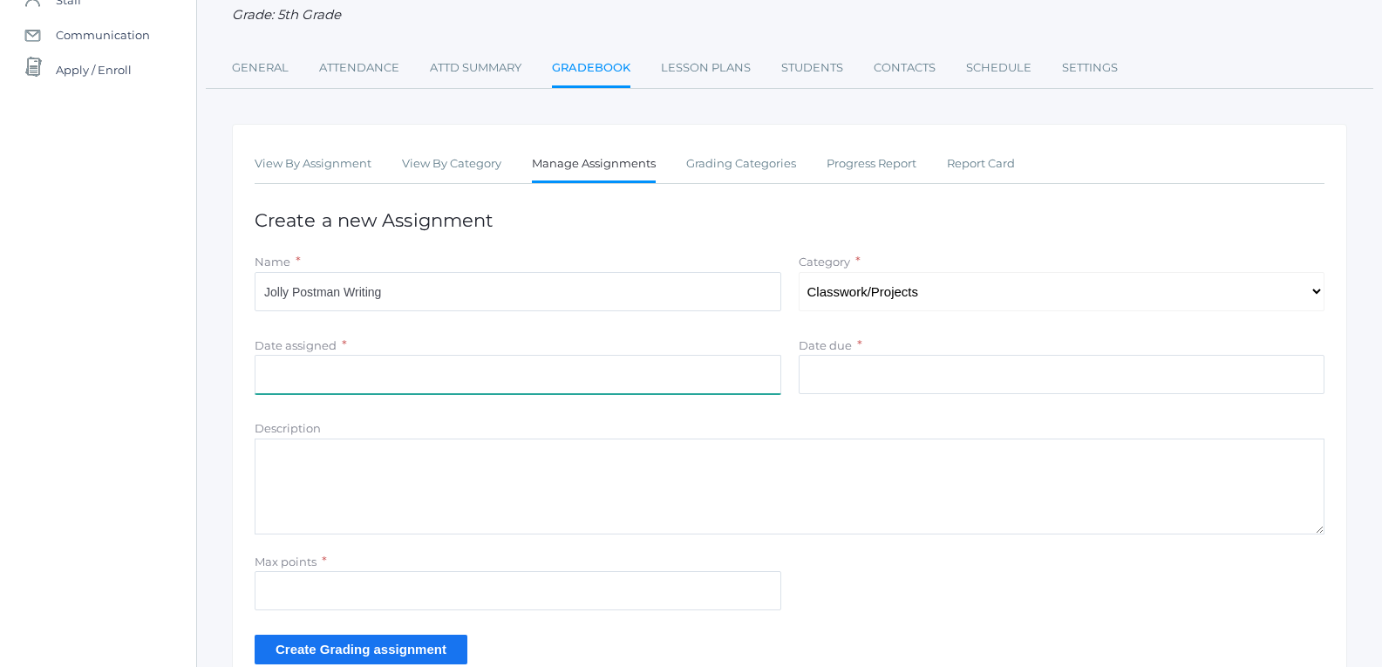
click at [584, 388] on input "Date assigned" at bounding box center [518, 374] width 526 height 39
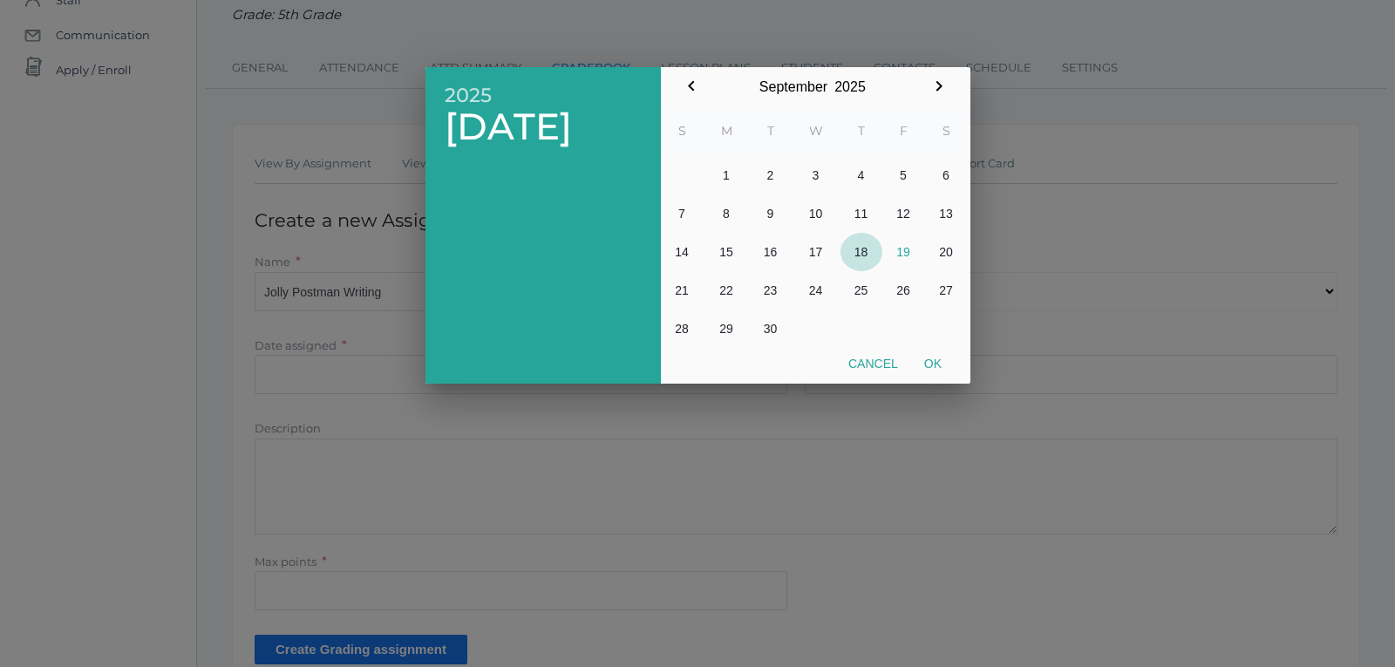
click at [859, 257] on button "18" at bounding box center [861, 252] width 42 height 38
click at [930, 366] on button "Ok" at bounding box center [933, 363] width 44 height 31
type input "[DATE]"
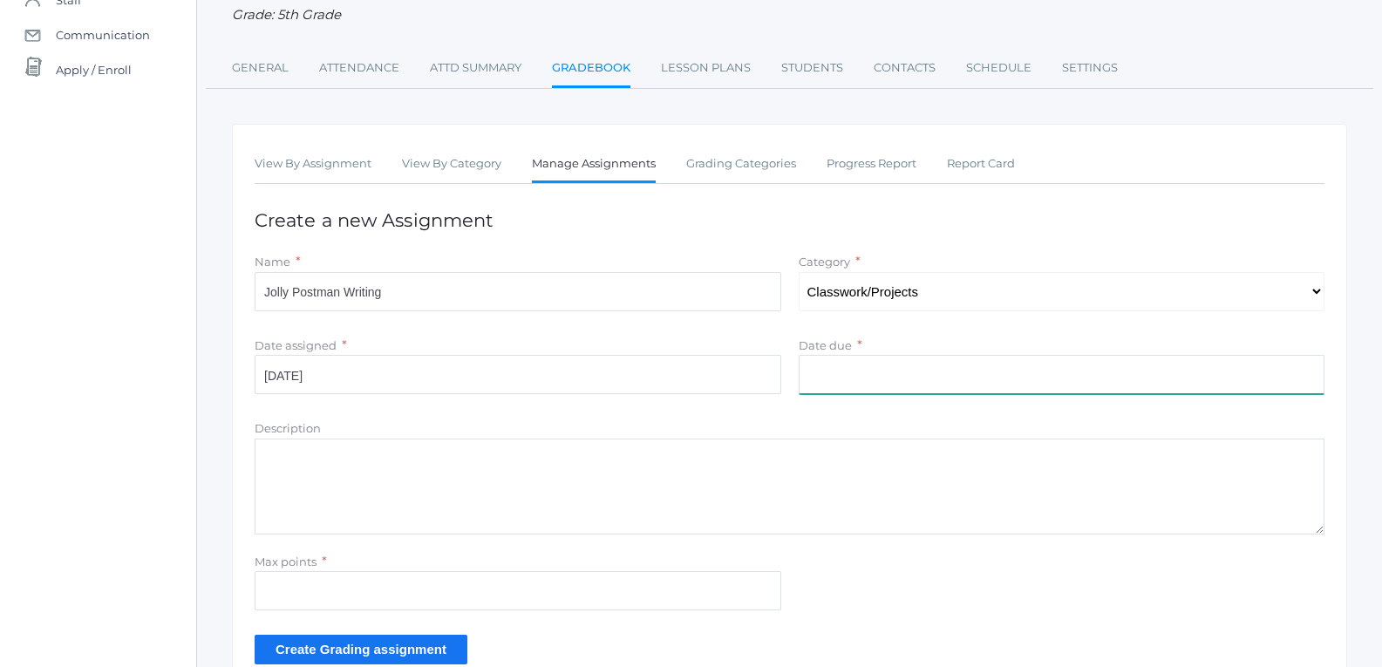
click at [850, 390] on input "Date due" at bounding box center [1061, 374] width 526 height 39
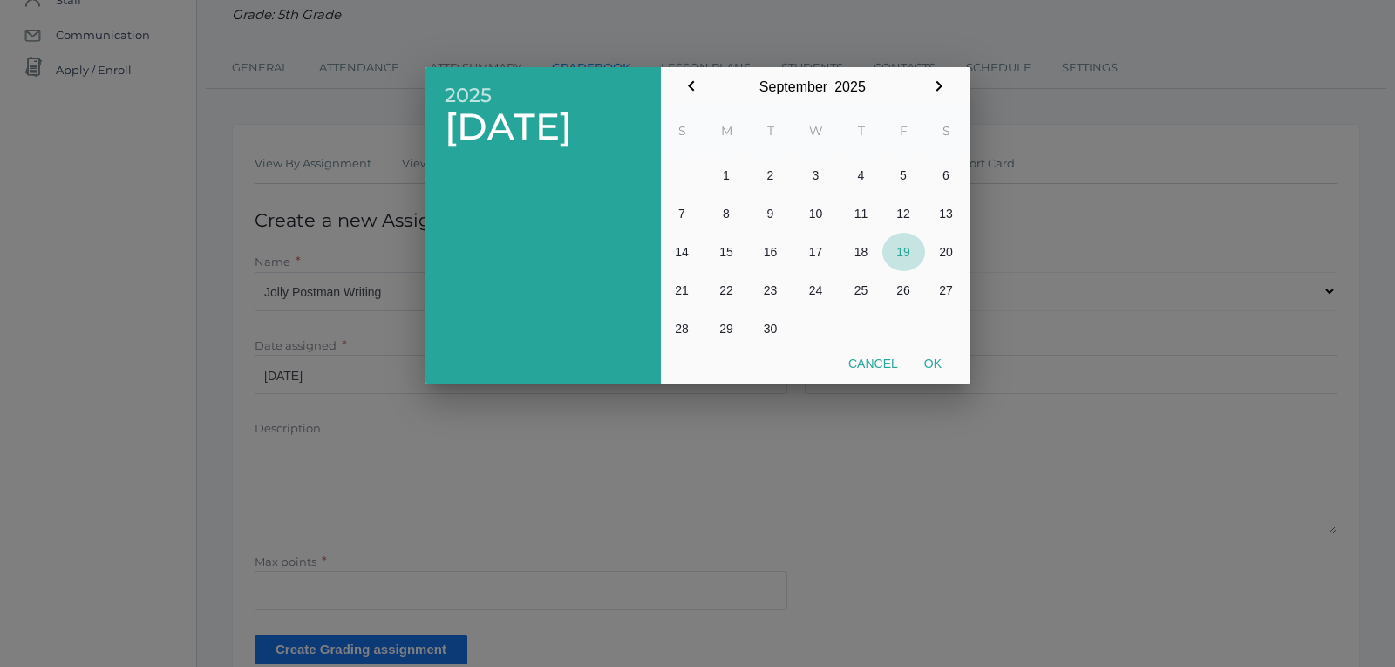
click at [901, 256] on button "19" at bounding box center [903, 252] width 43 height 38
click at [928, 363] on button "Ok" at bounding box center [933, 363] width 44 height 31
type input "[DATE]"
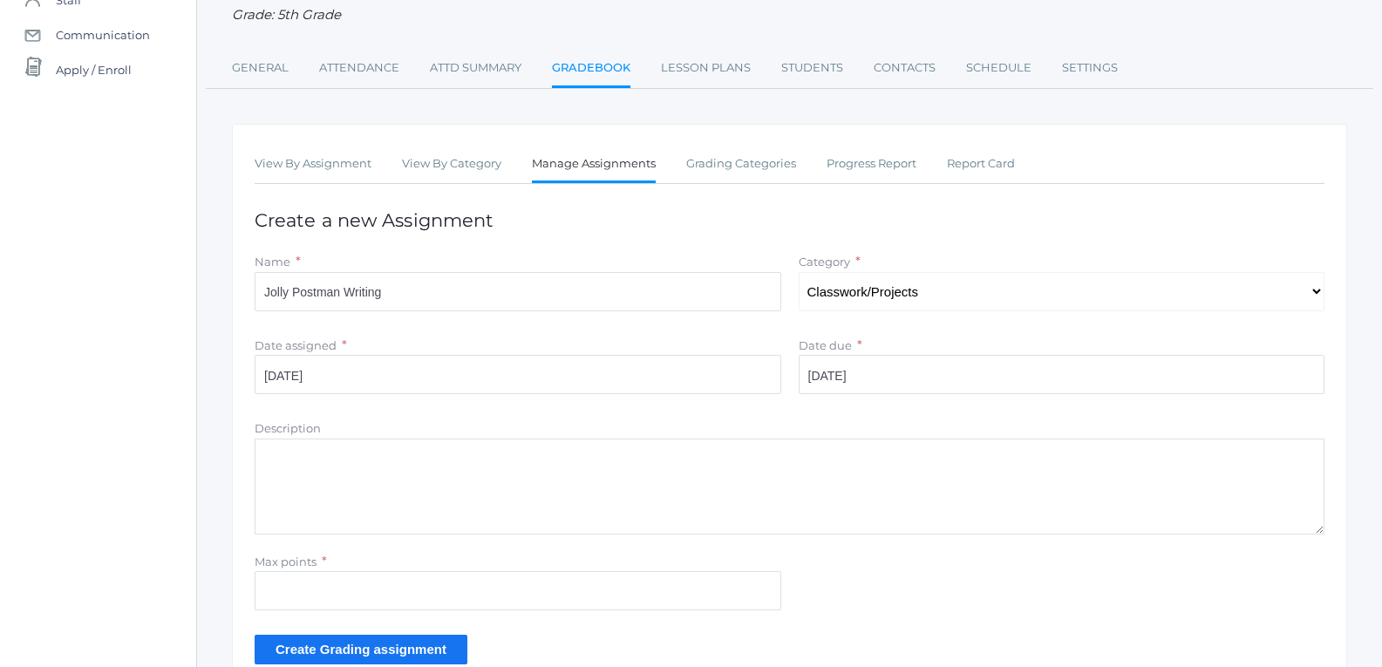
click at [555, 570] on div "Max points *" at bounding box center [518, 562] width 526 height 20
click at [548, 572] on div "Max points *" at bounding box center [518, 562] width 526 height 20
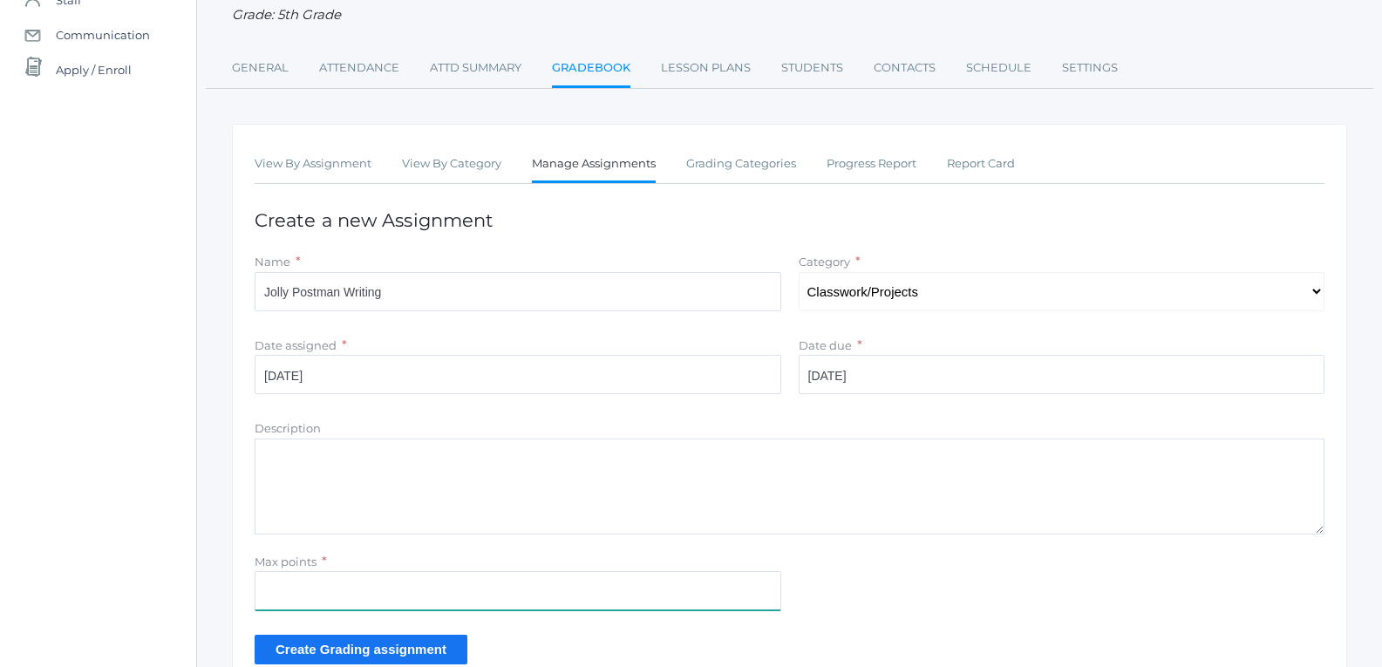
click at [545, 587] on input "Max points" at bounding box center [518, 590] width 526 height 39
type input "100"
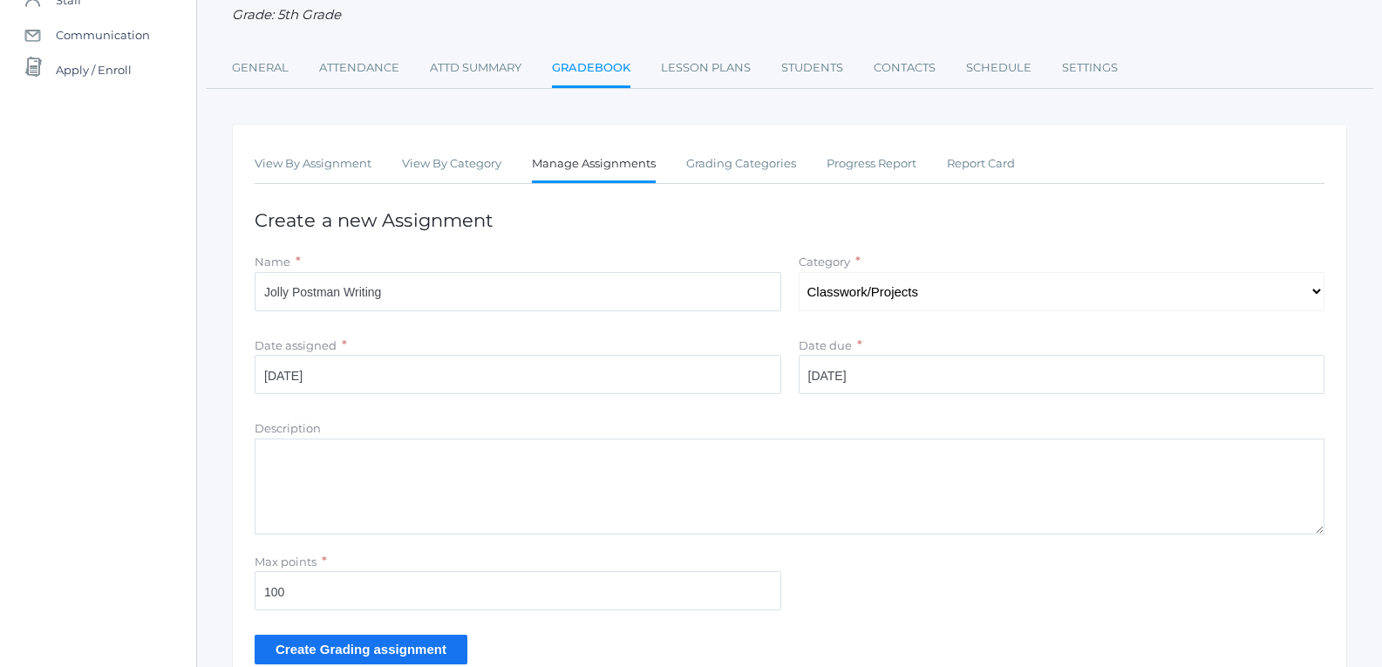
click at [445, 642] on input "Create Grading assignment" at bounding box center [361, 649] width 213 height 29
